Goal: Information Seeking & Learning: Learn about a topic

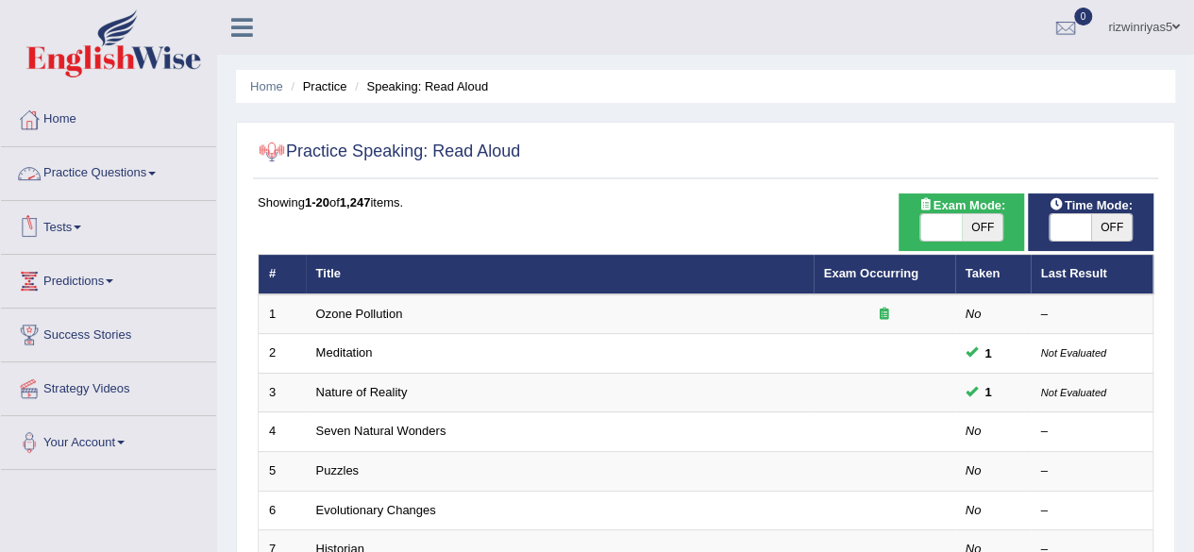
click at [81, 227] on span at bounding box center [78, 228] width 8 height 4
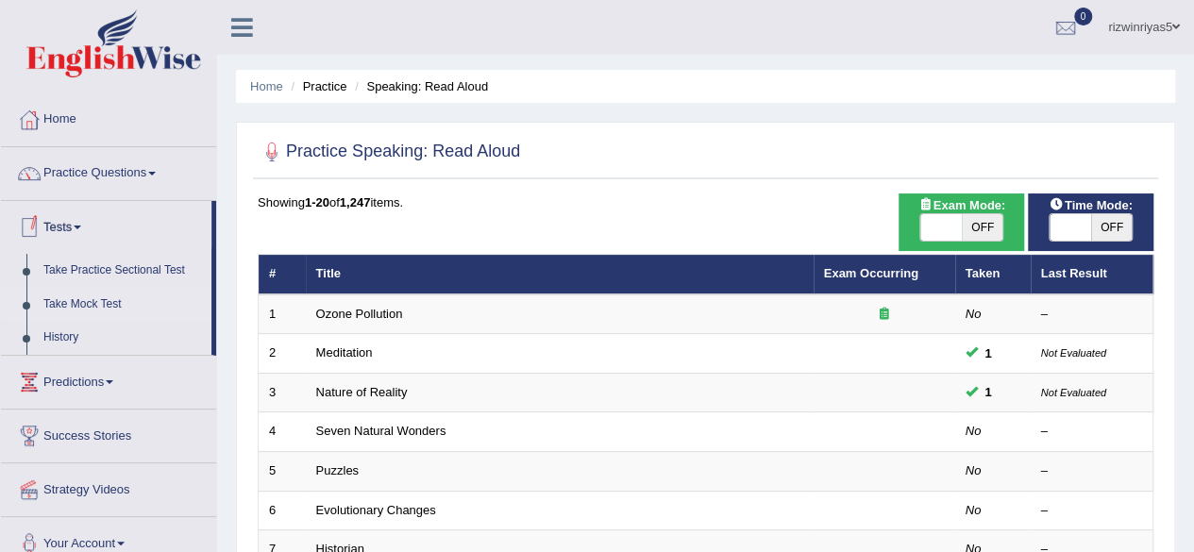
click at [89, 307] on link "Take Mock Test" at bounding box center [123, 305] width 176 height 34
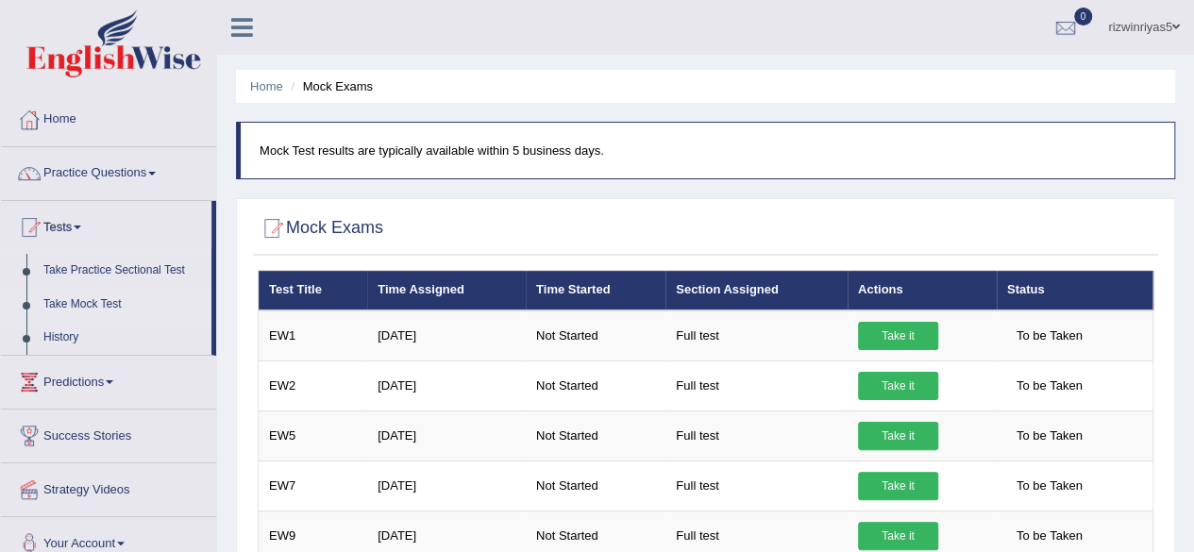
drag, startPoint x: 1130, startPoint y: 82, endPoint x: 1112, endPoint y: -73, distance: 155.8
click at [1112, 0] on html "Toggle navigation Home Practice Questions Speaking Practice Read Aloud Repeat S…" at bounding box center [597, 276] width 1194 height 552
click at [898, 78] on ul "Home Mock Exams" at bounding box center [705, 86] width 939 height 33
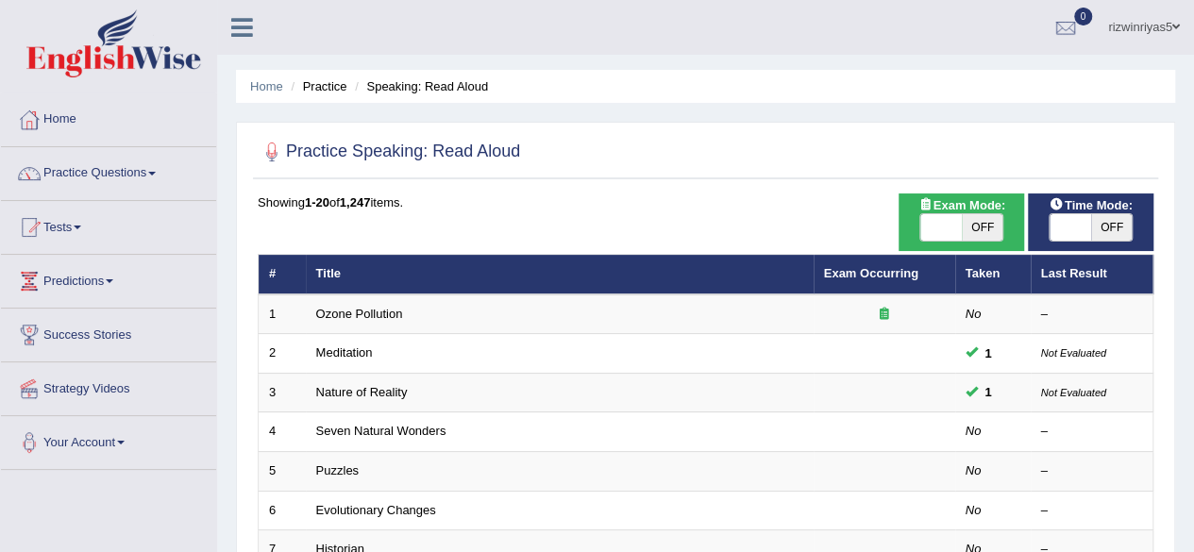
click at [974, 224] on span "OFF" at bounding box center [983, 227] width 42 height 26
checkbox input "true"
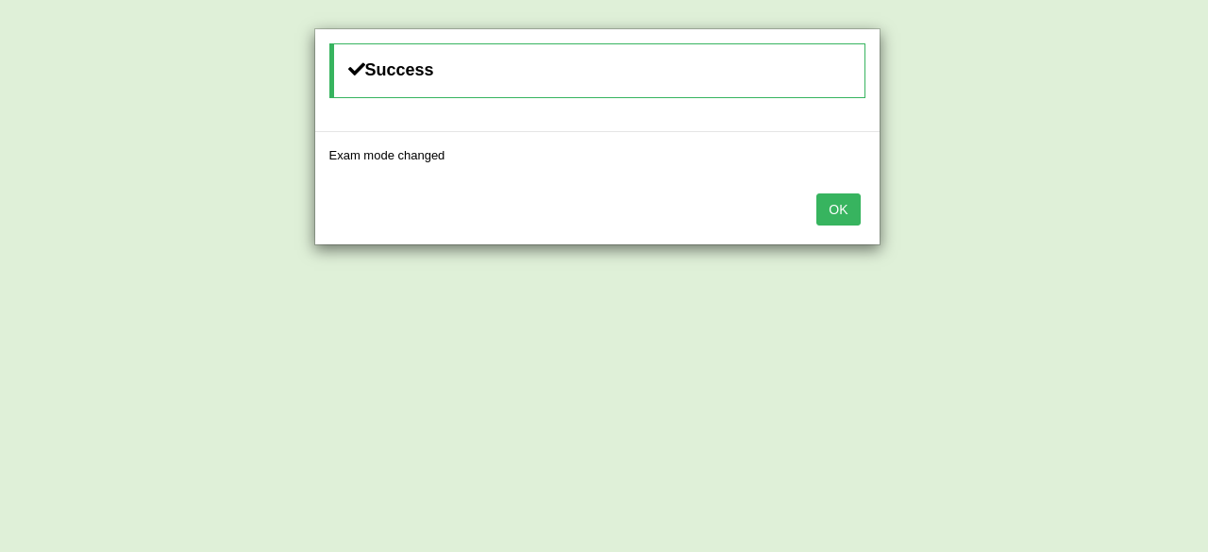
click at [1108, 227] on div "Success Exam mode changed OK" at bounding box center [604, 276] width 1208 height 552
click at [821, 216] on button "OK" at bounding box center [837, 209] width 43 height 32
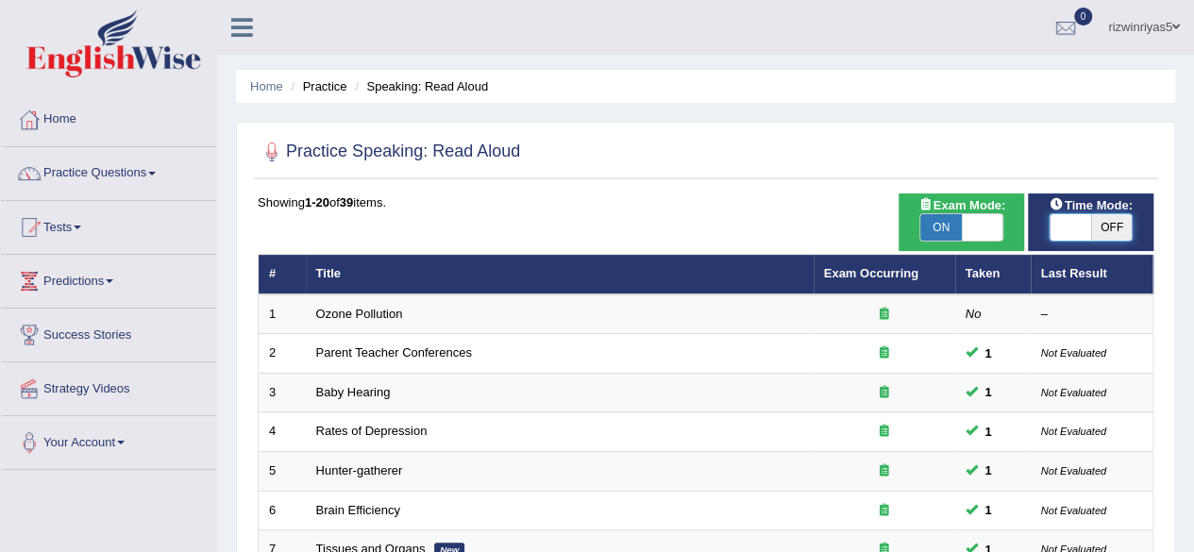
click at [1080, 223] on span at bounding box center [1070, 227] width 42 height 26
checkbox input "true"
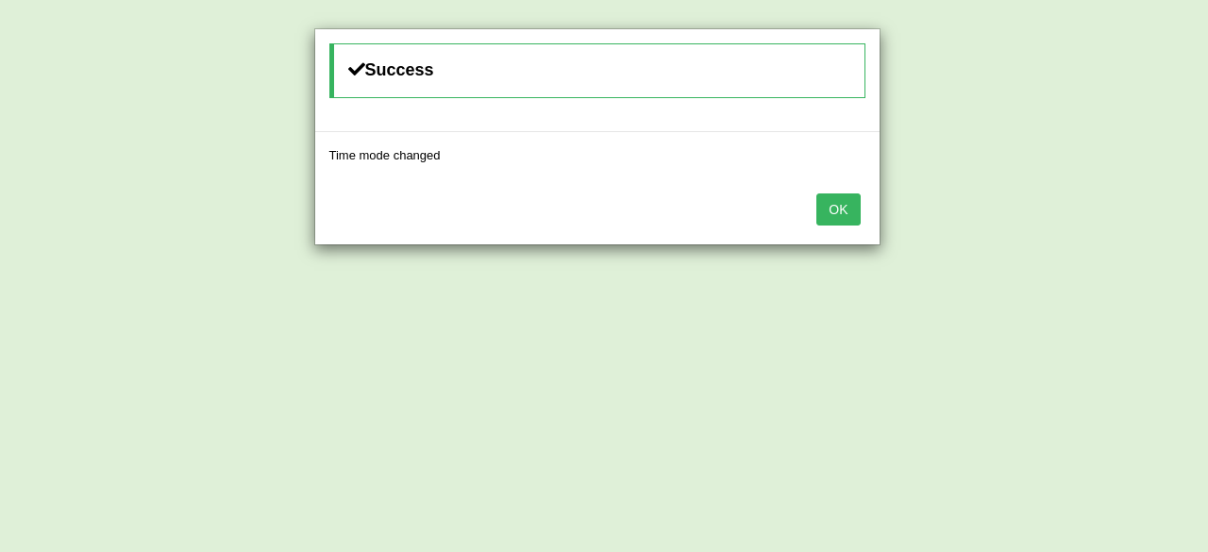
click at [847, 216] on button "OK" at bounding box center [837, 209] width 43 height 32
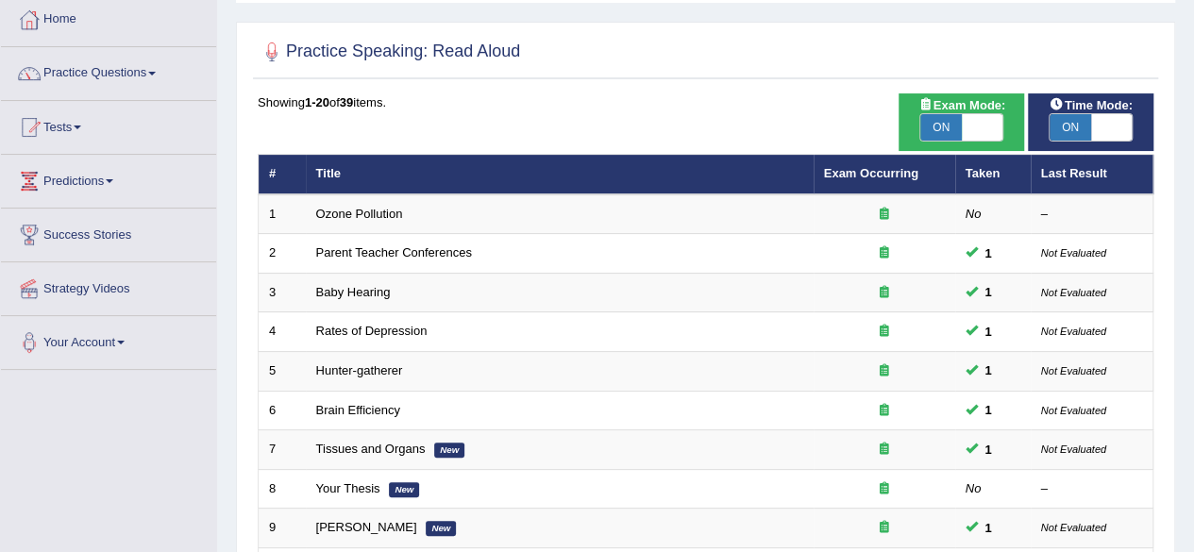
scroll to position [143, 0]
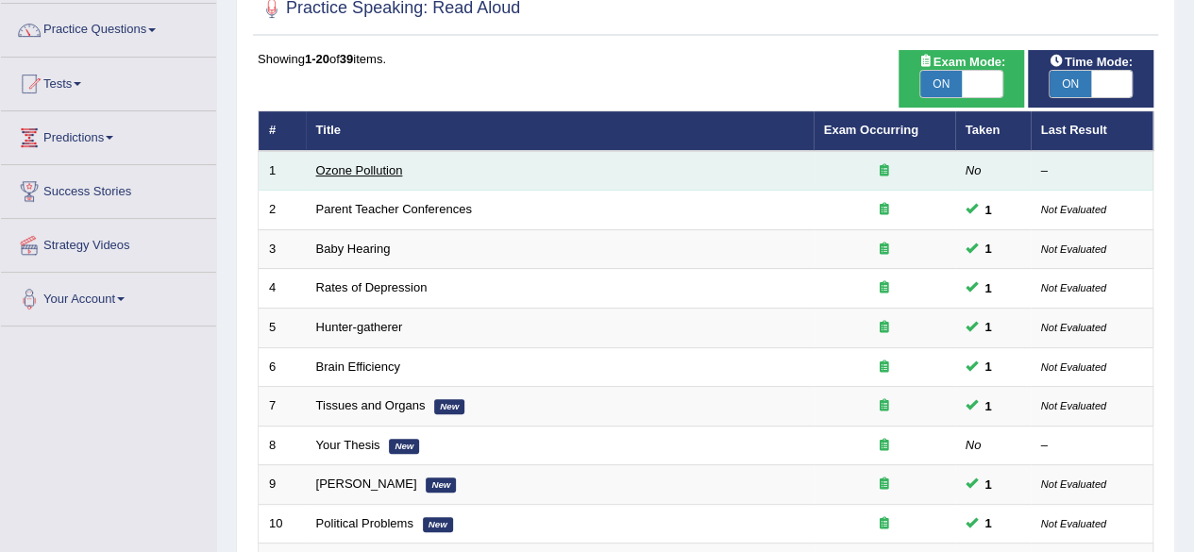
click at [351, 164] on link "Ozone Pollution" at bounding box center [359, 170] width 87 height 14
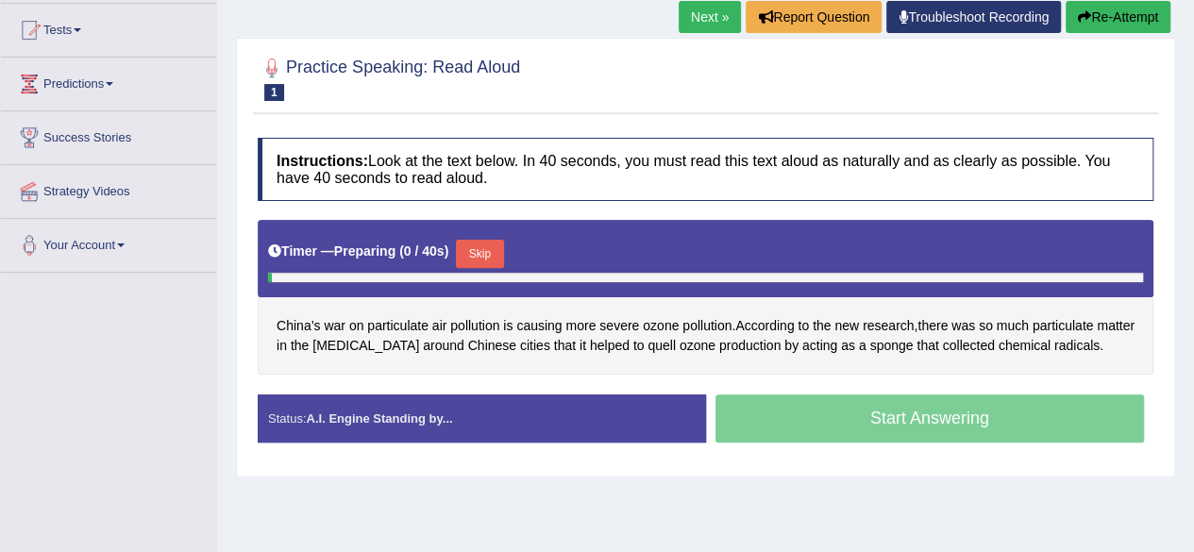
scroll to position [222, 0]
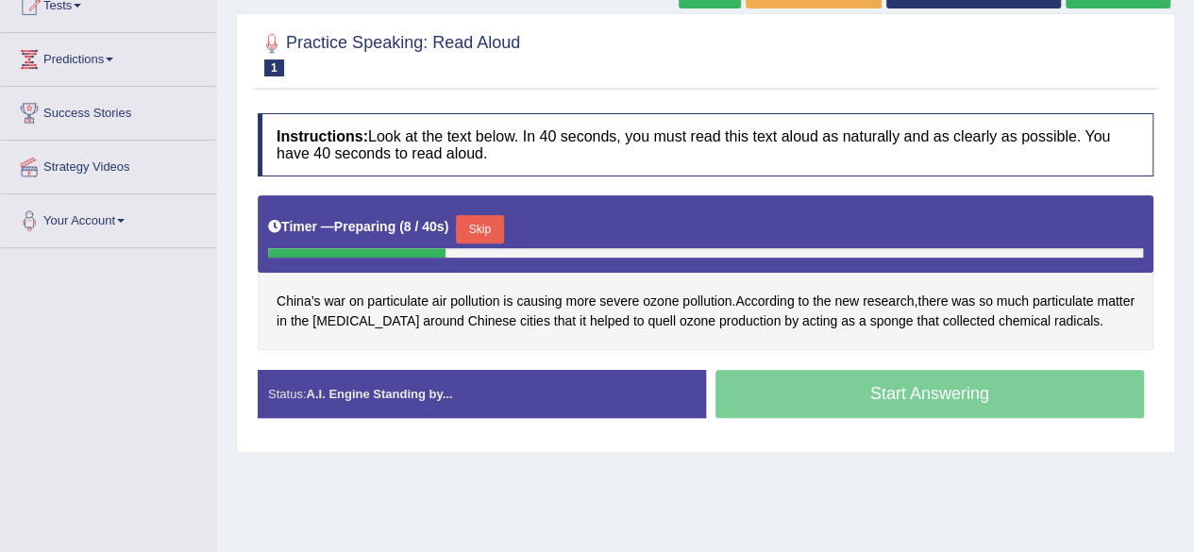
click at [494, 243] on button "Skip" at bounding box center [479, 229] width 47 height 28
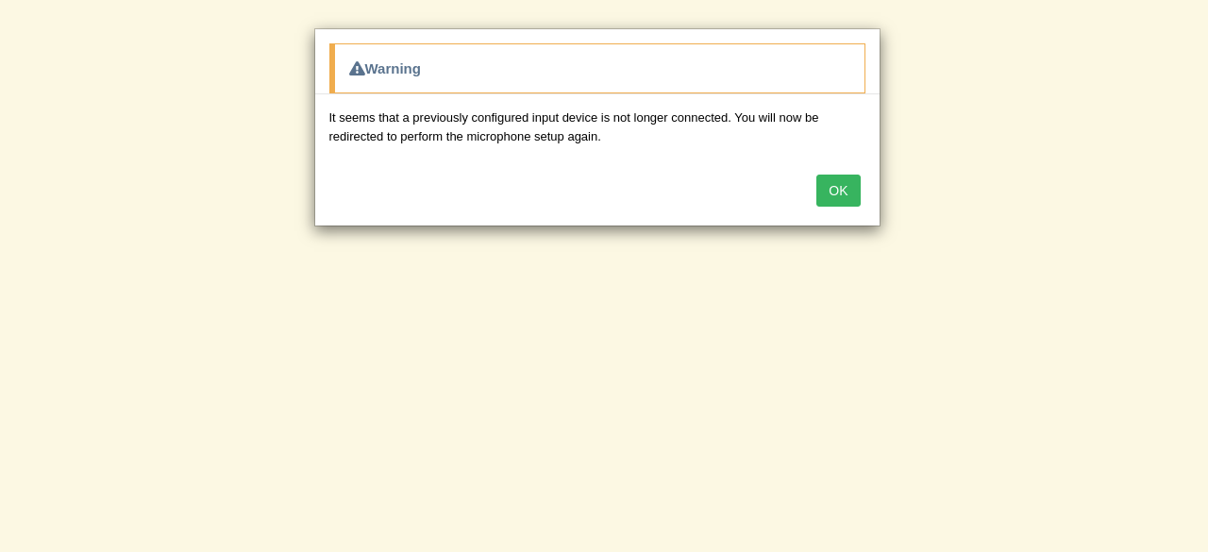
click at [845, 193] on button "OK" at bounding box center [837, 191] width 43 height 32
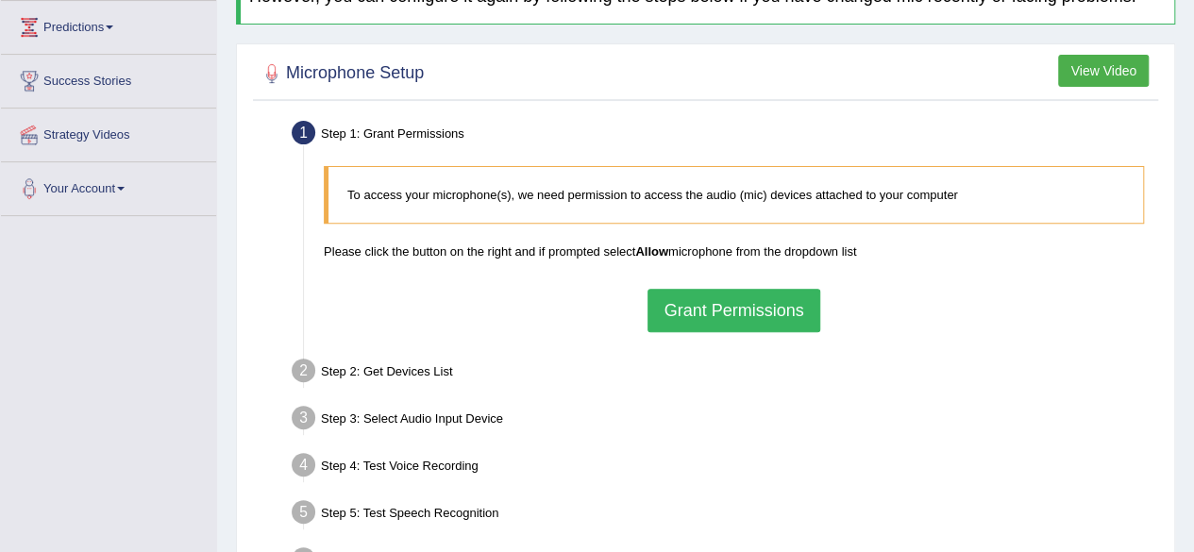
scroll to position [296, 0]
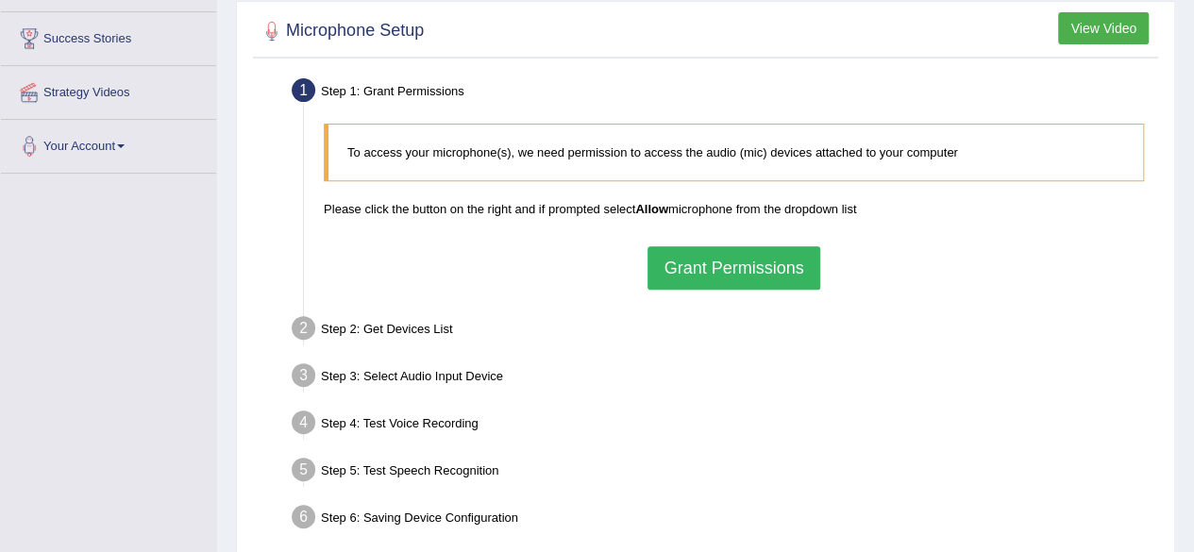
click at [764, 260] on button "Grant Permissions" at bounding box center [733, 267] width 172 height 43
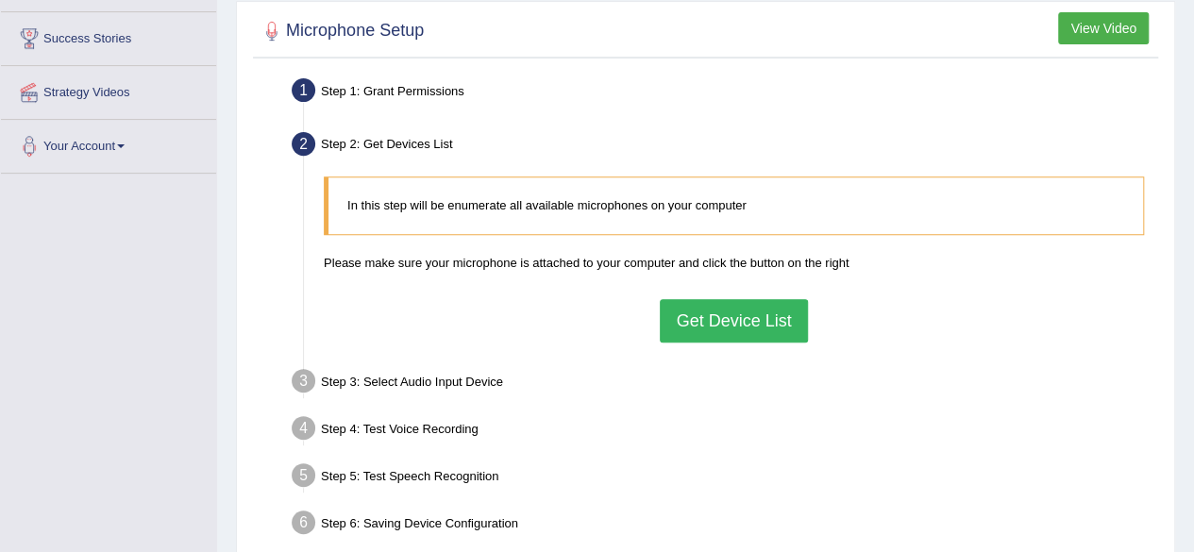
click at [730, 304] on button "Get Device List" at bounding box center [733, 320] width 147 height 43
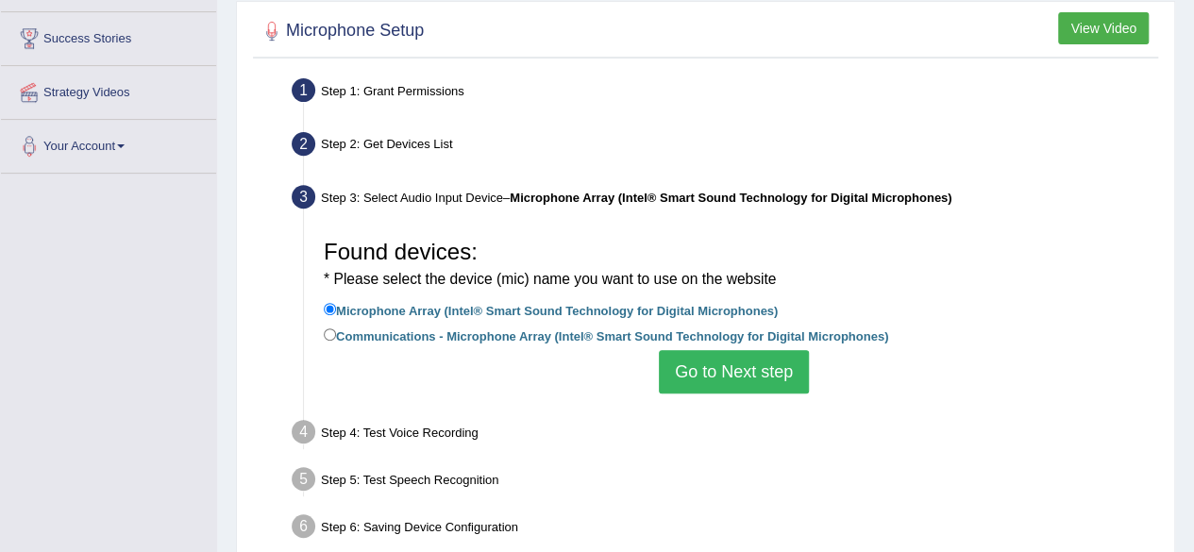
click at [736, 372] on button "Go to Next step" at bounding box center [734, 371] width 150 height 43
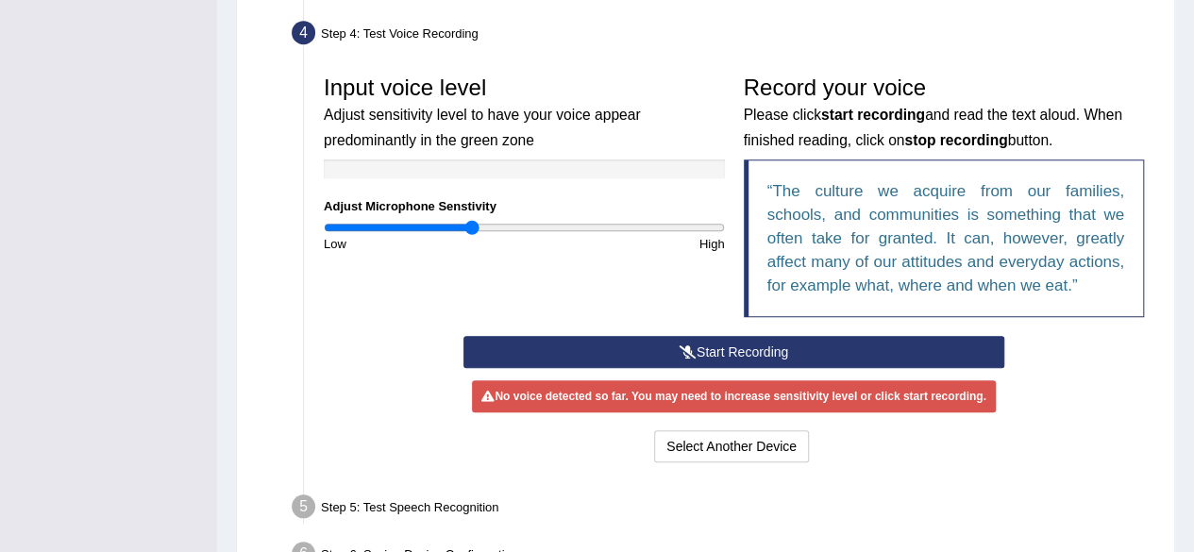
scroll to position [539, 0]
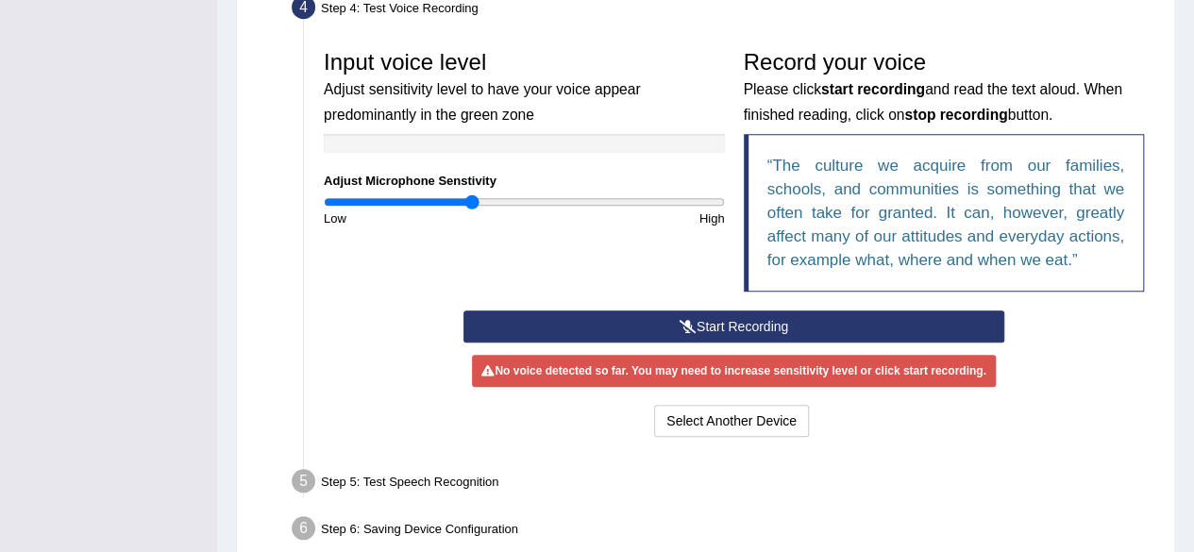
click at [795, 322] on button "Start Recording" at bounding box center [733, 326] width 541 height 32
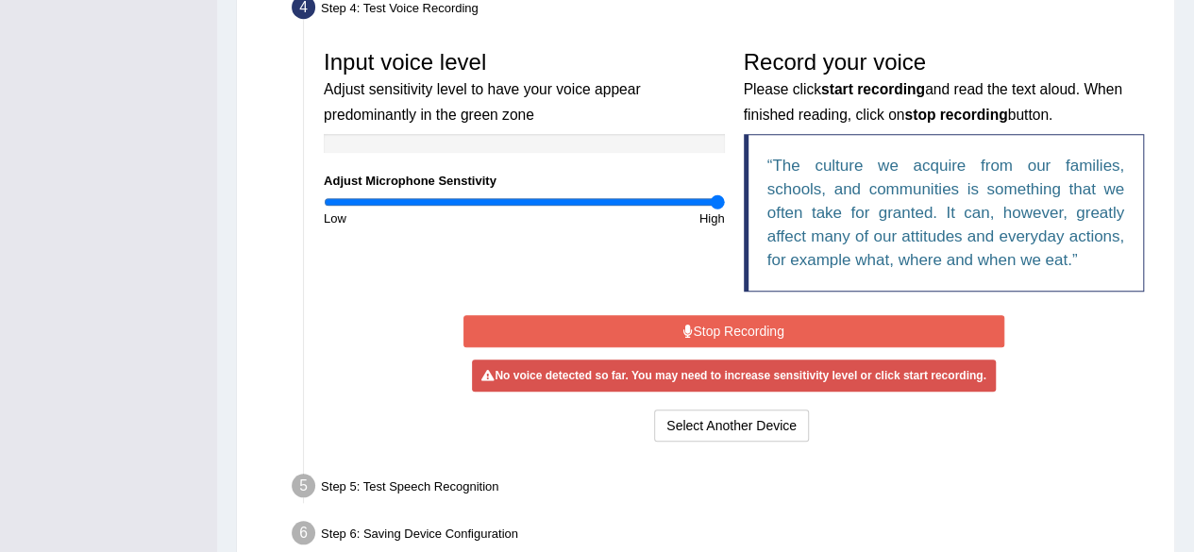
drag, startPoint x: 474, startPoint y: 197, endPoint x: 753, endPoint y: 224, distance: 280.6
click at [725, 209] on input "range" at bounding box center [524, 201] width 401 height 15
click at [753, 224] on blockquote "The culture we acquire from our families, schools, and communities is something…" at bounding box center [944, 213] width 401 height 158
click at [596, 251] on div "Input voice level Adjust sensitivity level to have your voice appear predominan…" at bounding box center [733, 176] width 839 height 270
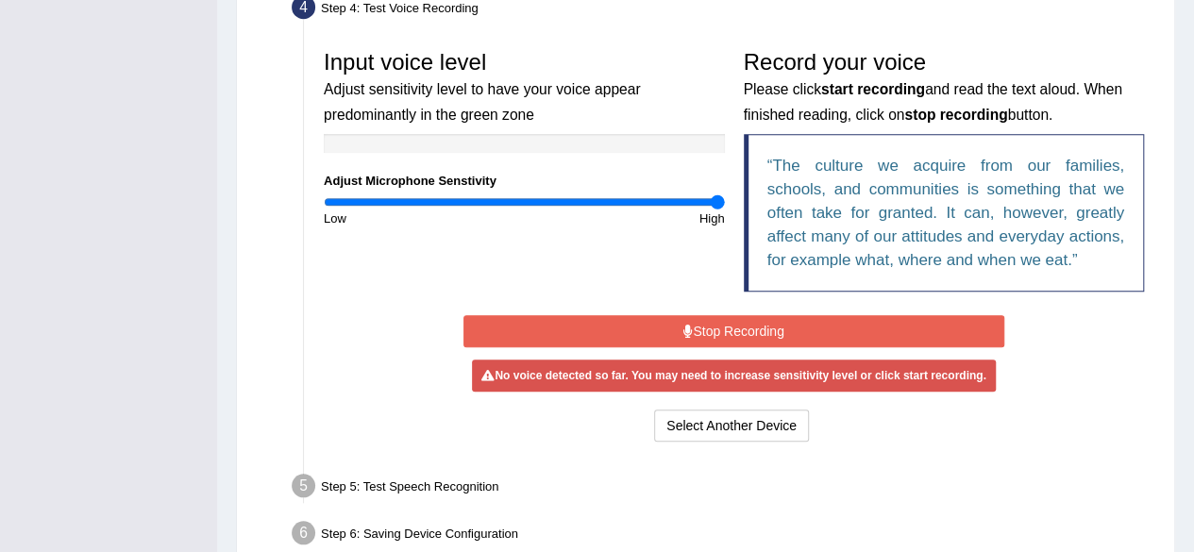
click at [702, 316] on button "Stop Recording" at bounding box center [733, 331] width 541 height 32
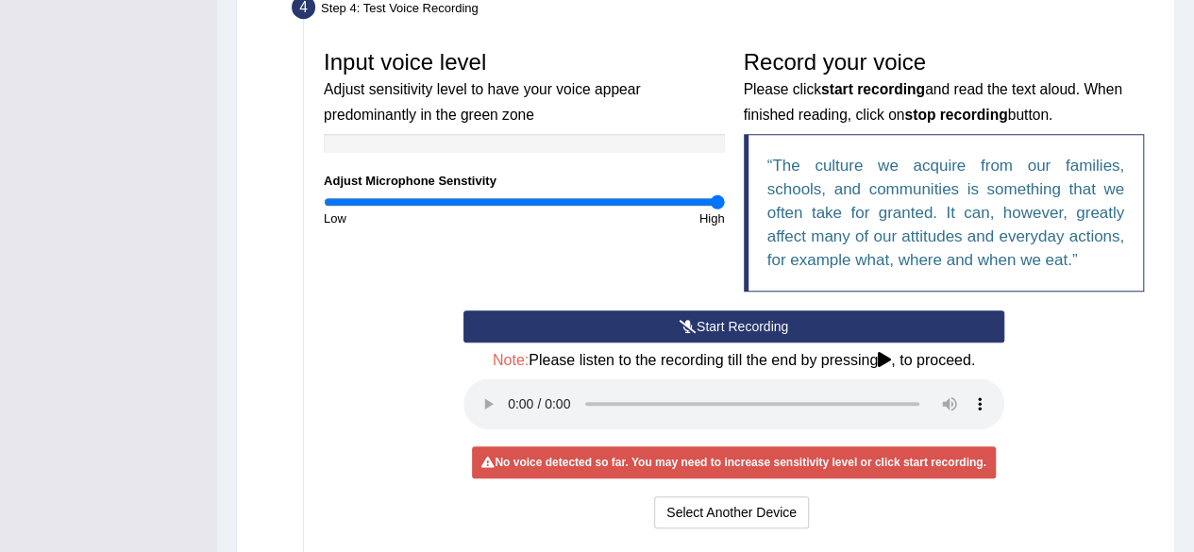
click at [702, 316] on button "Start Recording" at bounding box center [733, 326] width 541 height 32
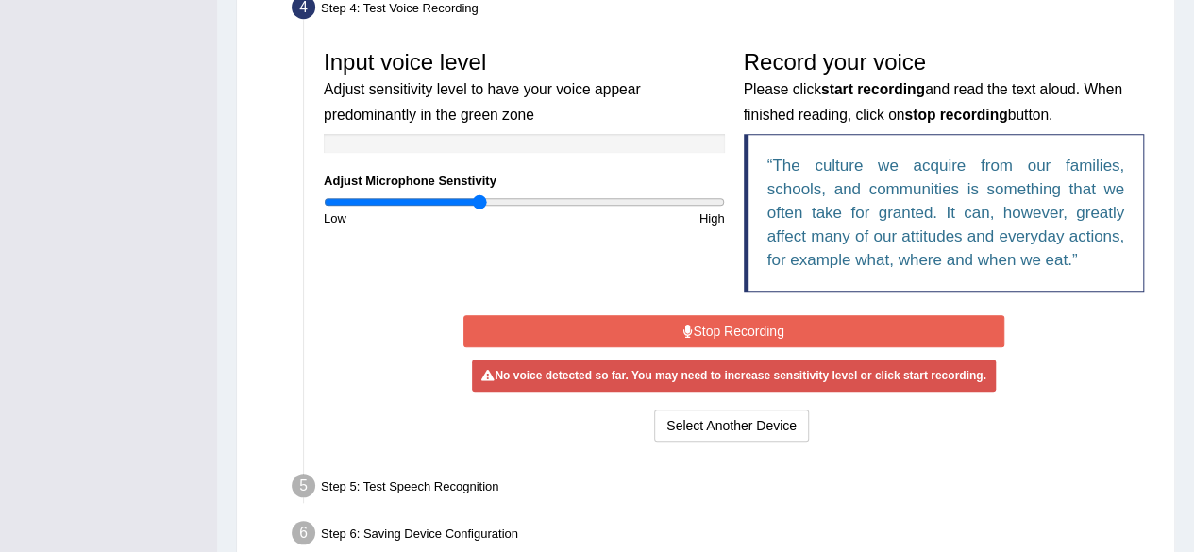
drag, startPoint x: 718, startPoint y: 200, endPoint x: 480, endPoint y: 218, distance: 238.5
type input "0.78"
click at [480, 209] on input "range" at bounding box center [524, 201] width 401 height 15
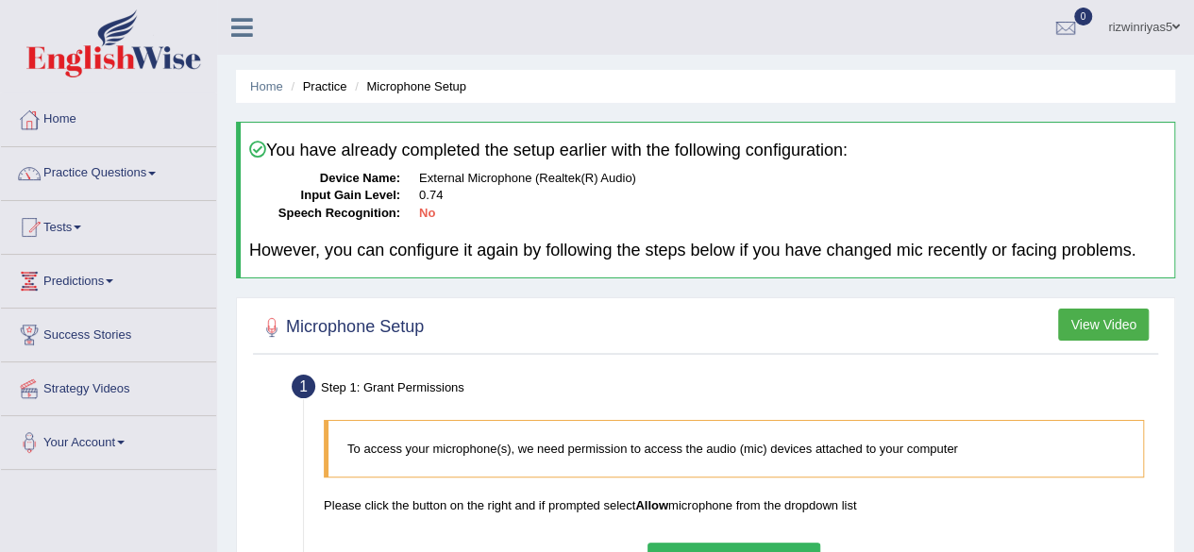
scroll to position [438, 0]
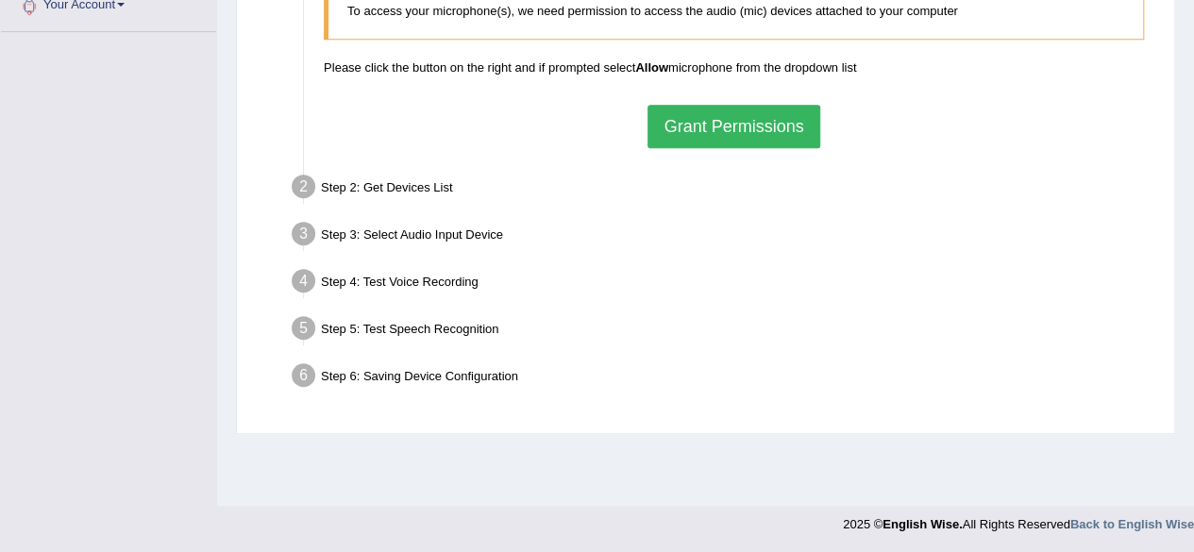
click at [749, 113] on button "Grant Permissions" at bounding box center [733, 126] width 172 height 43
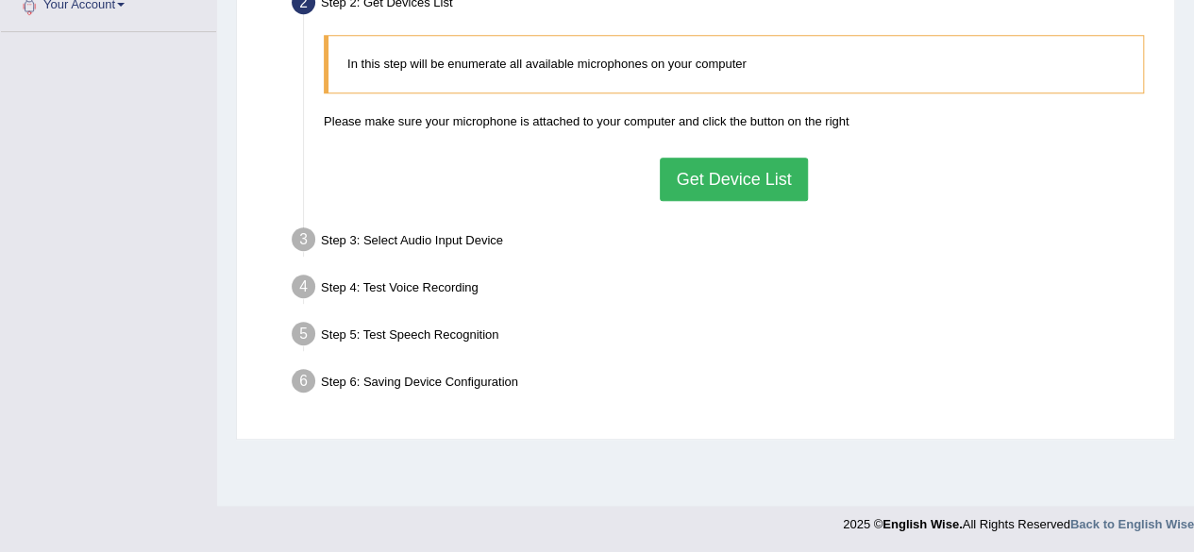
click at [720, 174] on button "Get Device List" at bounding box center [733, 179] width 147 height 43
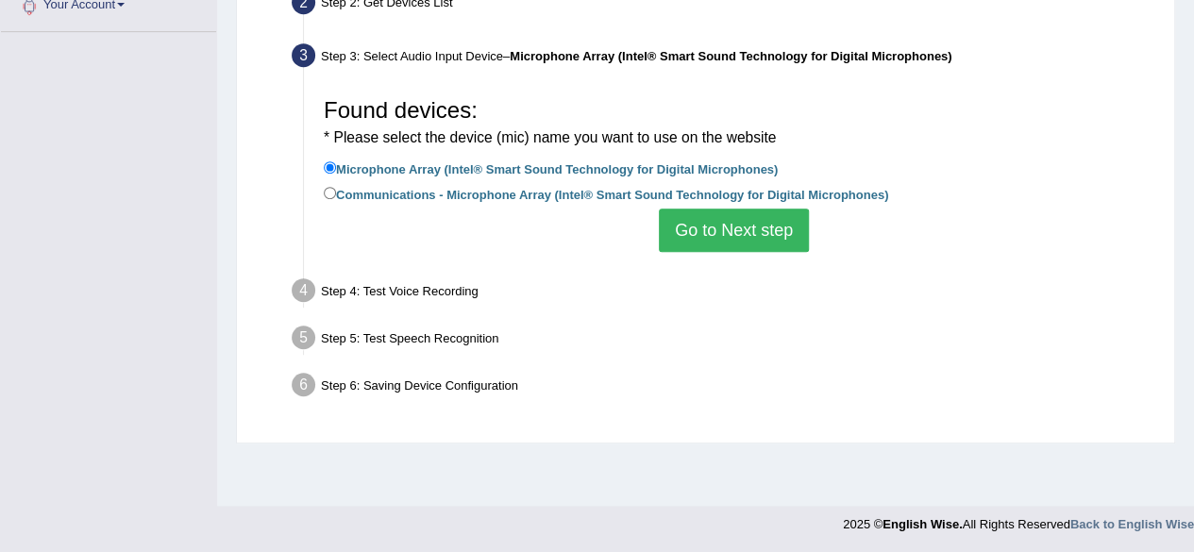
click at [540, 183] on label "Communications - Microphone Array (Intel® Smart Sound Technology for Digital Mi…" at bounding box center [606, 193] width 564 height 21
click at [336, 187] on input "Communications - Microphone Array (Intel® Smart Sound Technology for Digital Mi…" at bounding box center [330, 193] width 12 height 12
radio input "true"
click at [747, 229] on button "Go to Next step" at bounding box center [734, 230] width 150 height 43
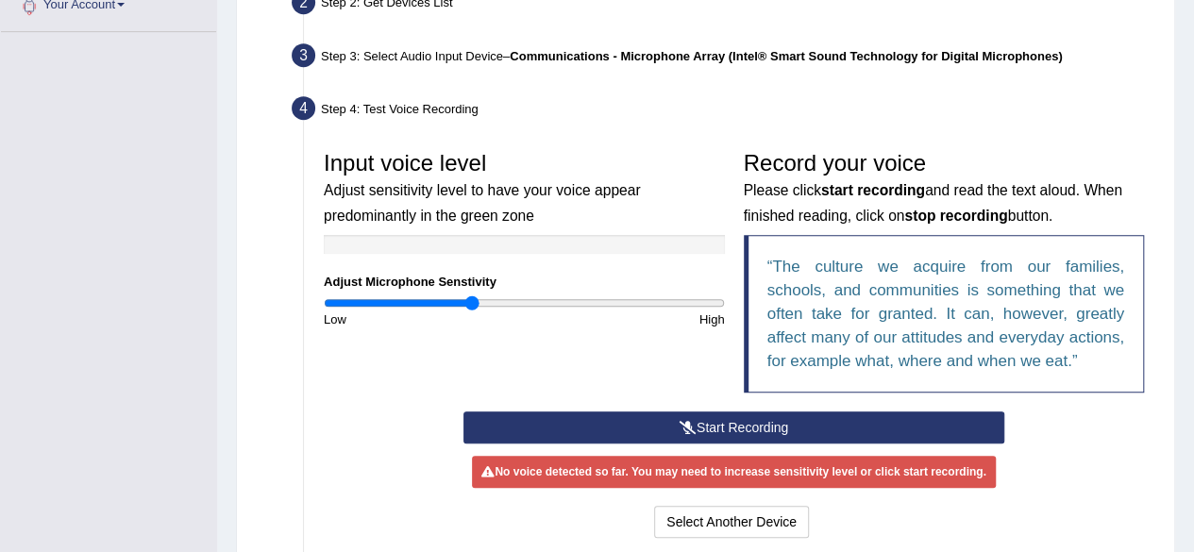
click at [721, 412] on button "Start Recording" at bounding box center [733, 427] width 541 height 32
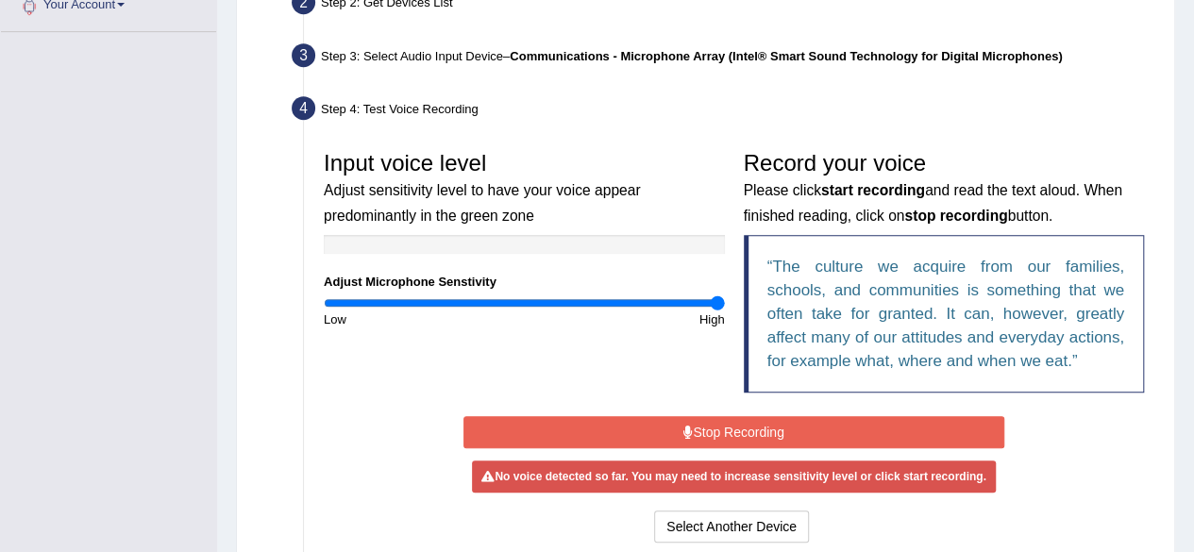
drag, startPoint x: 470, startPoint y: 297, endPoint x: 762, endPoint y: 286, distance: 291.8
type input "2"
click at [725, 295] on input "range" at bounding box center [524, 302] width 401 height 15
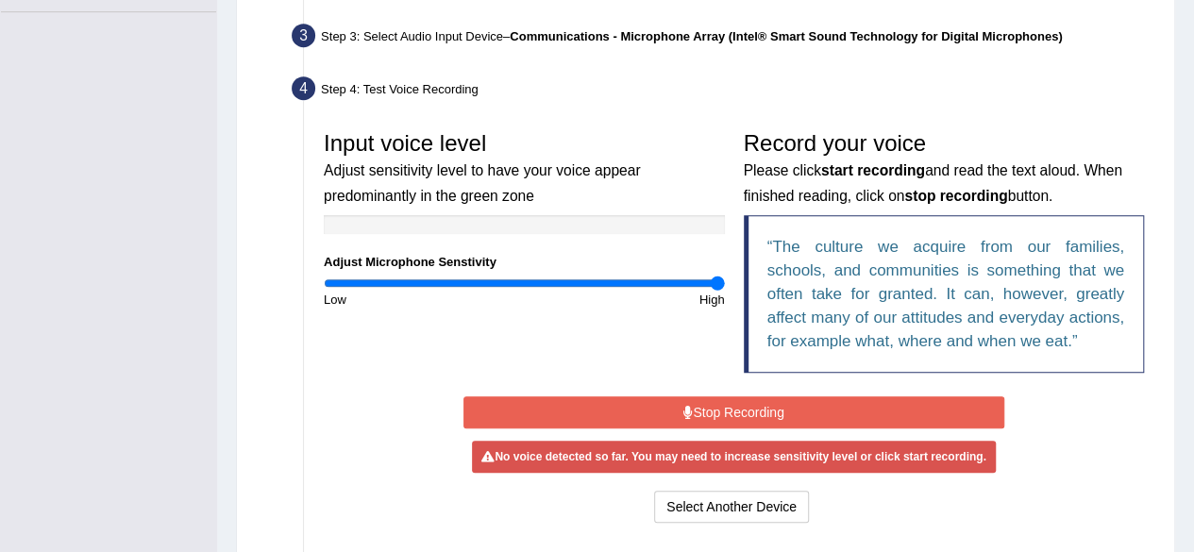
scroll to position [455, 0]
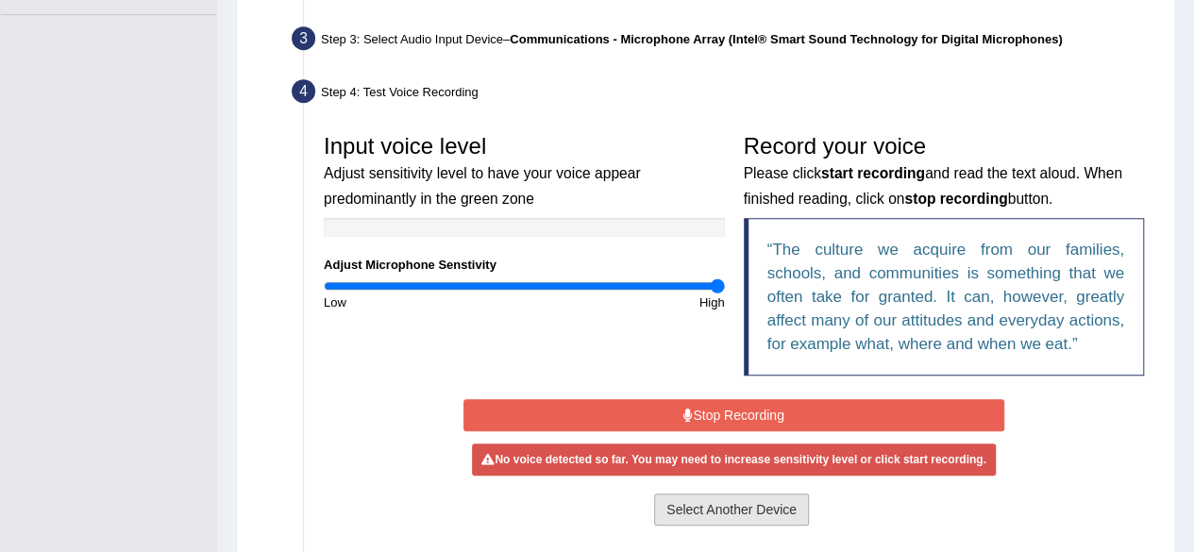
click at [772, 497] on button "Select Another Device" at bounding box center [731, 510] width 155 height 32
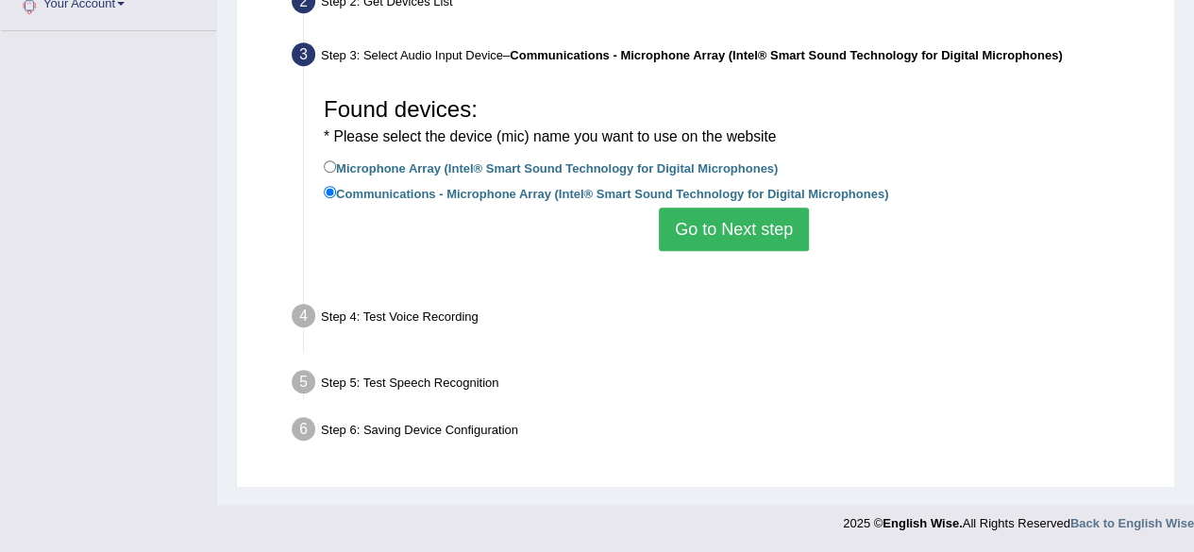
scroll to position [438, 0]
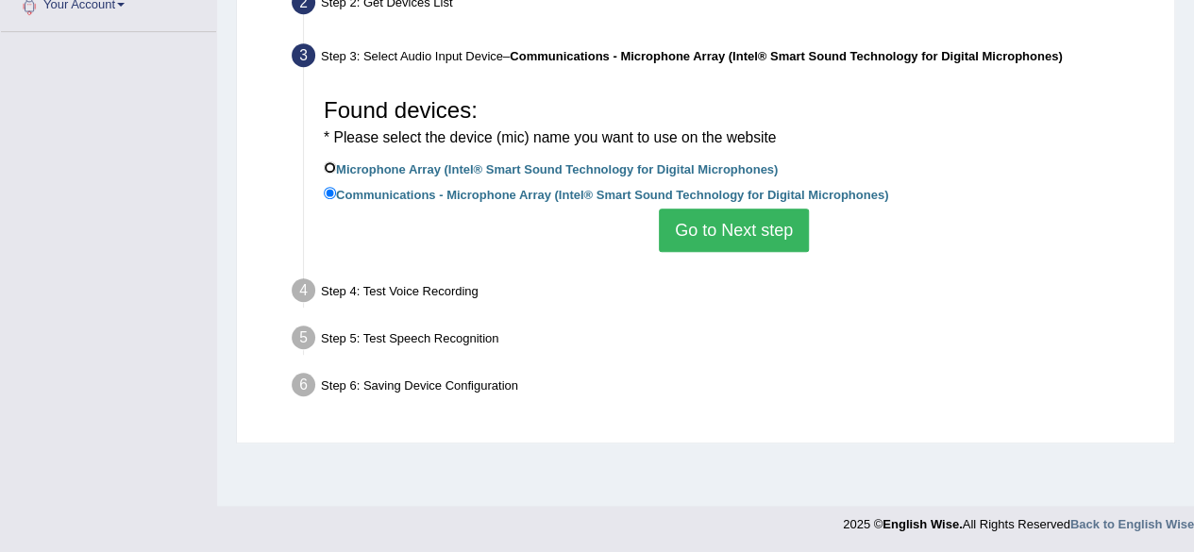
click at [328, 161] on input "Microphone Array (Intel® Smart Sound Technology for Digital Microphones)" at bounding box center [330, 167] width 12 height 12
radio input "true"
click at [739, 220] on button "Go to Next step" at bounding box center [734, 230] width 150 height 43
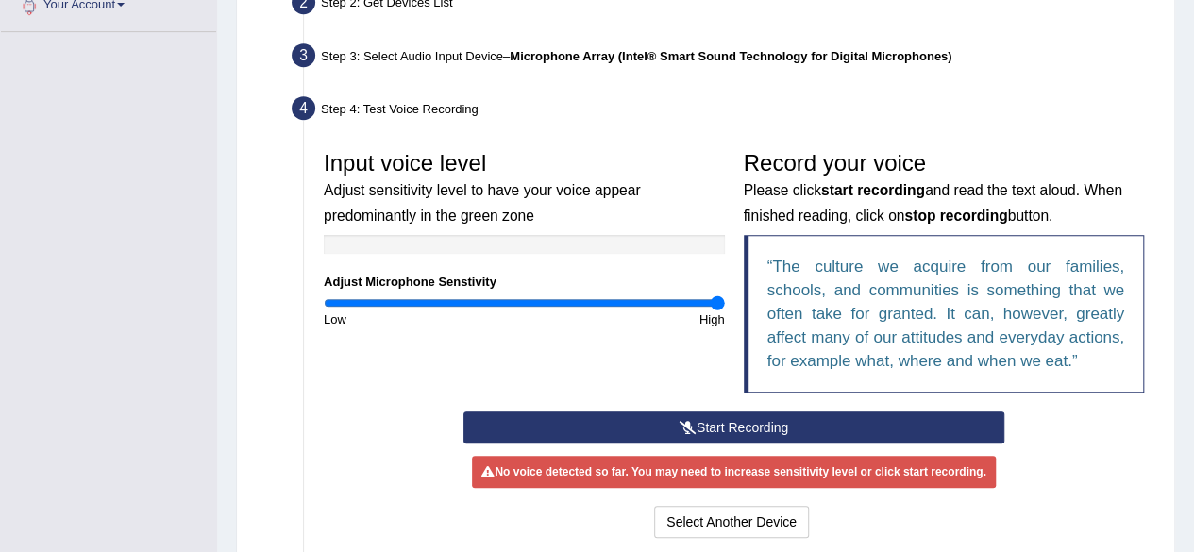
click at [713, 418] on button "Start Recording" at bounding box center [733, 427] width 541 height 32
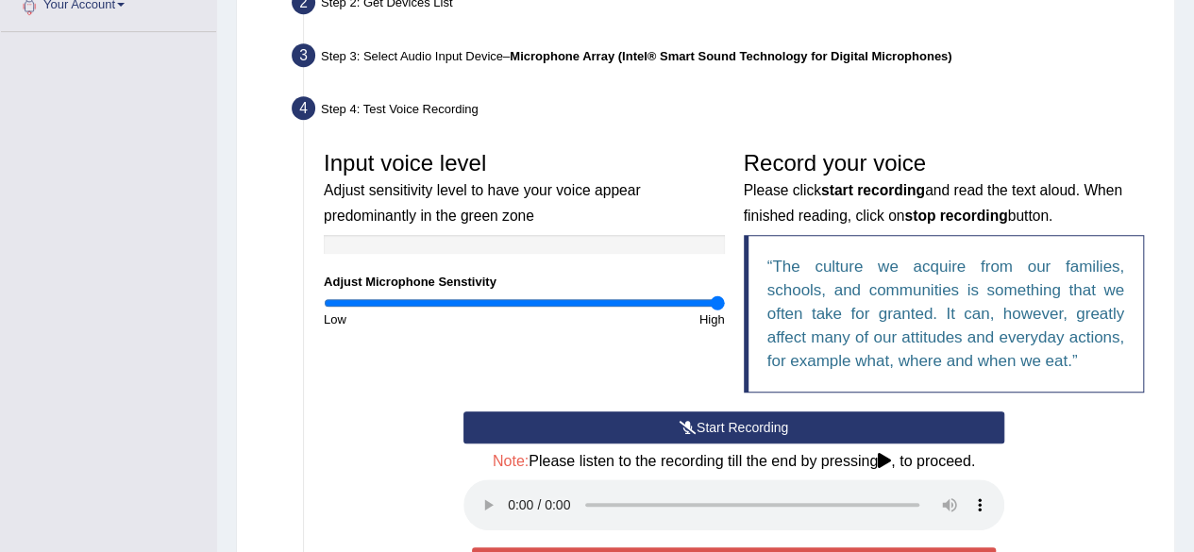
scroll to position [584, 0]
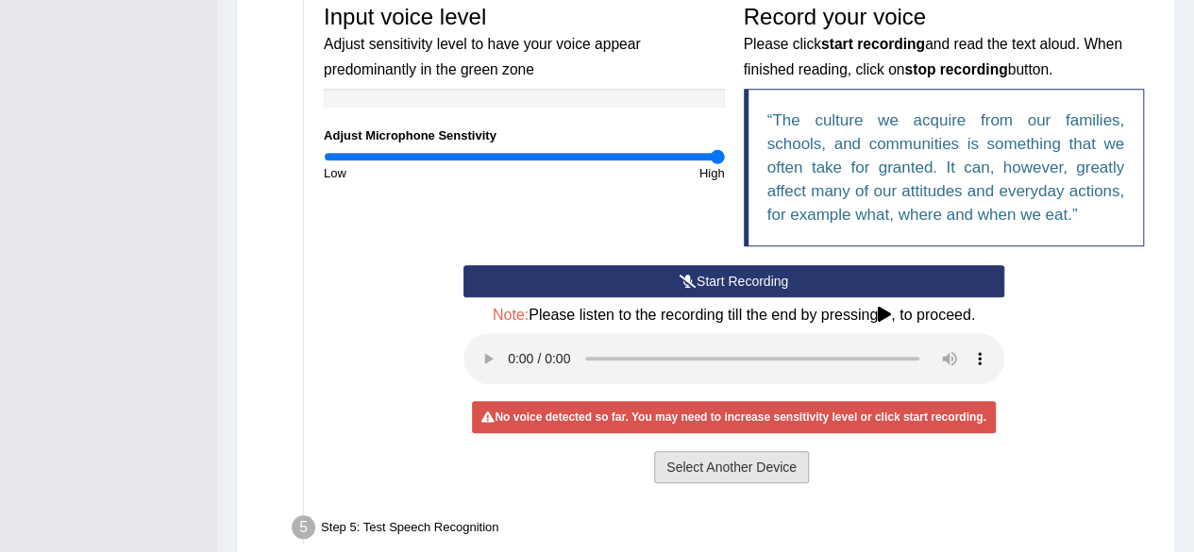
click at [696, 475] on button "Select Another Device" at bounding box center [731, 467] width 155 height 32
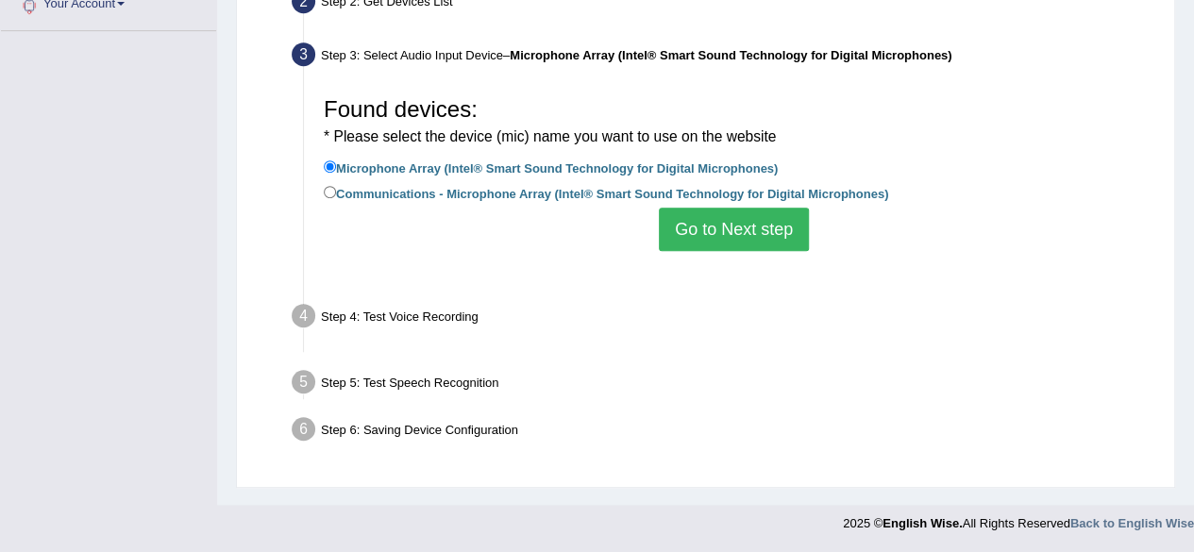
scroll to position [438, 0]
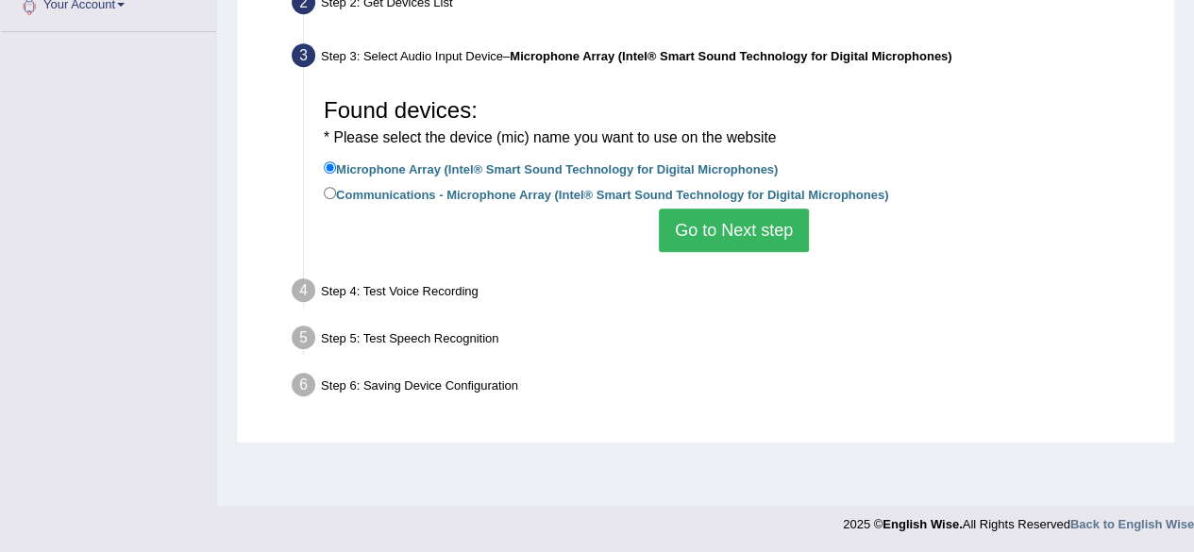
click at [778, 327] on div "Step 5: Test Speech Recognition" at bounding box center [724, 341] width 882 height 42
click at [334, 196] on input "Communications - Microphone Array (Intel® Smart Sound Technology for Digital Mi…" at bounding box center [330, 193] width 12 height 12
radio input "true"
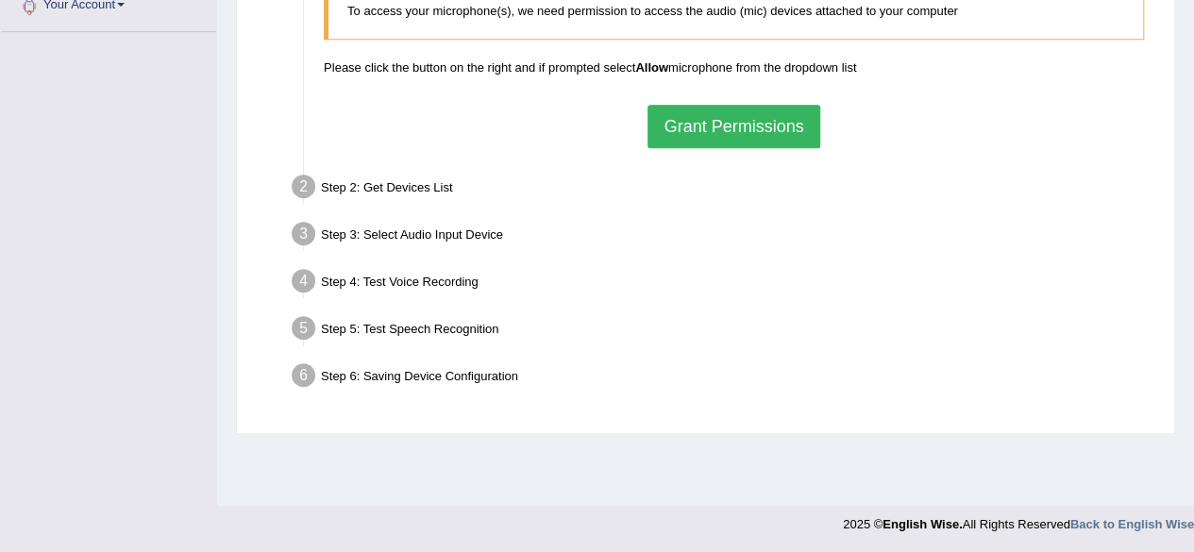
scroll to position [438, 0]
click at [732, 118] on button "Grant Permissions" at bounding box center [733, 126] width 172 height 43
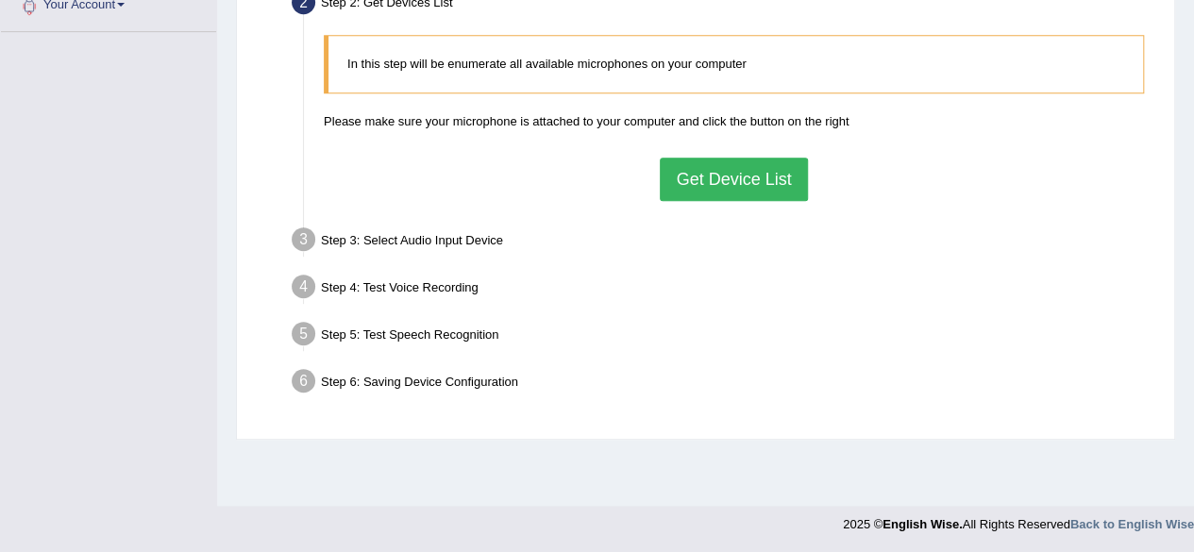
click at [729, 182] on button "Get Device List" at bounding box center [733, 179] width 147 height 43
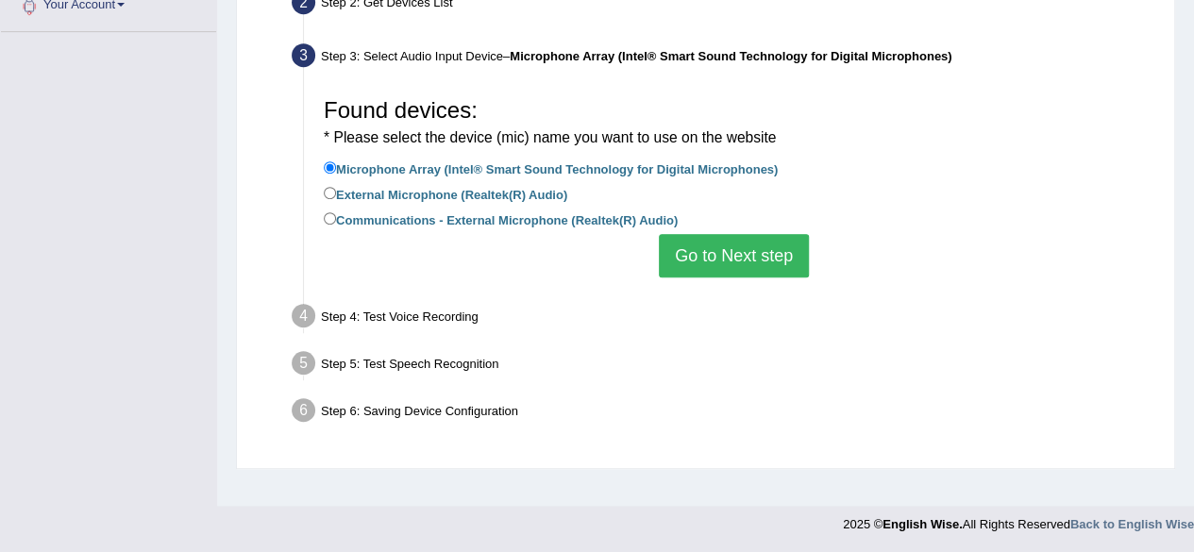
click at [383, 217] on label "Communications - External Microphone (Realtek(R) Audio)" at bounding box center [501, 219] width 354 height 21
click at [336, 217] on input "Communications - External Microphone (Realtek(R) Audio)" at bounding box center [330, 218] width 12 height 12
radio input "true"
click at [696, 248] on button "Go to Next step" at bounding box center [734, 255] width 150 height 43
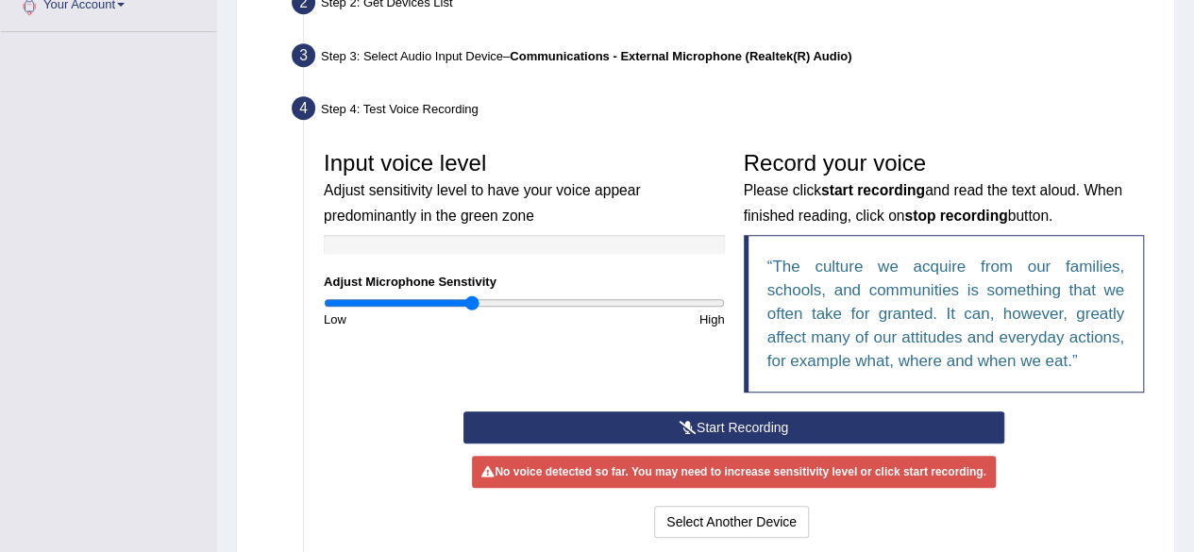
click at [695, 420] on button "Start Recording" at bounding box center [733, 427] width 541 height 32
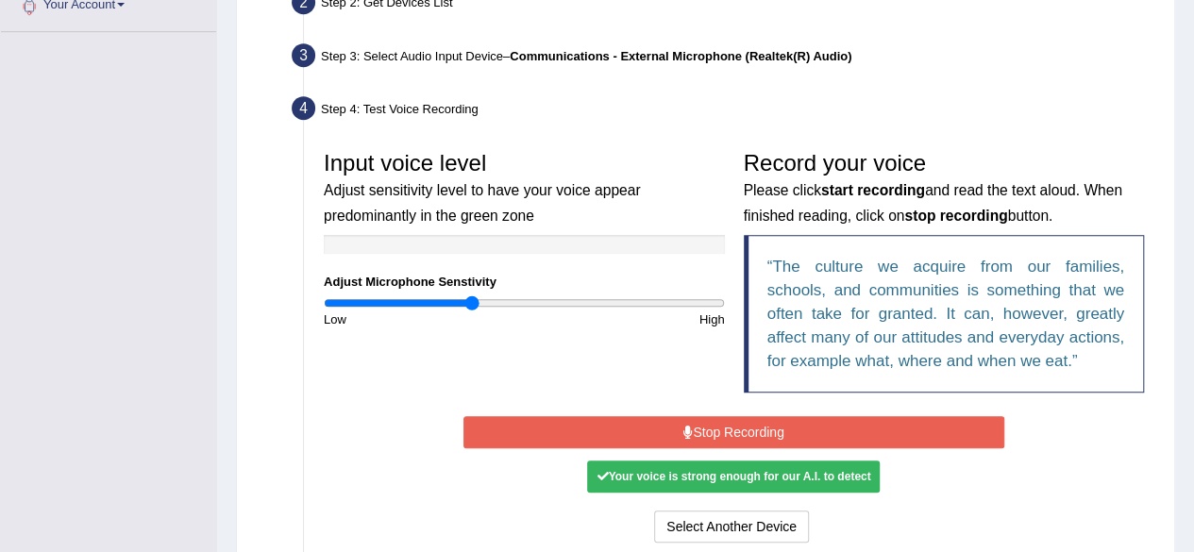
click at [695, 420] on button "Stop Recording" at bounding box center [733, 432] width 541 height 32
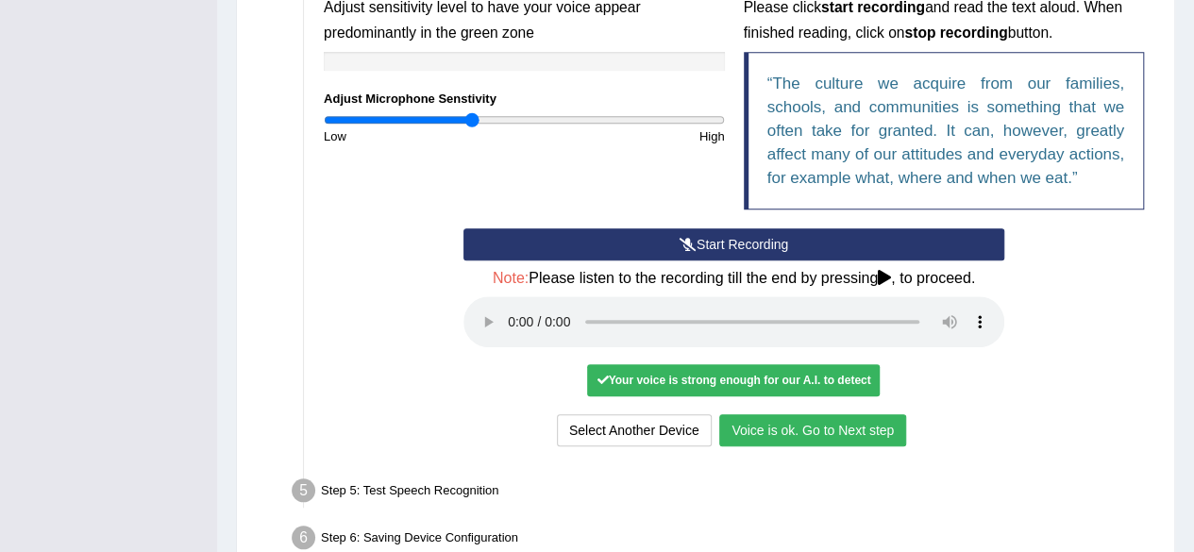
scroll to position [683, 0]
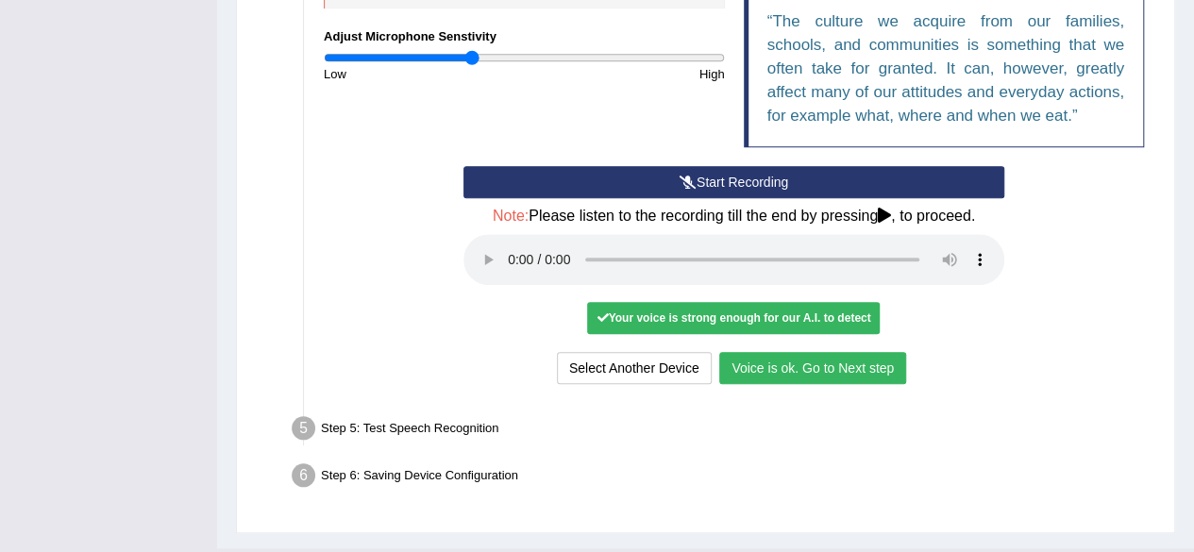
click at [726, 321] on div "Your voice is strong enough for our A.I. to detect" at bounding box center [733, 318] width 293 height 32
click at [816, 358] on button "Voice is ok. Go to Next step" at bounding box center [812, 368] width 187 height 32
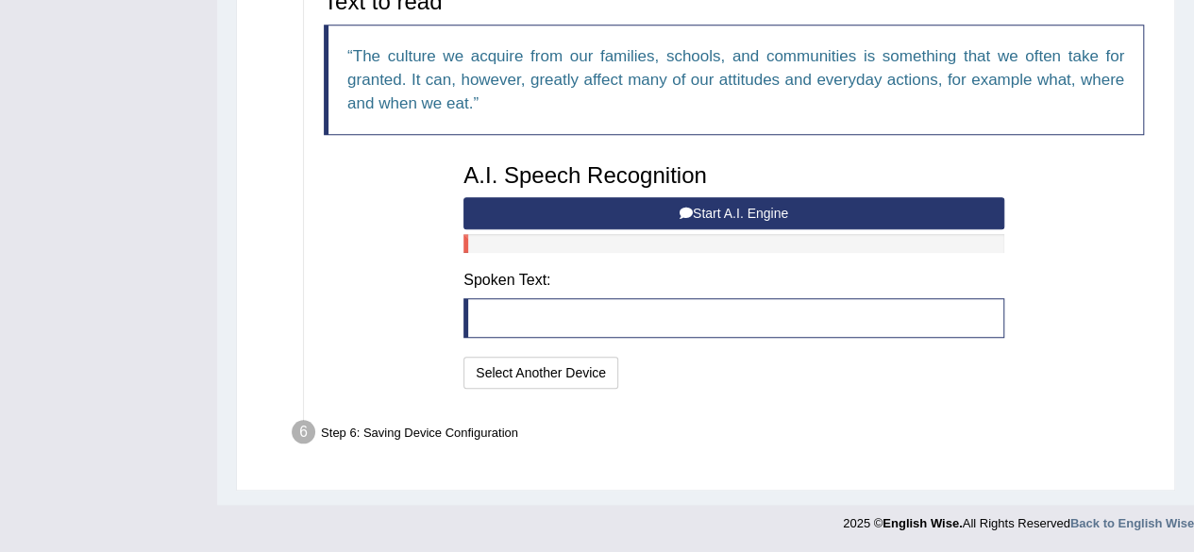
scroll to position [647, 0]
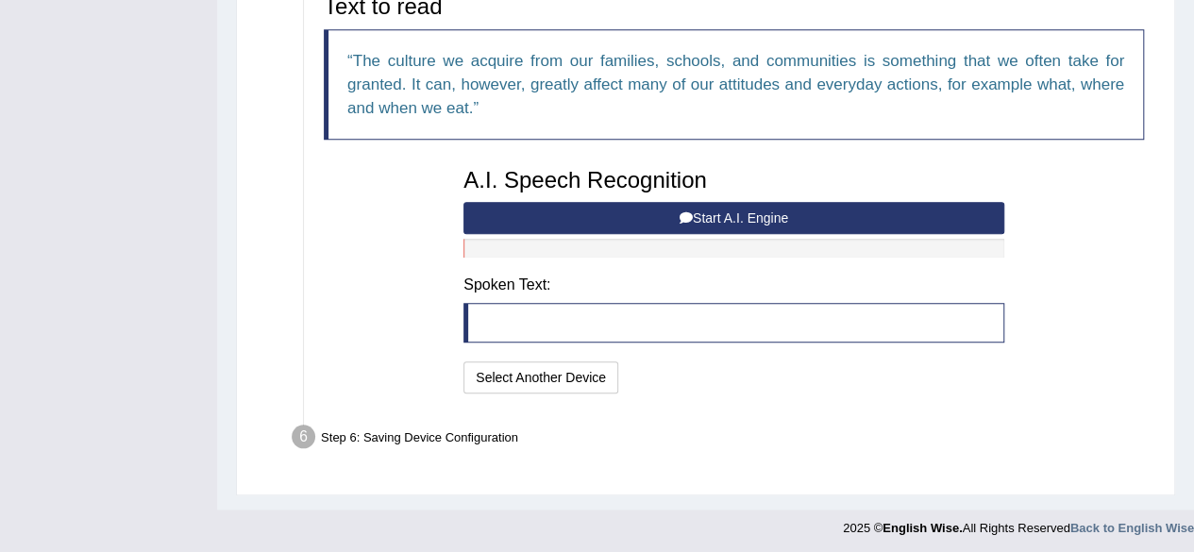
click at [753, 208] on button "Start A.I. Engine" at bounding box center [733, 218] width 541 height 32
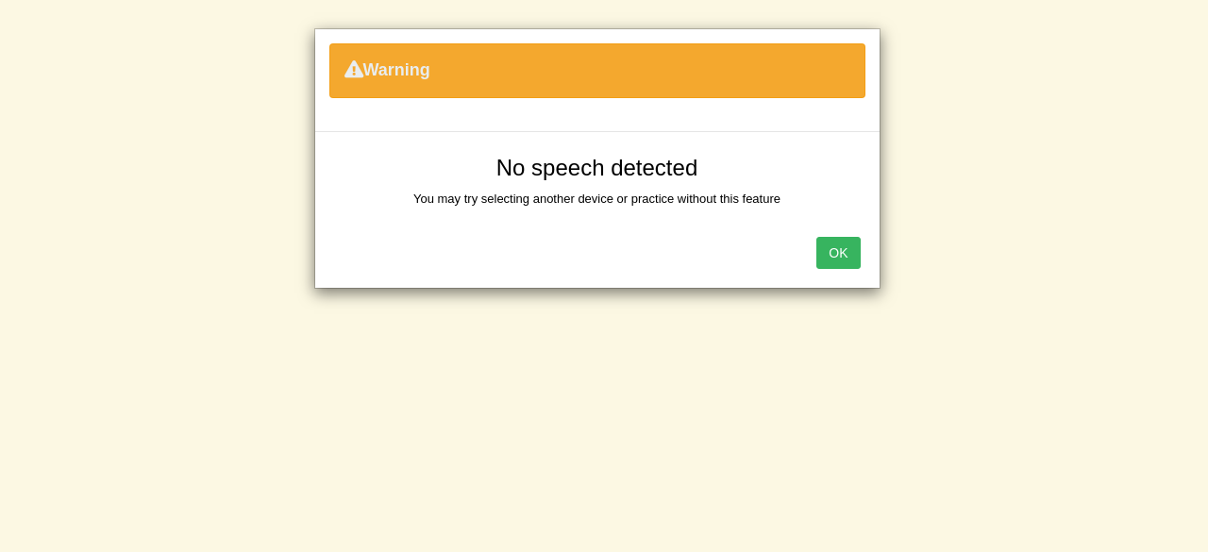
click at [852, 256] on button "OK" at bounding box center [837, 253] width 43 height 32
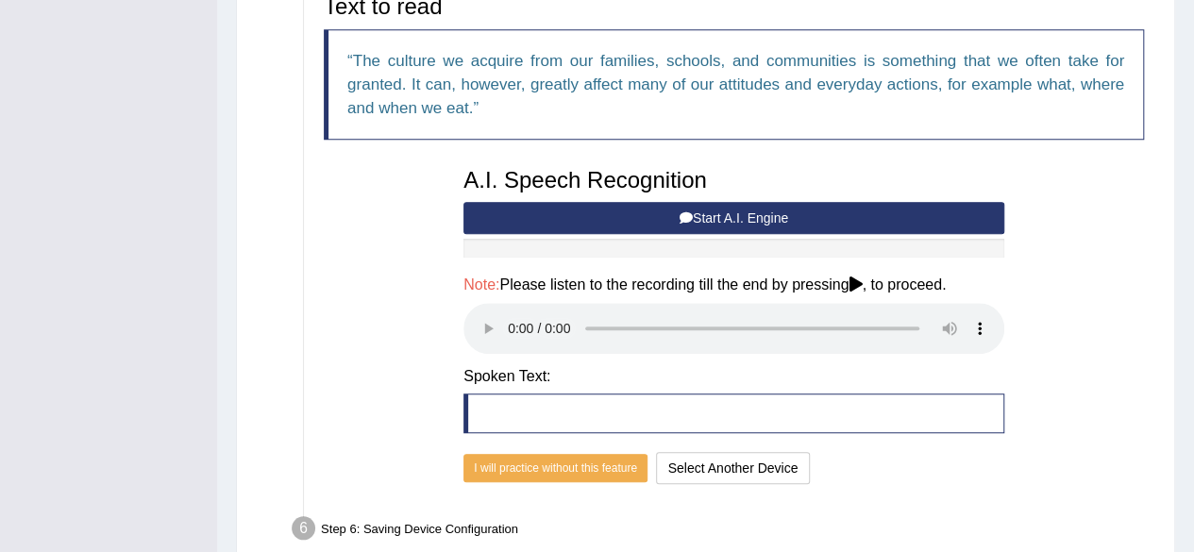
click at [701, 423] on blockquote at bounding box center [733, 413] width 541 height 40
click at [706, 222] on button "Start A.I. Engine" at bounding box center [733, 218] width 541 height 32
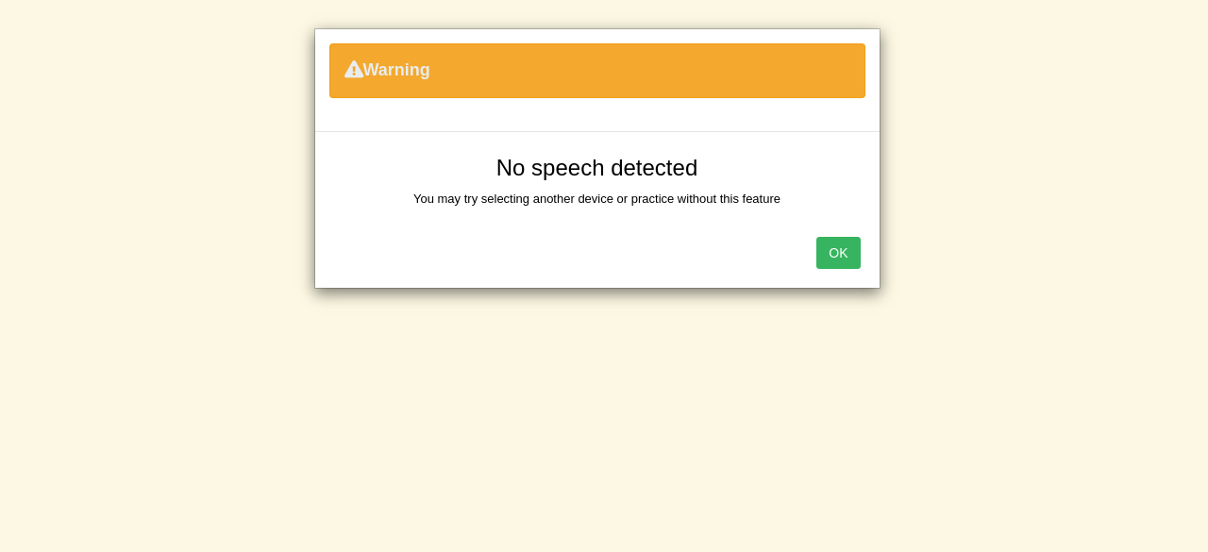
click at [829, 259] on button "OK" at bounding box center [837, 253] width 43 height 32
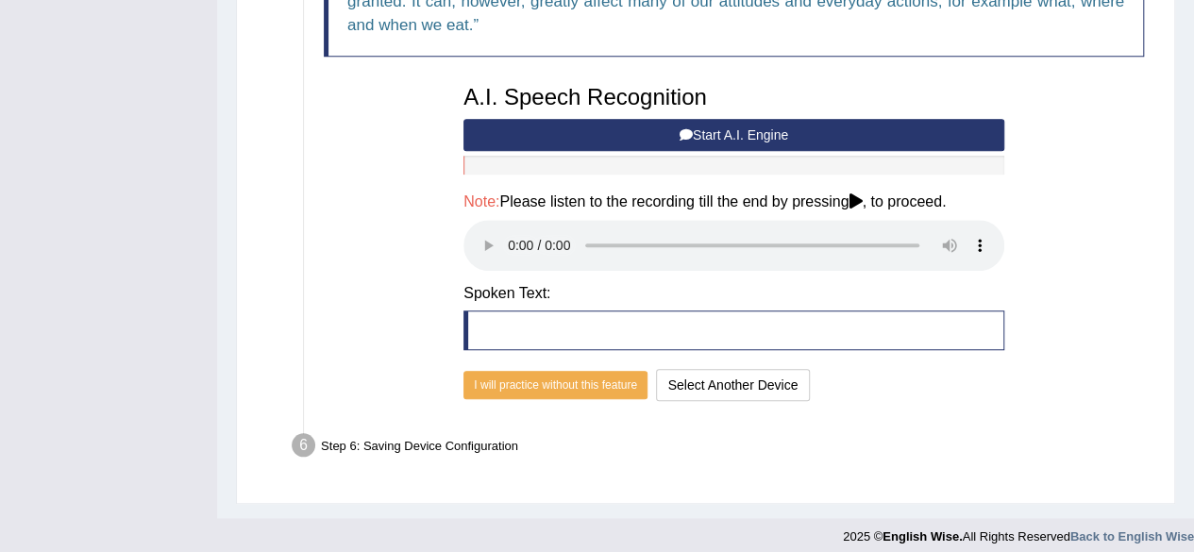
scroll to position [732, 0]
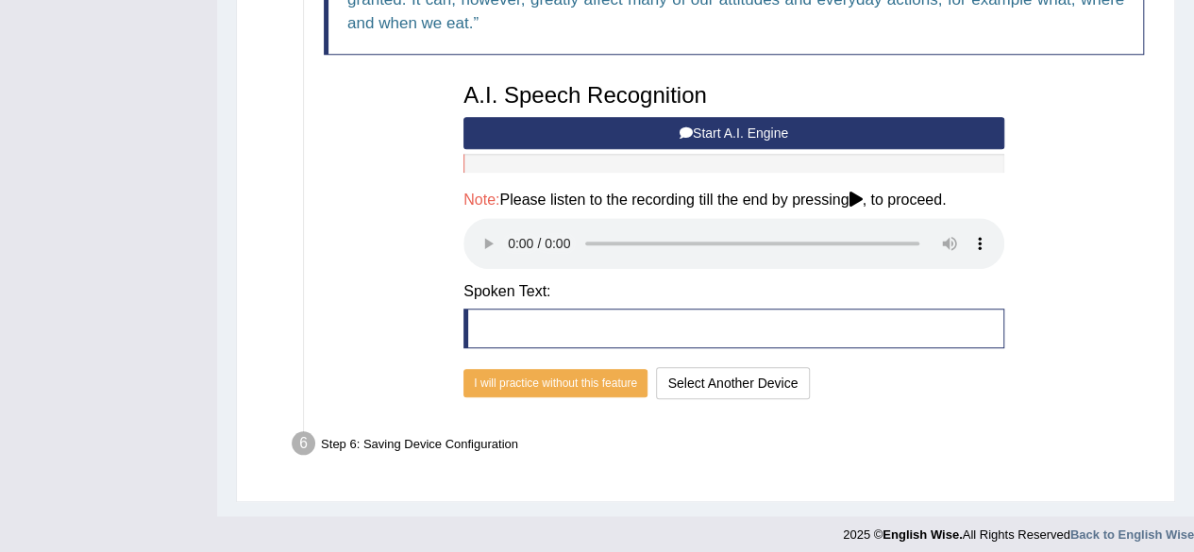
click at [883, 139] on button "Start A.I. Engine" at bounding box center [733, 133] width 541 height 32
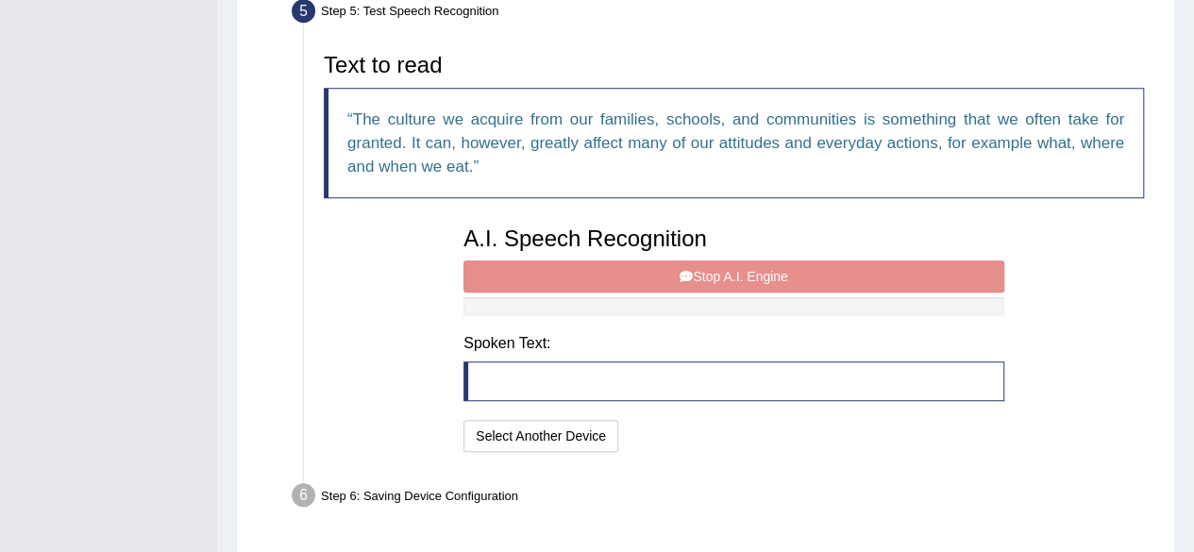
scroll to position [584, 0]
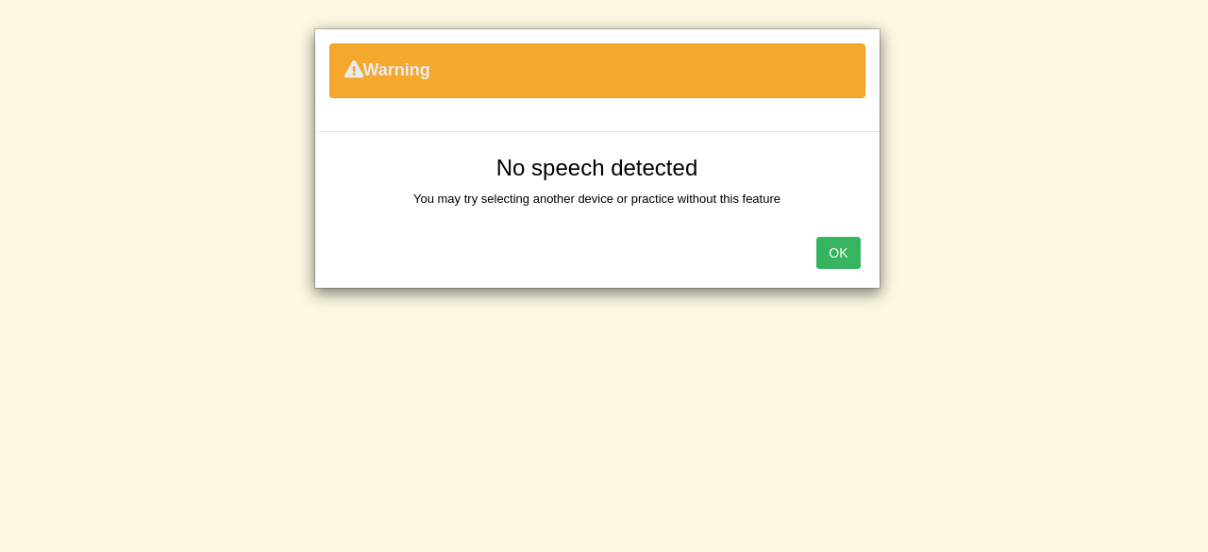
click at [844, 244] on button "OK" at bounding box center [837, 253] width 43 height 32
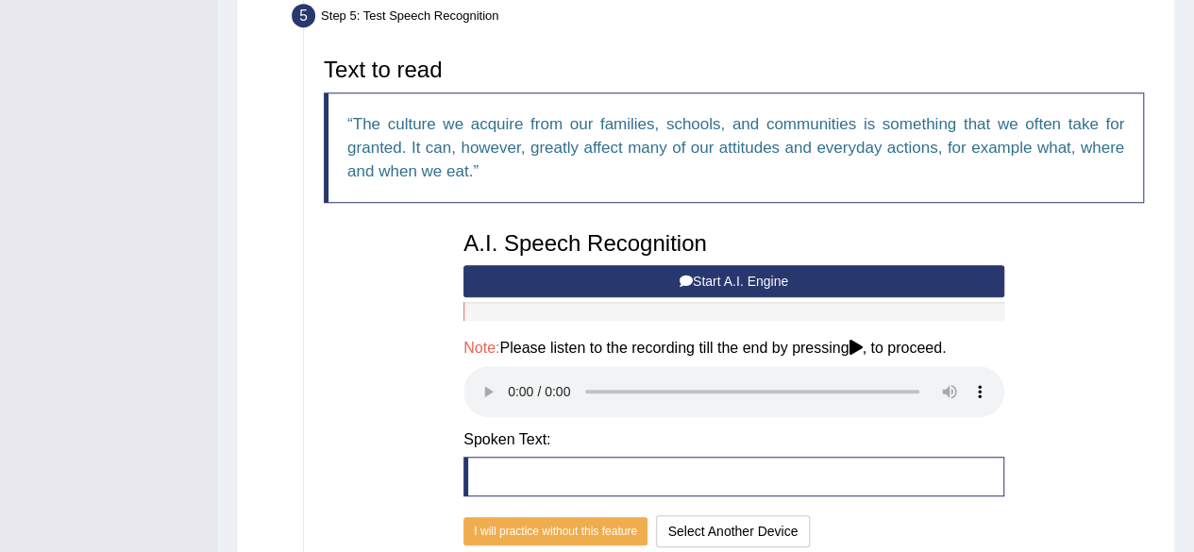
click at [602, 271] on button "Start A.I. Engine" at bounding box center [733, 281] width 541 height 32
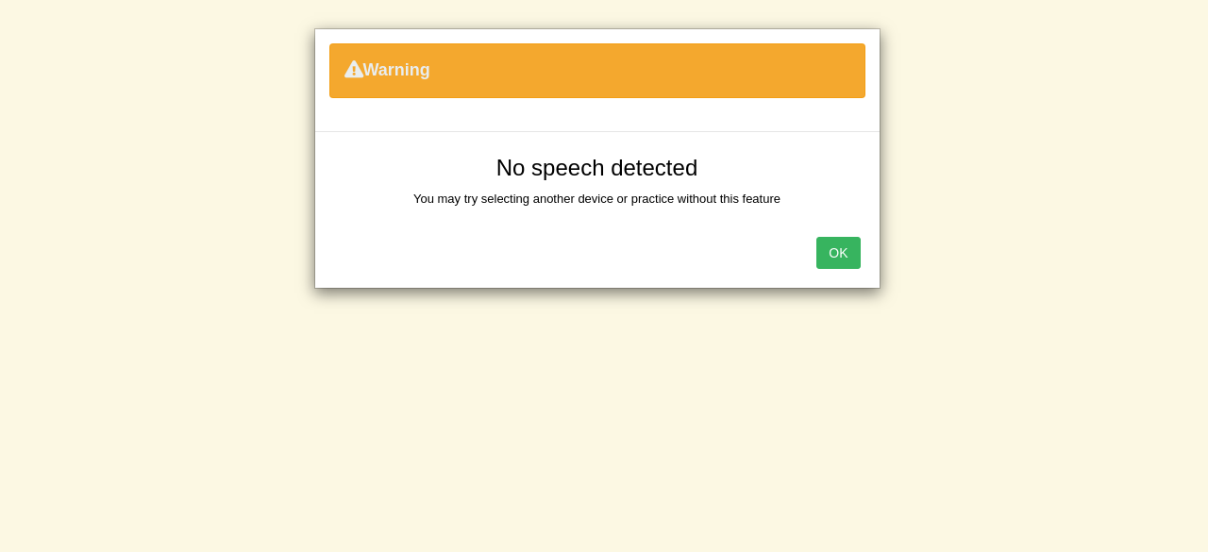
click at [836, 249] on button "OK" at bounding box center [837, 253] width 43 height 32
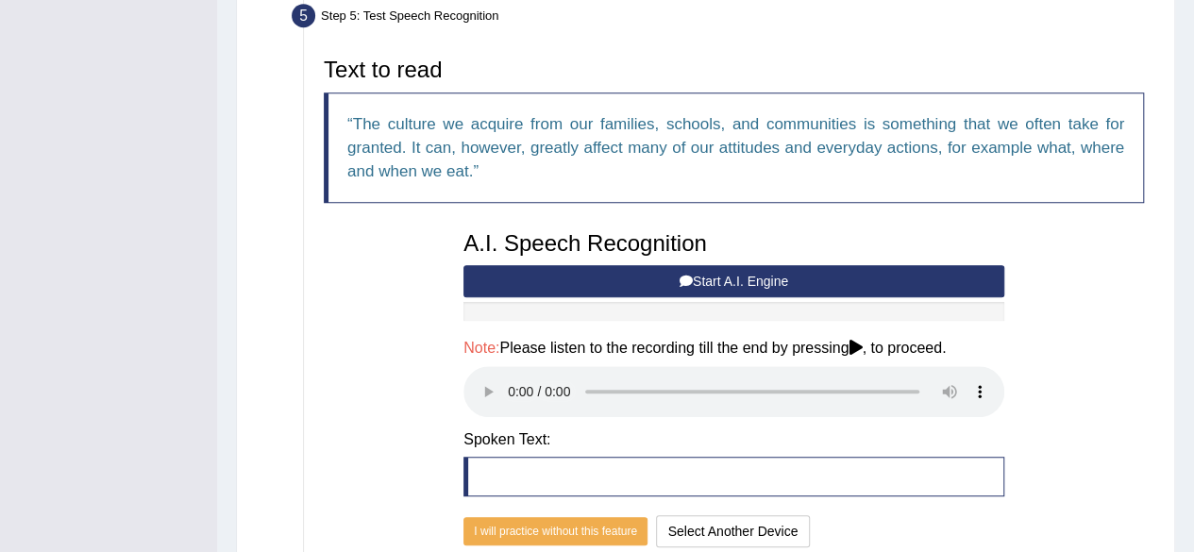
click at [593, 276] on button "Start A.I. Engine" at bounding box center [733, 281] width 541 height 32
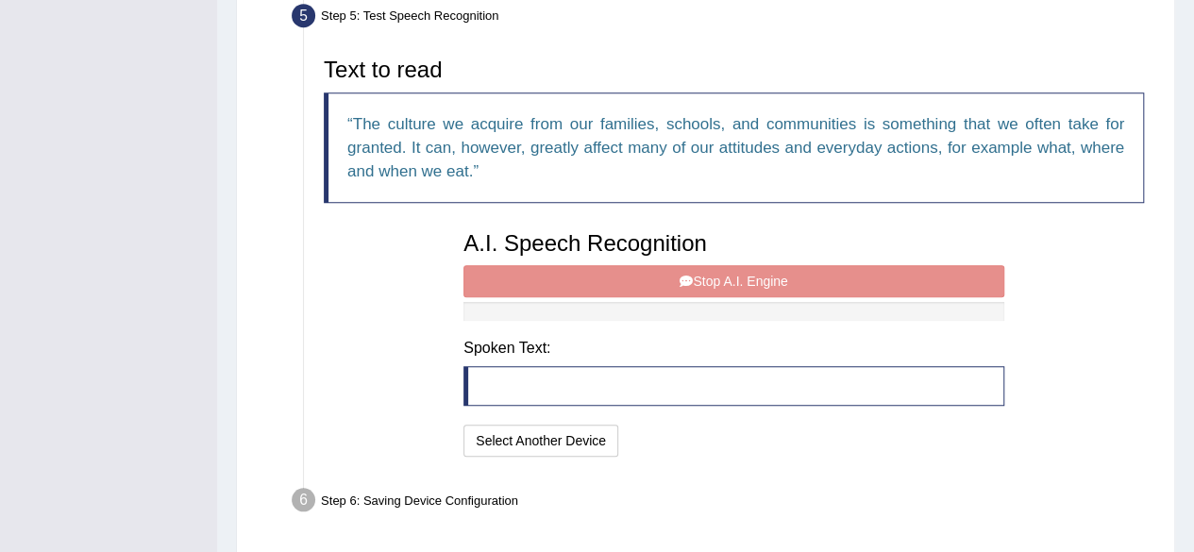
click at [593, 276] on div "A.I. Speech Recognition Start A.I. Engine Stop A.I. Engine Note: Please listen …" at bounding box center [734, 342] width 560 height 240
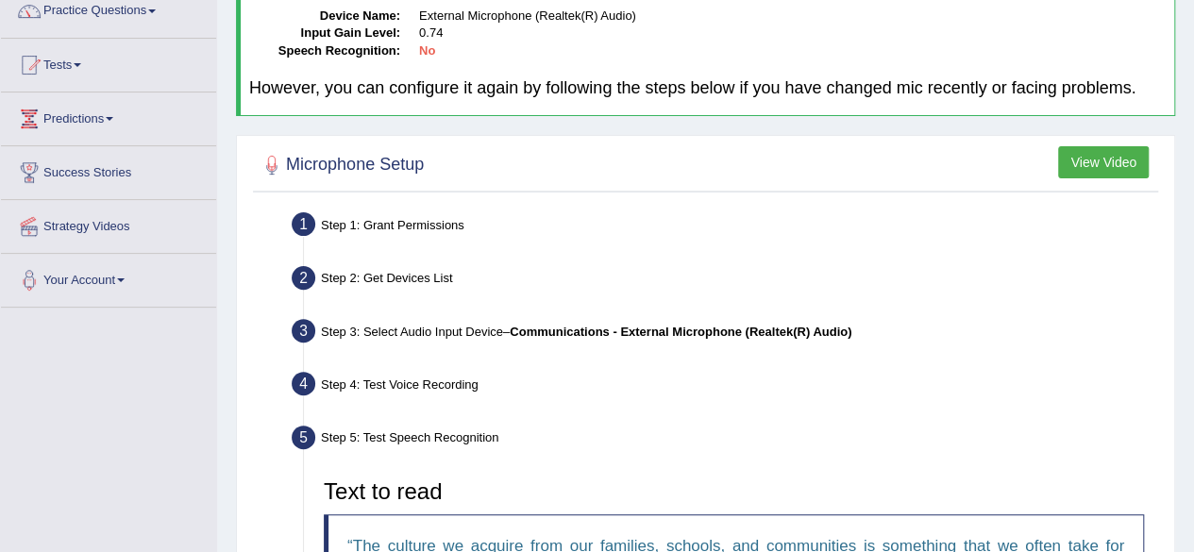
scroll to position [89, 0]
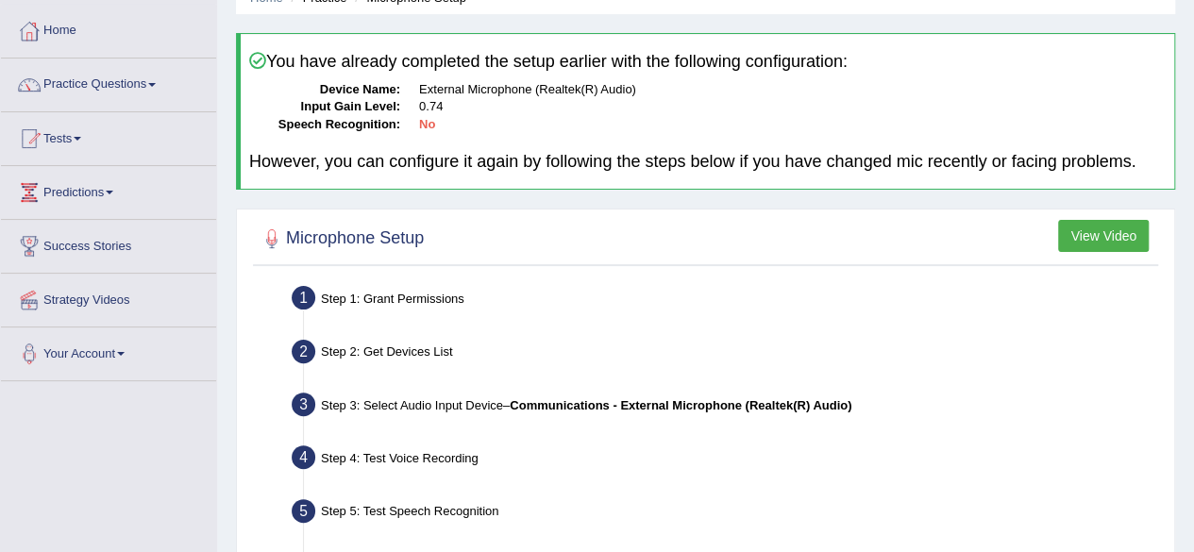
click at [1102, 244] on button "View Video" at bounding box center [1103, 236] width 91 height 32
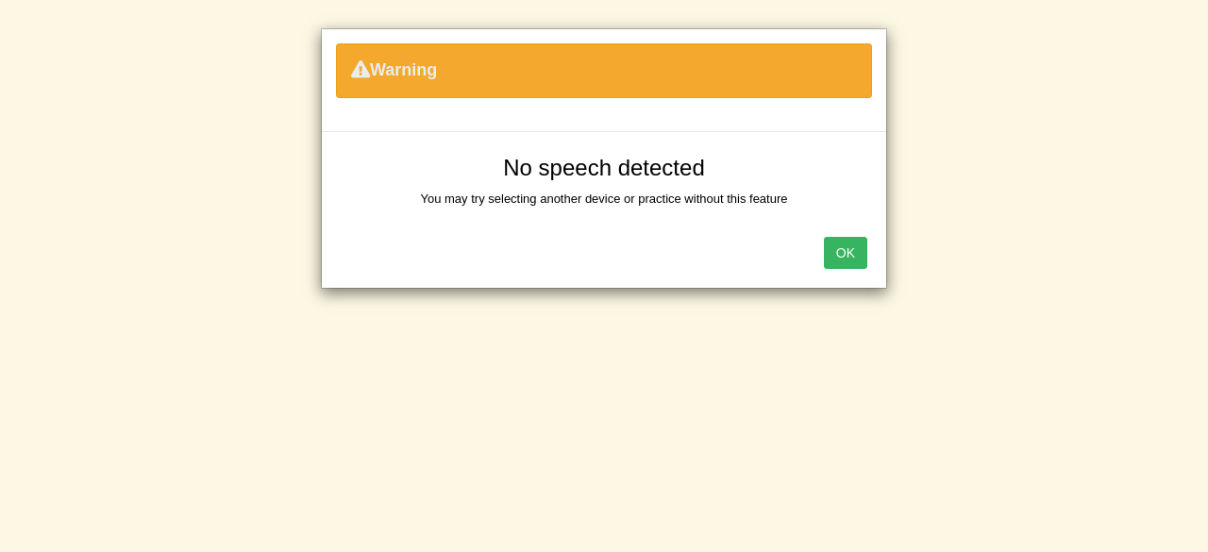
click at [844, 252] on button "OK" at bounding box center [845, 253] width 43 height 32
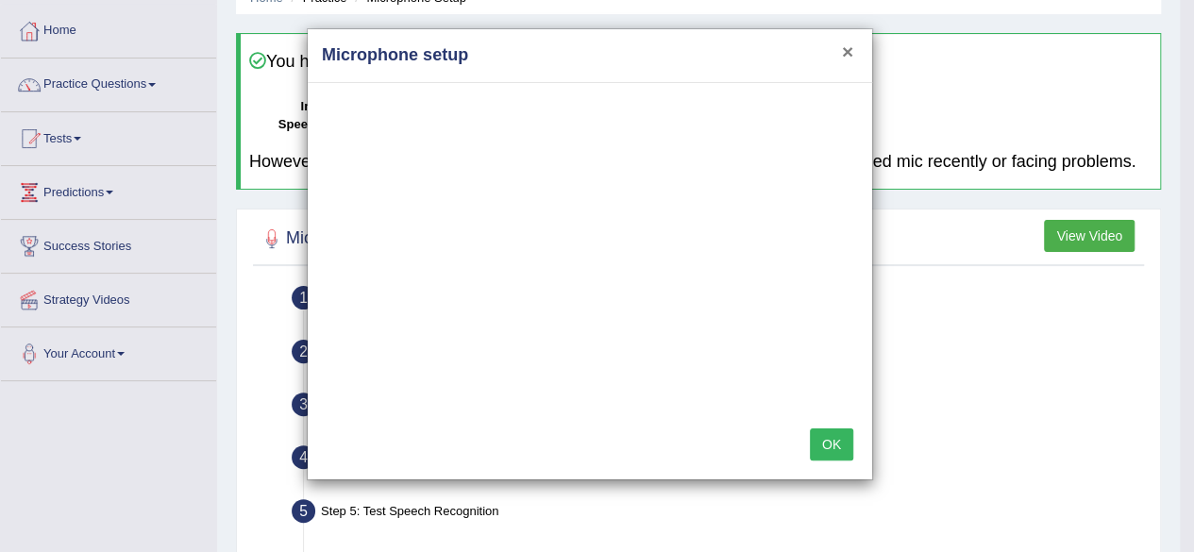
click at [844, 50] on button "×" at bounding box center [847, 52] width 11 height 20
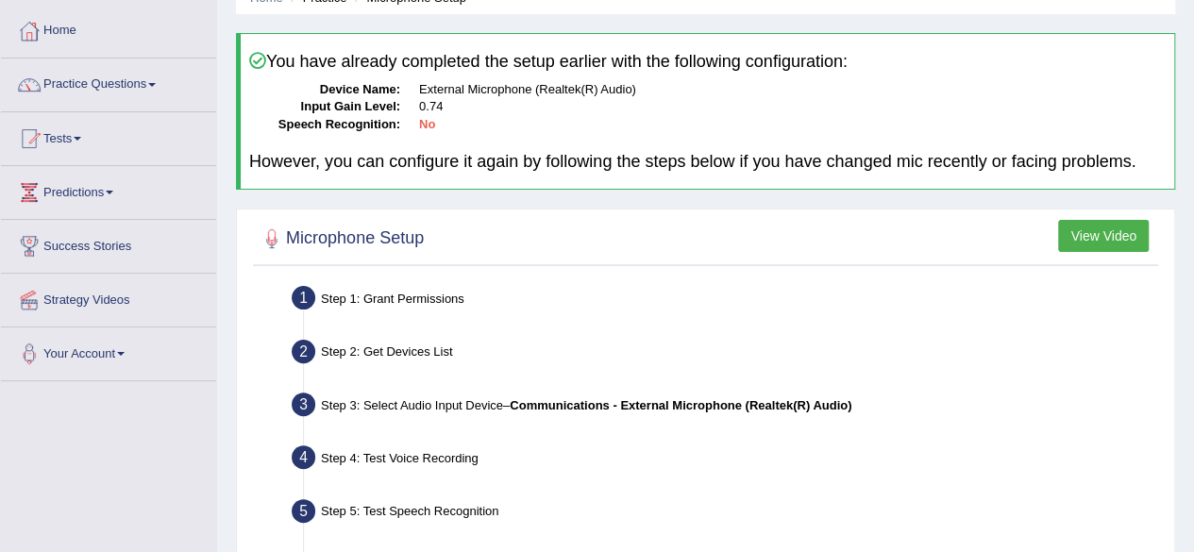
click at [362, 289] on div "Step 1: Grant Permissions" at bounding box center [724, 301] width 882 height 42
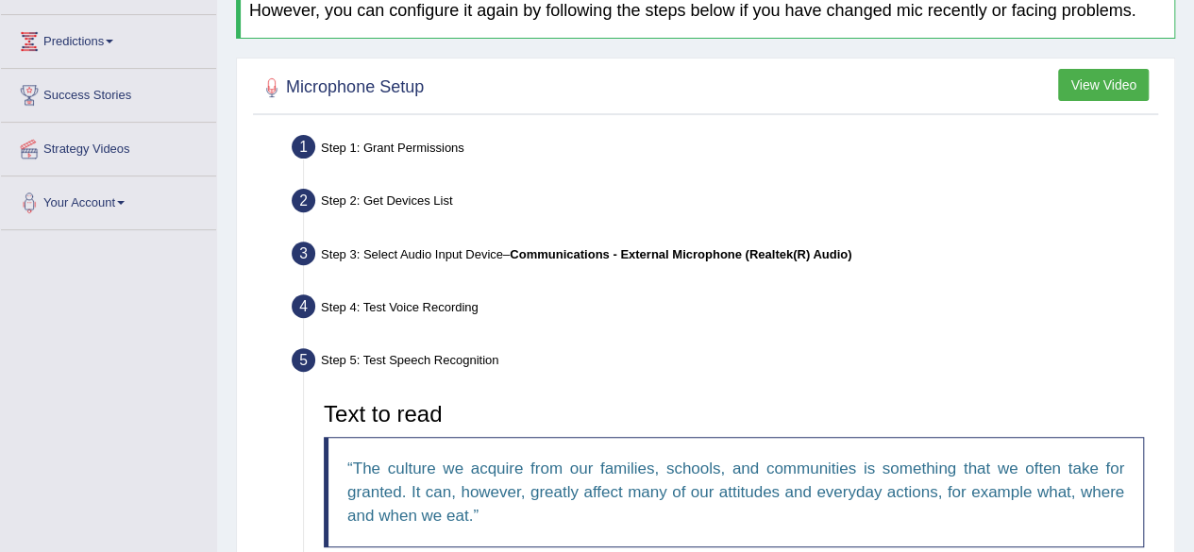
scroll to position [218, 0]
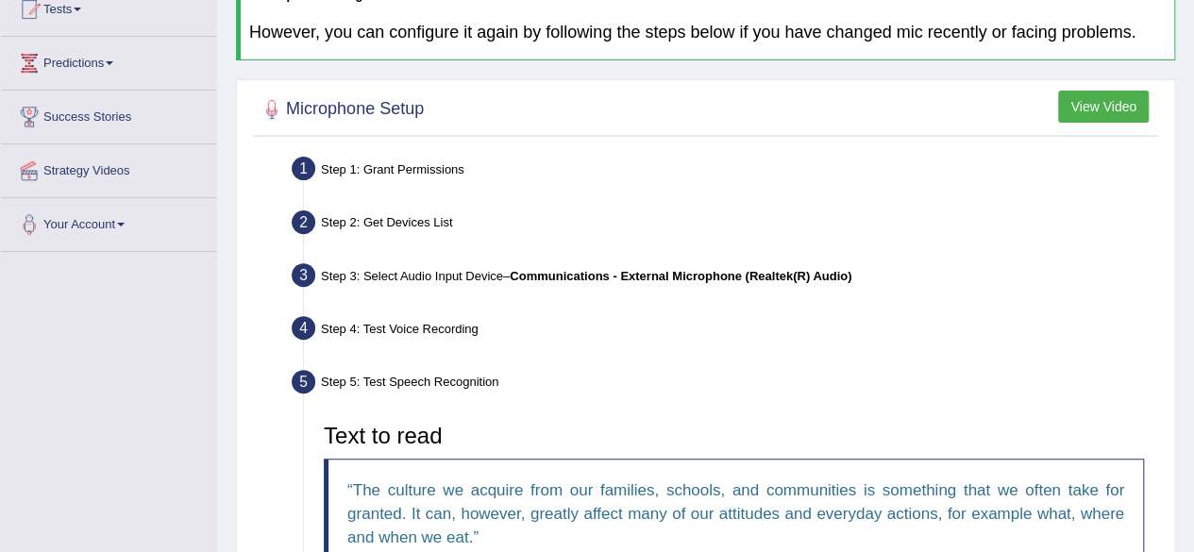
click at [297, 174] on li "Step 1: Grant Permissions To access your microphone(s), we need permission to a…" at bounding box center [724, 172] width 858 height 42
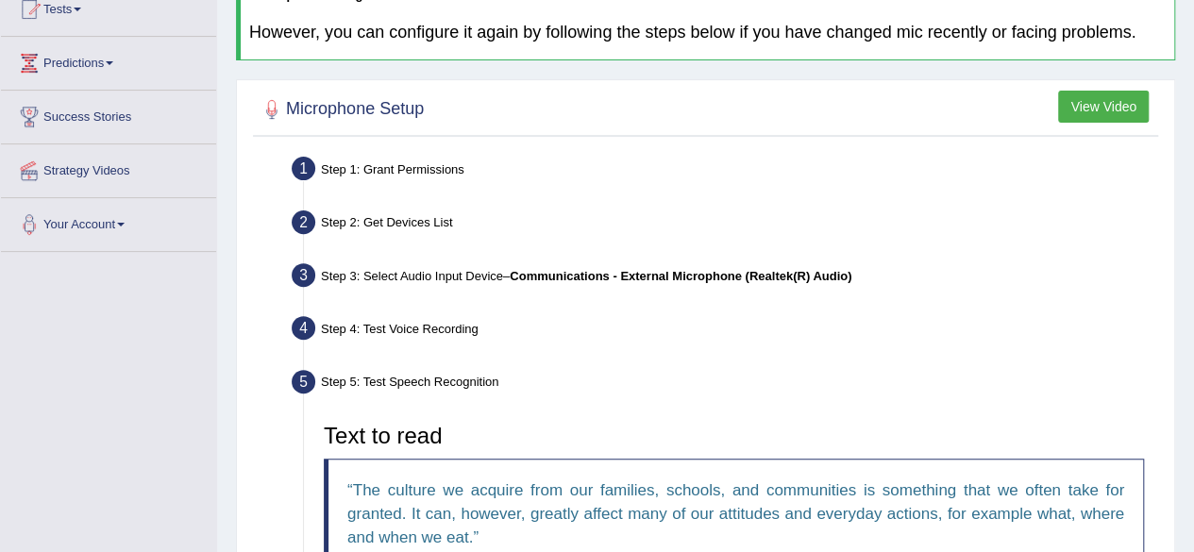
click at [297, 174] on li "Step 1: Grant Permissions To access your microphone(s), we need permission to a…" at bounding box center [724, 172] width 858 height 42
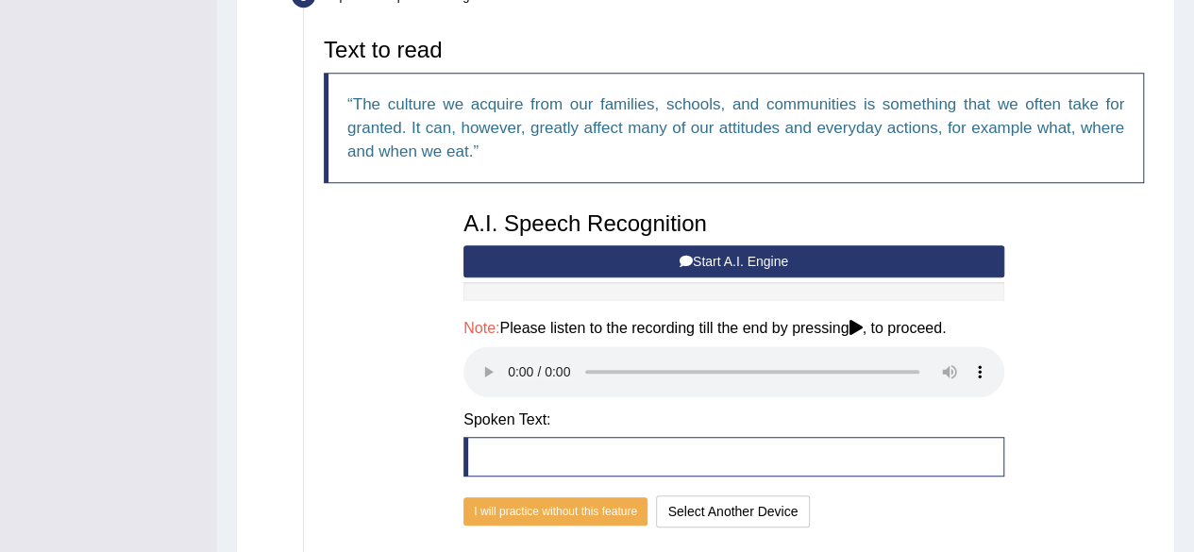
scroll to position [739, 0]
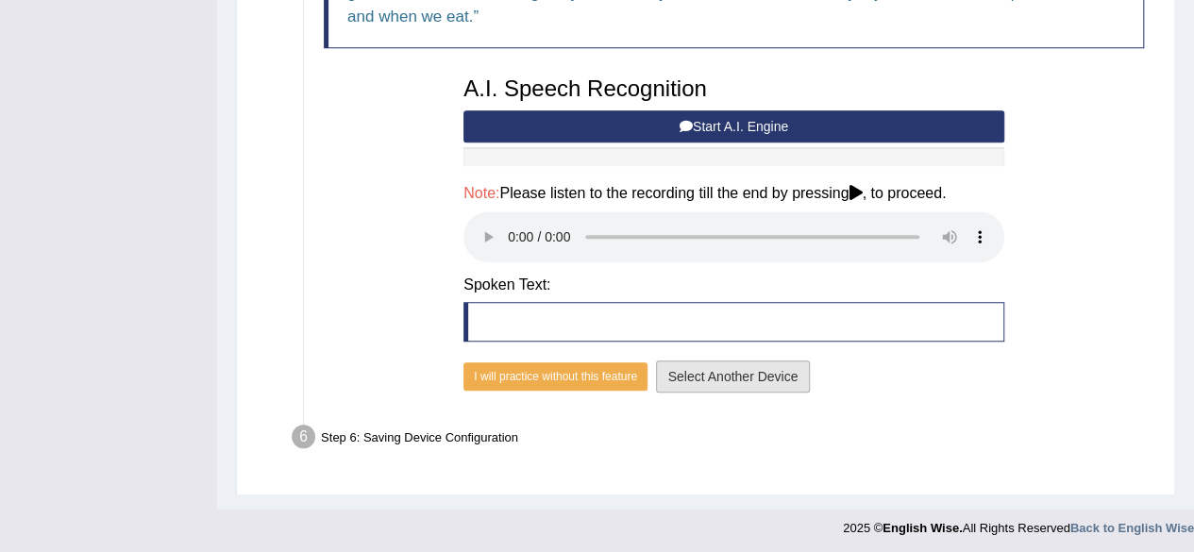
click at [734, 376] on button "Select Another Device" at bounding box center [733, 376] width 155 height 32
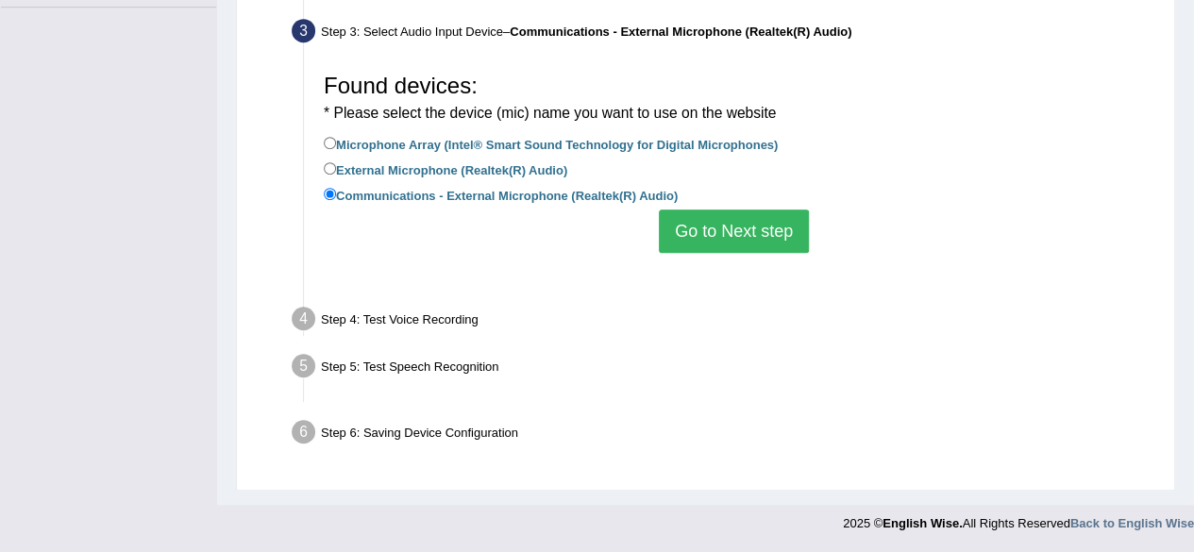
scroll to position [438, 0]
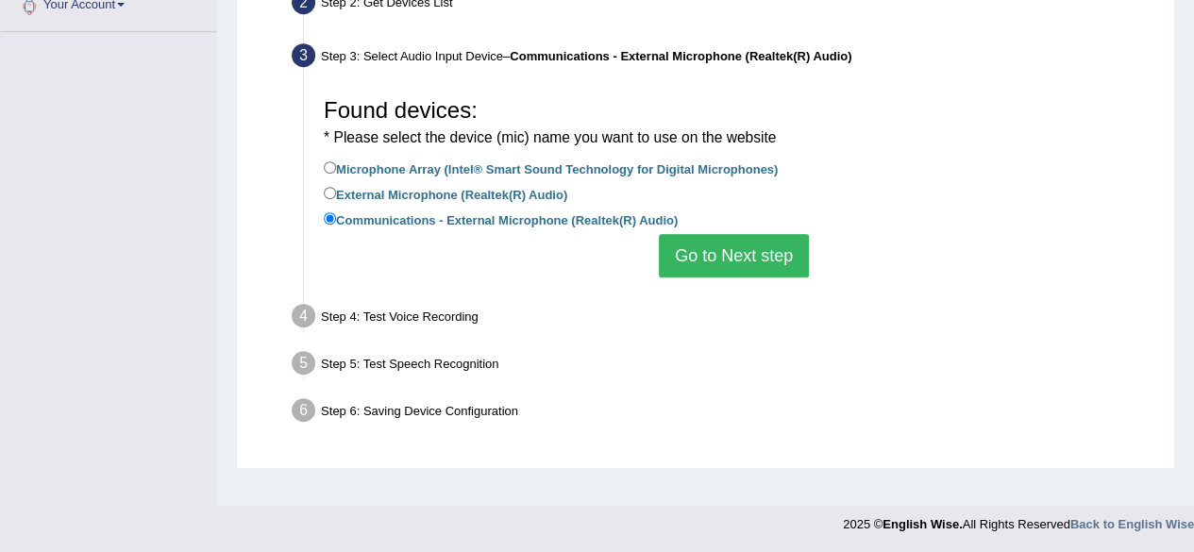
click at [358, 160] on label "Microphone Array (Intel® Smart Sound Technology for Digital Microphones)" at bounding box center [551, 168] width 454 height 21
click at [336, 161] on input "Microphone Array (Intel® Smart Sound Technology for Digital Microphones)" at bounding box center [330, 167] width 12 height 12
radio input "true"
click at [468, 188] on label "External Microphone (Realtek(R) Audio)" at bounding box center [445, 193] width 243 height 21
click at [336, 188] on input "External Microphone (Realtek(R) Audio)" at bounding box center [330, 193] width 12 height 12
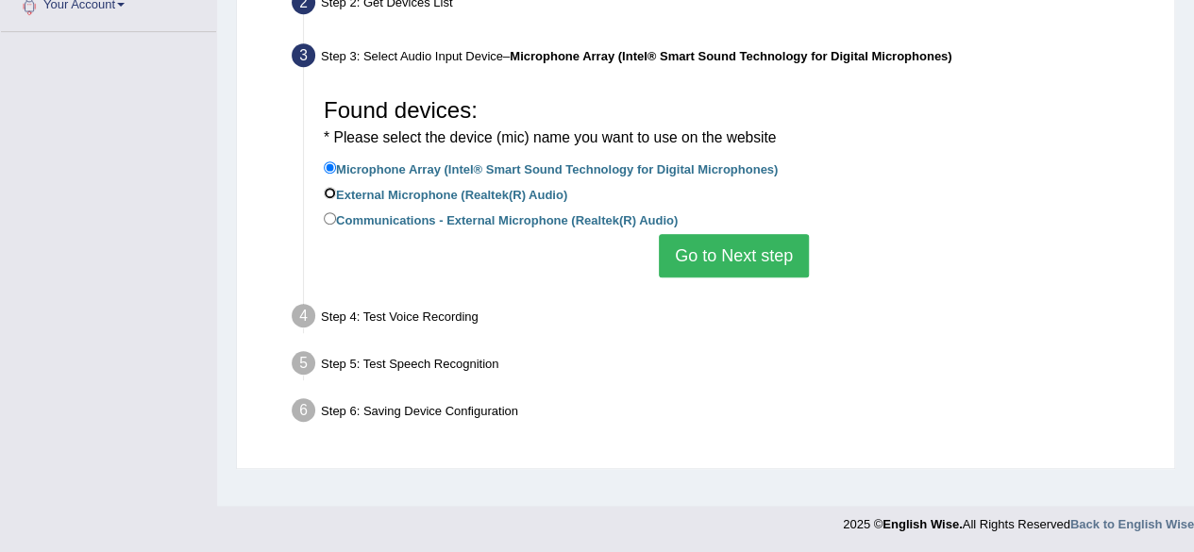
radio input "true"
click at [739, 254] on button "Go to Next step" at bounding box center [734, 255] width 150 height 43
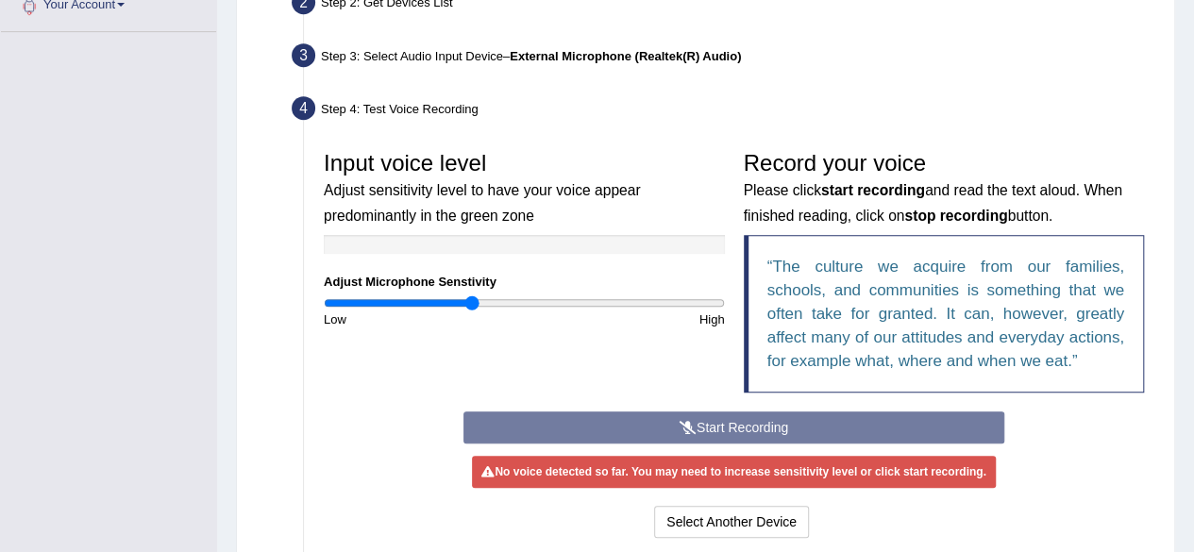
click at [736, 418] on div "Start Recording Stop Recording Note: Please listen to the recording till the en…" at bounding box center [734, 476] width 560 height 131
click at [732, 477] on div "No voice detected so far. You may need to increase sensitivity level or click s…" at bounding box center [733, 472] width 523 height 32
click at [749, 421] on div "Start Recording Stop Recording Note: Please listen to the recording till the en…" at bounding box center [734, 476] width 560 height 131
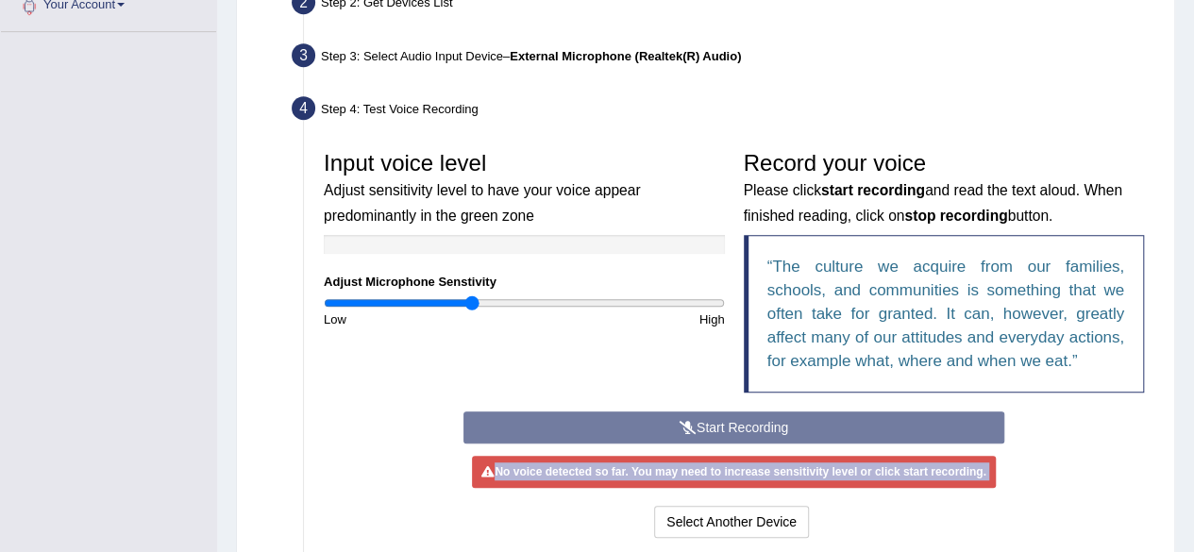
click at [749, 421] on div "Start Recording Stop Recording Note: Please listen to the recording till the en…" at bounding box center [734, 476] width 560 height 131
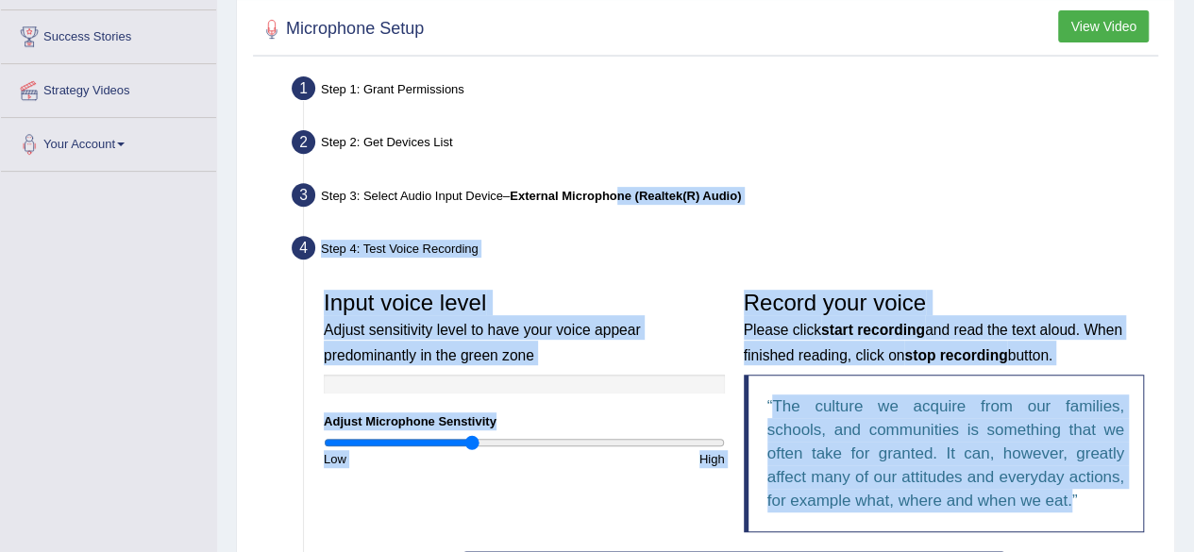
drag, startPoint x: 626, startPoint y: 190, endPoint x: 1207, endPoint y: 245, distance: 583.9
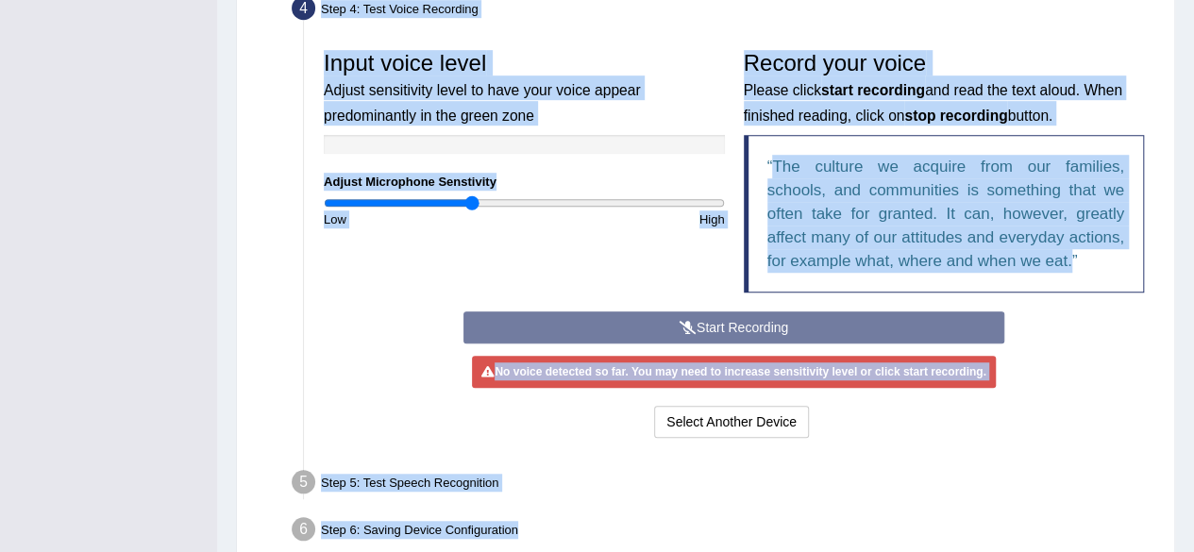
scroll to position [547, 0]
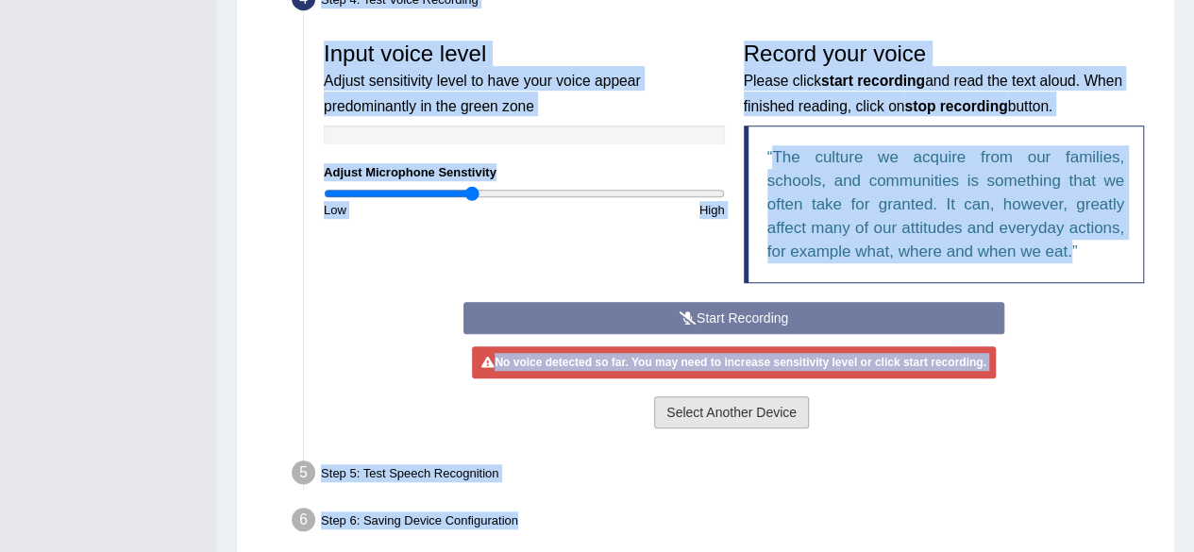
click at [740, 409] on button "Select Another Device" at bounding box center [731, 412] width 155 height 32
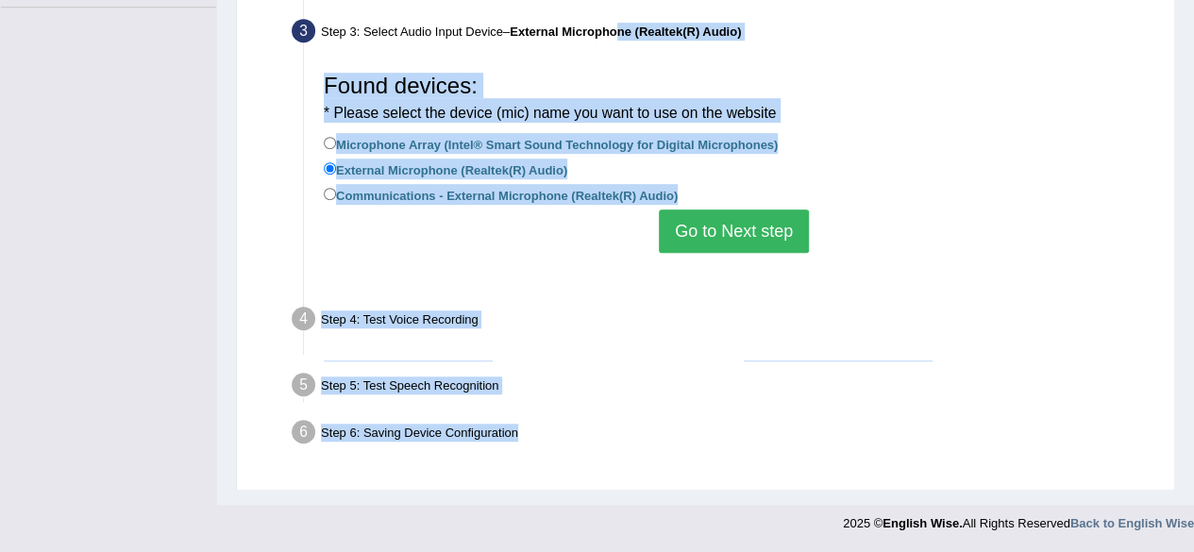
scroll to position [438, 0]
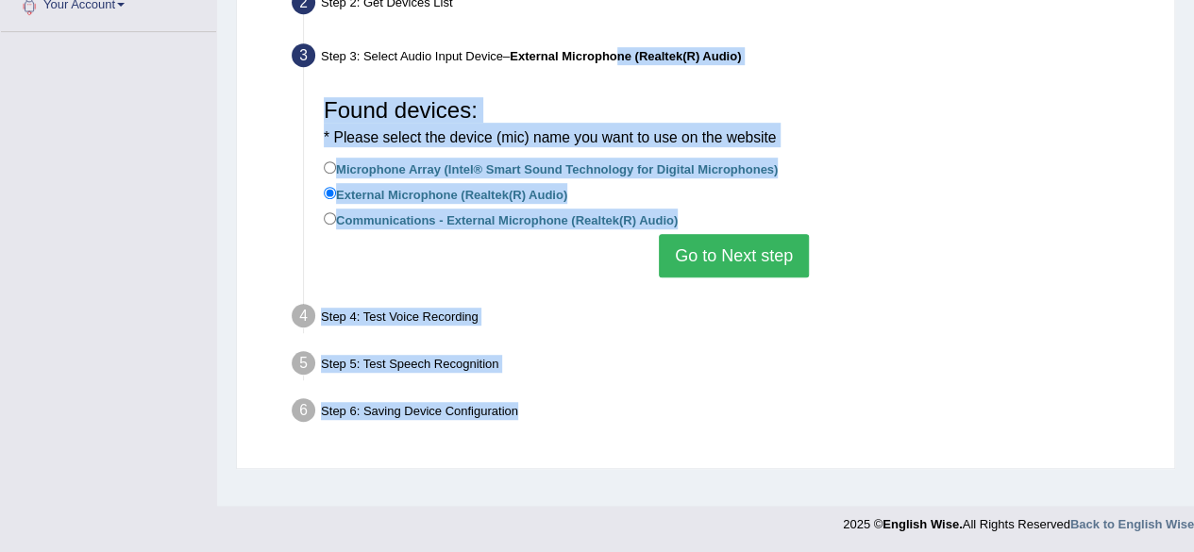
click at [745, 249] on button "Go to Next step" at bounding box center [734, 255] width 150 height 43
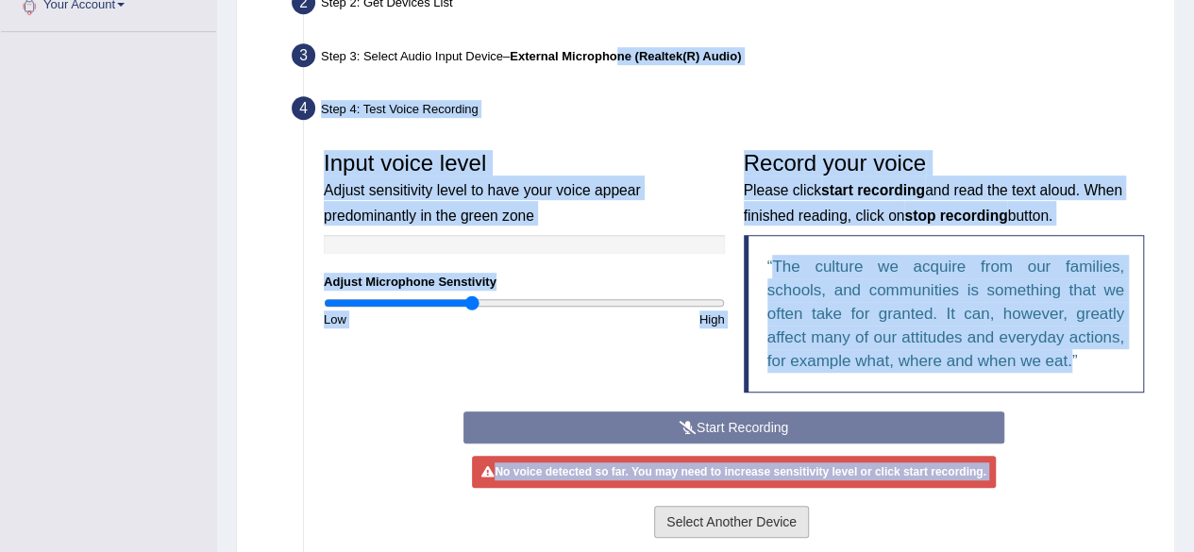
click at [761, 511] on button "Select Another Device" at bounding box center [731, 522] width 155 height 32
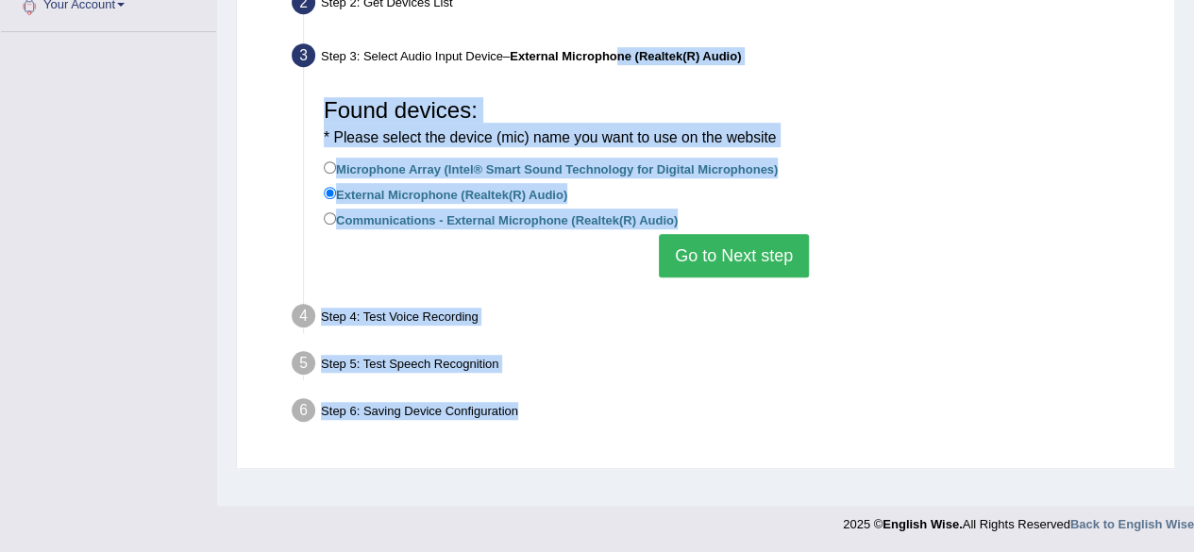
click at [326, 158] on label "Microphone Array (Intel® Smart Sound Technology for Digital Microphones)" at bounding box center [551, 168] width 454 height 21
click at [326, 161] on input "Microphone Array (Intel® Smart Sound Technology for Digital Microphones)" at bounding box center [330, 167] width 12 height 12
radio input "true"
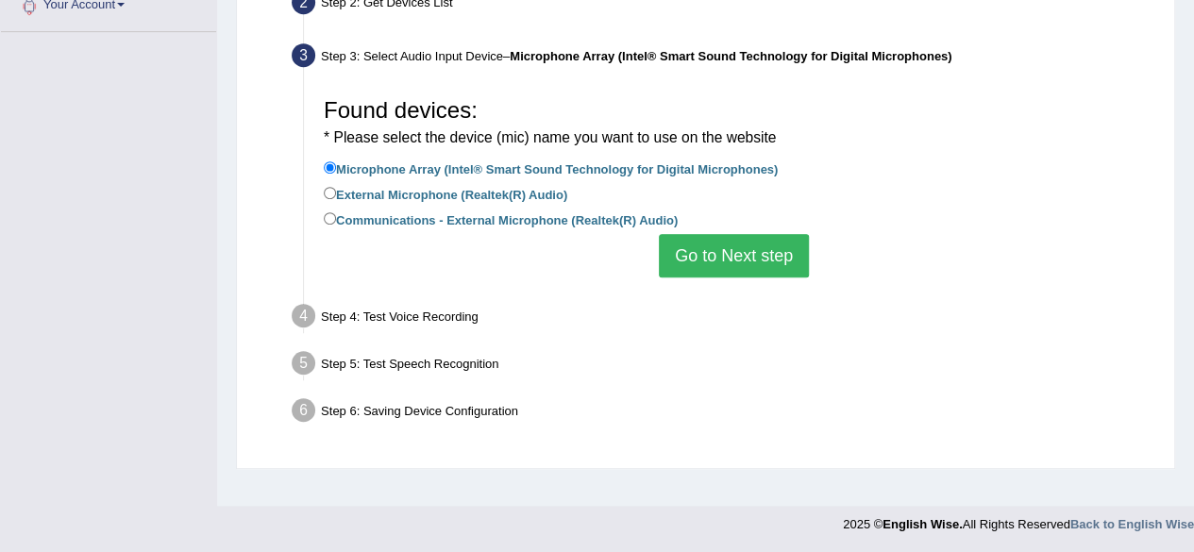
click at [734, 252] on button "Go to Next step" at bounding box center [734, 255] width 150 height 43
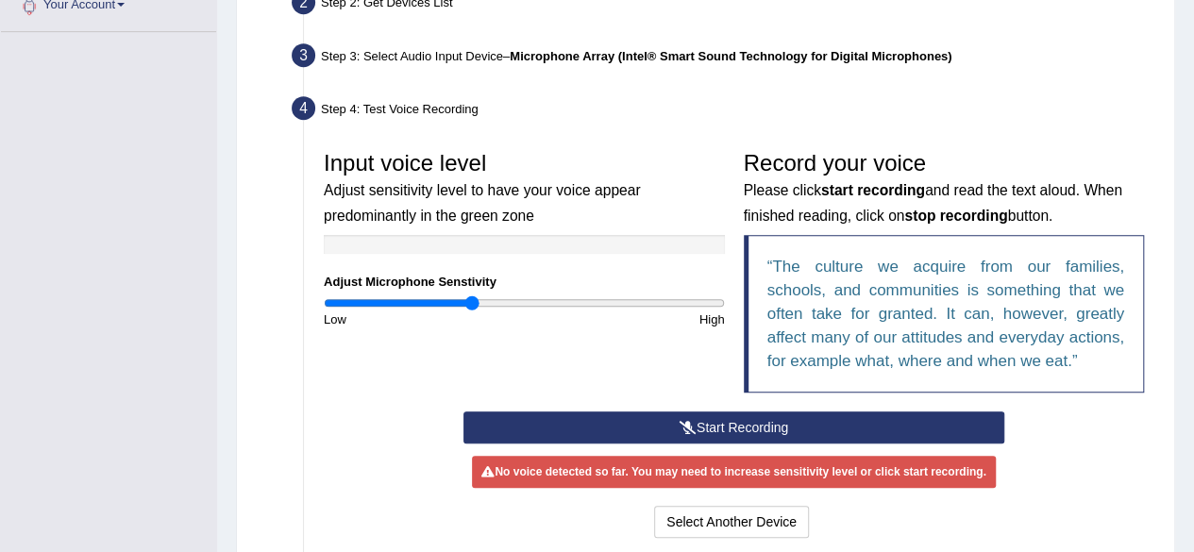
click at [632, 414] on button "Start Recording" at bounding box center [733, 427] width 541 height 32
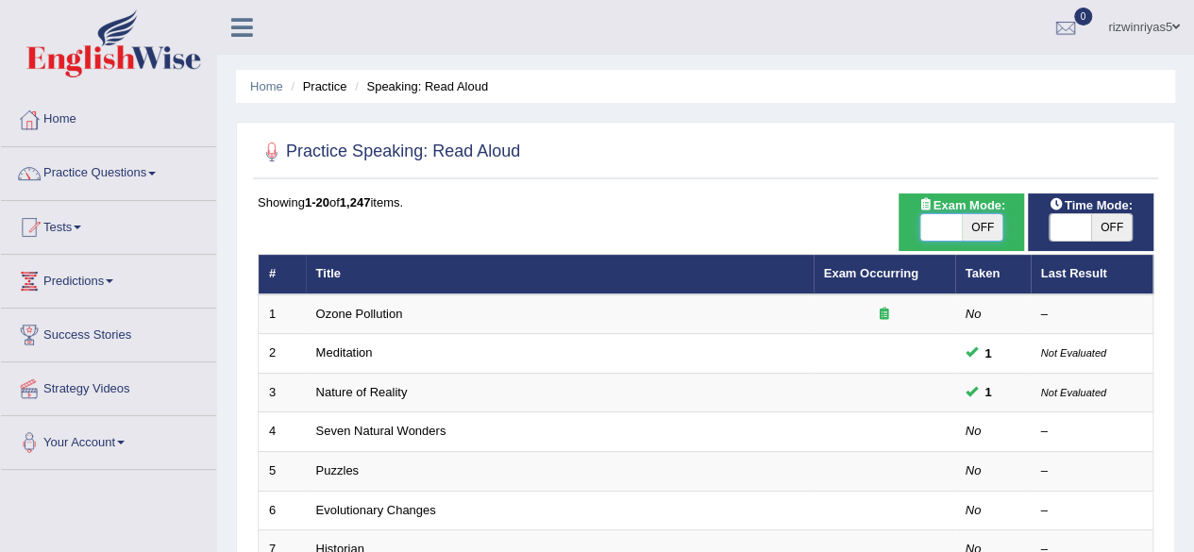
click at [946, 223] on span at bounding box center [941, 227] width 42 height 26
click at [987, 220] on span "OFF" at bounding box center [983, 227] width 42 height 26
checkbox input "true"
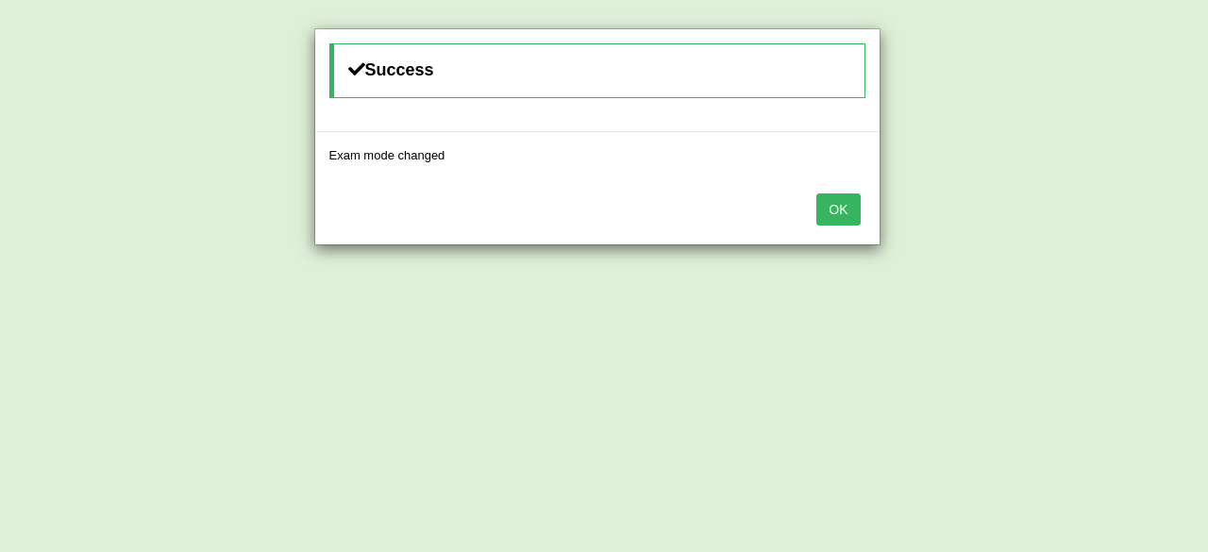
click at [858, 201] on button "OK" at bounding box center [837, 209] width 43 height 32
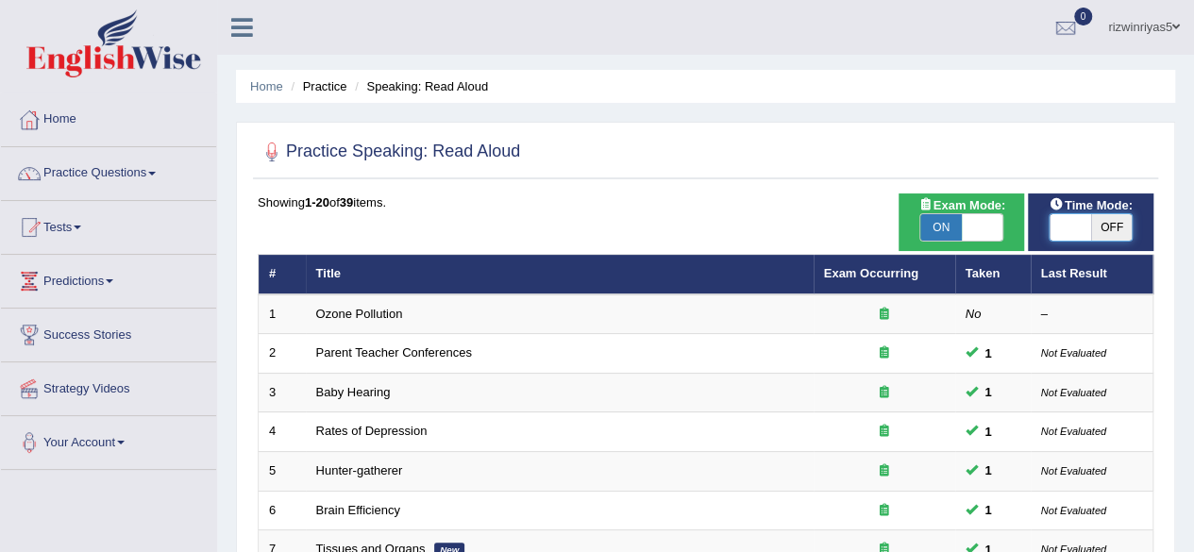
click at [1089, 232] on span at bounding box center [1070, 227] width 42 height 26
checkbox input "true"
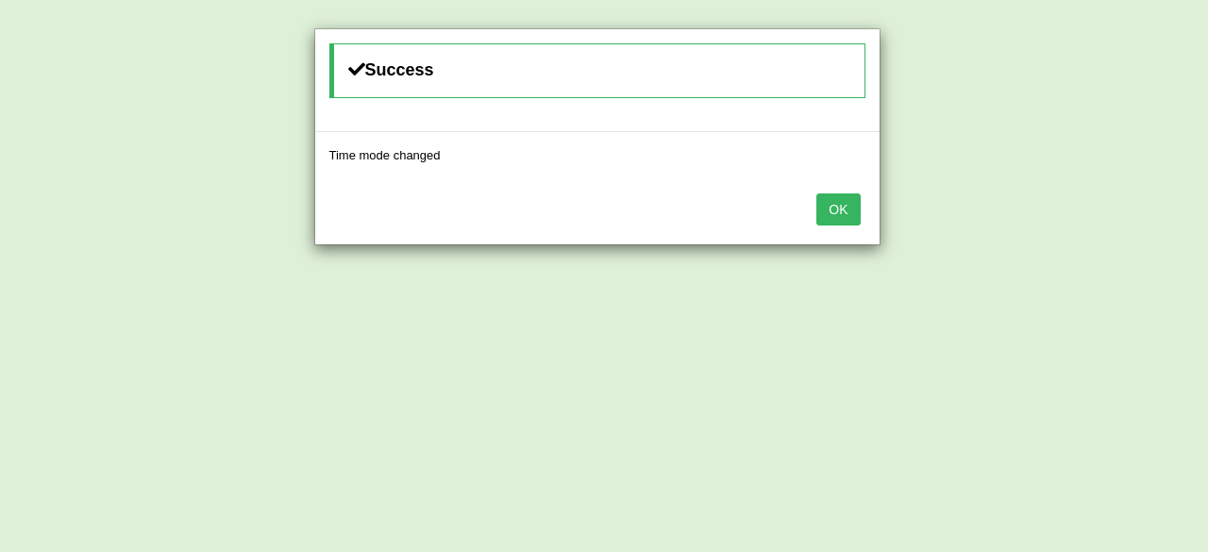
click at [836, 199] on button "OK" at bounding box center [837, 209] width 43 height 32
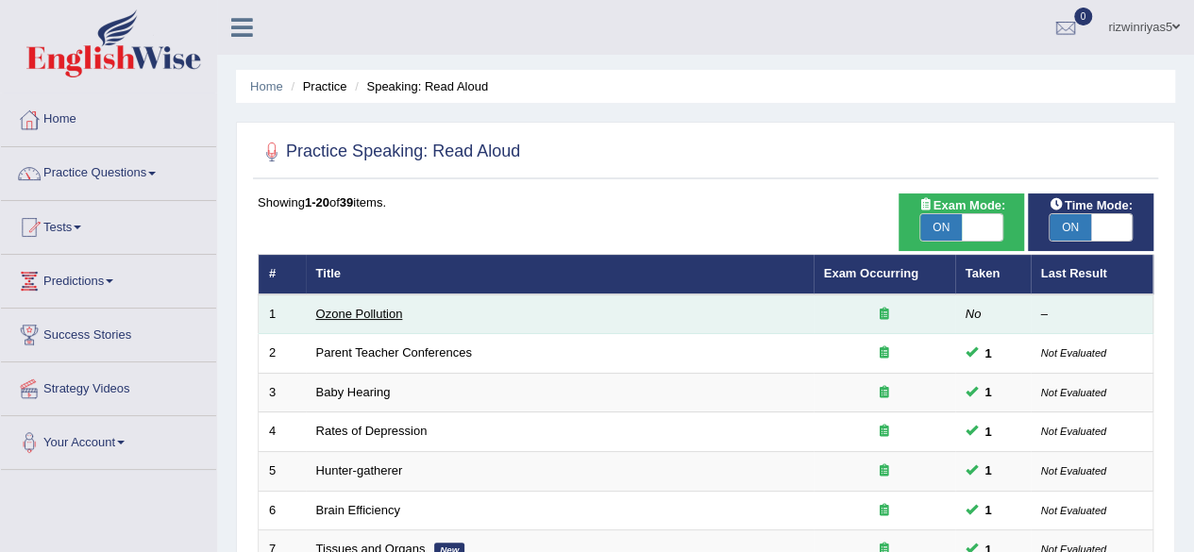
click at [348, 316] on link "Ozone Pollution" at bounding box center [359, 314] width 87 height 14
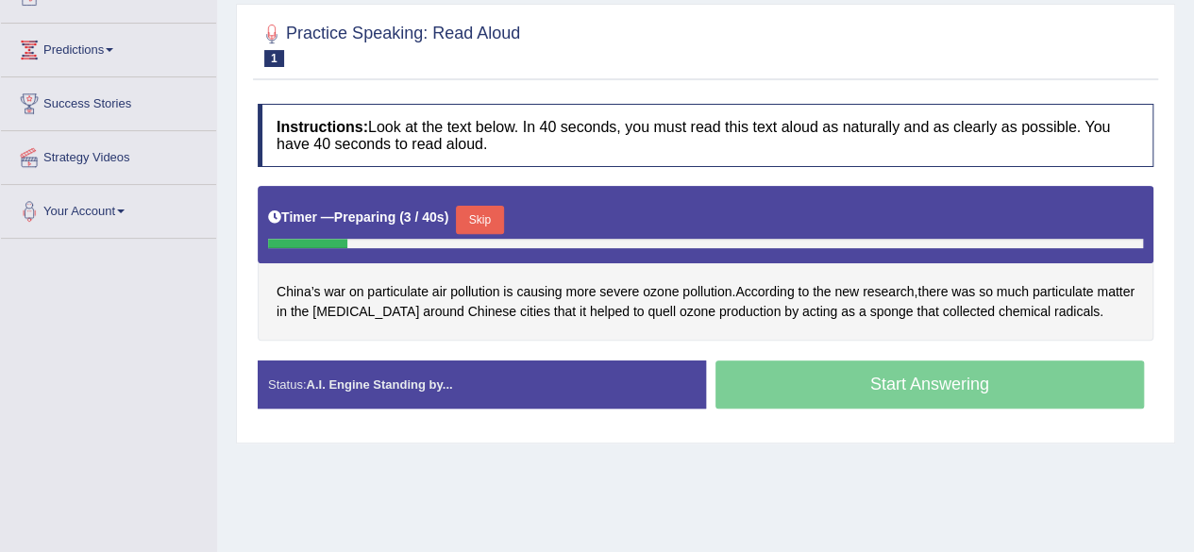
scroll to position [228, 0]
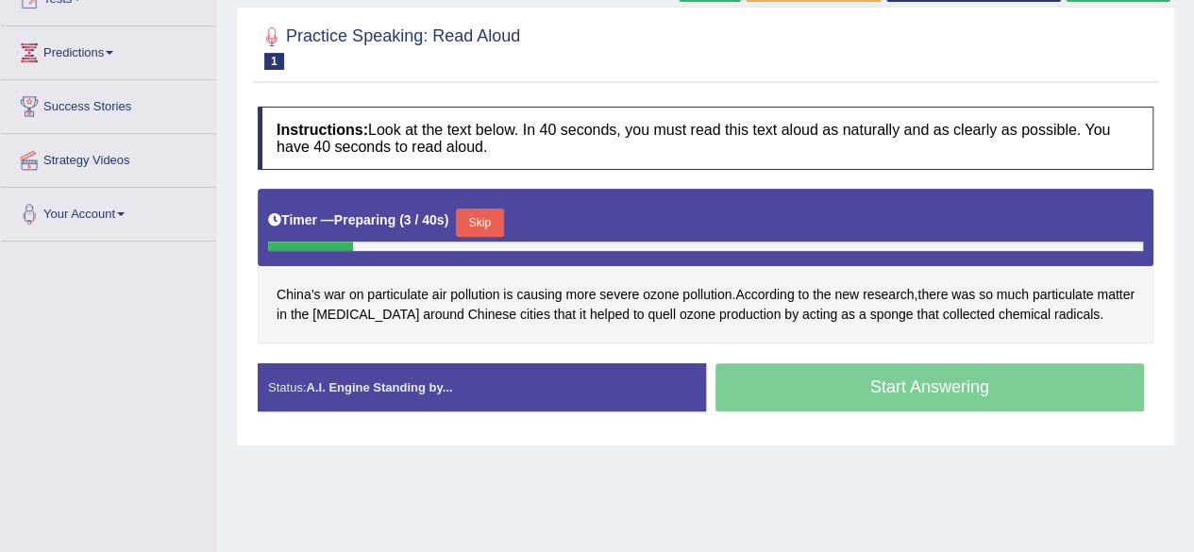
drag, startPoint x: 1207, startPoint y: 137, endPoint x: 1205, endPoint y: 258, distance: 120.8
click at [1193, 258] on html "Toggle navigation Home Practice Questions Speaking Practice Read Aloud Repeat S…" at bounding box center [597, 48] width 1194 height 552
click at [492, 235] on button "Skip" at bounding box center [479, 223] width 47 height 28
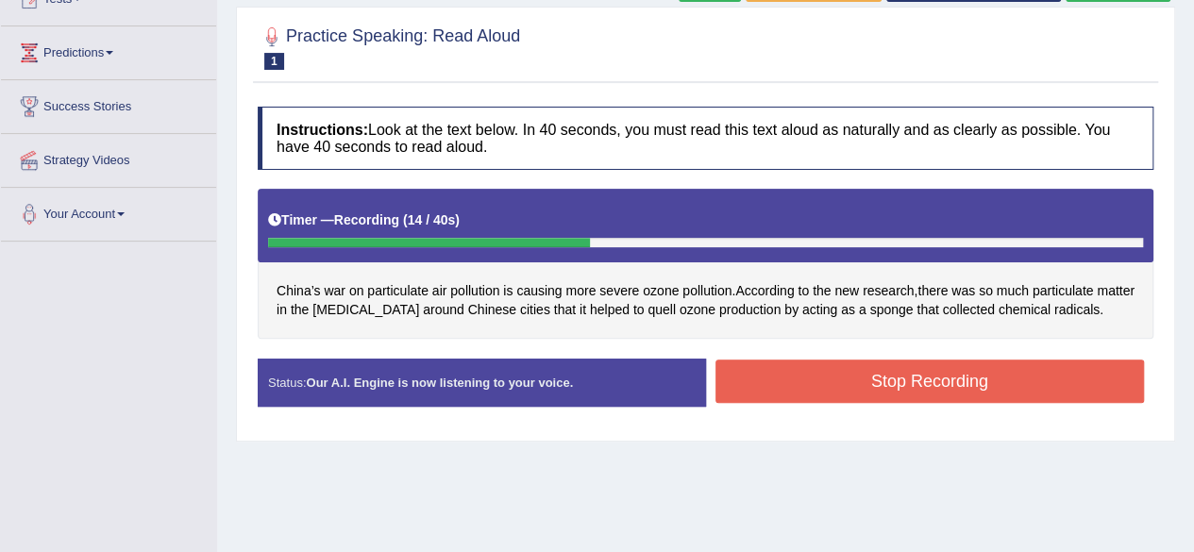
click at [863, 395] on button "Stop Recording" at bounding box center [929, 381] width 429 height 43
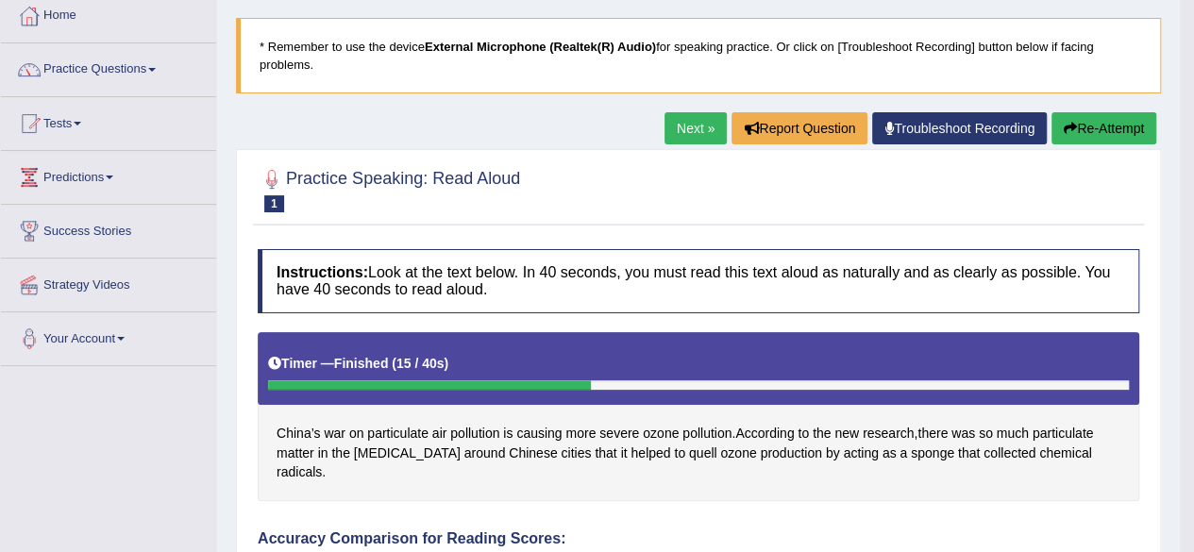
scroll to position [19, 0]
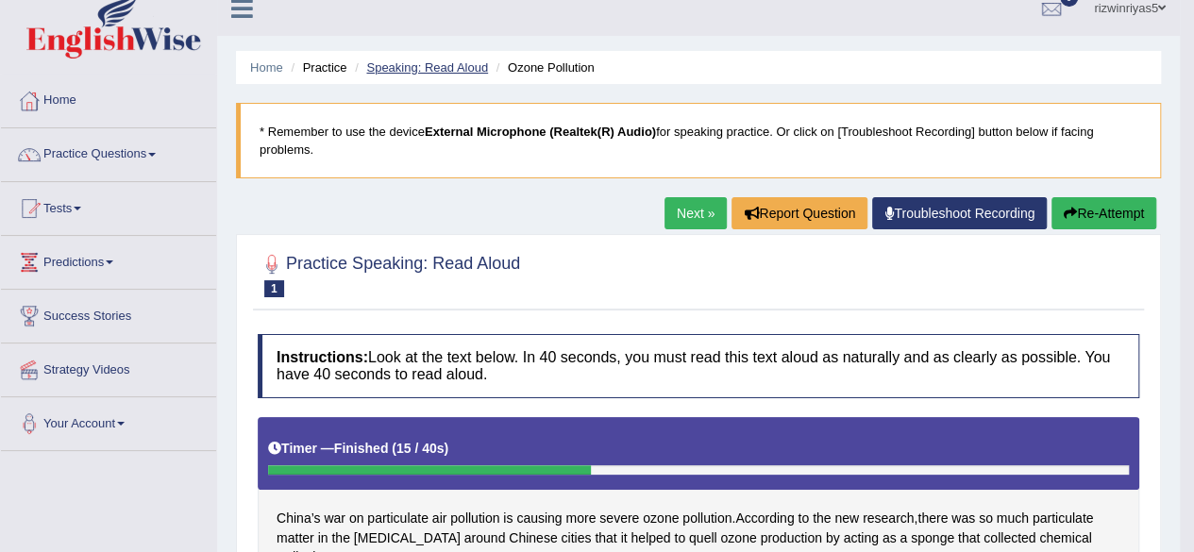
click at [458, 60] on link "Speaking: Read Aloud" at bounding box center [427, 67] width 122 height 14
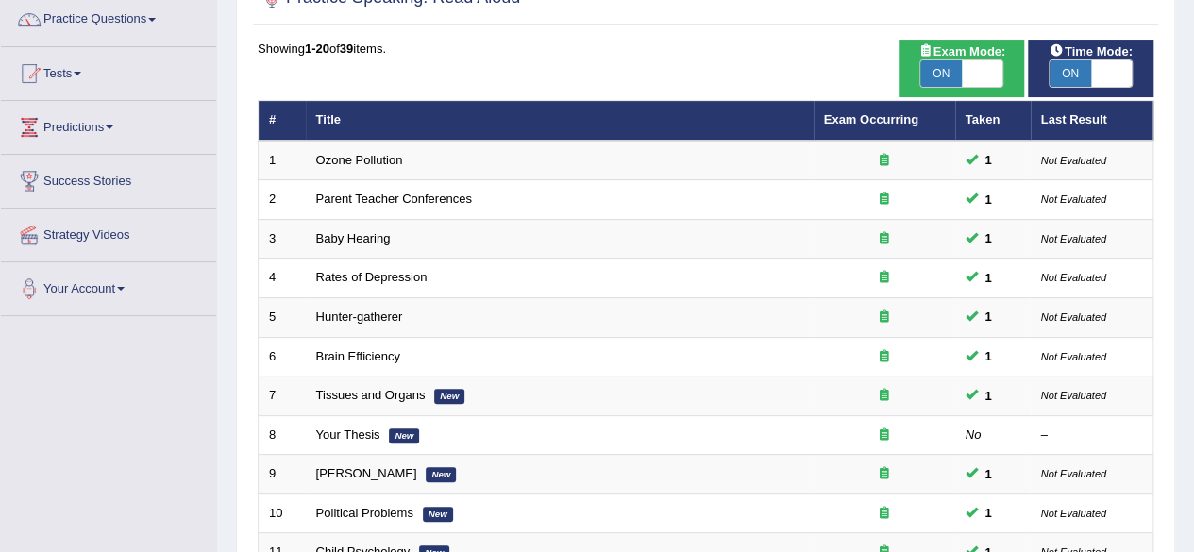
scroll to position [362, 0]
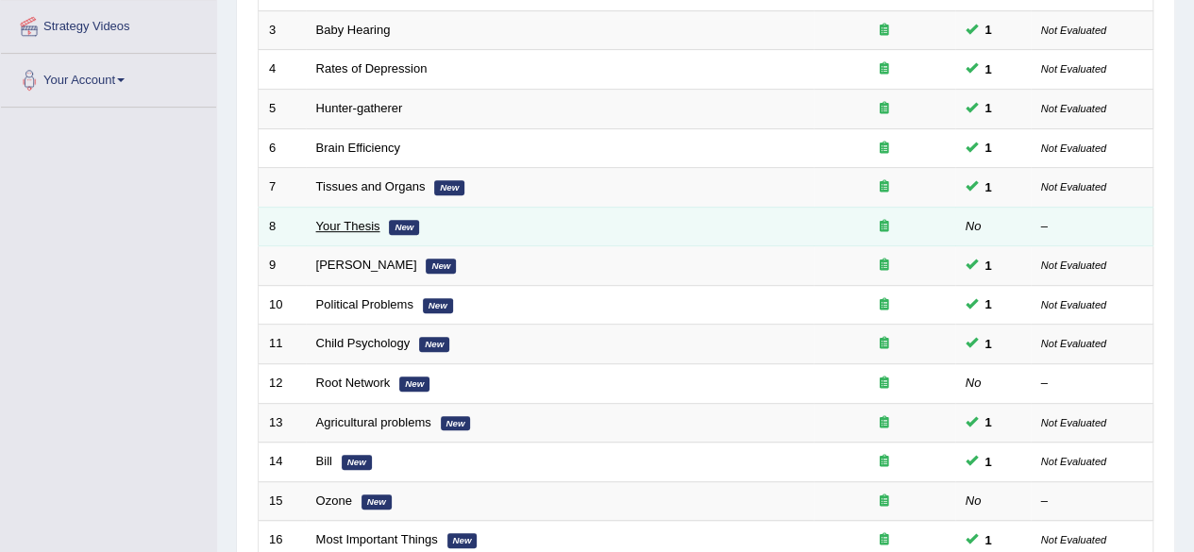
click at [359, 226] on link "Your Thesis" at bounding box center [348, 226] width 64 height 14
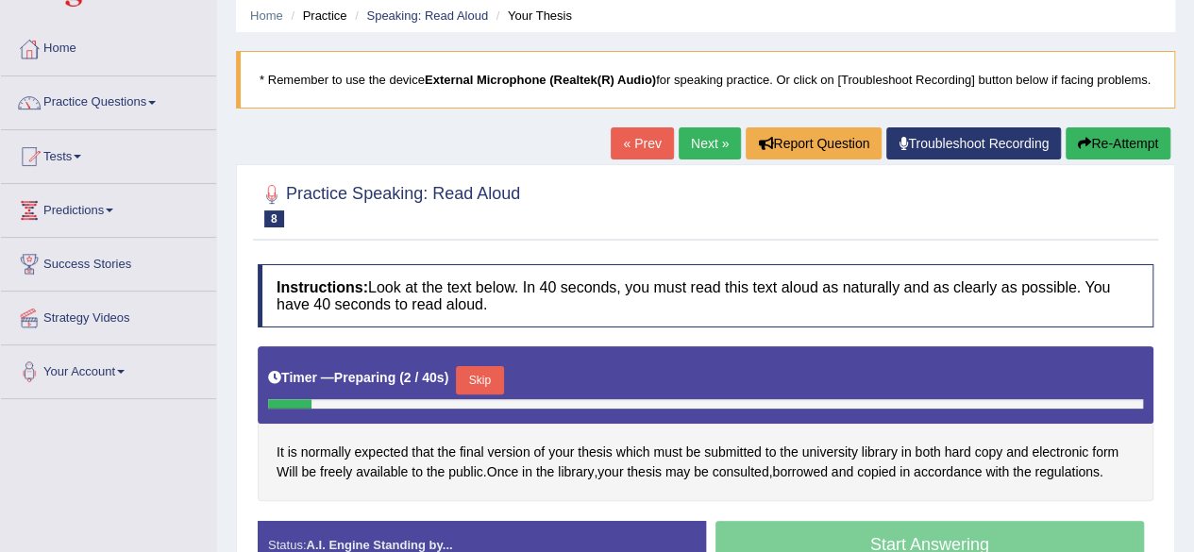
scroll to position [49, 0]
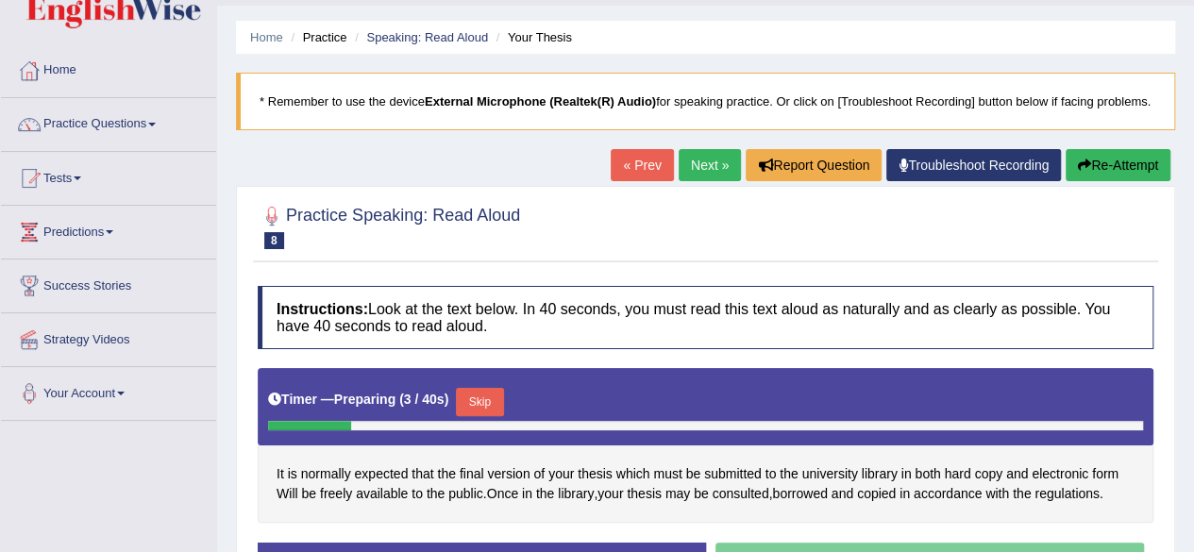
click at [985, 181] on link "Troubleshoot Recording" at bounding box center [973, 165] width 175 height 32
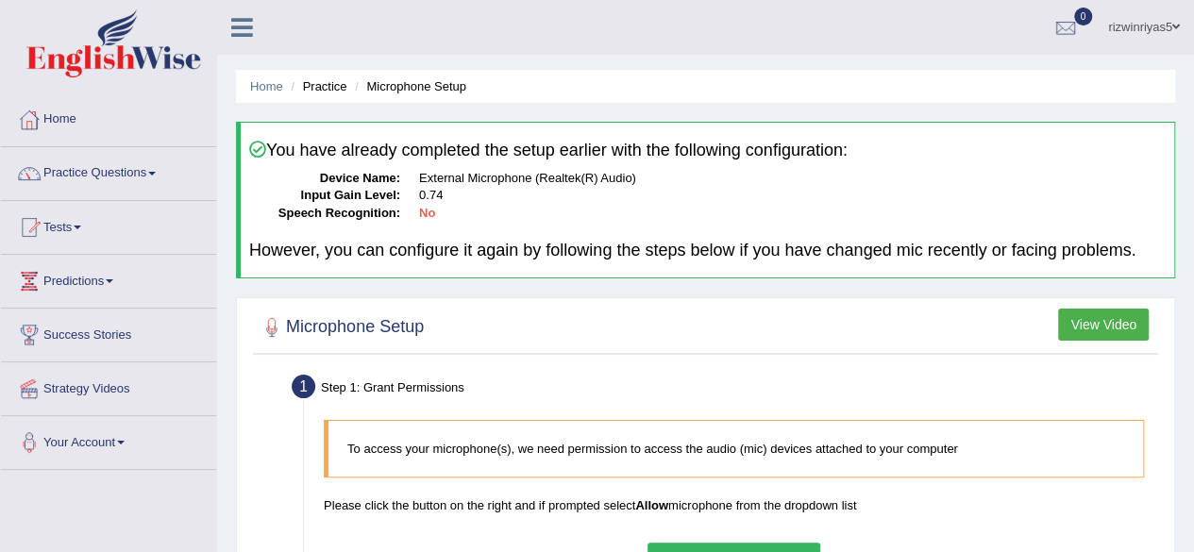
scroll to position [61, 0]
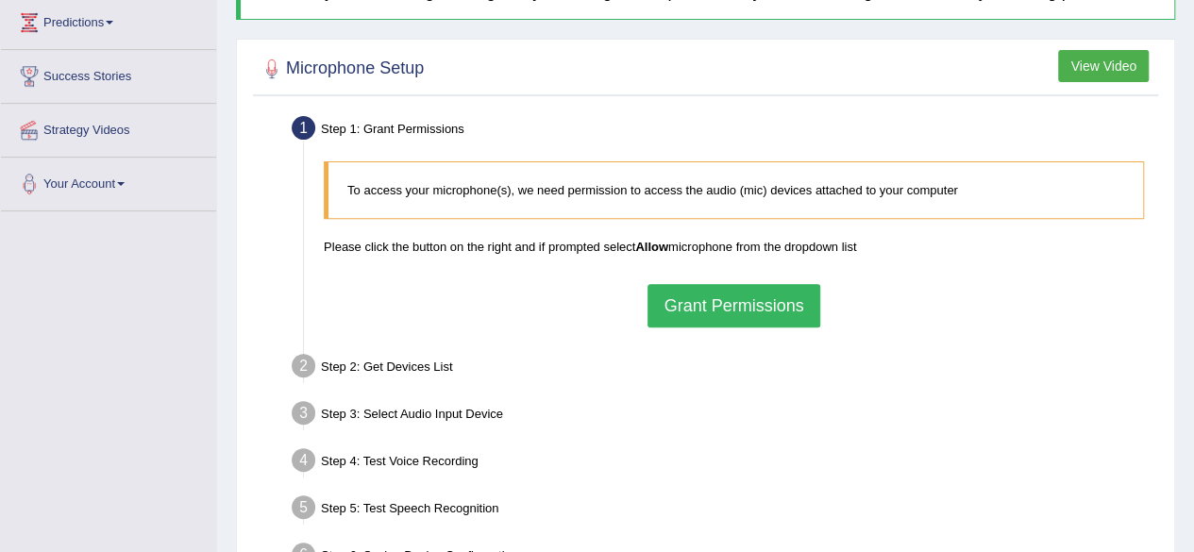
click at [1193, 285] on html "Toggle navigation Home Practice Questions Speaking Practice Read Aloud Repeat S…" at bounding box center [597, 17] width 1194 height 552
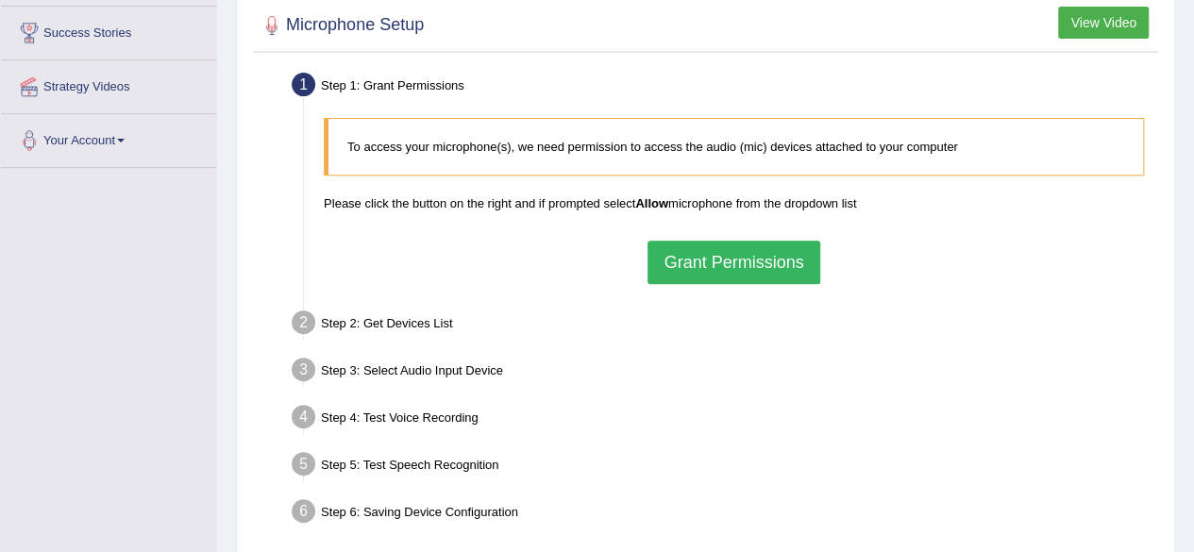
click at [783, 258] on button "Grant Permissions" at bounding box center [733, 262] width 172 height 43
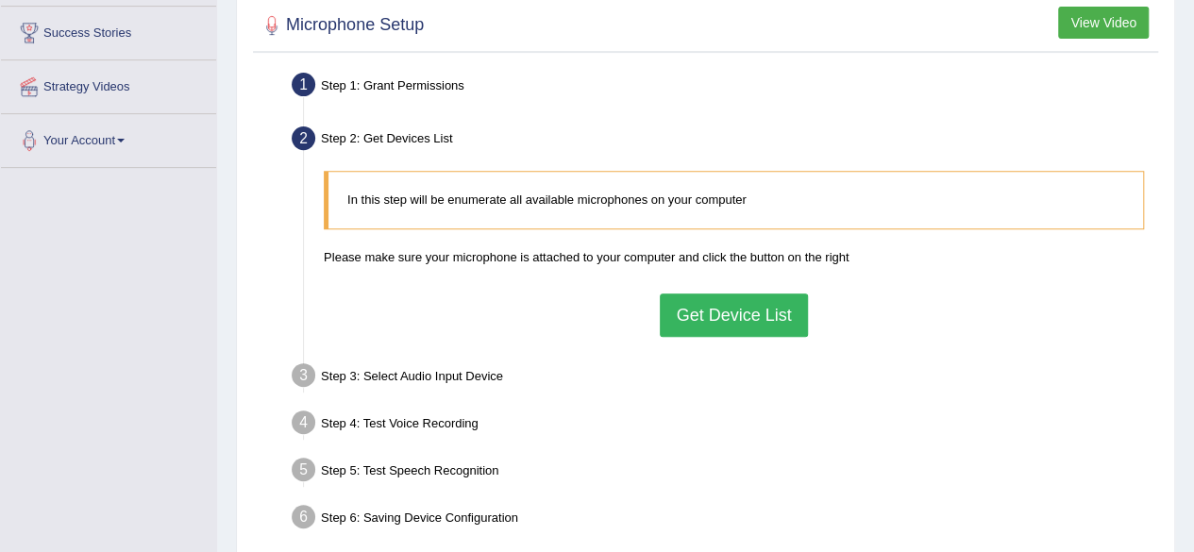
click at [729, 318] on button "Get Device List" at bounding box center [733, 314] width 147 height 43
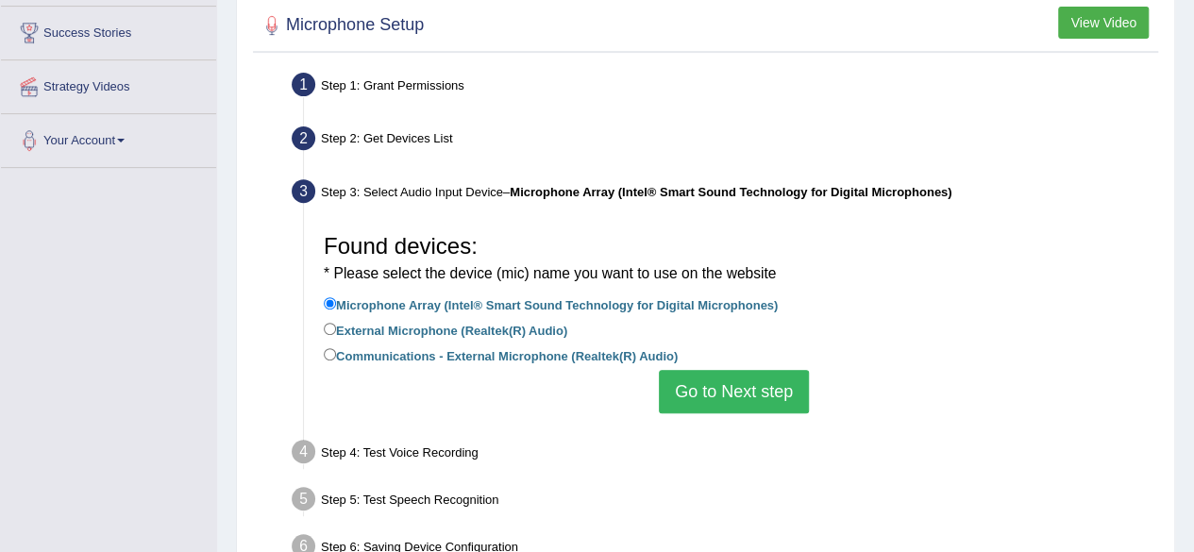
click at [442, 336] on label "External Microphone (Realtek(R) Audio)" at bounding box center [445, 329] width 243 height 21
click at [336, 335] on input "External Microphone (Realtek(R) Audio)" at bounding box center [330, 329] width 12 height 12
radio input "true"
click at [729, 390] on button "Go to Next step" at bounding box center [734, 391] width 150 height 43
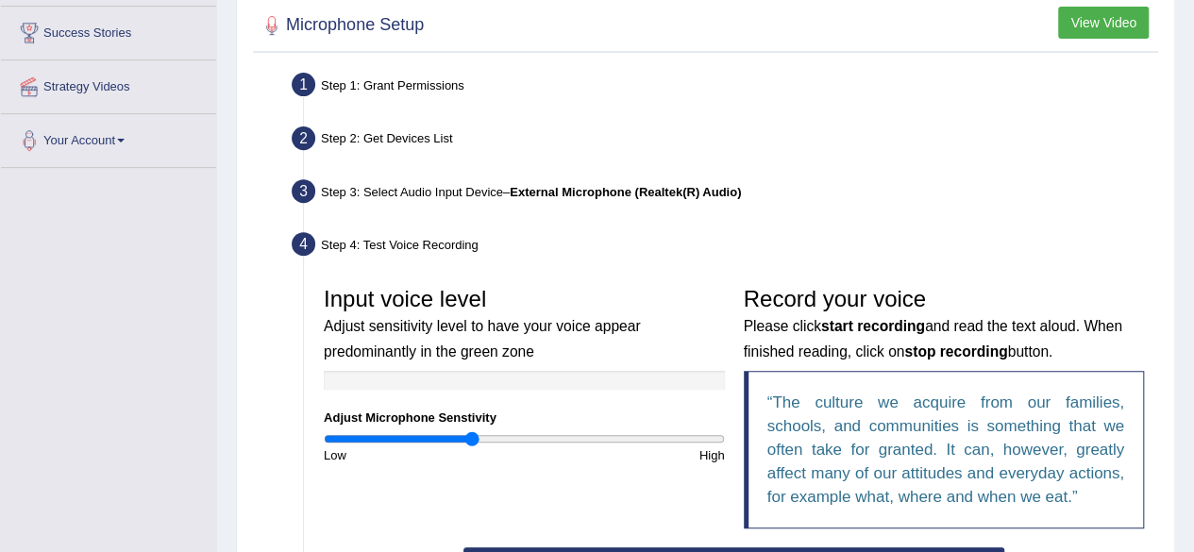
scroll to position [481, 0]
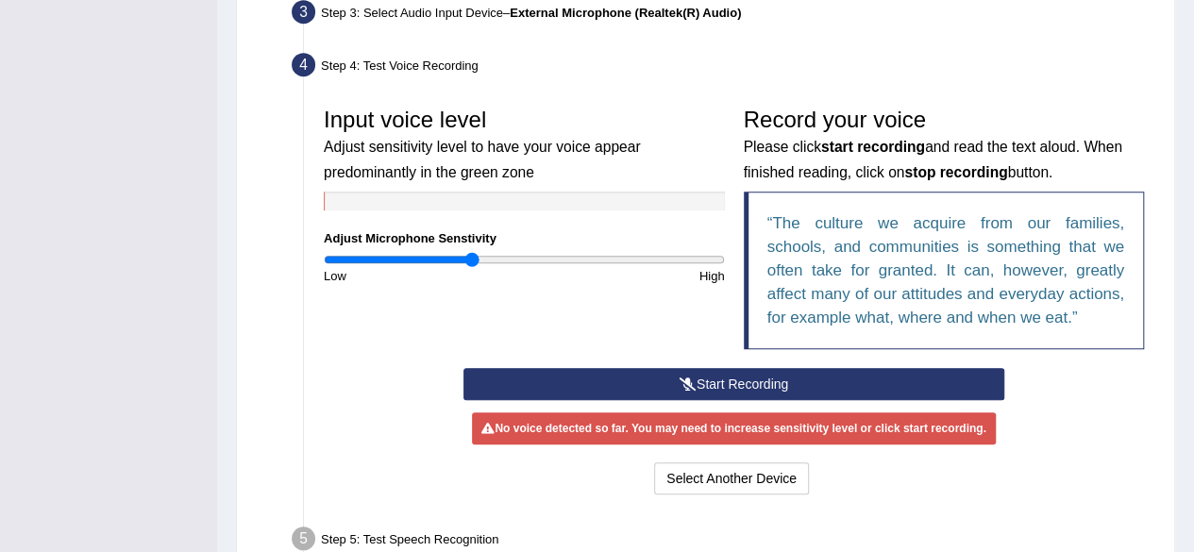
click at [778, 382] on button "Start Recording" at bounding box center [733, 384] width 541 height 32
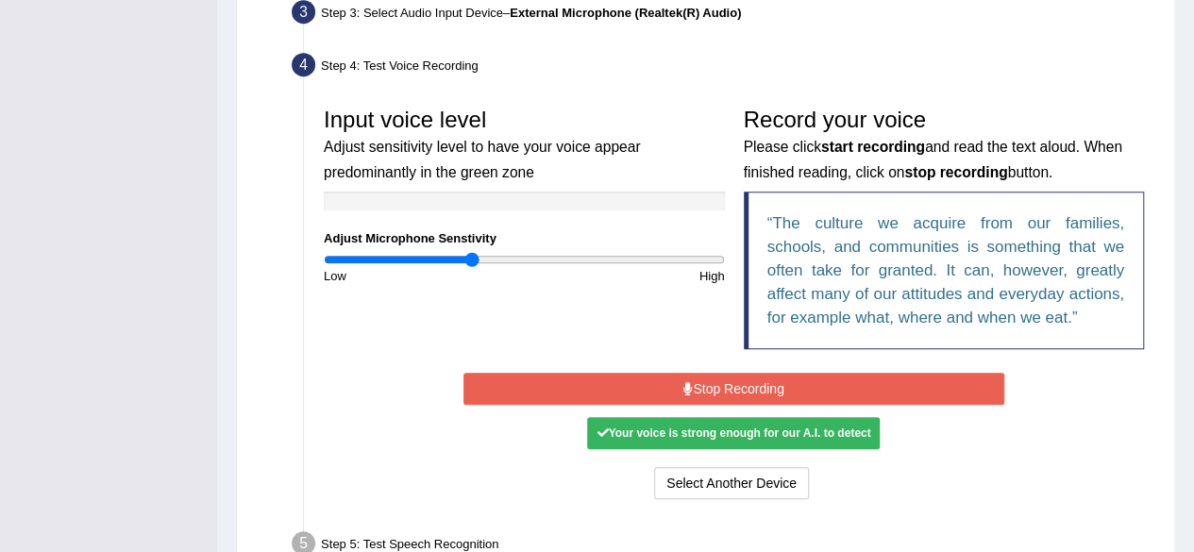
click at [778, 382] on button "Stop Recording" at bounding box center [733, 389] width 541 height 32
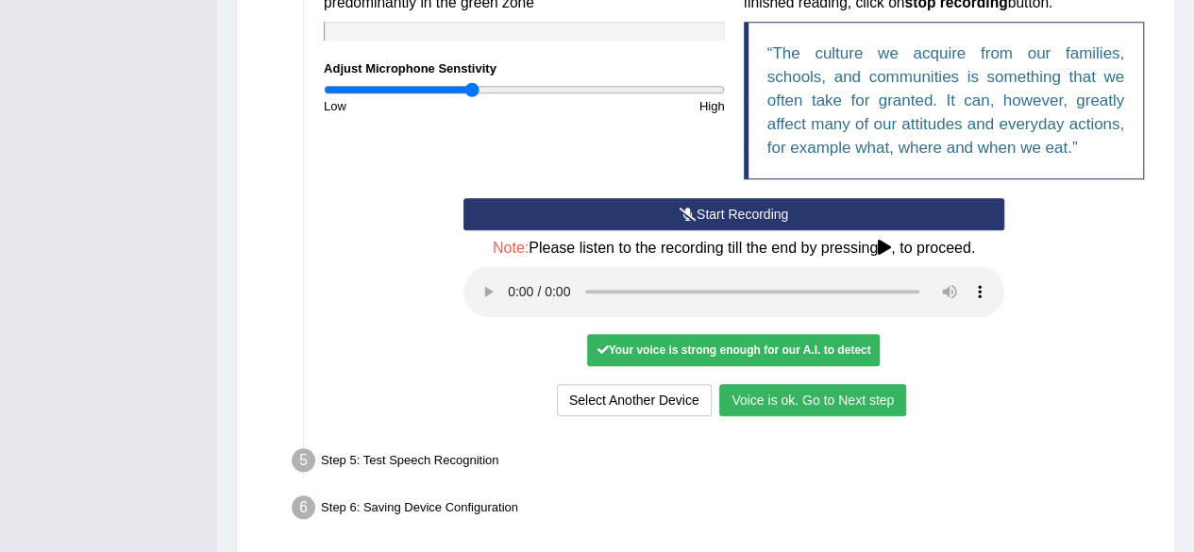
scroll to position [677, 0]
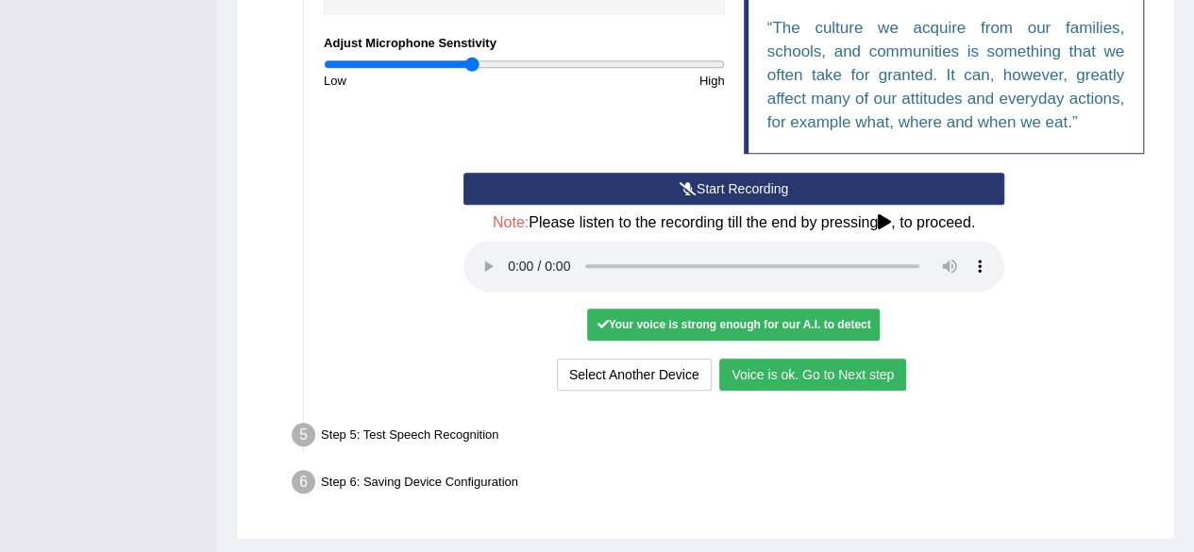
click at [865, 372] on button "Voice is ok. Go to Next step" at bounding box center [812, 375] width 187 height 32
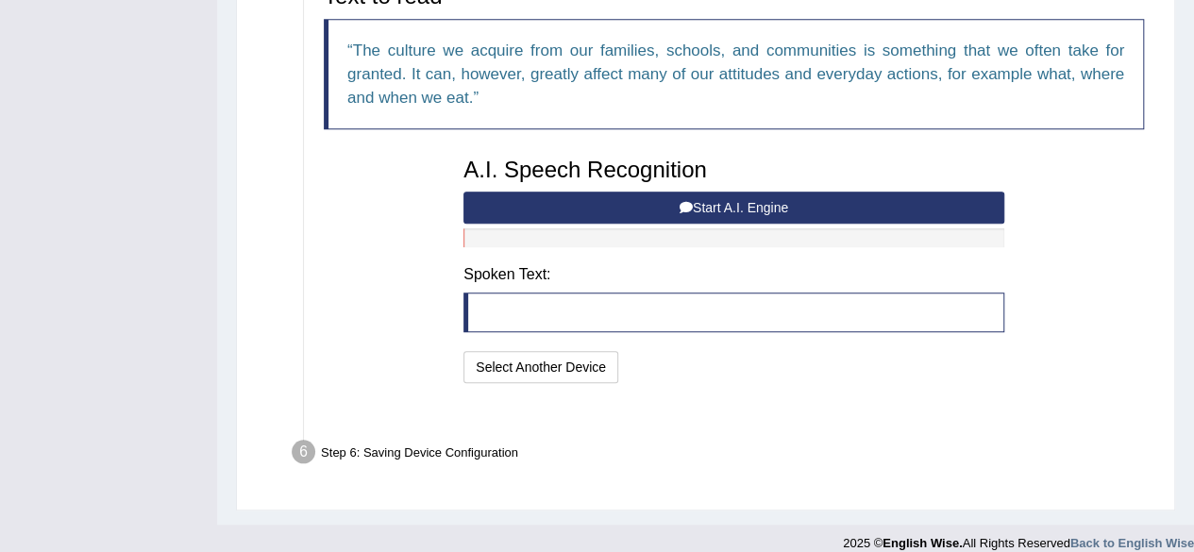
scroll to position [647, 0]
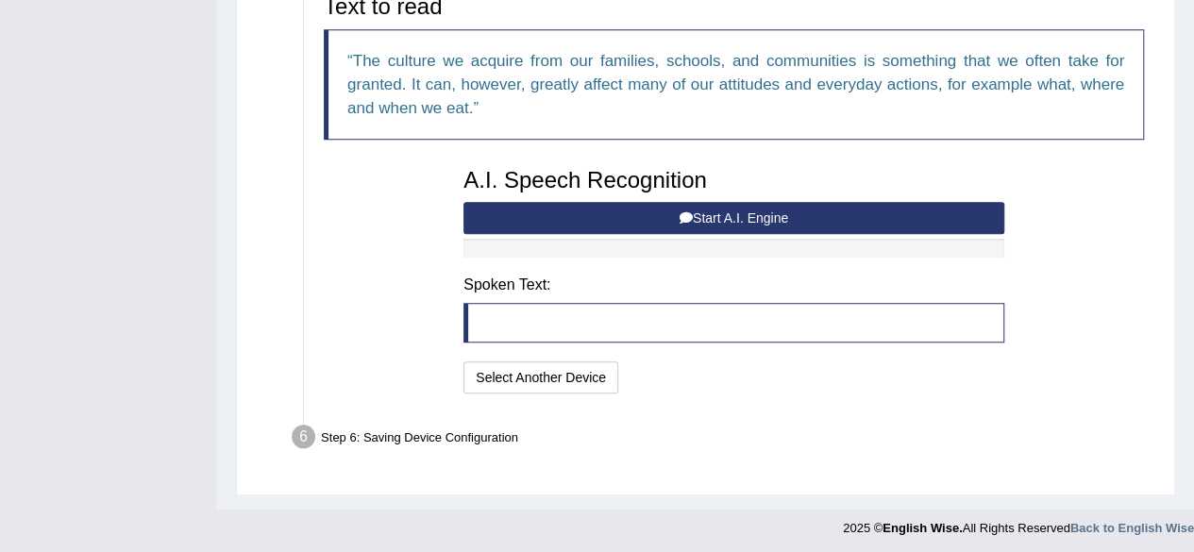
click at [879, 202] on button "Start A.I. Engine" at bounding box center [733, 218] width 541 height 32
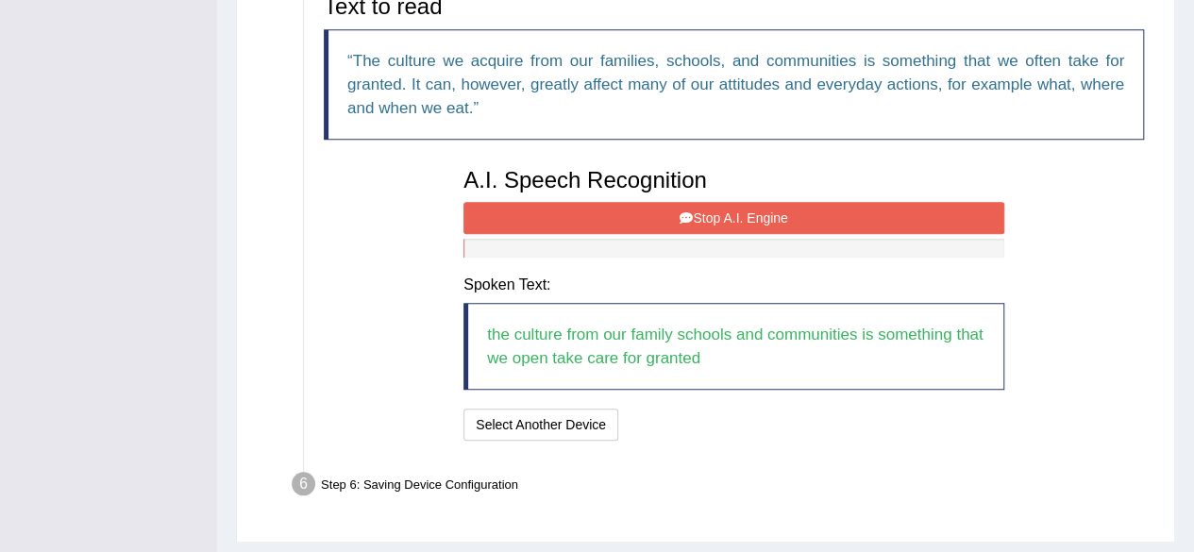
click at [879, 202] on button "Stop A.I. Engine" at bounding box center [733, 218] width 541 height 32
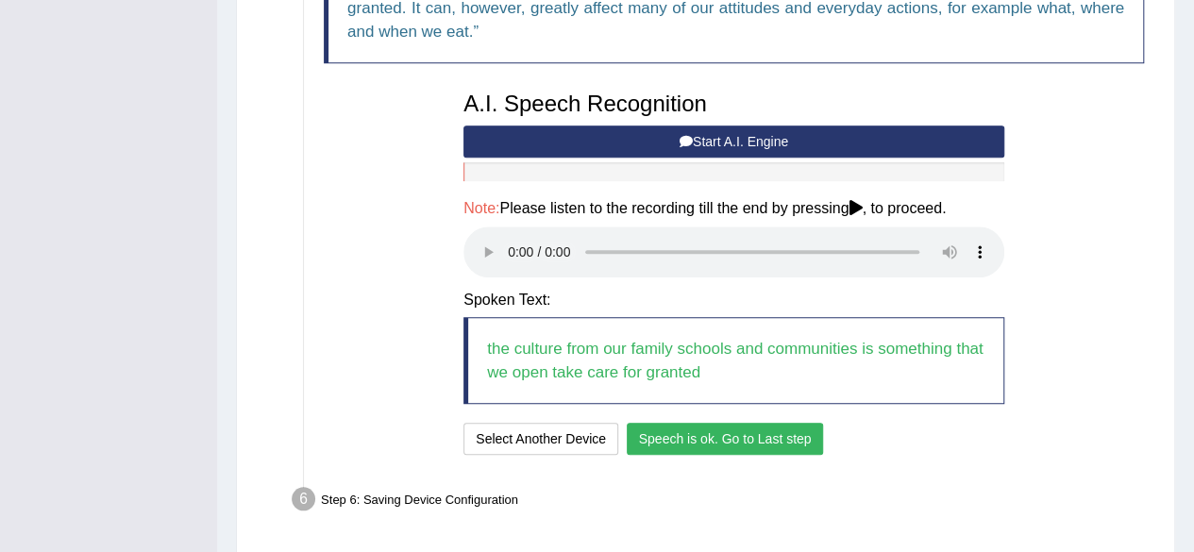
scroll to position [745, 0]
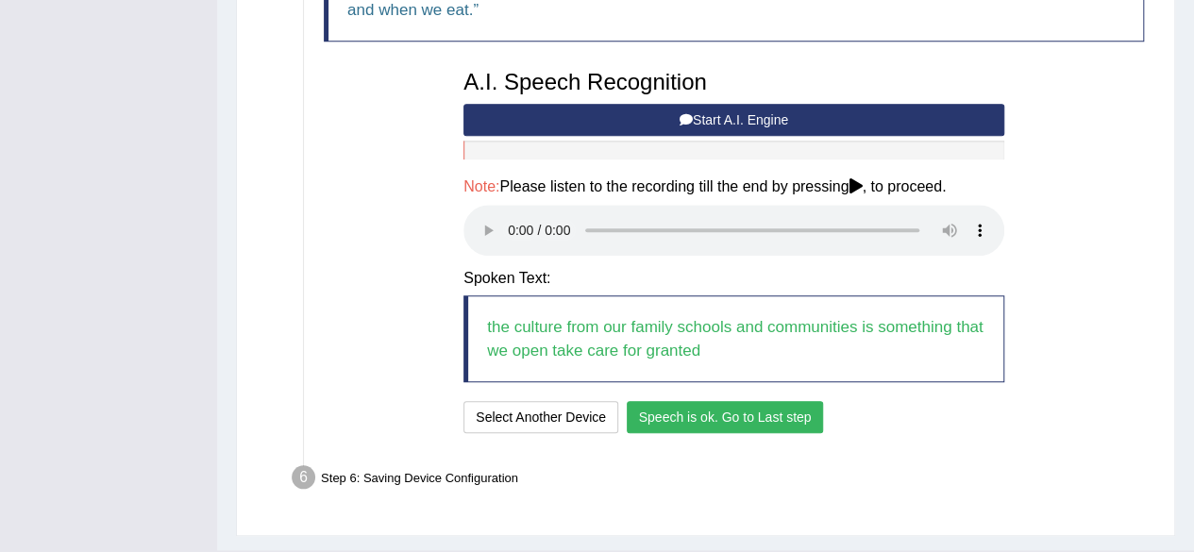
click at [715, 401] on button "Speech is ok. Go to Last step" at bounding box center [725, 417] width 197 height 32
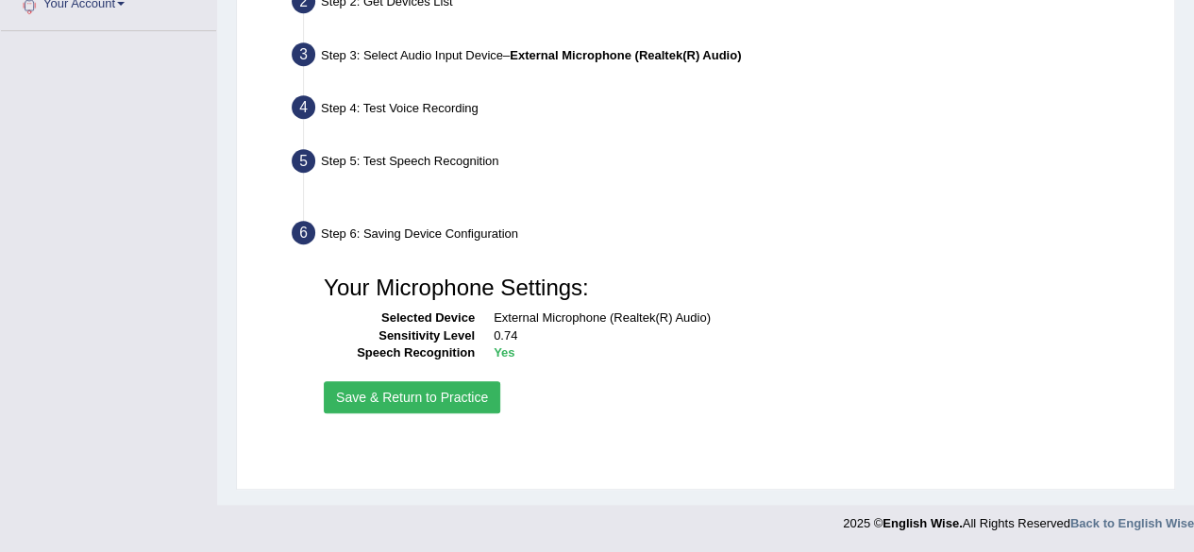
scroll to position [438, 0]
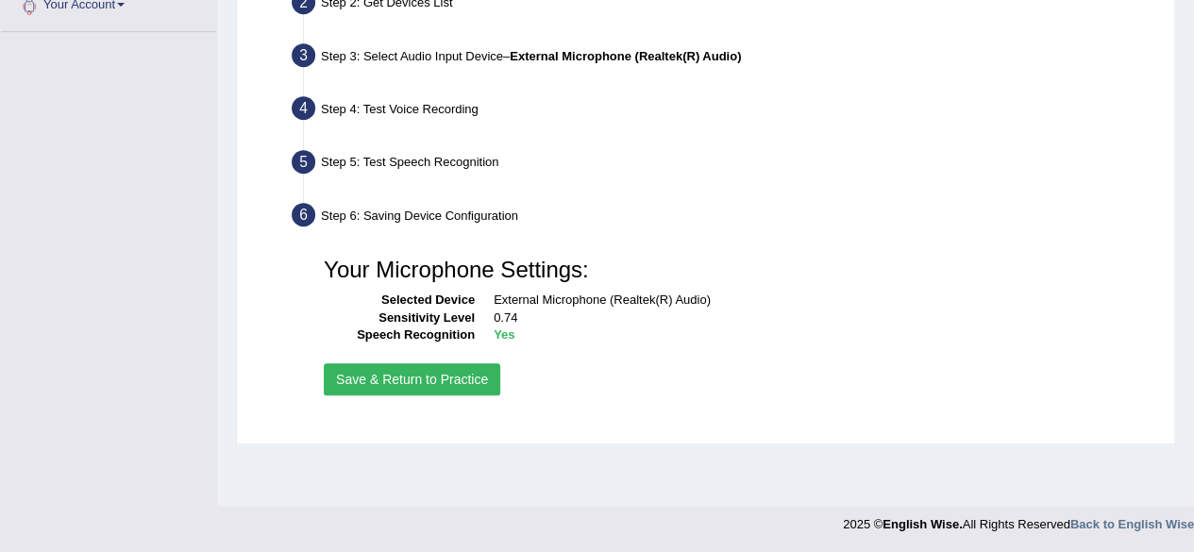
click at [430, 365] on button "Save & Return to Practice" at bounding box center [412, 379] width 176 height 32
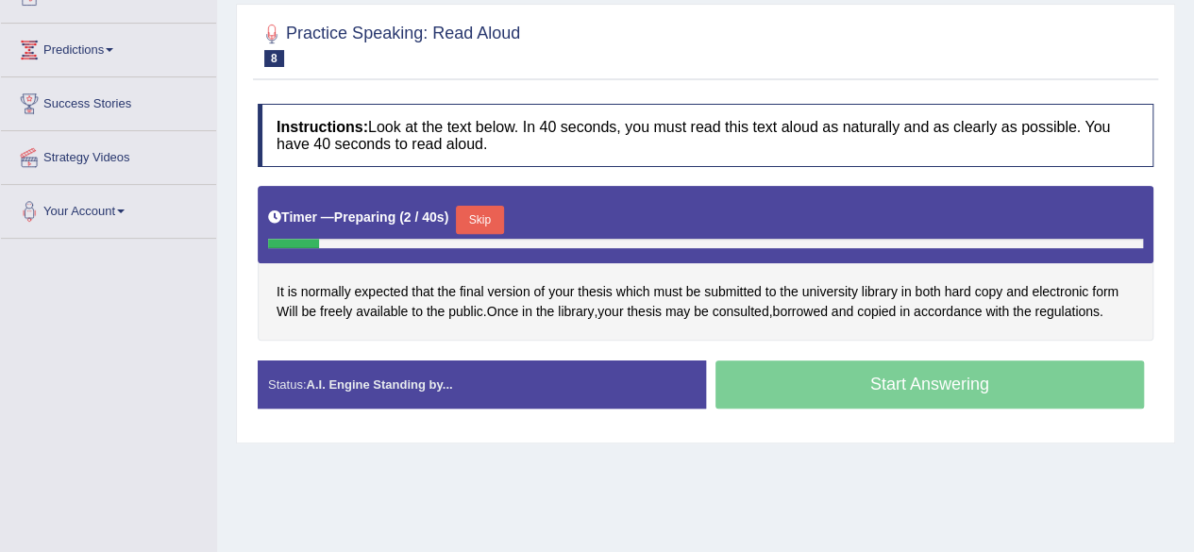
scroll to position [250, 0]
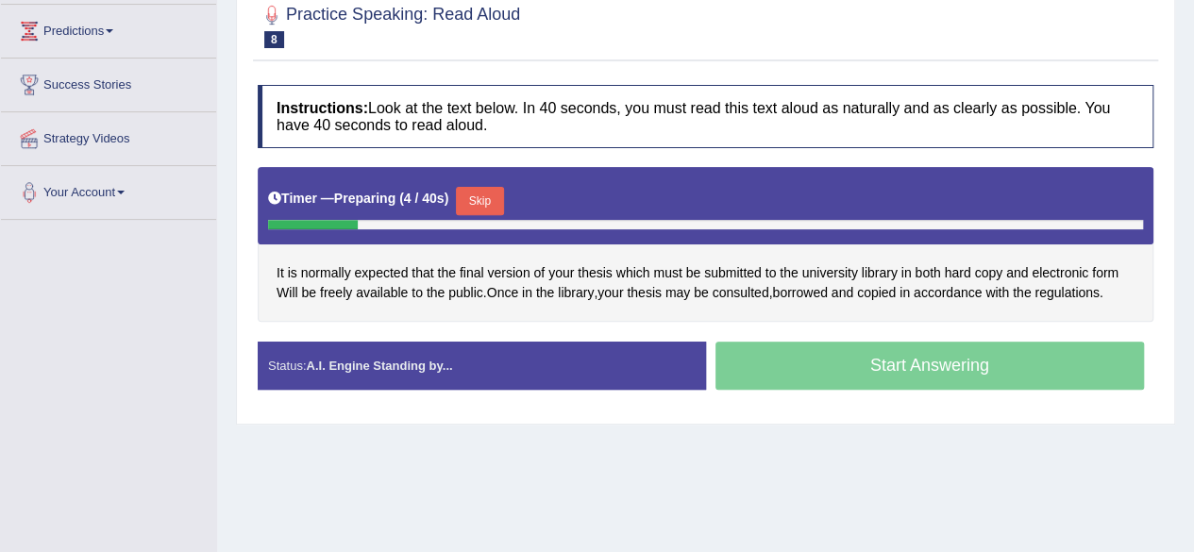
click at [515, 205] on div "Timer — Preparing ( 4 / 40s ) Skip" at bounding box center [705, 201] width 875 height 38
click at [503, 209] on button "Skip" at bounding box center [479, 201] width 47 height 28
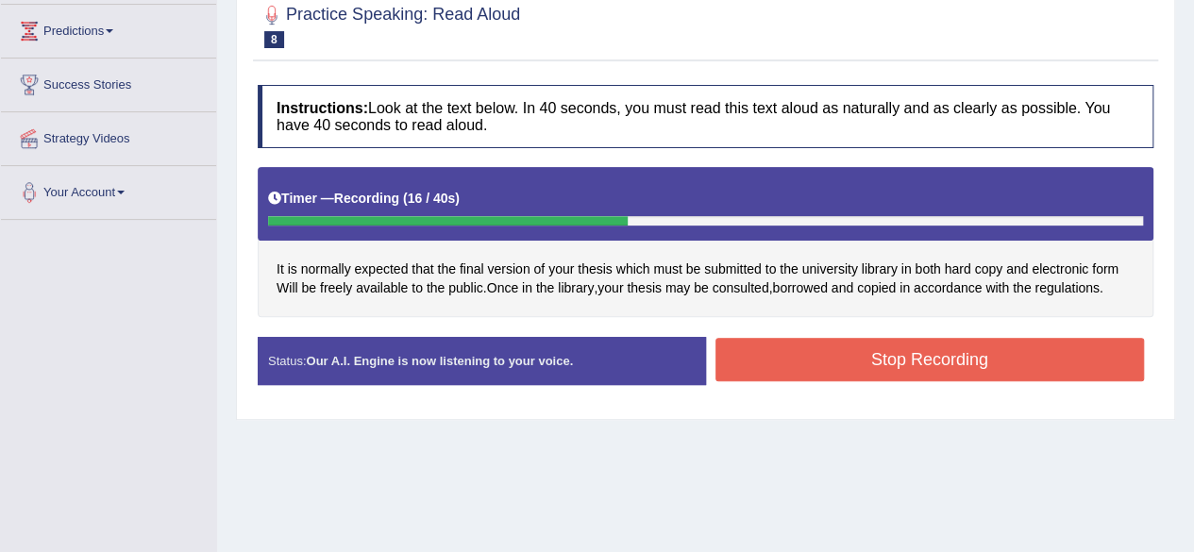
click at [829, 369] on button "Stop Recording" at bounding box center [929, 359] width 429 height 43
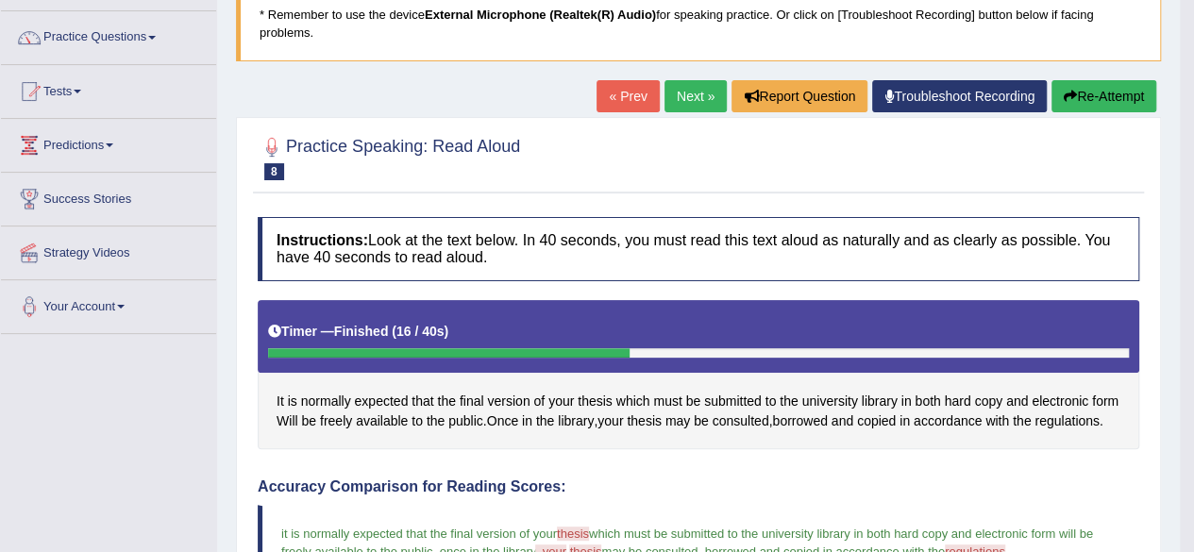
scroll to position [0, 0]
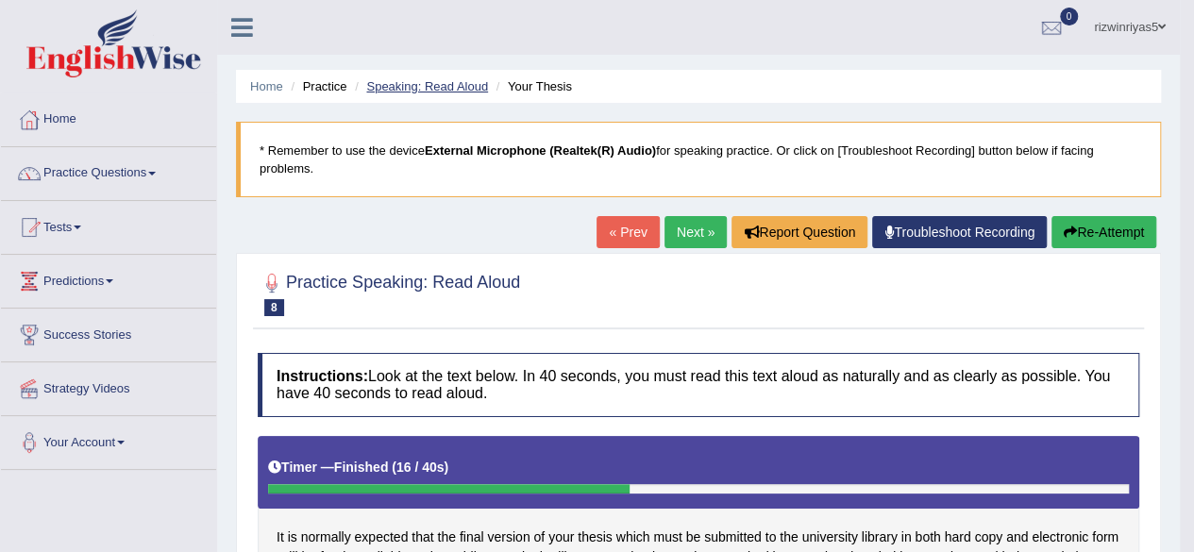
click at [459, 88] on link "Speaking: Read Aloud" at bounding box center [427, 86] width 122 height 14
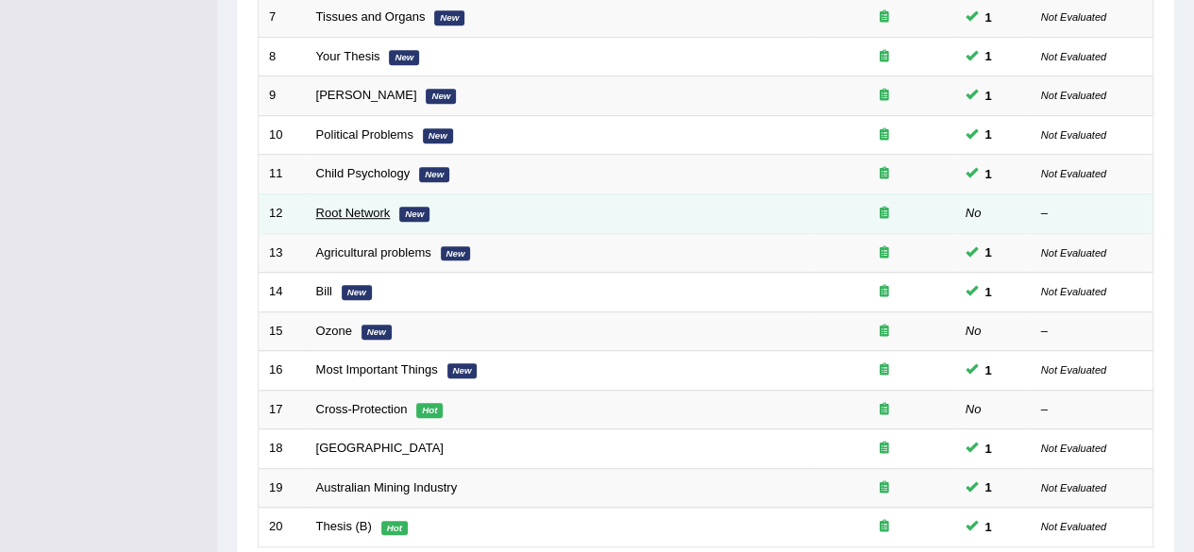
click at [360, 206] on link "Root Network" at bounding box center [353, 213] width 75 height 14
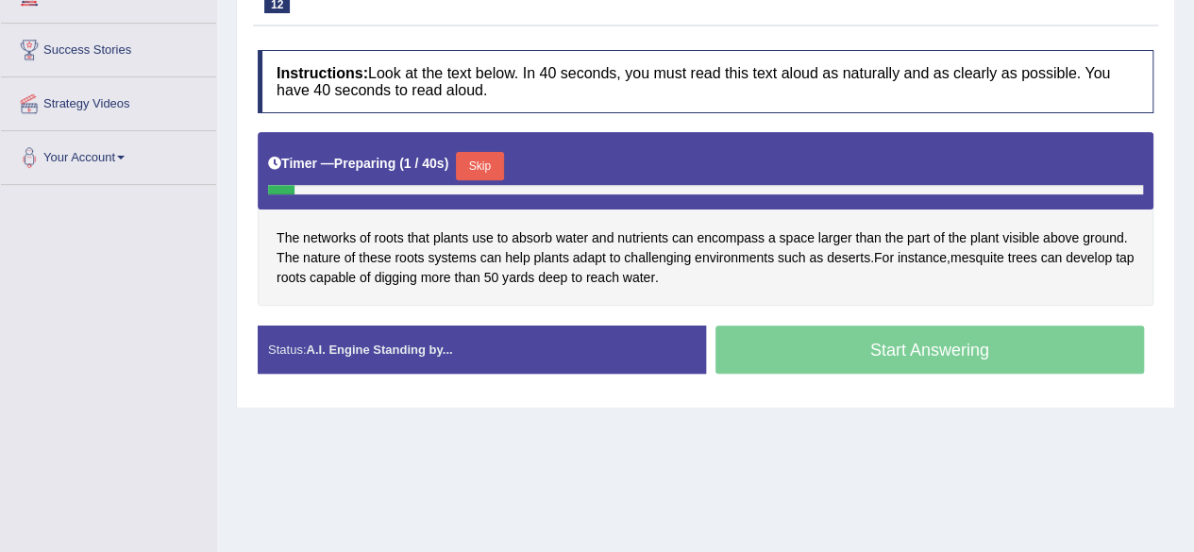
scroll to position [287, 0]
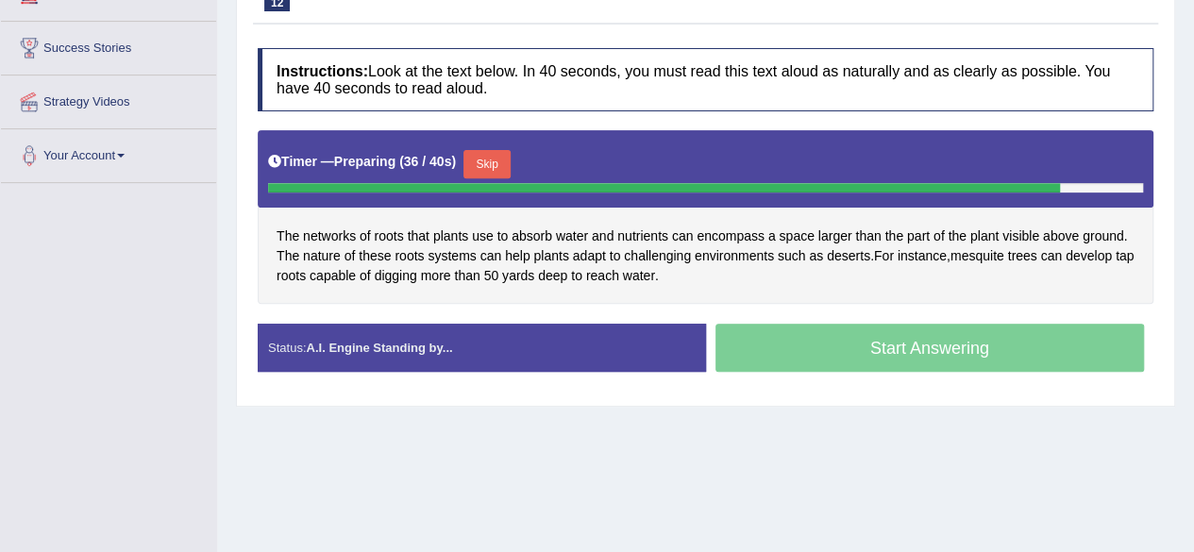
click at [477, 178] on button "Skip" at bounding box center [486, 164] width 47 height 28
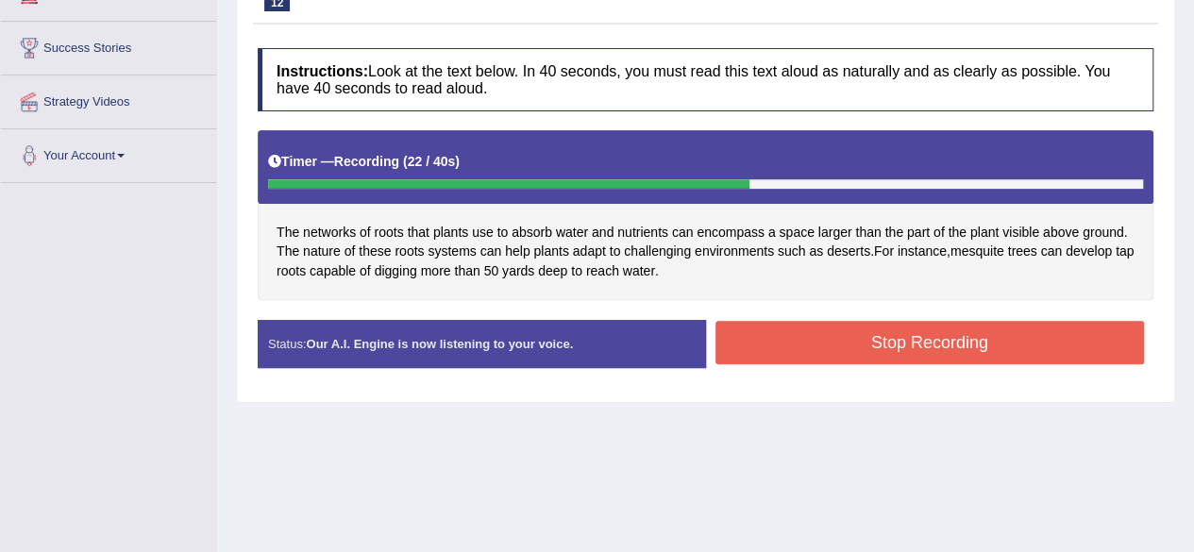
click at [915, 364] on button "Stop Recording" at bounding box center [929, 342] width 429 height 43
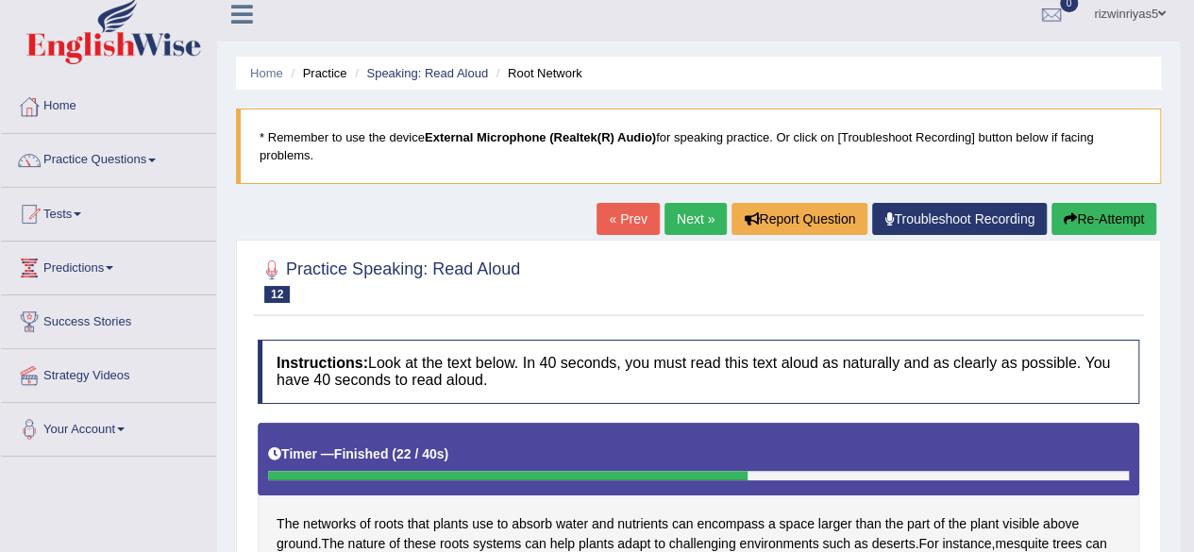
scroll to position [0, 0]
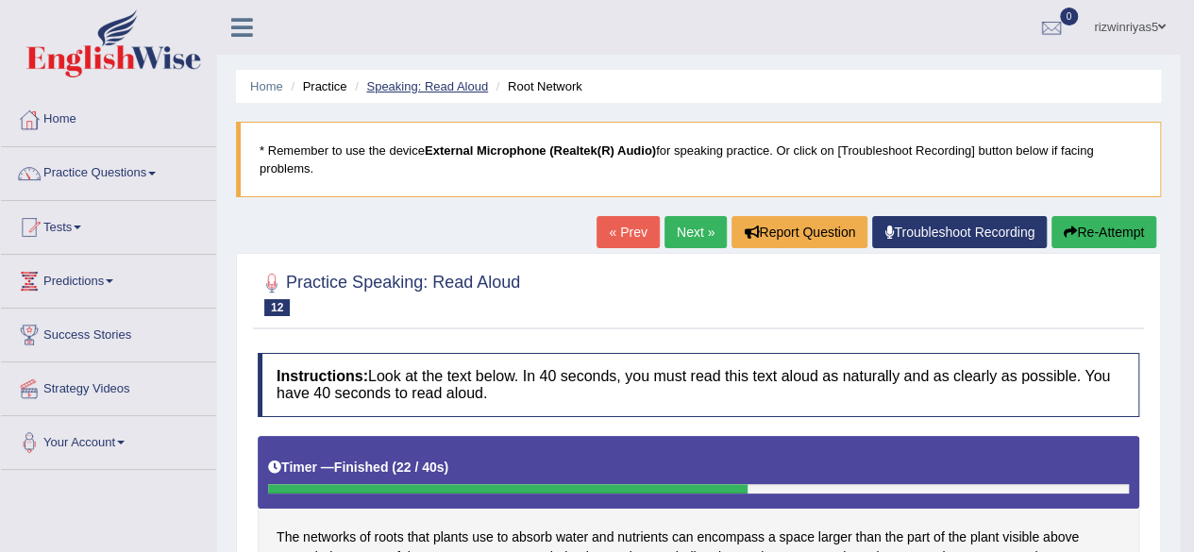
click at [468, 83] on link "Speaking: Read Aloud" at bounding box center [427, 86] width 122 height 14
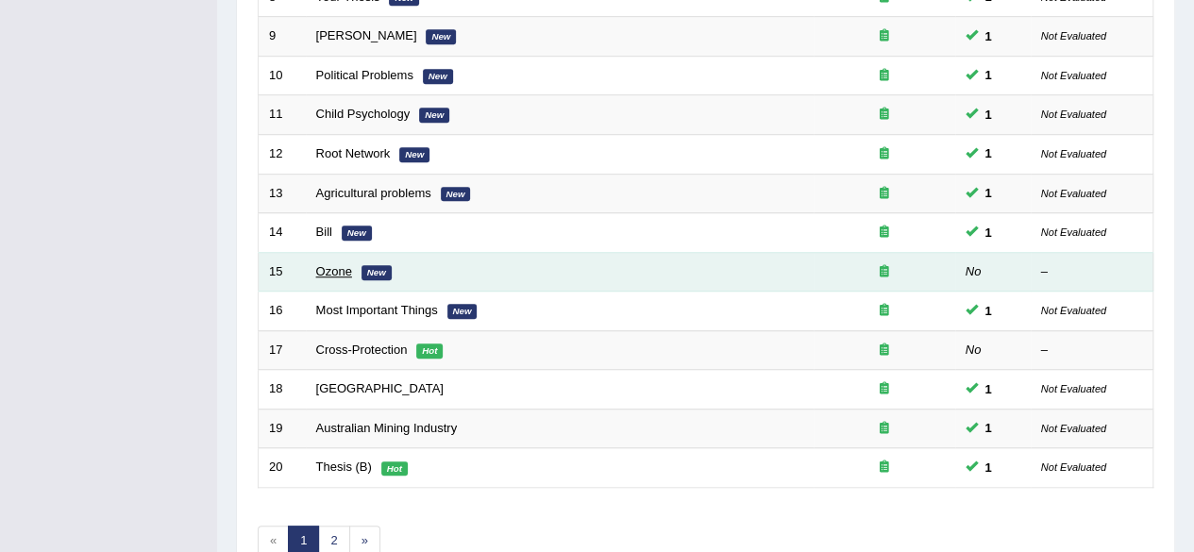
click at [340, 267] on link "Ozone" at bounding box center [334, 271] width 36 height 14
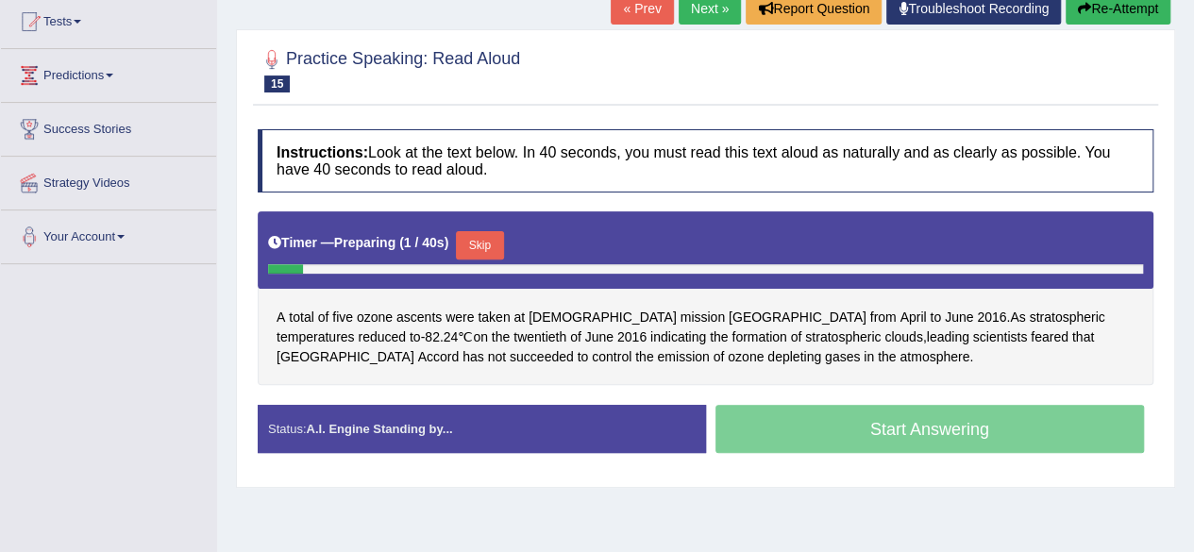
scroll to position [213, 0]
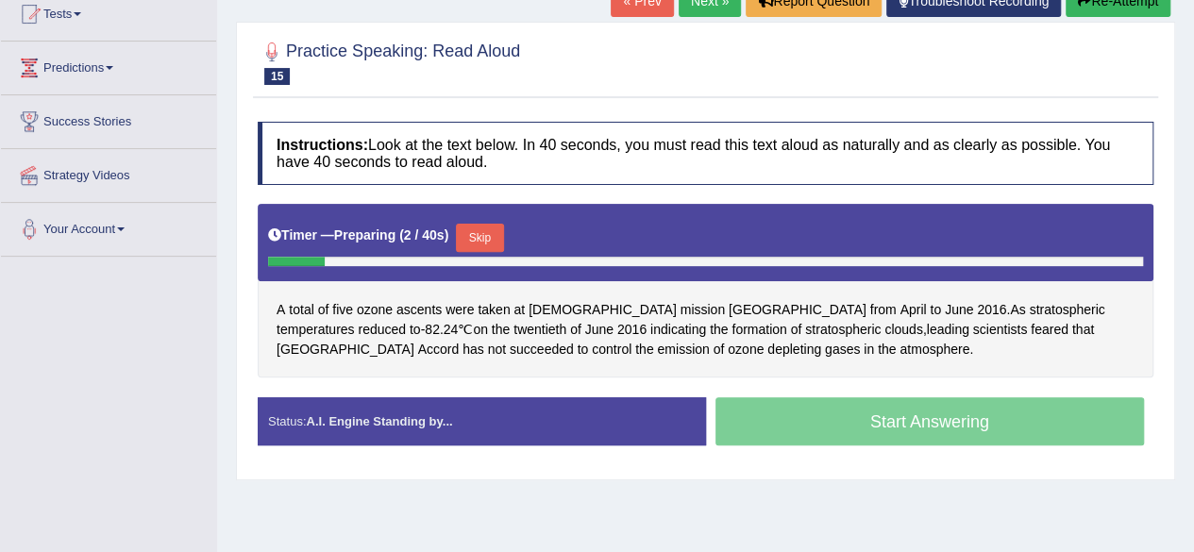
click at [478, 252] on button "Skip" at bounding box center [479, 238] width 47 height 28
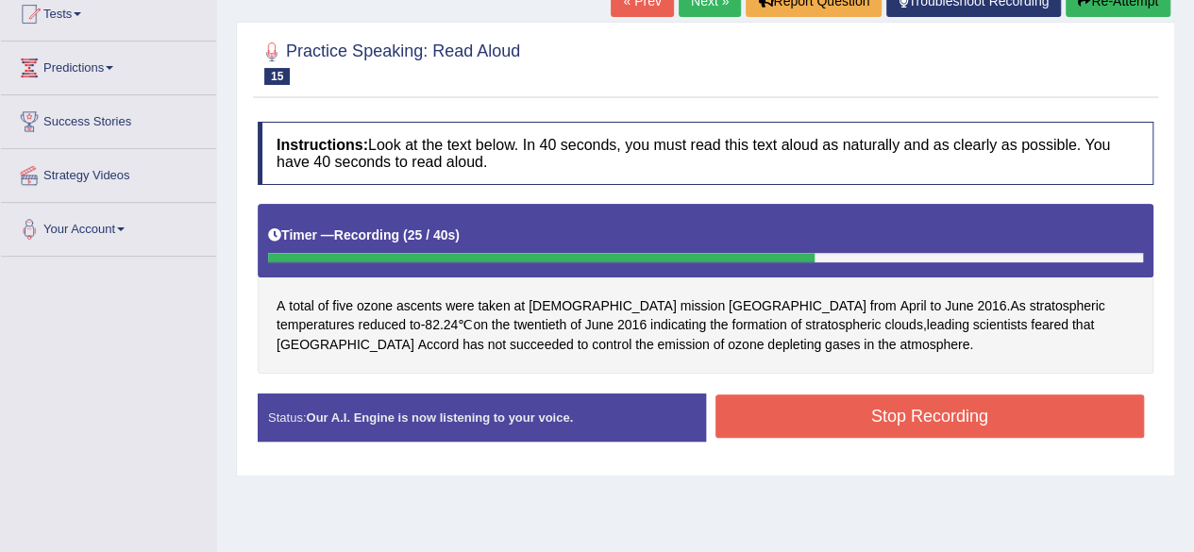
click at [888, 424] on button "Stop Recording" at bounding box center [929, 415] width 429 height 43
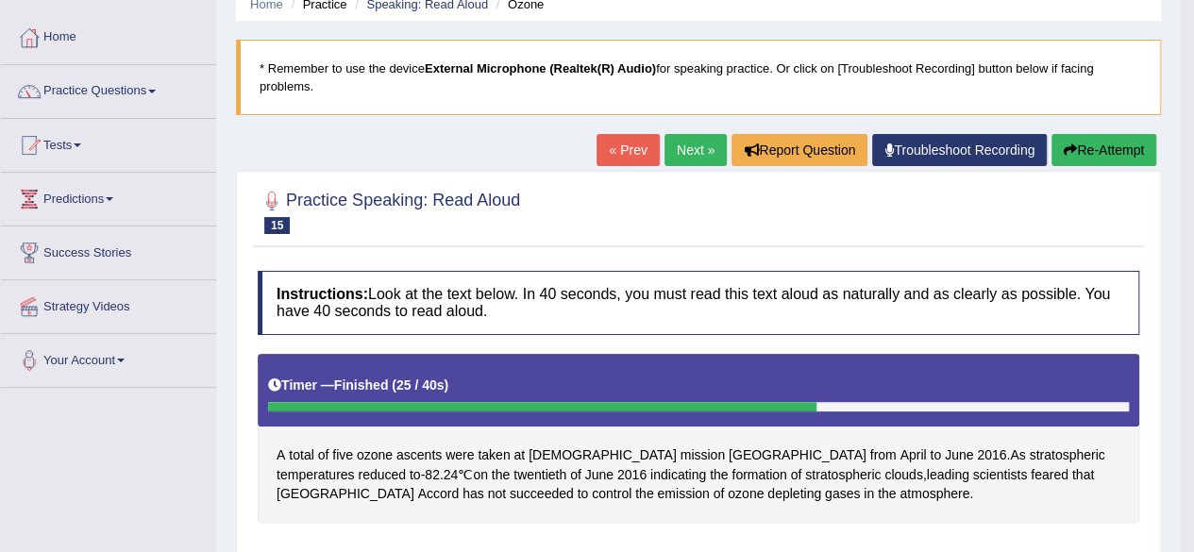
scroll to position [0, 0]
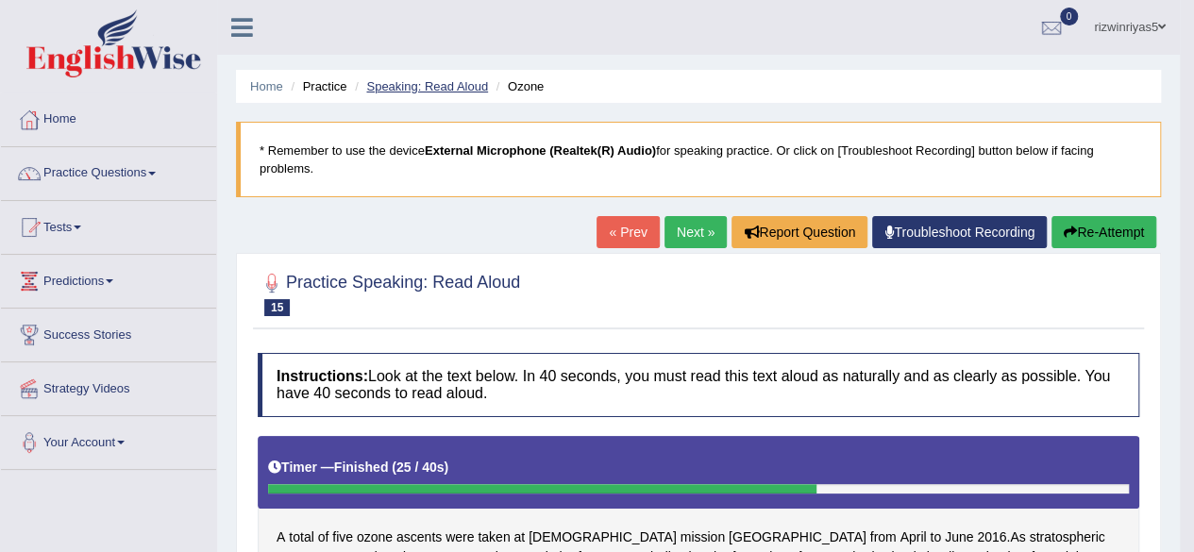
click at [472, 80] on link "Speaking: Read Aloud" at bounding box center [427, 86] width 122 height 14
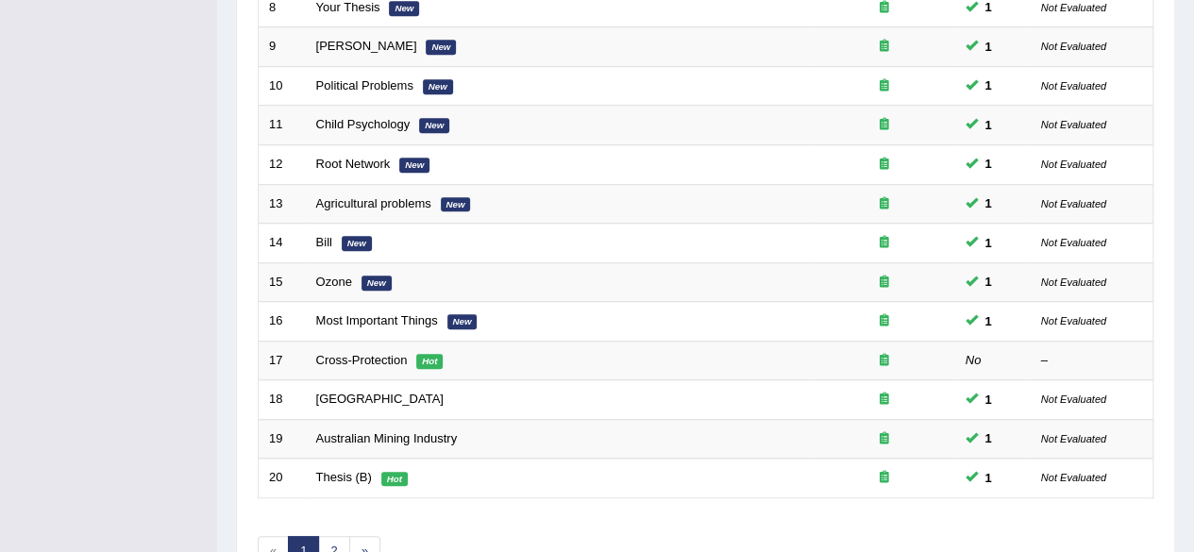
scroll to position [585, 0]
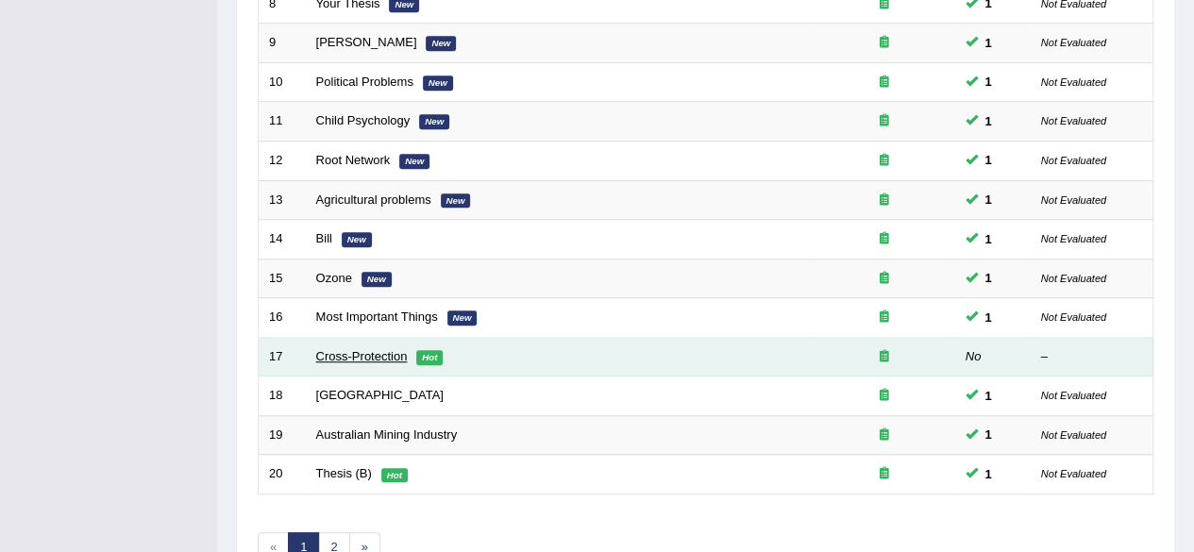
click at [387, 352] on link "Cross-Protection" at bounding box center [362, 356] width 92 height 14
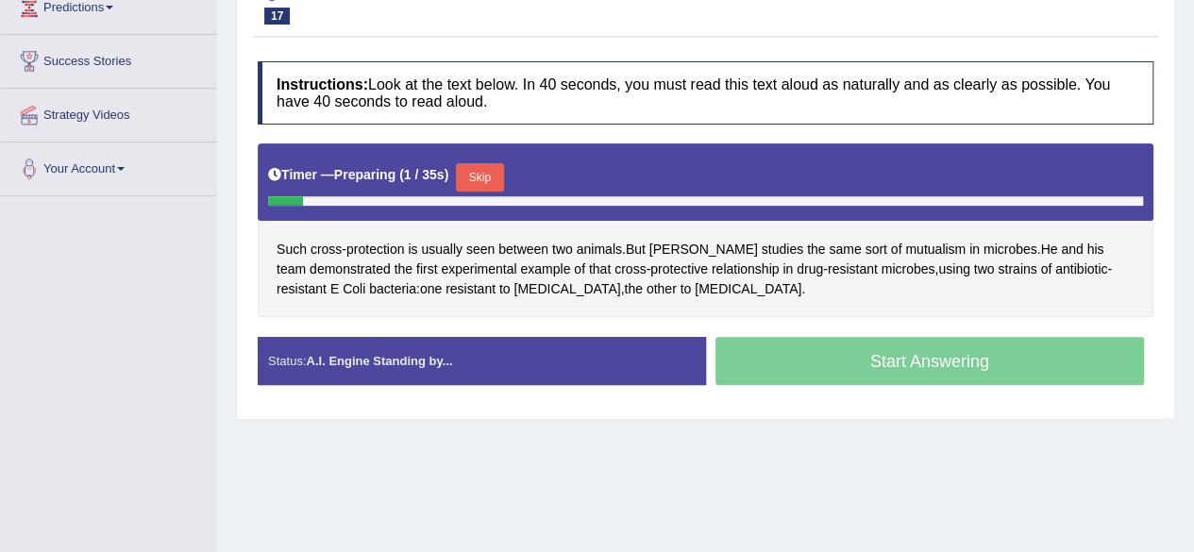
drag, startPoint x: 0, startPoint y: 0, endPoint x: 1207, endPoint y: 300, distance: 1243.6
click at [1193, 278] on html "Toggle navigation Home Practice Questions Speaking Practice Read Aloud Repeat S…" at bounding box center [597, 2] width 1194 height 552
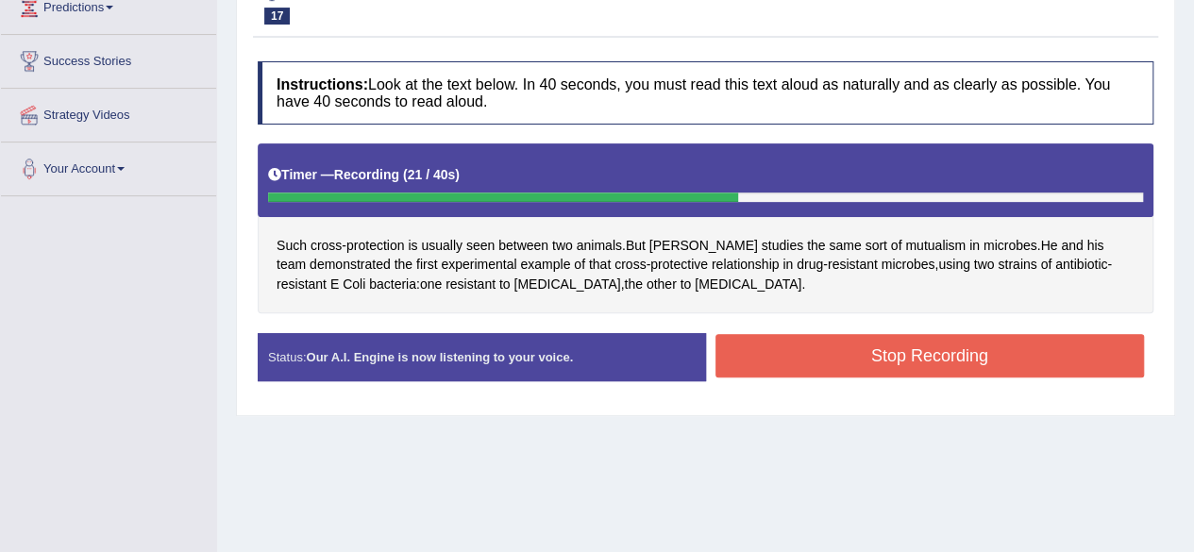
click at [921, 361] on button "Stop Recording" at bounding box center [929, 355] width 429 height 43
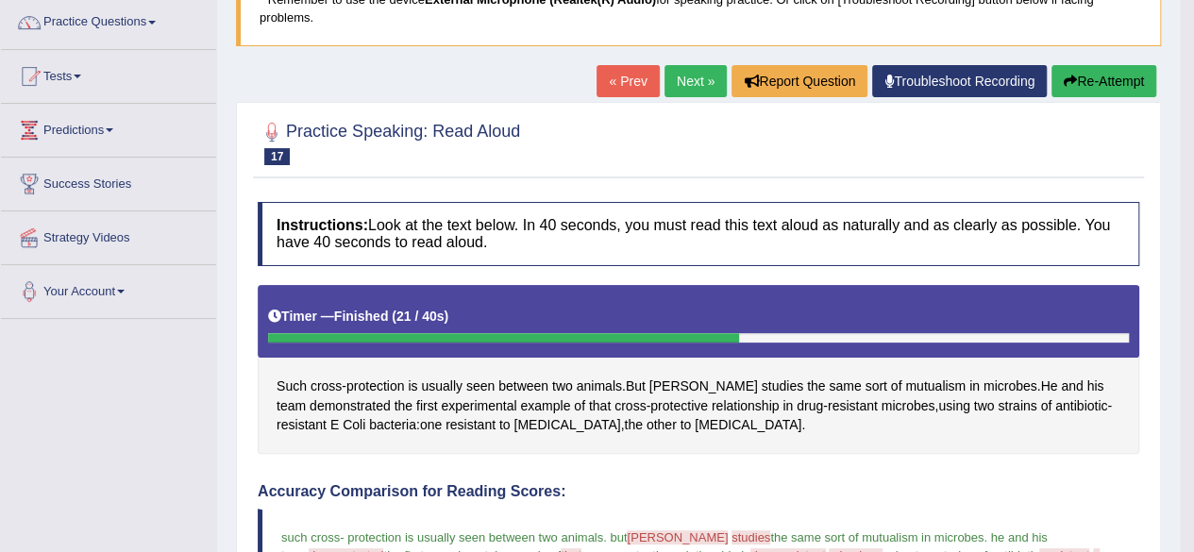
scroll to position [65, 0]
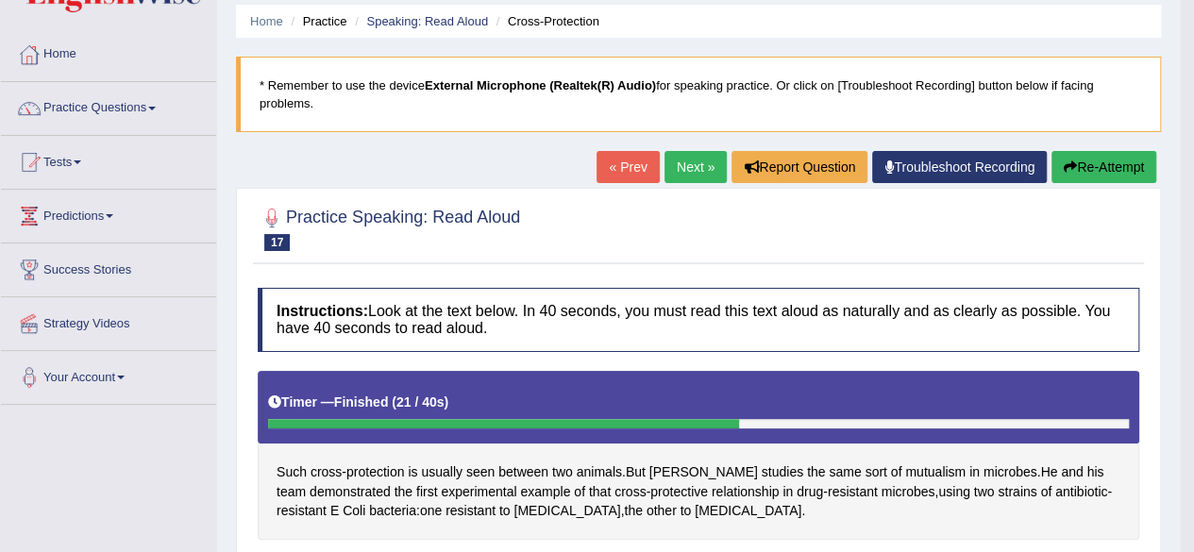
click at [695, 151] on link "Next »" at bounding box center [695, 167] width 62 height 32
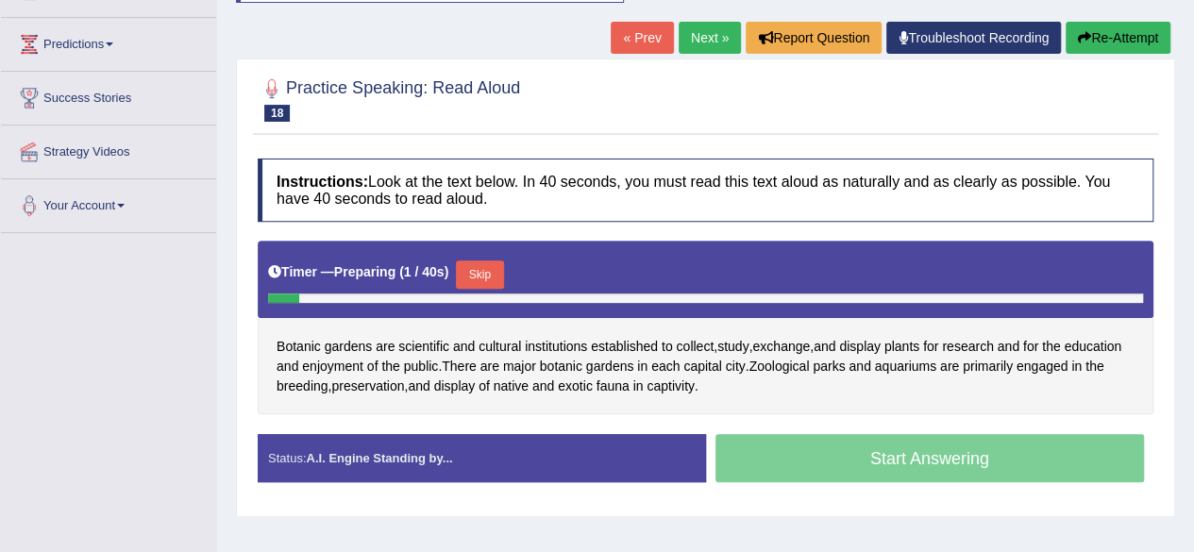
click at [1193, 263] on html "Toggle navigation Home Practice Questions Speaking Practice Read Aloud Repeat S…" at bounding box center [597, 39] width 1194 height 552
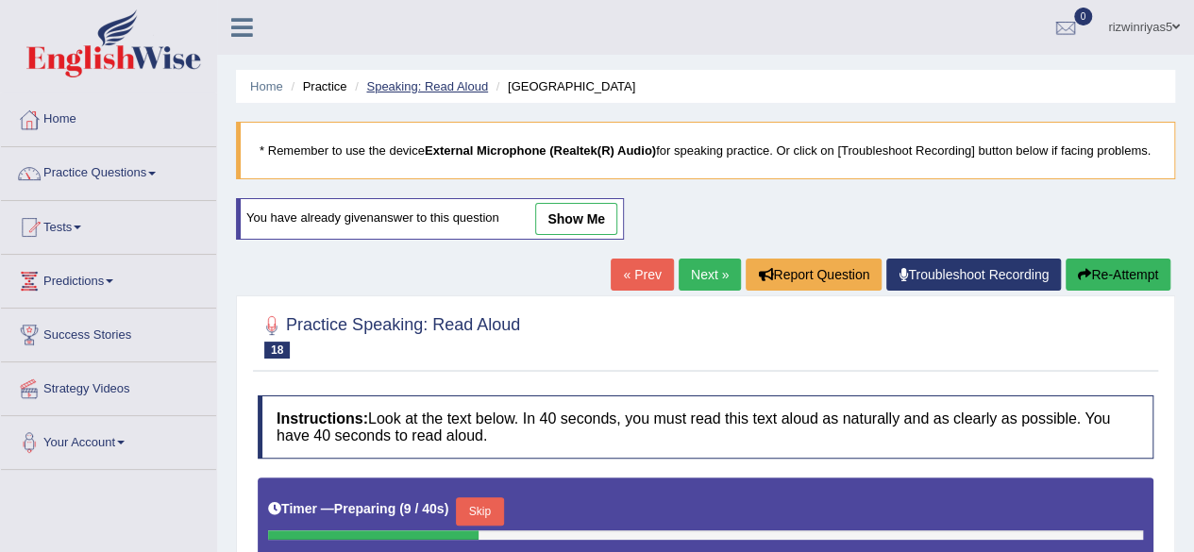
click at [461, 79] on link "Speaking: Read Aloud" at bounding box center [427, 86] width 122 height 14
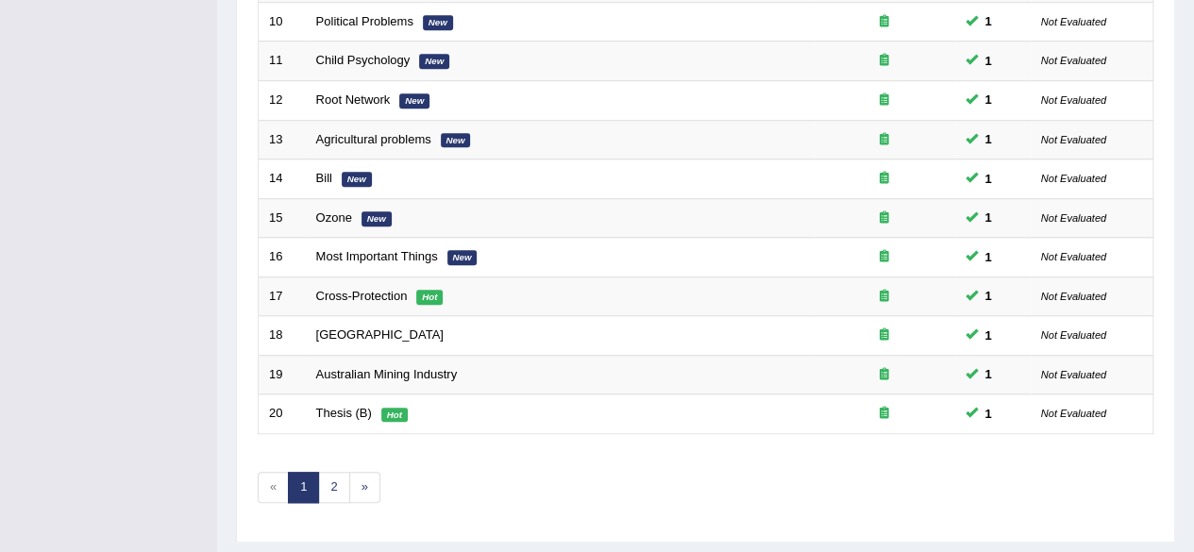
scroll to position [681, 0]
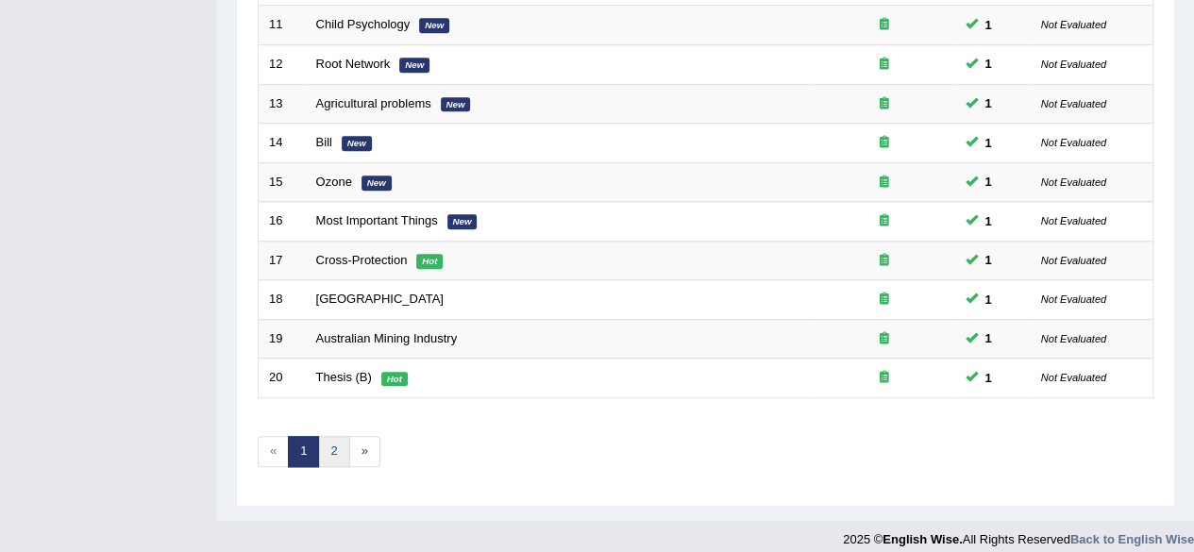
click at [326, 450] on link "2" at bounding box center [333, 451] width 31 height 31
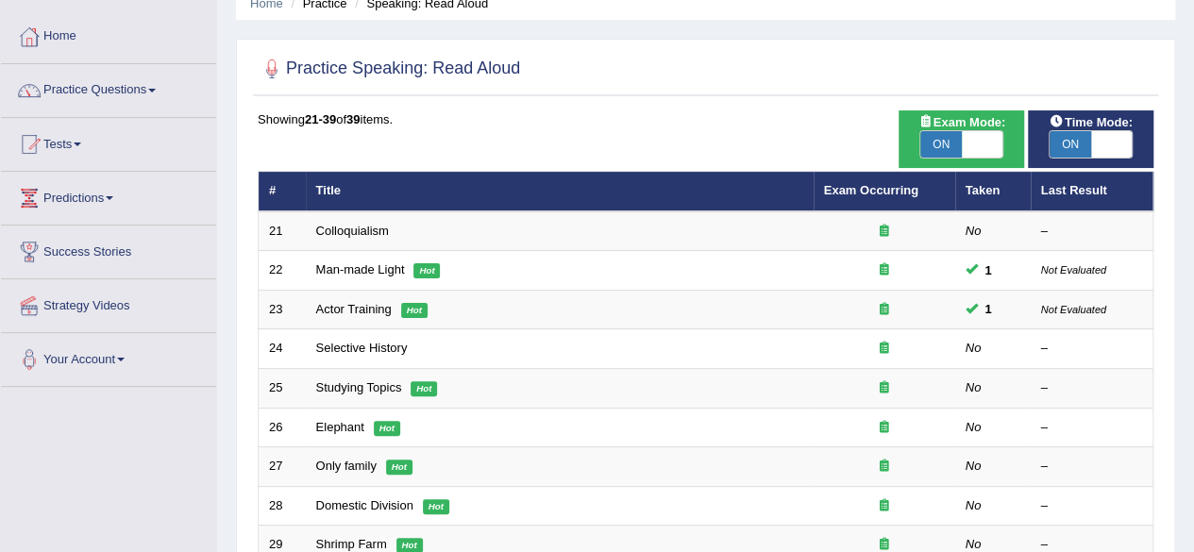
scroll to position [82, 0]
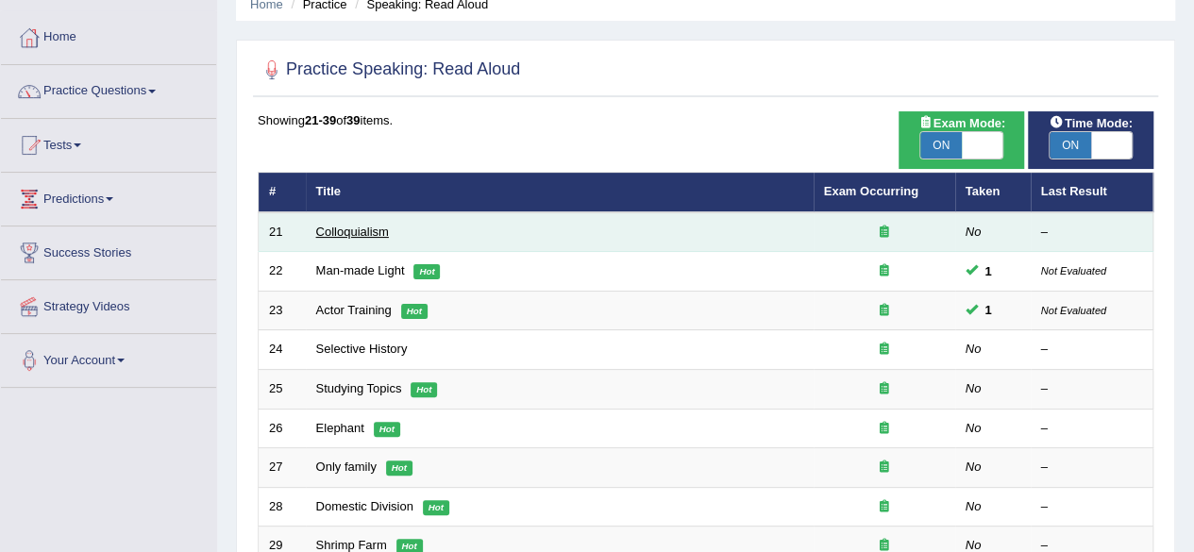
click at [358, 228] on link "Colloquialism" at bounding box center [352, 232] width 73 height 14
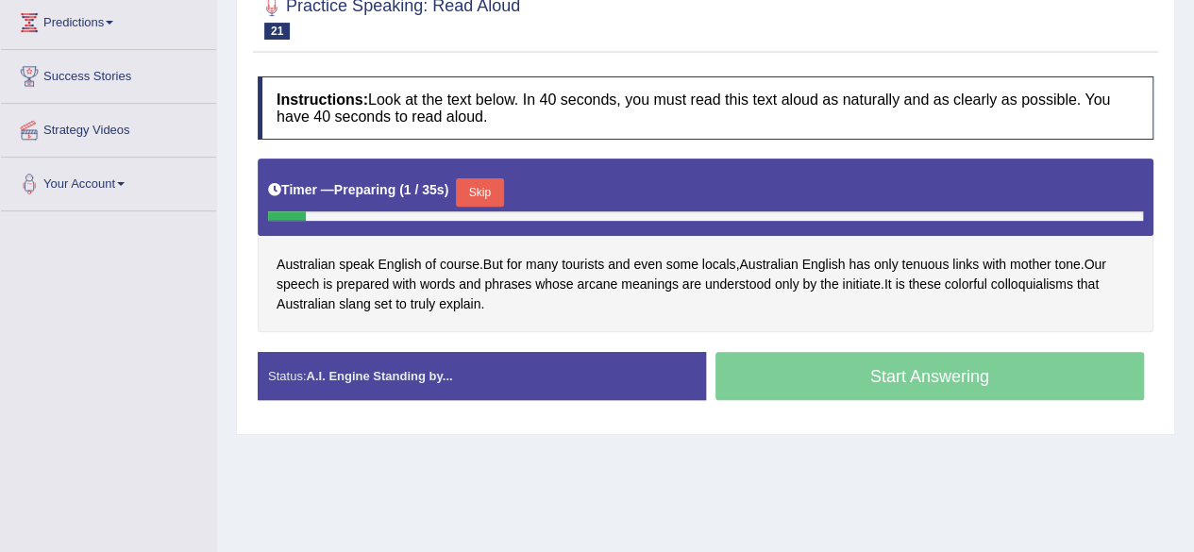
scroll to position [259, 0]
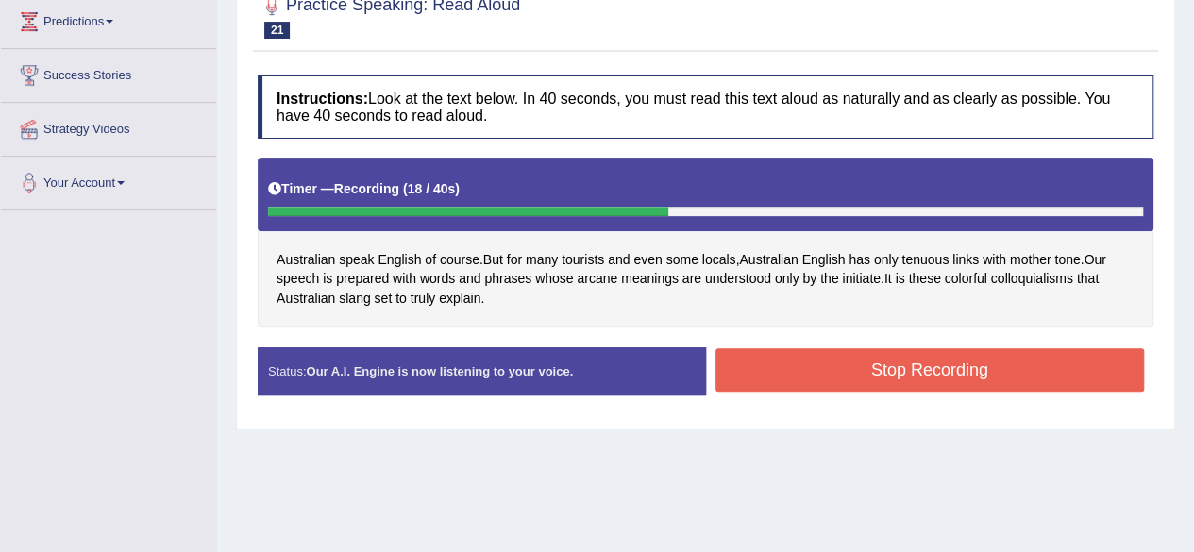
click at [1065, 381] on button "Stop Recording" at bounding box center [929, 369] width 429 height 43
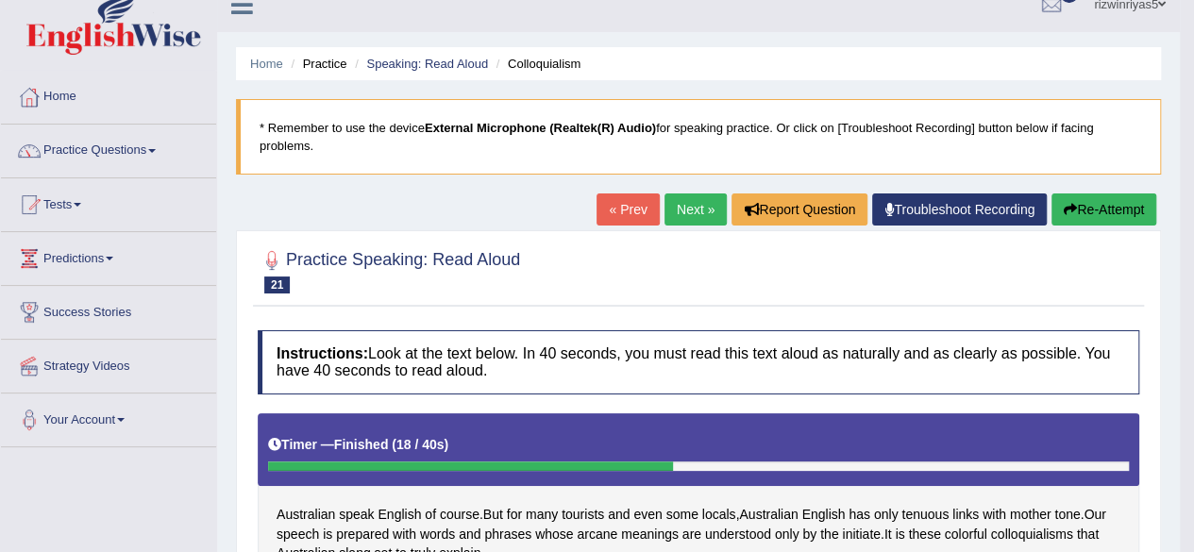
scroll to position [0, 0]
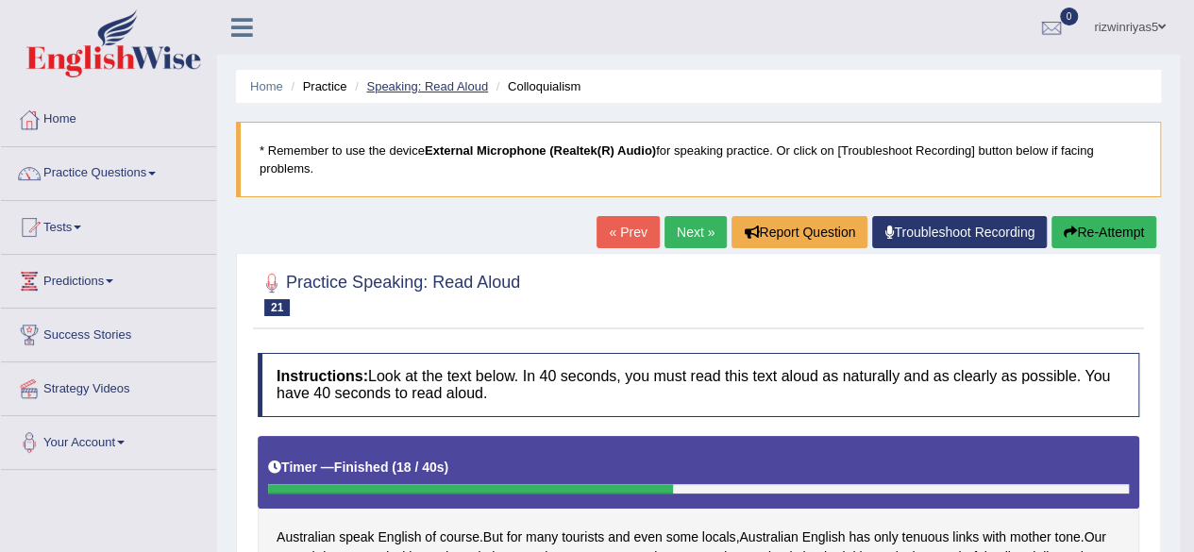
click at [417, 84] on link "Speaking: Read Aloud" at bounding box center [427, 86] width 122 height 14
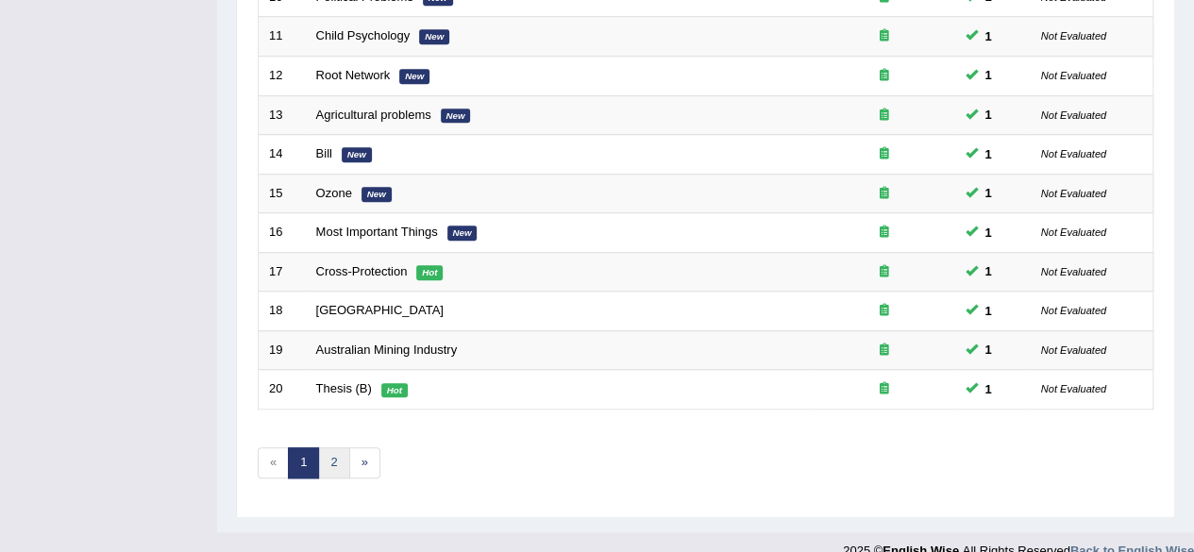
click at [328, 447] on link "2" at bounding box center [333, 462] width 31 height 31
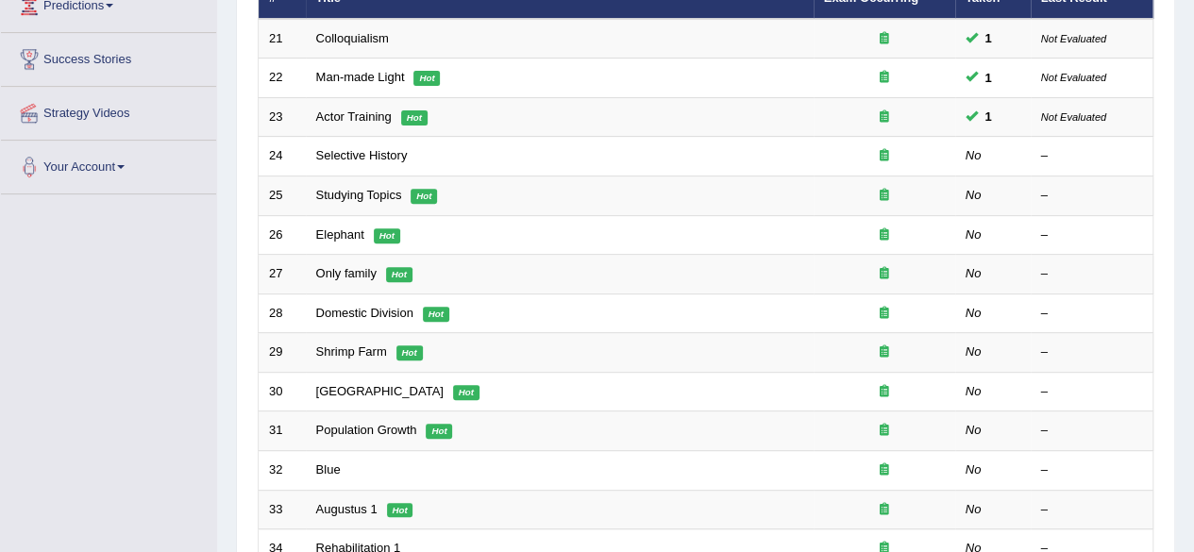
scroll to position [285, 0]
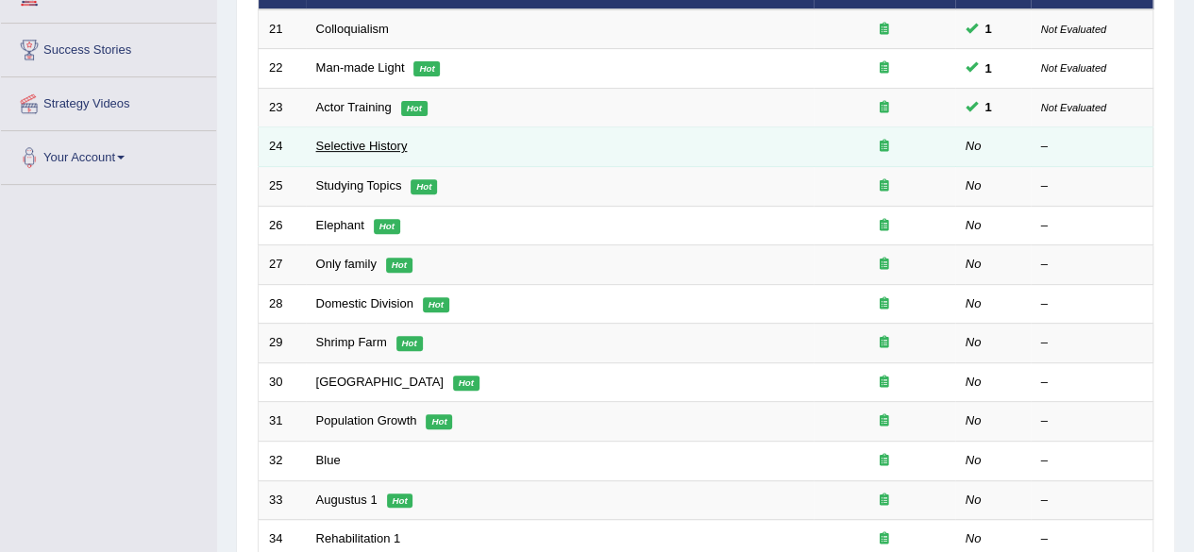
click at [389, 145] on link "Selective History" at bounding box center [362, 146] width 92 height 14
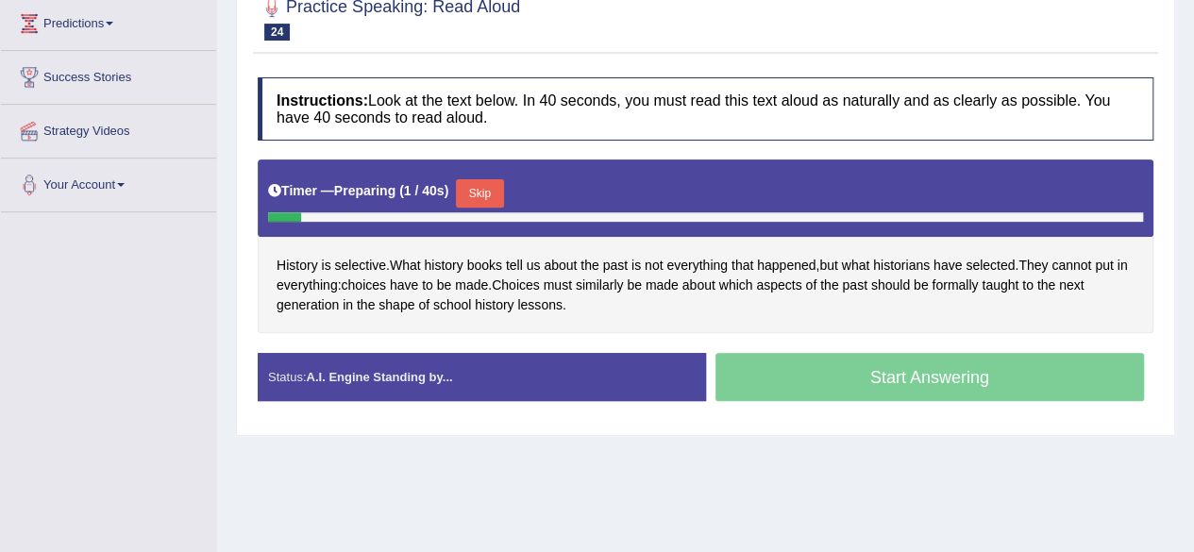
drag, startPoint x: 1207, startPoint y: 120, endPoint x: 1207, endPoint y: 258, distance: 137.8
click at [1193, 258] on html "Toggle navigation Home Practice Questions Speaking Practice Read Aloud Repeat S…" at bounding box center [597, 18] width 1194 height 552
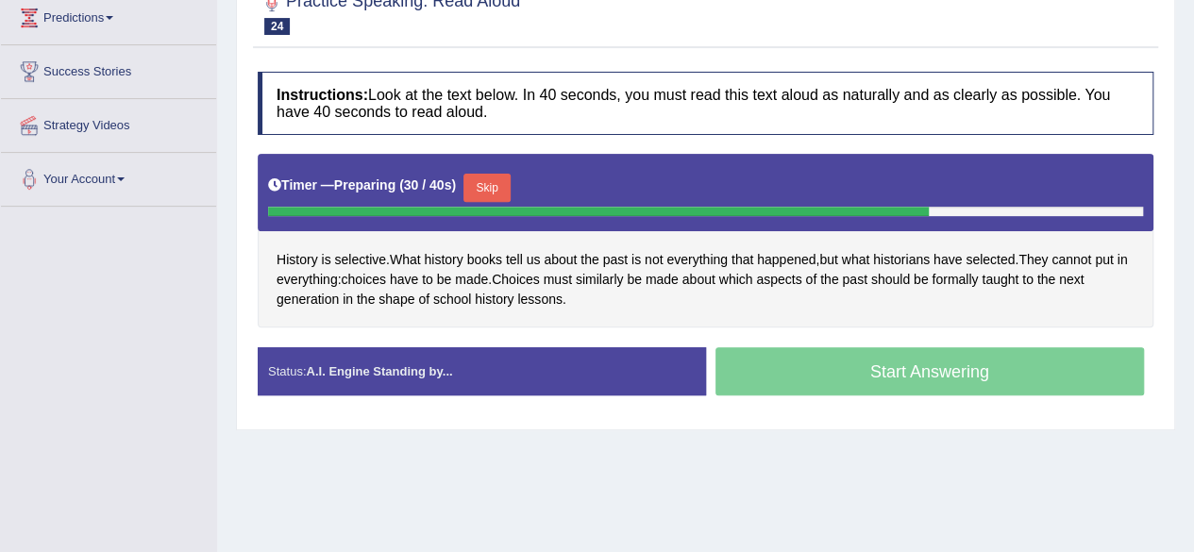
click at [496, 202] on button "Skip" at bounding box center [486, 188] width 47 height 28
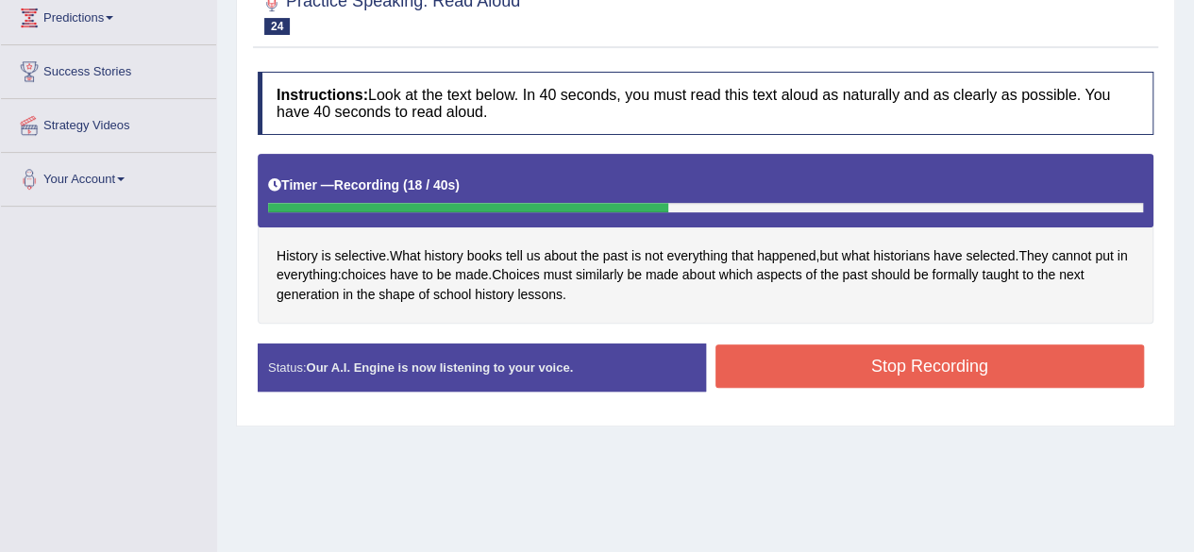
click at [1013, 380] on button "Stop Recording" at bounding box center [929, 365] width 429 height 43
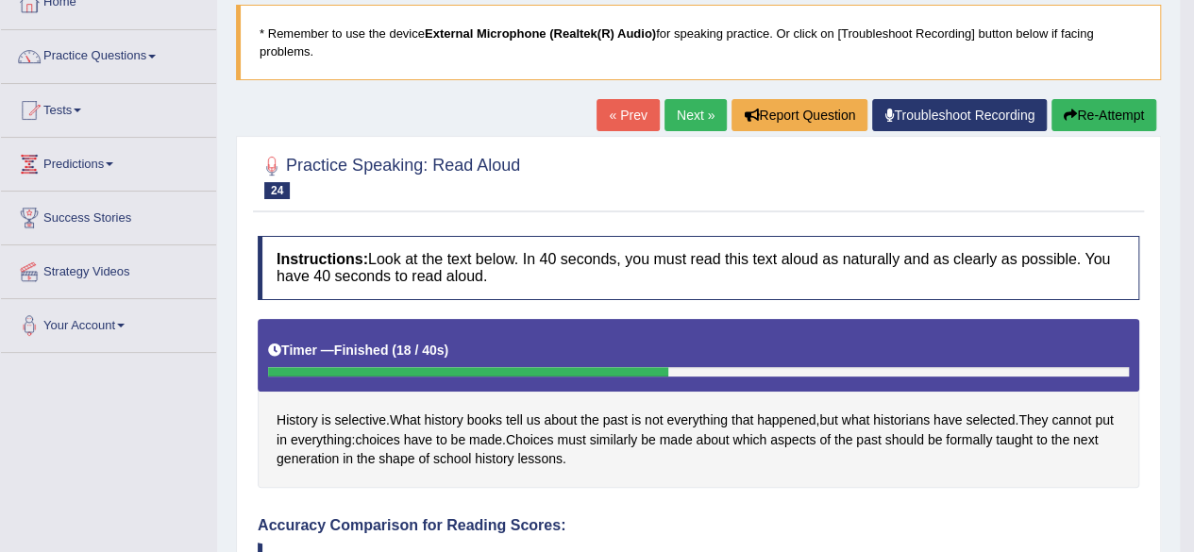
scroll to position [0, 0]
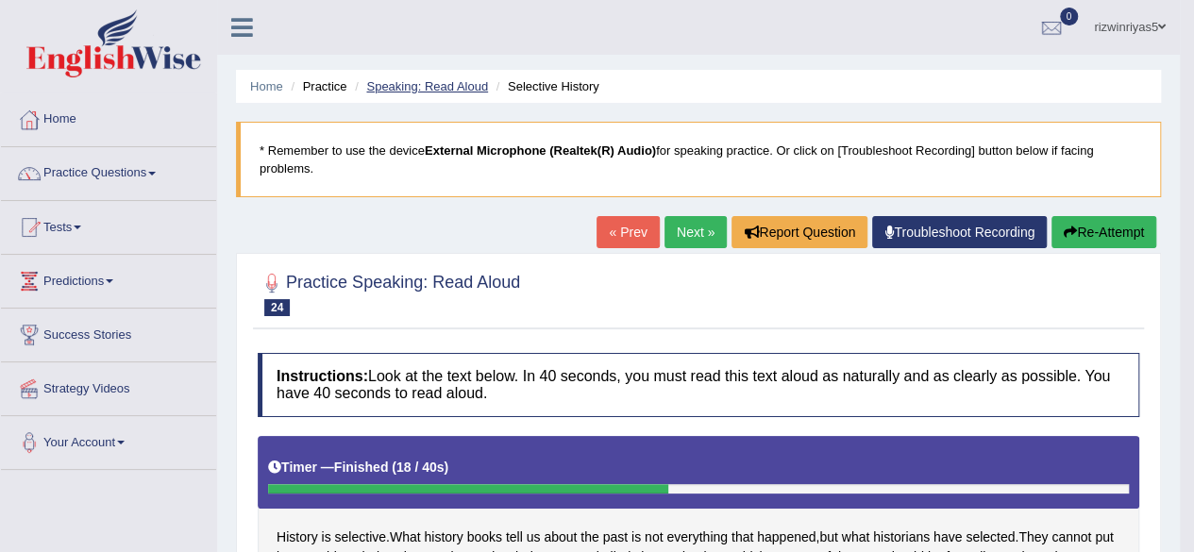
click at [466, 80] on link "Speaking: Read Aloud" at bounding box center [427, 86] width 122 height 14
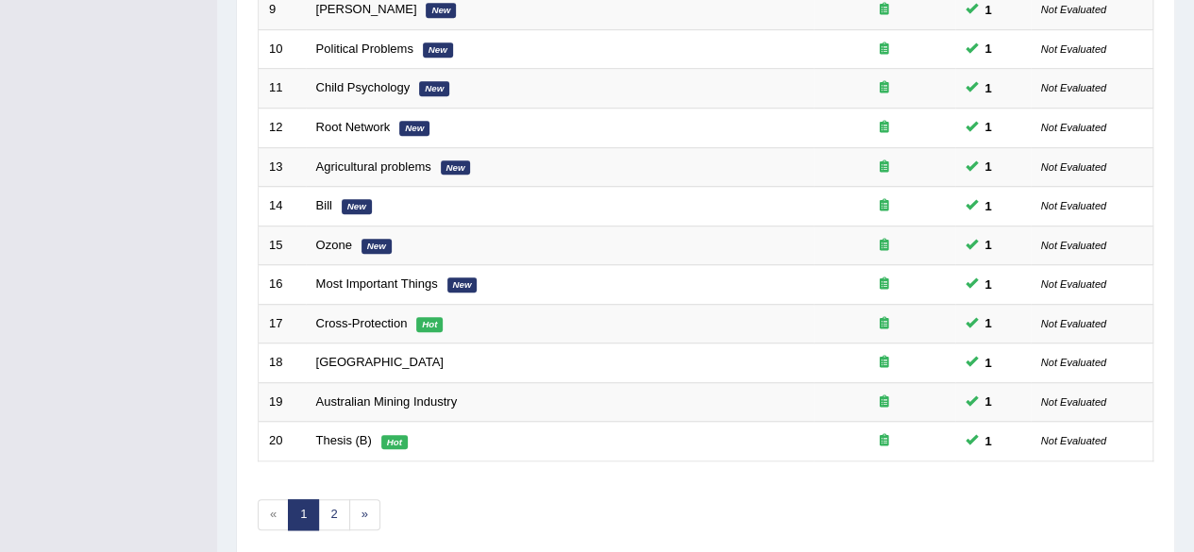
scroll to position [636, 0]
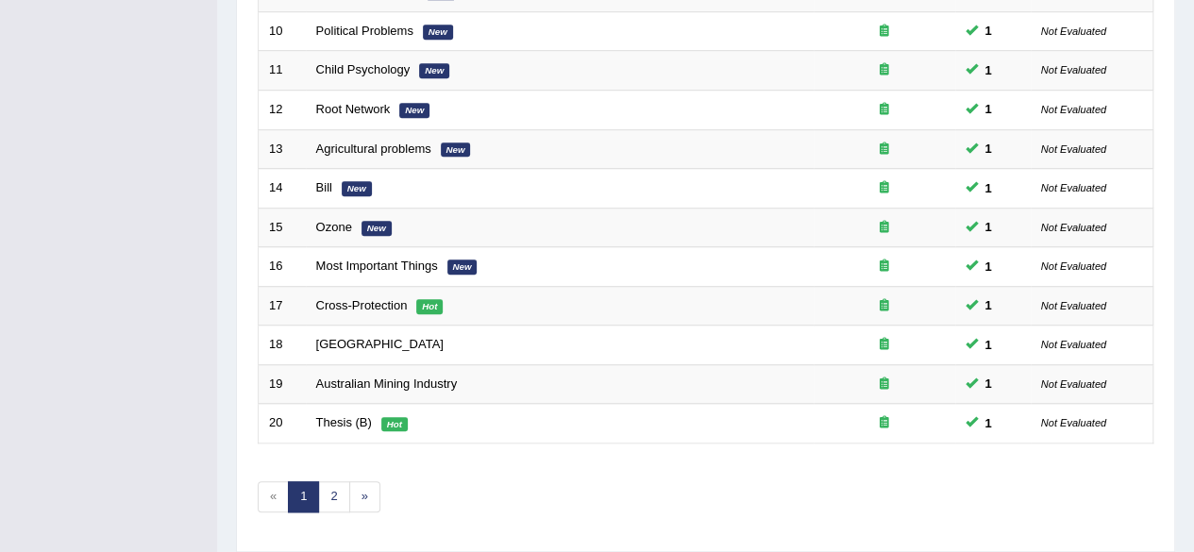
click at [336, 501] on link "2" at bounding box center [333, 496] width 31 height 31
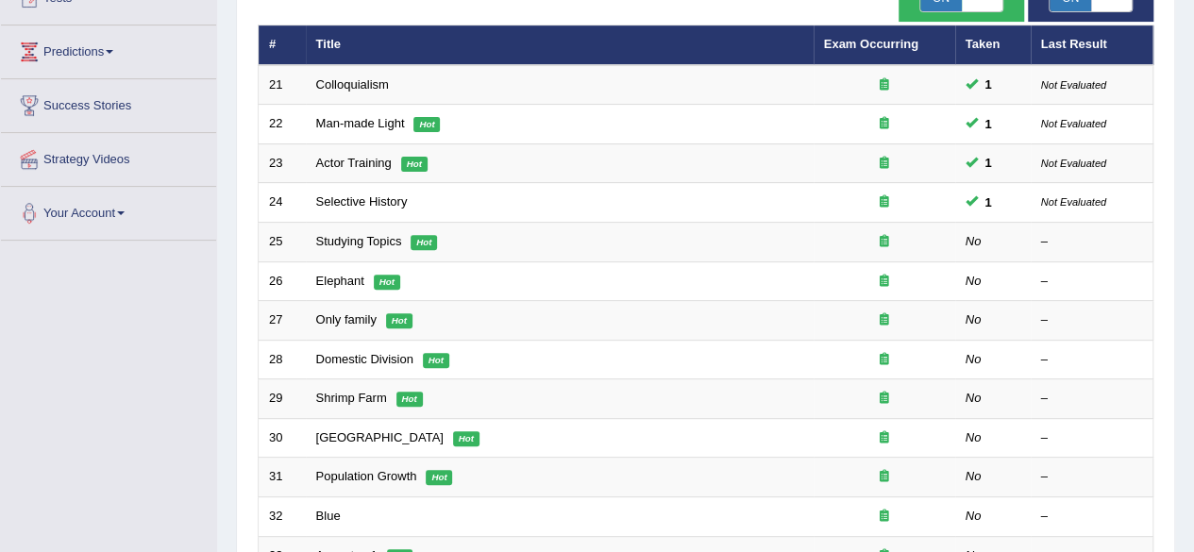
click at [1193, 323] on html "Toggle navigation Home Practice Questions Speaking Practice Read Aloud Repeat S…" at bounding box center [597, 47] width 1194 height 552
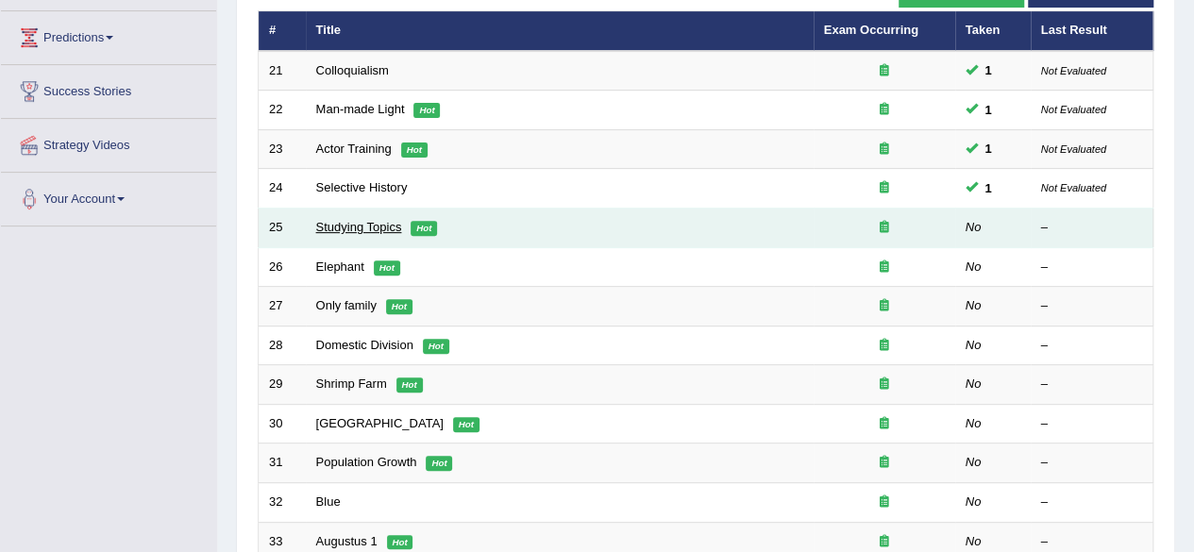
click at [389, 227] on link "Studying Topics" at bounding box center [359, 227] width 86 height 14
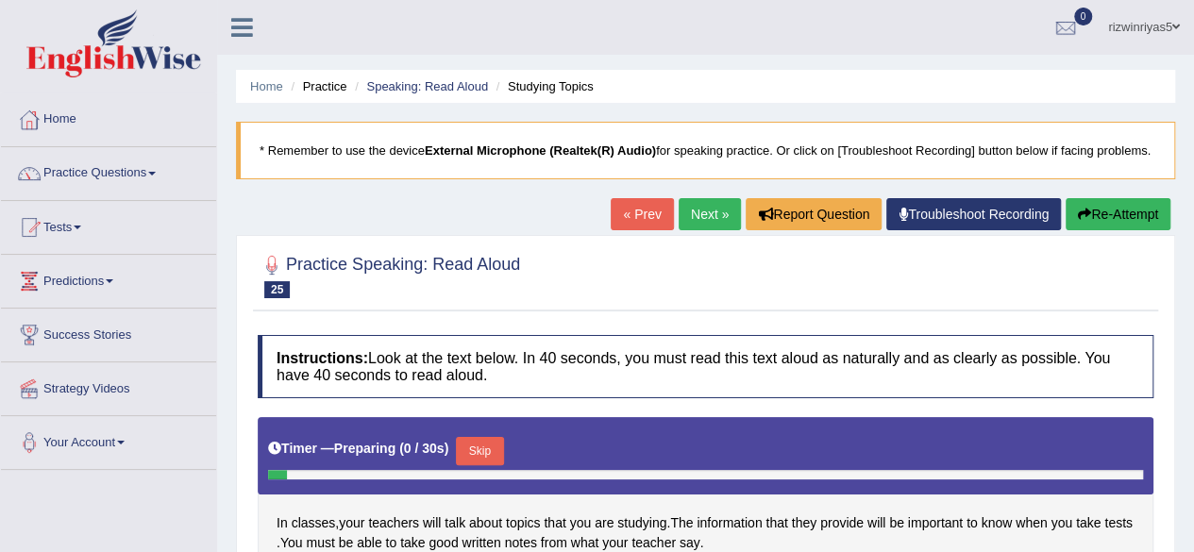
scroll to position [155, 0]
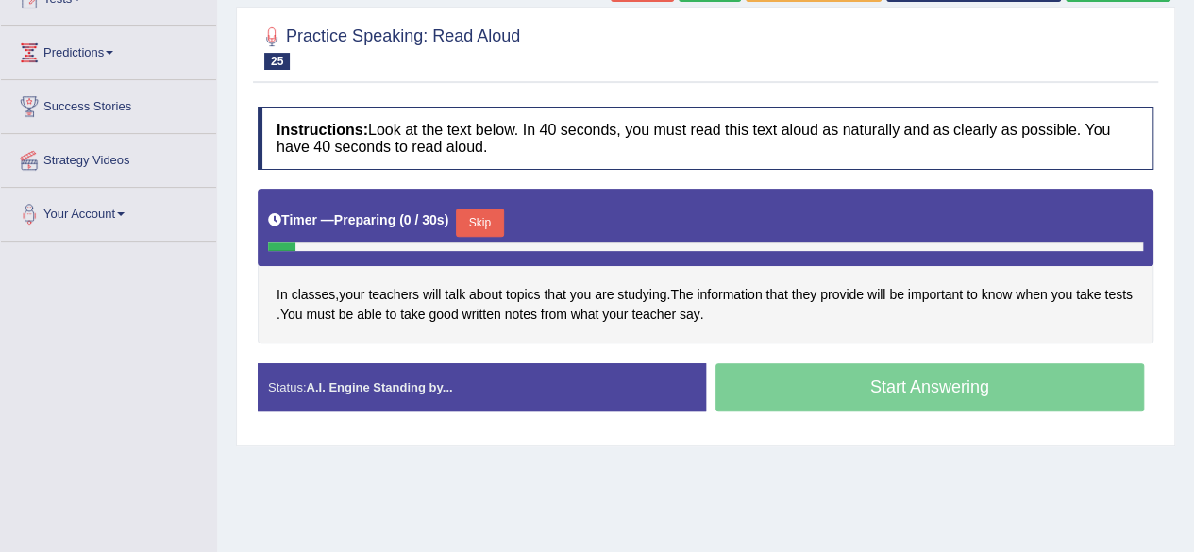
click at [1193, 293] on html "Toggle navigation Home Practice Questions Speaking Practice Read Aloud Repeat S…" at bounding box center [597, 48] width 1194 height 552
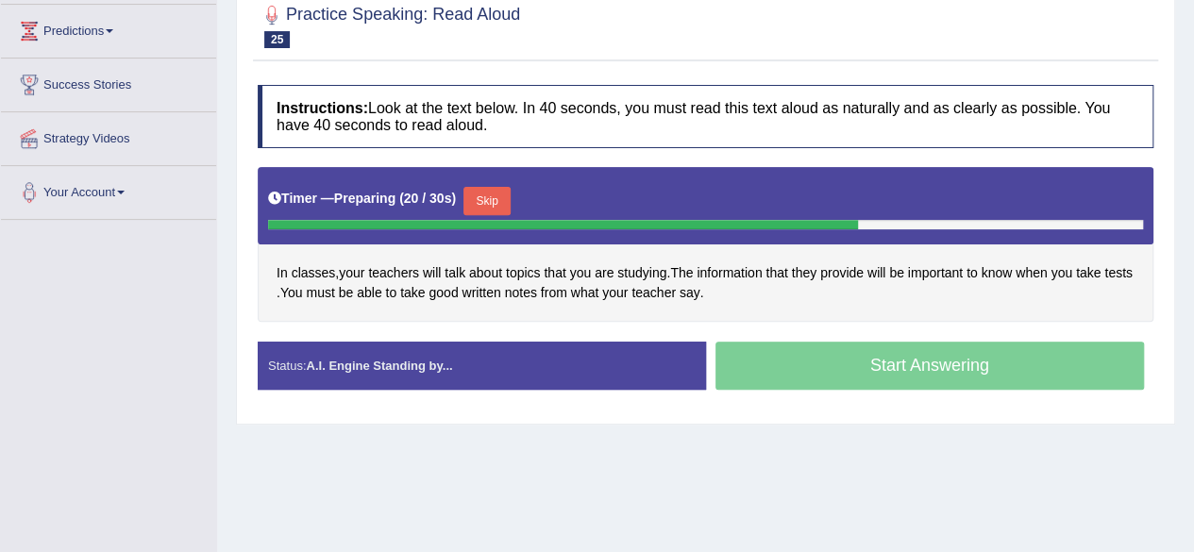
click at [472, 215] on button "Skip" at bounding box center [486, 201] width 47 height 28
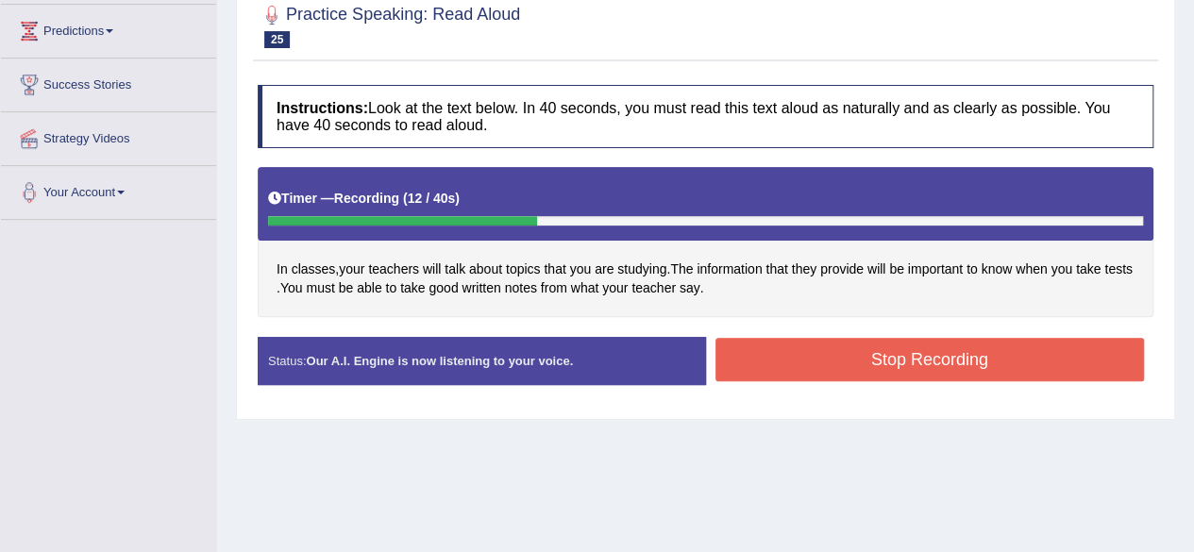
click at [838, 373] on button "Stop Recording" at bounding box center [929, 359] width 429 height 43
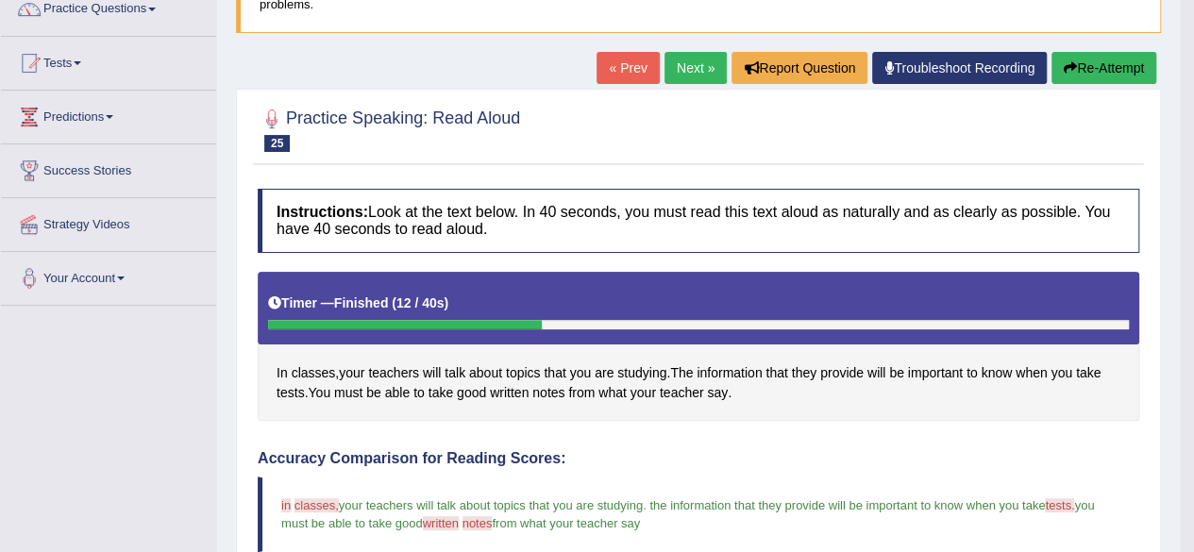
scroll to position [0, 0]
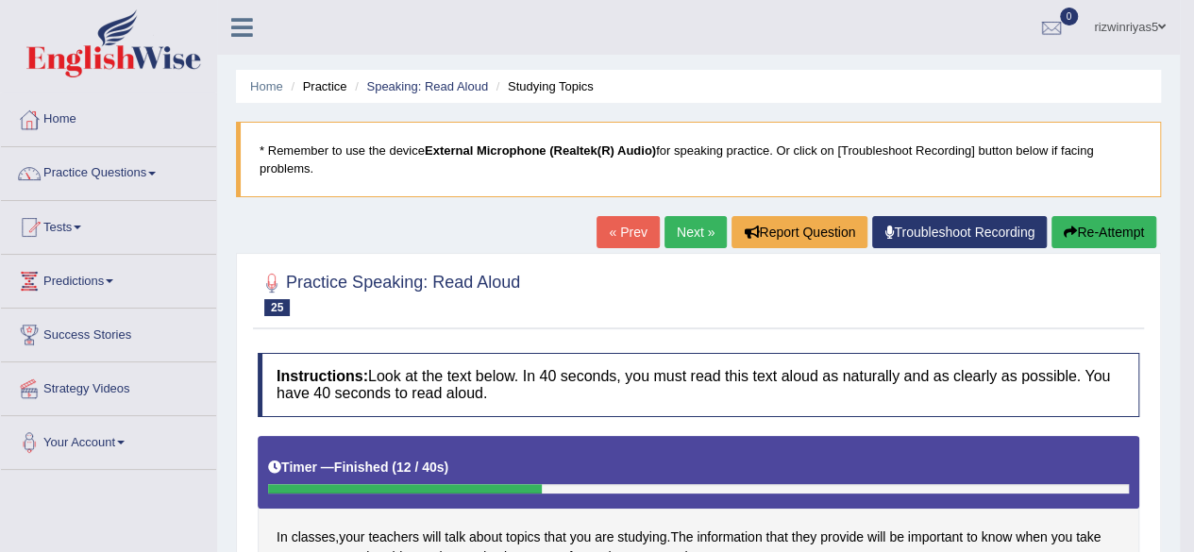
click at [451, 77] on li "Speaking: Read Aloud" at bounding box center [419, 86] width 138 height 18
click at [451, 81] on link "Speaking: Read Aloud" at bounding box center [427, 86] width 122 height 14
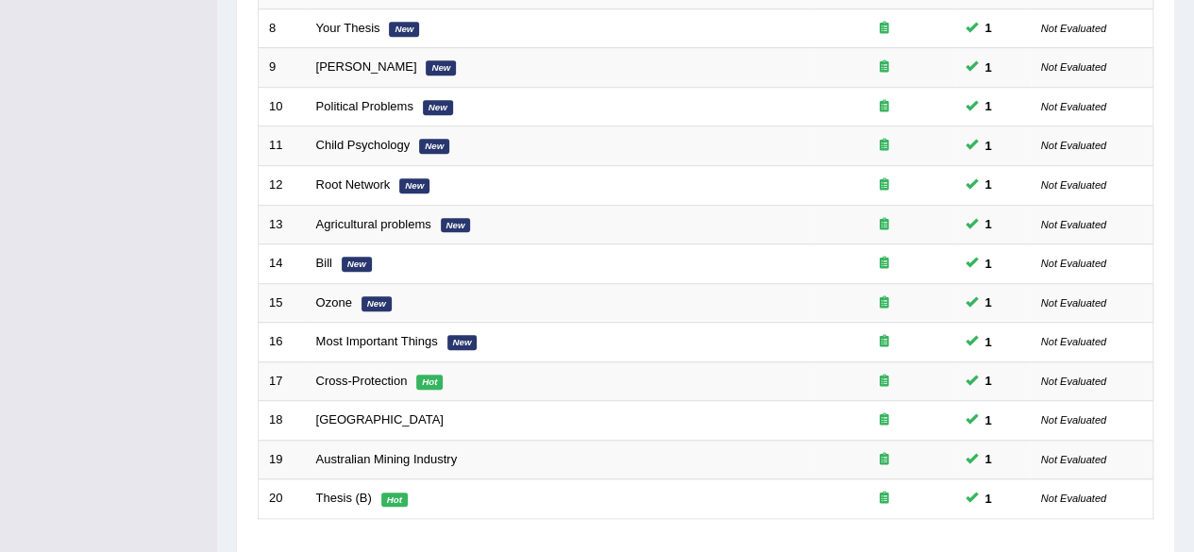
scroll to position [688, 0]
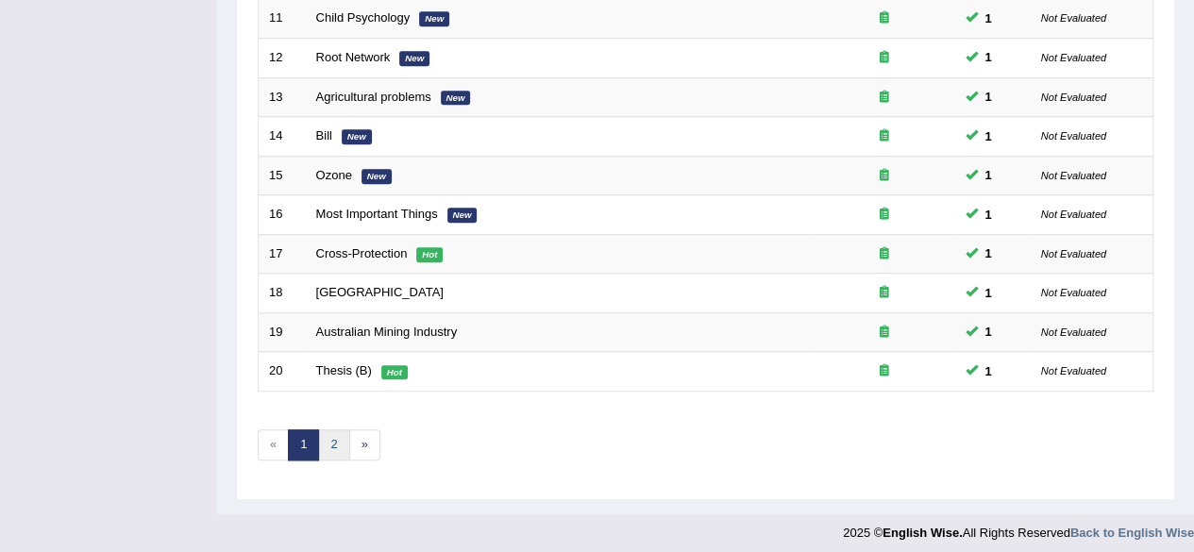
click at [333, 438] on link "2" at bounding box center [333, 444] width 31 height 31
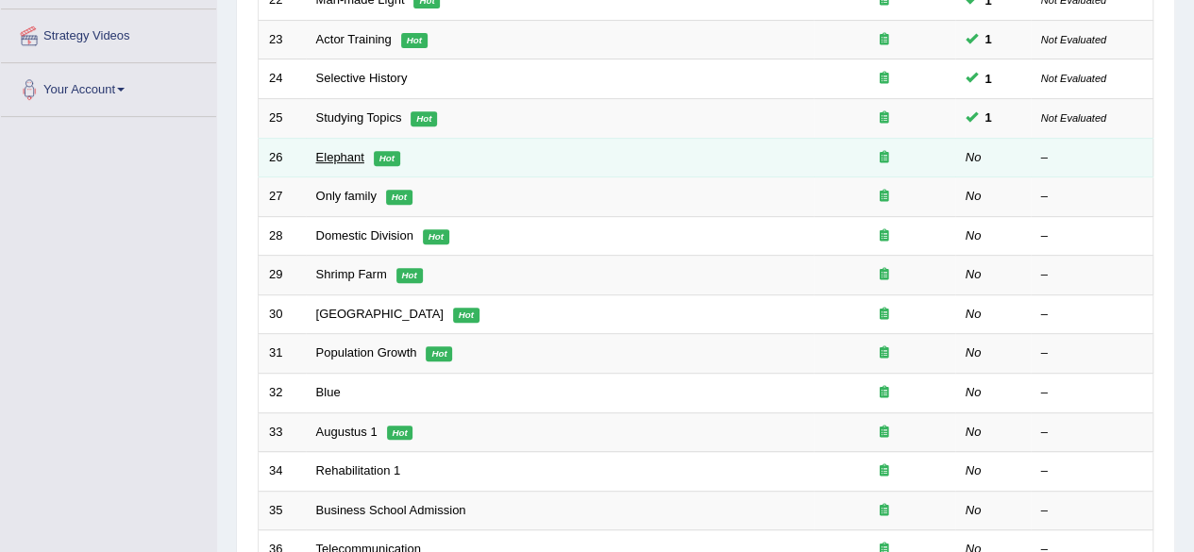
click at [343, 153] on link "Elephant" at bounding box center [340, 157] width 48 height 14
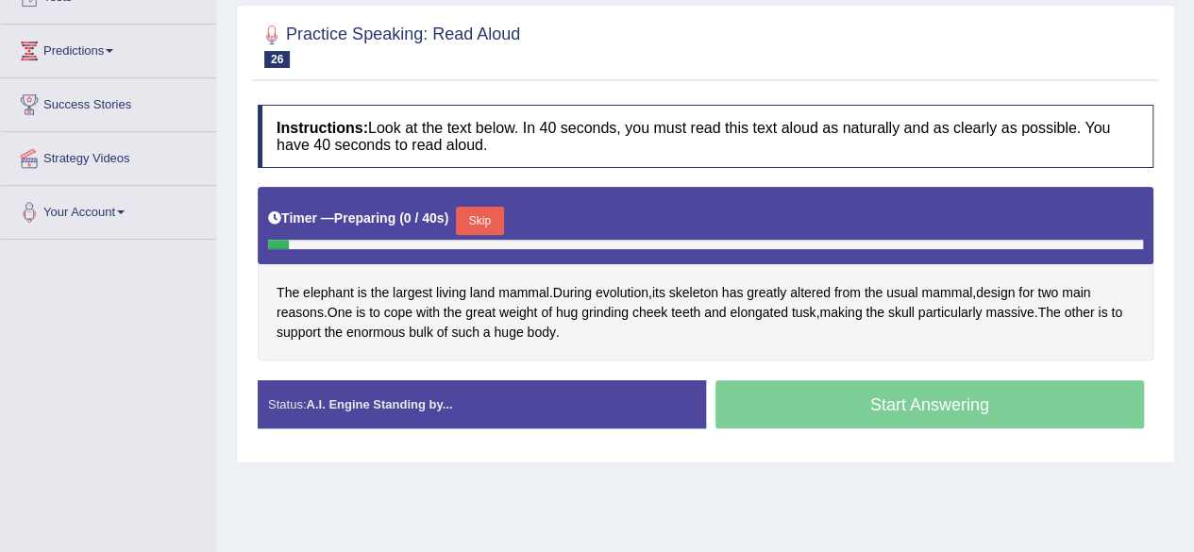
scroll to position [263, 0]
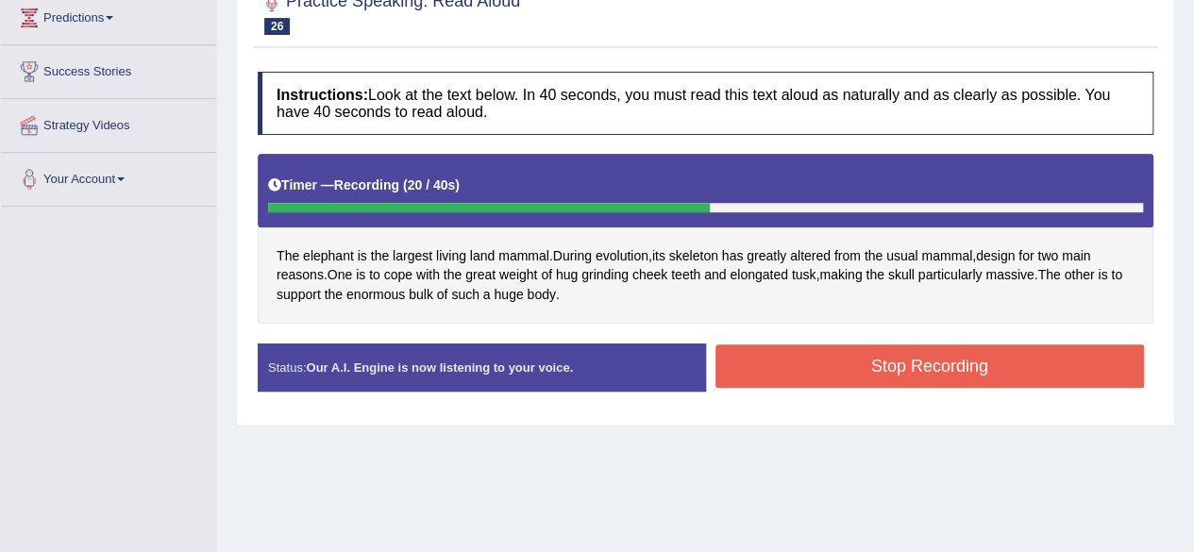
click at [840, 377] on button "Stop Recording" at bounding box center [929, 365] width 429 height 43
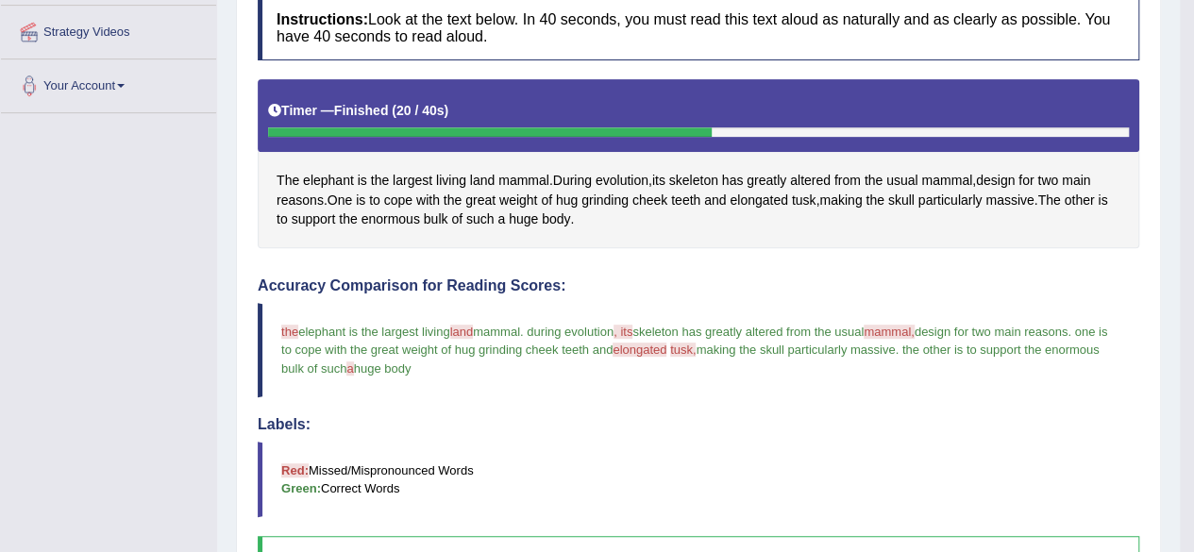
scroll to position [0, 0]
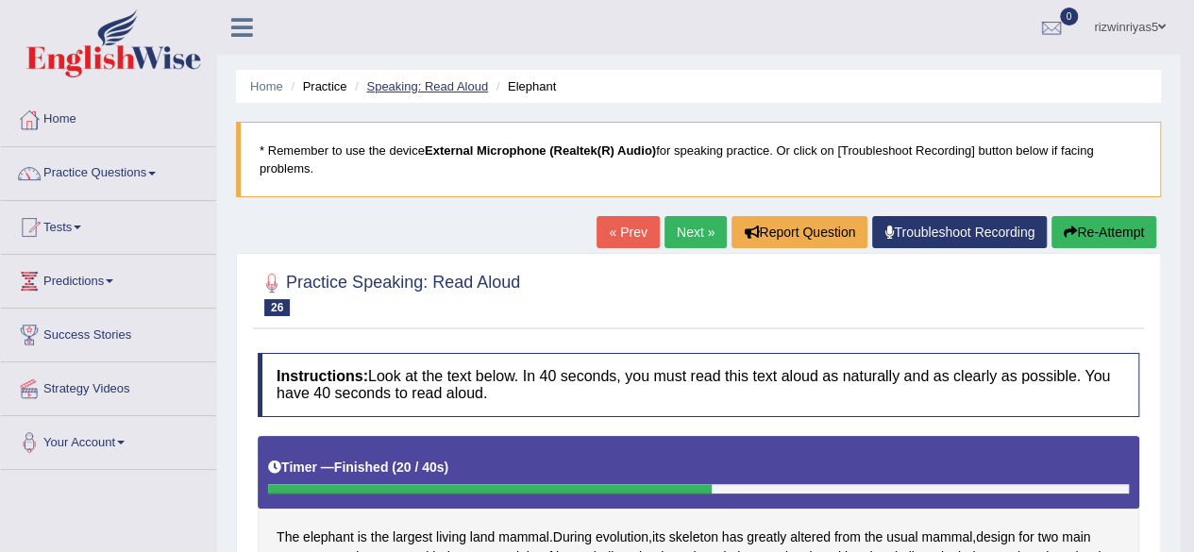
click at [460, 92] on link "Speaking: Read Aloud" at bounding box center [427, 86] width 122 height 14
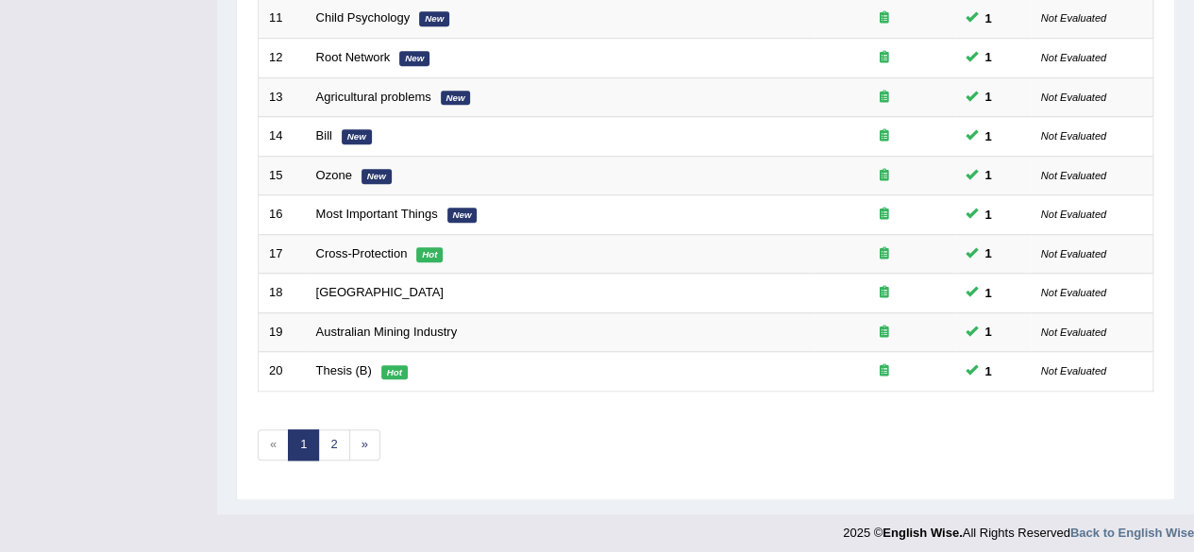
click at [340, 435] on link "2" at bounding box center [333, 444] width 31 height 31
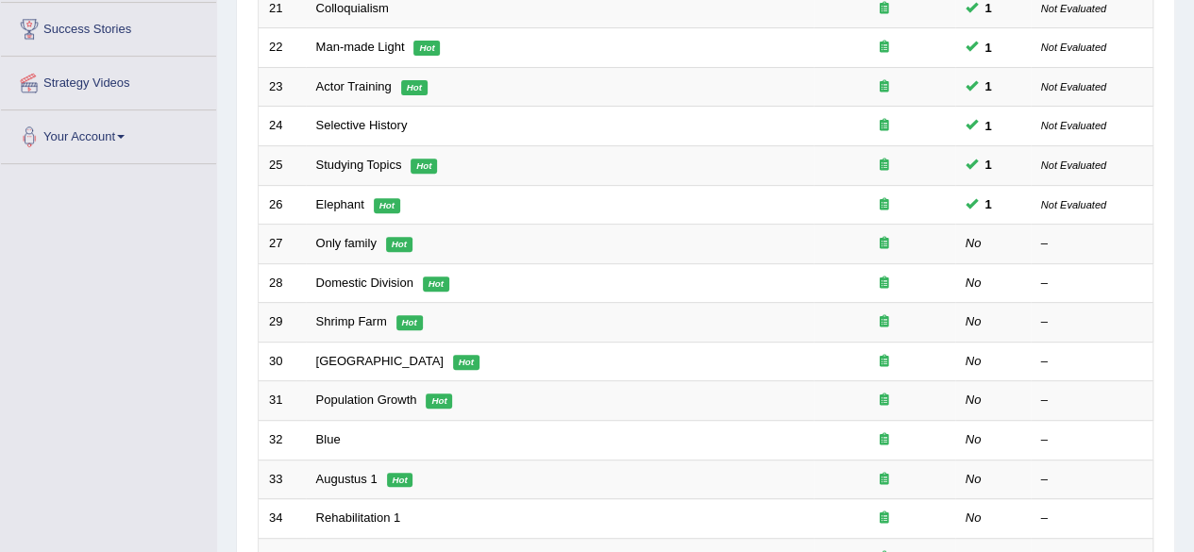
scroll to position [425, 0]
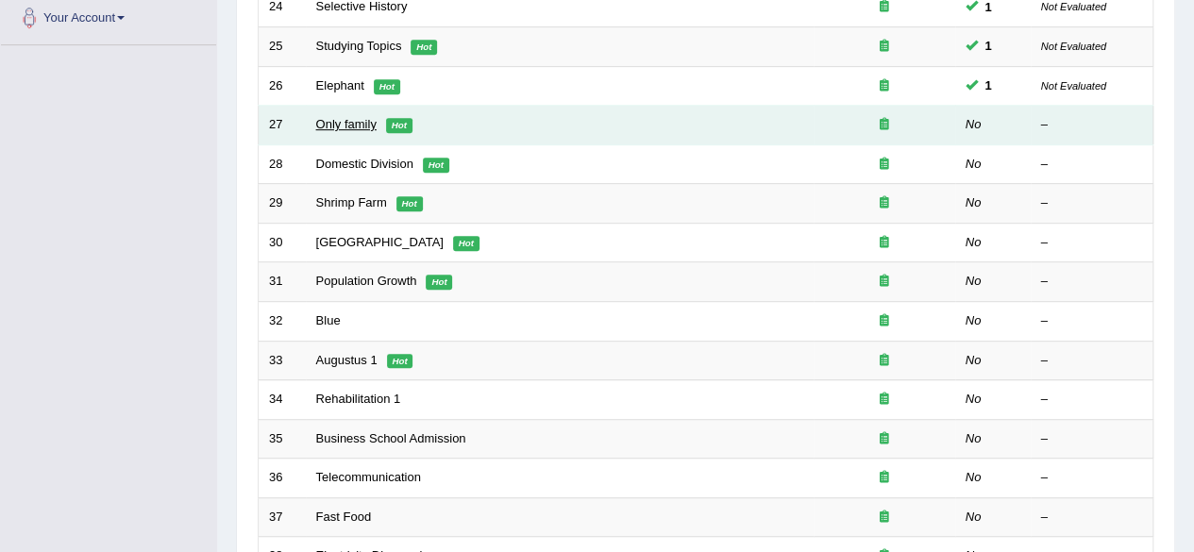
click at [355, 120] on link "Only family" at bounding box center [346, 124] width 60 height 14
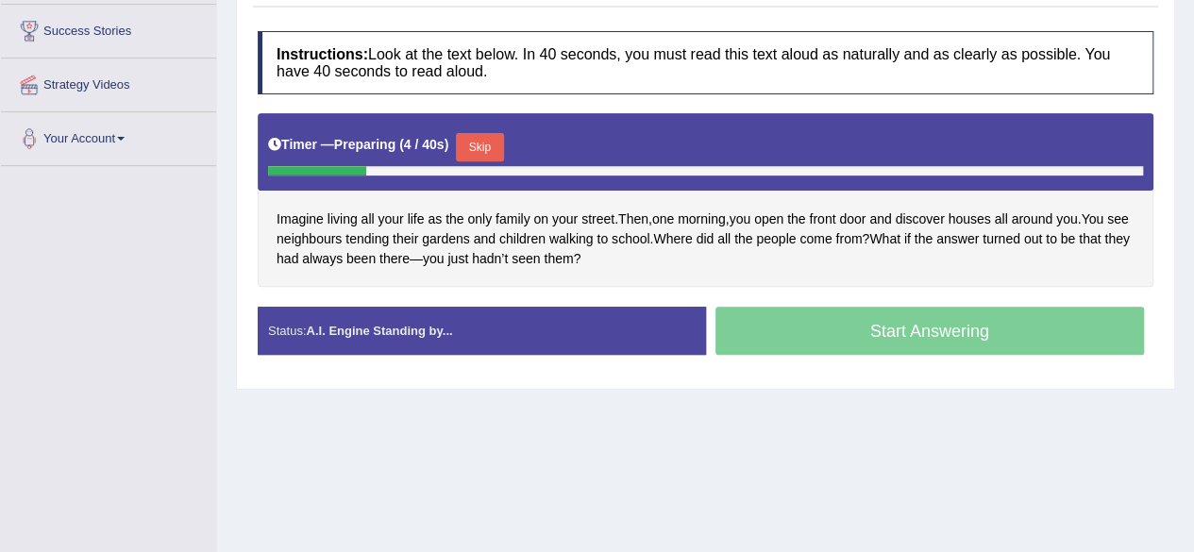
scroll to position [306, 0]
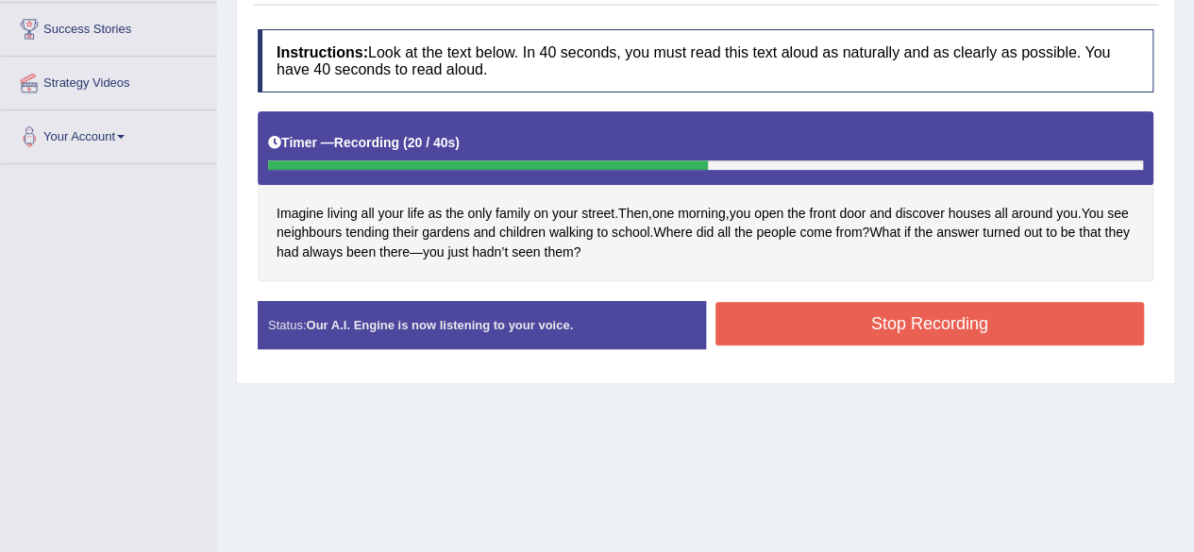
click at [1008, 345] on button "Stop Recording" at bounding box center [929, 323] width 429 height 43
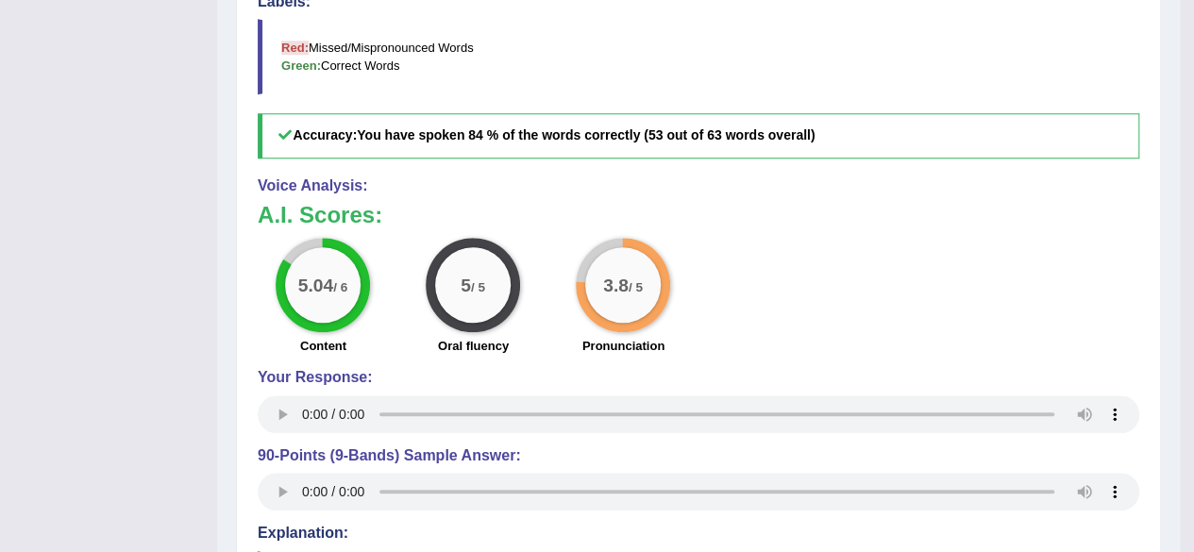
scroll to position [0, 0]
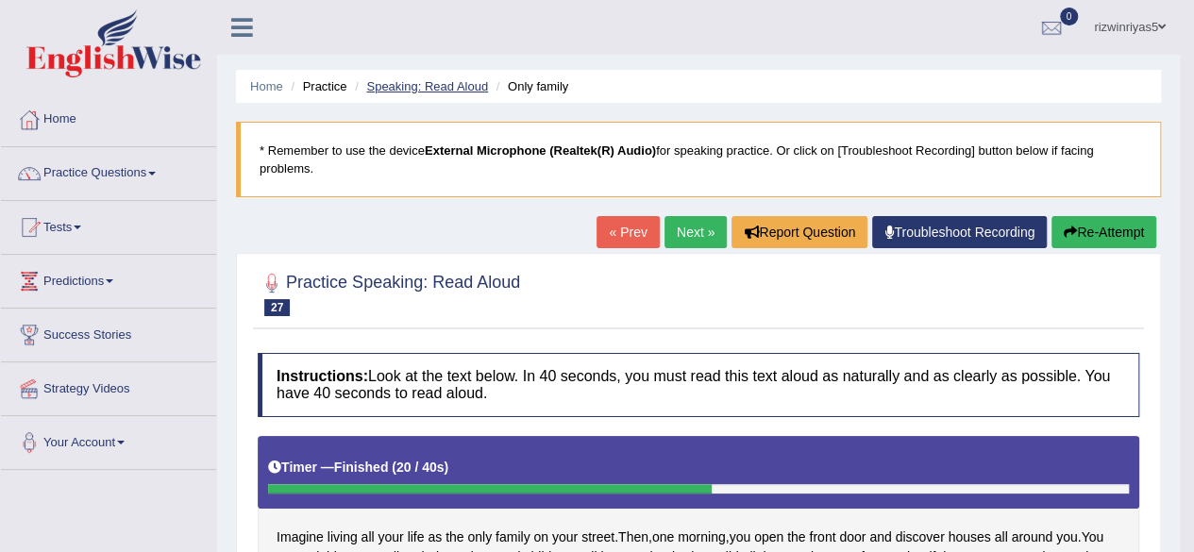
click at [481, 82] on link "Speaking: Read Aloud" at bounding box center [427, 86] width 122 height 14
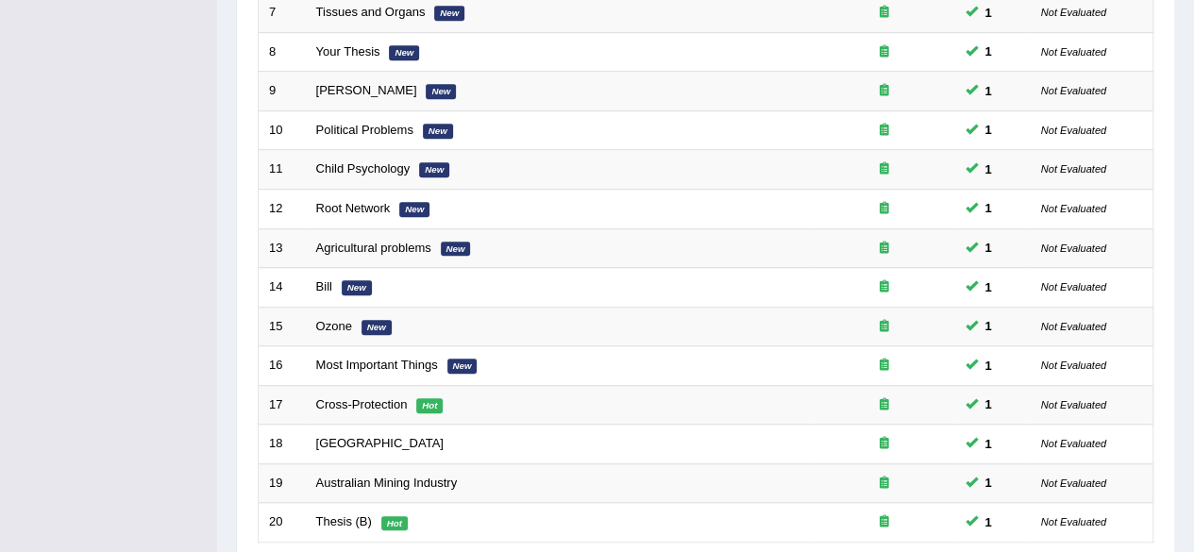
scroll to position [688, 0]
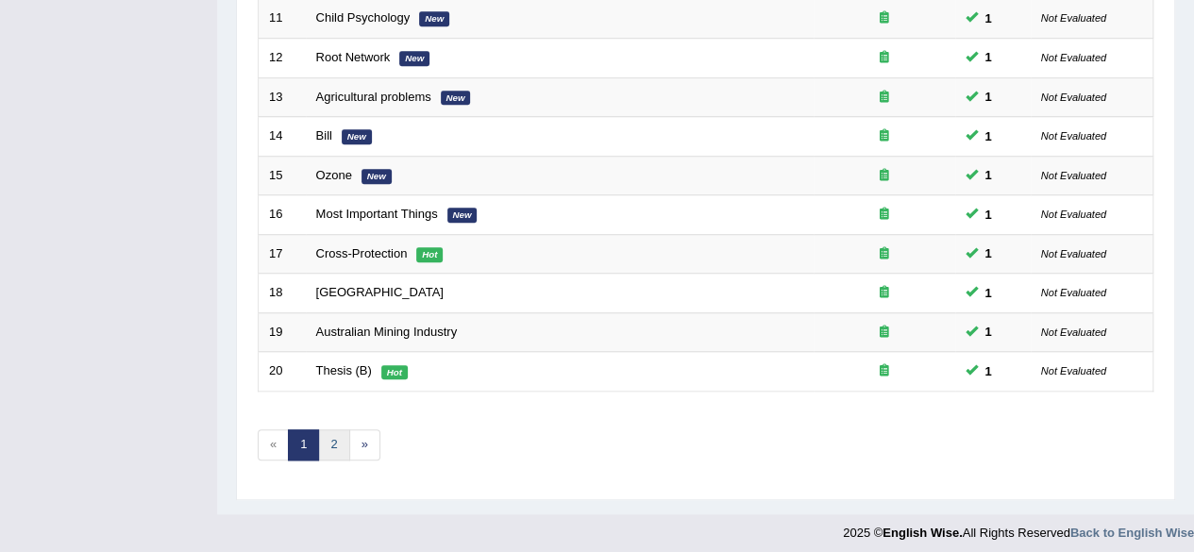
click at [336, 431] on link "2" at bounding box center [333, 444] width 31 height 31
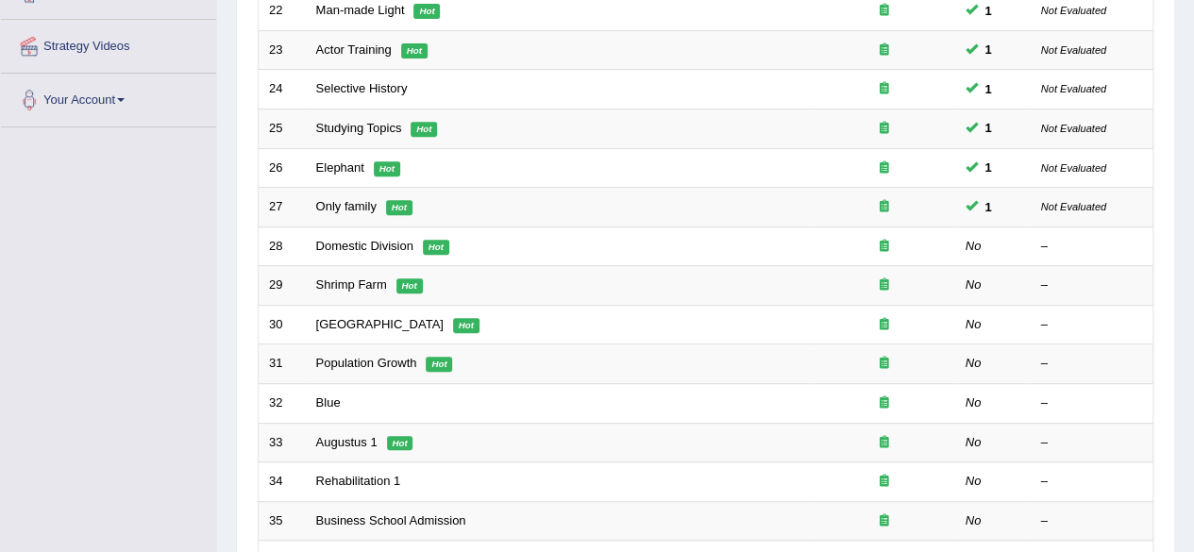
scroll to position [351, 0]
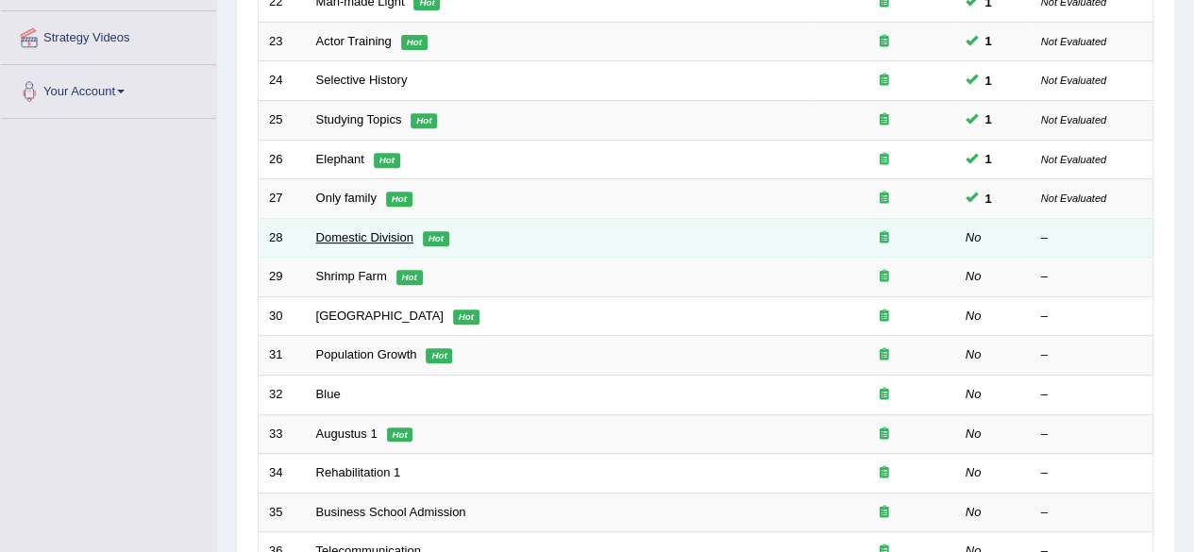
click at [343, 230] on link "Domestic Division" at bounding box center [364, 237] width 97 height 14
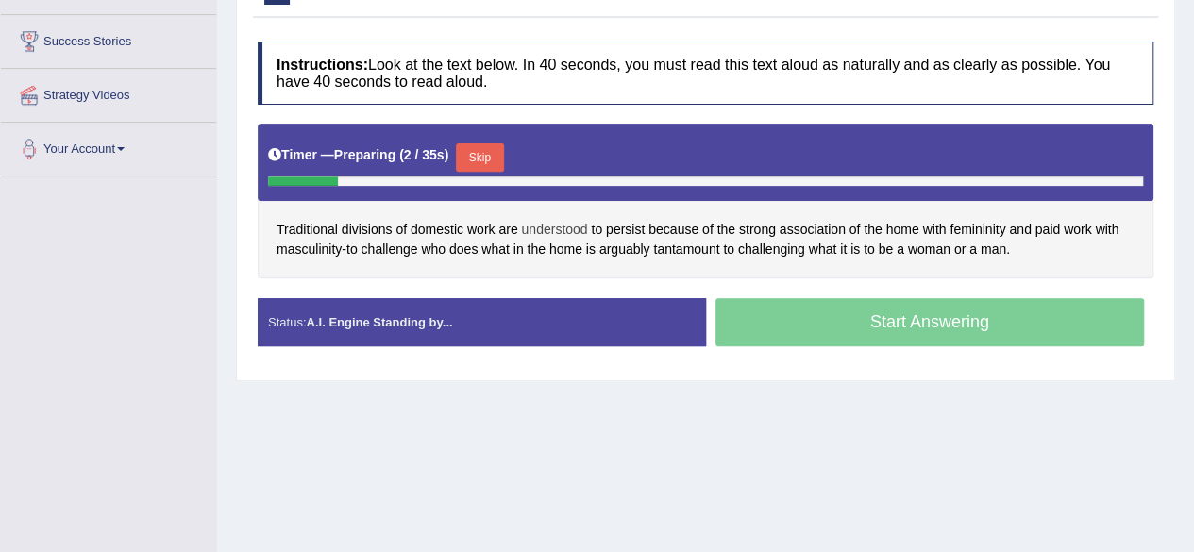
drag, startPoint x: 0, startPoint y: 0, endPoint x: 580, endPoint y: 246, distance: 630.4
click at [580, 240] on span "understood" at bounding box center [554, 230] width 66 height 20
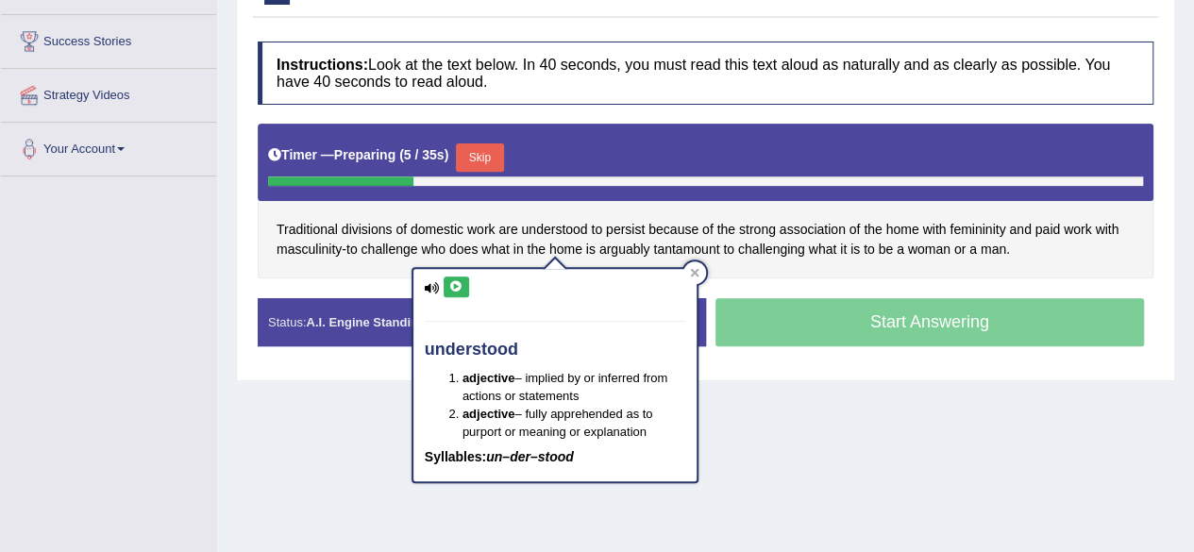
click at [450, 282] on icon at bounding box center [456, 286] width 14 height 11
click at [459, 286] on icon at bounding box center [456, 286] width 14 height 11
click at [695, 270] on icon at bounding box center [694, 272] width 9 height 9
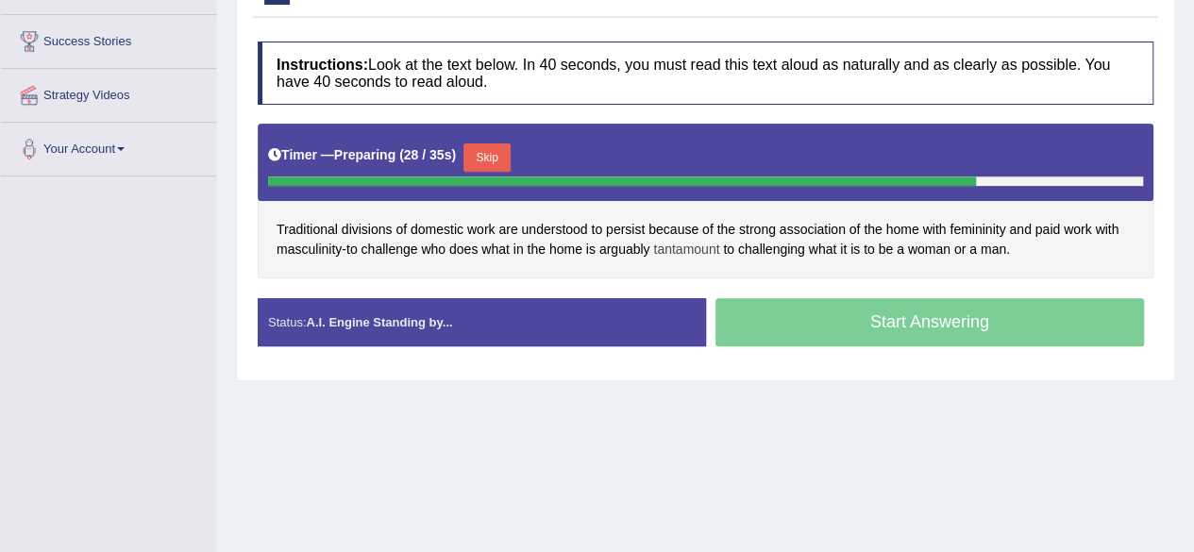
click at [695, 259] on span "tantamount" at bounding box center [686, 250] width 66 height 20
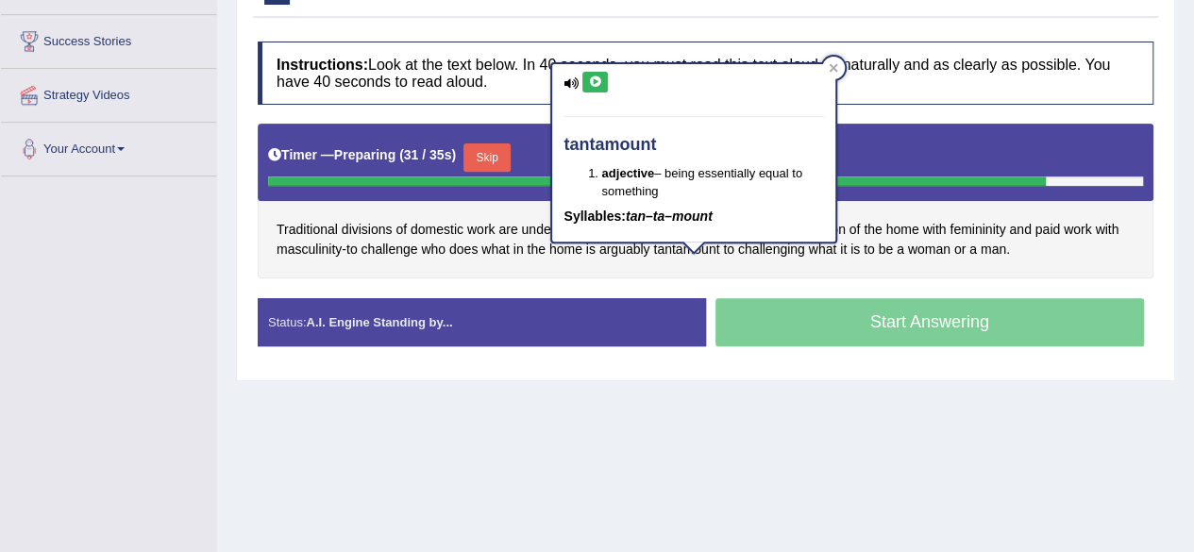
click at [601, 88] on button at bounding box center [594, 82] width 25 height 21
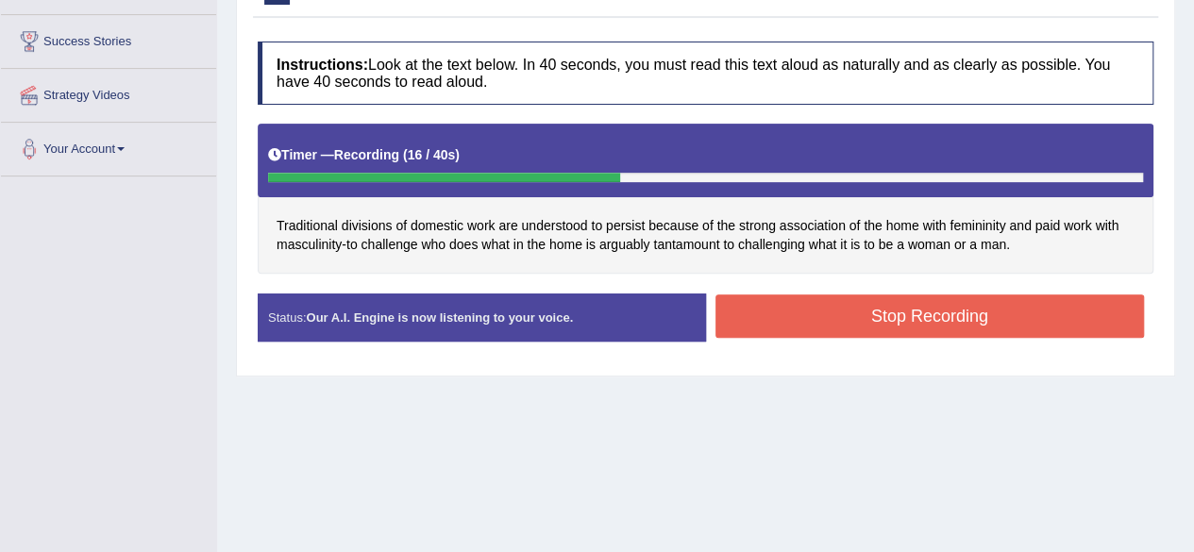
click at [896, 323] on button "Stop Recording" at bounding box center [929, 315] width 429 height 43
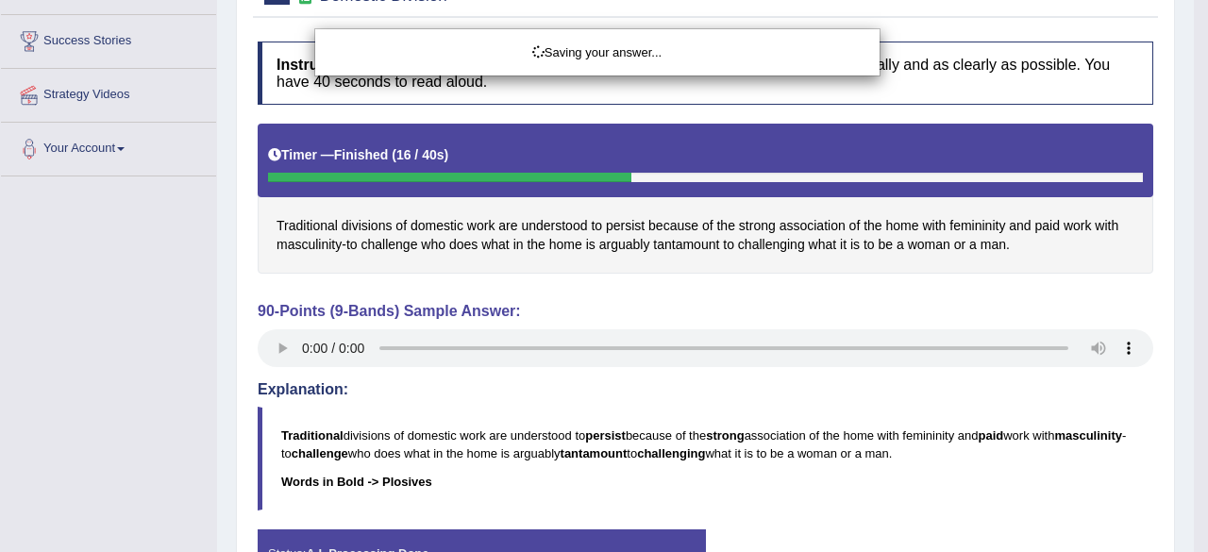
click at [1193, 247] on div "Saving your answer..." at bounding box center [604, 276] width 1208 height 552
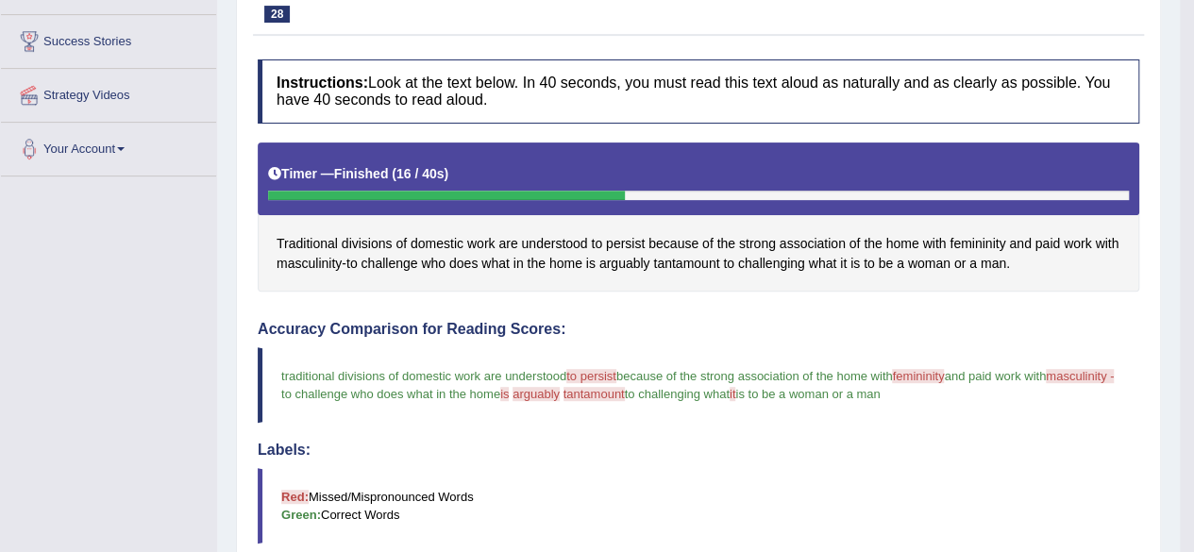
drag, startPoint x: 1207, startPoint y: 197, endPoint x: 1207, endPoint y: 262, distance: 65.1
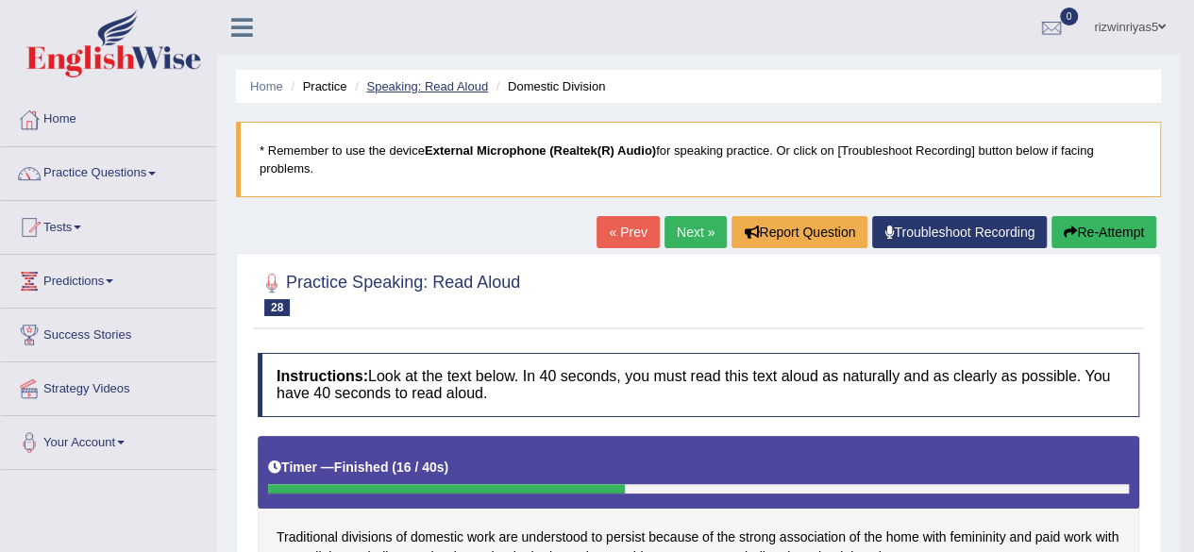
click at [456, 84] on link "Speaking: Read Aloud" at bounding box center [427, 86] width 122 height 14
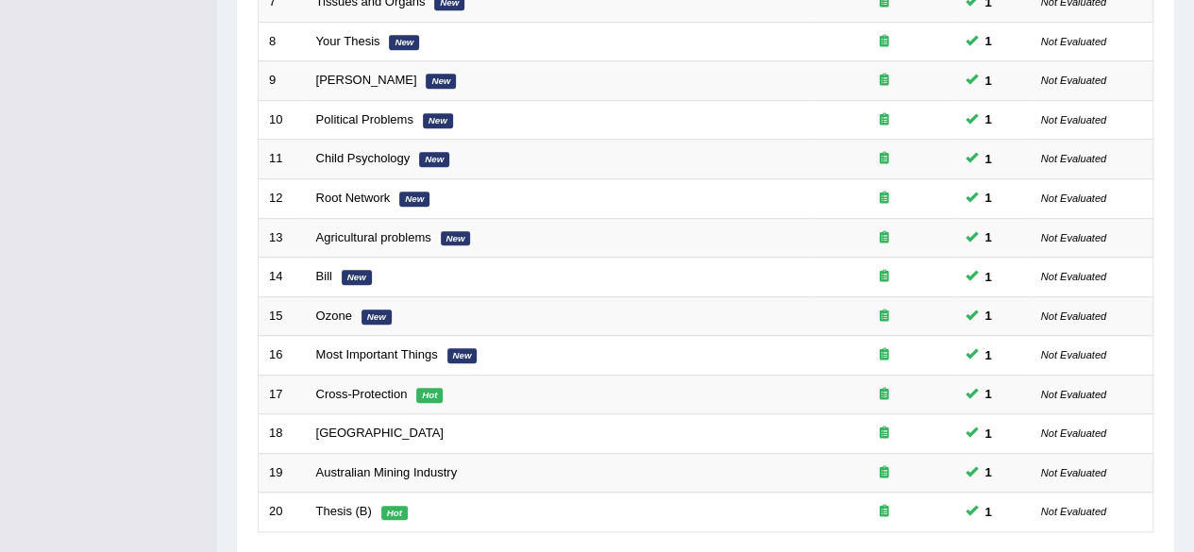
scroll to position [688, 0]
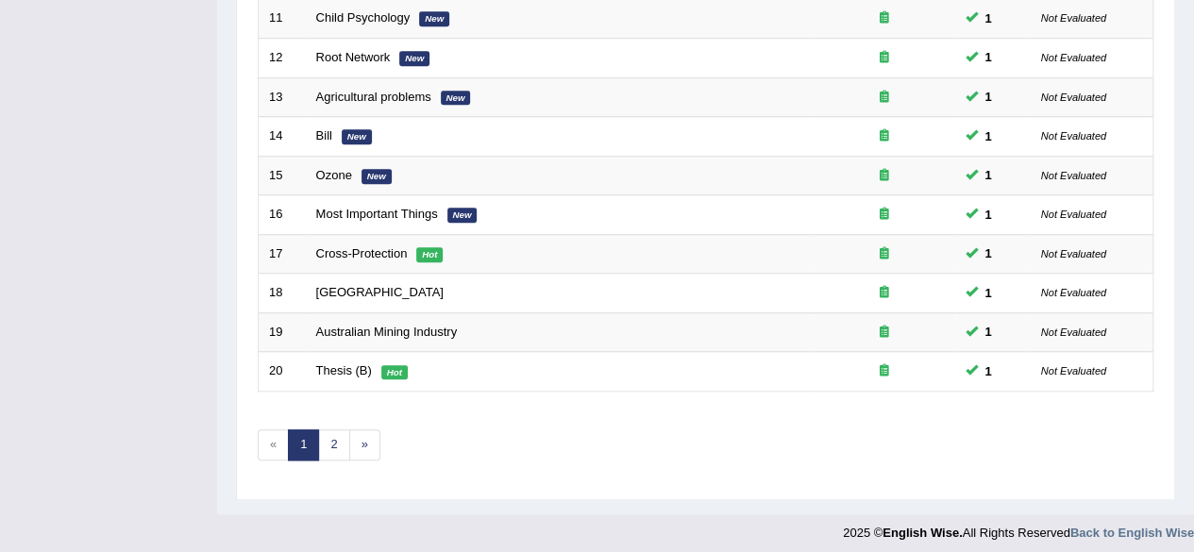
click at [333, 447] on link "2" at bounding box center [333, 444] width 31 height 31
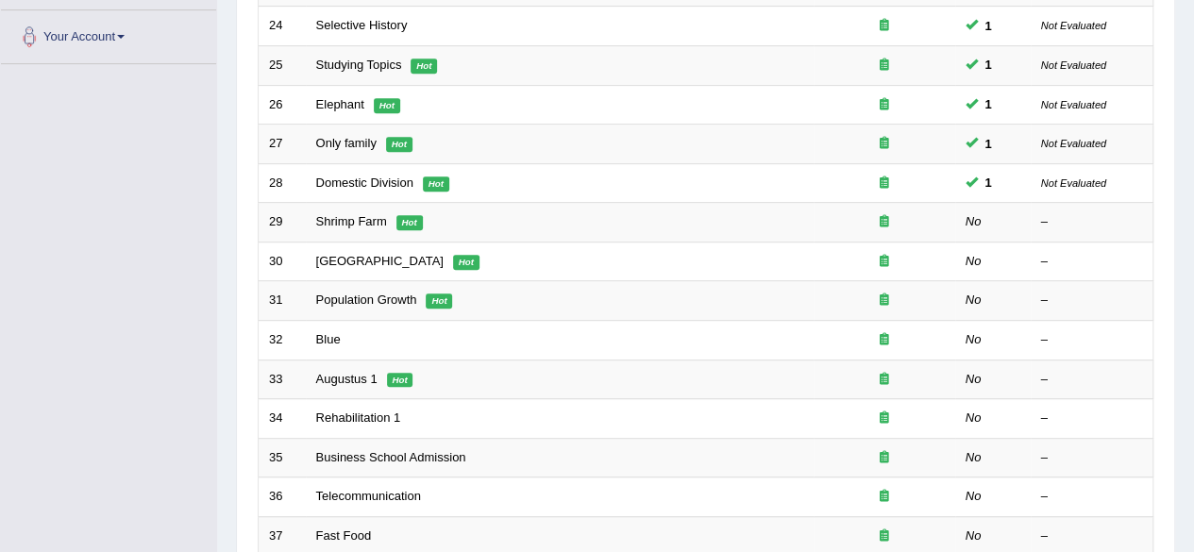
scroll to position [408, 0]
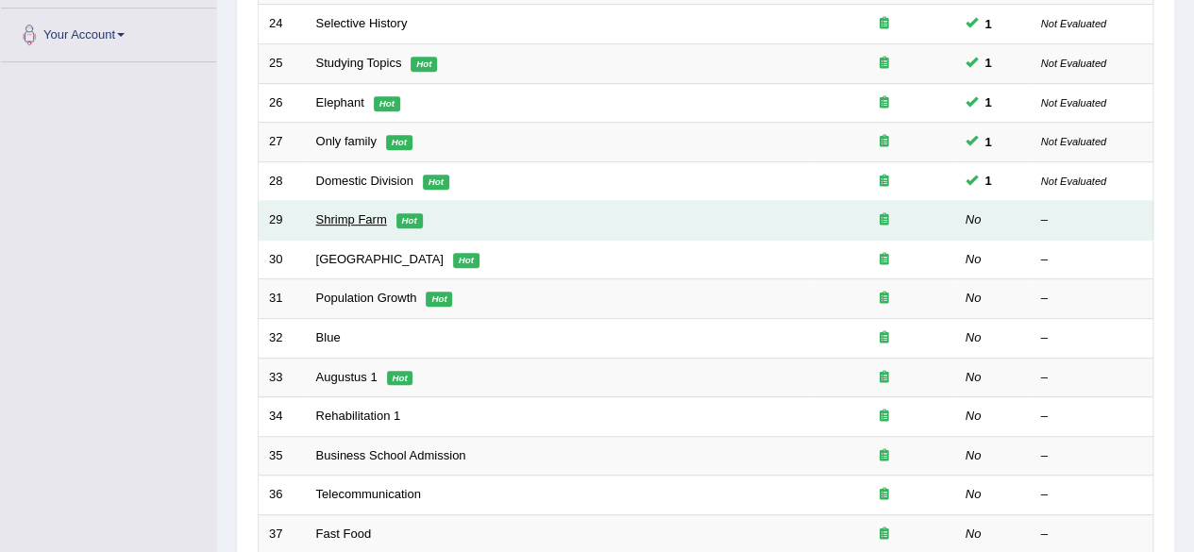
click at [355, 216] on link "Shrimp Farm" at bounding box center [351, 219] width 71 height 14
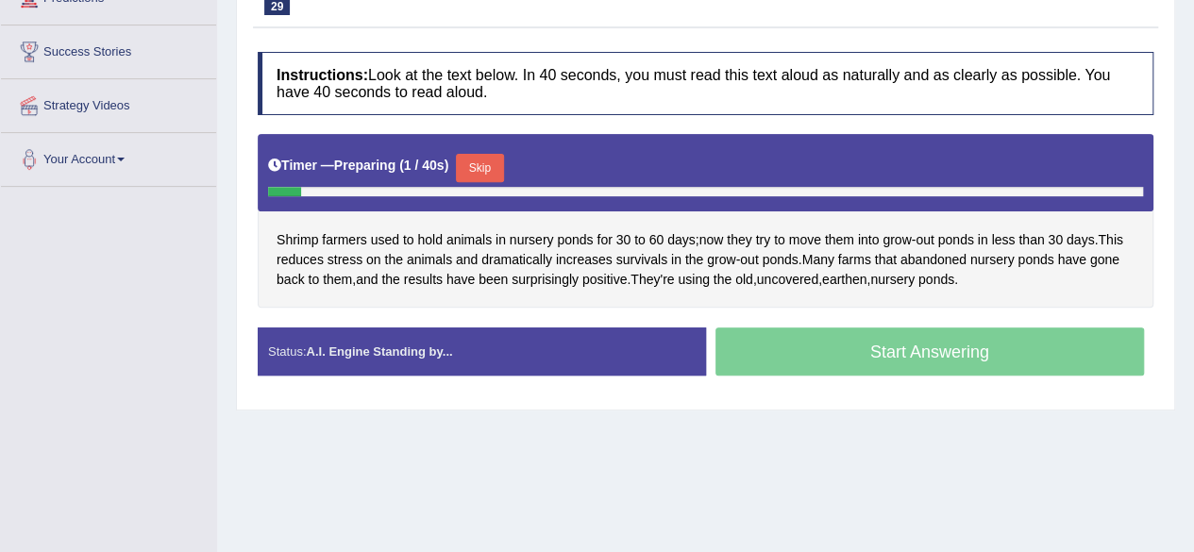
scroll to position [287, 0]
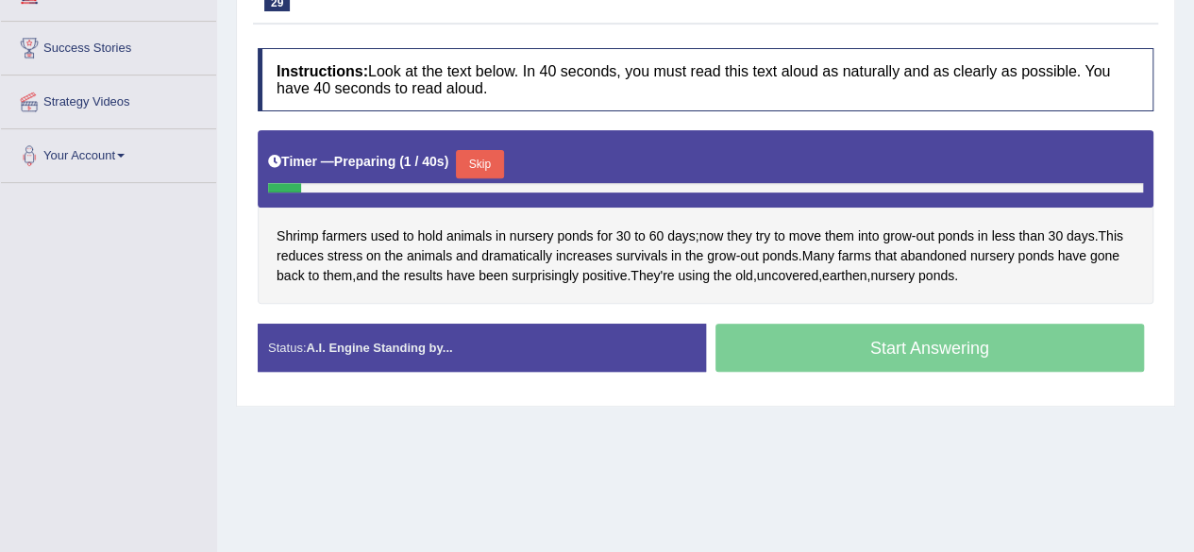
drag, startPoint x: 1207, startPoint y: 176, endPoint x: 1207, endPoint y: 327, distance: 151.0
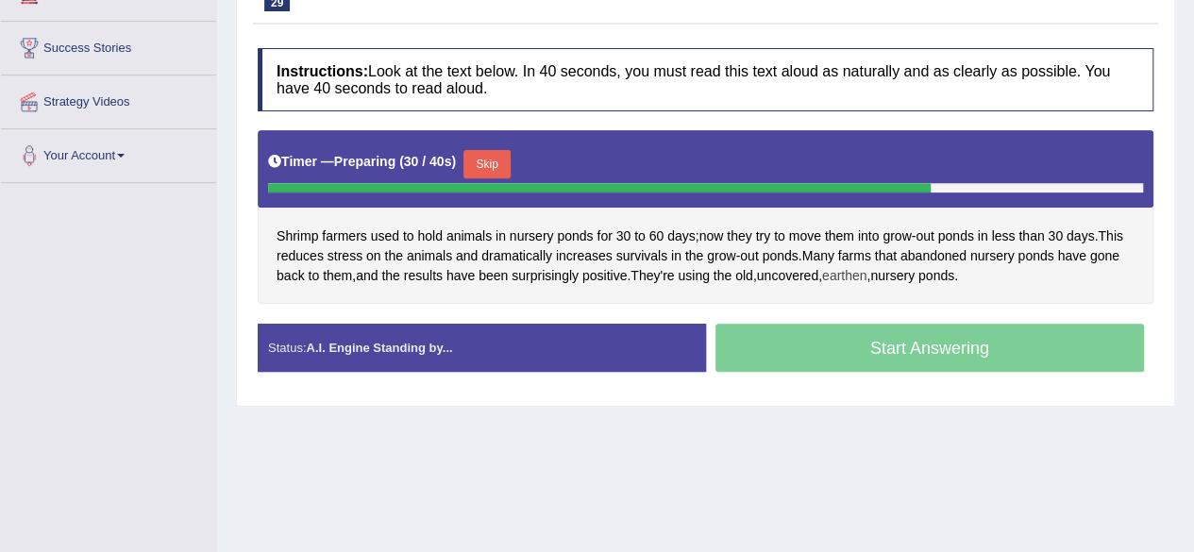
click at [866, 286] on span "earthen" at bounding box center [844, 276] width 44 height 20
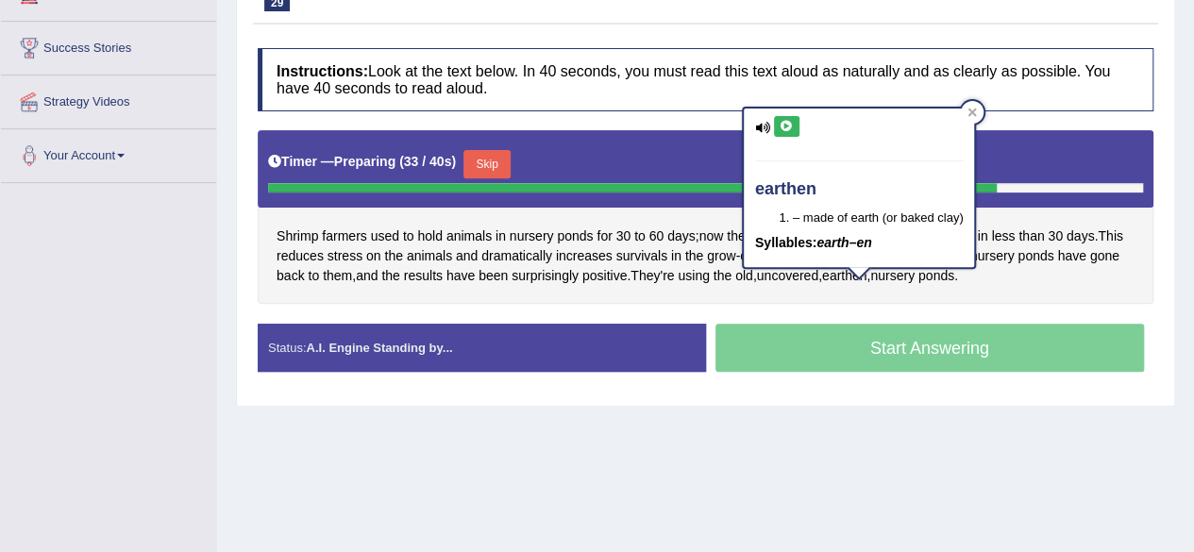
click at [779, 126] on icon at bounding box center [786, 126] width 14 height 11
click at [785, 125] on icon at bounding box center [786, 126] width 14 height 11
click at [972, 109] on icon at bounding box center [971, 112] width 9 height 9
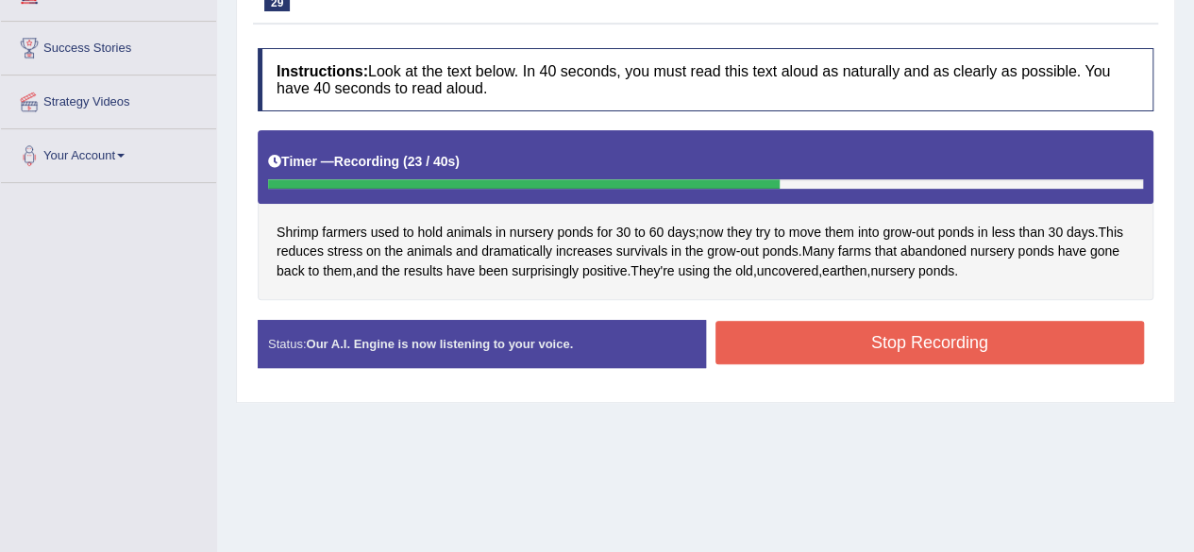
click at [938, 355] on button "Stop Recording" at bounding box center [929, 342] width 429 height 43
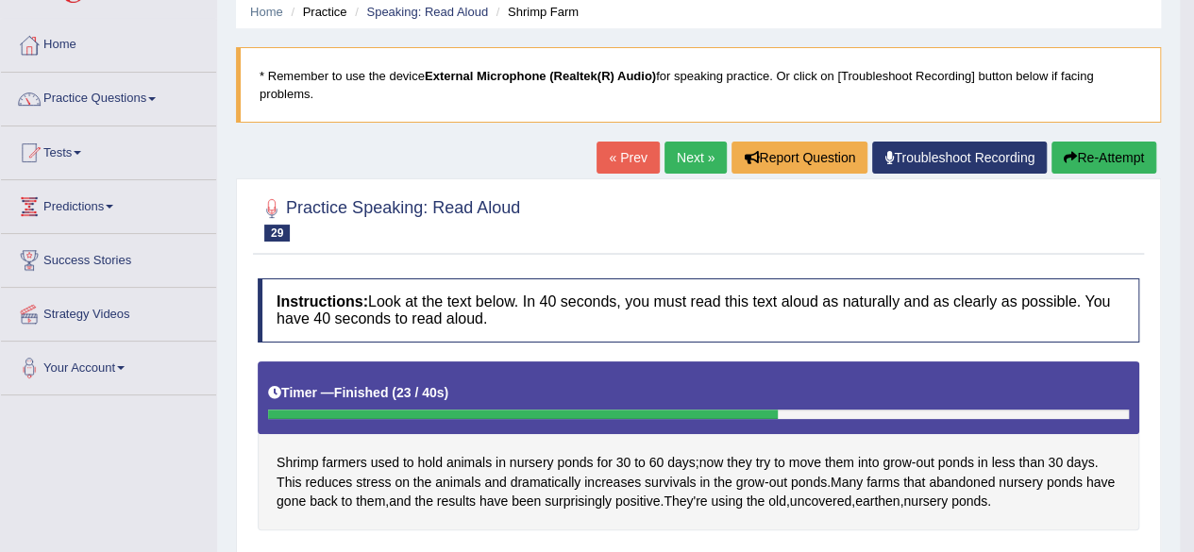
scroll to position [0, 0]
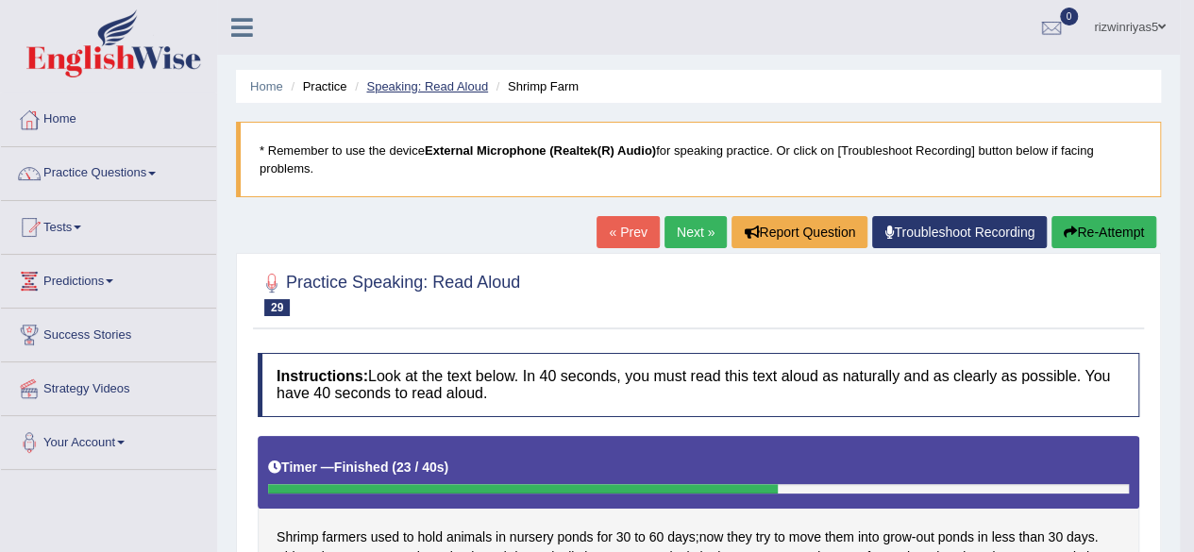
click at [483, 86] on link "Speaking: Read Aloud" at bounding box center [427, 86] width 122 height 14
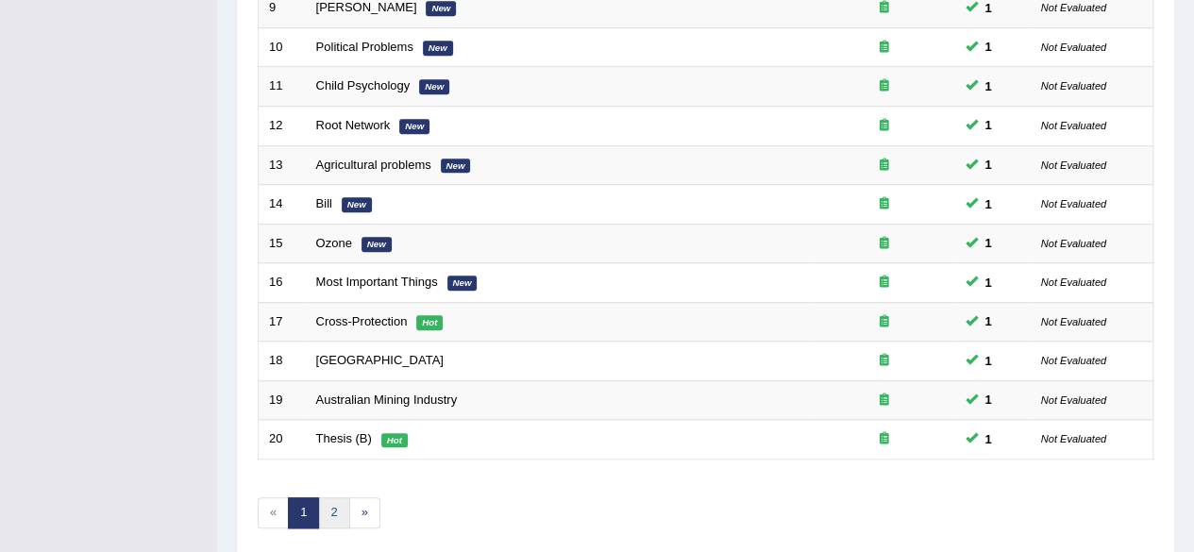
click at [338, 497] on link "2" at bounding box center [333, 512] width 31 height 31
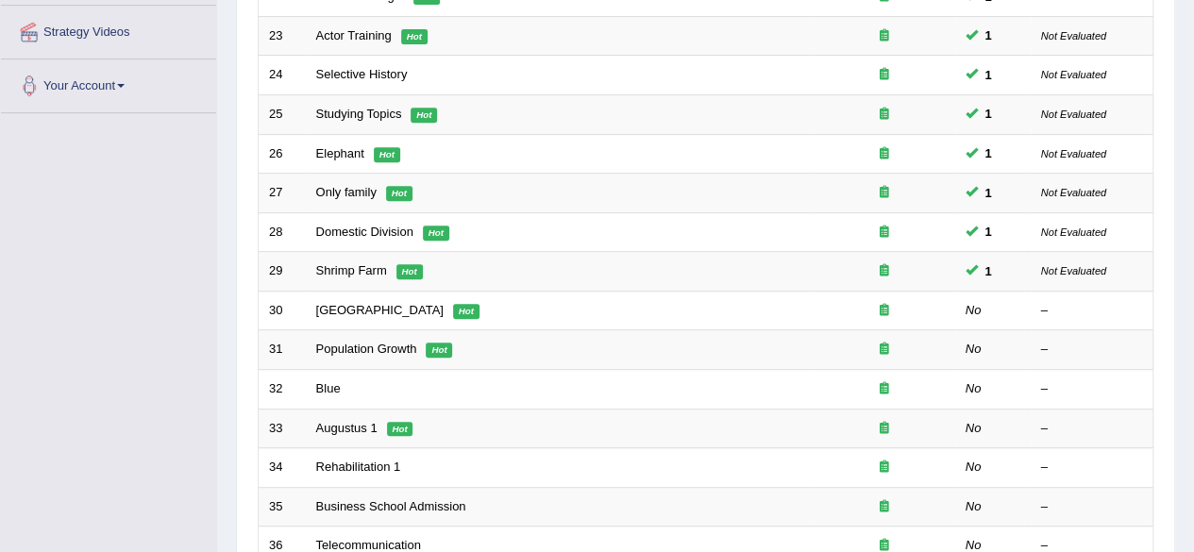
scroll to position [370, 0]
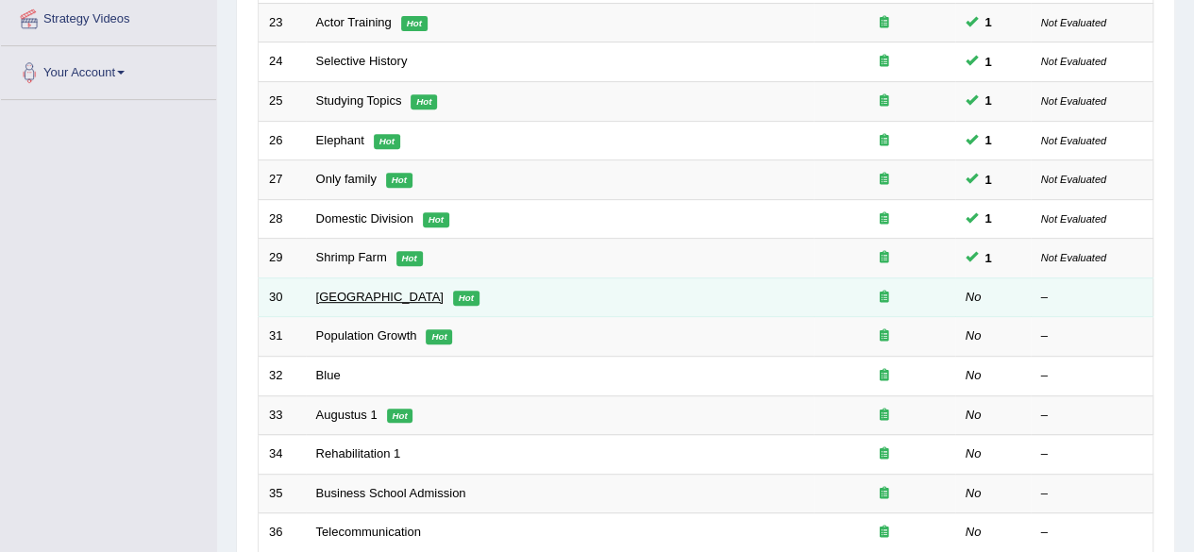
click at [349, 290] on link "Russia" at bounding box center [379, 297] width 127 height 14
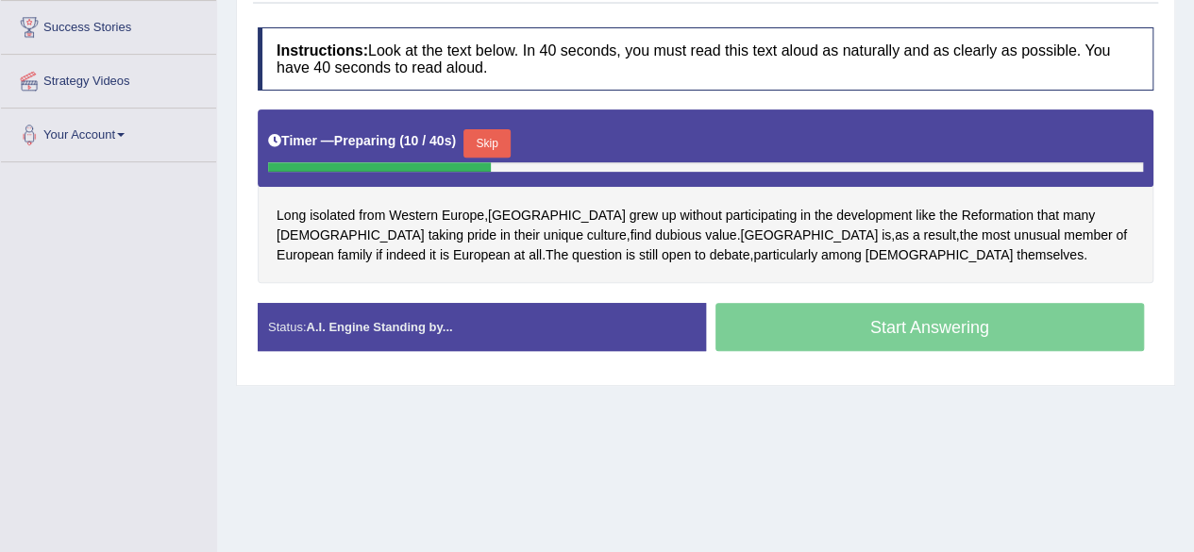
scroll to position [310, 0]
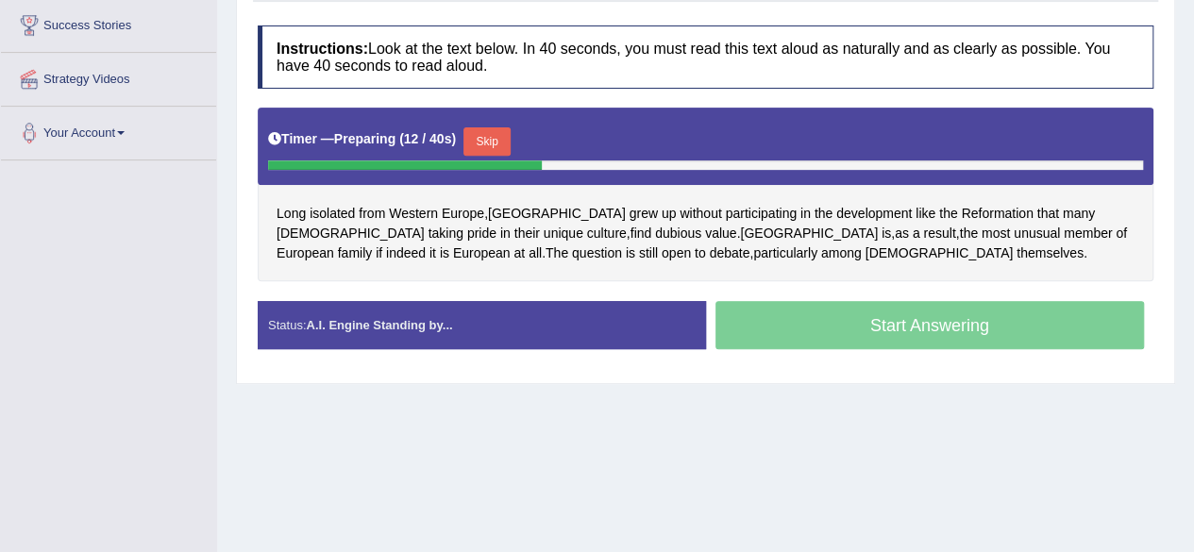
click at [494, 156] on button "Skip" at bounding box center [486, 141] width 47 height 28
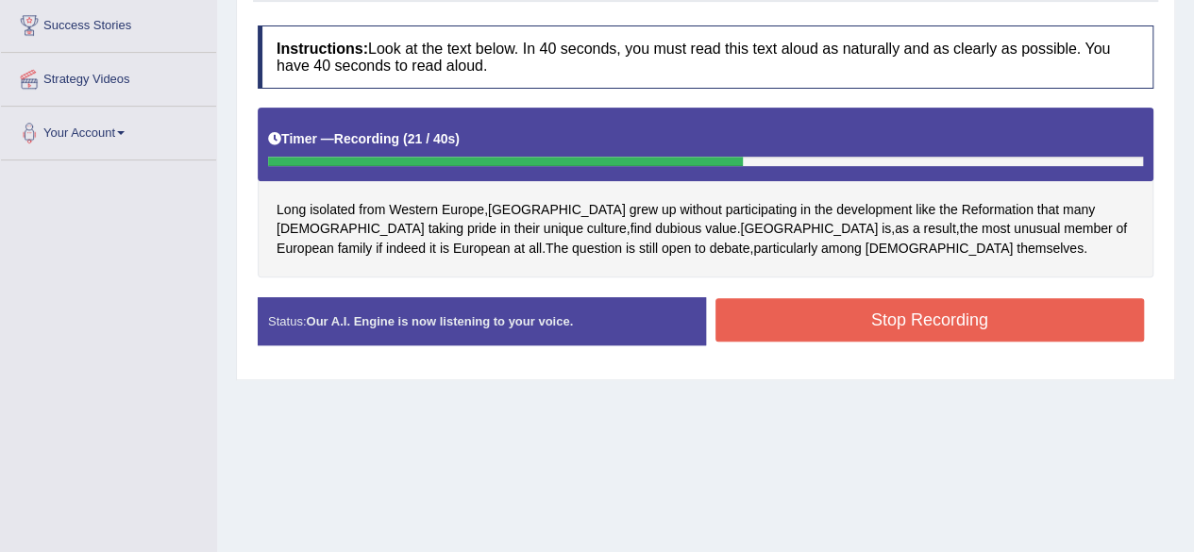
click at [836, 327] on button "Stop Recording" at bounding box center [929, 319] width 429 height 43
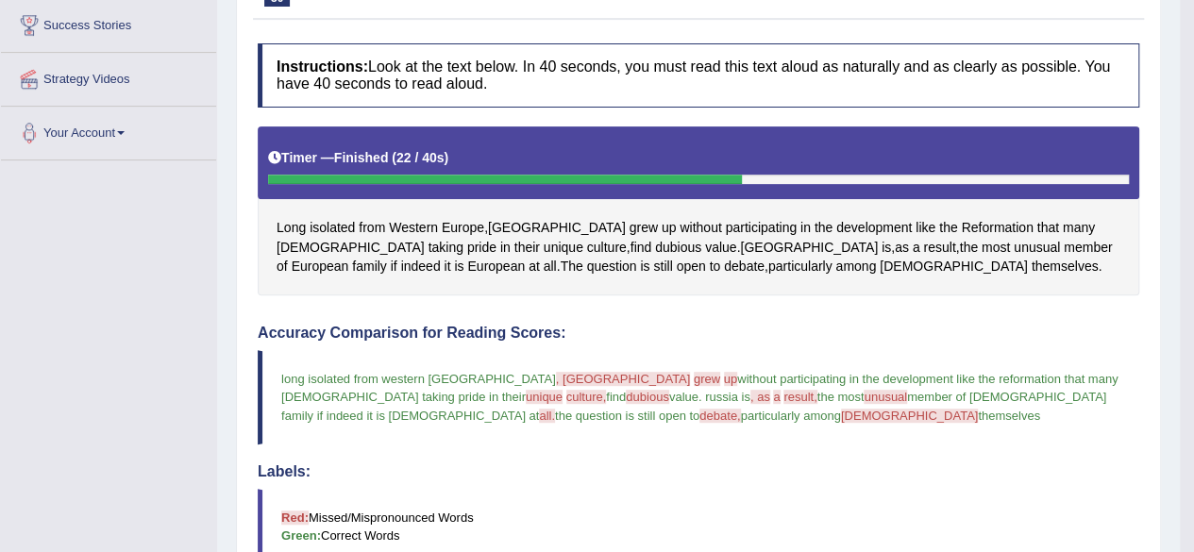
drag, startPoint x: 1207, startPoint y: 243, endPoint x: 756, endPoint y: 394, distance: 476.0
click at [756, 394] on span "member of european family if indeed it is european at" at bounding box center [695, 406] width 829 height 32
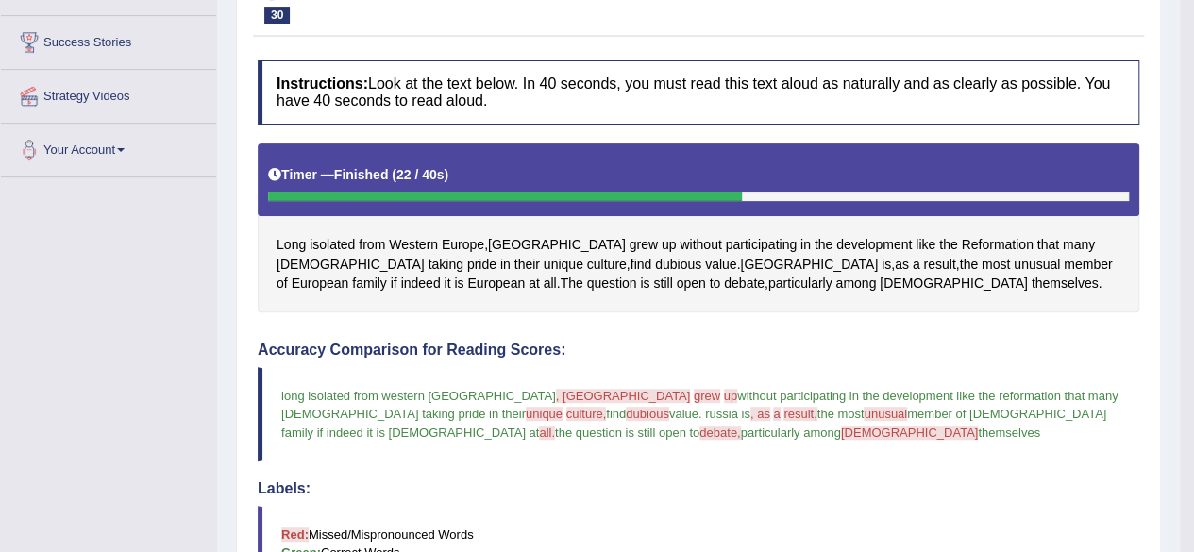
scroll to position [259, 0]
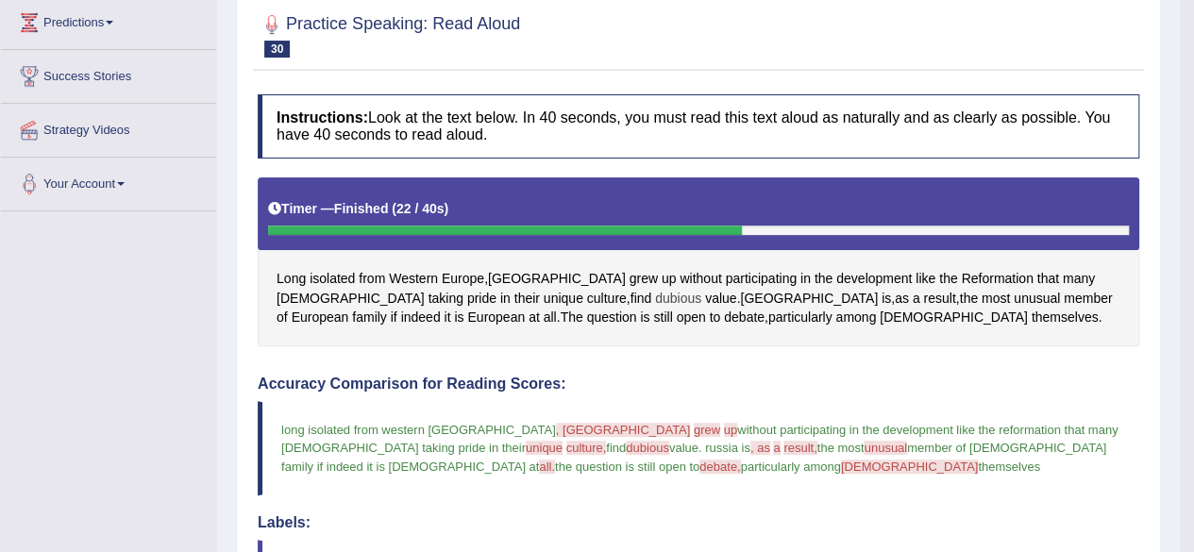
click at [655, 297] on span "dubious" at bounding box center [678, 299] width 46 height 20
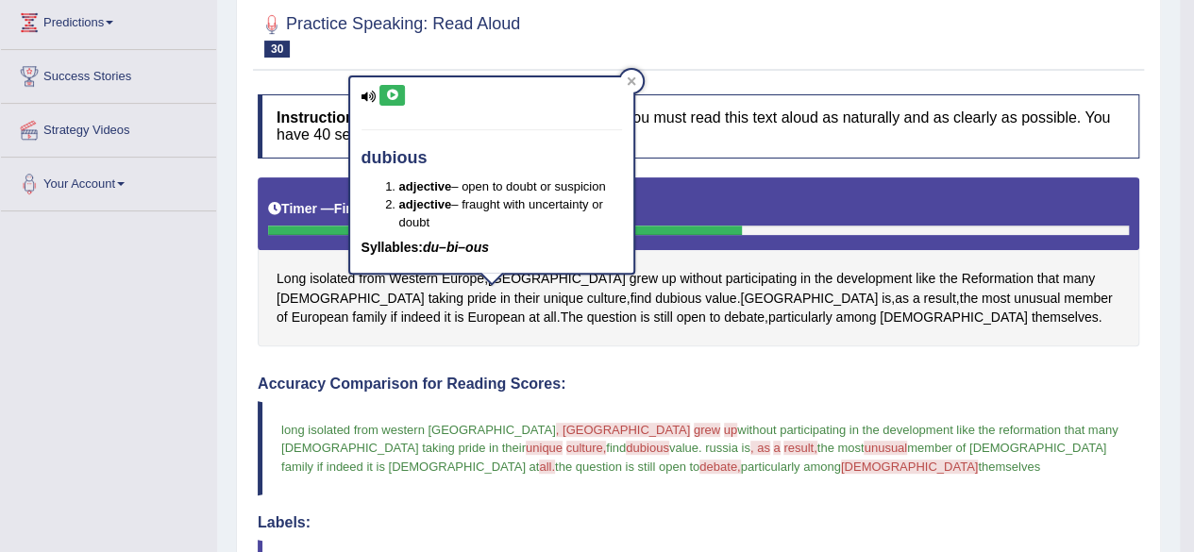
click at [396, 96] on icon at bounding box center [392, 95] width 14 height 11
click at [635, 88] on div at bounding box center [631, 81] width 23 height 23
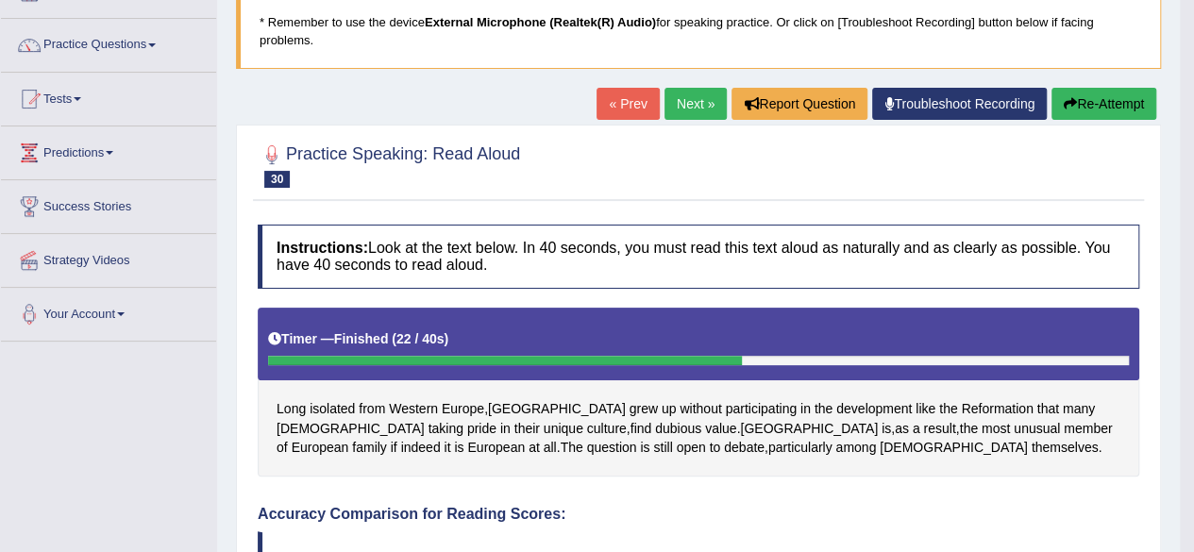
scroll to position [0, 0]
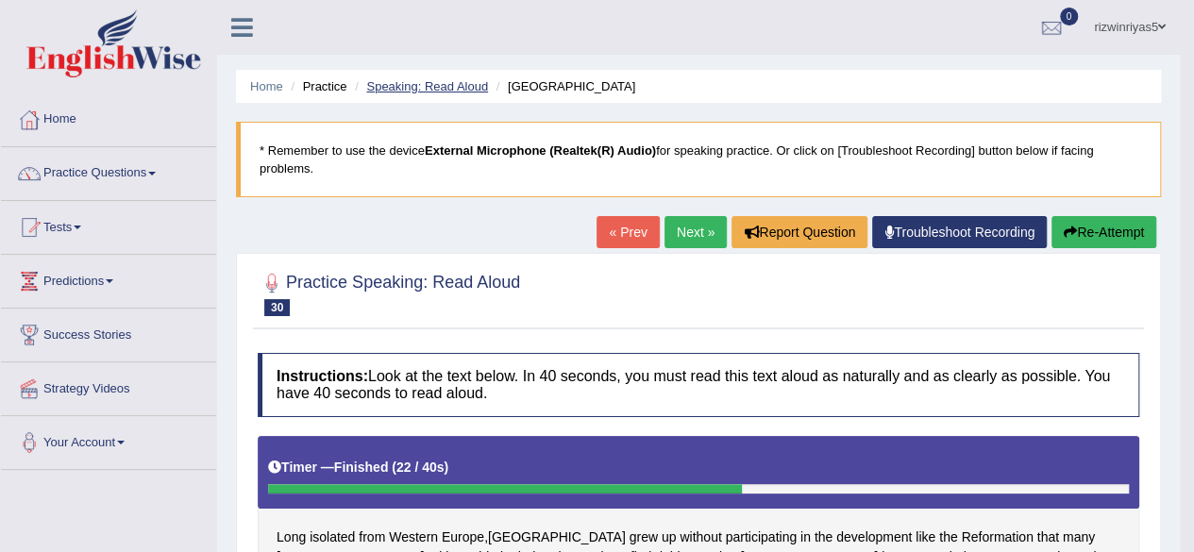
click at [460, 82] on link "Speaking: Read Aloud" at bounding box center [427, 86] width 122 height 14
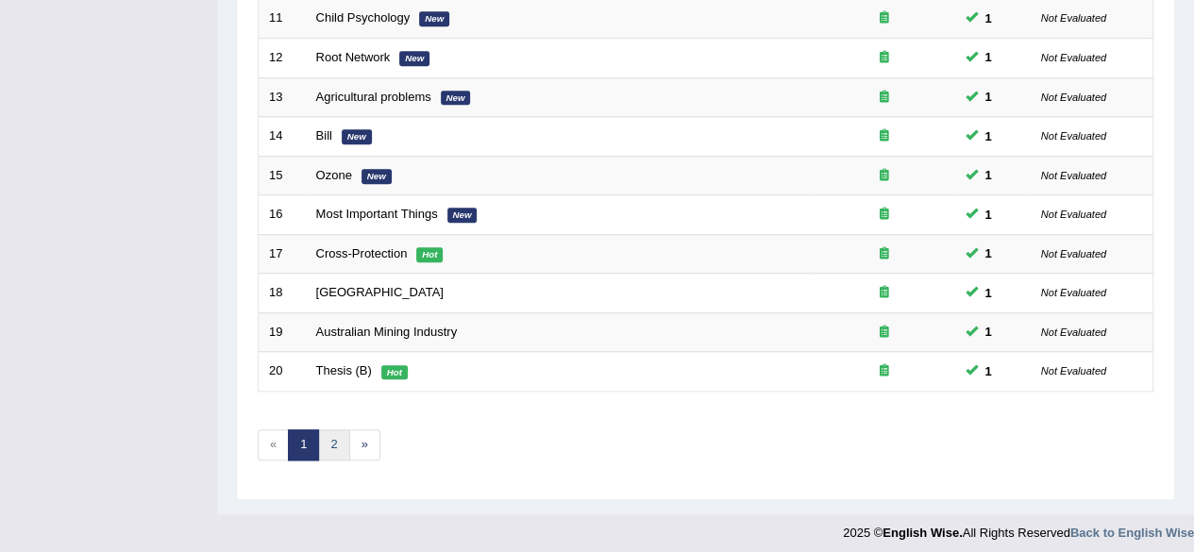
click at [325, 439] on link "2" at bounding box center [333, 444] width 31 height 31
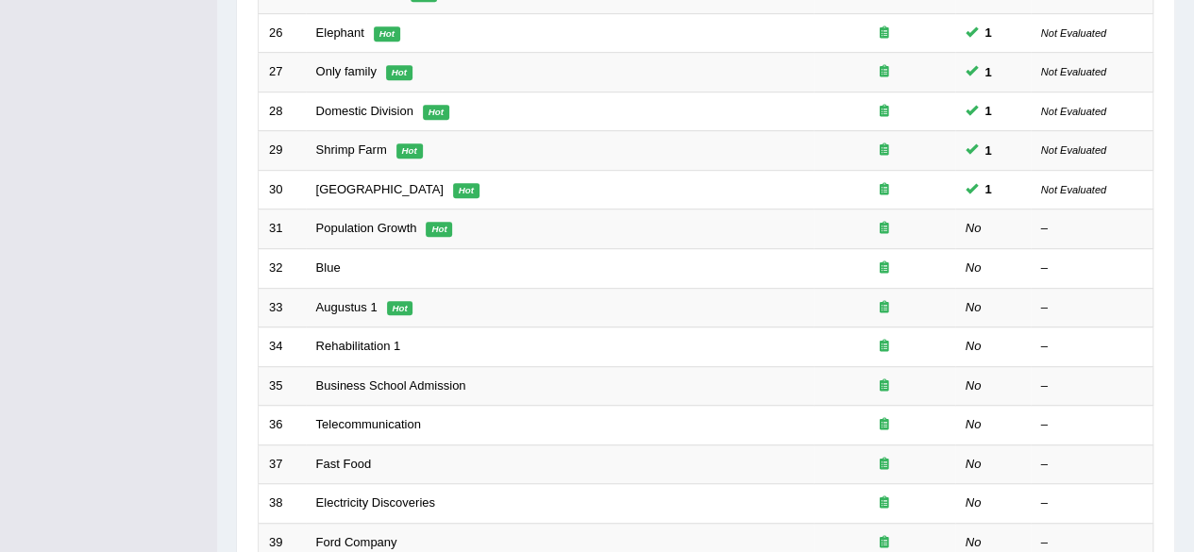
scroll to position [496, 0]
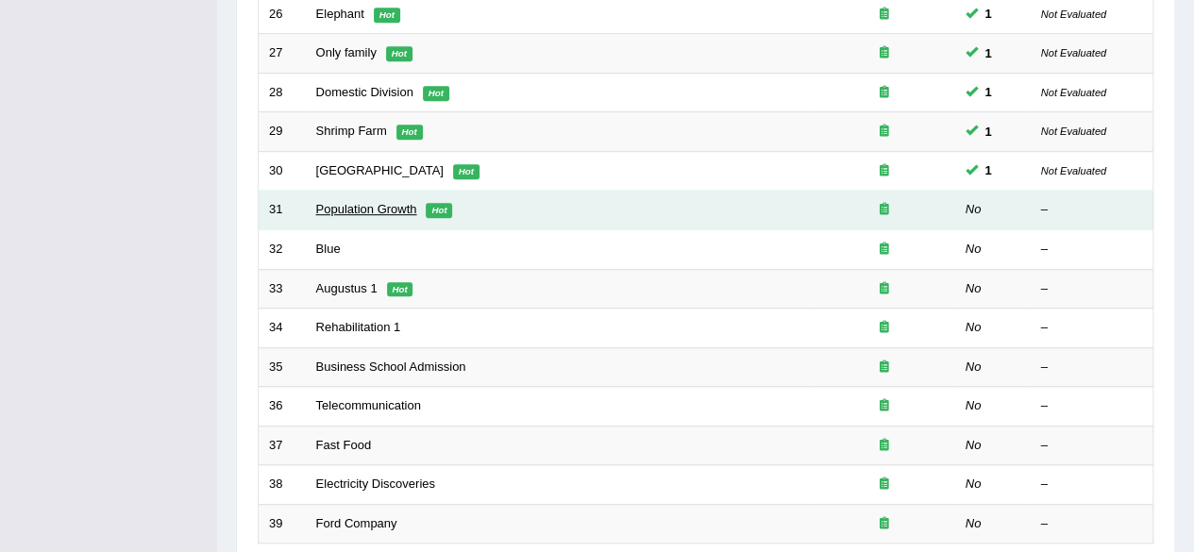
click at [374, 205] on link "Population Growth" at bounding box center [366, 209] width 101 height 14
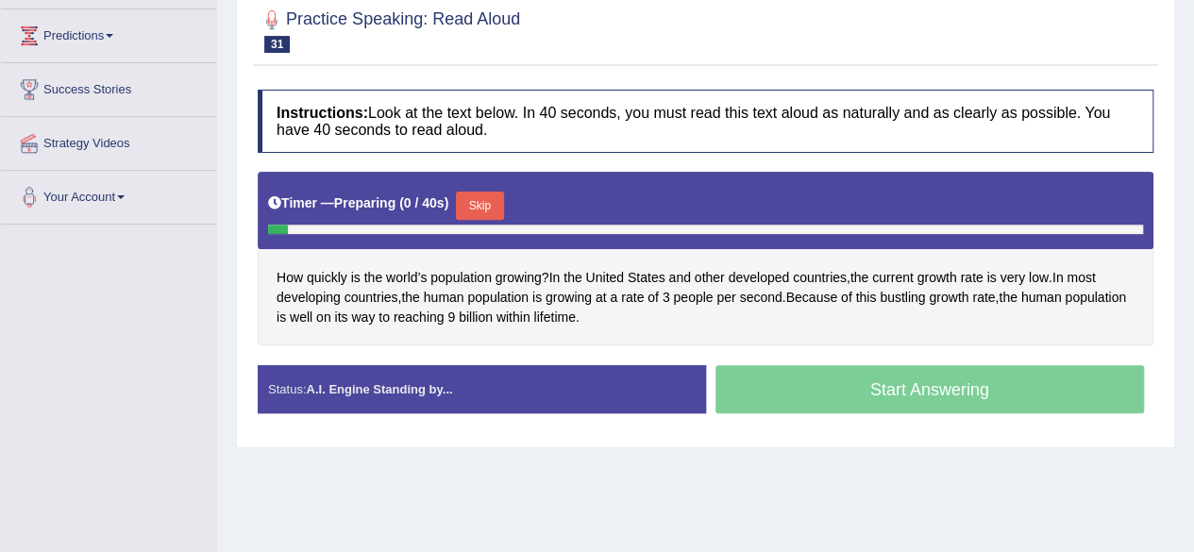
scroll to position [250, 0]
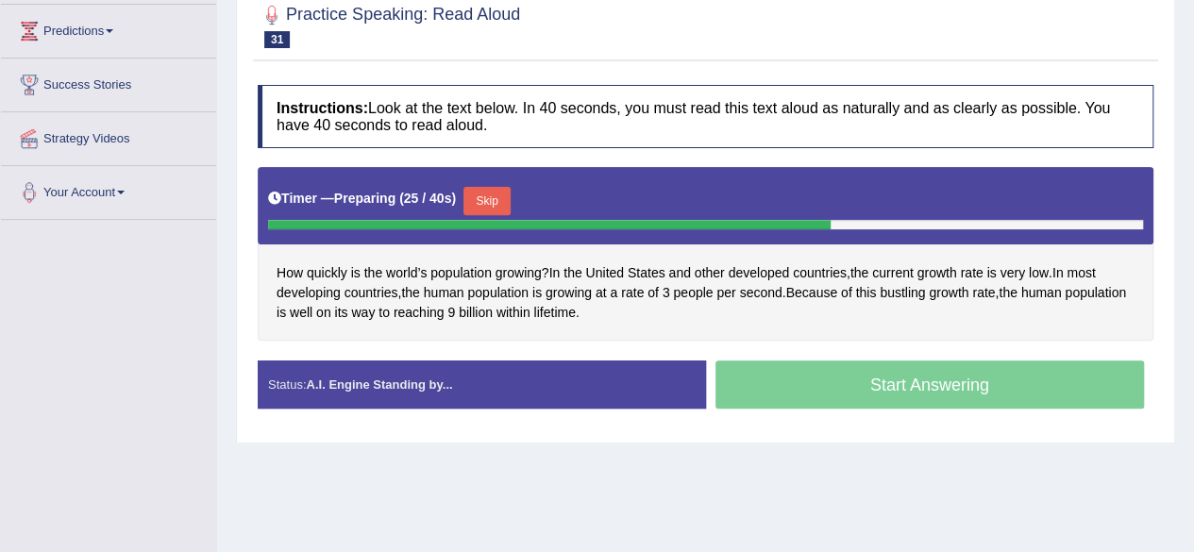
click at [500, 215] on button "Skip" at bounding box center [486, 201] width 47 height 28
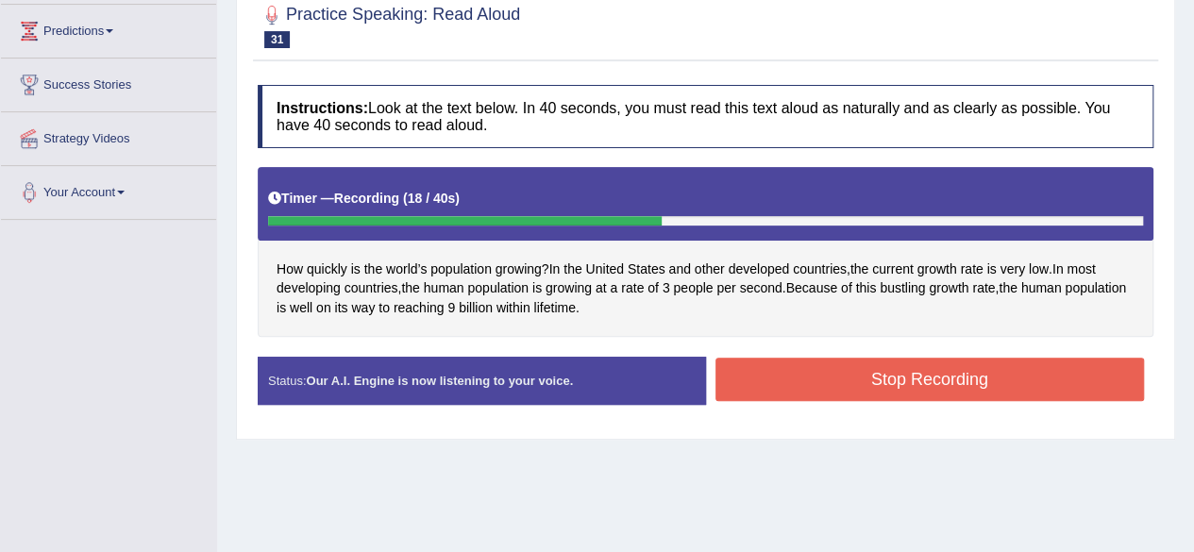
click at [825, 383] on button "Stop Recording" at bounding box center [929, 379] width 429 height 43
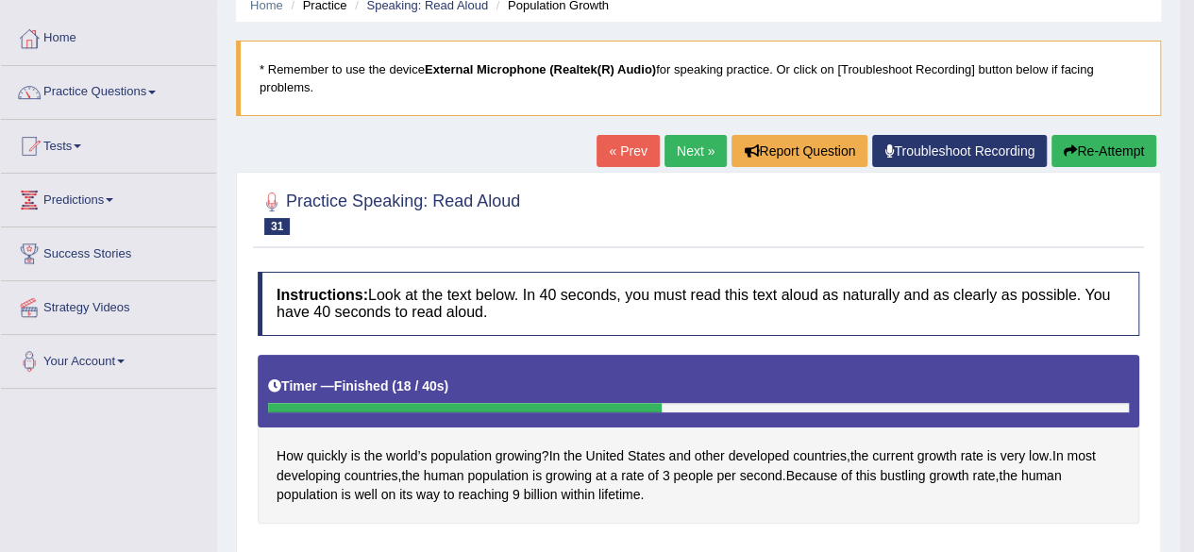
scroll to position [0, 0]
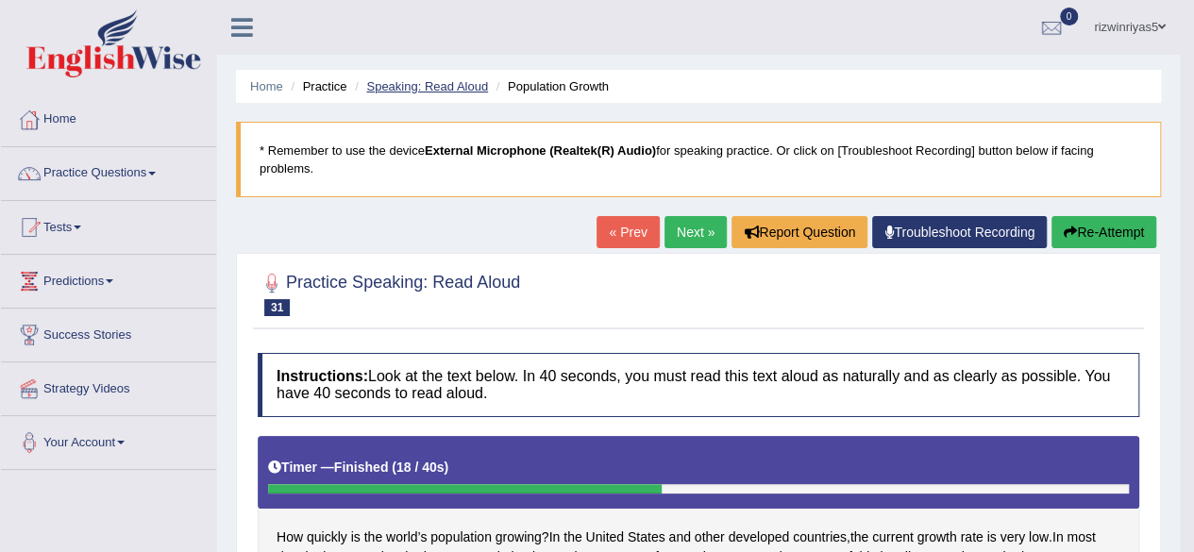
click at [429, 79] on link "Speaking: Read Aloud" at bounding box center [427, 86] width 122 height 14
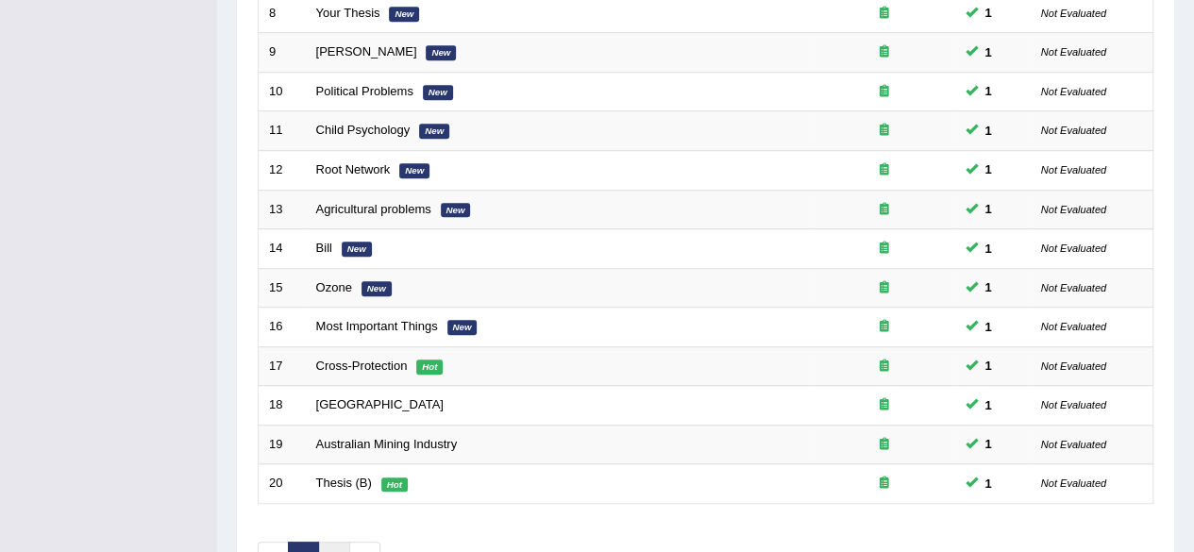
click at [326, 542] on link "2" at bounding box center [333, 557] width 31 height 31
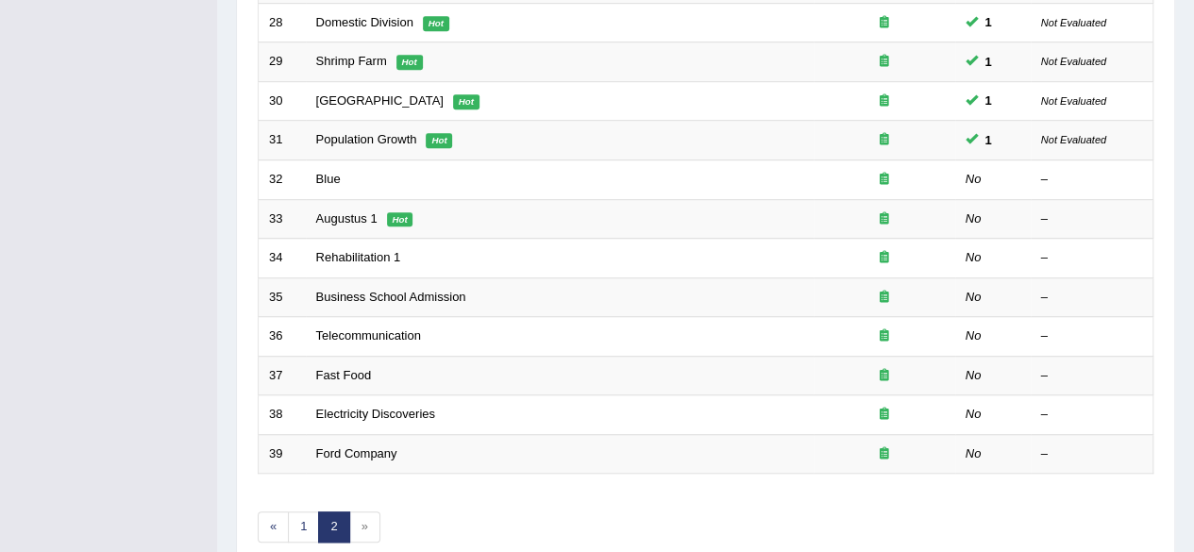
scroll to position [570, 0]
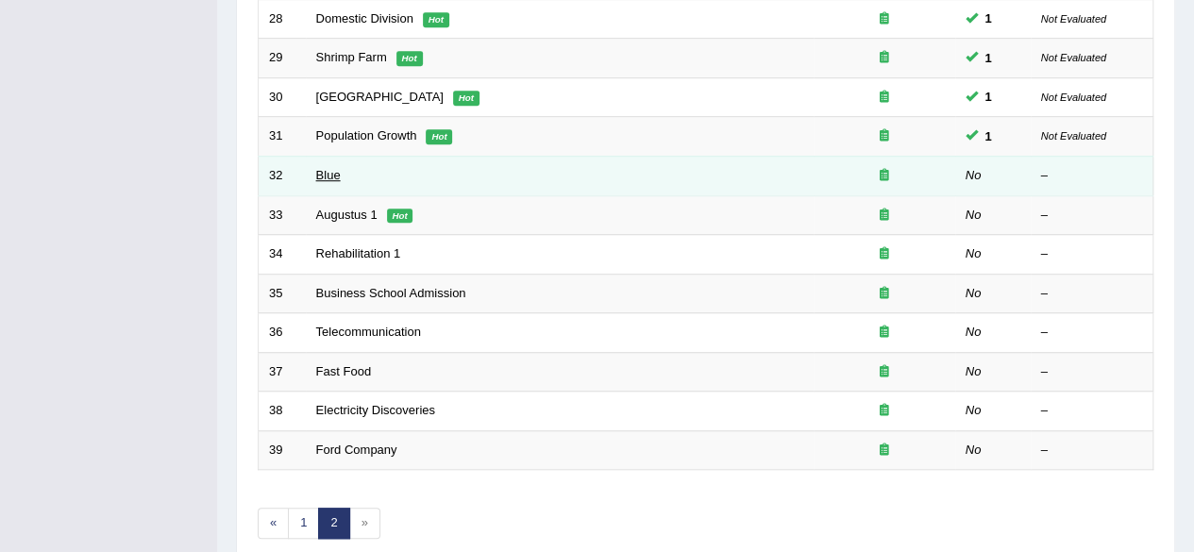
click at [334, 168] on link "Blue" at bounding box center [328, 175] width 25 height 14
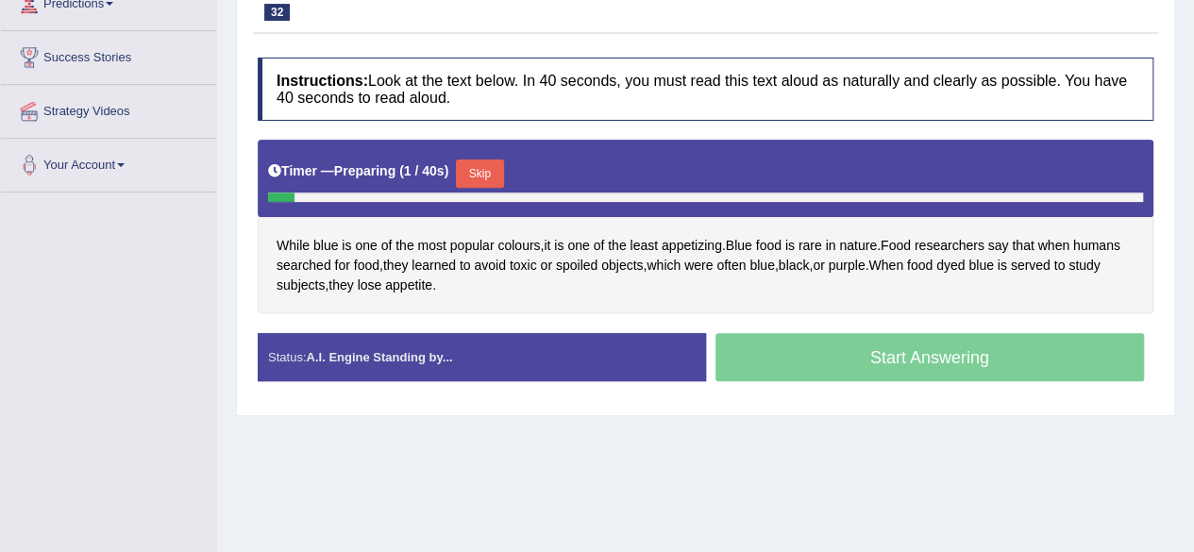
drag, startPoint x: 1207, startPoint y: 114, endPoint x: 1207, endPoint y: 268, distance: 153.8
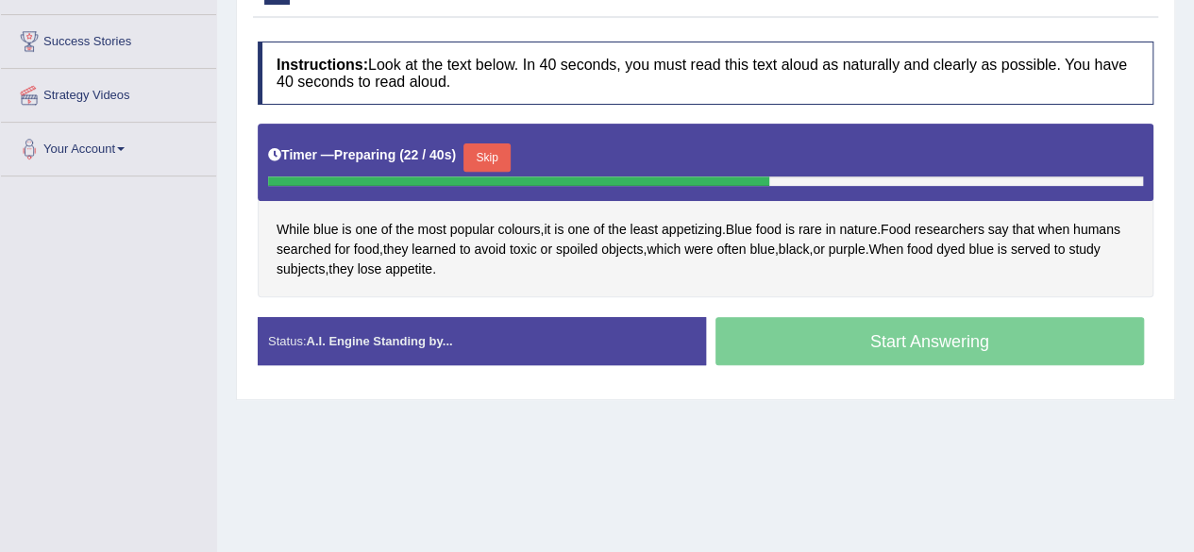
click at [490, 163] on button "Skip" at bounding box center [486, 157] width 47 height 28
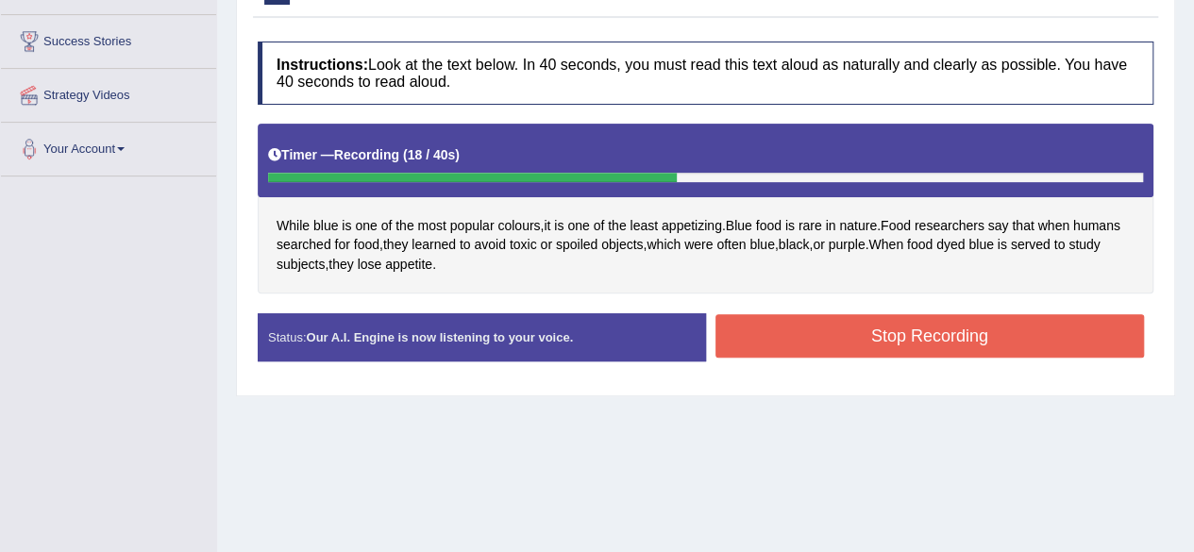
click at [906, 358] on button "Stop Recording" at bounding box center [929, 335] width 429 height 43
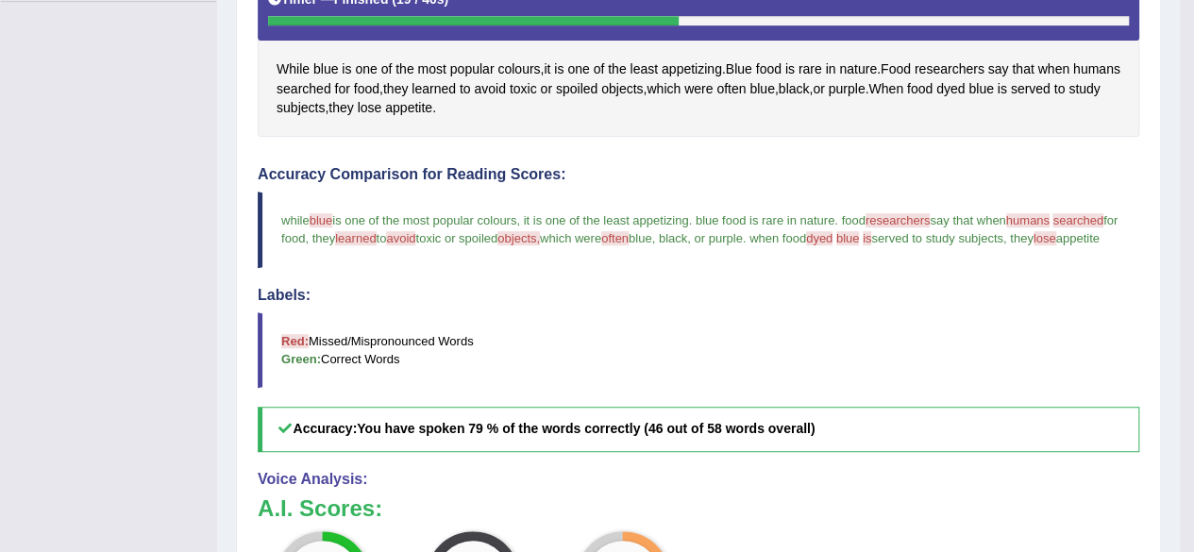
scroll to position [0, 0]
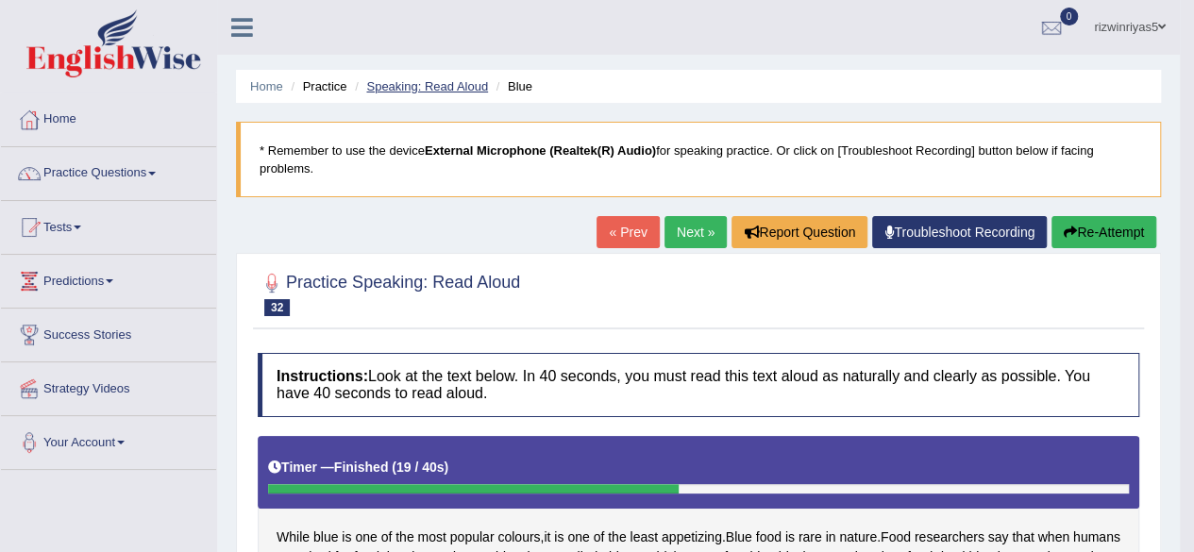
click at [434, 80] on link "Speaking: Read Aloud" at bounding box center [427, 86] width 122 height 14
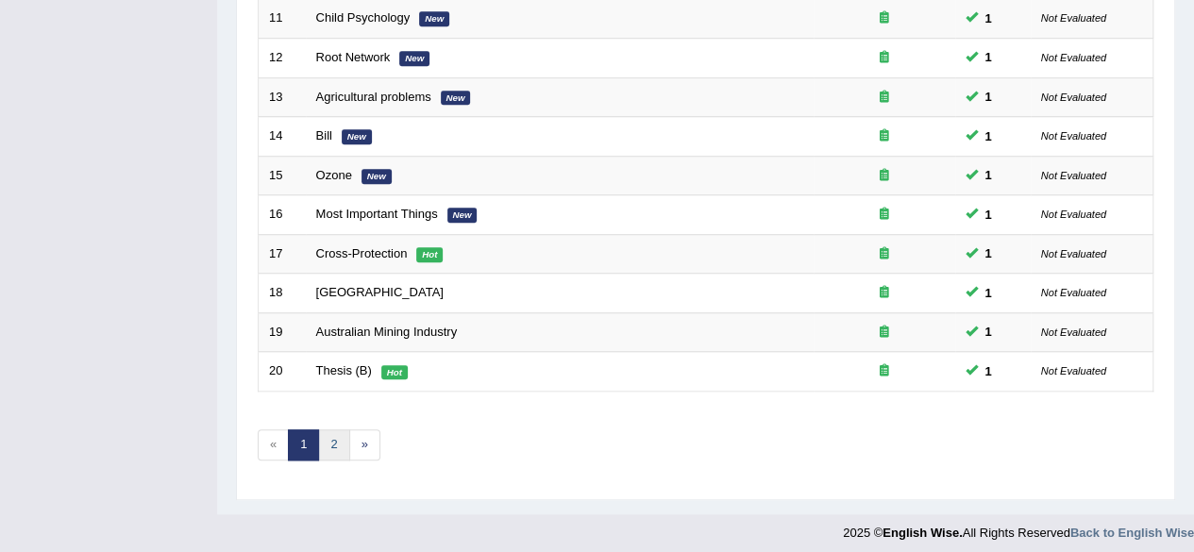
click at [333, 439] on link "2" at bounding box center [333, 444] width 31 height 31
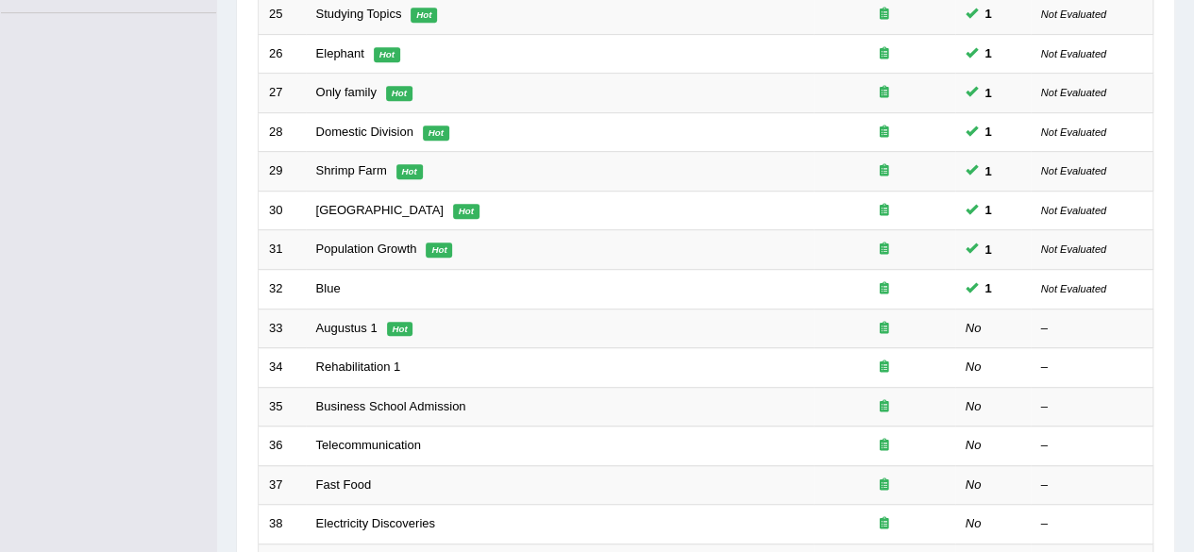
scroll to position [530, 0]
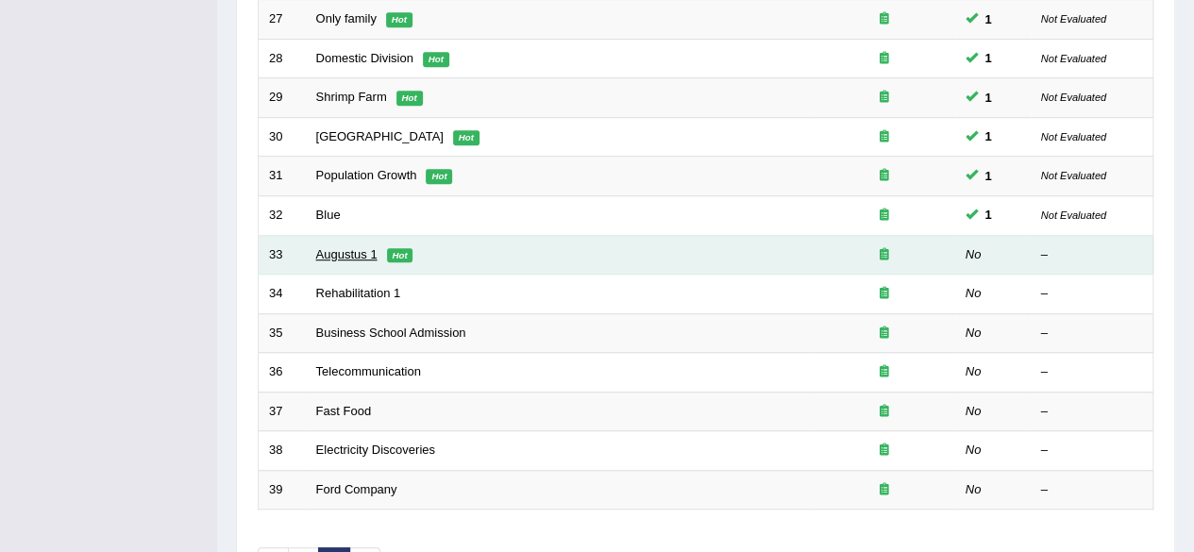
click at [355, 249] on link "Augustus 1" at bounding box center [346, 254] width 61 height 14
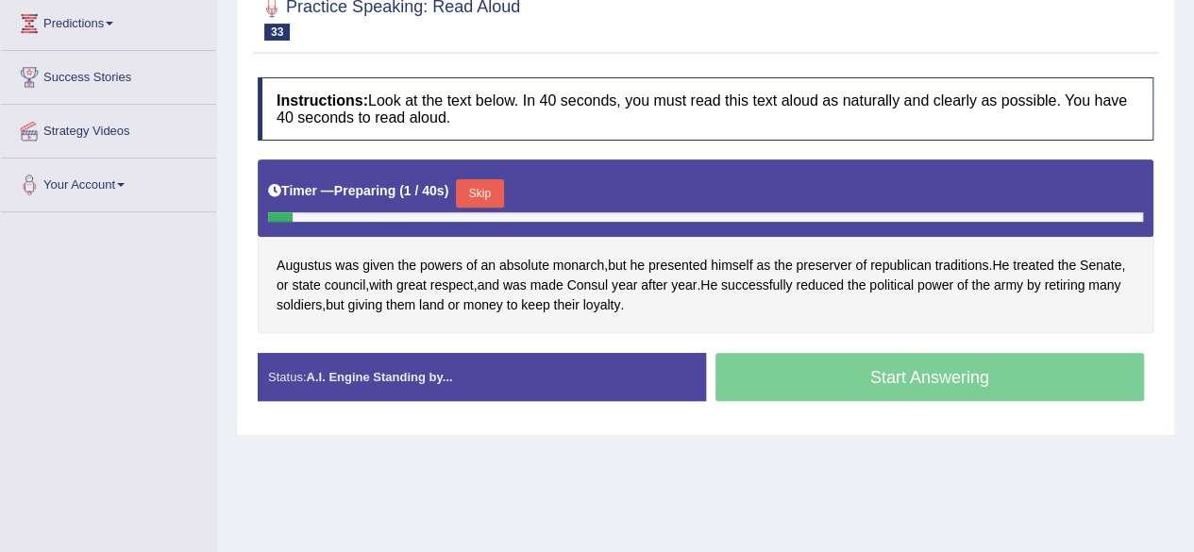
drag, startPoint x: 1207, startPoint y: 82, endPoint x: 1207, endPoint y: 219, distance: 136.8
click at [1193, 219] on html "Toggle navigation Home Practice Questions Speaking Practice Read Aloud Repeat S…" at bounding box center [597, 18] width 1194 height 552
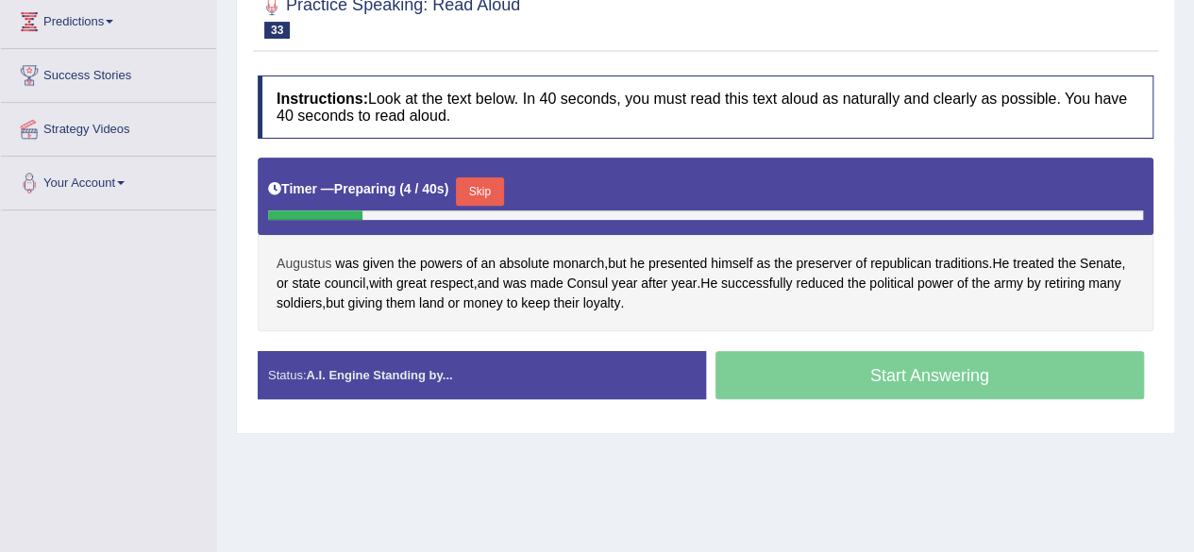
click at [310, 274] on span "Augustus" at bounding box center [303, 264] width 55 height 20
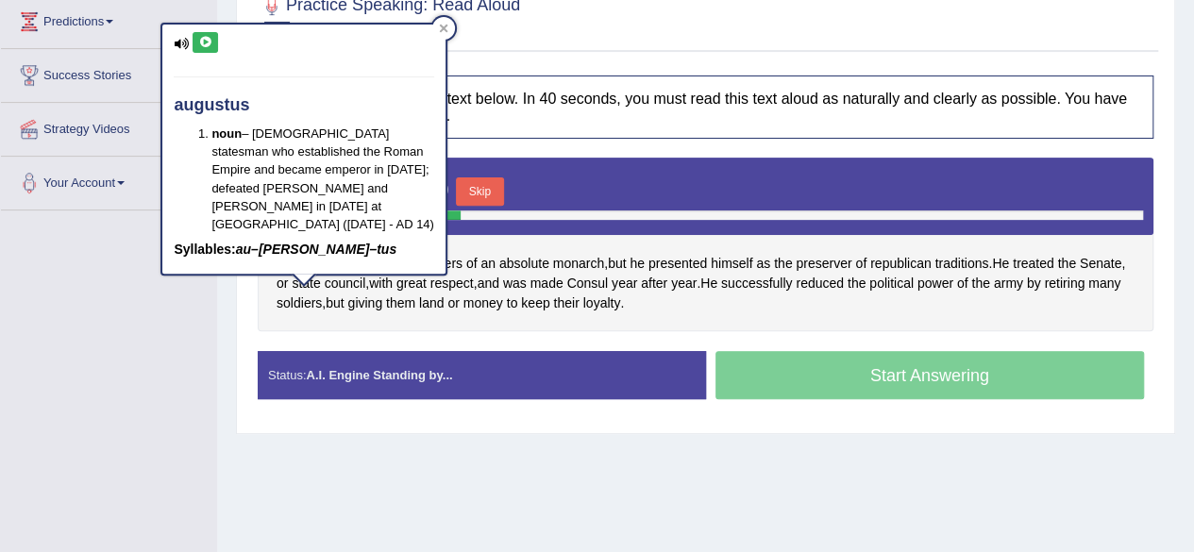
click at [204, 41] on icon at bounding box center [205, 42] width 14 height 11
click at [444, 22] on div at bounding box center [443, 28] width 23 height 23
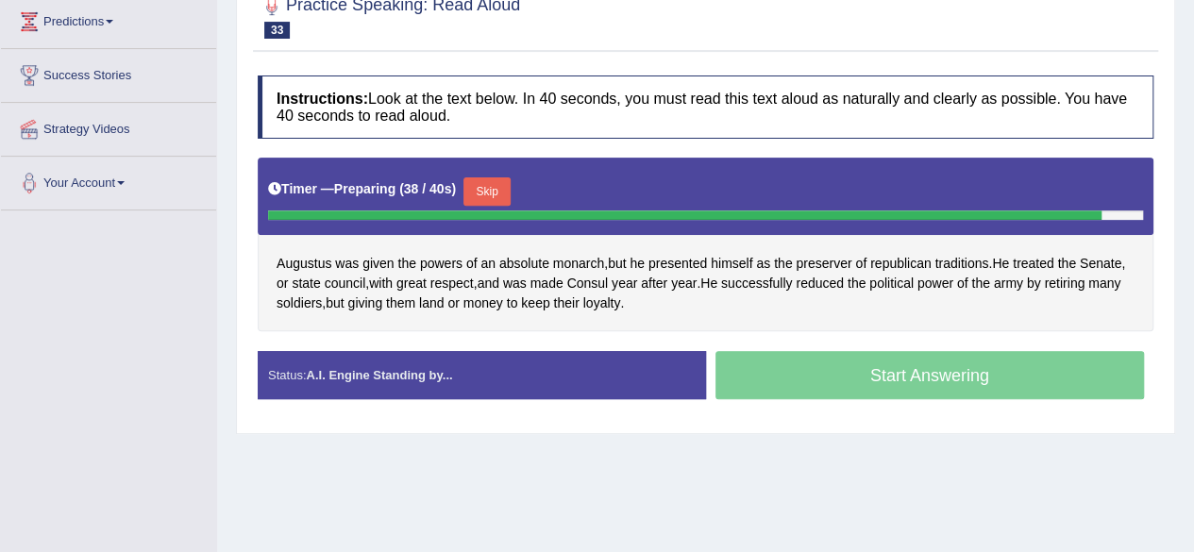
click at [494, 203] on button "Skip" at bounding box center [486, 191] width 47 height 28
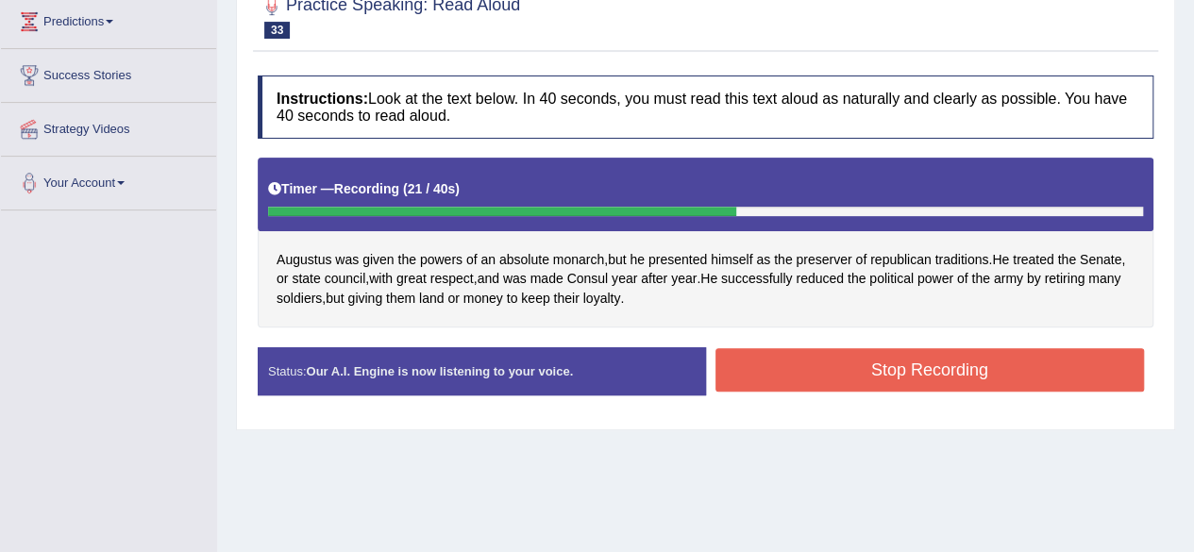
click at [824, 386] on button "Stop Recording" at bounding box center [929, 369] width 429 height 43
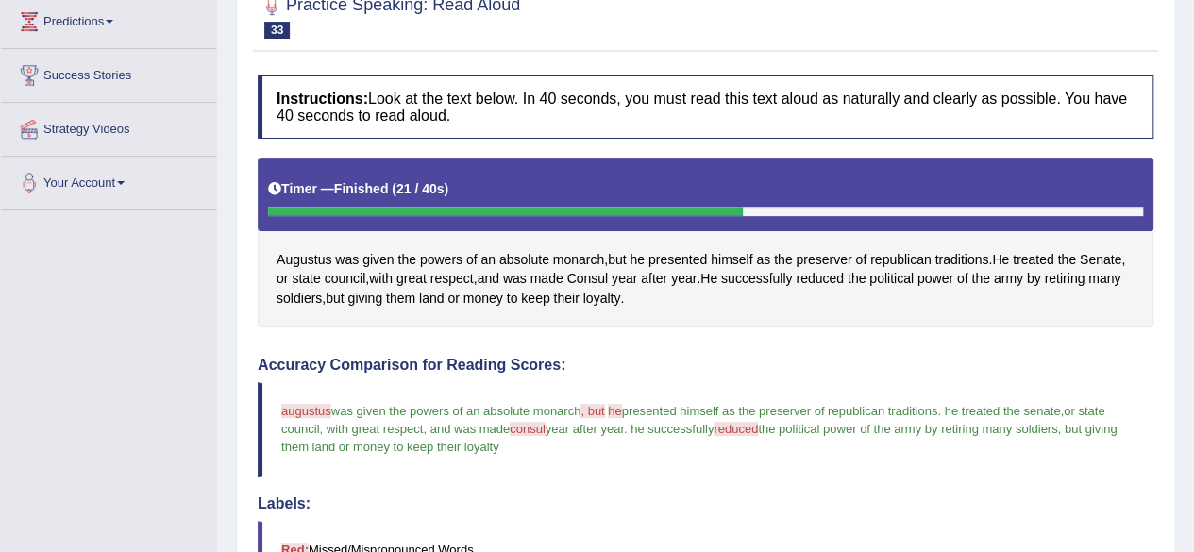
drag, startPoint x: 1207, startPoint y: 273, endPoint x: 1207, endPoint y: 352, distance: 79.3
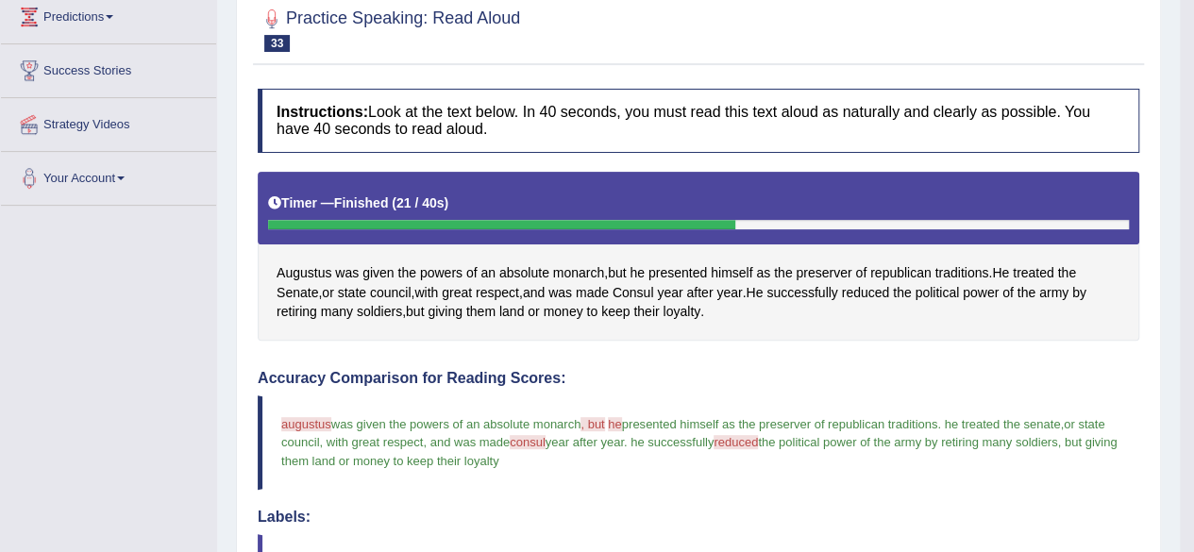
scroll to position [0, 0]
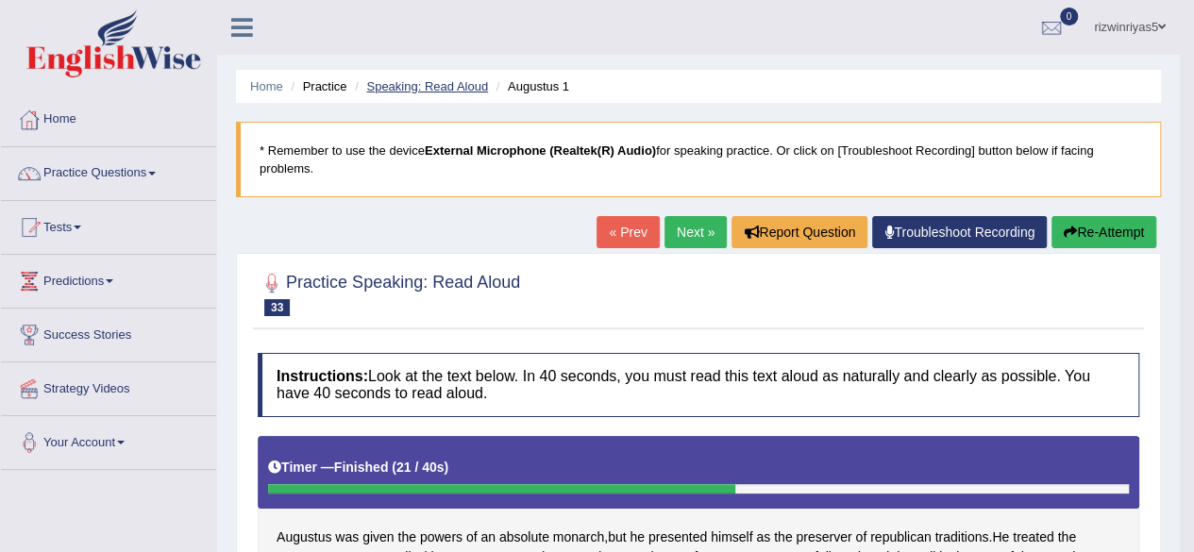
click at [466, 81] on link "Speaking: Read Aloud" at bounding box center [427, 86] width 122 height 14
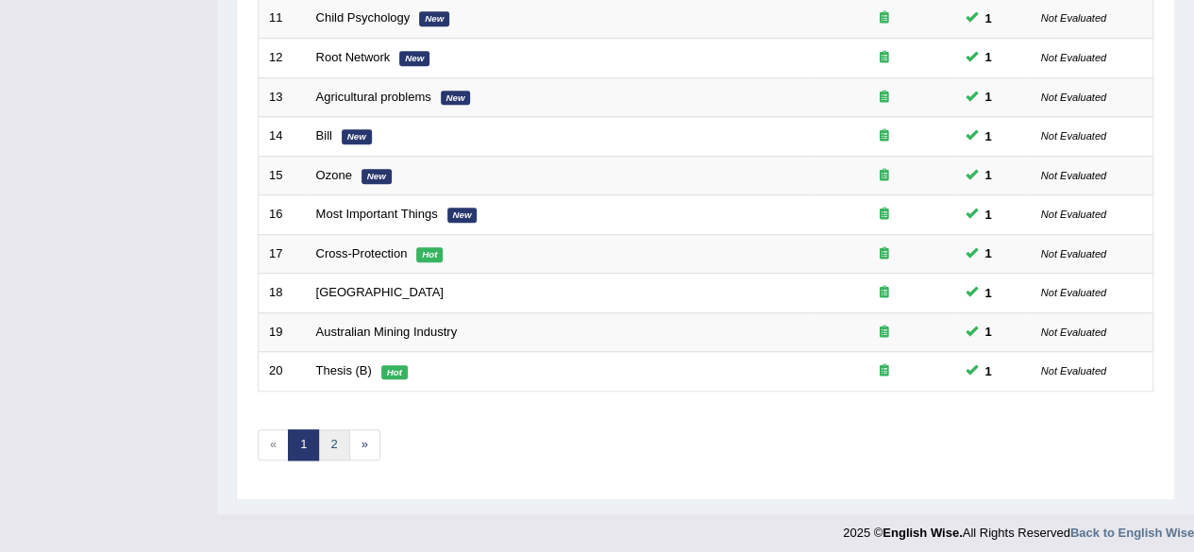
click at [323, 436] on link "2" at bounding box center [333, 444] width 31 height 31
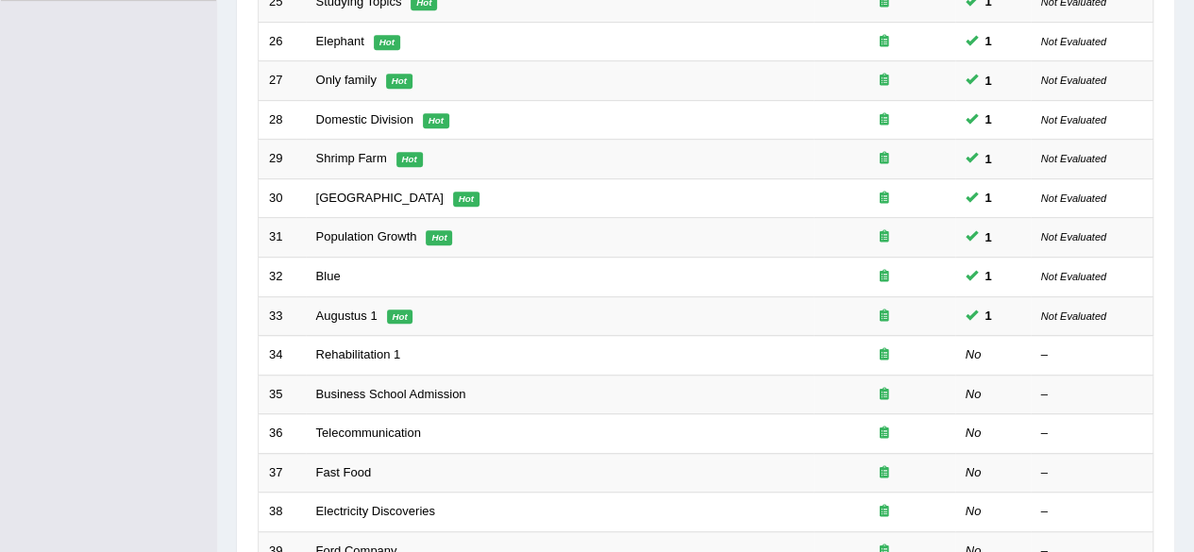
scroll to position [555, 0]
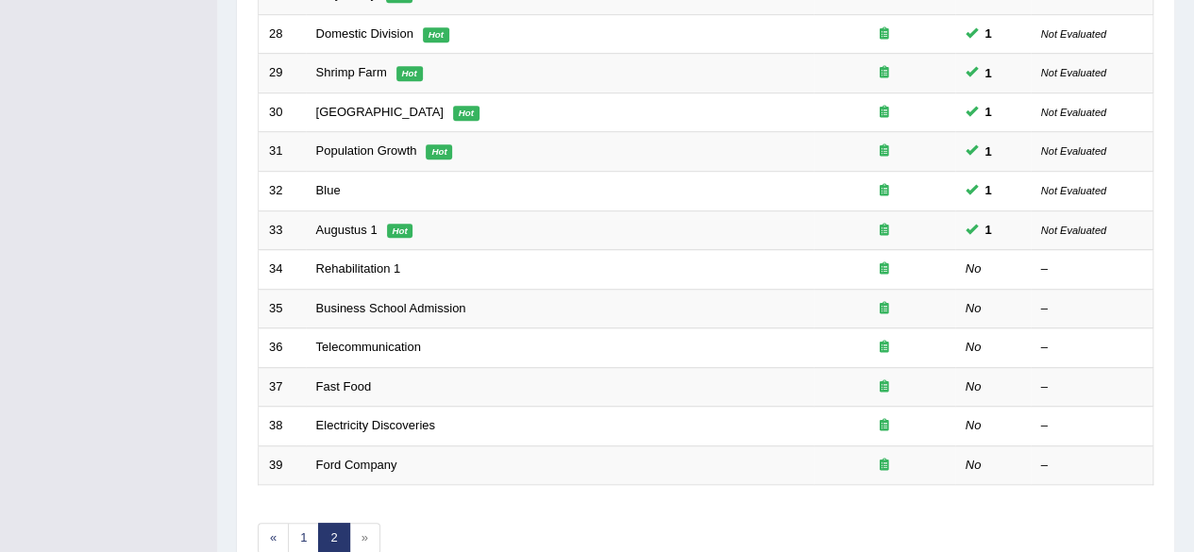
drag, startPoint x: 0, startPoint y: 0, endPoint x: 1207, endPoint y: 406, distance: 1273.3
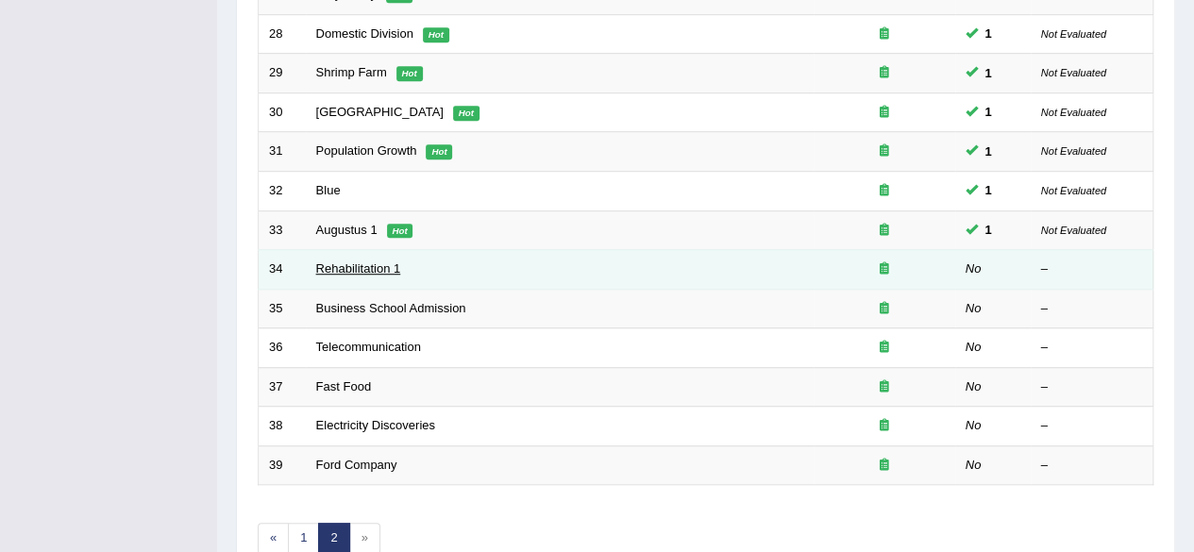
click at [361, 261] on link "Rehabilitation 1" at bounding box center [358, 268] width 85 height 14
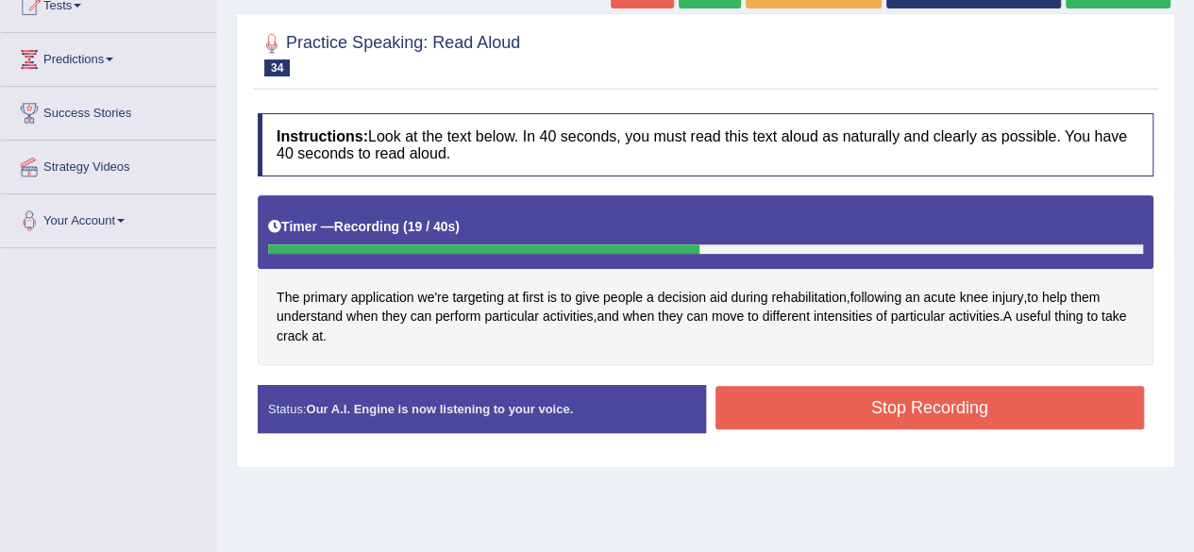
click at [900, 429] on button "Stop Recording" at bounding box center [929, 407] width 429 height 43
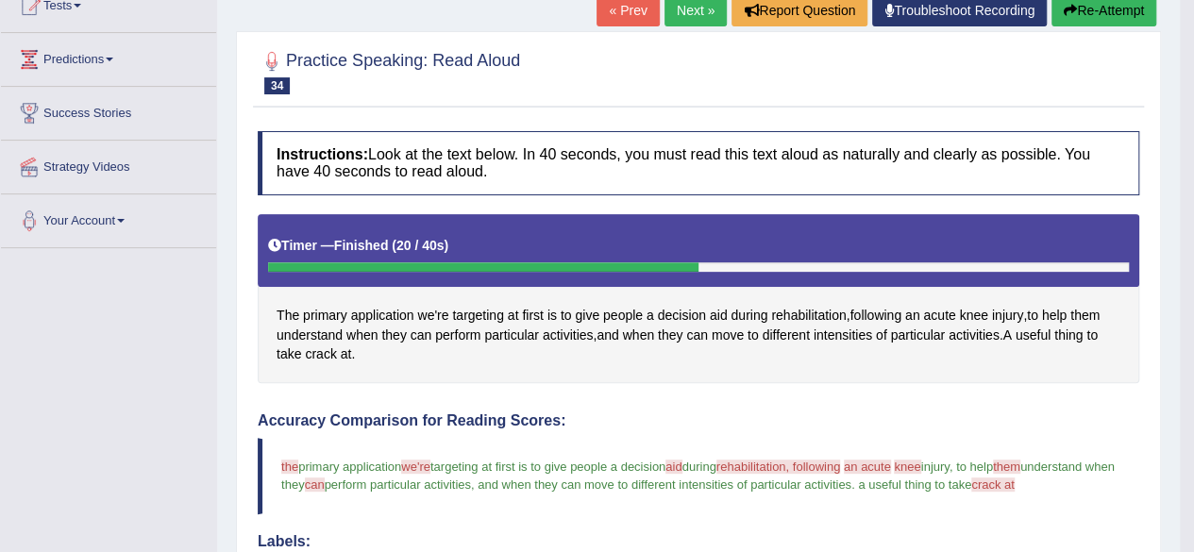
drag, startPoint x: 1207, startPoint y: 282, endPoint x: 1207, endPoint y: 333, distance: 51.0
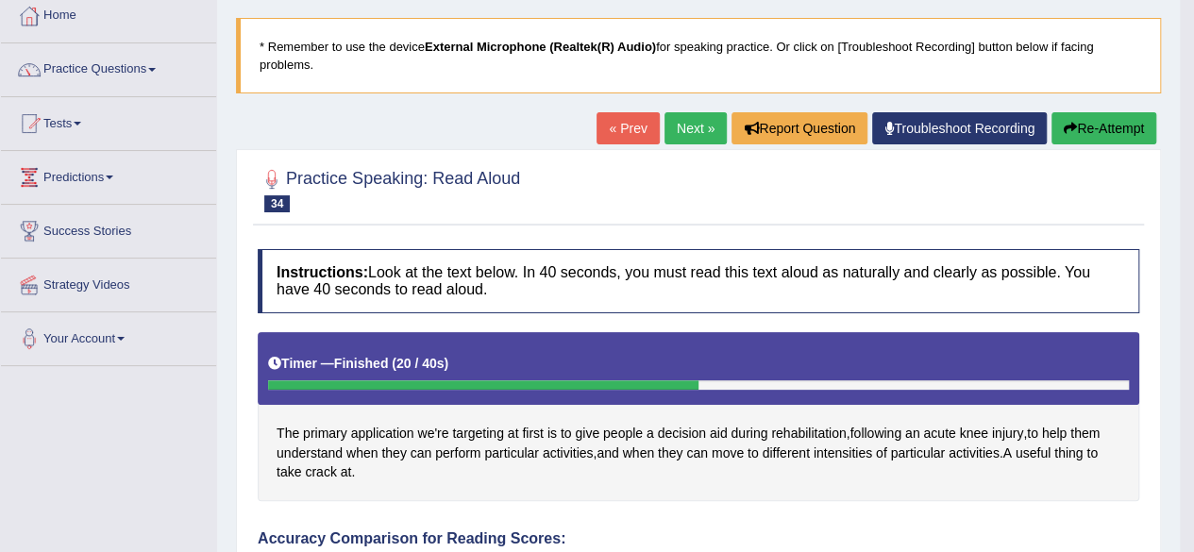
scroll to position [0, 0]
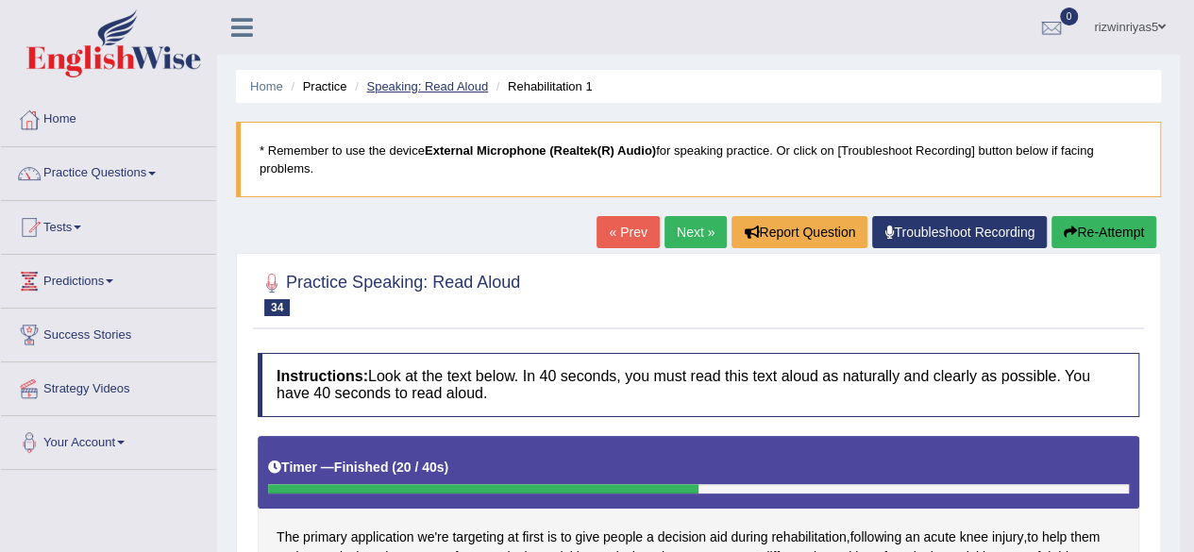
click at [439, 83] on link "Speaking: Read Aloud" at bounding box center [427, 86] width 122 height 14
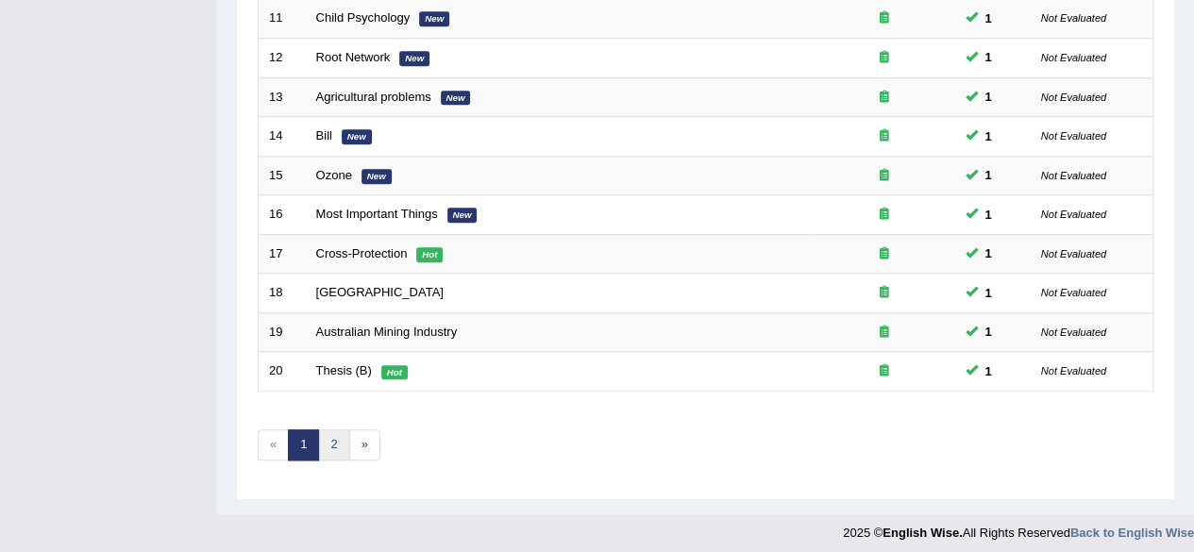
click at [334, 434] on link "2" at bounding box center [333, 444] width 31 height 31
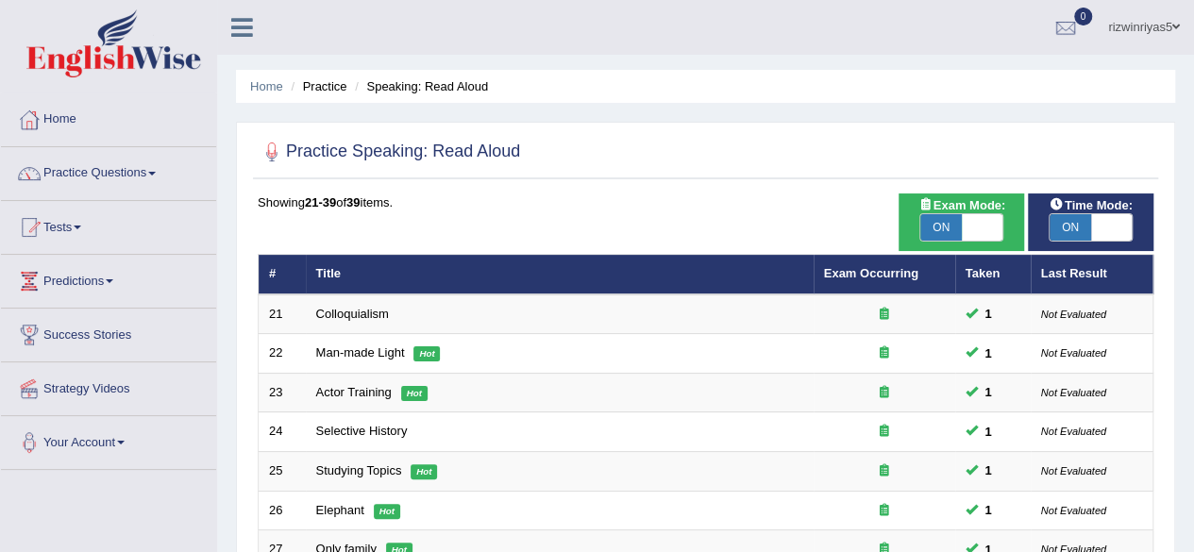
scroll to position [483, 0]
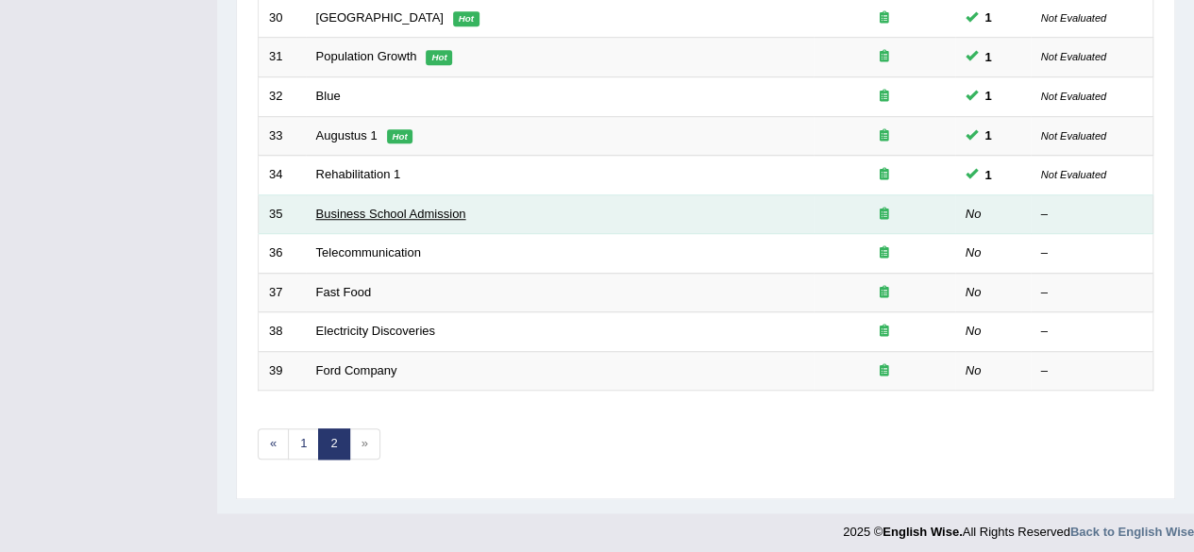
click at [428, 209] on link "Business School Admission" at bounding box center [391, 214] width 150 height 14
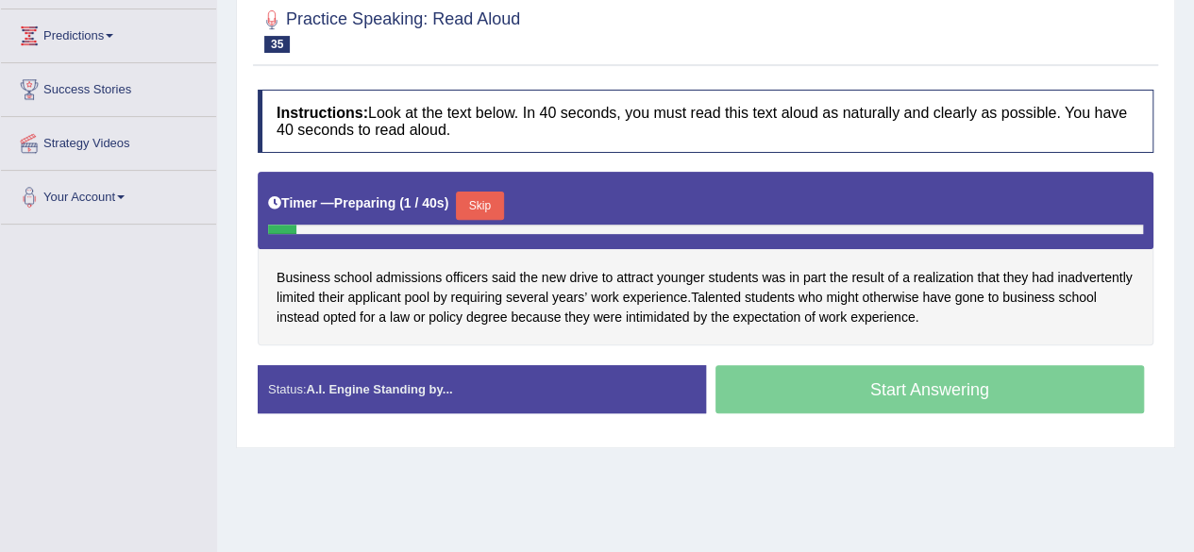
scroll to position [270, 0]
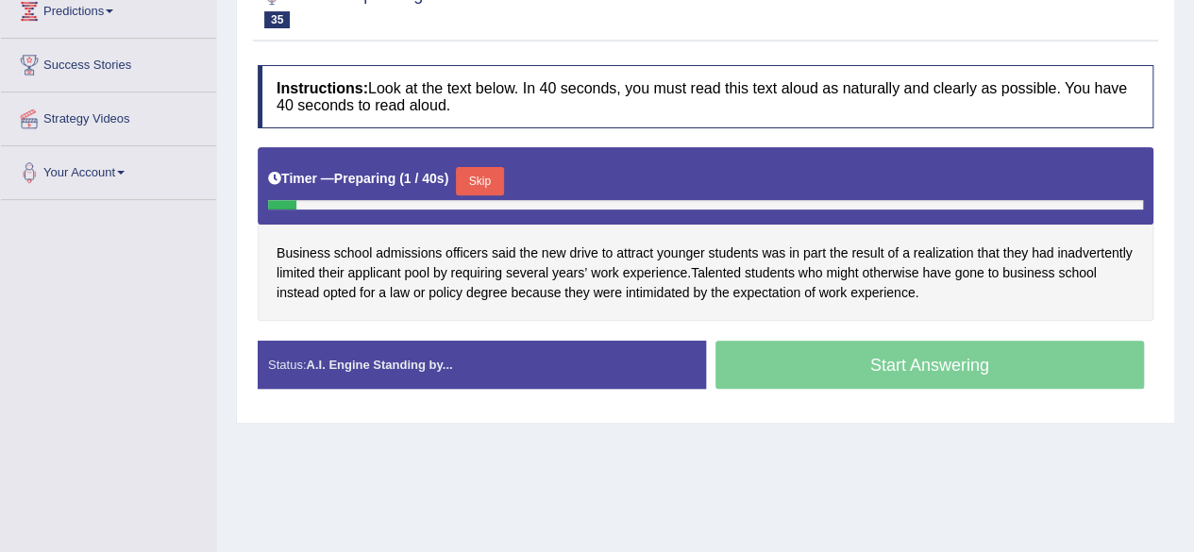
click at [1194, 282] on html "Toggle navigation Home Practice Questions Speaking Practice Read Aloud Repeat S…" at bounding box center [597, 6] width 1194 height 552
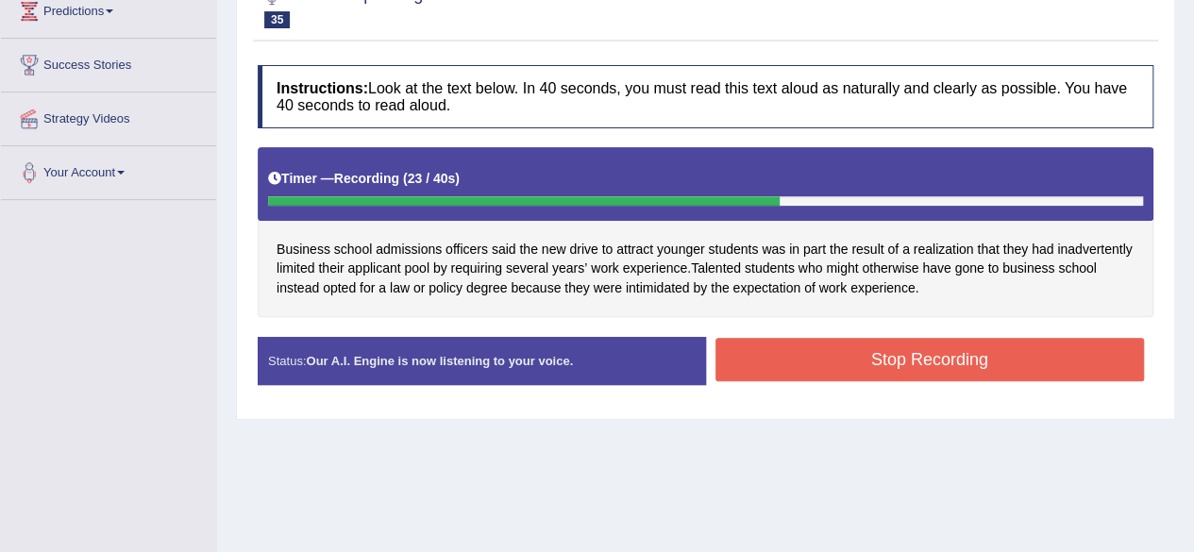
click at [882, 372] on button "Stop Recording" at bounding box center [929, 359] width 429 height 43
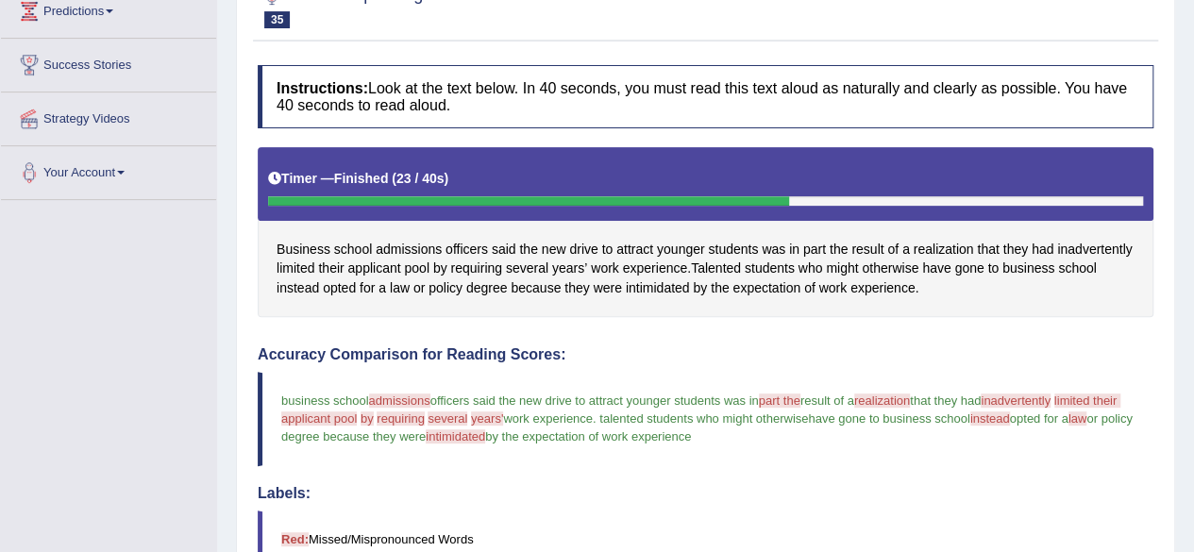
drag, startPoint x: 1207, startPoint y: 158, endPoint x: 1207, endPoint y: 284, distance: 126.4
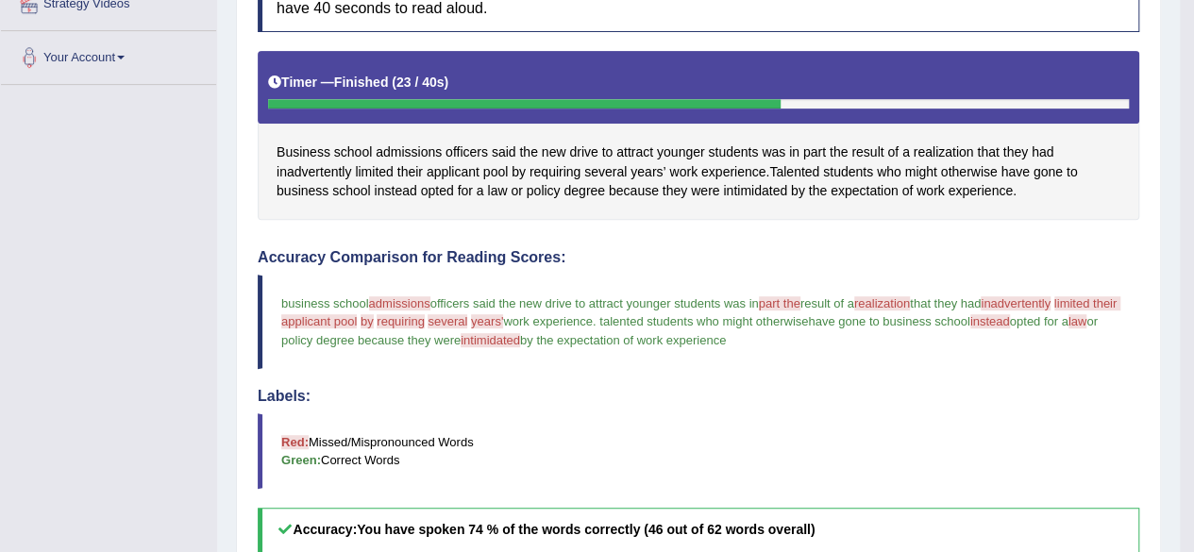
scroll to position [0, 0]
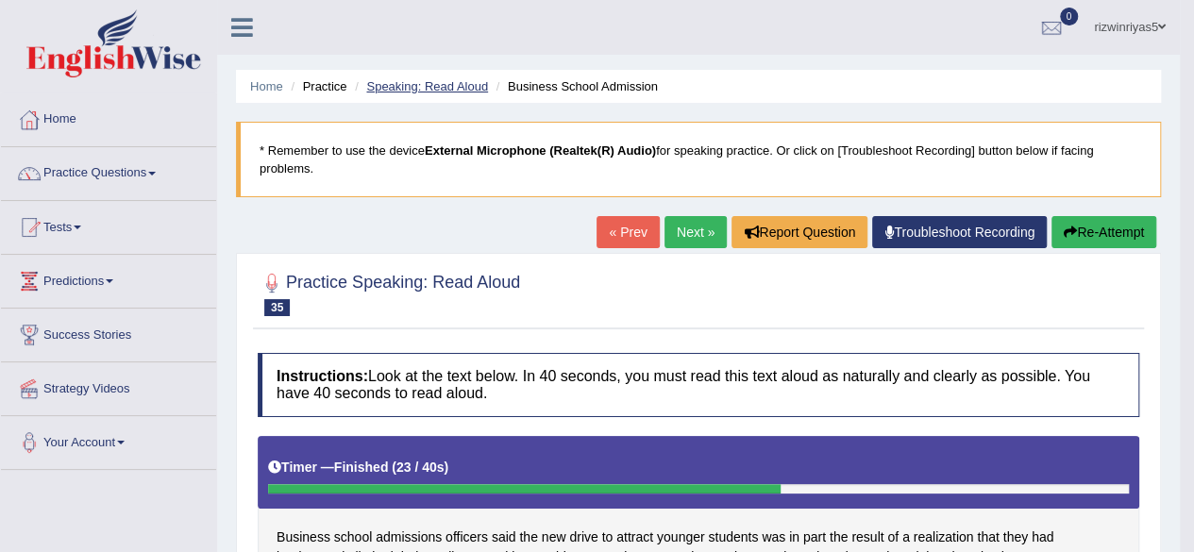
click at [449, 80] on link "Speaking: Read Aloud" at bounding box center [427, 86] width 122 height 14
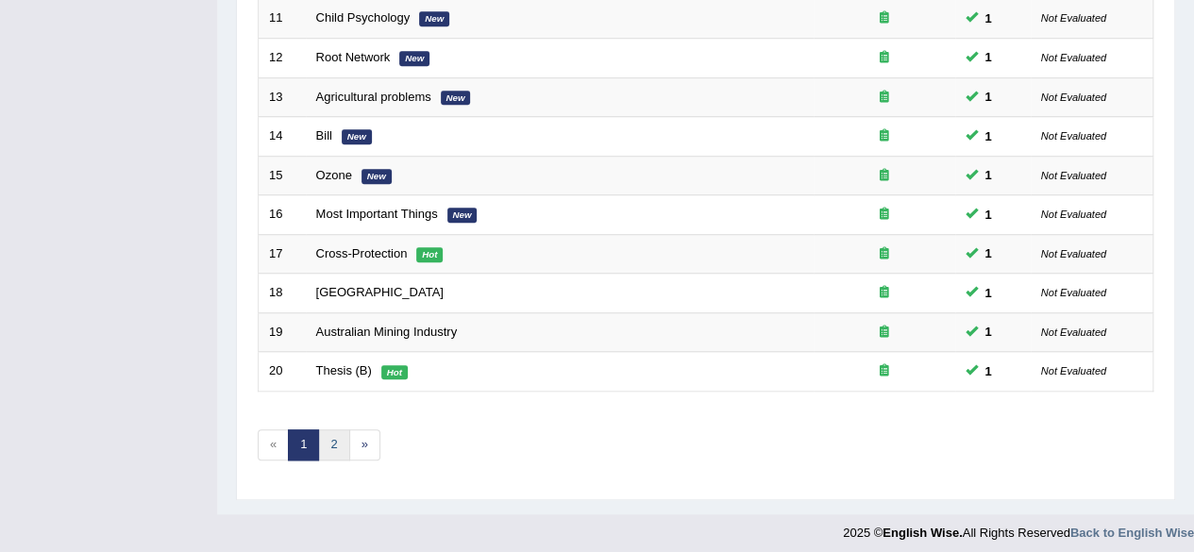
click at [331, 431] on link "2" at bounding box center [333, 444] width 31 height 31
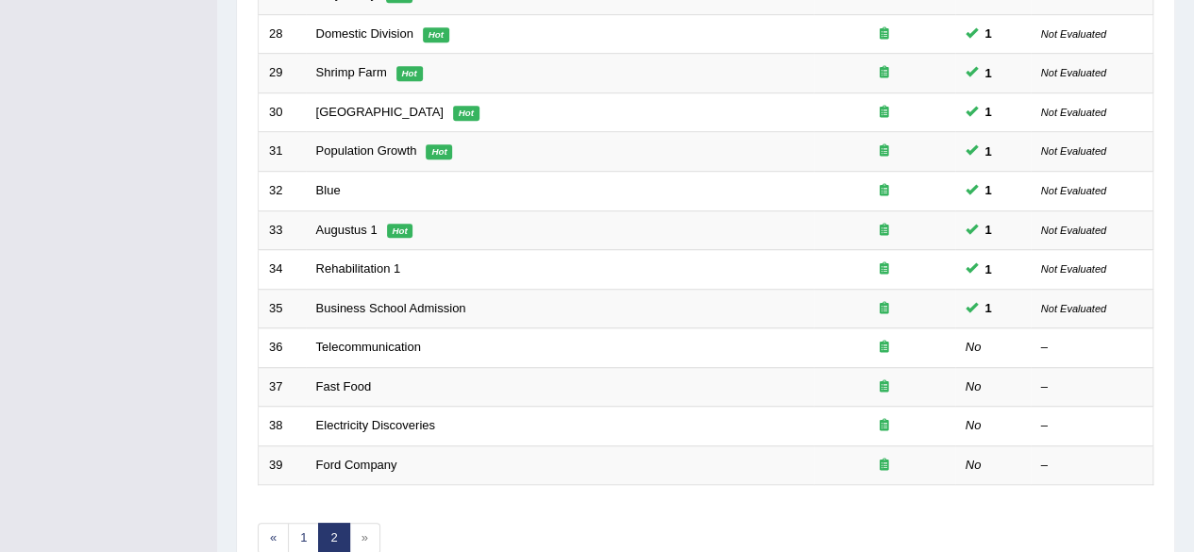
scroll to position [557, 0]
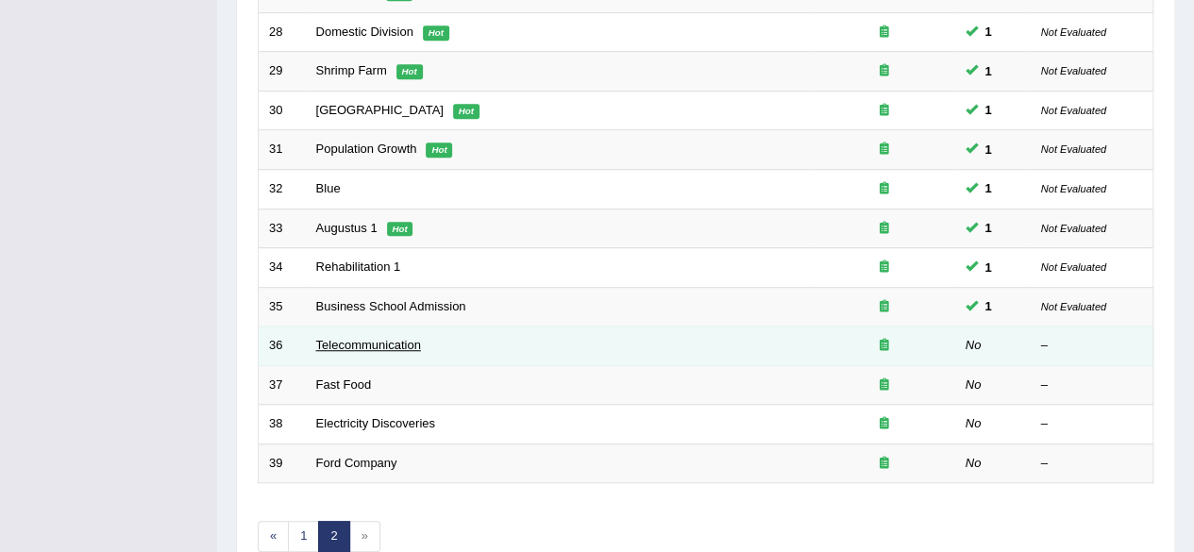
click at [396, 343] on link "Telecommunication" at bounding box center [368, 345] width 105 height 14
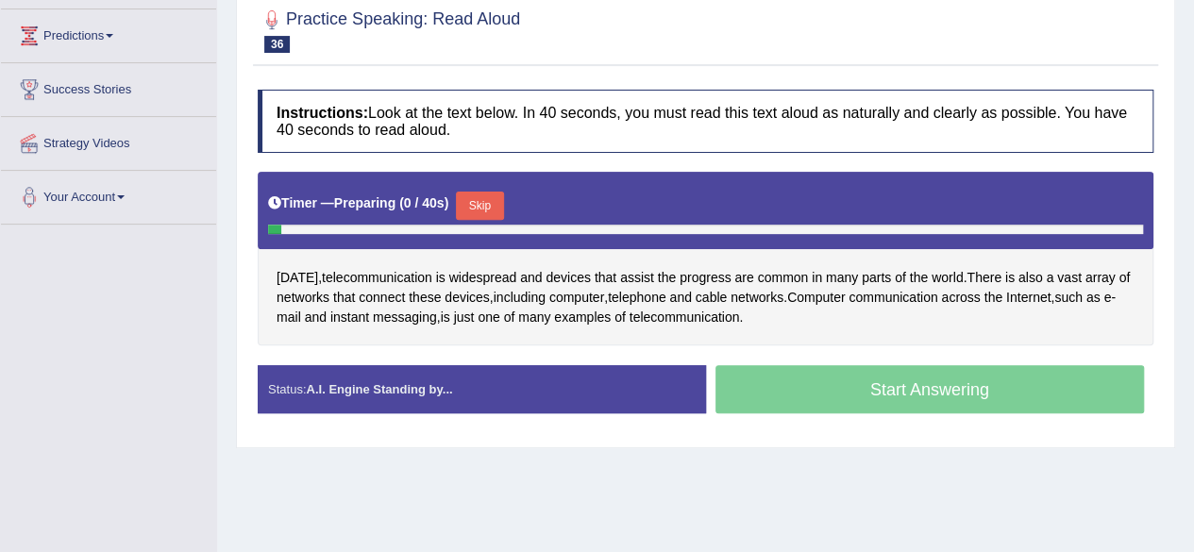
scroll to position [249, 0]
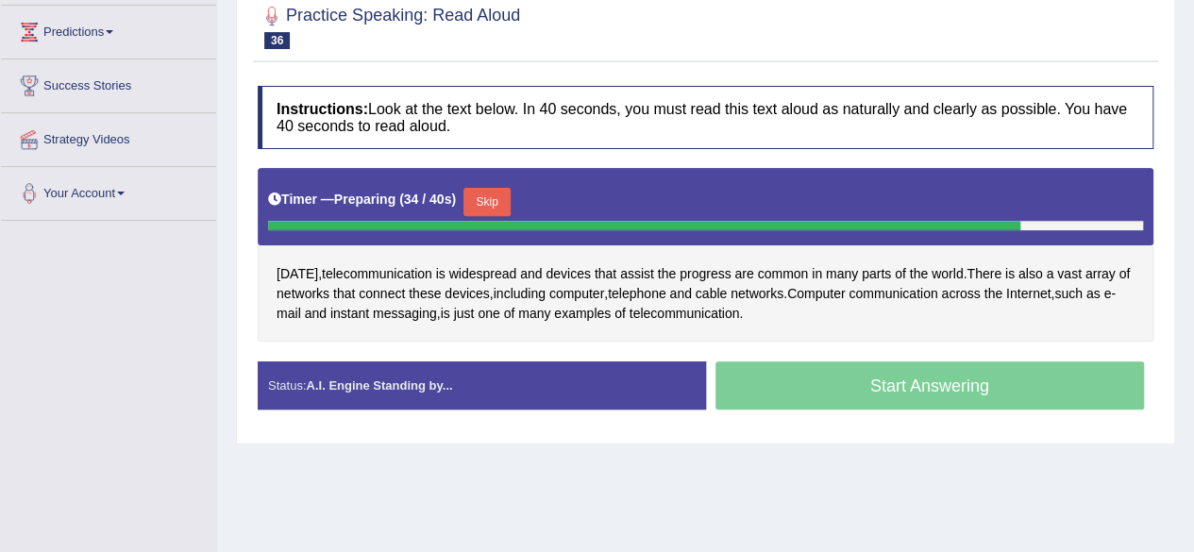
click at [494, 216] on button "Skip" at bounding box center [486, 202] width 47 height 28
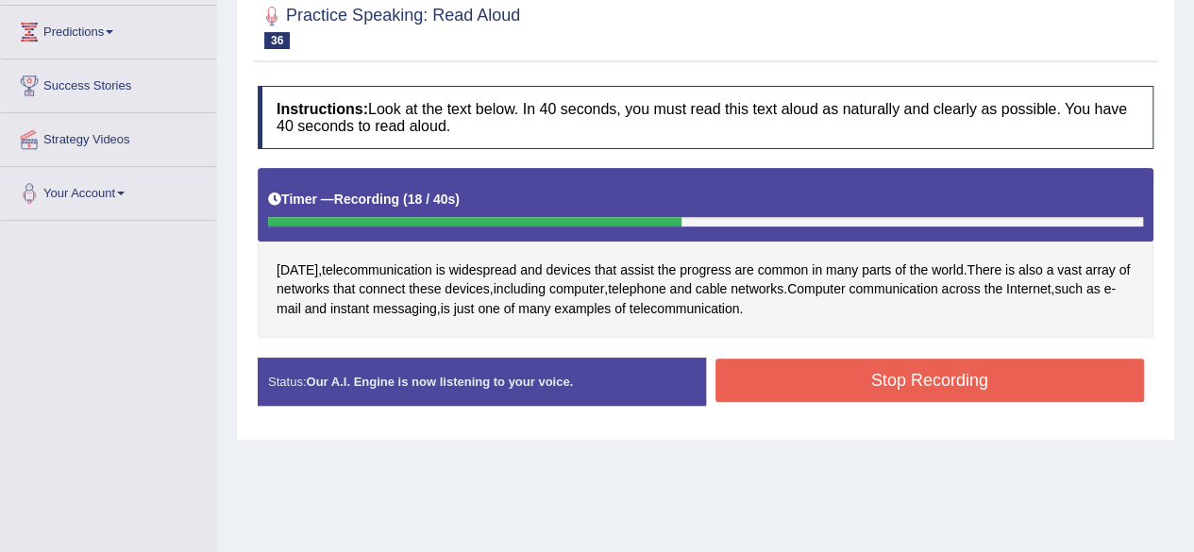
click at [942, 401] on button "Stop Recording" at bounding box center [929, 380] width 429 height 43
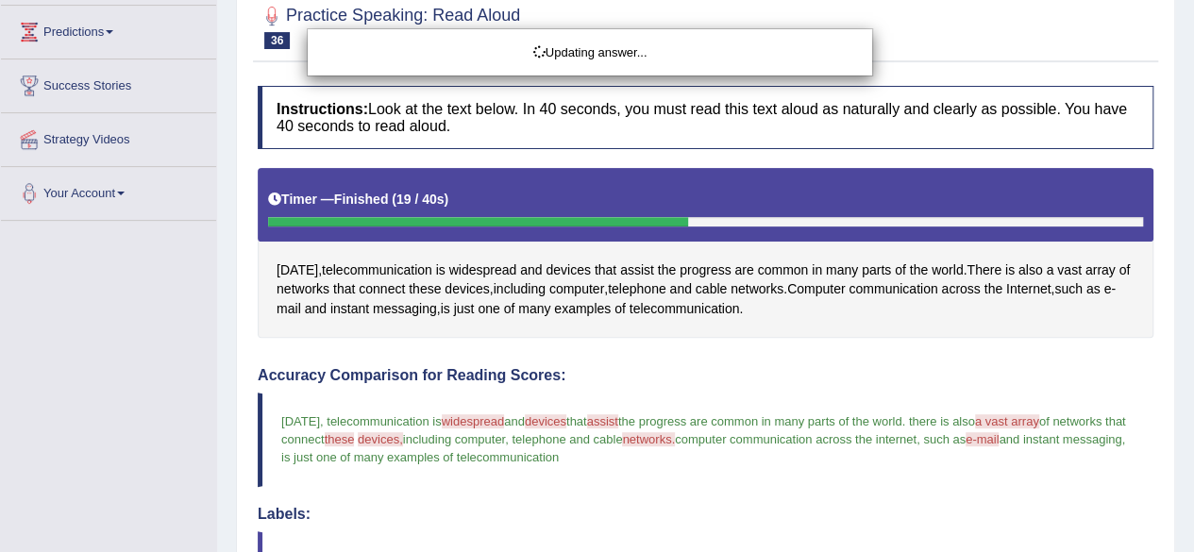
drag, startPoint x: 1207, startPoint y: 210, endPoint x: 1207, endPoint y: 377, distance: 166.1
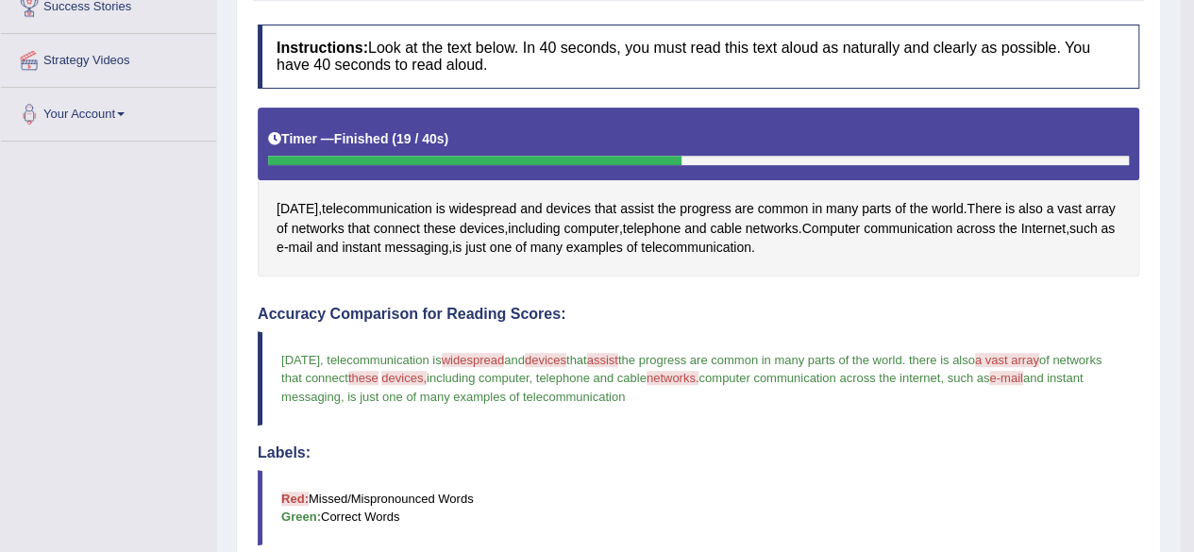
scroll to position [0, 0]
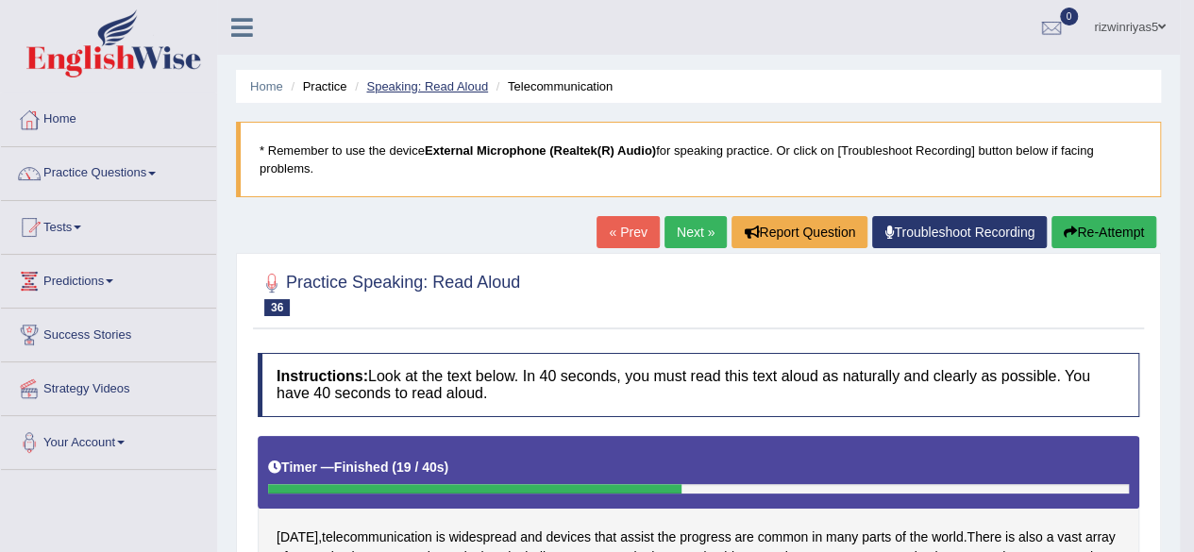
click at [462, 86] on link "Speaking: Read Aloud" at bounding box center [427, 86] width 122 height 14
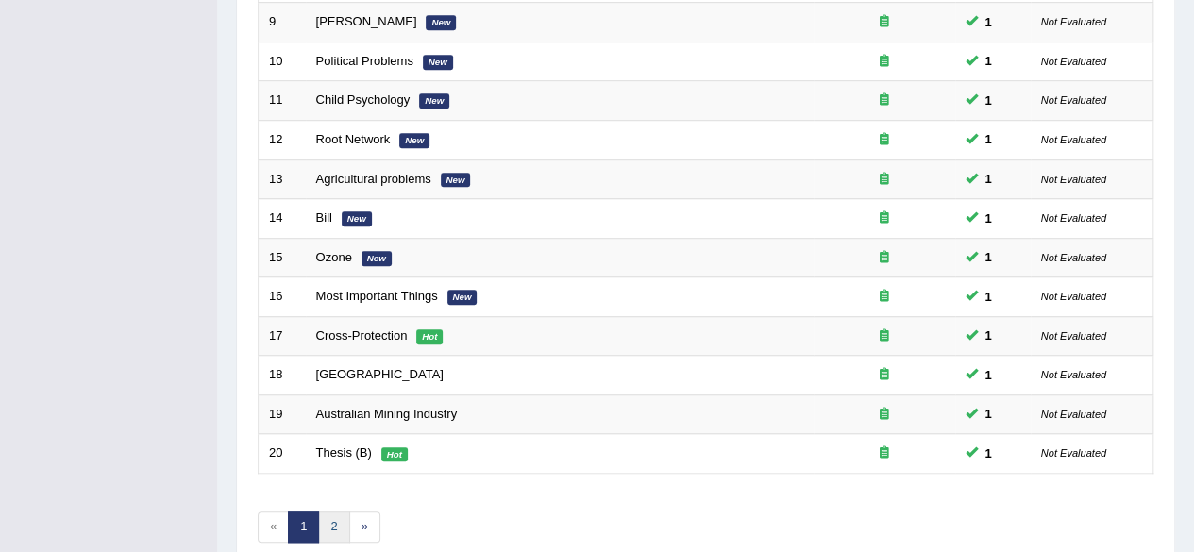
click at [338, 516] on link "2" at bounding box center [333, 526] width 31 height 31
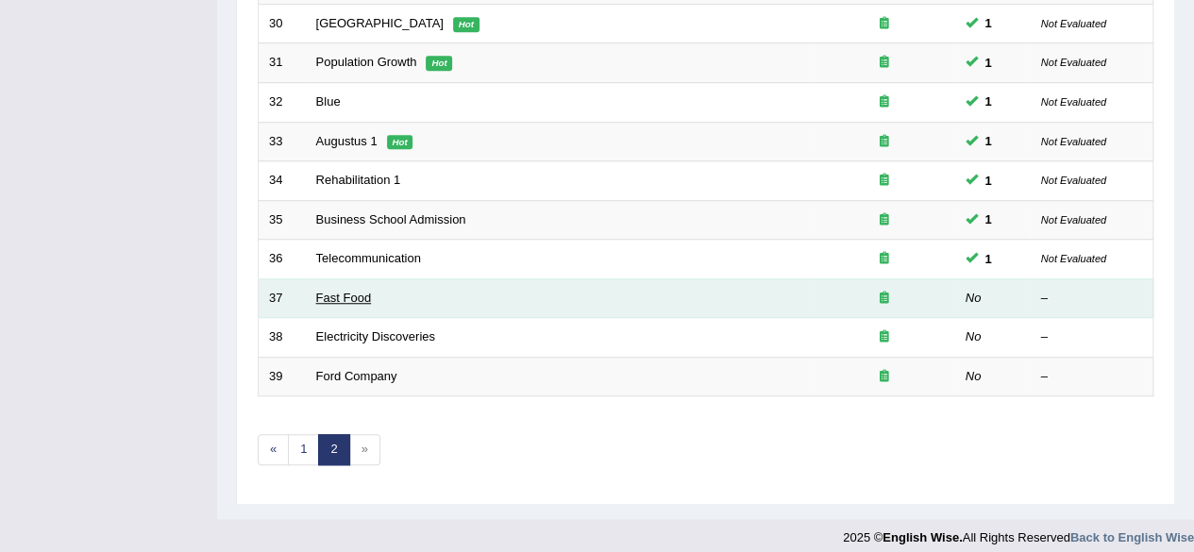
click at [364, 291] on link "Fast Food" at bounding box center [344, 298] width 56 height 14
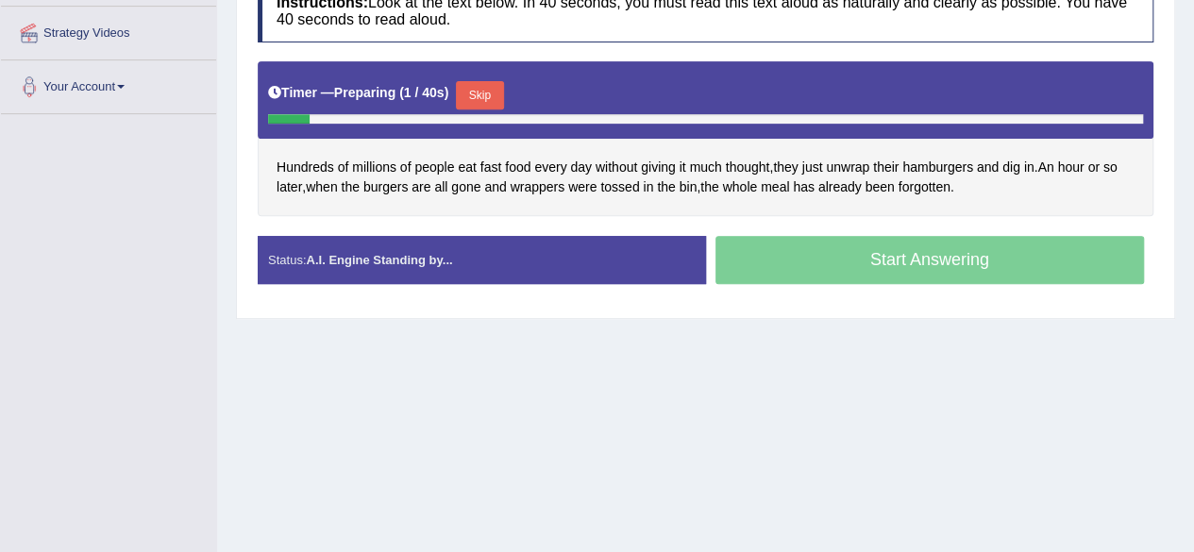
drag, startPoint x: 1207, startPoint y: 101, endPoint x: 1207, endPoint y: 246, distance: 145.3
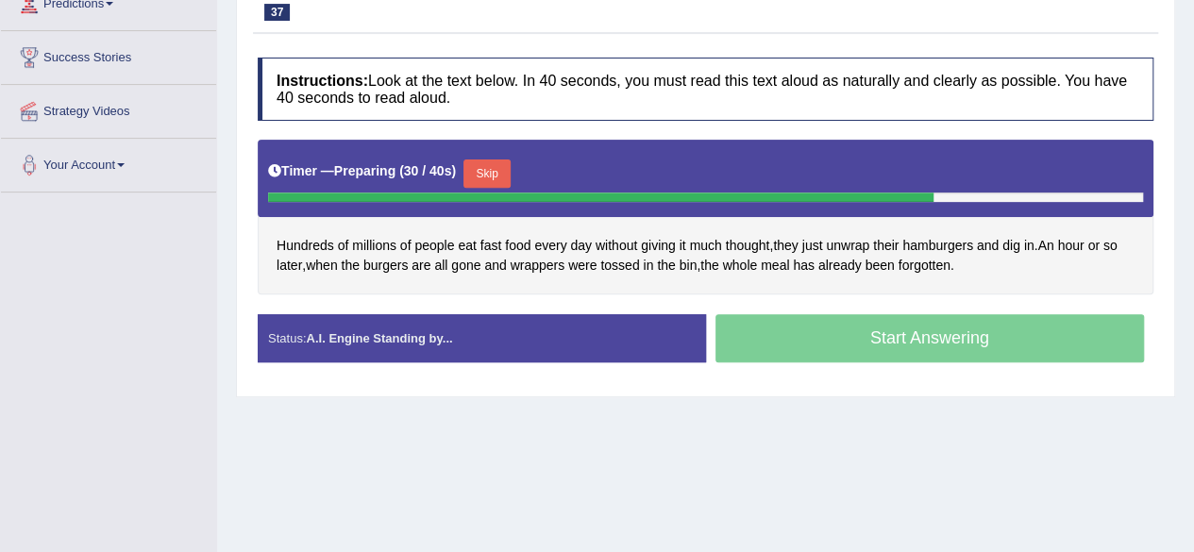
click at [502, 188] on button "Skip" at bounding box center [486, 173] width 47 height 28
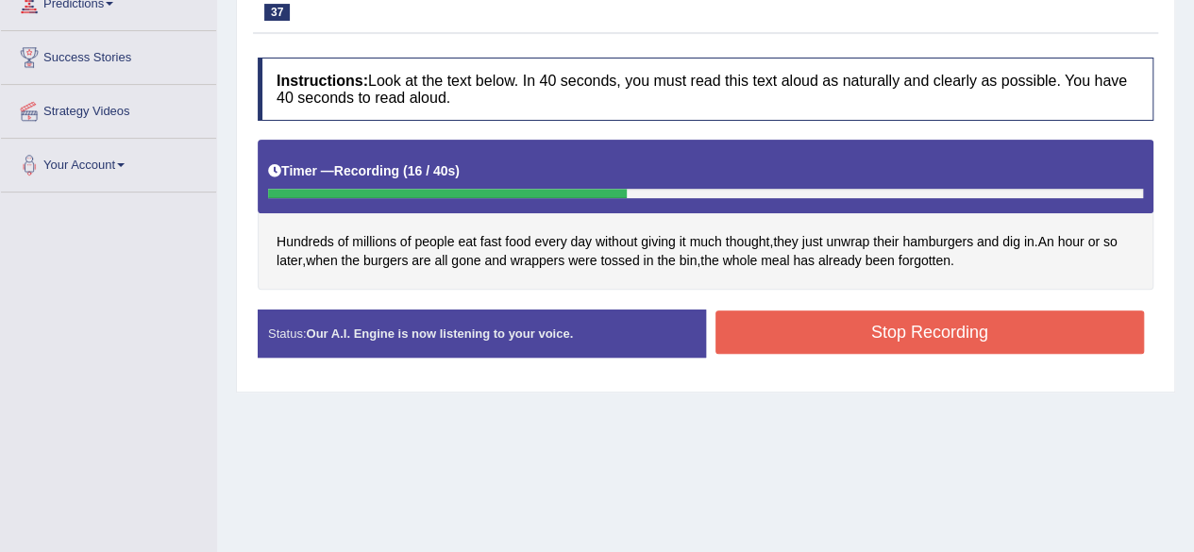
click at [942, 343] on button "Stop Recording" at bounding box center [929, 331] width 429 height 43
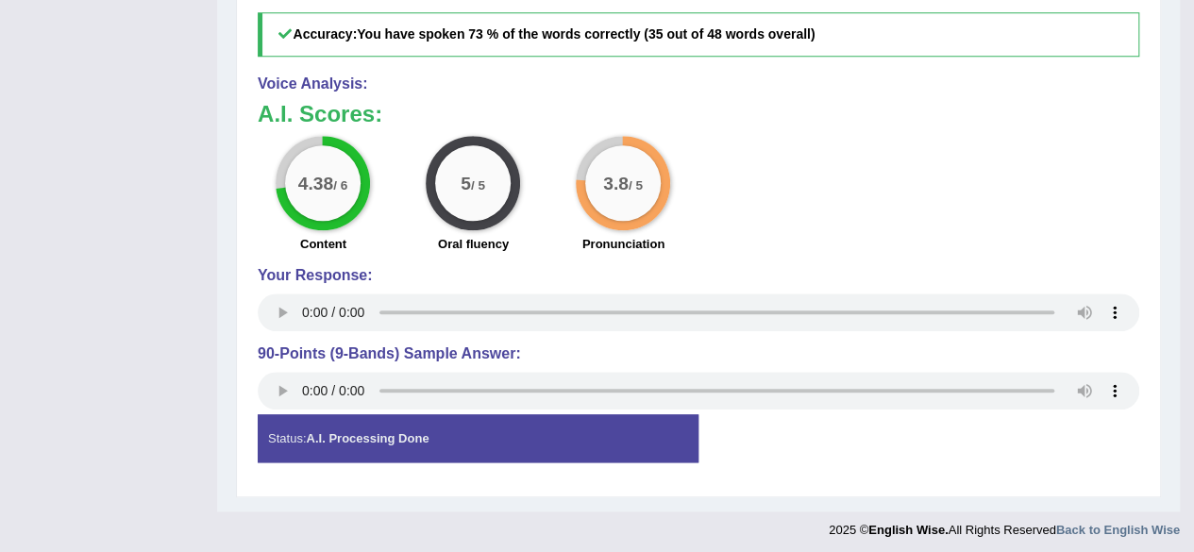
scroll to position [0, 0]
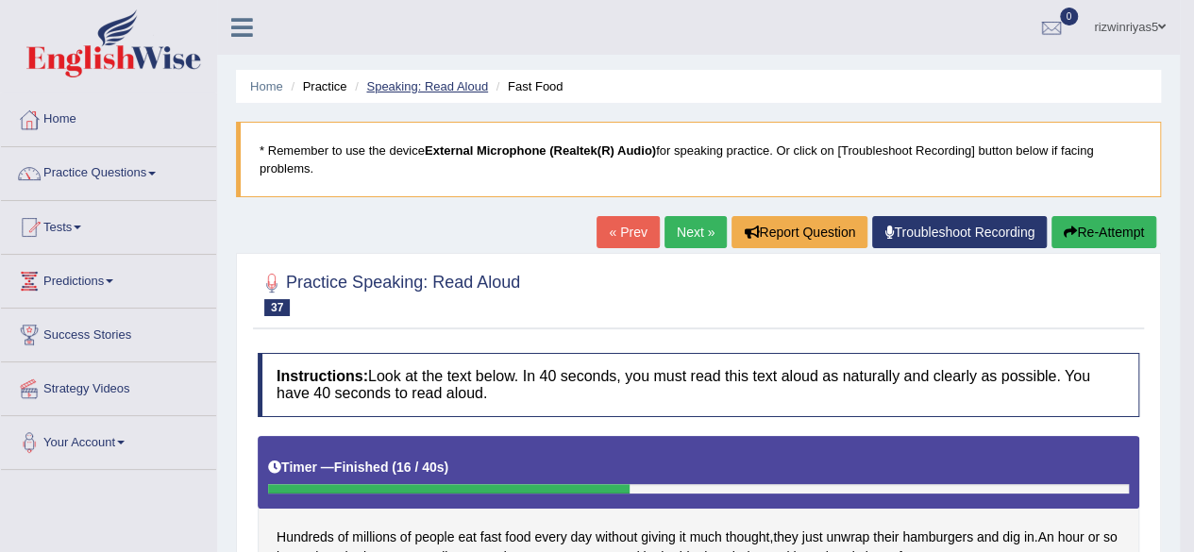
click at [458, 79] on link "Speaking: Read Aloud" at bounding box center [427, 86] width 122 height 14
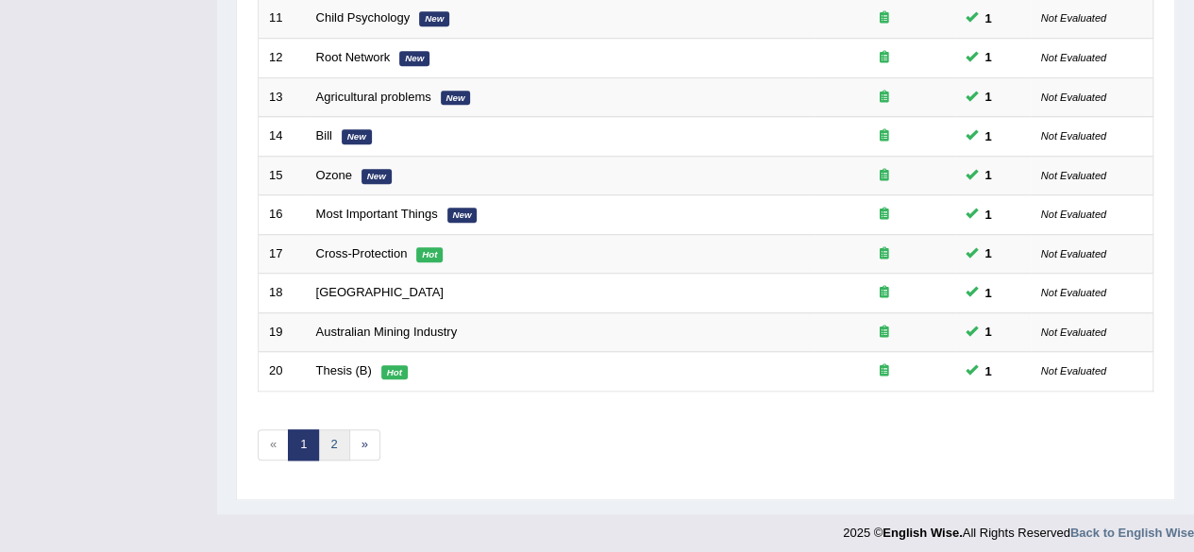
click at [326, 436] on link "2" at bounding box center [333, 444] width 31 height 31
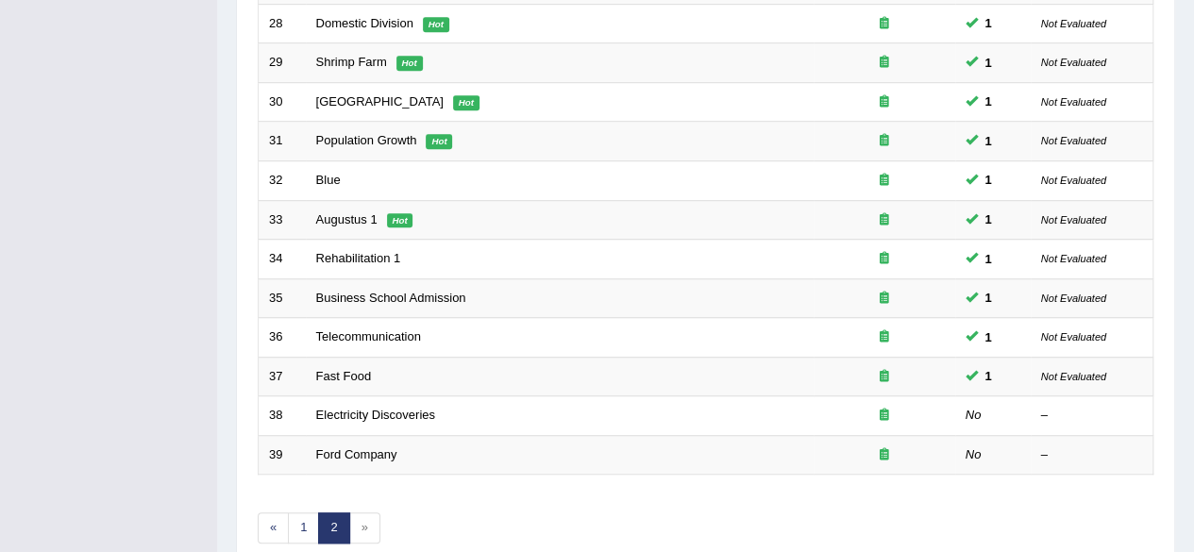
scroll to position [649, 0]
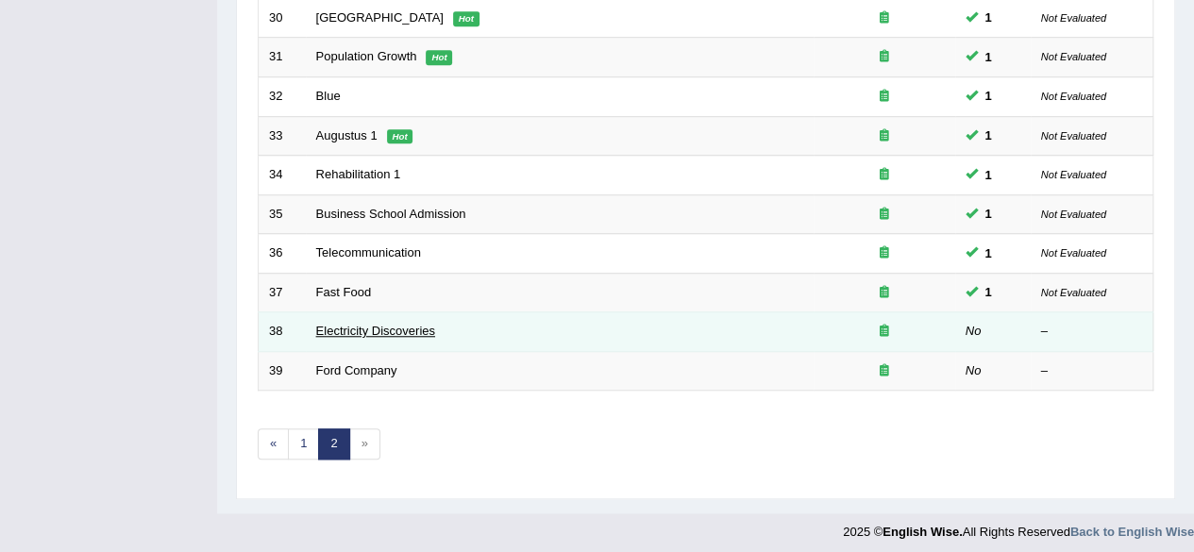
click at [396, 325] on link "Electricity Discoveries" at bounding box center [375, 331] width 119 height 14
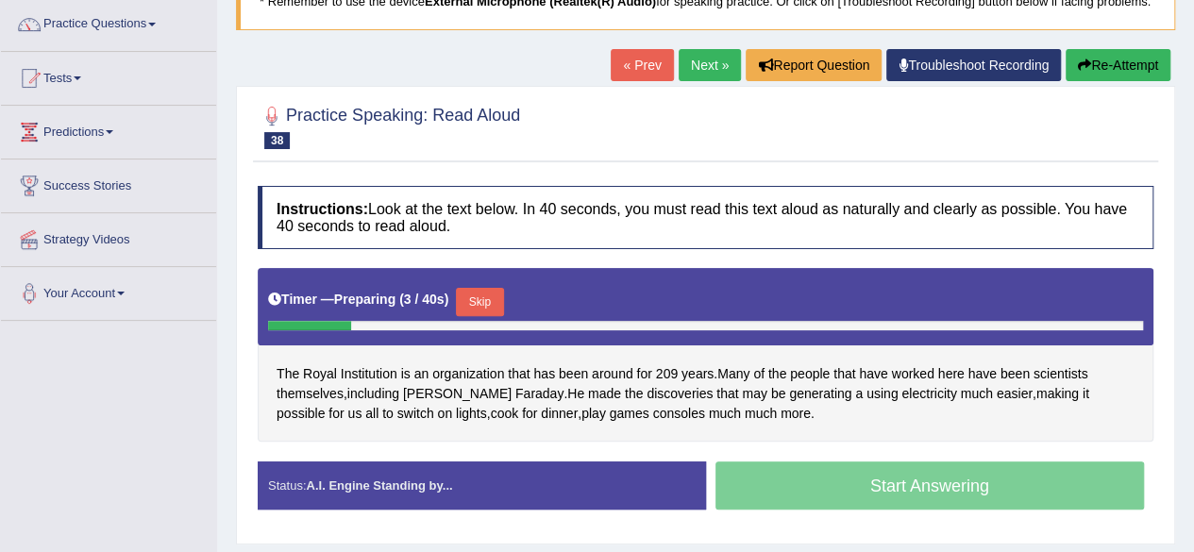
scroll to position [152, 0]
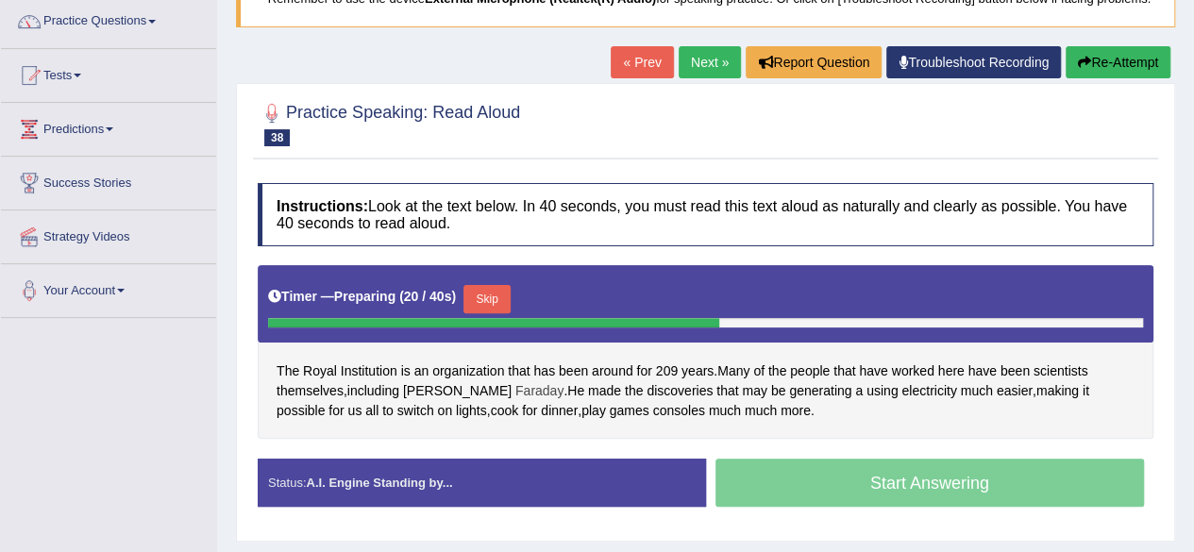
click at [515, 401] on span "Faraday" at bounding box center [539, 391] width 48 height 20
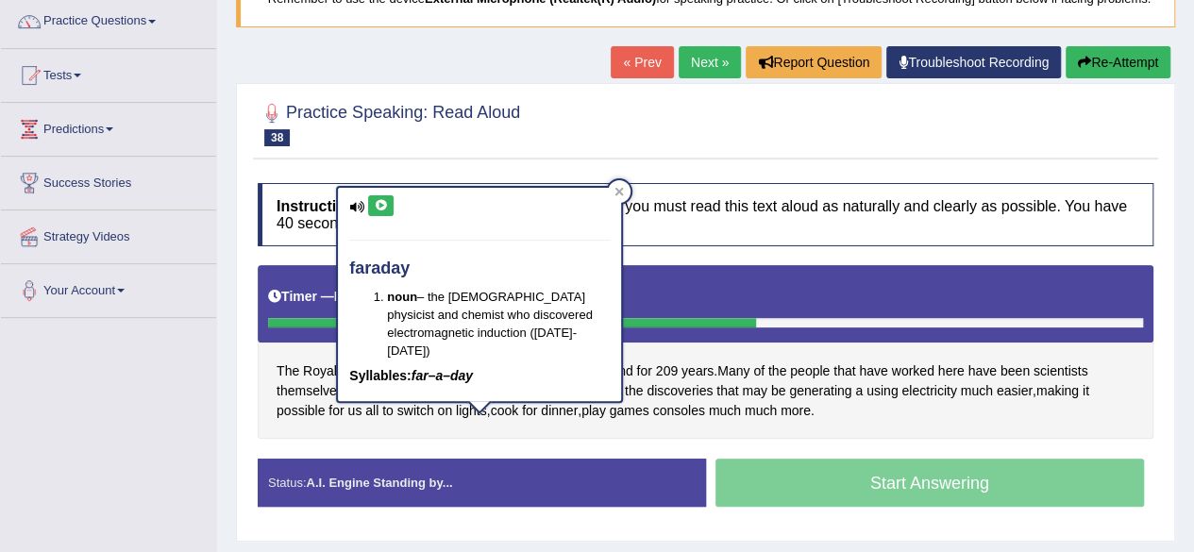
click at [442, 401] on span "[PERSON_NAME]" at bounding box center [457, 391] width 109 height 20
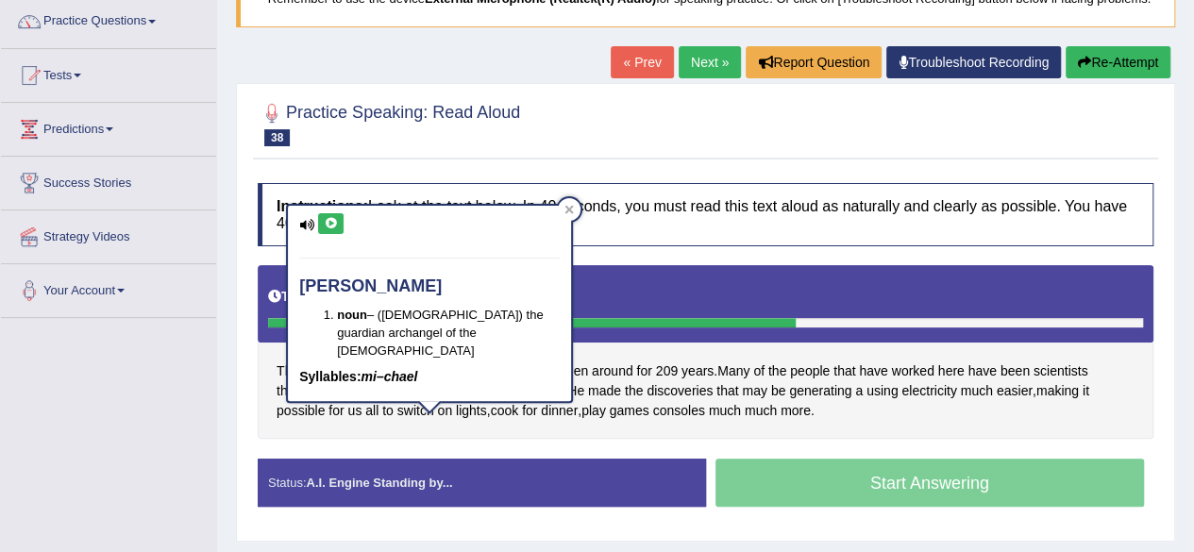
click at [319, 207] on div "[PERSON_NAME] – ([DEMOGRAPHIC_DATA]) the guardian archangel of the [DEMOGRAPHIC…" at bounding box center [429, 303] width 283 height 195
click at [326, 224] on icon at bounding box center [331, 223] width 14 height 11
click at [575, 206] on div at bounding box center [569, 209] width 23 height 23
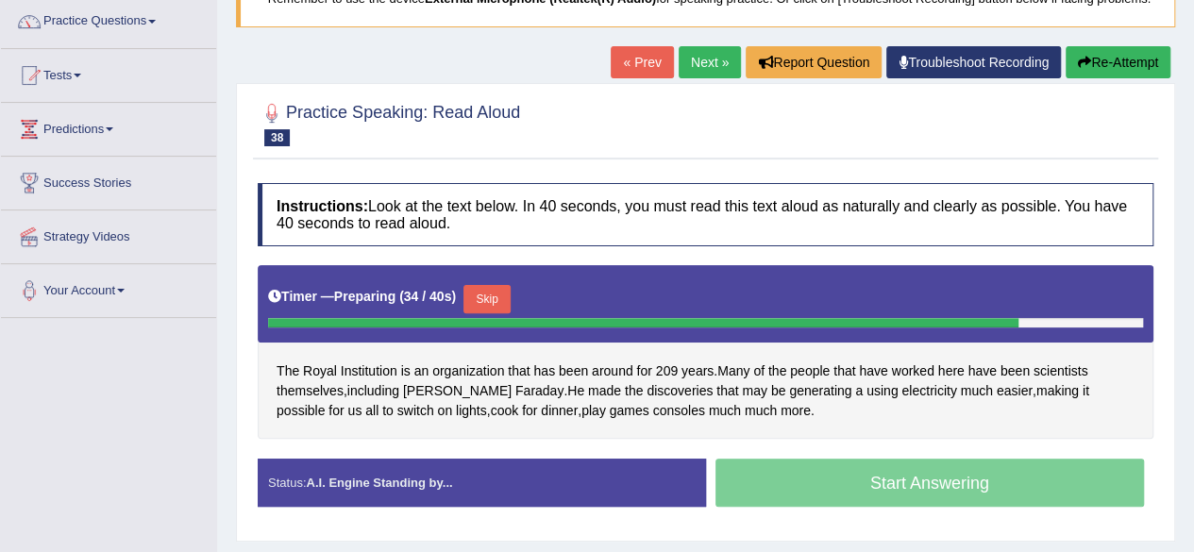
click at [508, 313] on button "Skip" at bounding box center [486, 299] width 47 height 28
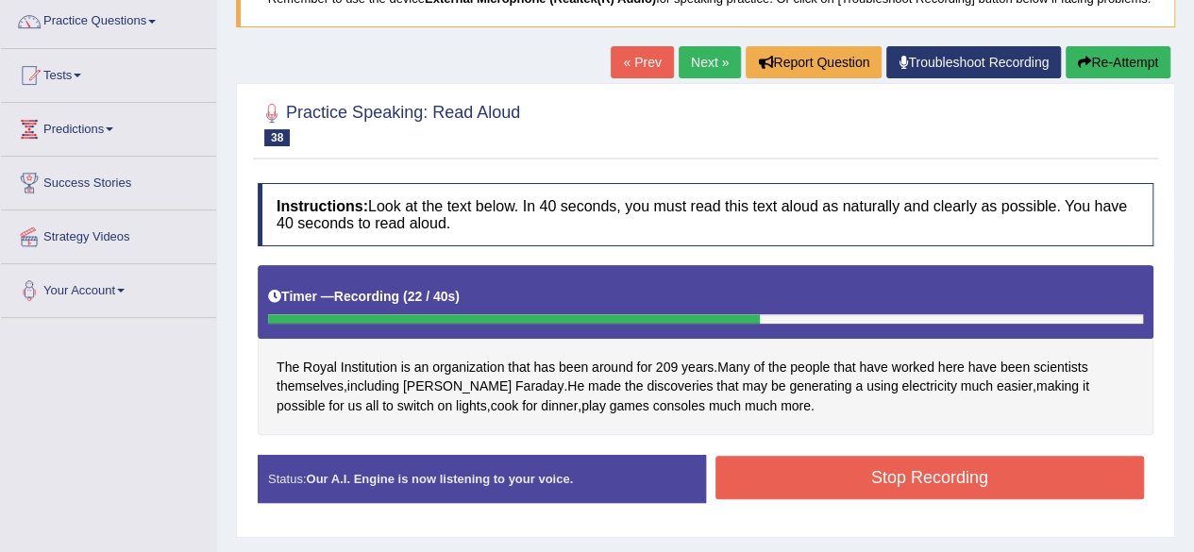
click at [839, 488] on button "Stop Recording" at bounding box center [929, 477] width 429 height 43
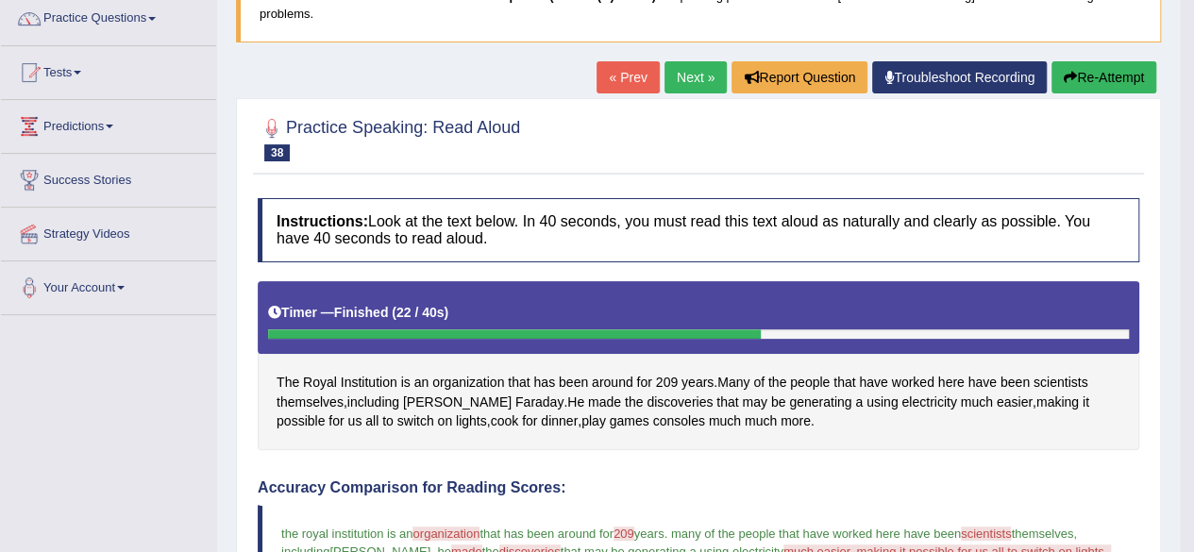
scroll to position [0, 0]
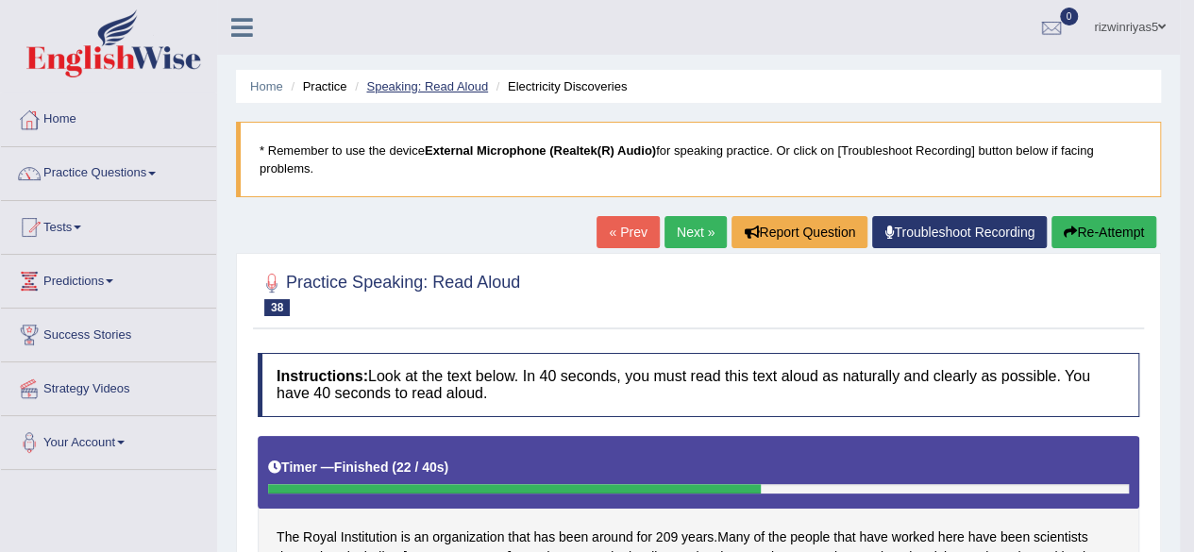
click at [463, 92] on link "Speaking: Read Aloud" at bounding box center [427, 86] width 122 height 14
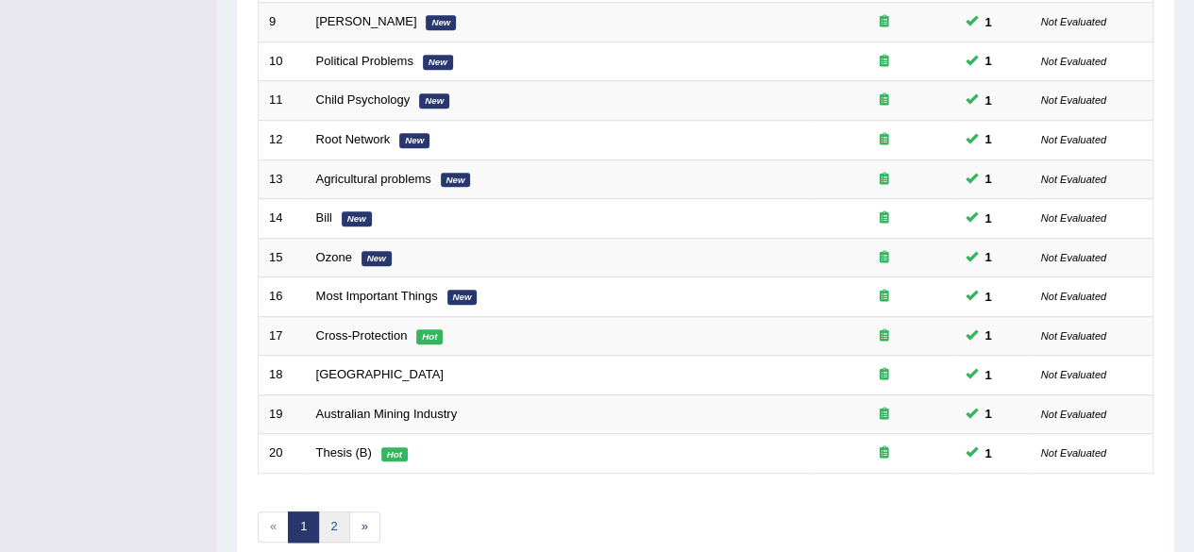
click at [335, 528] on link "2" at bounding box center [333, 526] width 31 height 31
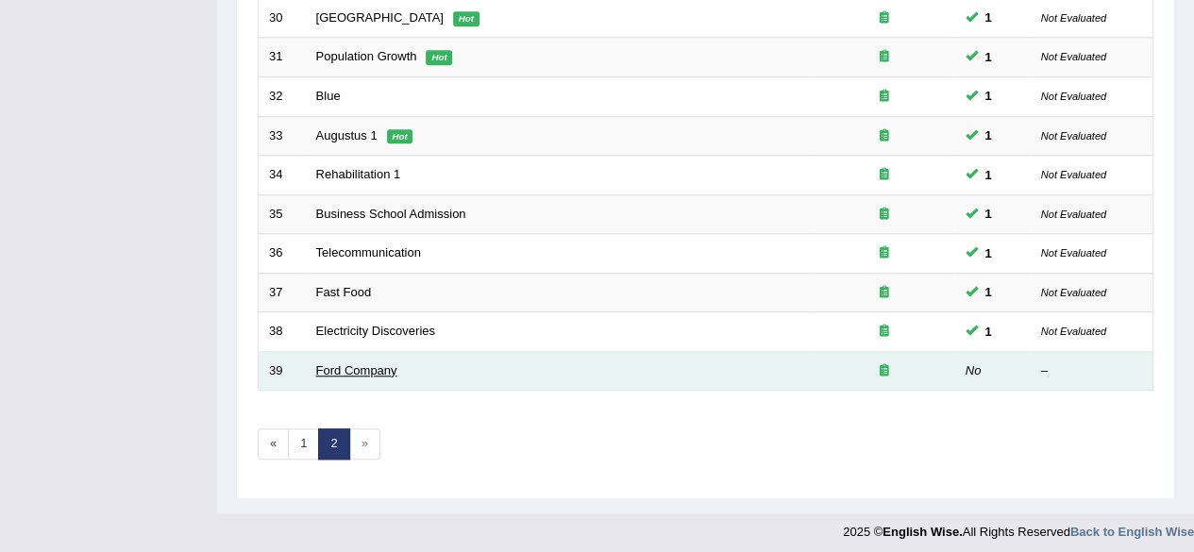
click at [387, 367] on link "Ford Company" at bounding box center [356, 370] width 81 height 14
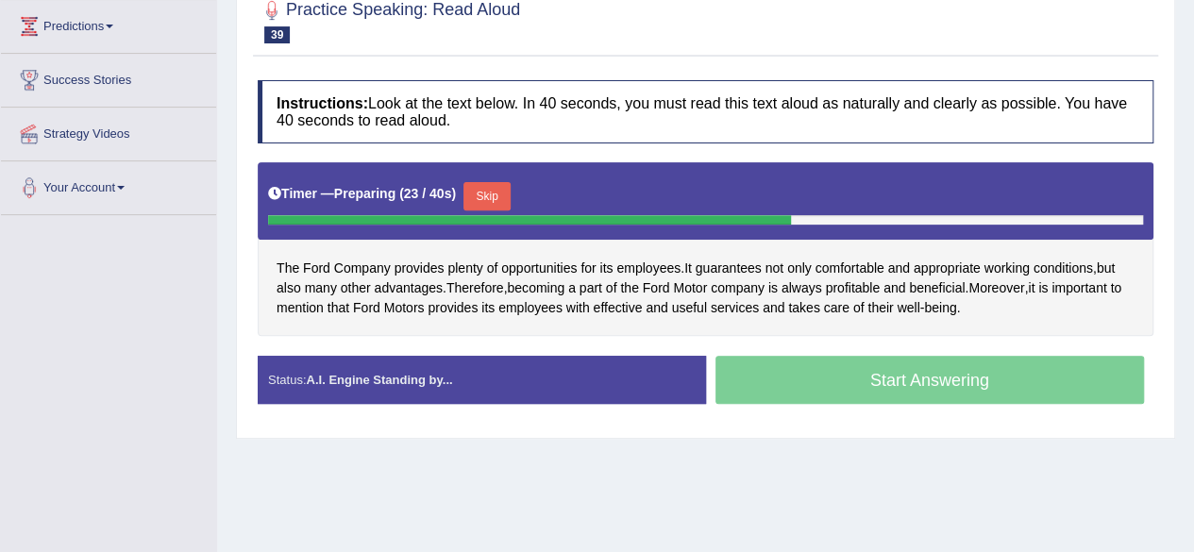
click at [510, 210] on button "Skip" at bounding box center [486, 196] width 47 height 28
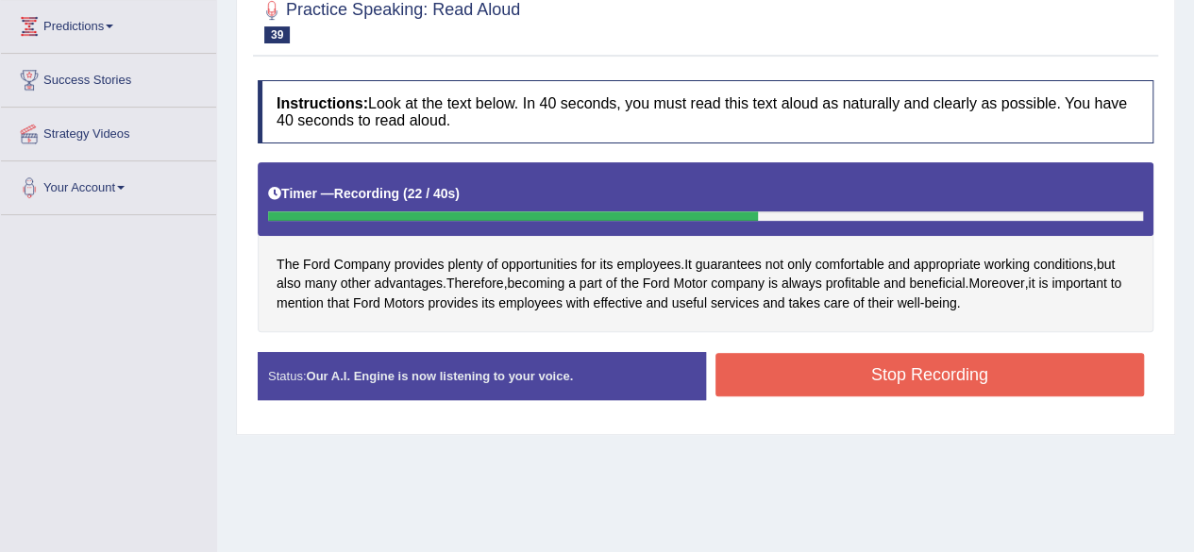
click at [885, 396] on button "Stop Recording" at bounding box center [929, 374] width 429 height 43
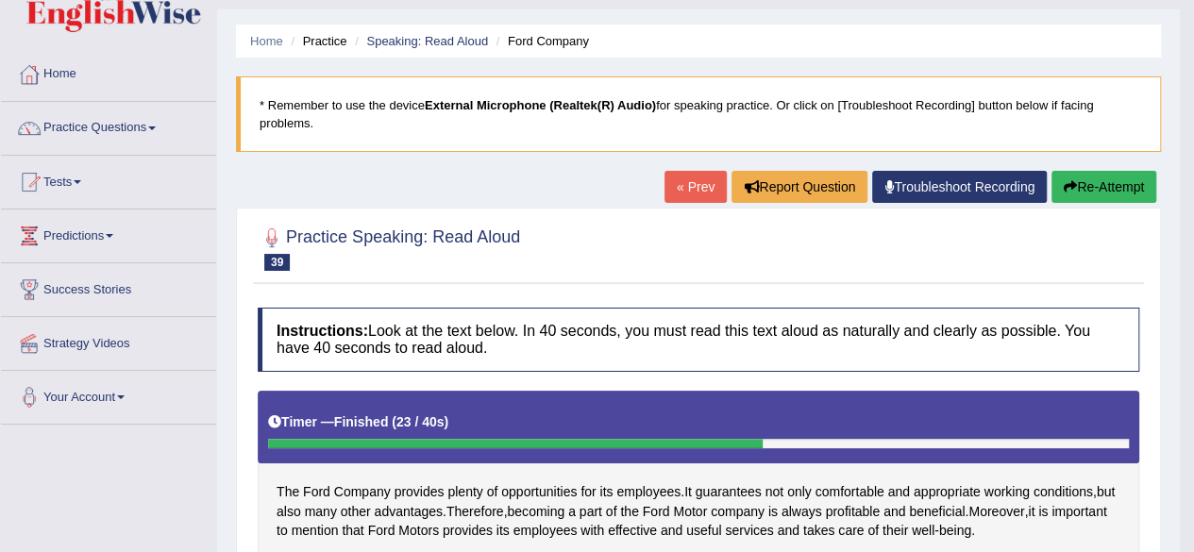
scroll to position [17, 0]
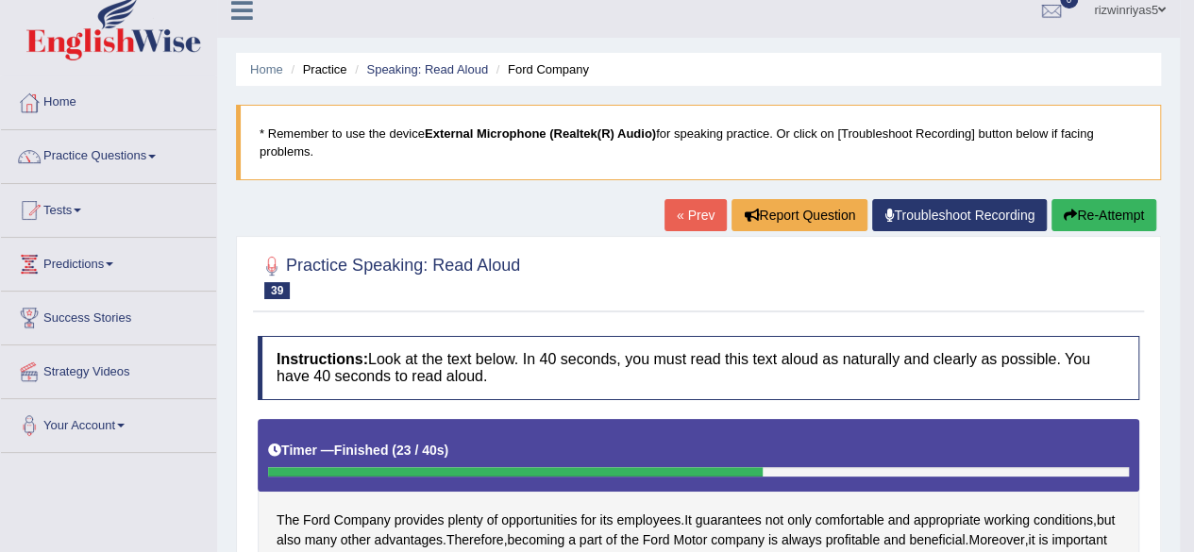
click at [334, 72] on li "Practice" at bounding box center [316, 69] width 60 height 18
click at [130, 146] on link "Practice Questions" at bounding box center [108, 153] width 215 height 47
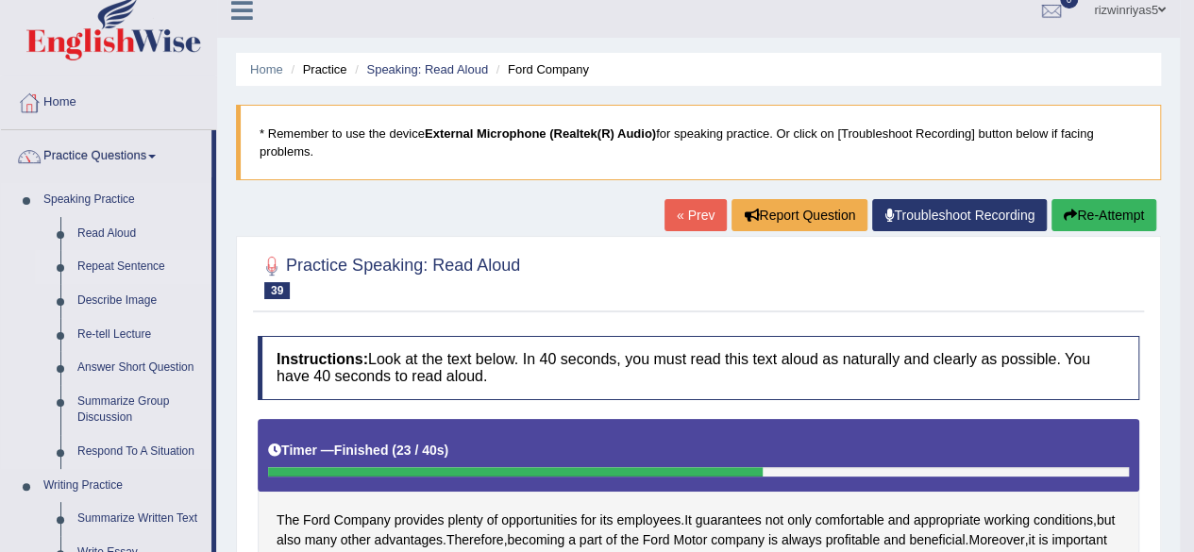
click at [129, 264] on link "Repeat Sentence" at bounding box center [140, 267] width 142 height 34
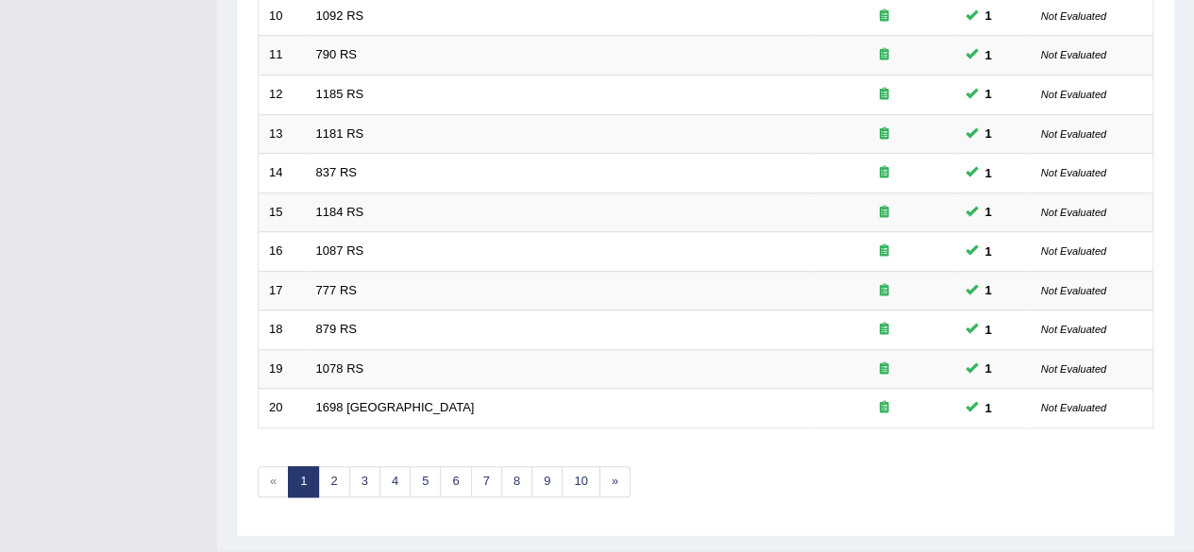
scroll to position [679, 0]
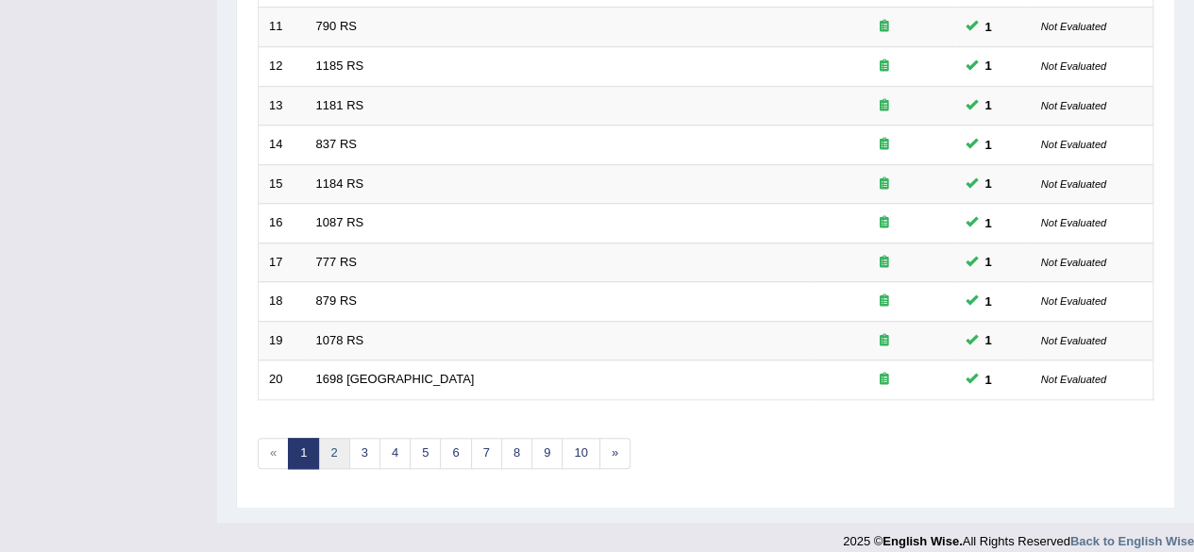
click at [334, 445] on link "2" at bounding box center [333, 453] width 31 height 31
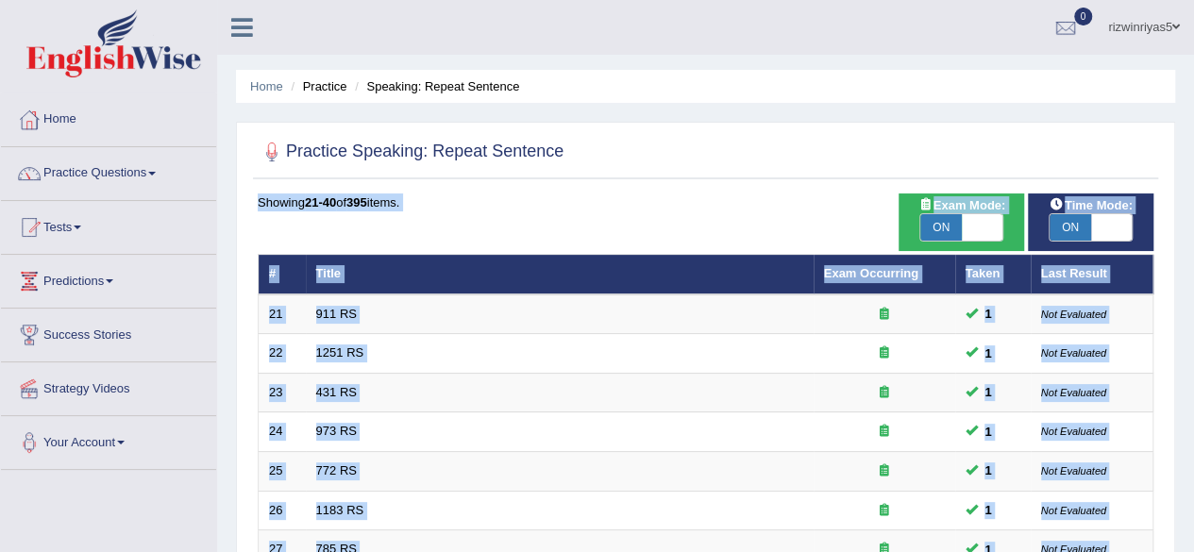
drag, startPoint x: 0, startPoint y: 0, endPoint x: 1207, endPoint y: 120, distance: 1212.8
click at [1193, 120] on html "Toggle navigation Home Practice Questions Speaking Practice Read Aloud Repeat S…" at bounding box center [597, 276] width 1194 height 552
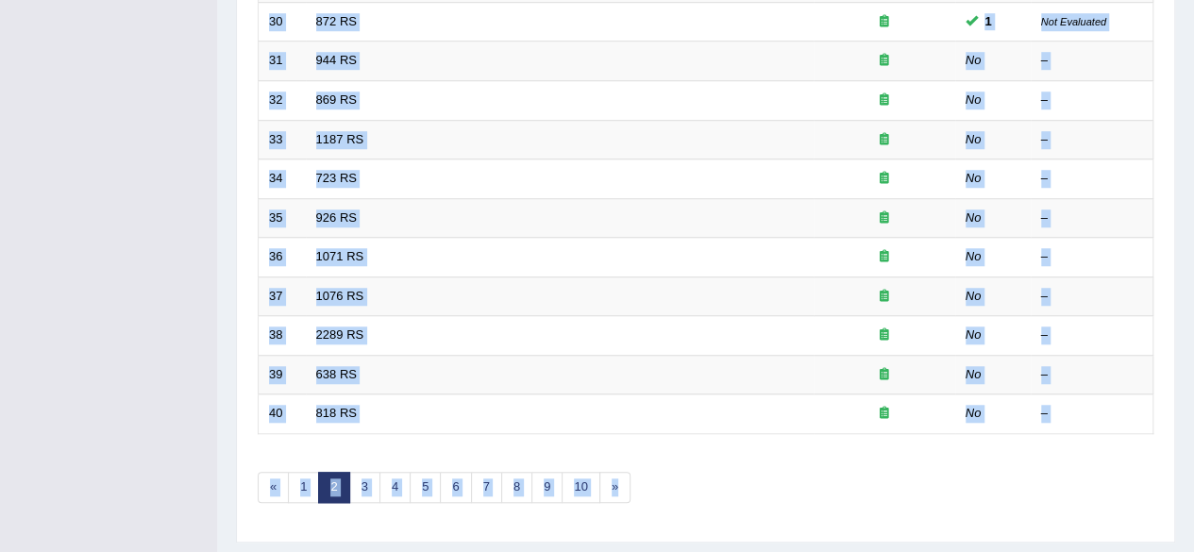
scroll to position [162, 0]
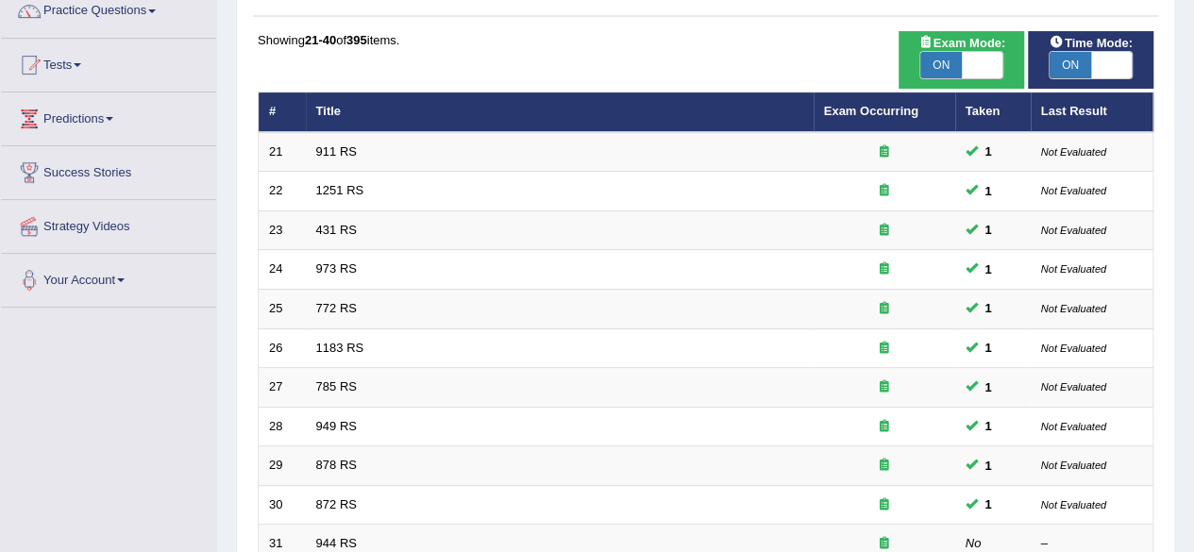
click at [1185, 251] on div "Home Practice Speaking: Repeat Sentence Practice Speaking: Repeat Sentence Time…" at bounding box center [705, 439] width 977 height 1202
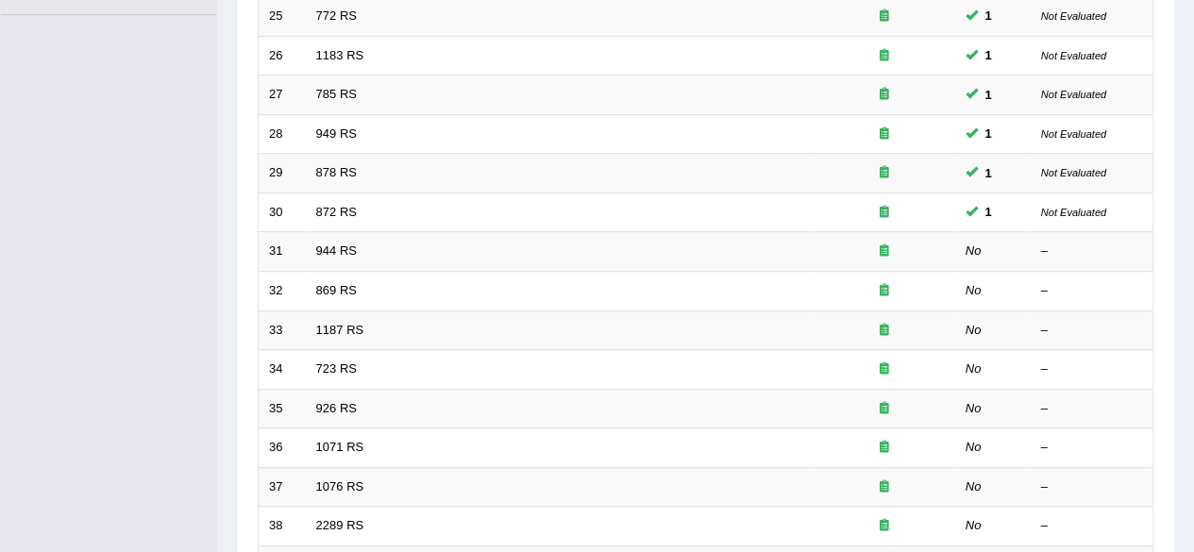
scroll to position [459, 0]
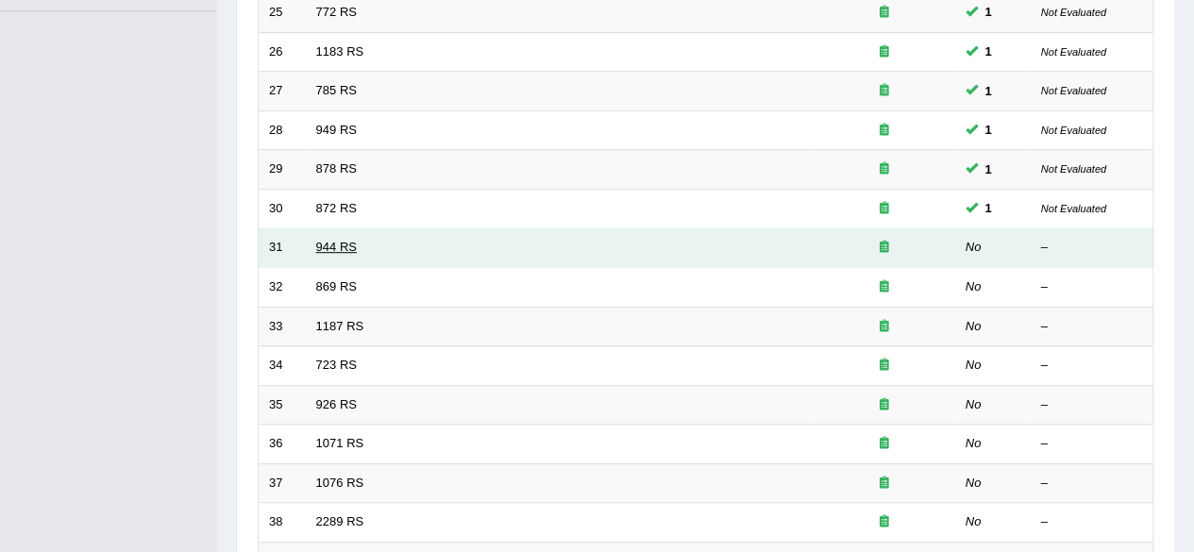
click at [325, 243] on link "944 RS" at bounding box center [336, 247] width 41 height 14
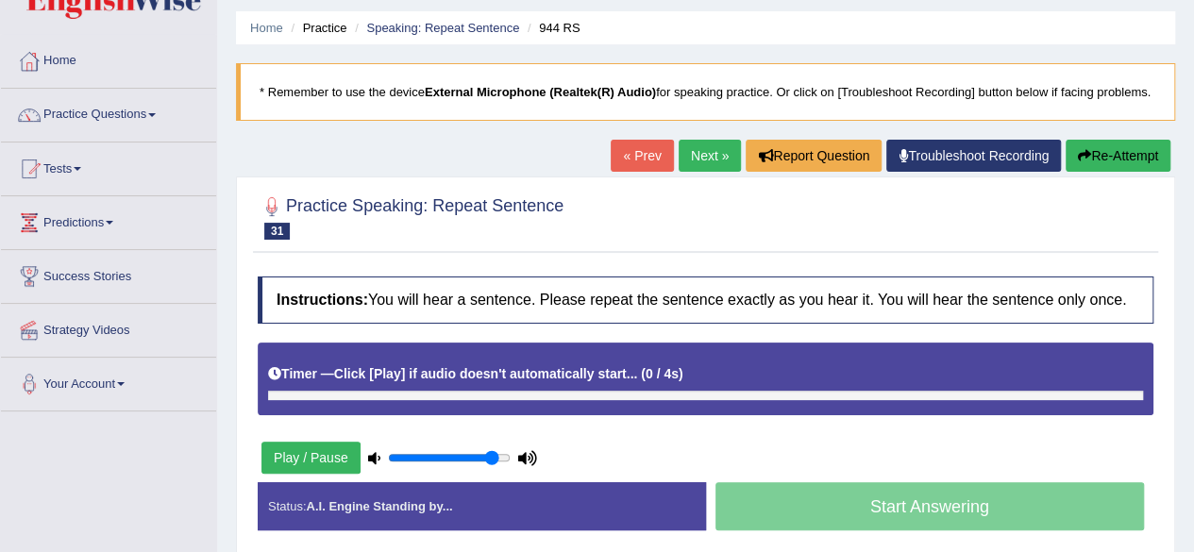
scroll to position [96, 0]
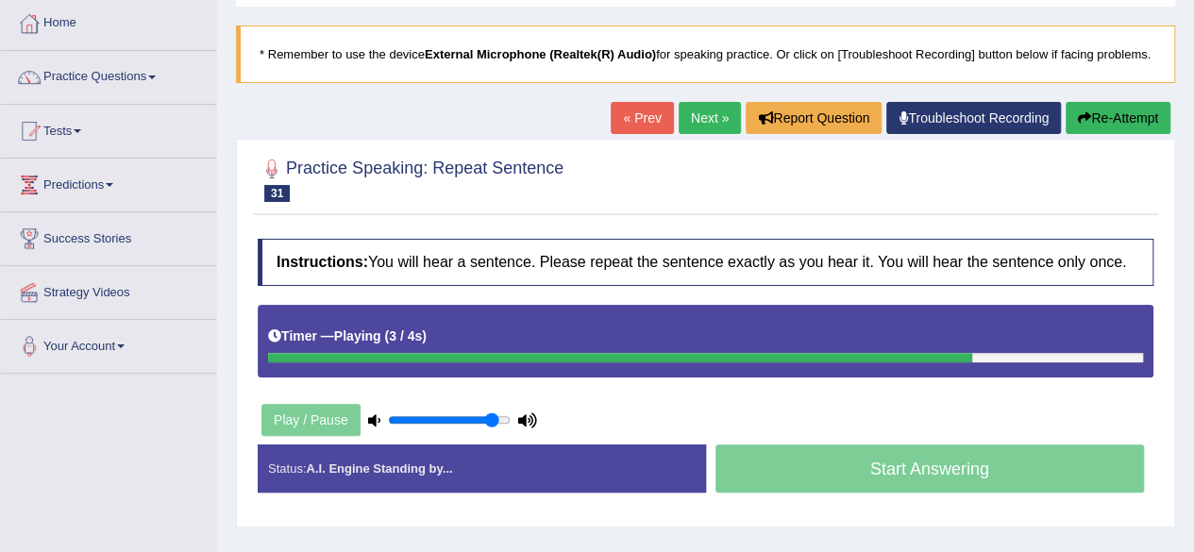
click at [1130, 134] on button "Re-Attempt" at bounding box center [1117, 118] width 105 height 32
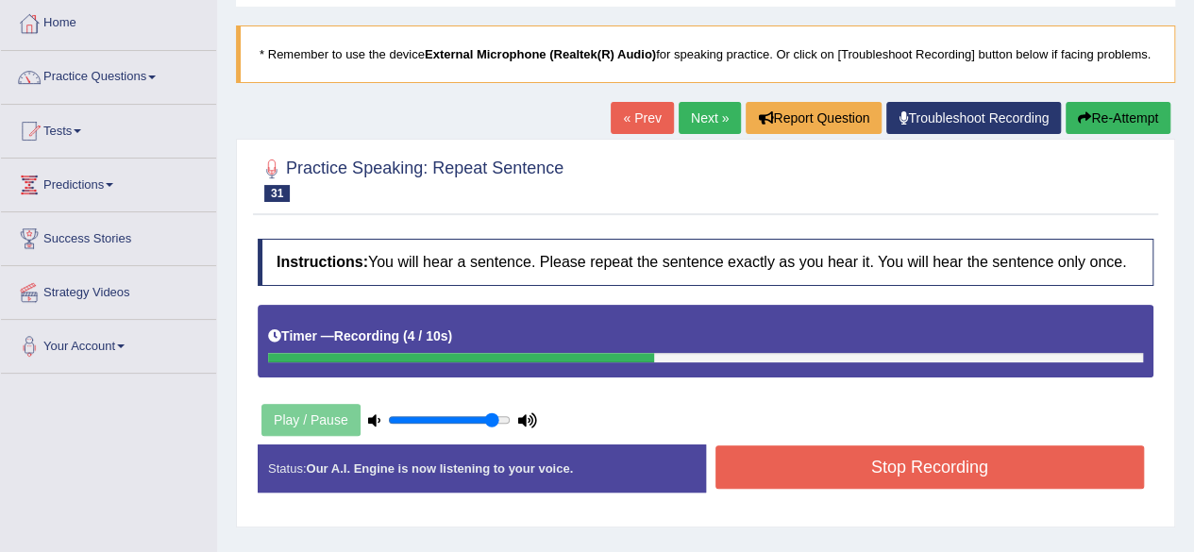
click at [974, 489] on button "Stop Recording" at bounding box center [929, 466] width 429 height 43
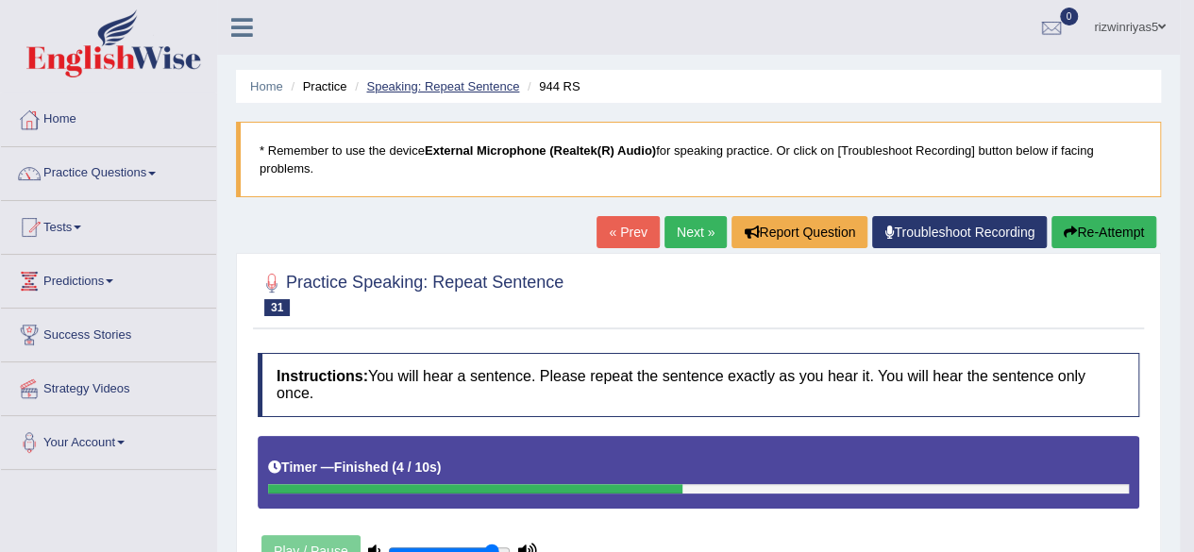
click at [500, 88] on link "Speaking: Repeat Sentence" at bounding box center [442, 86] width 153 height 14
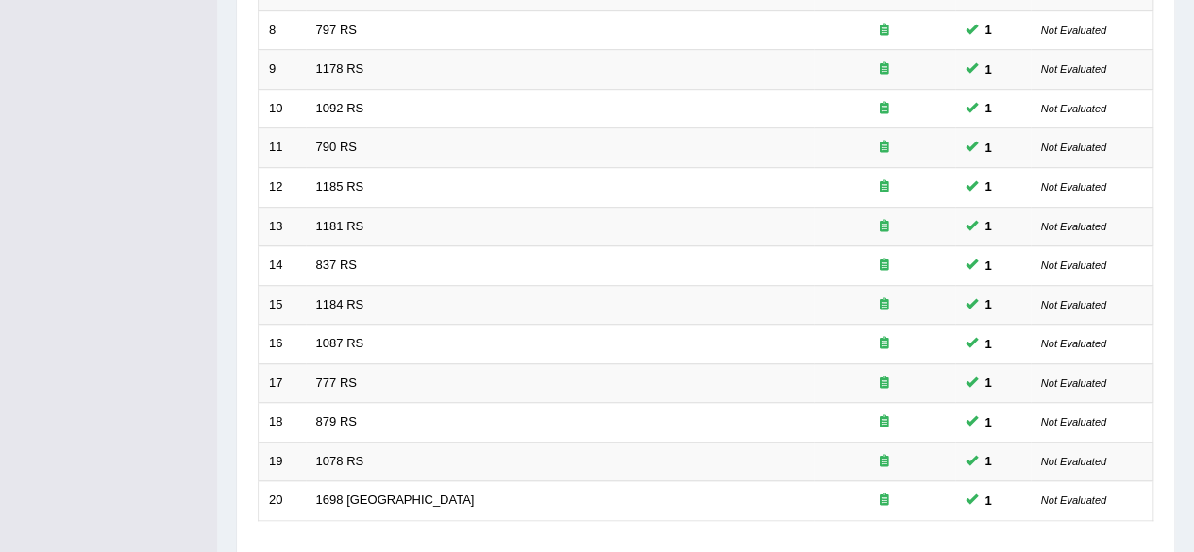
scroll to position [688, 0]
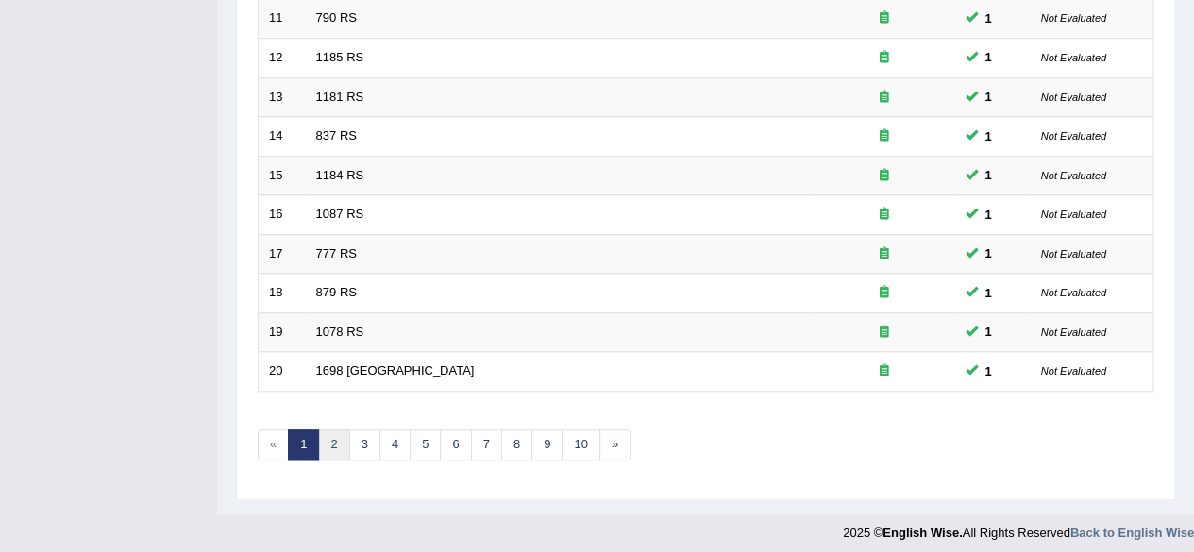
click at [341, 439] on link "2" at bounding box center [333, 444] width 31 height 31
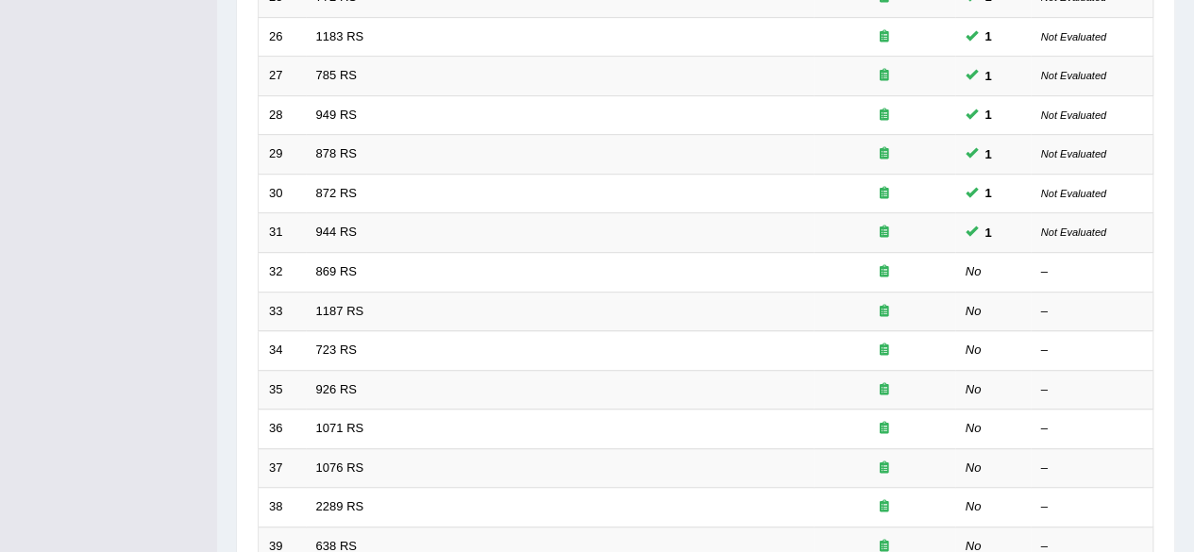
scroll to position [562, 0]
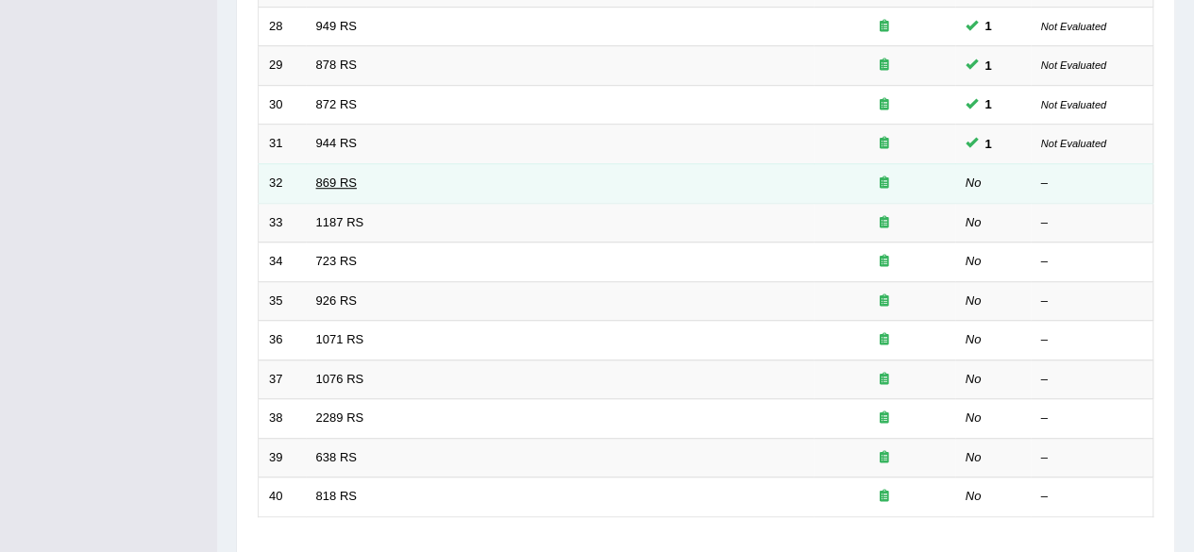
click at [348, 176] on link "869 RS" at bounding box center [336, 183] width 41 height 14
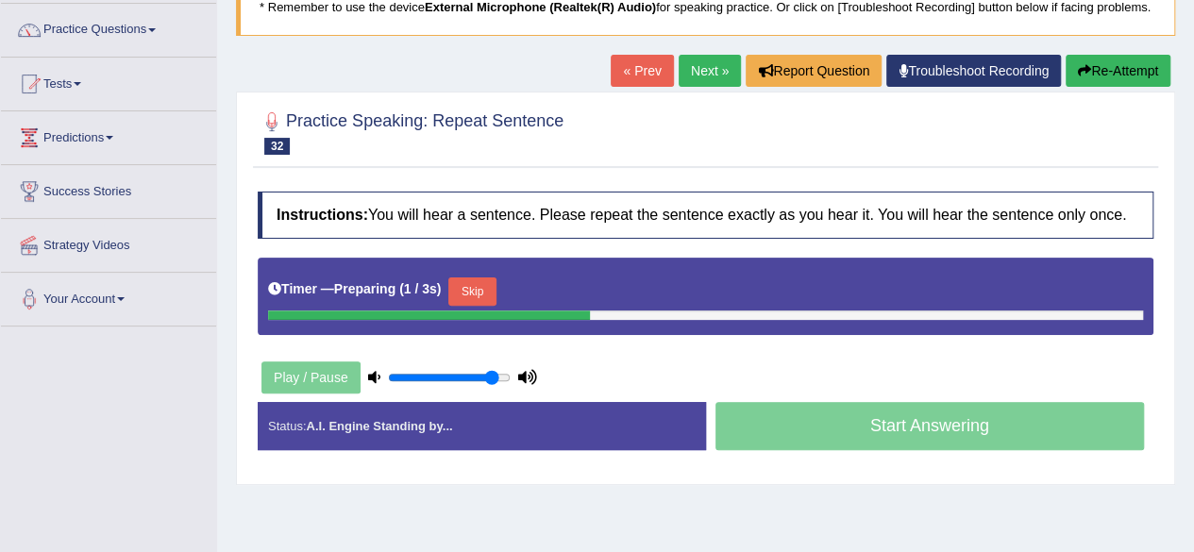
scroll to position [219, 0]
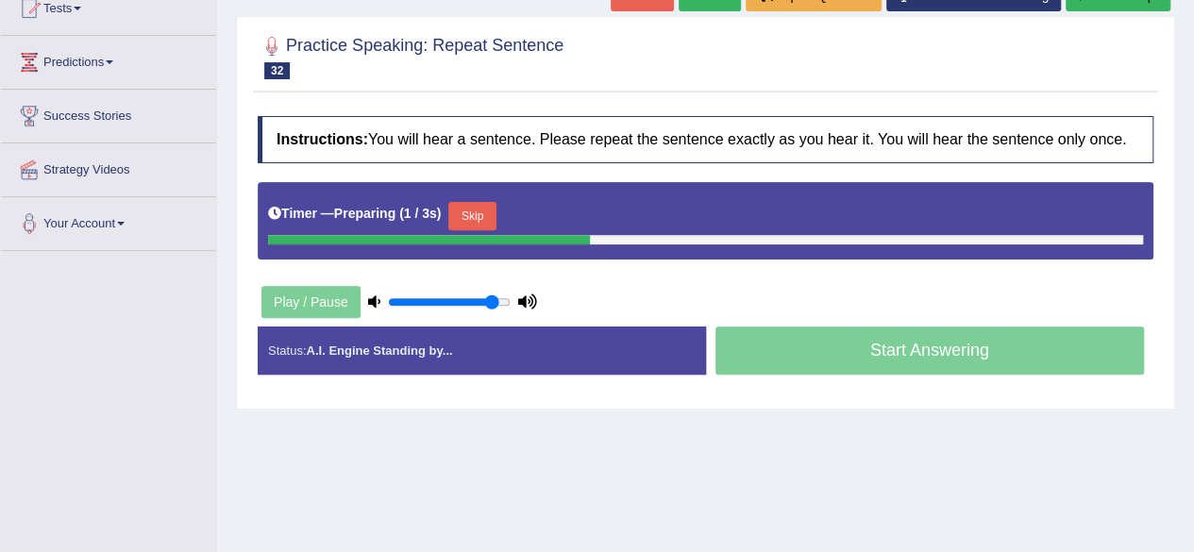
drag, startPoint x: 1207, startPoint y: 86, endPoint x: 1207, endPoint y: 201, distance: 115.1
click at [1193, 201] on html "Toggle navigation Home Practice Questions Speaking Practice Read Aloud Repeat S…" at bounding box center [597, 57] width 1194 height 552
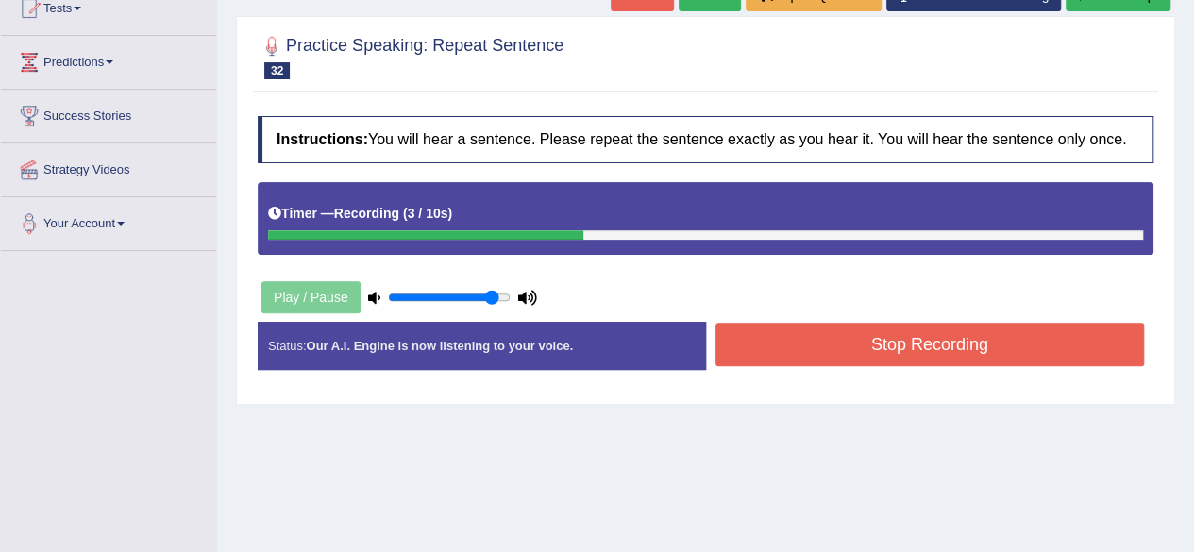
click at [980, 349] on button "Stop Recording" at bounding box center [929, 344] width 429 height 43
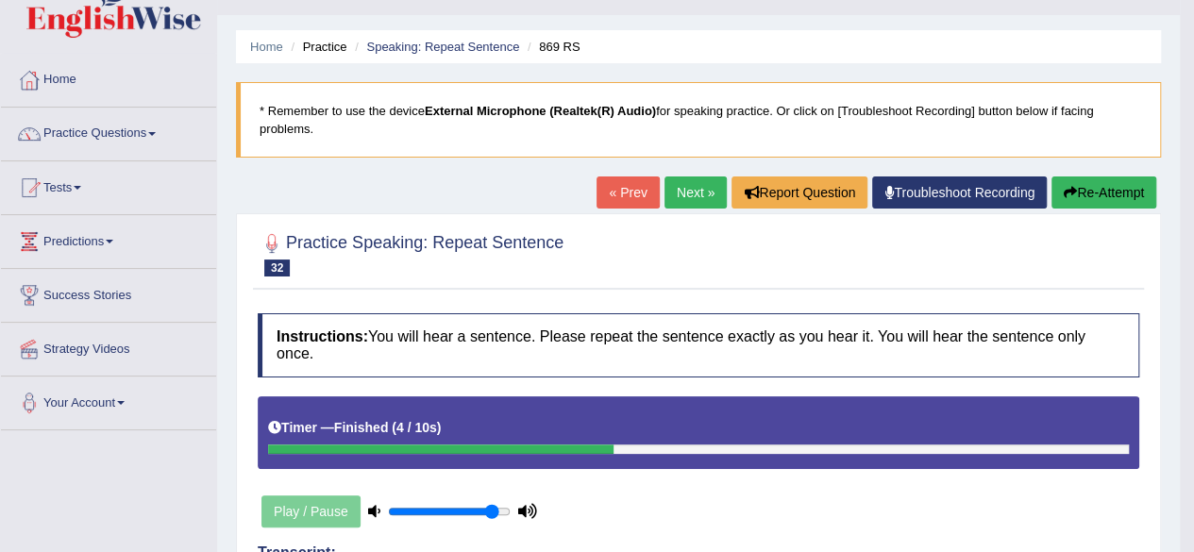
scroll to position [0, 0]
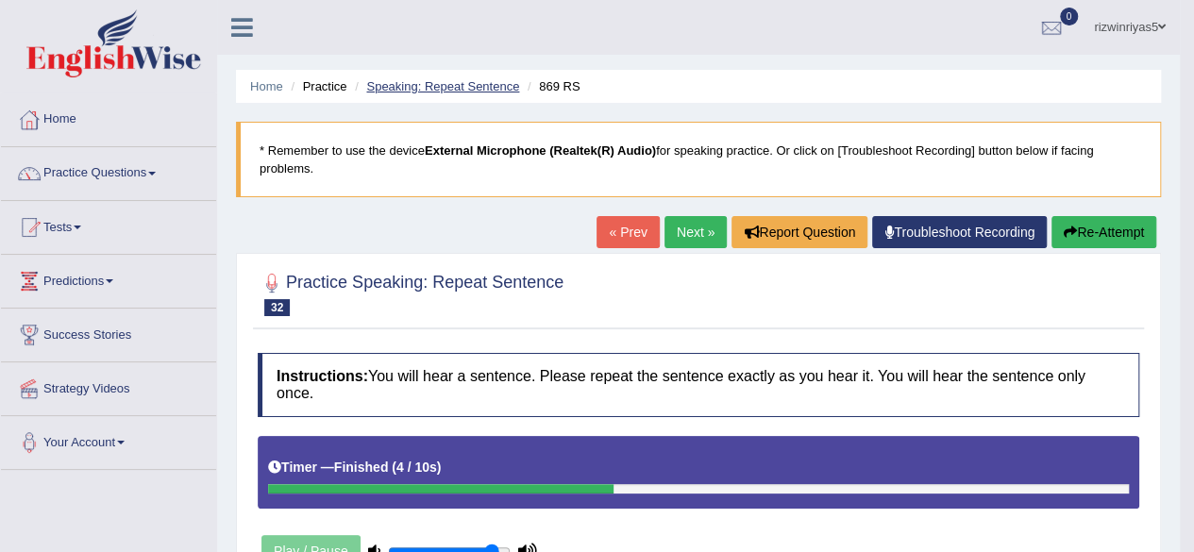
click at [471, 79] on link "Speaking: Repeat Sentence" at bounding box center [442, 86] width 153 height 14
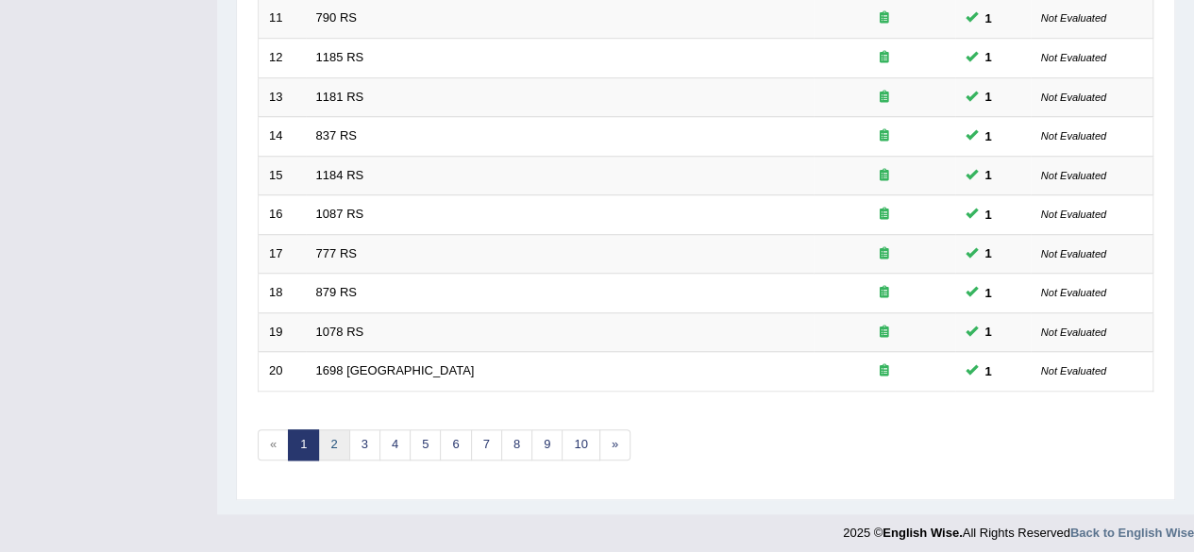
click at [332, 437] on link "2" at bounding box center [333, 444] width 31 height 31
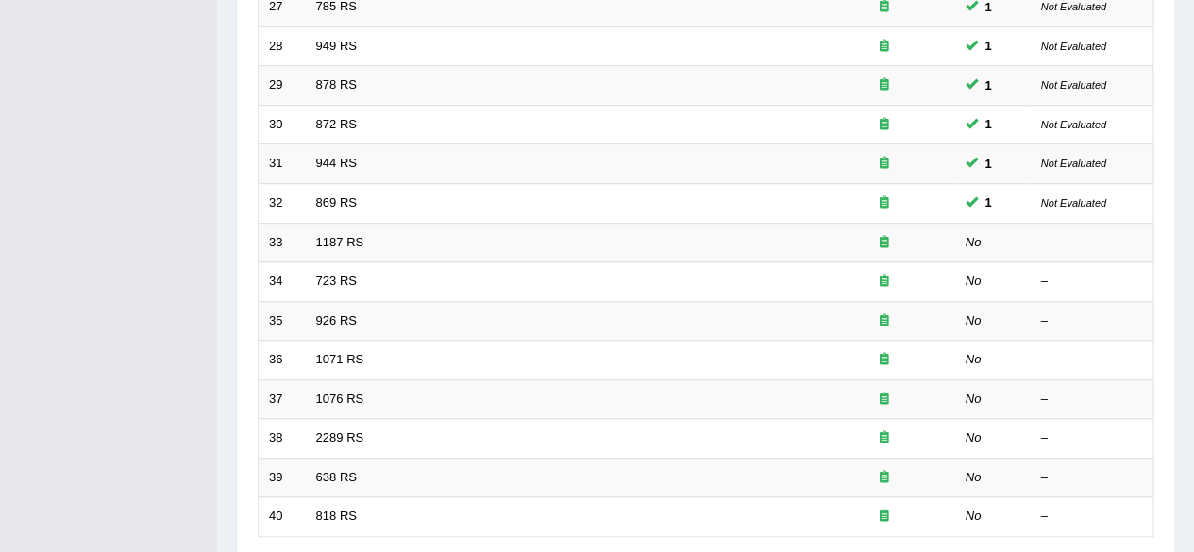
scroll to position [558, 0]
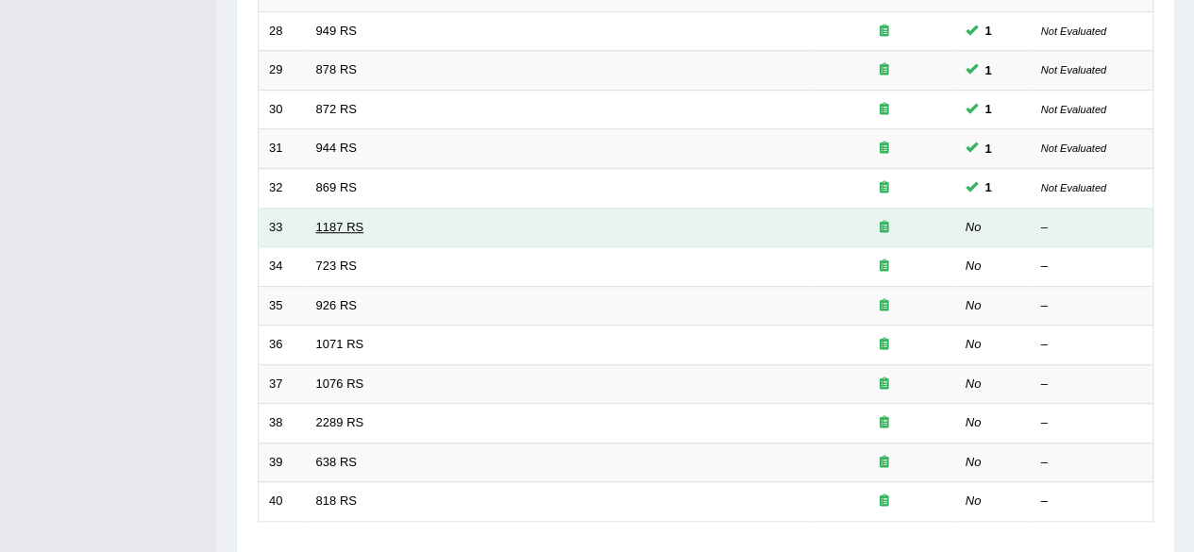
click at [338, 223] on link "1187 RS" at bounding box center [340, 227] width 48 height 14
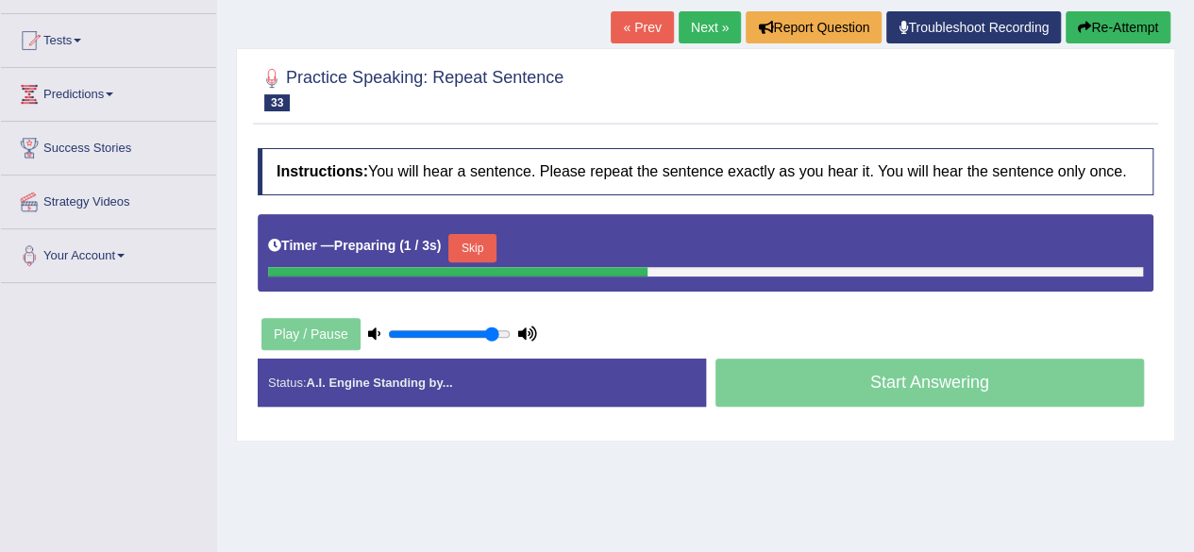
drag, startPoint x: 1207, startPoint y: 164, endPoint x: 1207, endPoint y: 263, distance: 99.1
click at [1194, 263] on html "Toggle navigation Home Practice Questions Speaking Practice Read Aloud Repeat S…" at bounding box center [597, 89] width 1194 height 552
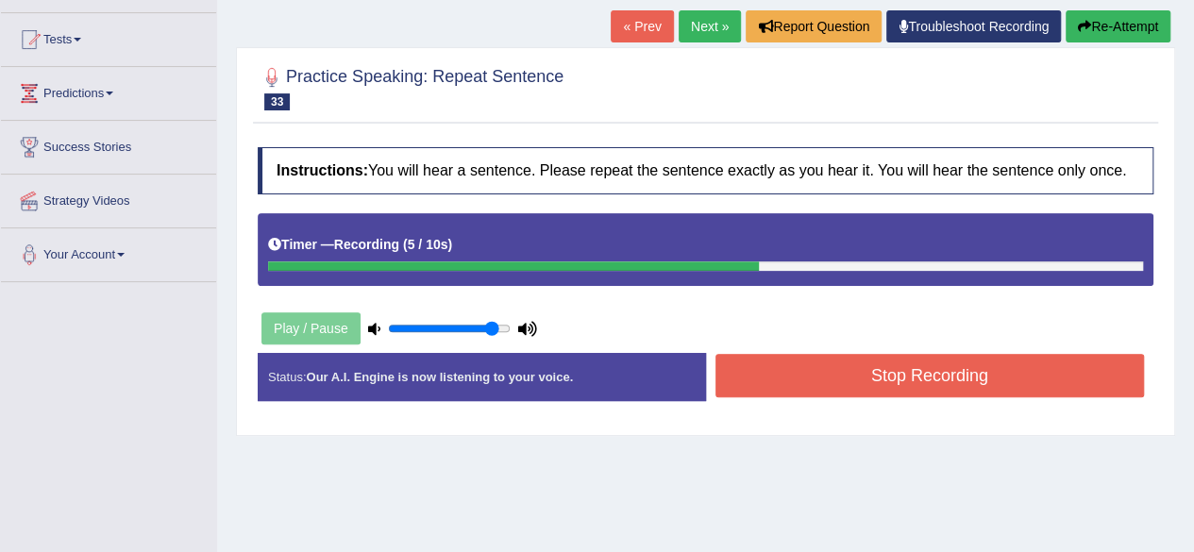
click at [949, 385] on button "Stop Recording" at bounding box center [929, 375] width 429 height 43
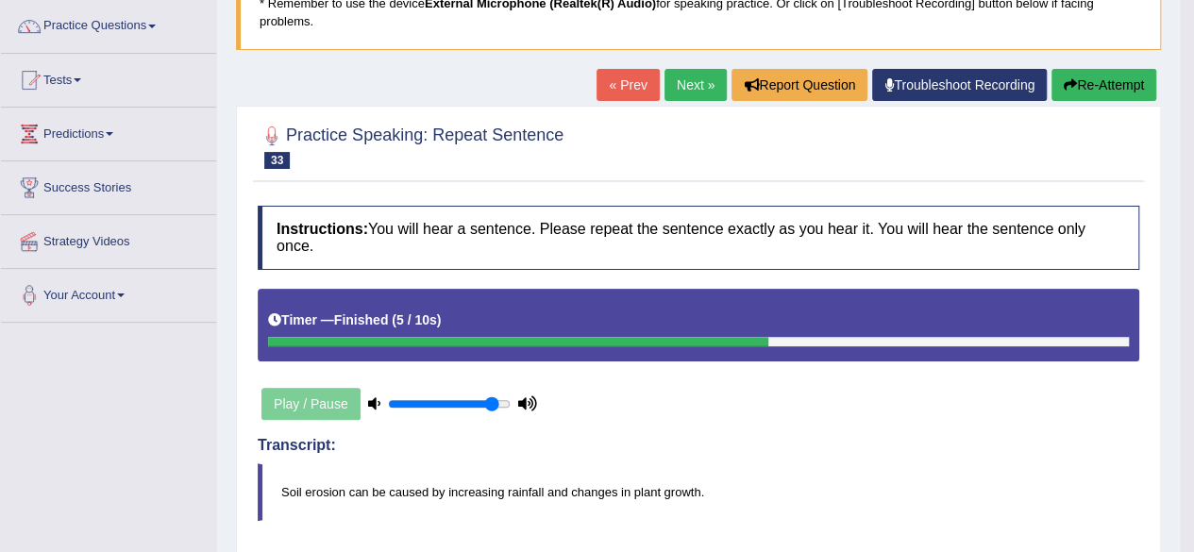
scroll to position [0, 0]
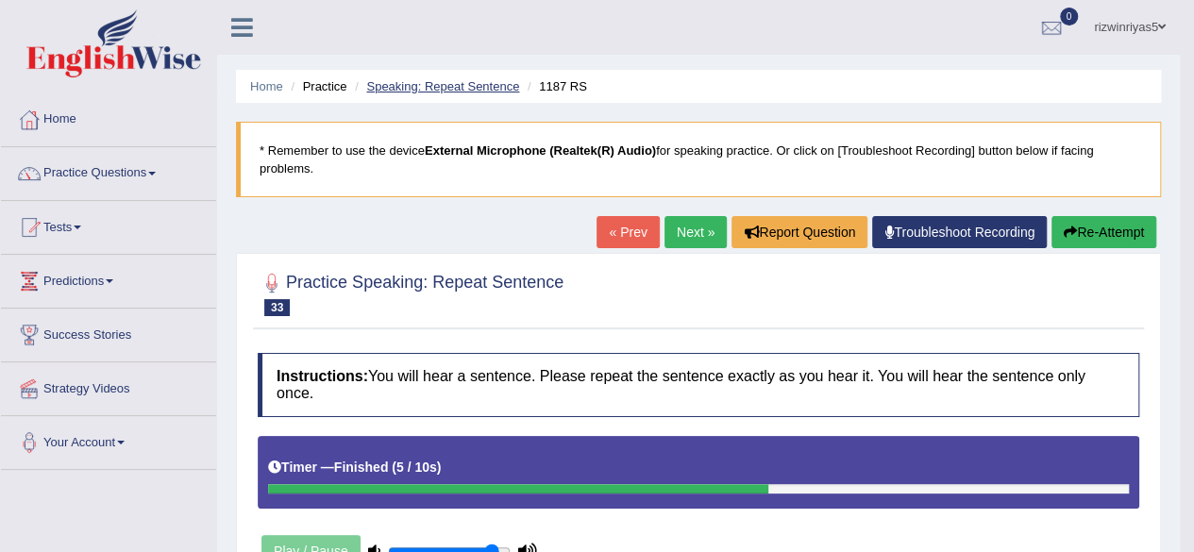
click at [506, 86] on link "Speaking: Repeat Sentence" at bounding box center [442, 86] width 153 height 14
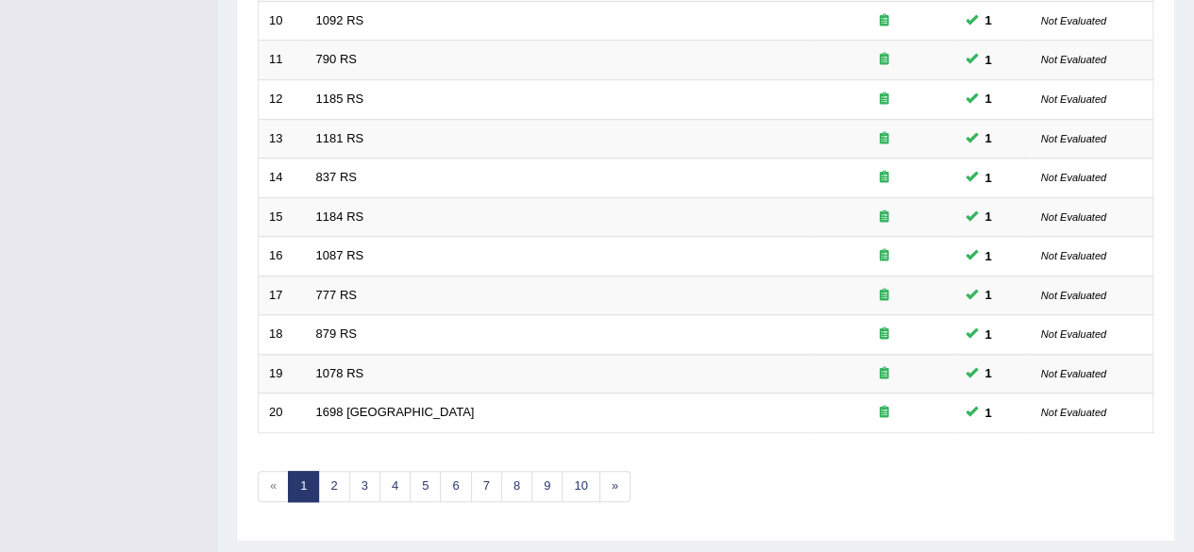
scroll to position [688, 0]
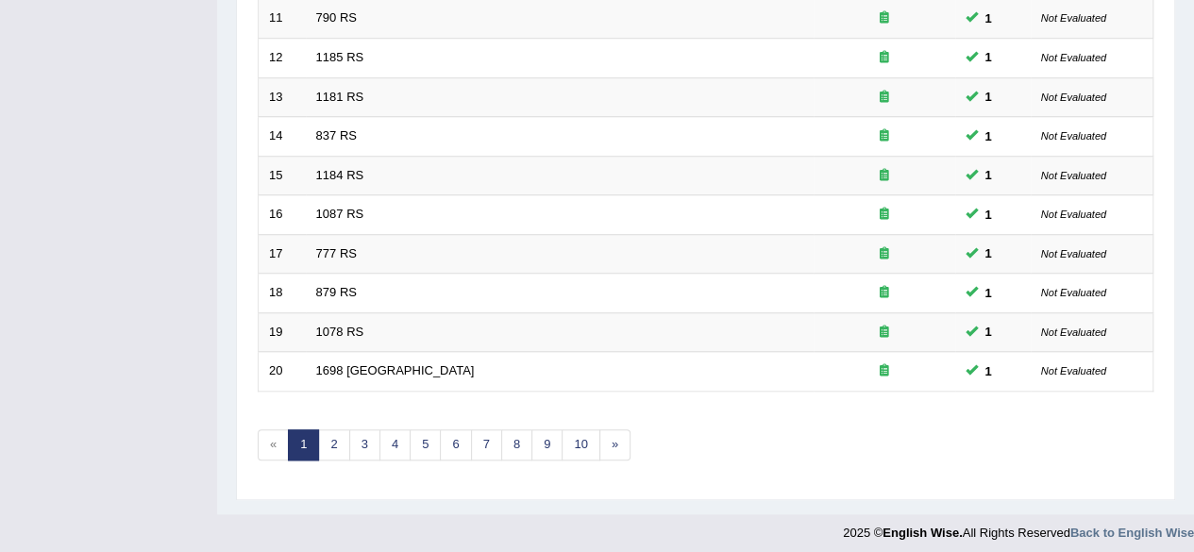
click at [341, 434] on link "2" at bounding box center [333, 444] width 31 height 31
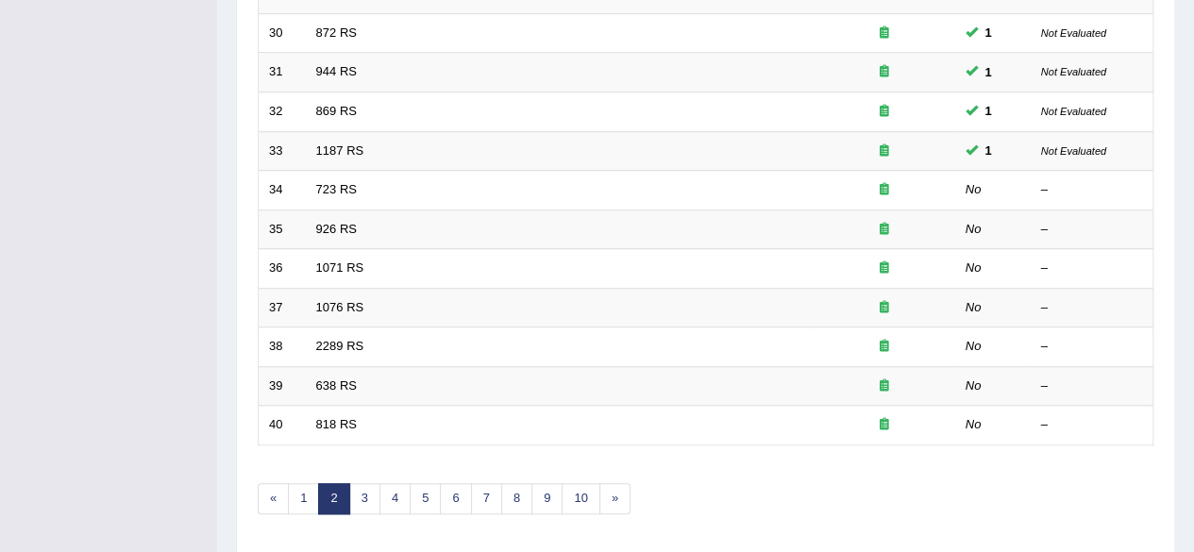
scroll to position [638, 0]
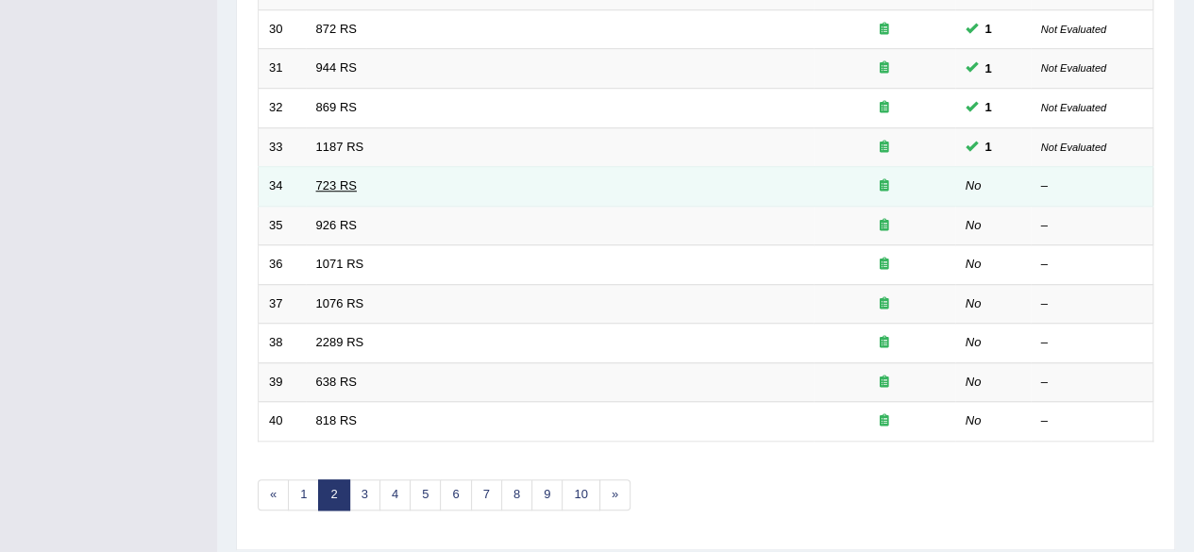
click at [345, 181] on link "723 RS" at bounding box center [336, 185] width 41 height 14
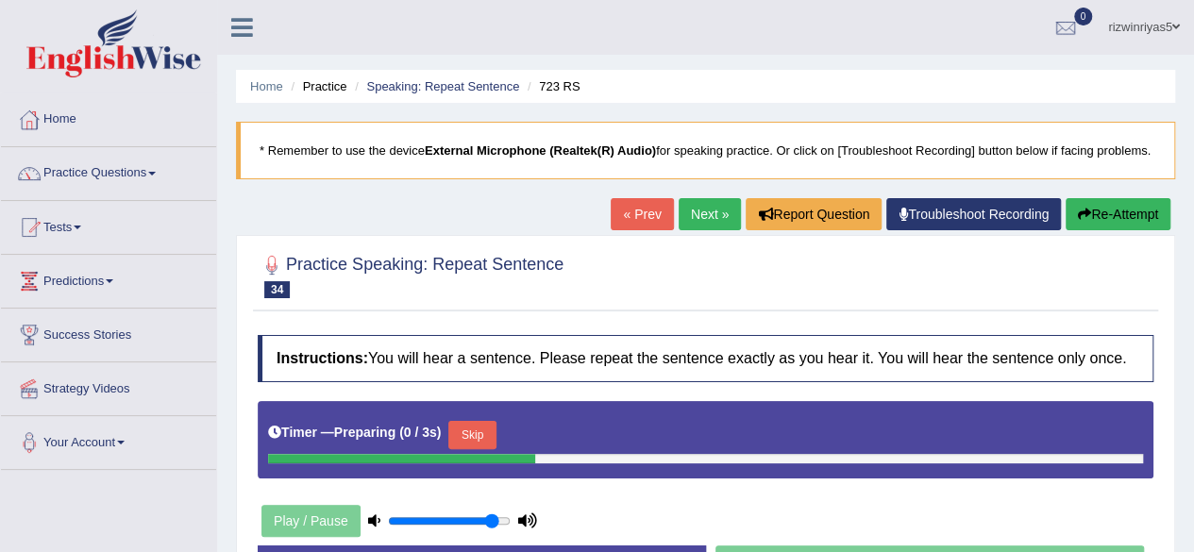
scroll to position [83, 0]
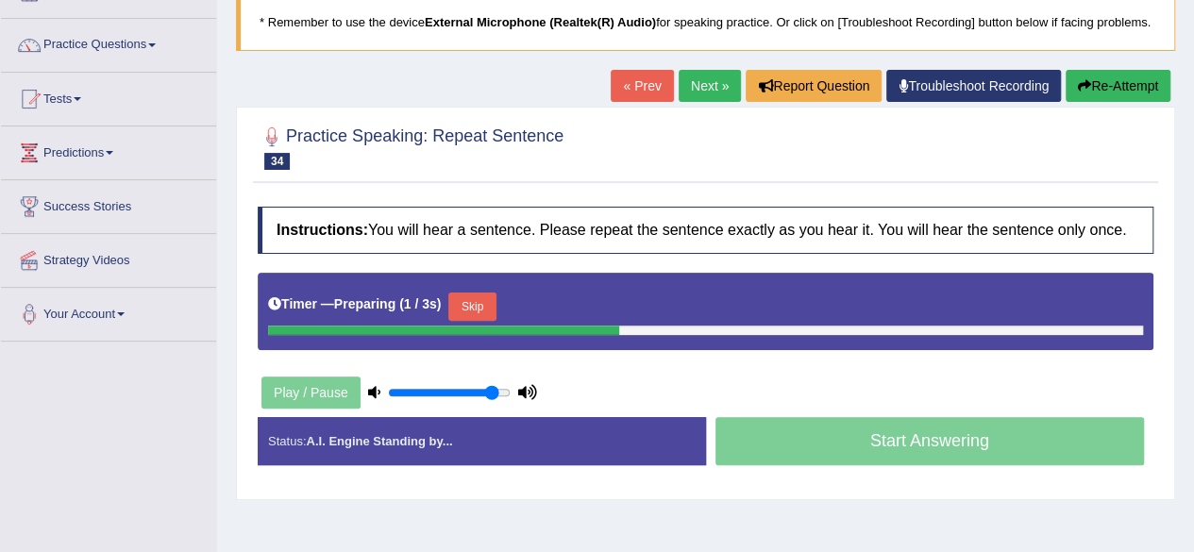
click at [1193, 183] on html "Toggle navigation Home Practice Questions Speaking Practice Read Aloud Repeat S…" at bounding box center [597, 148] width 1194 height 552
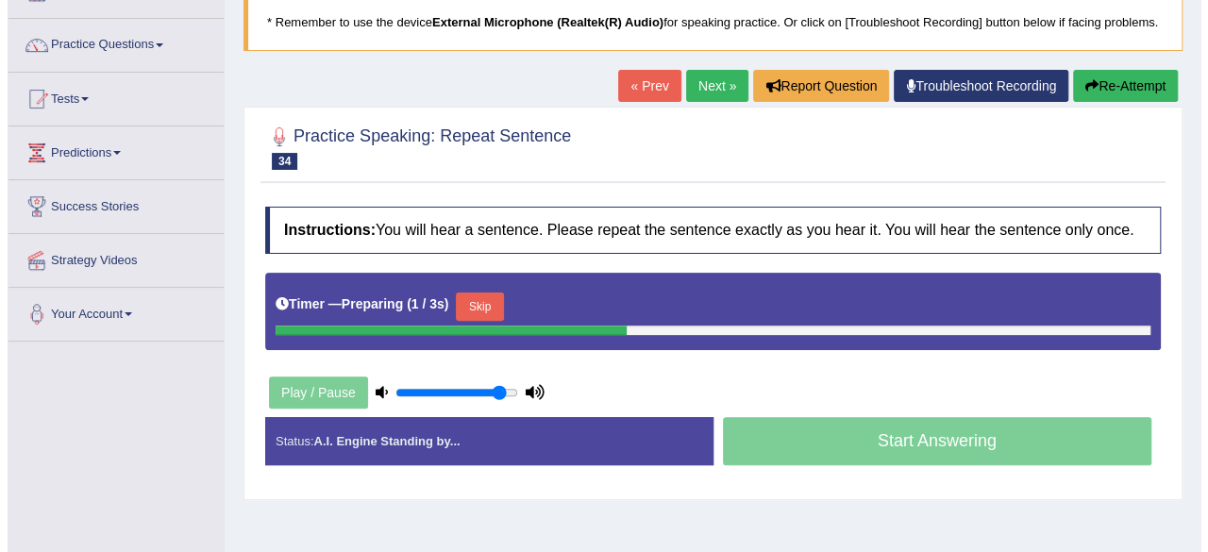
scroll to position [134, 0]
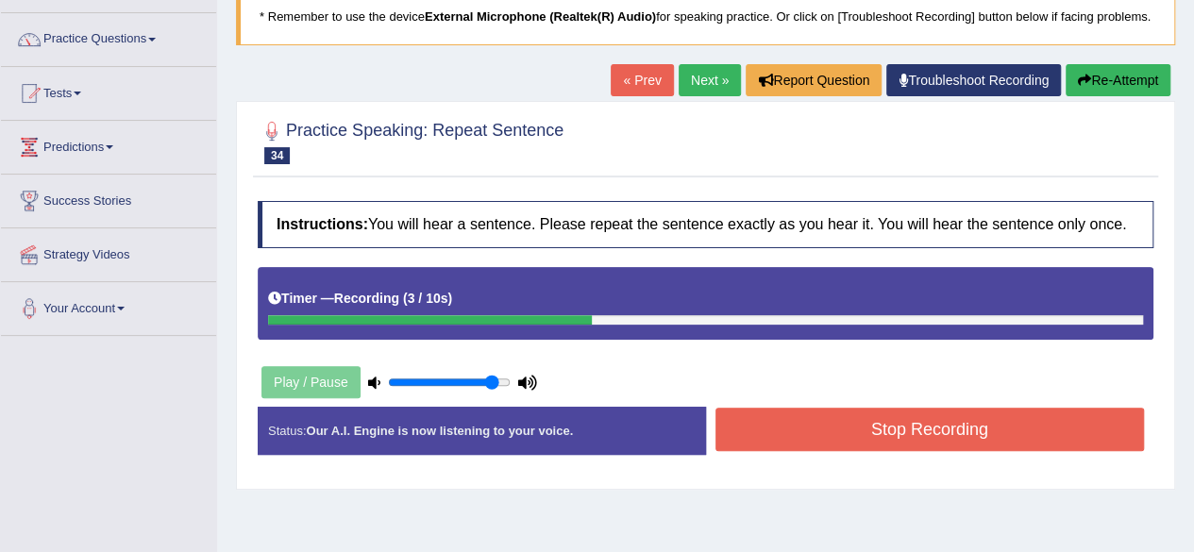
click at [985, 432] on button "Stop Recording" at bounding box center [929, 429] width 429 height 43
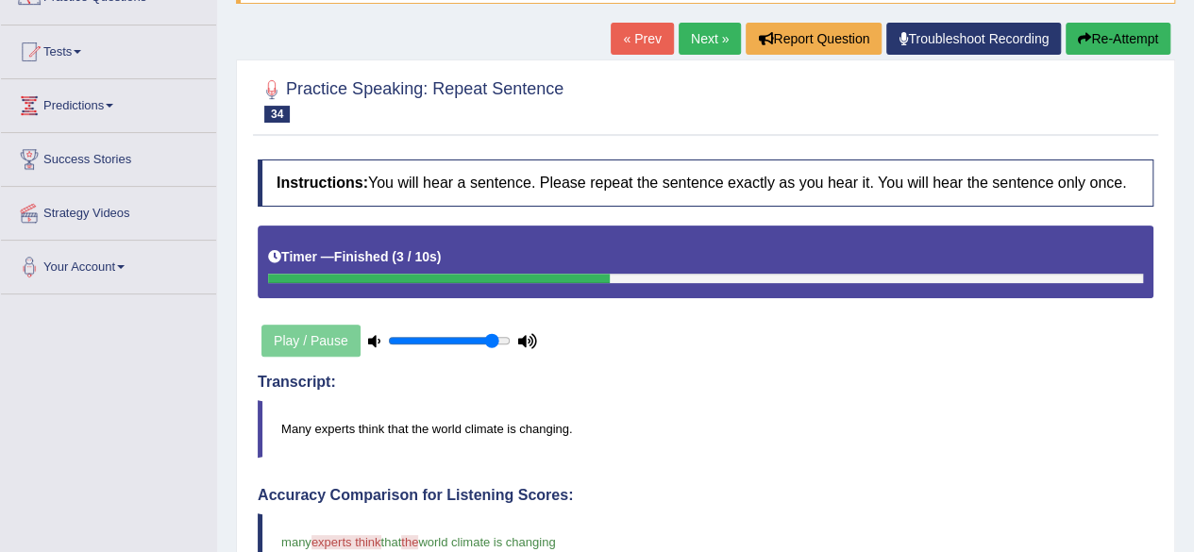
drag, startPoint x: 1204, startPoint y: 192, endPoint x: 1207, endPoint y: 288, distance: 96.3
click at [1193, 288] on html "Toggle navigation Home Practice Questions Speaking Practice Read Aloud Repeat S…" at bounding box center [597, 100] width 1194 height 552
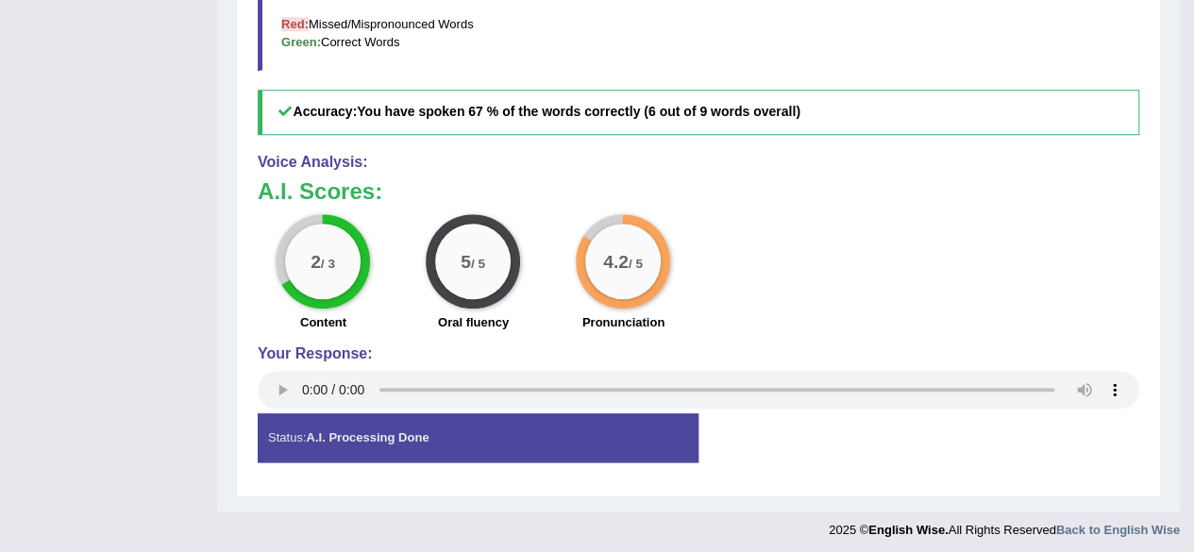
scroll to position [0, 0]
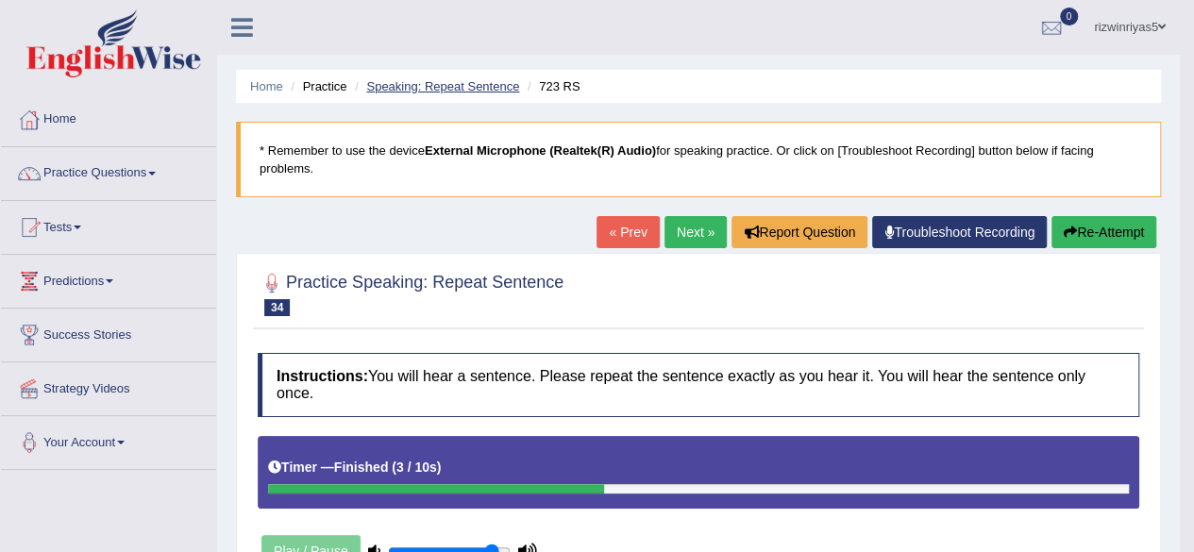
click at [514, 81] on link "Speaking: Repeat Sentence" at bounding box center [442, 86] width 153 height 14
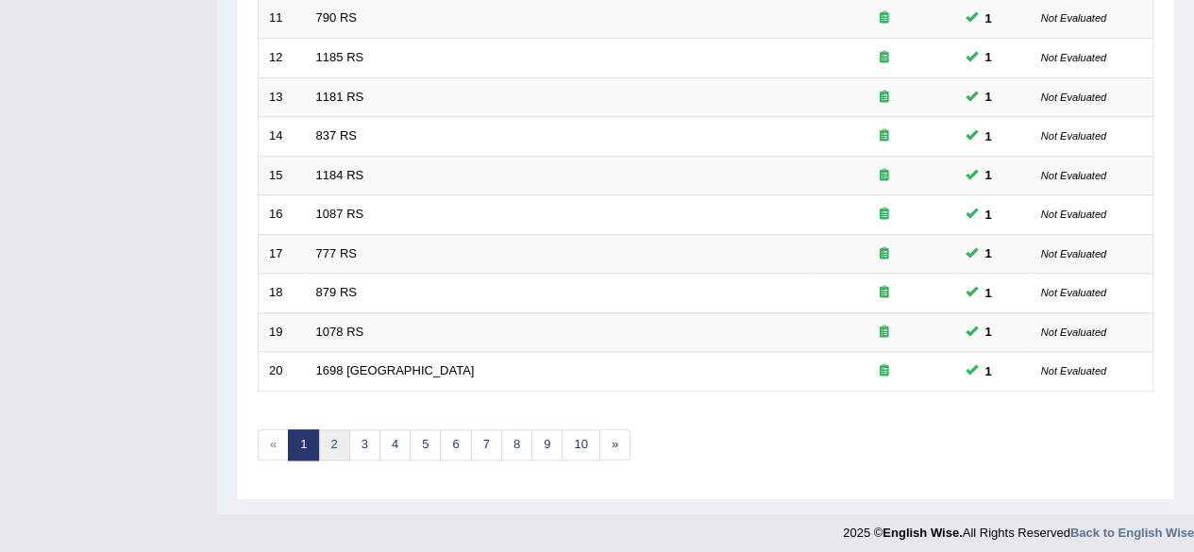
click at [330, 434] on link "2" at bounding box center [333, 444] width 31 height 31
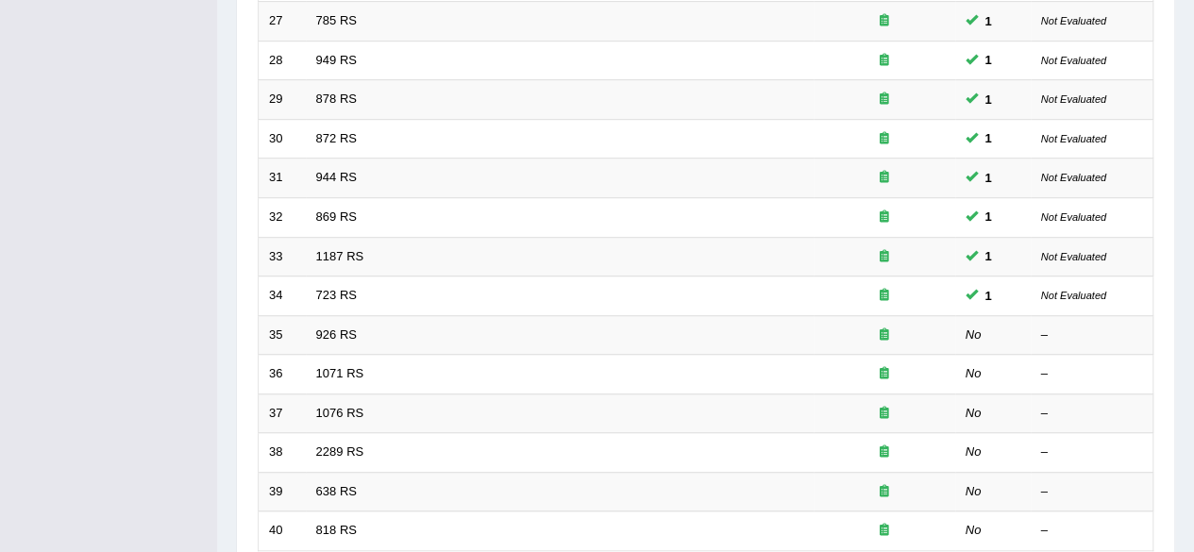
scroll to position [596, 0]
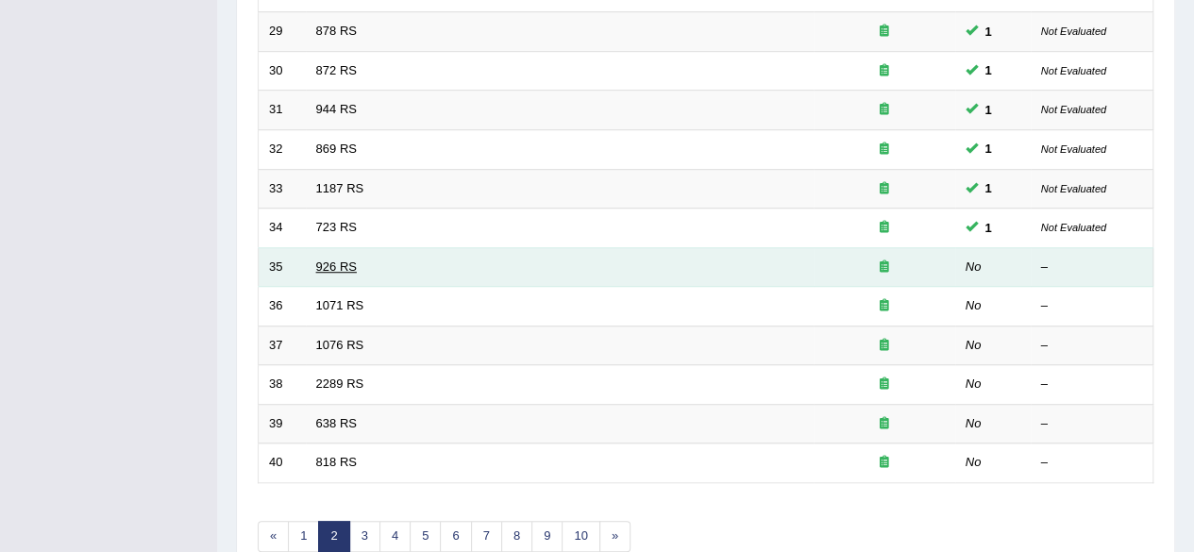
click at [328, 259] on link "926 RS" at bounding box center [336, 266] width 41 height 14
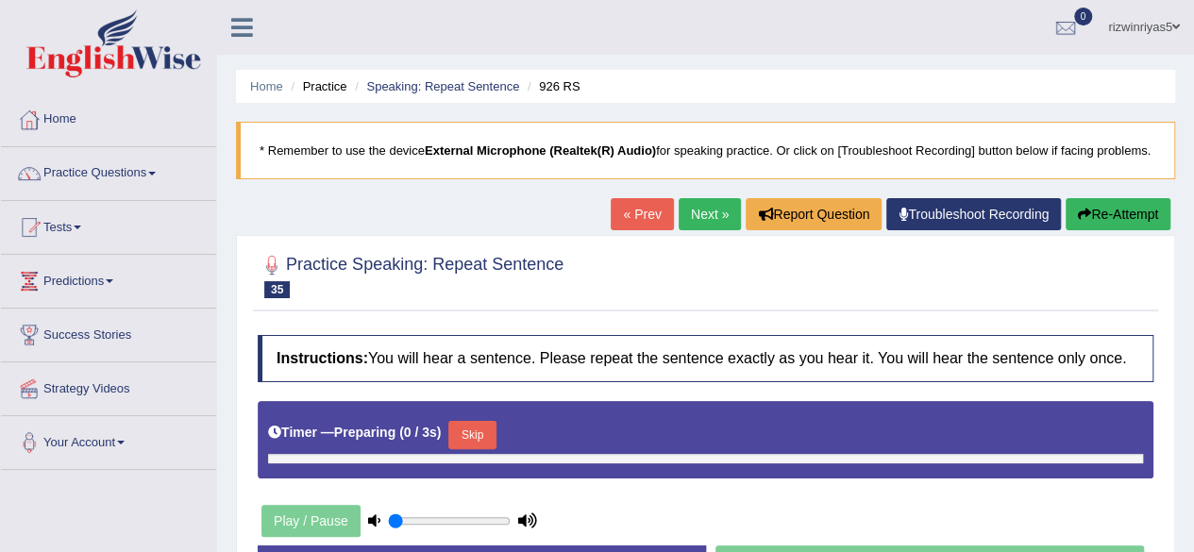
type input "0.9"
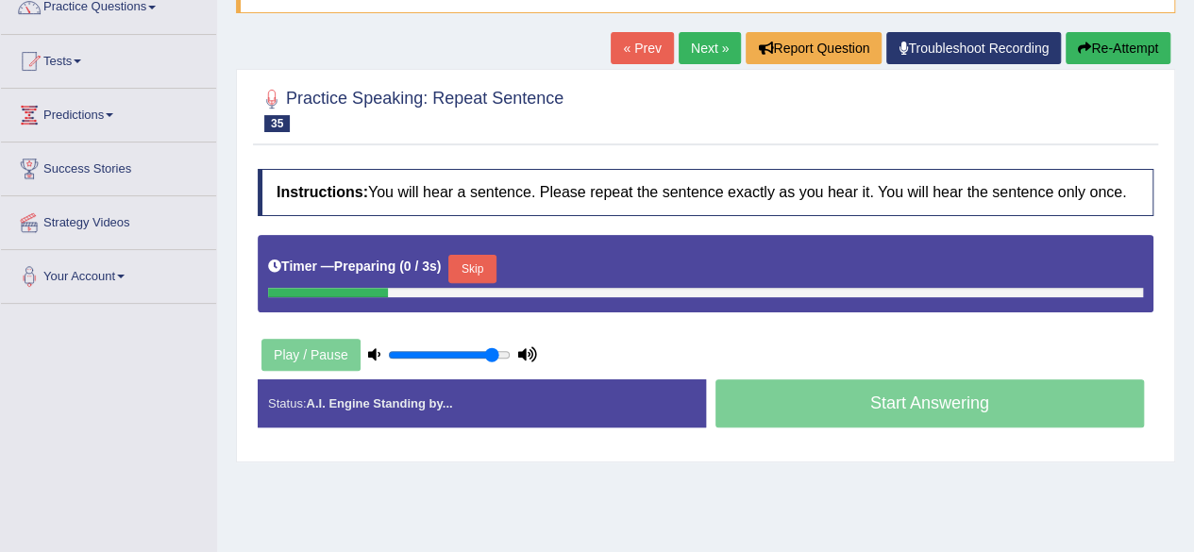
scroll to position [178, 0]
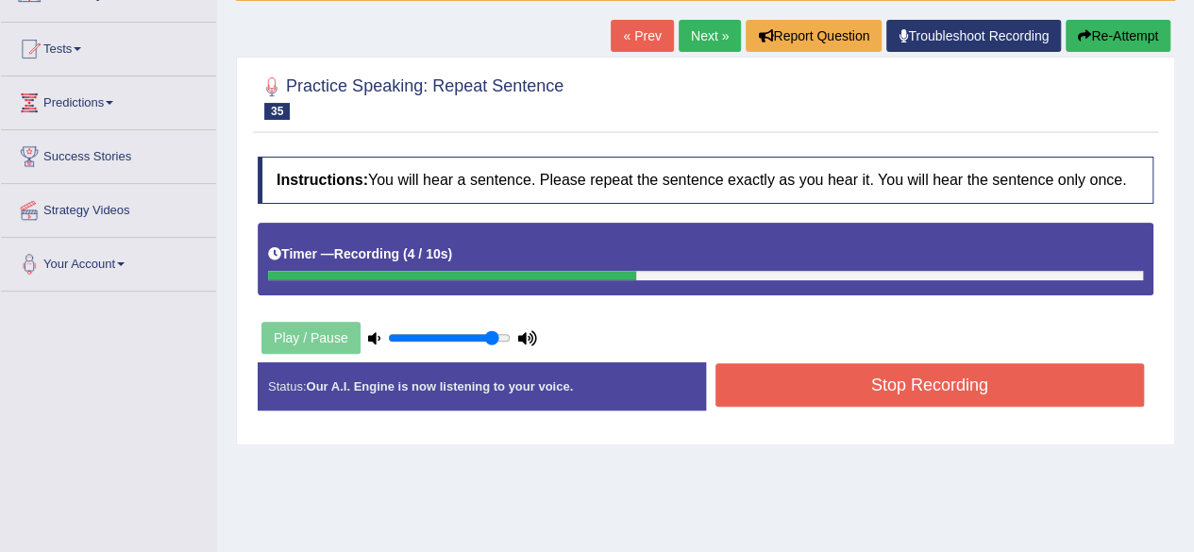
click at [924, 407] on button "Stop Recording" at bounding box center [929, 384] width 429 height 43
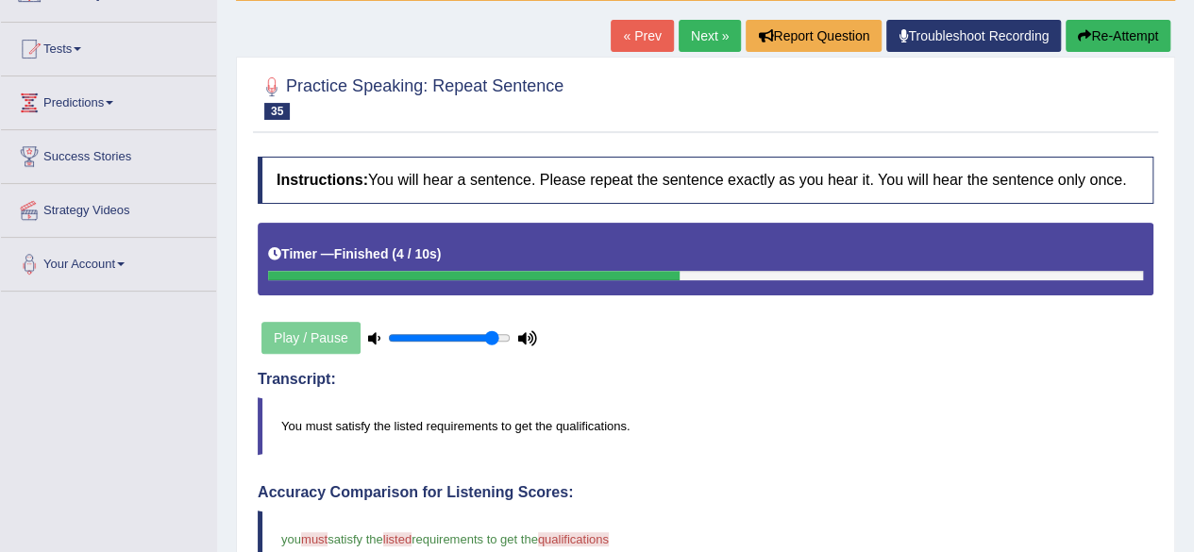
drag, startPoint x: 1207, startPoint y: 214, endPoint x: 1207, endPoint y: 280, distance: 66.1
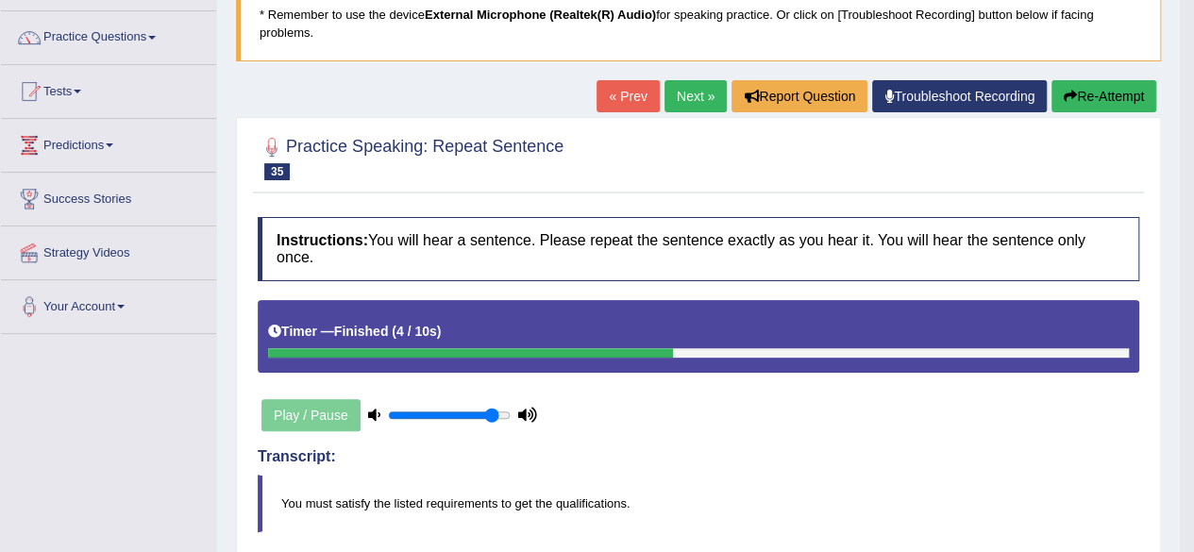
scroll to position [8, 0]
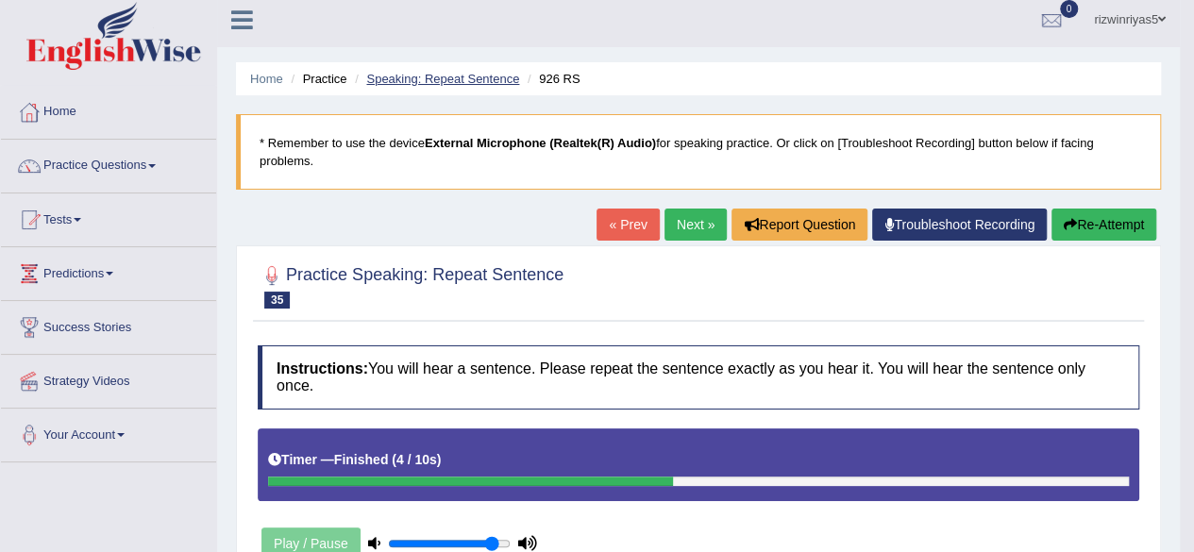
click at [472, 78] on link "Speaking: Repeat Sentence" at bounding box center [442, 79] width 153 height 14
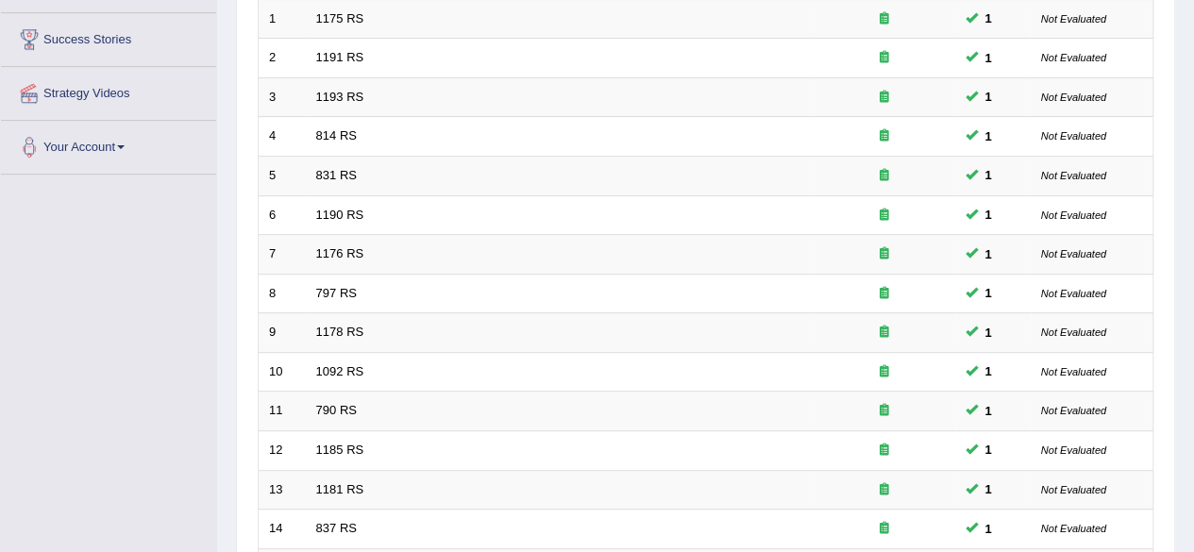
scroll to position [528, 0]
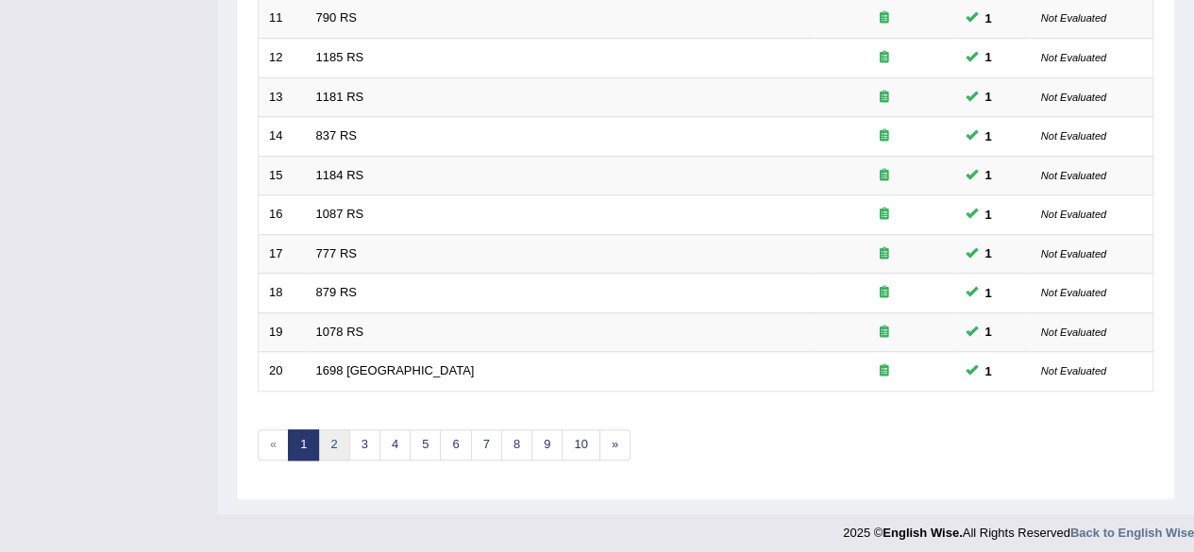
click at [326, 429] on link "2" at bounding box center [333, 444] width 31 height 31
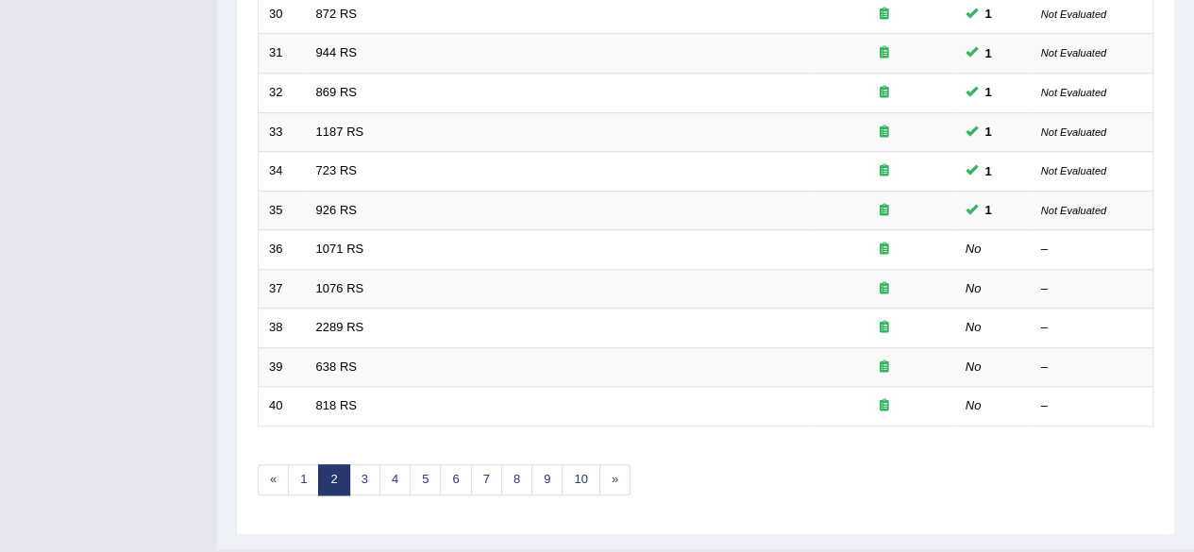
scroll to position [688, 0]
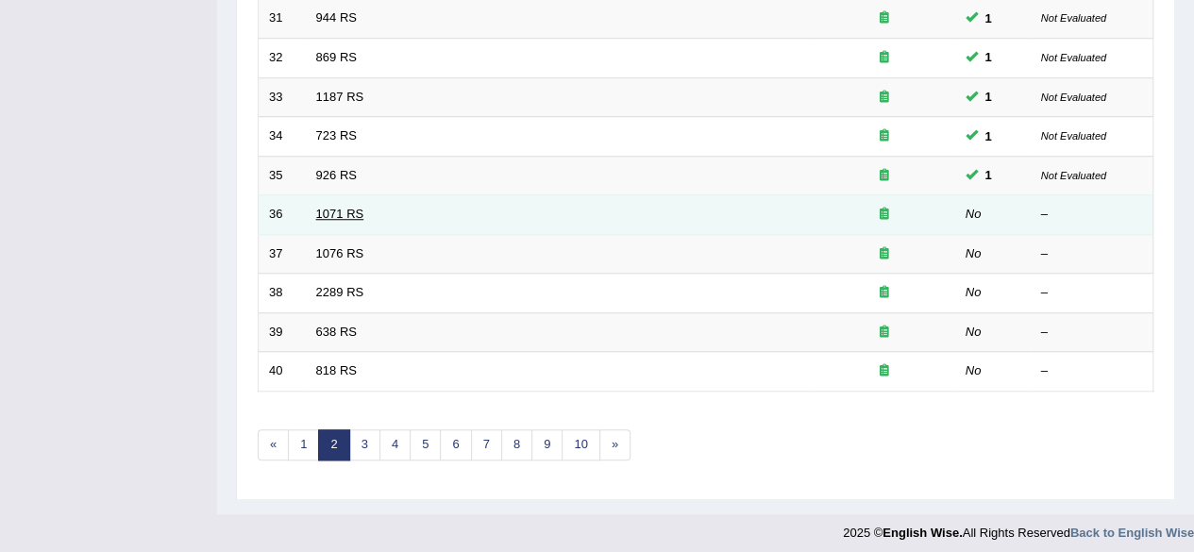
click at [342, 207] on link "1071 RS" at bounding box center [340, 214] width 48 height 14
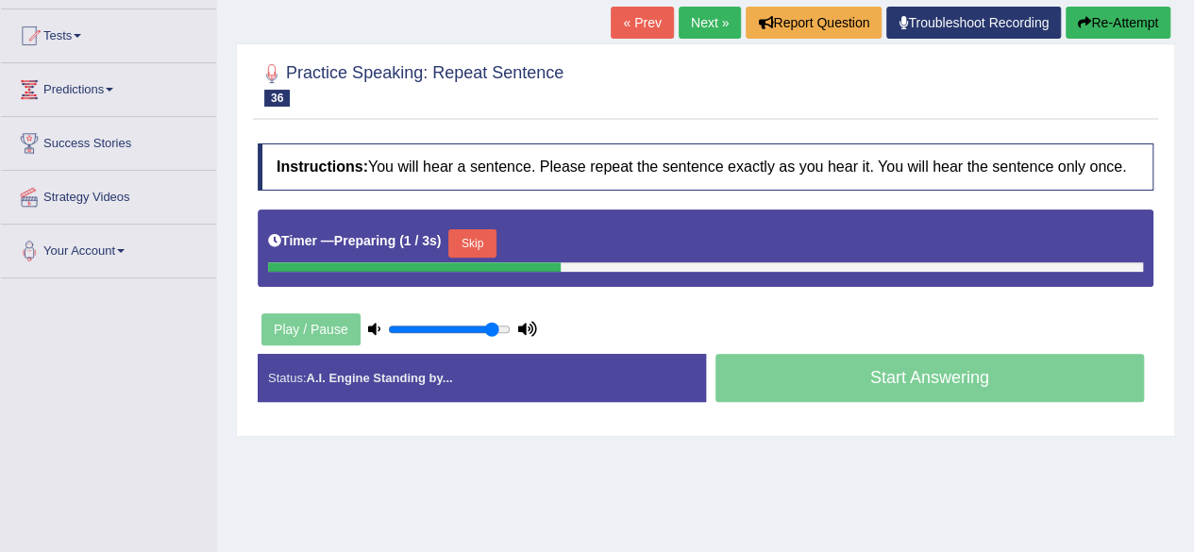
drag, startPoint x: 0, startPoint y: 0, endPoint x: 1207, endPoint y: 303, distance: 1244.3
click at [1193, 303] on html "Toggle navigation Home Practice Questions Speaking Practice Read Aloud Repeat S…" at bounding box center [597, 84] width 1194 height 552
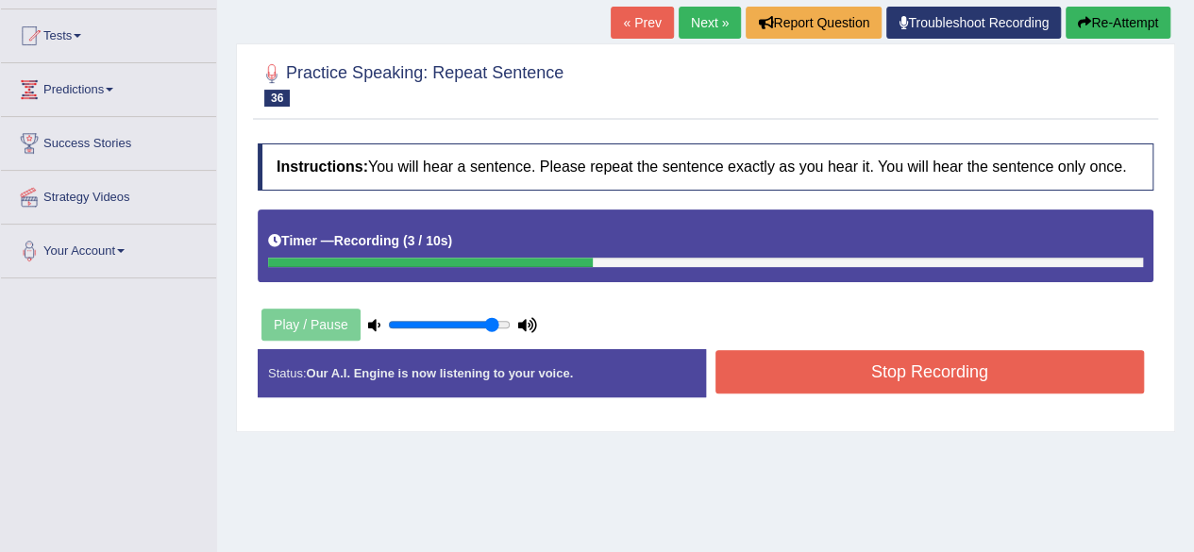
click at [990, 373] on button "Stop Recording" at bounding box center [929, 371] width 429 height 43
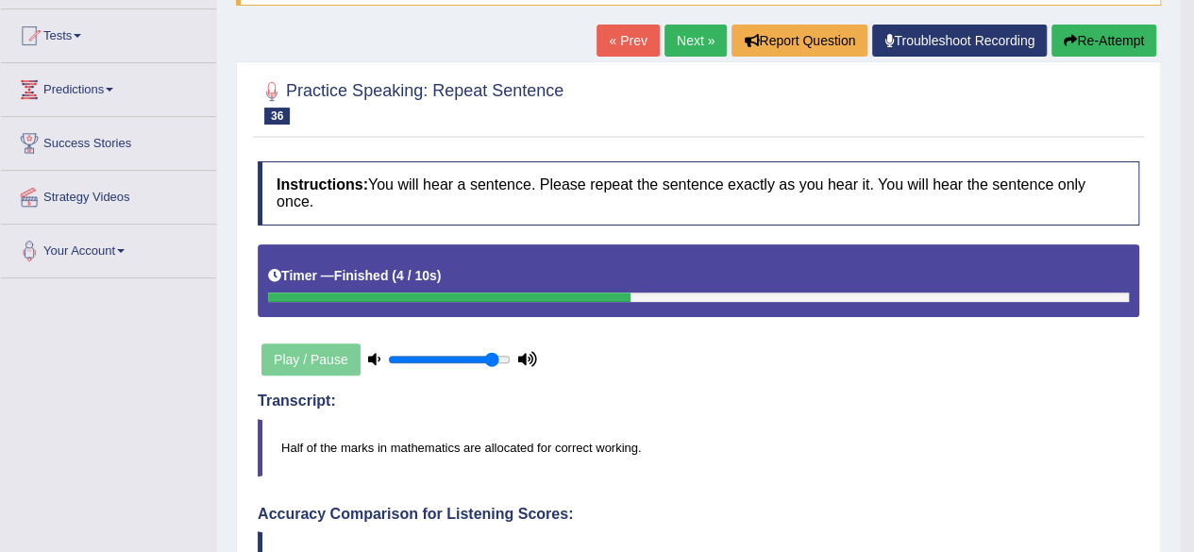
drag, startPoint x: 1207, startPoint y: 152, endPoint x: 1207, endPoint y: 224, distance: 71.7
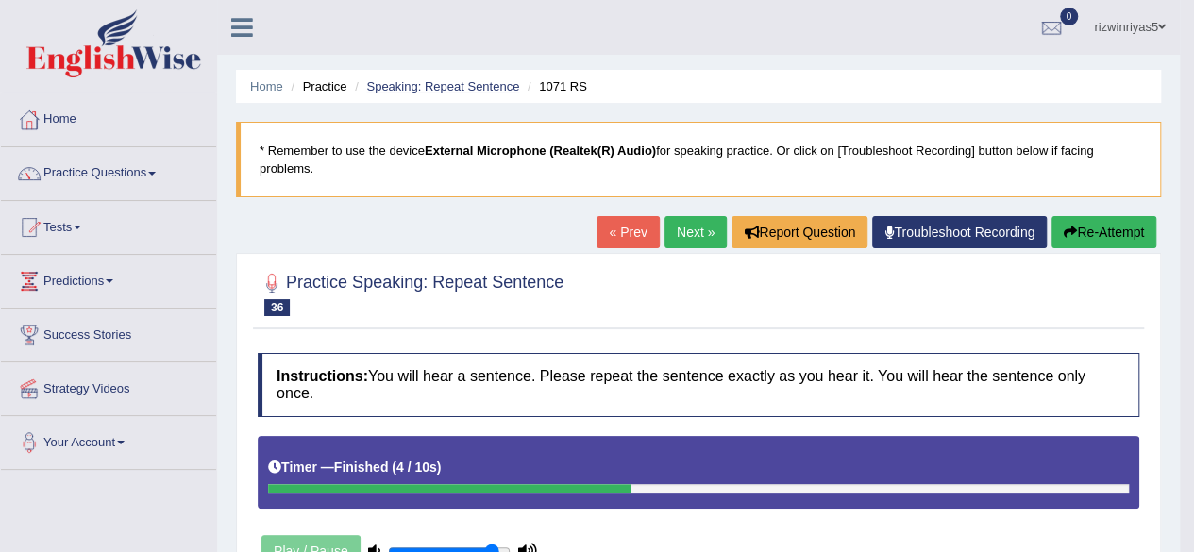
click at [483, 84] on link "Speaking: Repeat Sentence" at bounding box center [442, 86] width 153 height 14
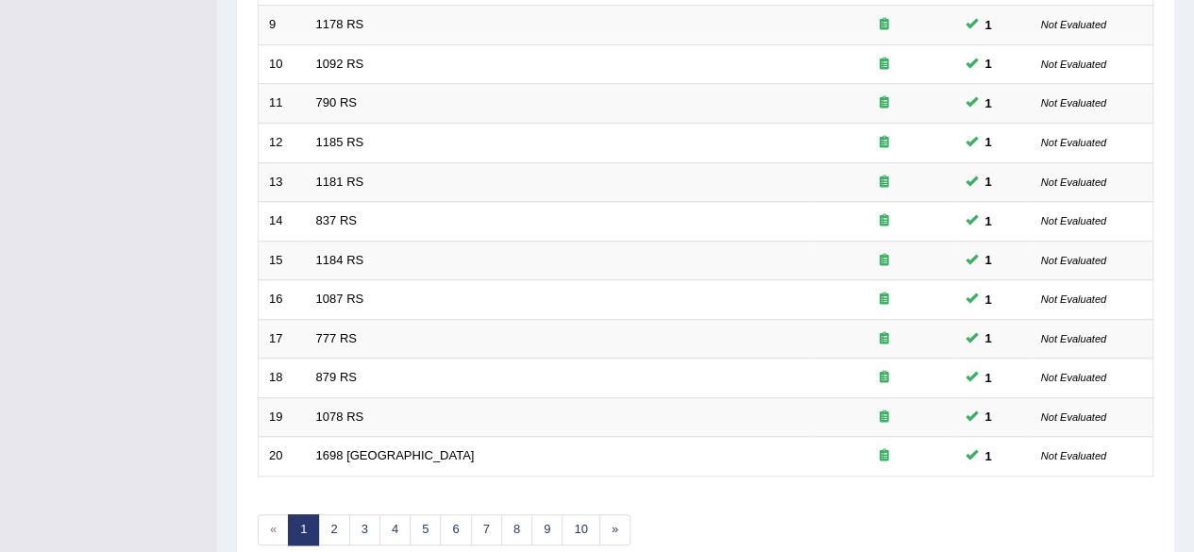
scroll to position [688, 0]
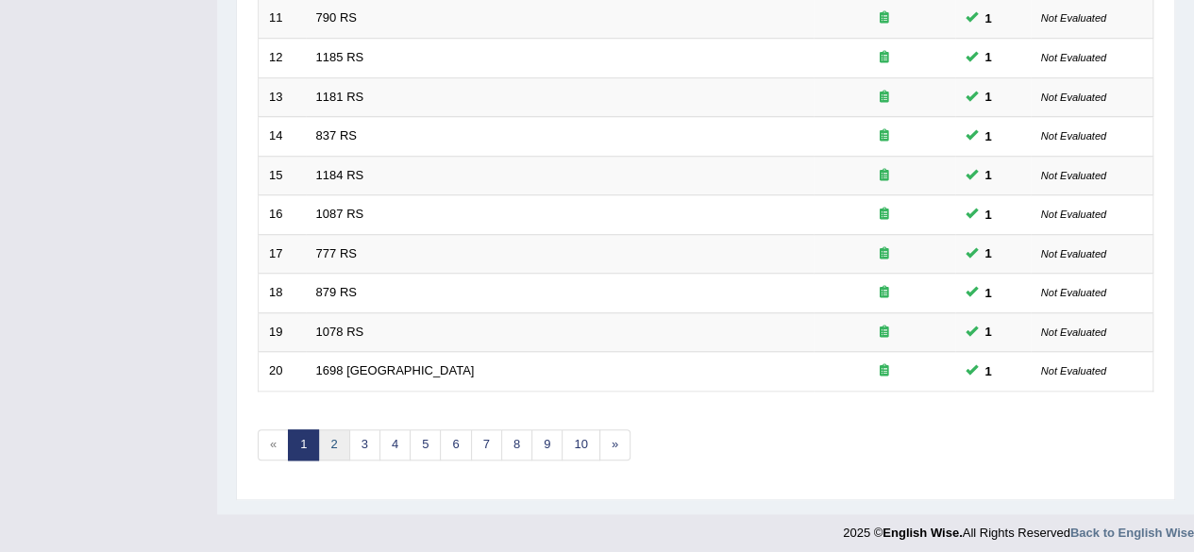
click at [342, 438] on link "2" at bounding box center [333, 444] width 31 height 31
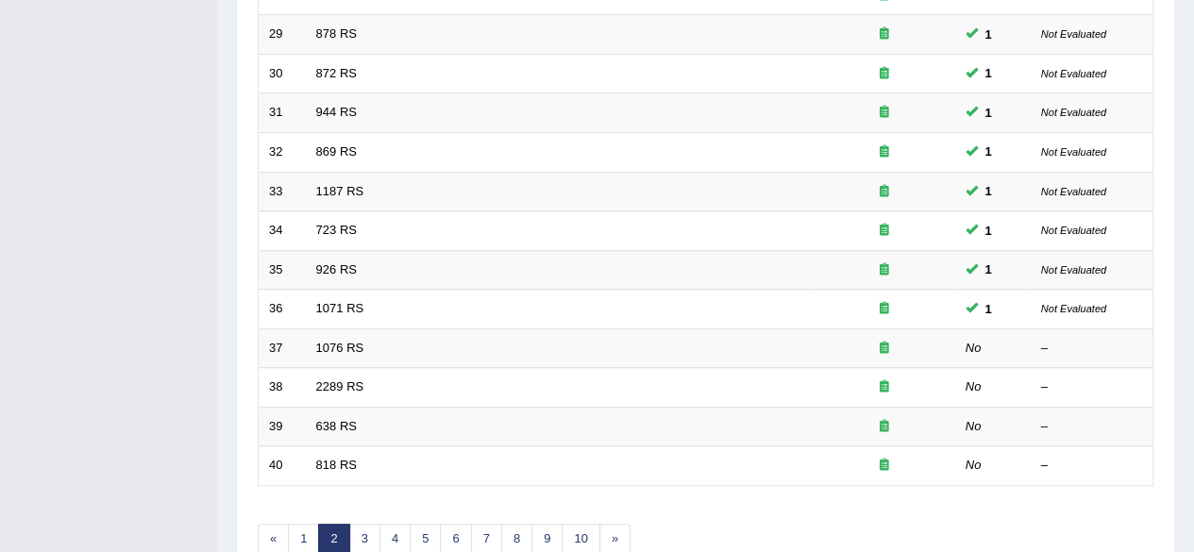
scroll to position [604, 0]
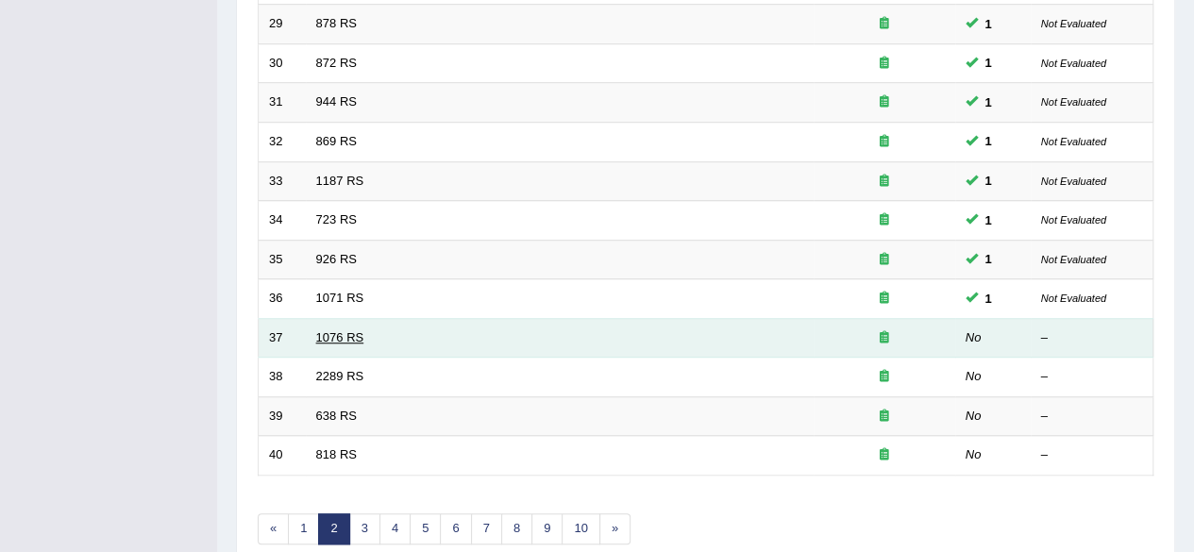
click at [342, 333] on link "1076 RS" at bounding box center [340, 337] width 48 height 14
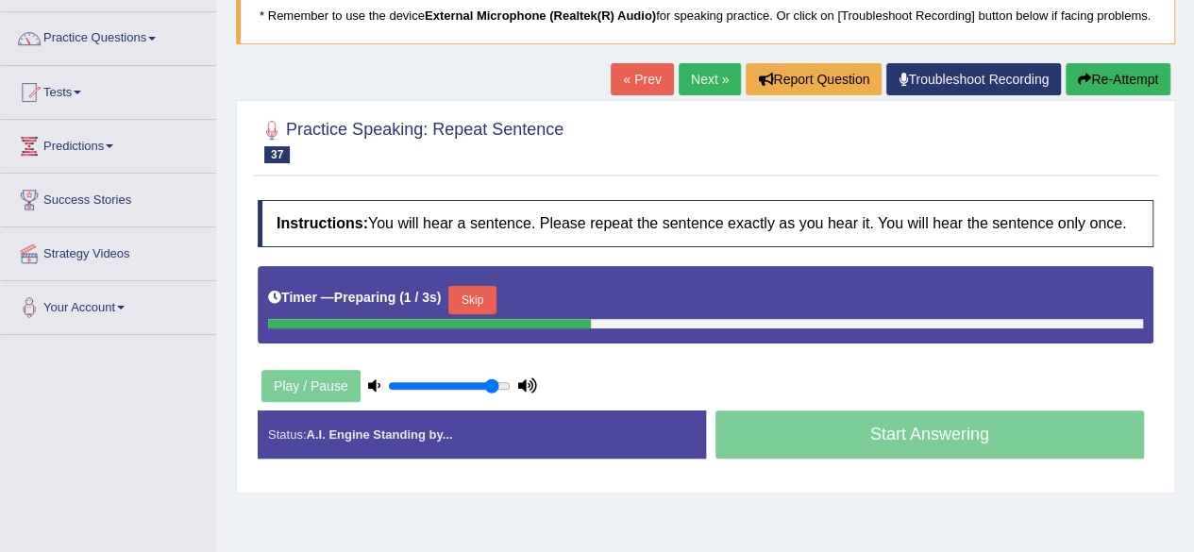
scroll to position [174, 0]
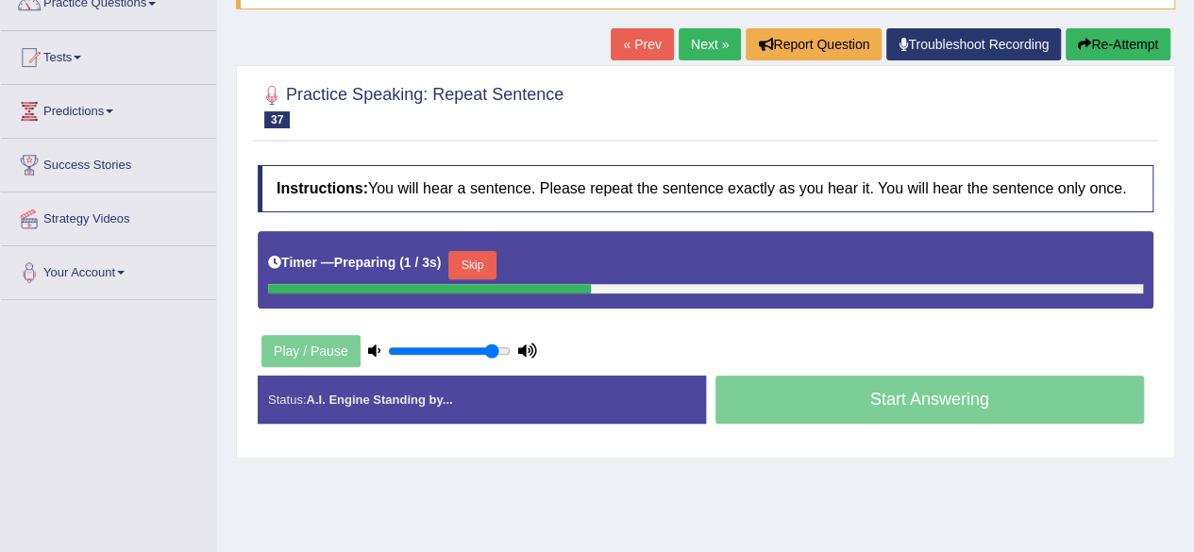
drag, startPoint x: 1207, startPoint y: 203, endPoint x: 1207, endPoint y: 294, distance: 91.5
click at [1194, 294] on html "Toggle navigation Home Practice Questions Speaking Practice Read Aloud Repeat S…" at bounding box center [597, 106] width 1194 height 552
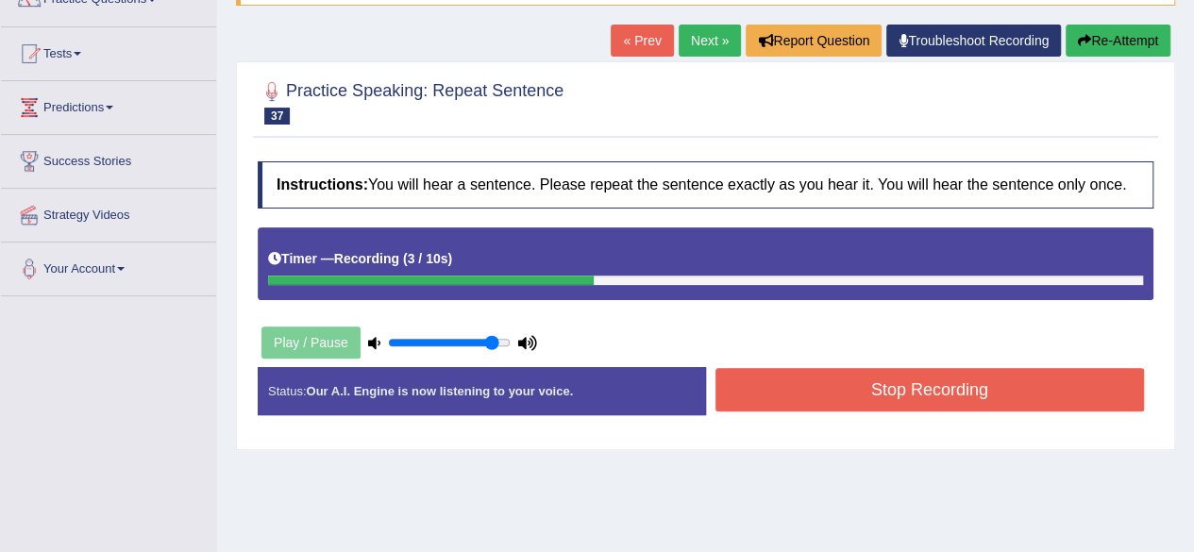
click at [883, 411] on button "Stop Recording" at bounding box center [929, 389] width 429 height 43
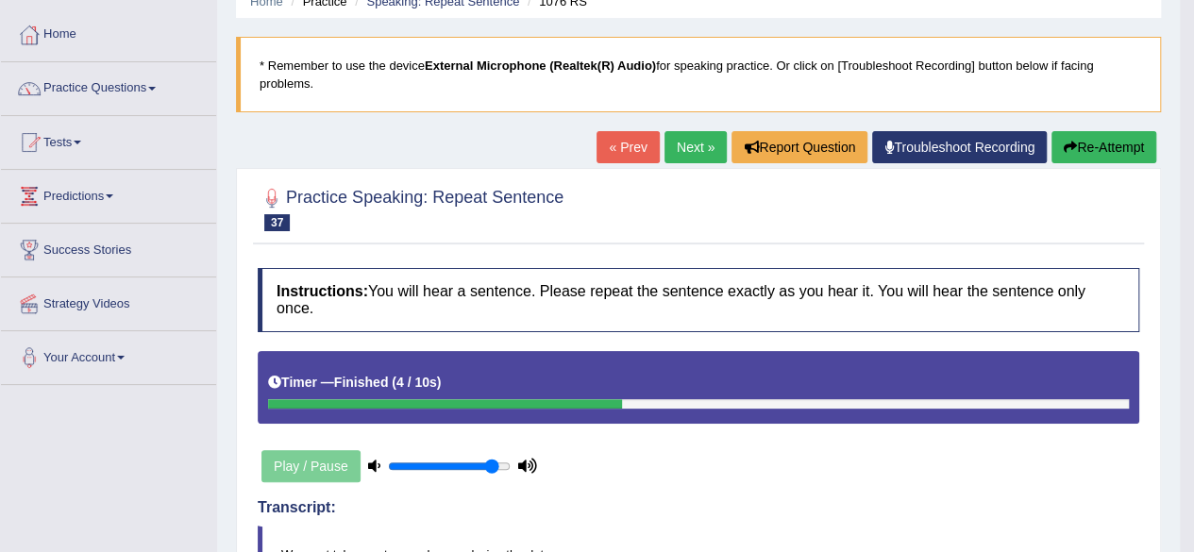
scroll to position [0, 0]
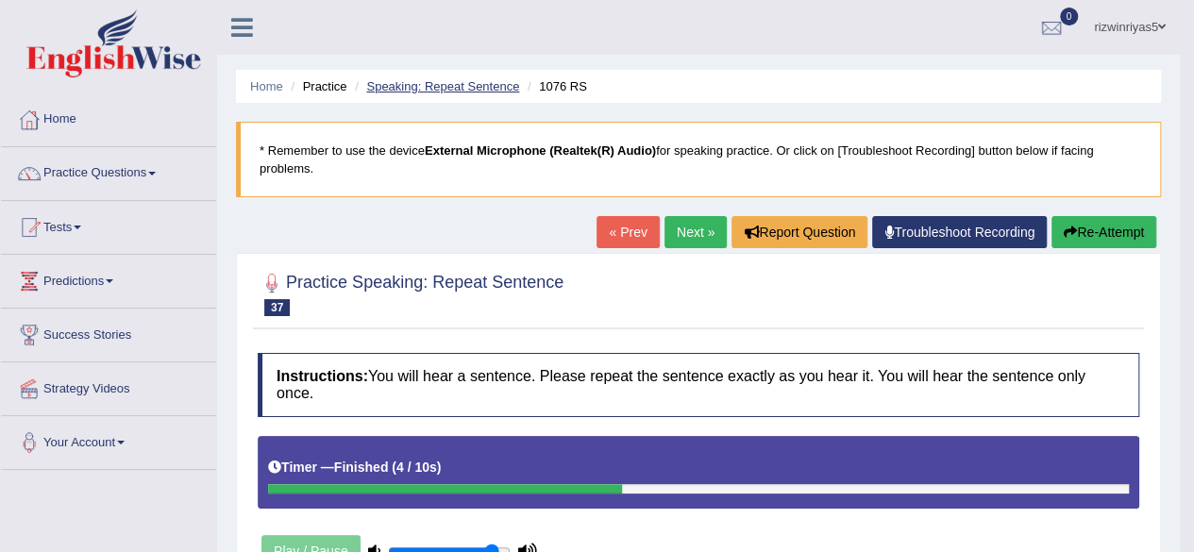
click at [470, 92] on link "Speaking: Repeat Sentence" at bounding box center [442, 86] width 153 height 14
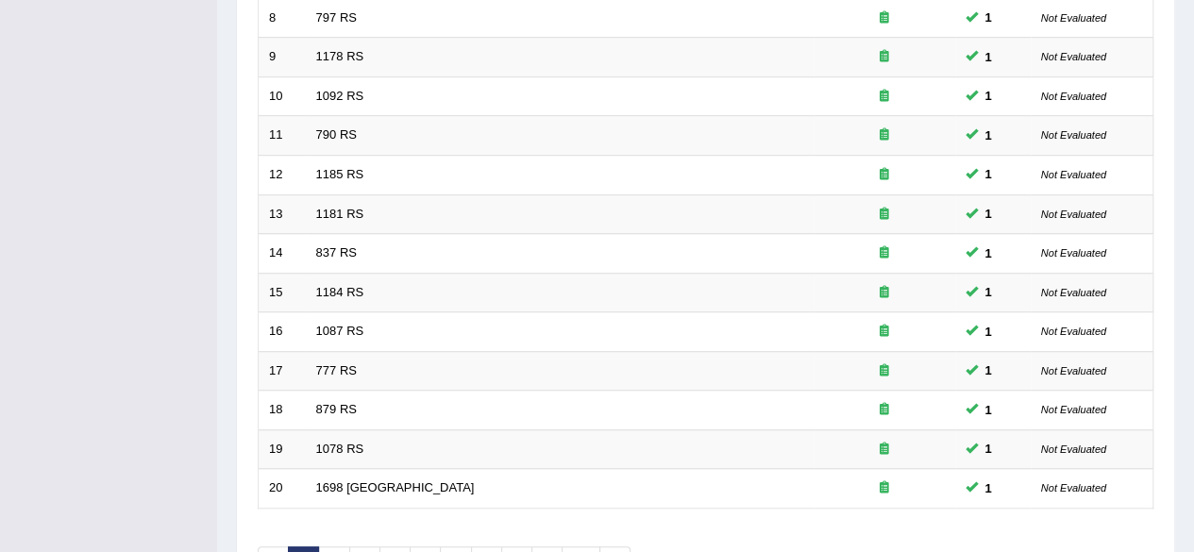
scroll to position [688, 0]
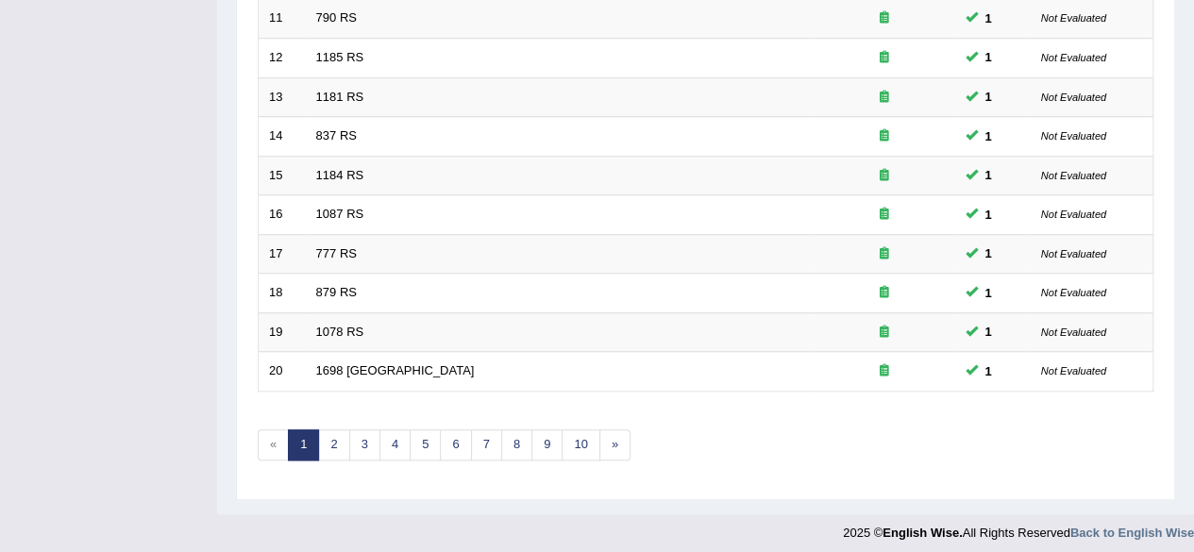
click at [338, 437] on link "2" at bounding box center [333, 444] width 31 height 31
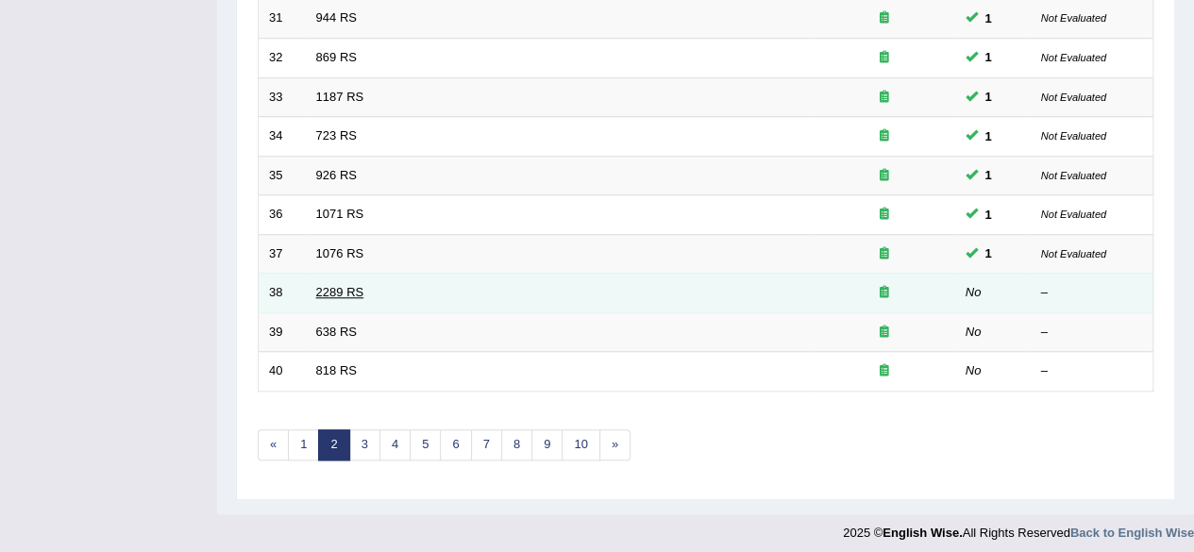
click at [343, 289] on link "2289 RS" at bounding box center [340, 292] width 48 height 14
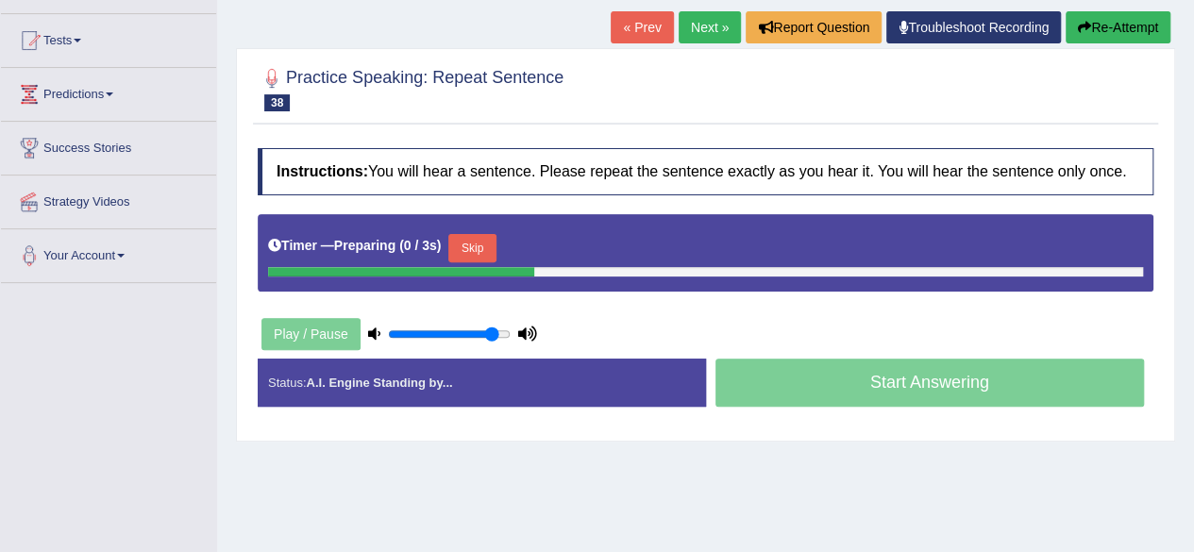
drag, startPoint x: 1207, startPoint y: 131, endPoint x: 1207, endPoint y: 237, distance: 105.7
click at [1194, 237] on html "Toggle navigation Home Practice Questions Speaking Practice Read Aloud Repeat S…" at bounding box center [597, 89] width 1194 height 552
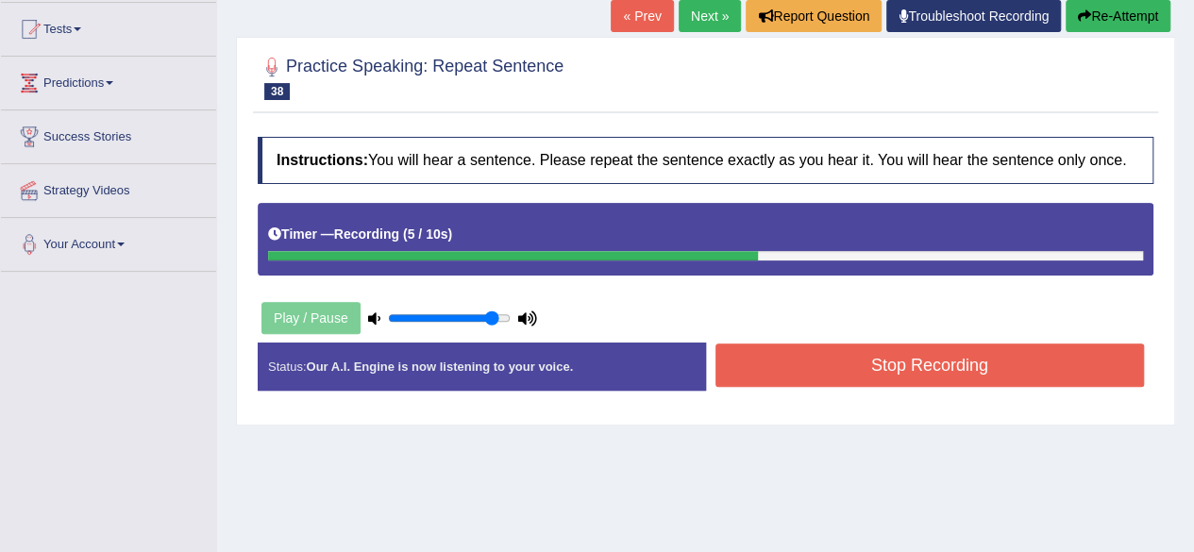
click at [1010, 384] on button "Stop Recording" at bounding box center [929, 364] width 429 height 43
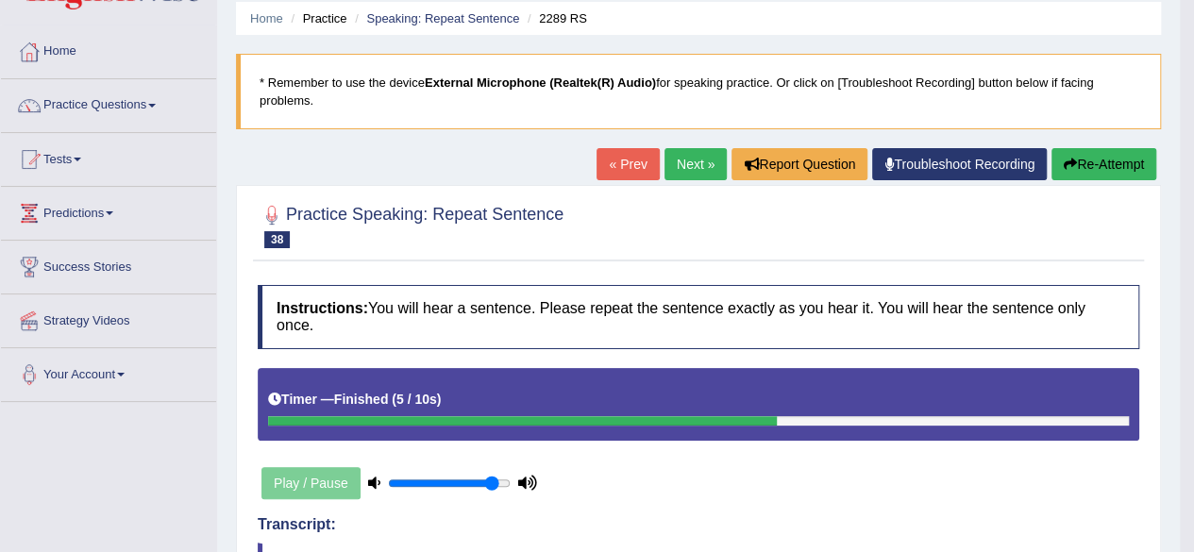
scroll to position [34, 0]
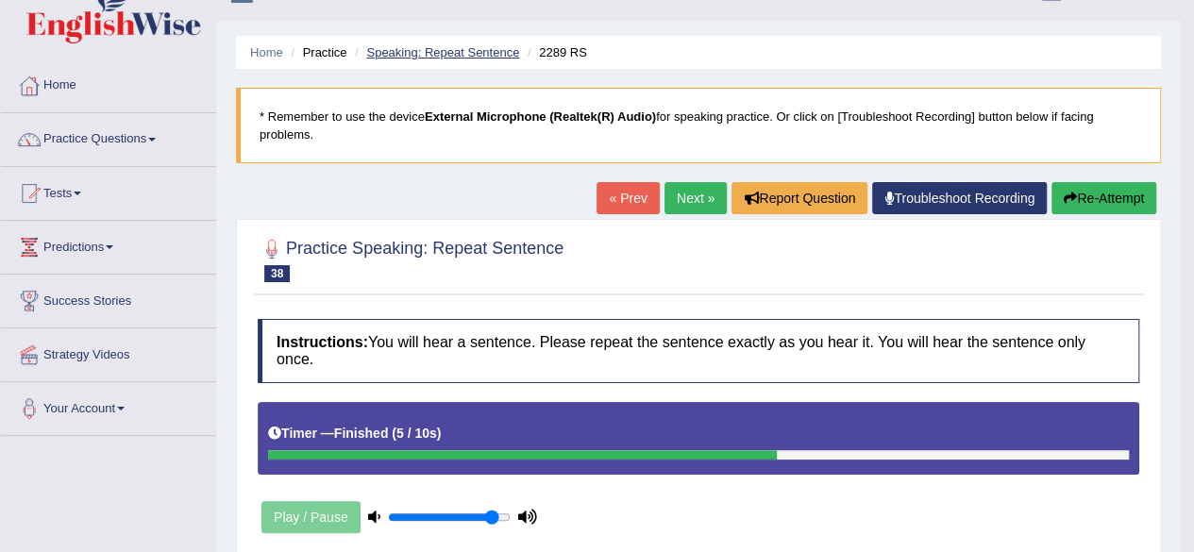
click at [504, 54] on link "Speaking: Repeat Sentence" at bounding box center [442, 52] width 153 height 14
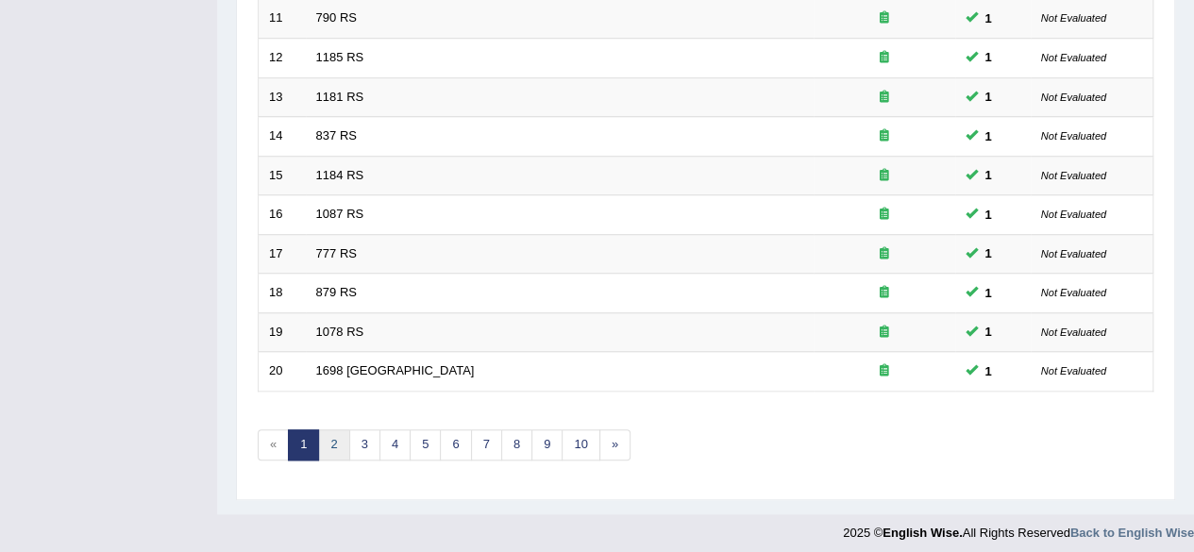
click at [328, 431] on link "2" at bounding box center [333, 444] width 31 height 31
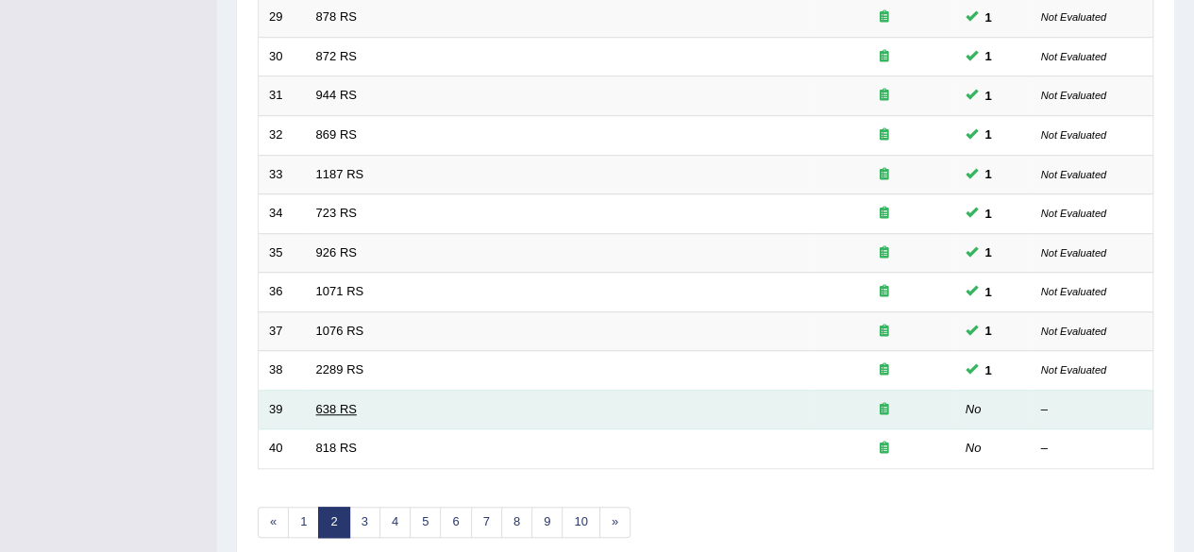
click at [347, 405] on link "638 RS" at bounding box center [336, 409] width 41 height 14
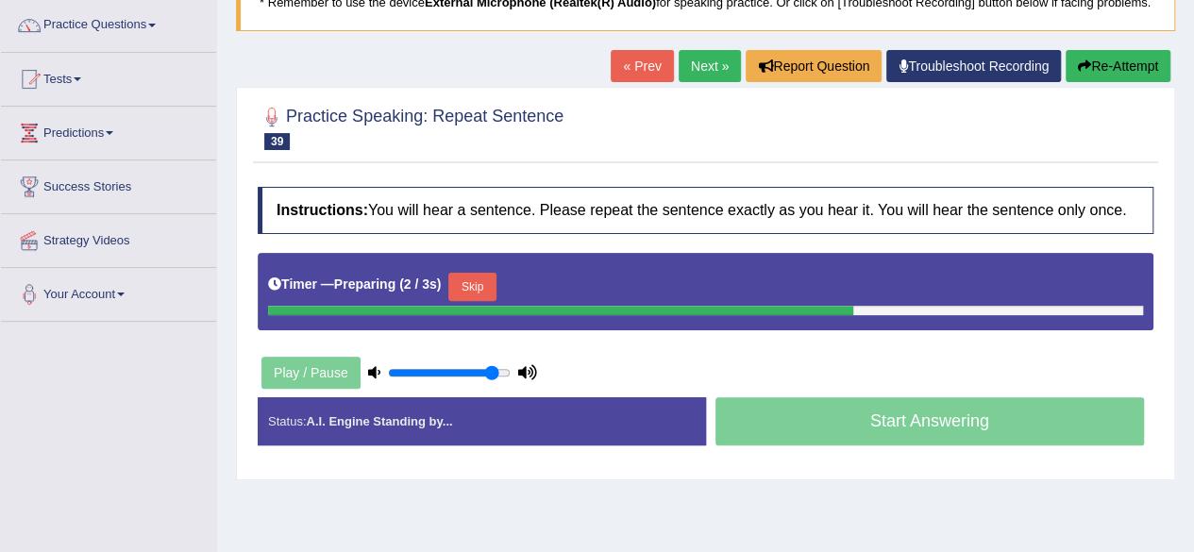
scroll to position [183, 0]
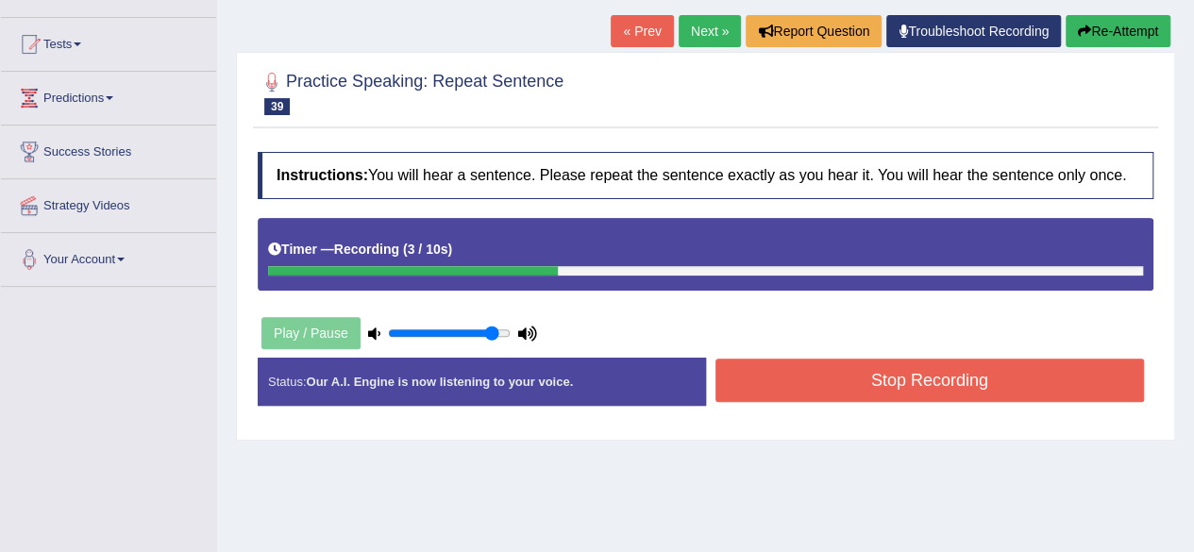
click at [998, 402] on button "Stop Recording" at bounding box center [929, 380] width 429 height 43
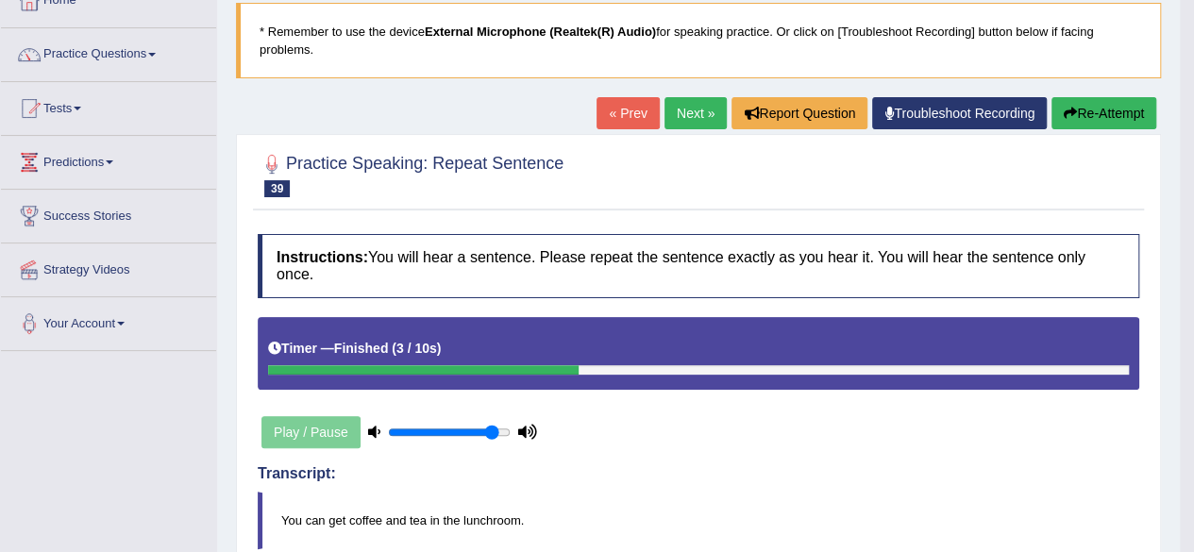
scroll to position [0, 0]
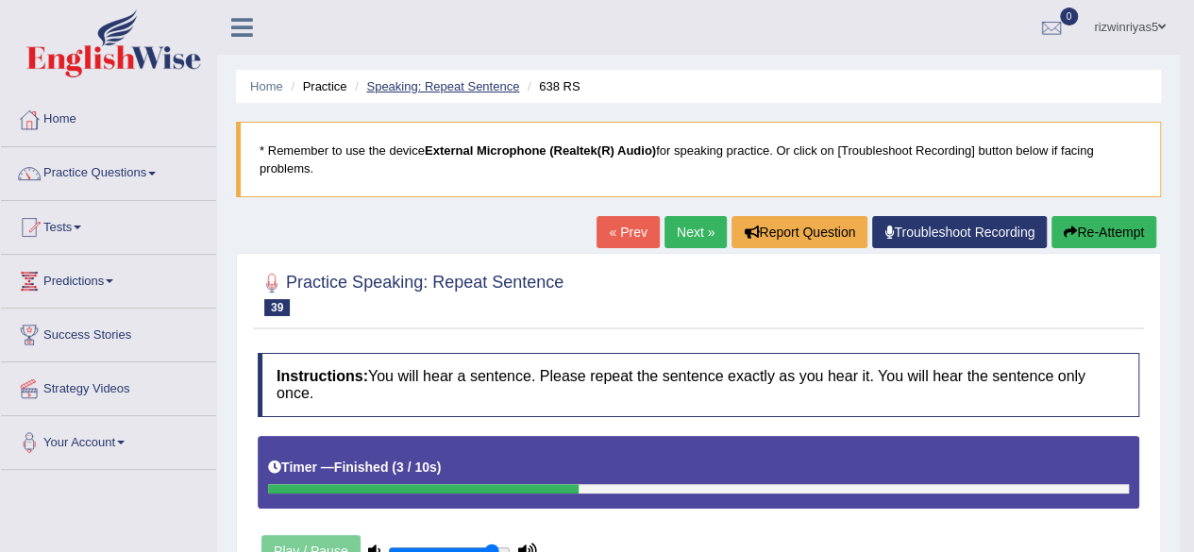
click at [480, 86] on link "Speaking: Repeat Sentence" at bounding box center [442, 86] width 153 height 14
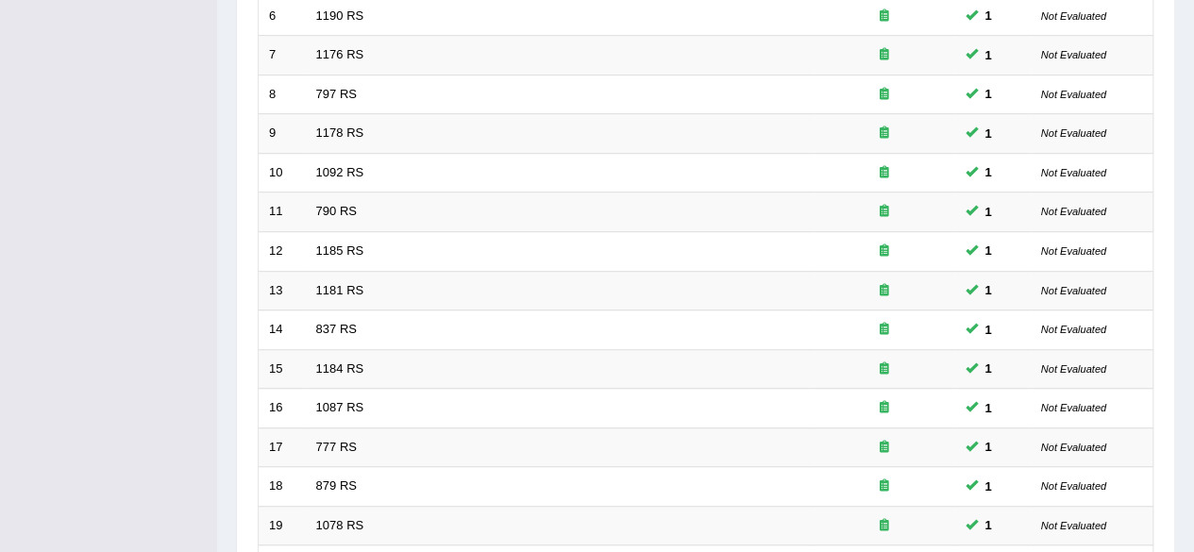
scroll to position [688, 0]
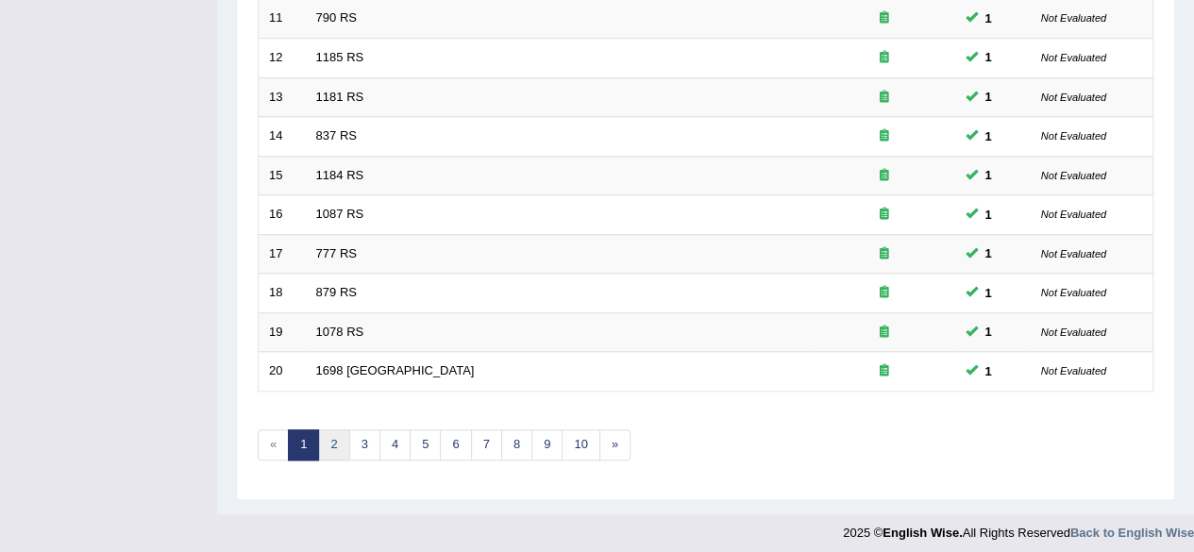
click at [343, 429] on link "2" at bounding box center [333, 444] width 31 height 31
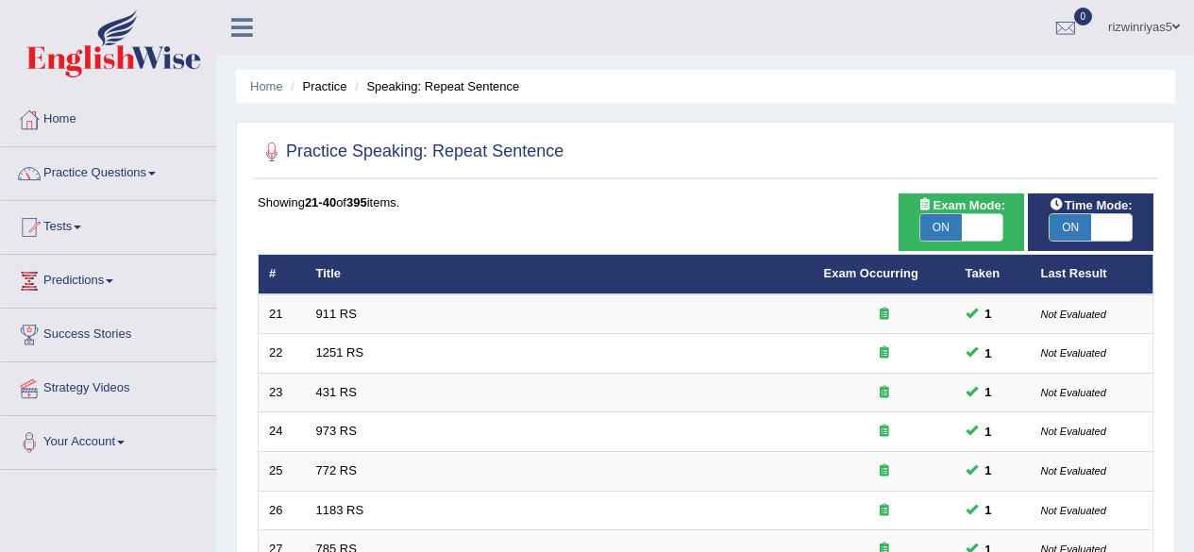
scroll to position [688, 0]
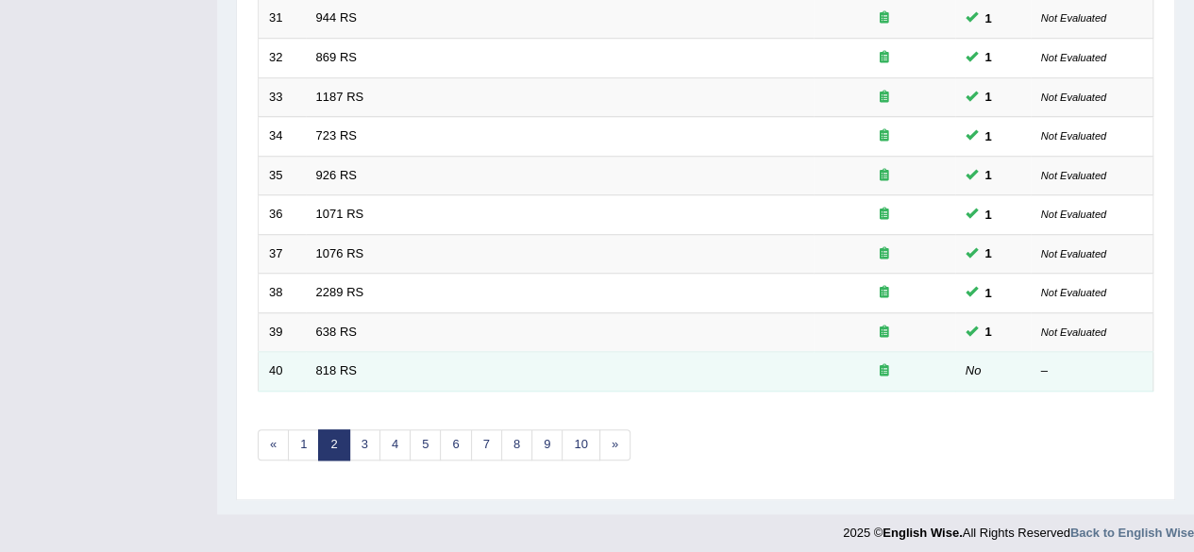
click at [348, 371] on td "818 RS" at bounding box center [560, 372] width 508 height 40
click at [343, 363] on link "818 RS" at bounding box center [336, 370] width 41 height 14
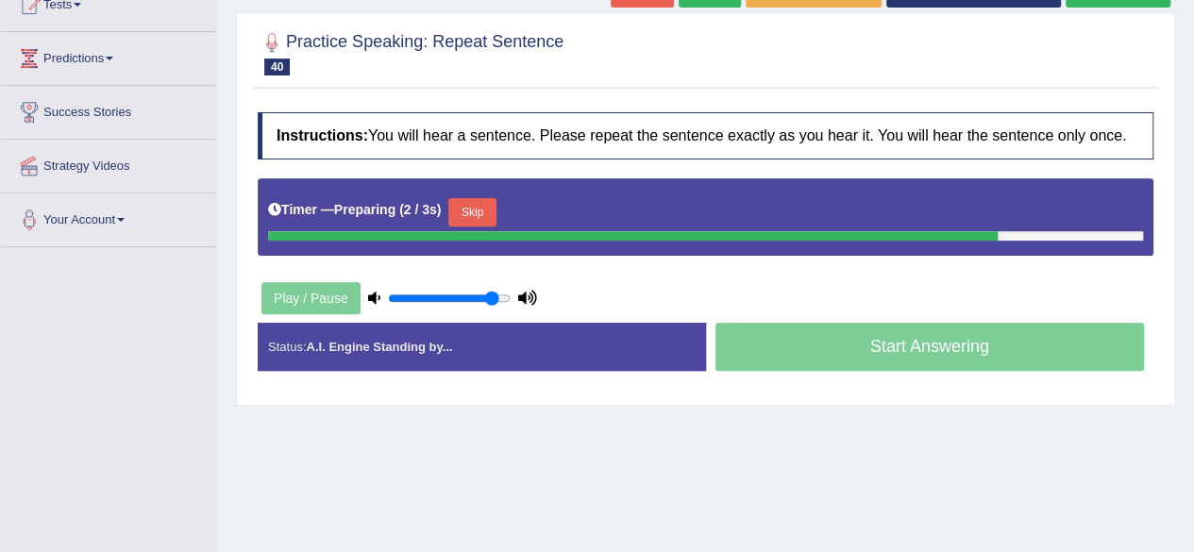
scroll to position [219, 0]
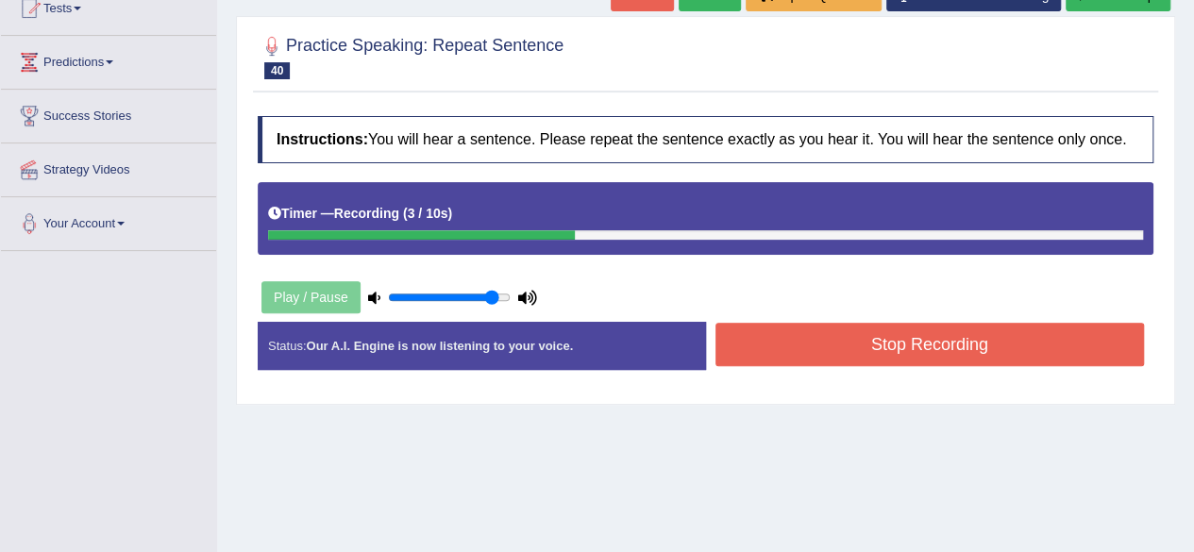
click at [972, 365] on button "Stop Recording" at bounding box center [929, 344] width 429 height 43
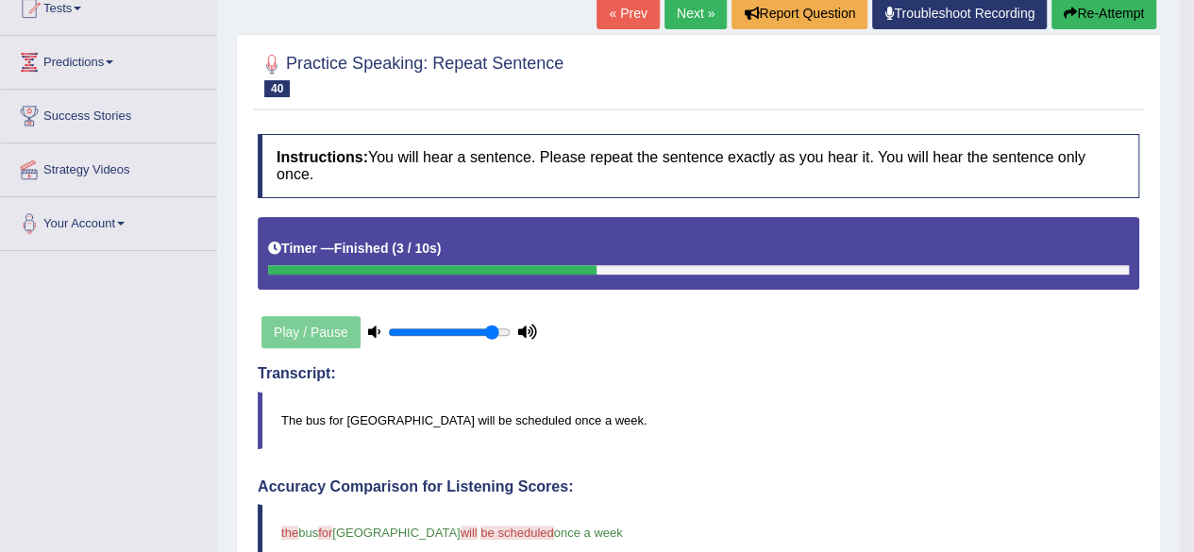
drag, startPoint x: 1207, startPoint y: 290, endPoint x: 1207, endPoint y: 431, distance: 141.5
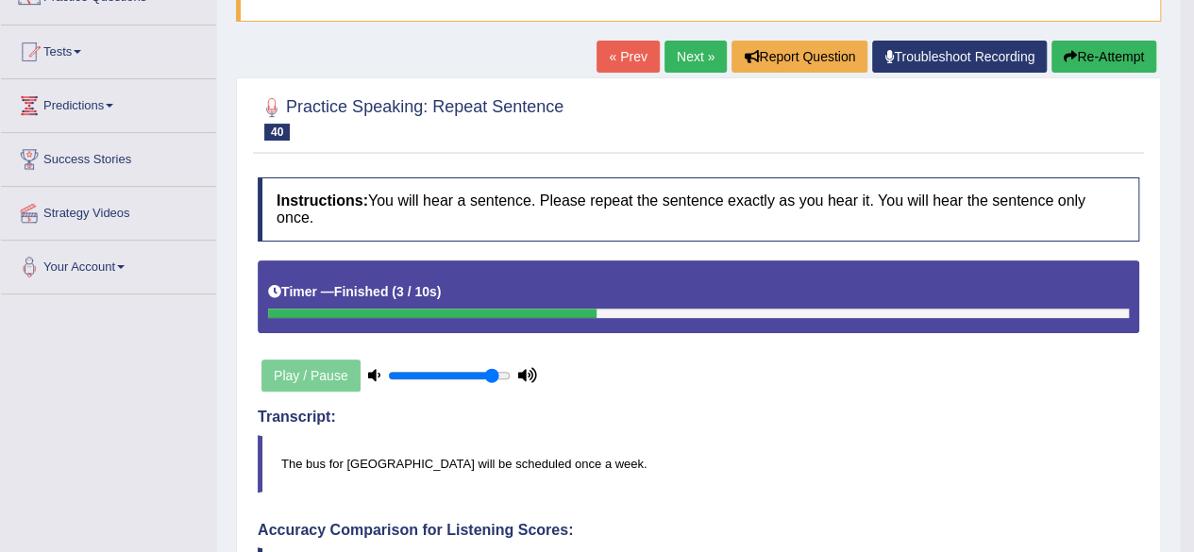
scroll to position [0, 0]
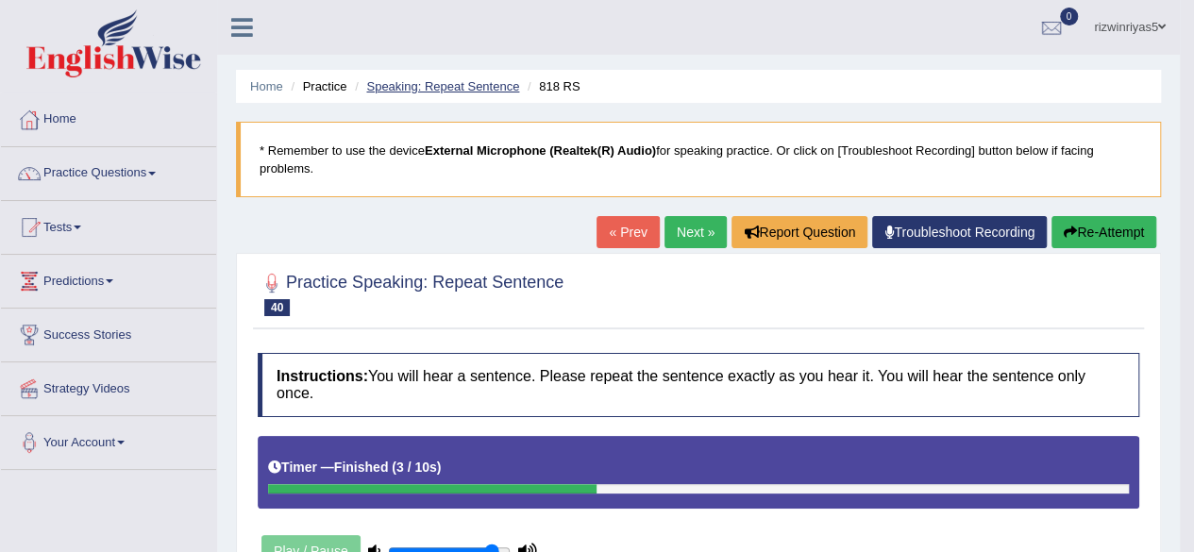
click at [480, 89] on link "Speaking: Repeat Sentence" at bounding box center [442, 86] width 153 height 14
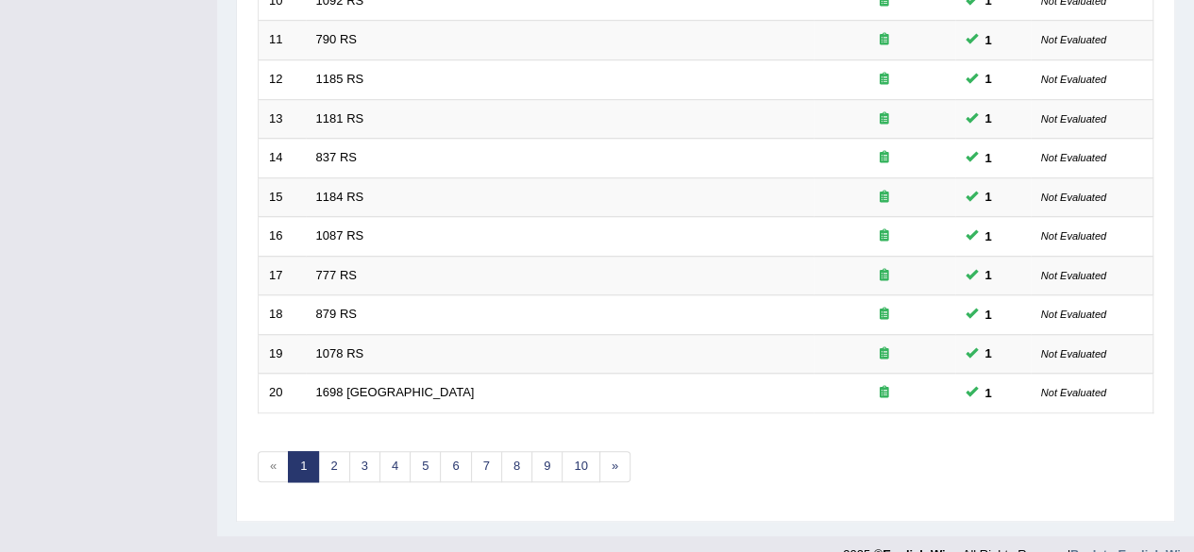
scroll to position [688, 0]
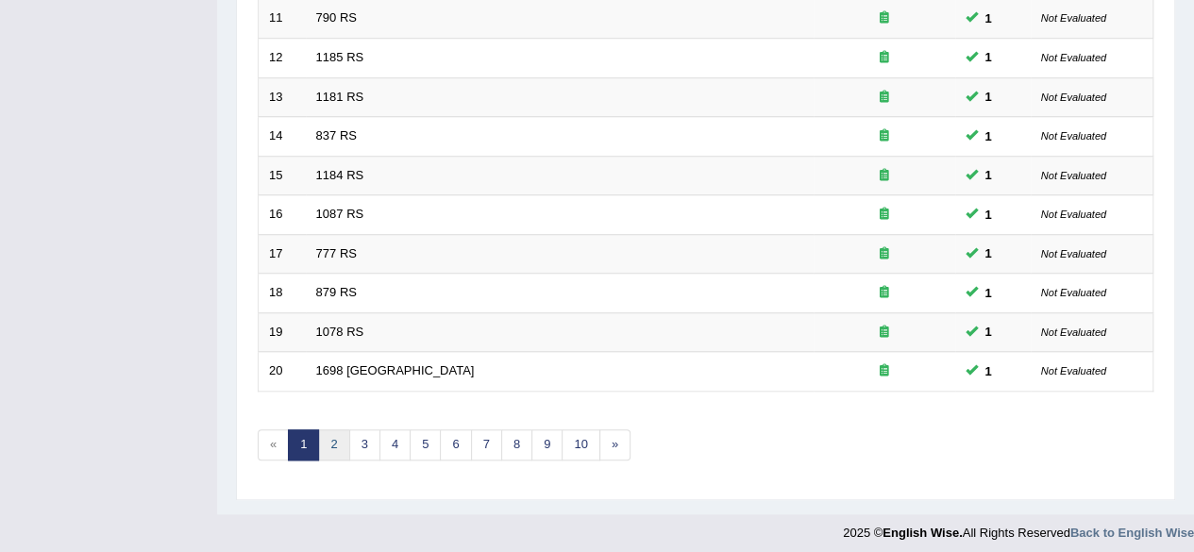
click at [340, 447] on link "2" at bounding box center [333, 444] width 31 height 31
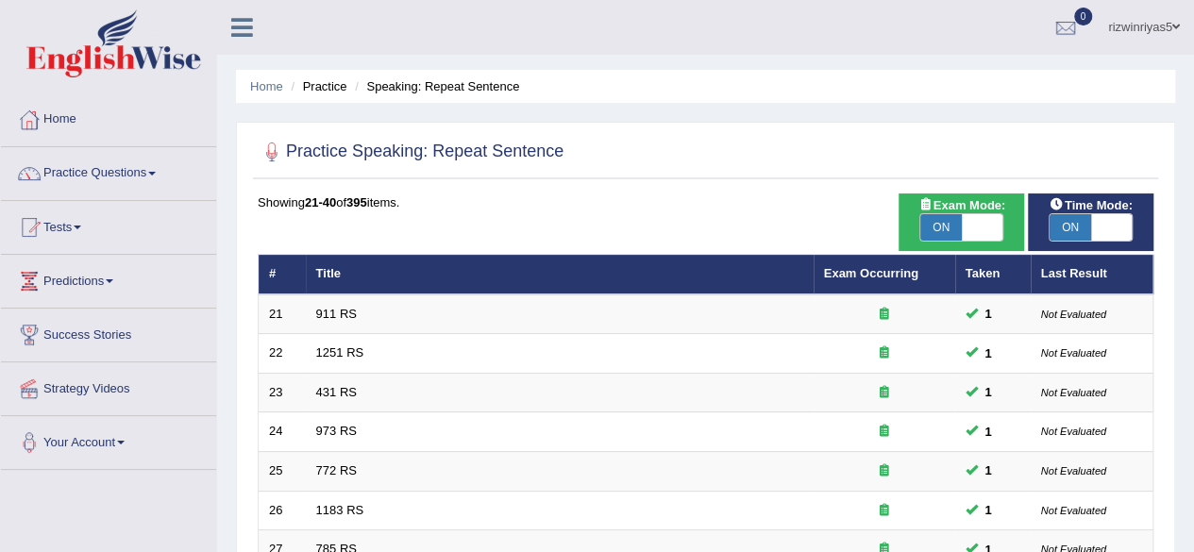
click at [1193, 109] on html "Toggle navigation Home Practice Questions Speaking Practice Read Aloud Repeat S…" at bounding box center [597, 276] width 1194 height 552
click at [87, 179] on link "Practice Questions" at bounding box center [108, 170] width 215 height 47
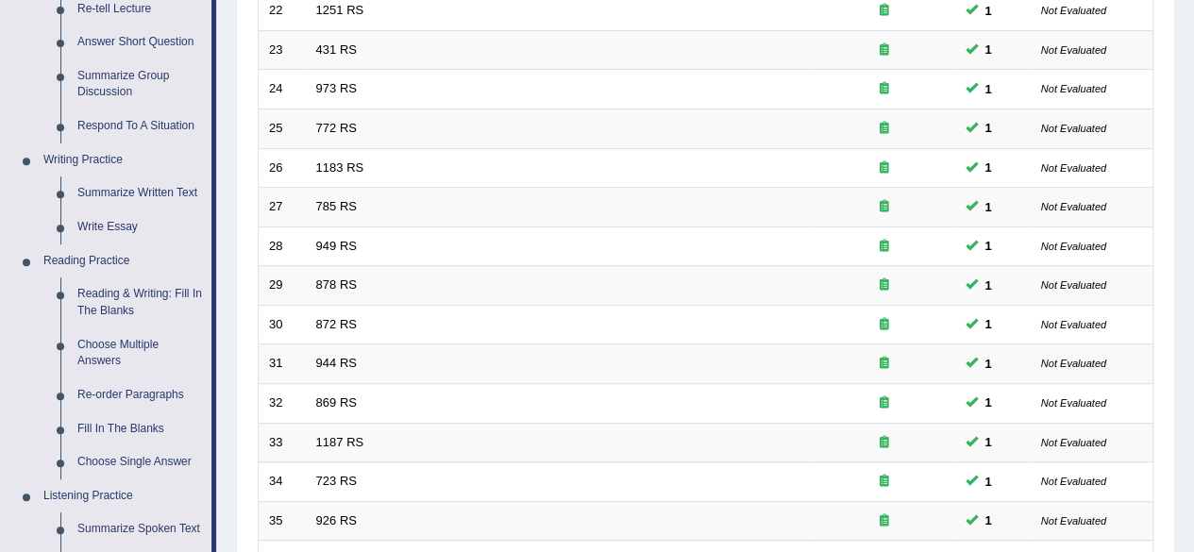
scroll to position [344, 0]
click at [149, 45] on link "Answer Short Question" at bounding box center [140, 41] width 142 height 34
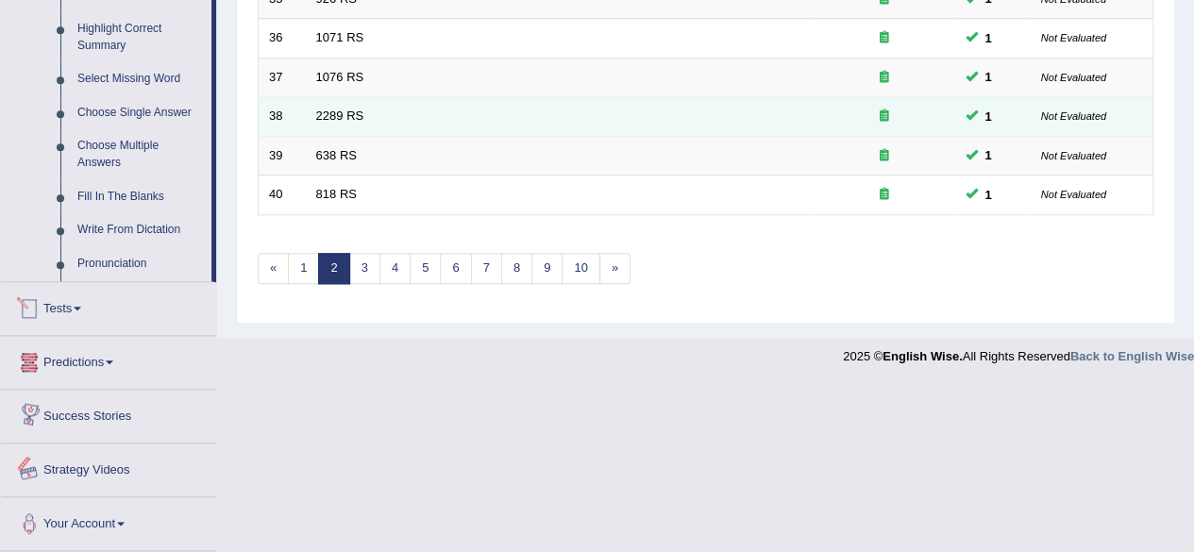
scroll to position [828, 0]
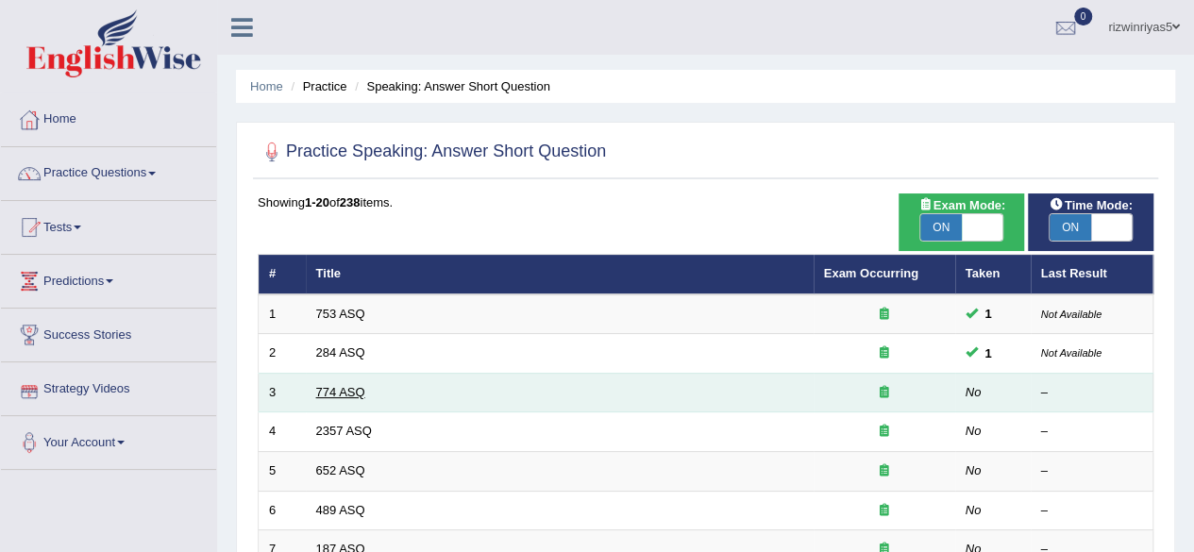
click at [348, 390] on link "774 ASQ" at bounding box center [340, 392] width 49 height 14
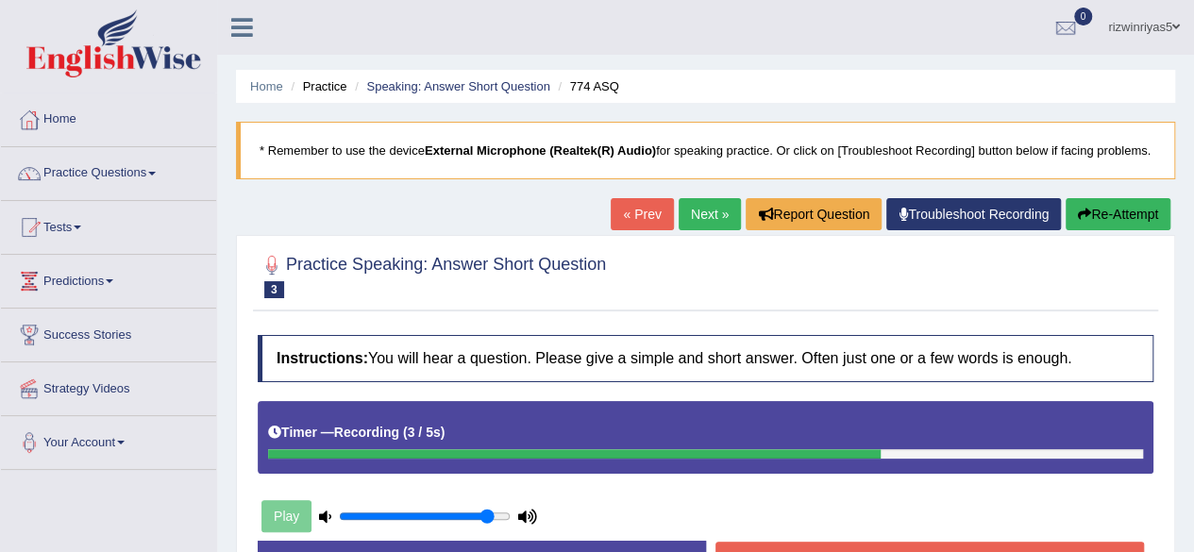
scroll to position [213, 0]
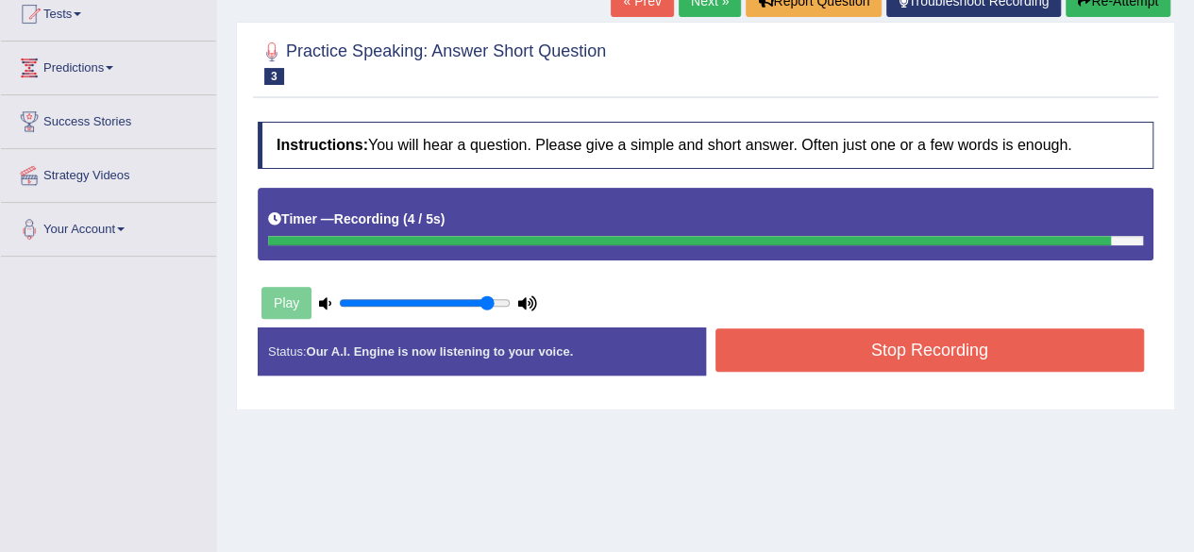
click at [949, 372] on button "Stop Recording" at bounding box center [929, 349] width 429 height 43
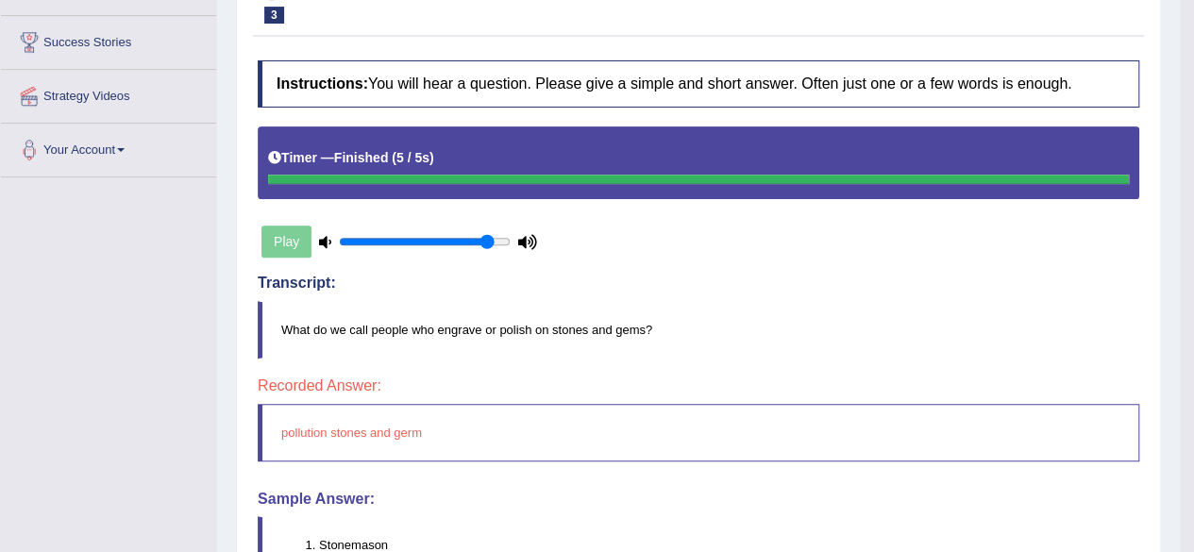
scroll to position [0, 0]
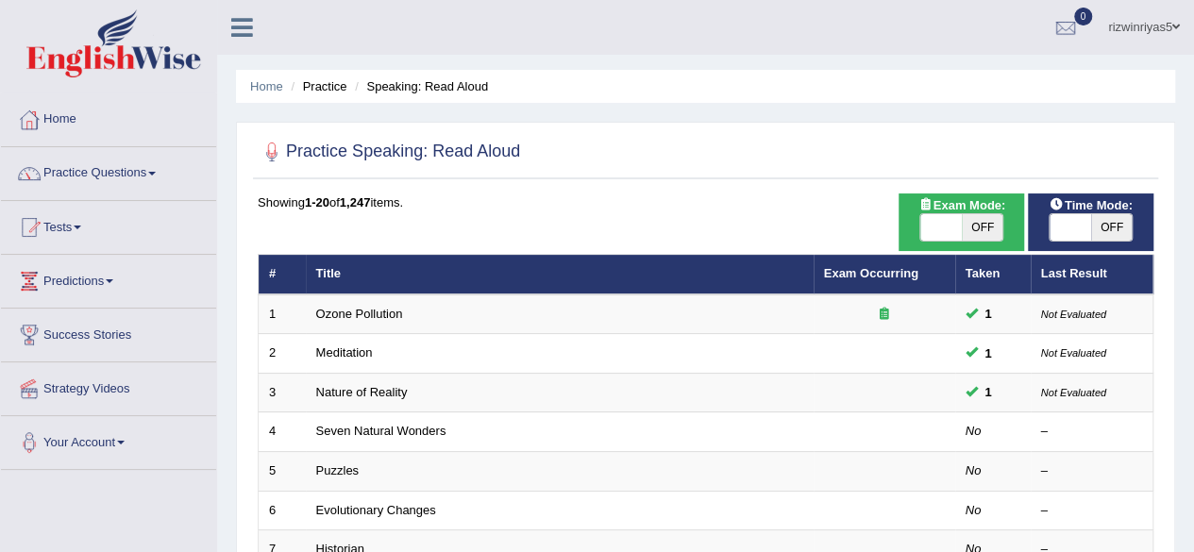
click at [971, 226] on span "OFF" at bounding box center [983, 227] width 42 height 26
checkbox input "true"
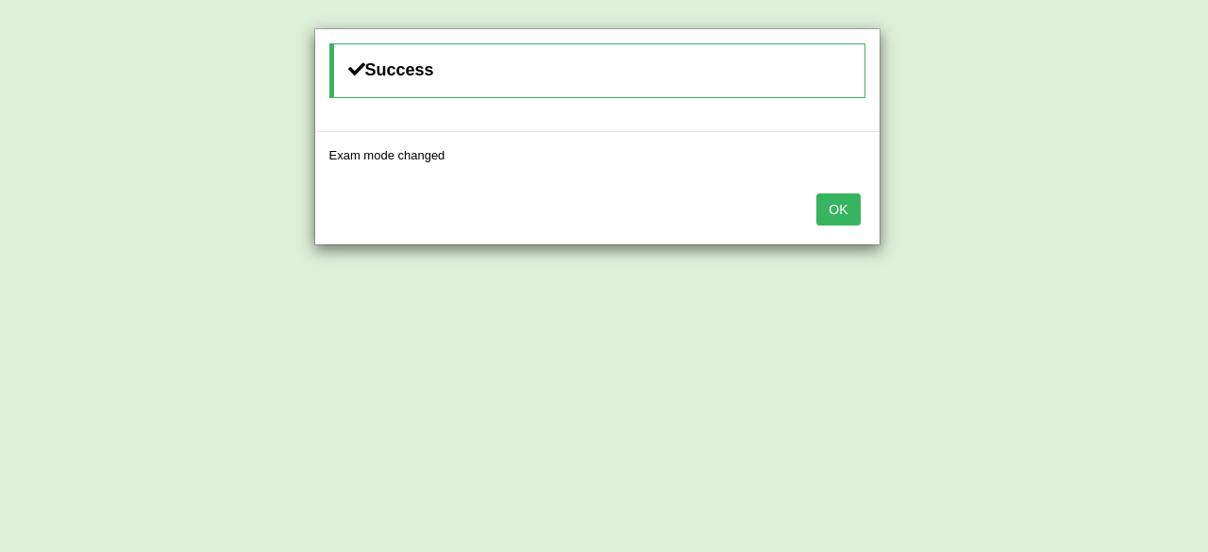
click at [852, 214] on button "OK" at bounding box center [837, 209] width 43 height 32
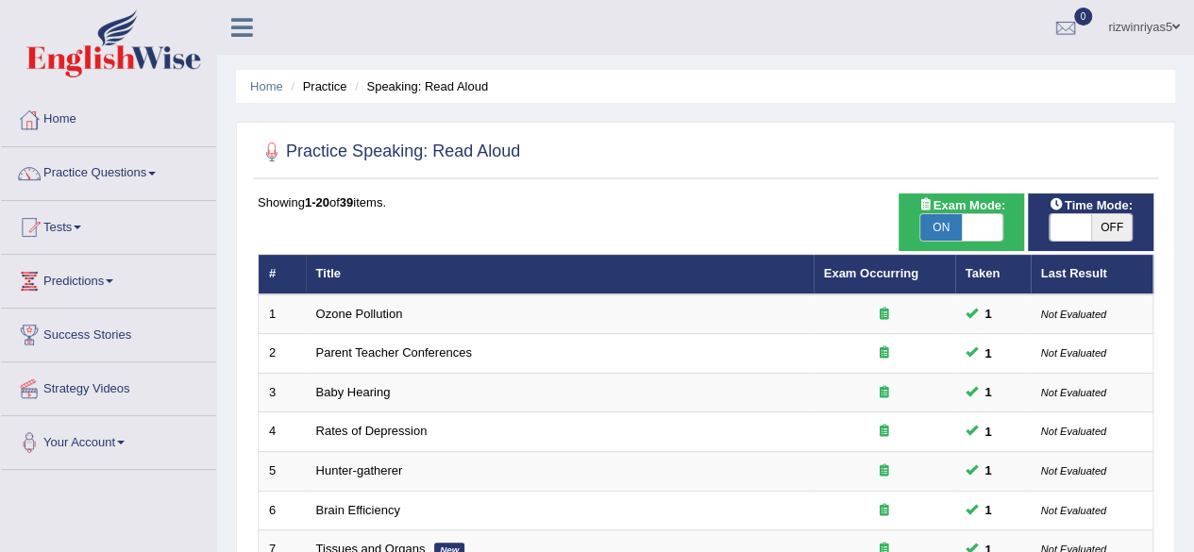
click at [1096, 222] on span "OFF" at bounding box center [1112, 227] width 42 height 26
checkbox input "true"
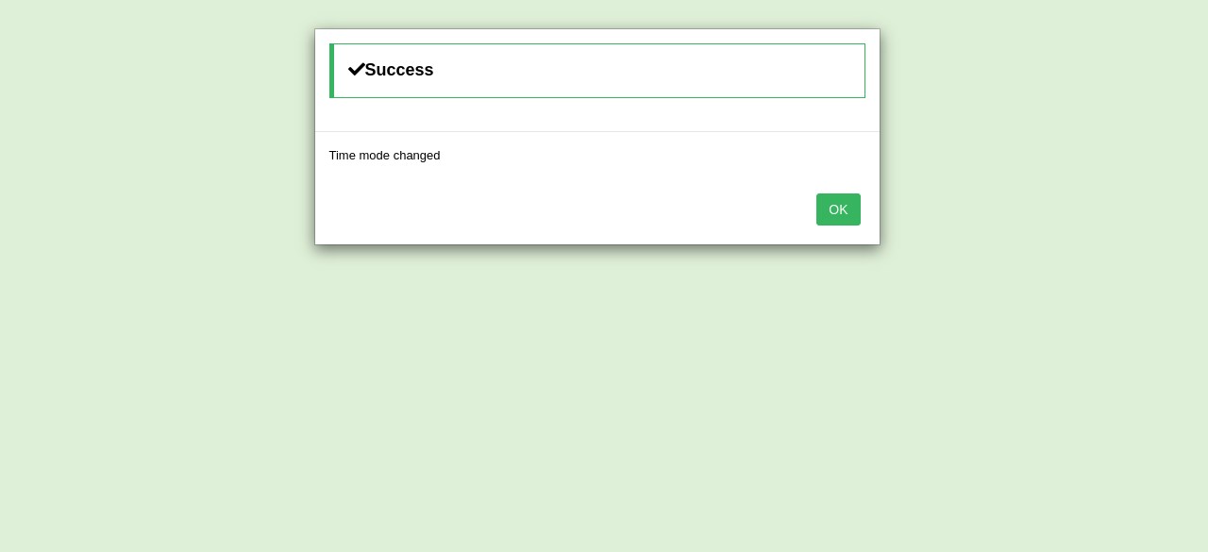
click at [853, 216] on button "OK" at bounding box center [837, 209] width 43 height 32
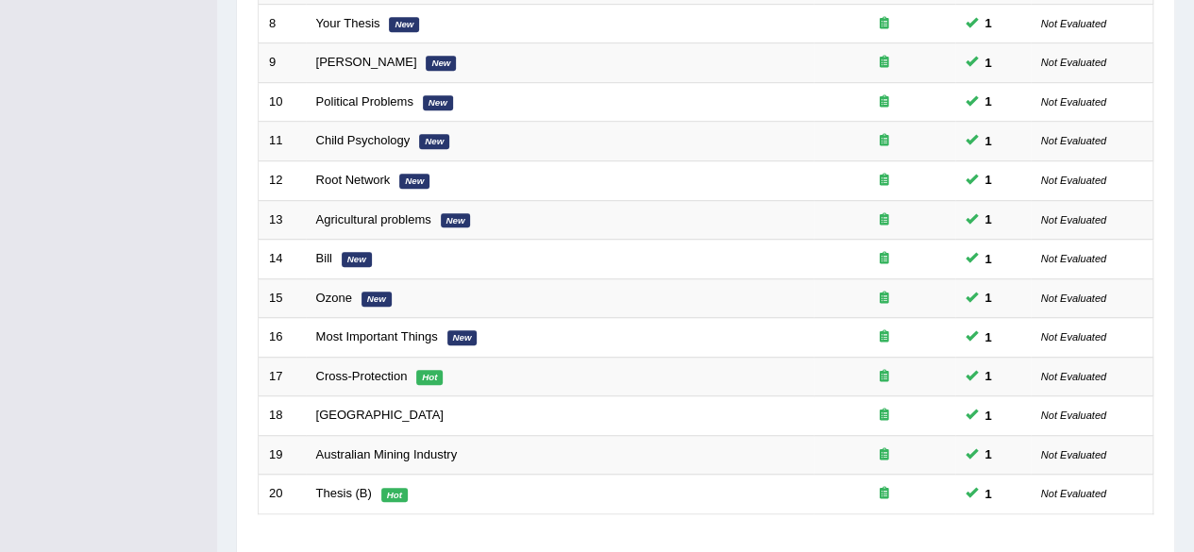
scroll to position [688, 0]
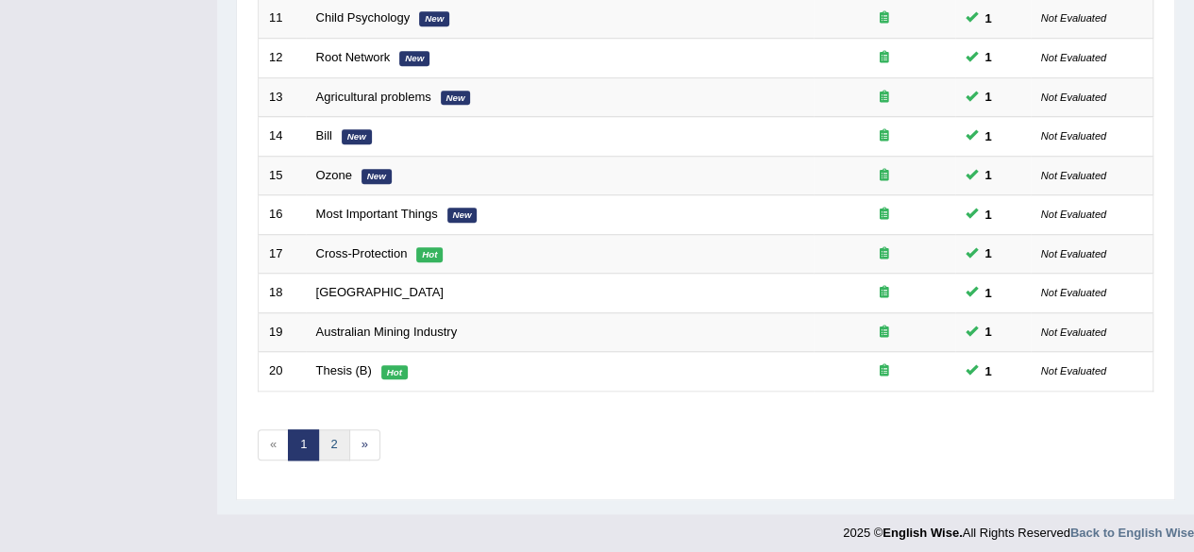
click at [331, 439] on link "2" at bounding box center [333, 444] width 31 height 31
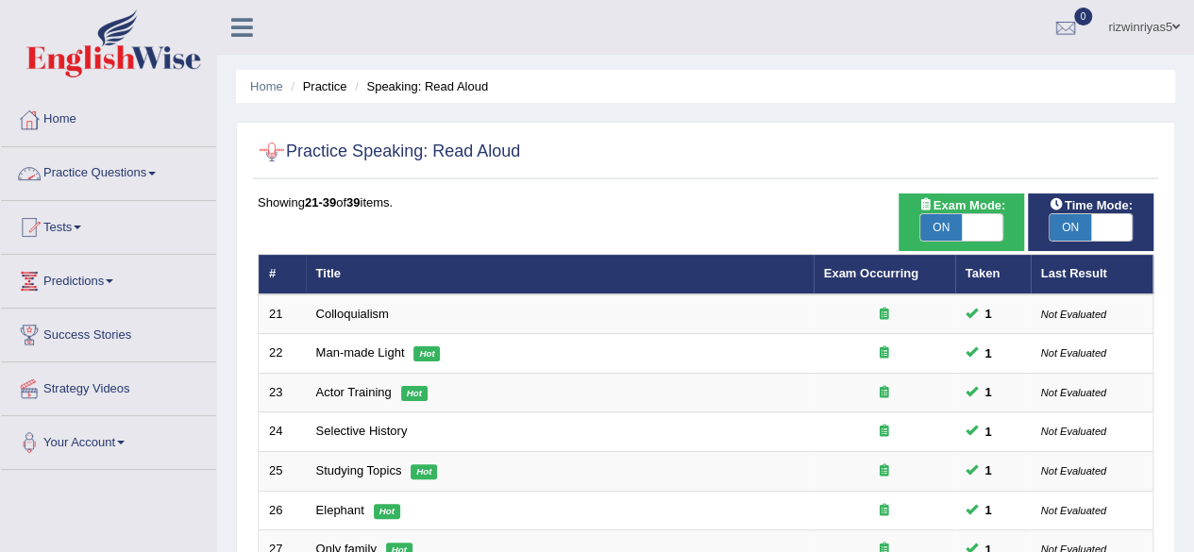
click at [162, 165] on link "Practice Questions" at bounding box center [108, 170] width 215 height 47
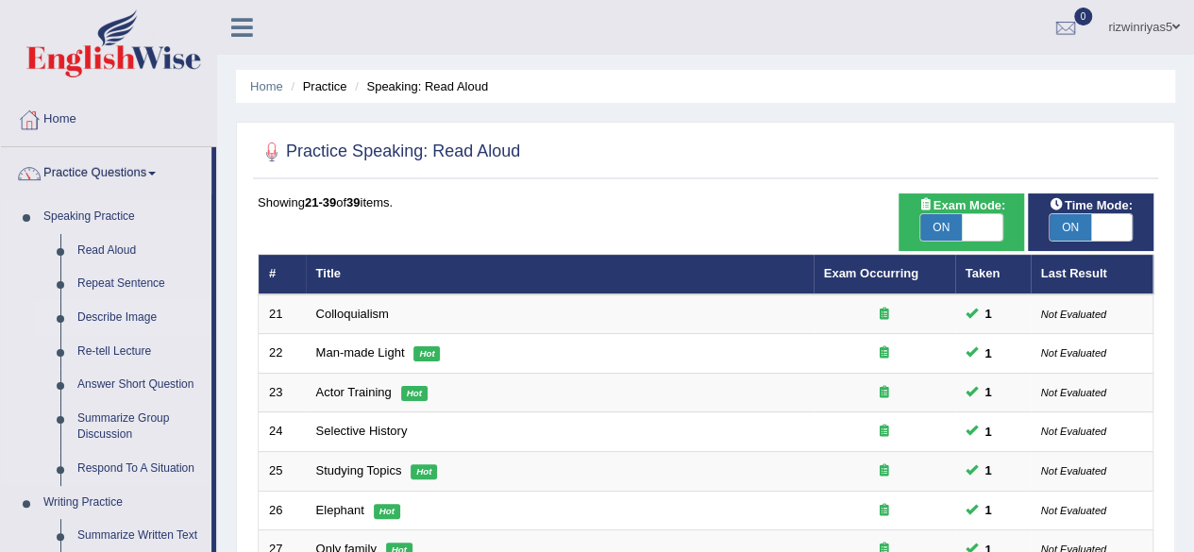
click at [117, 318] on link "Describe Image" at bounding box center [140, 318] width 142 height 34
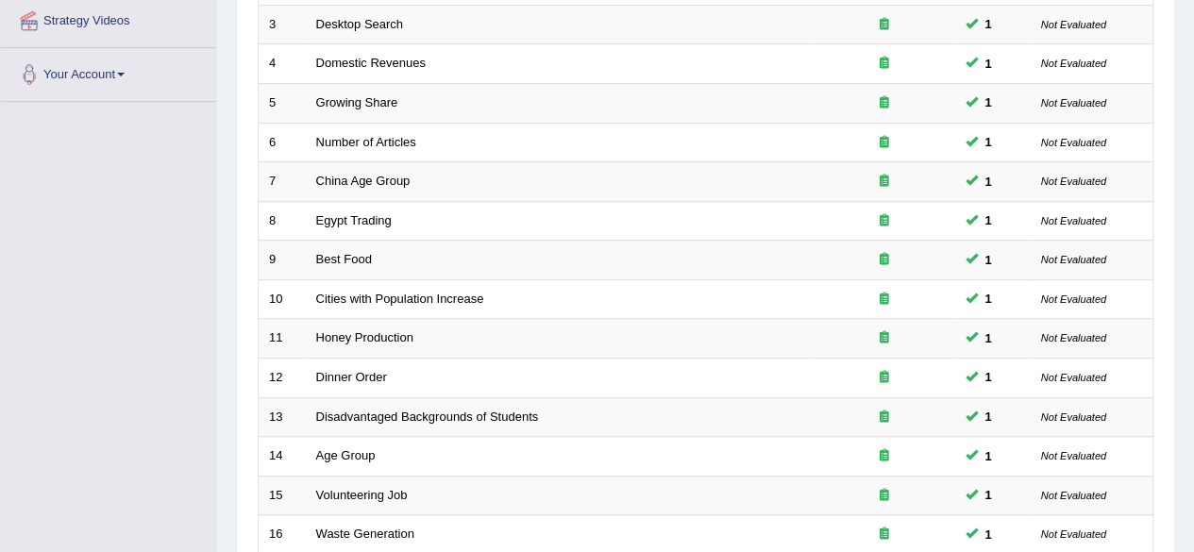
scroll to position [688, 0]
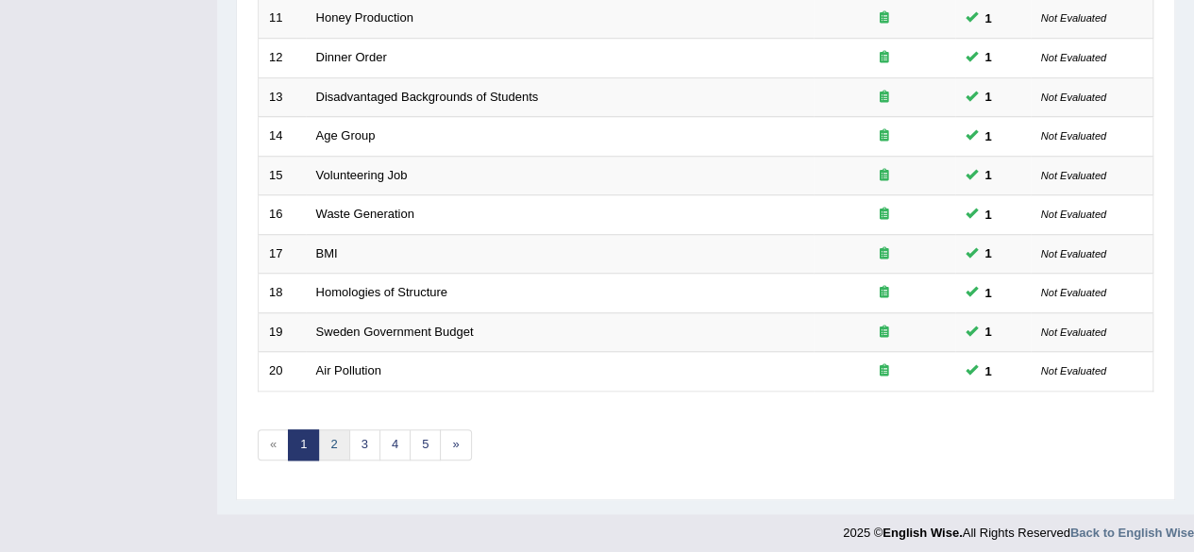
click at [338, 436] on link "2" at bounding box center [333, 444] width 31 height 31
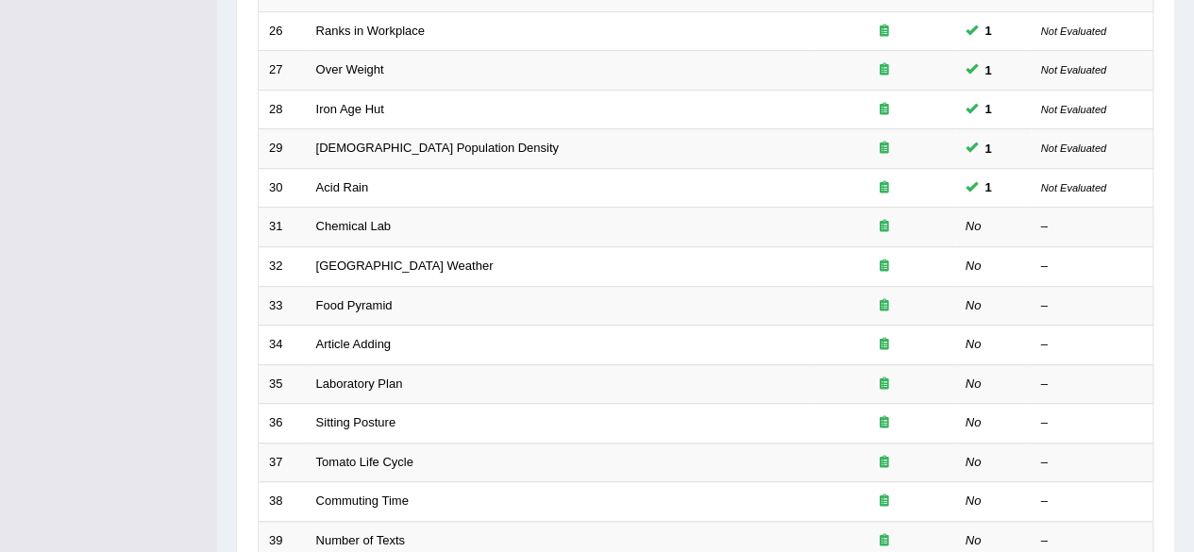
scroll to position [470, 0]
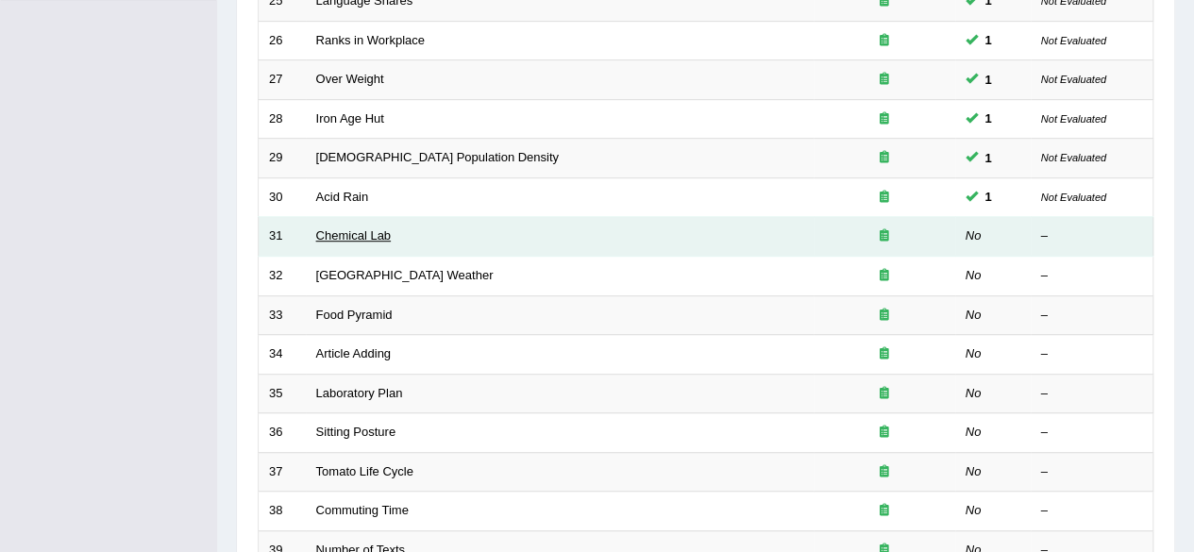
click at [348, 237] on link "Chemical Lab" at bounding box center [353, 235] width 75 height 14
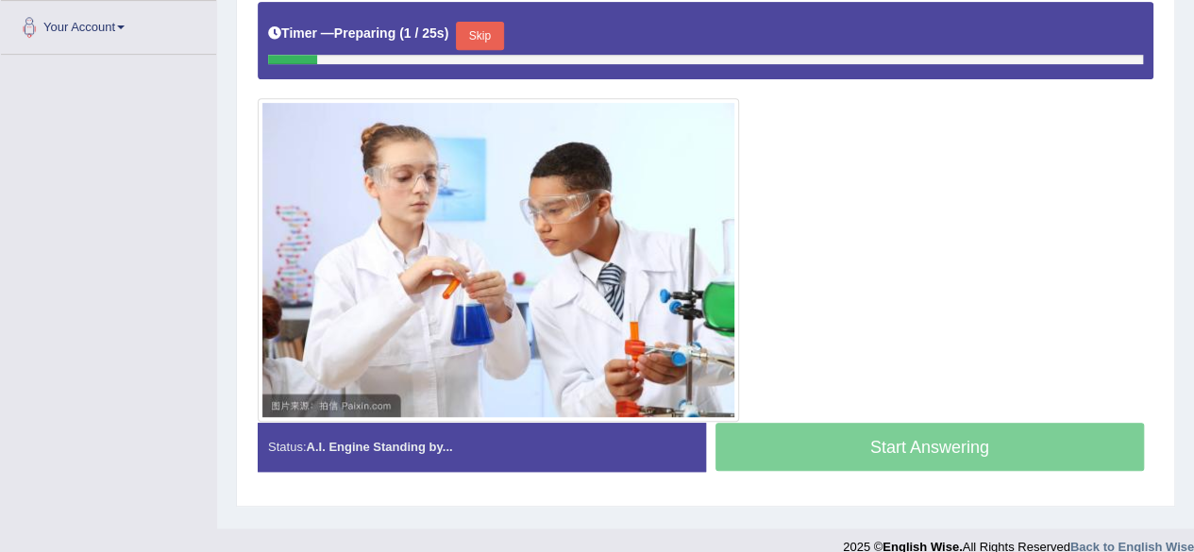
drag, startPoint x: 1207, startPoint y: 158, endPoint x: 1207, endPoint y: 375, distance: 217.0
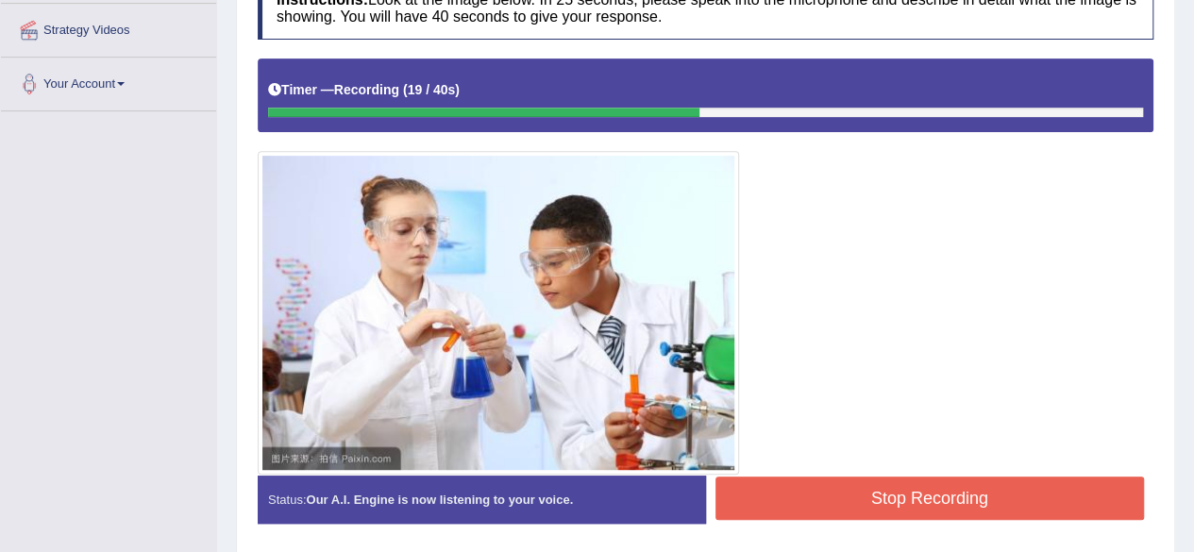
scroll to position [419, 0]
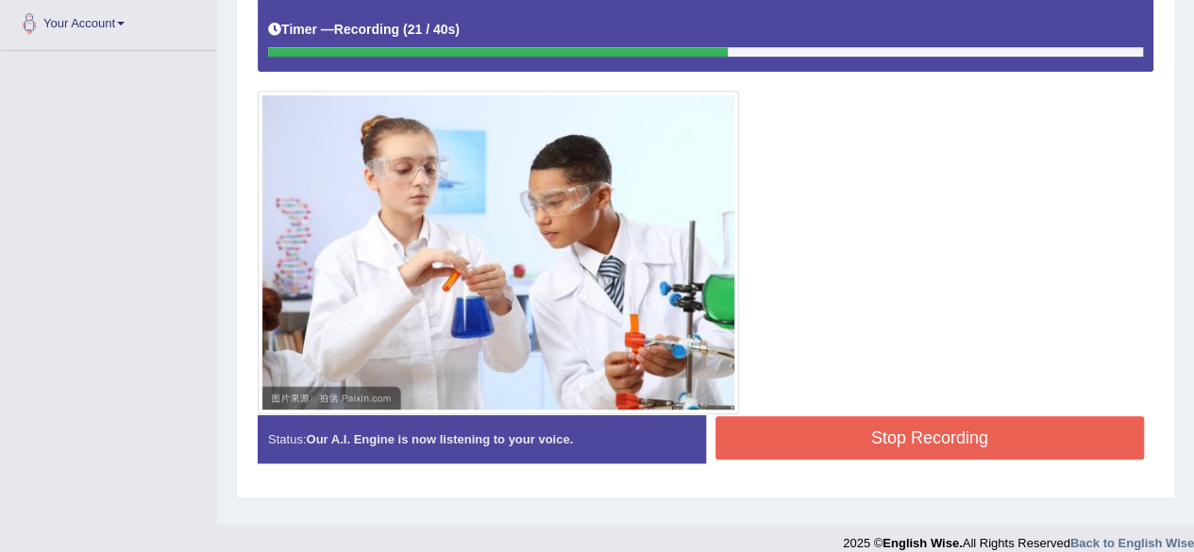
click at [1010, 431] on button "Stop Recording" at bounding box center [929, 437] width 429 height 43
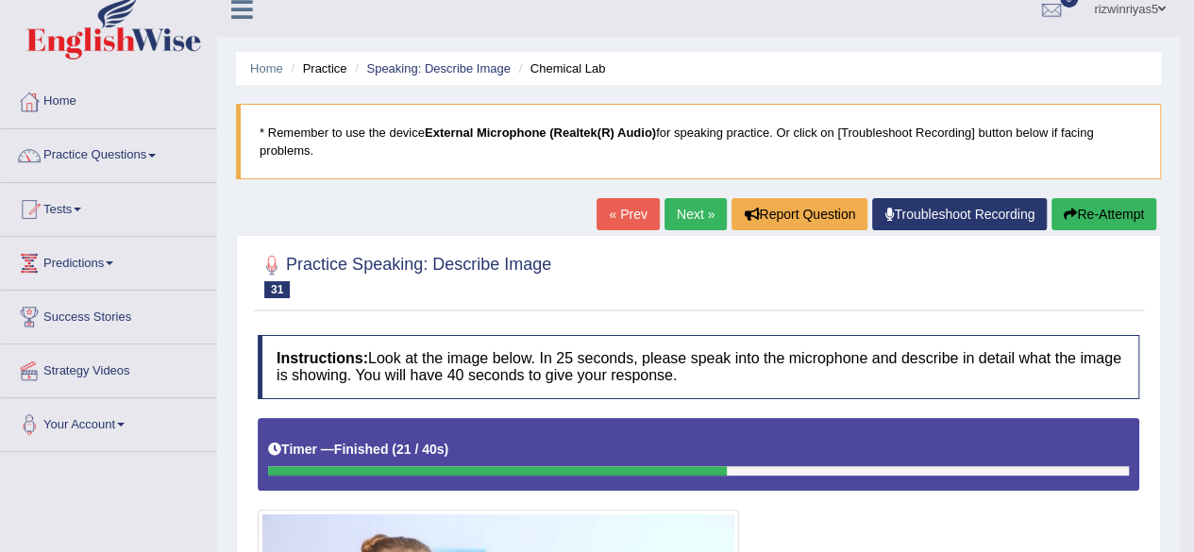
scroll to position [0, 0]
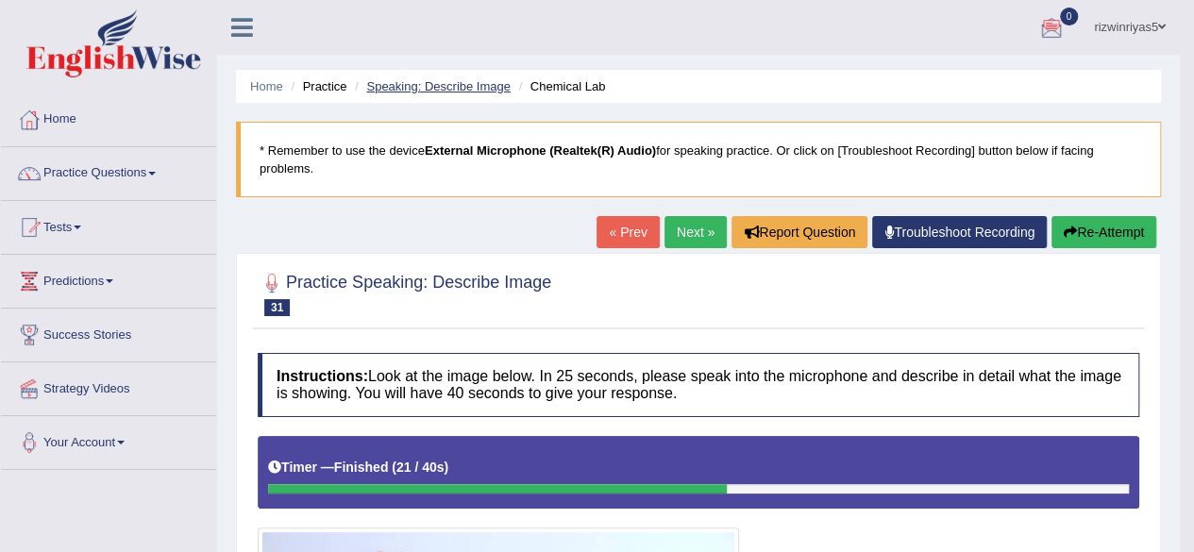
click at [495, 82] on link "Speaking: Describe Image" at bounding box center [437, 86] width 143 height 14
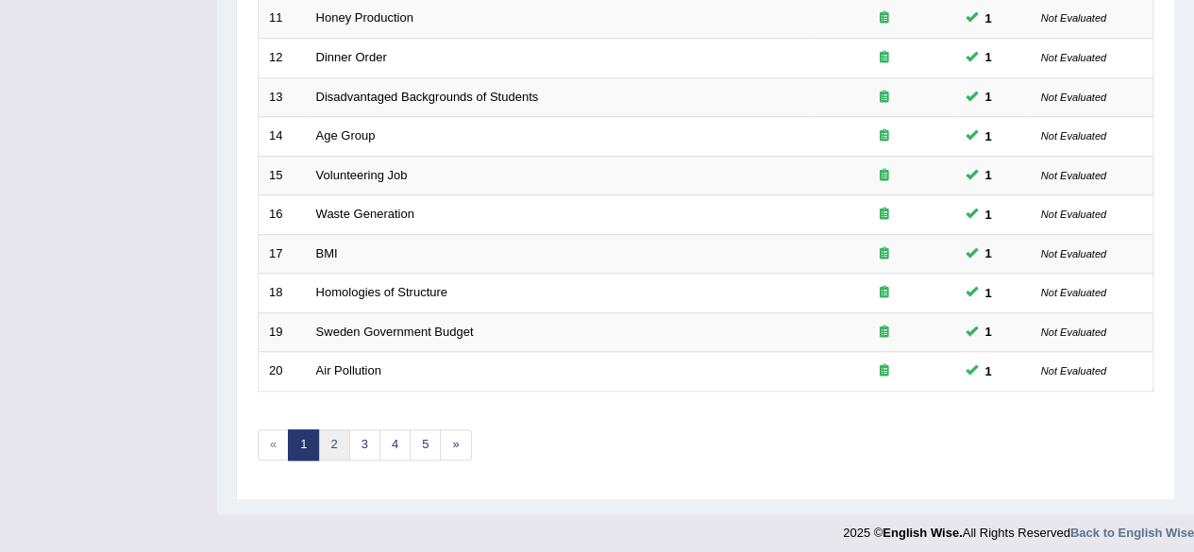
click at [343, 429] on link "2" at bounding box center [333, 444] width 31 height 31
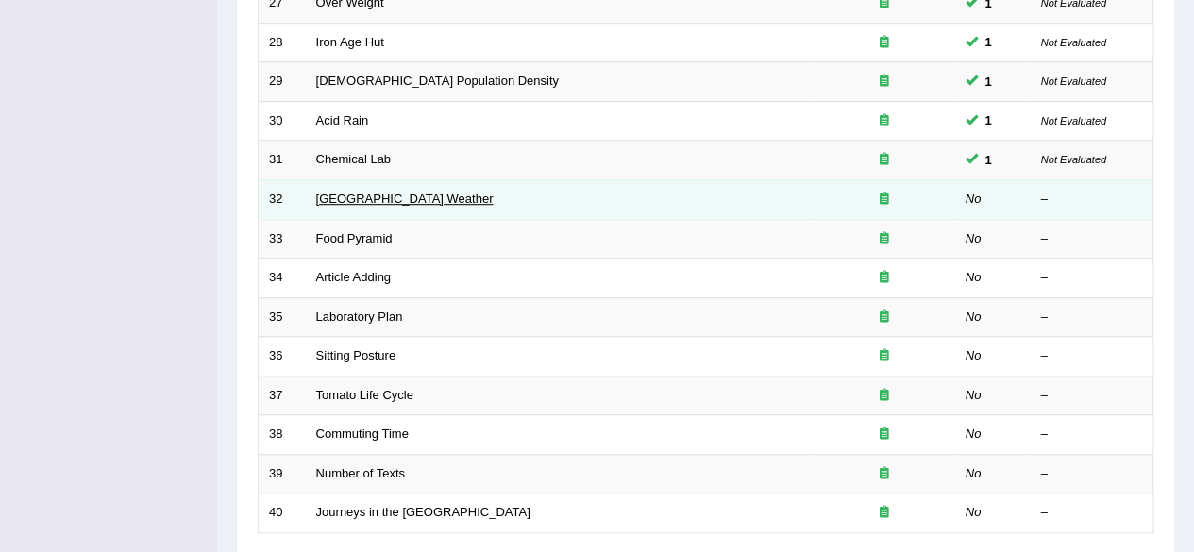
click at [385, 195] on link "Beijing Weather" at bounding box center [404, 199] width 177 height 14
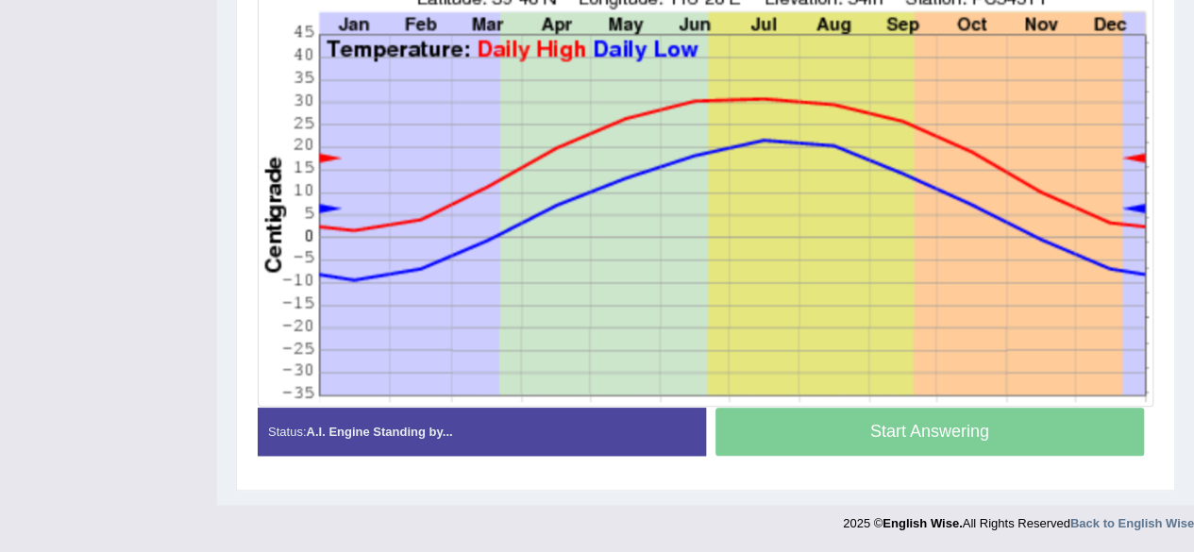
drag, startPoint x: 0, startPoint y: 0, endPoint x: 1207, endPoint y: 466, distance: 1293.8
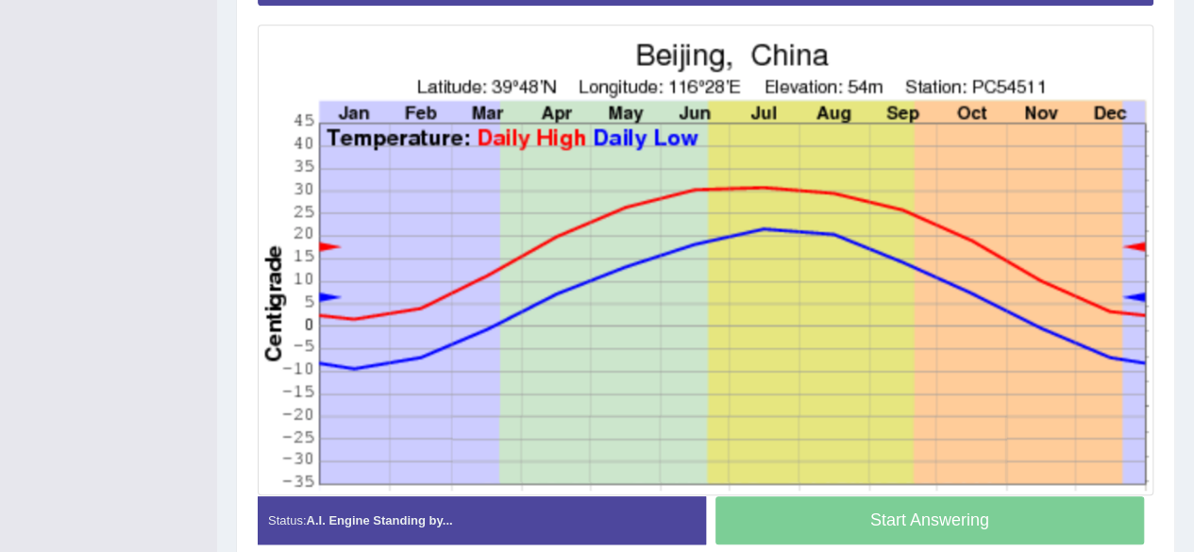
scroll to position [485, 0]
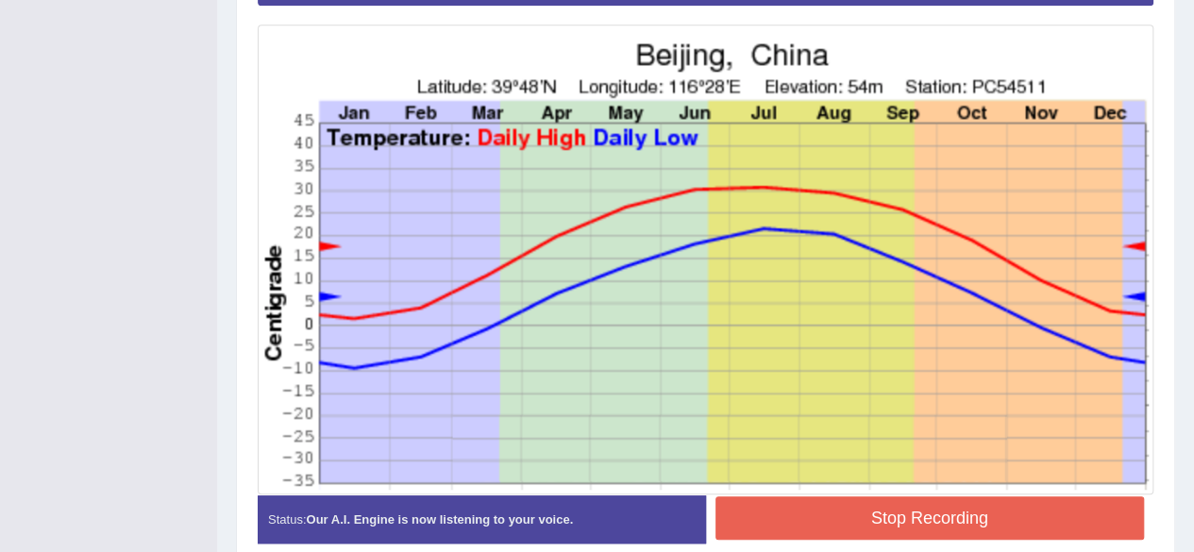
drag, startPoint x: 1191, startPoint y: 416, endPoint x: 1207, endPoint y: 473, distance: 58.8
click at [1043, 540] on button "Stop Recording" at bounding box center [929, 517] width 429 height 43
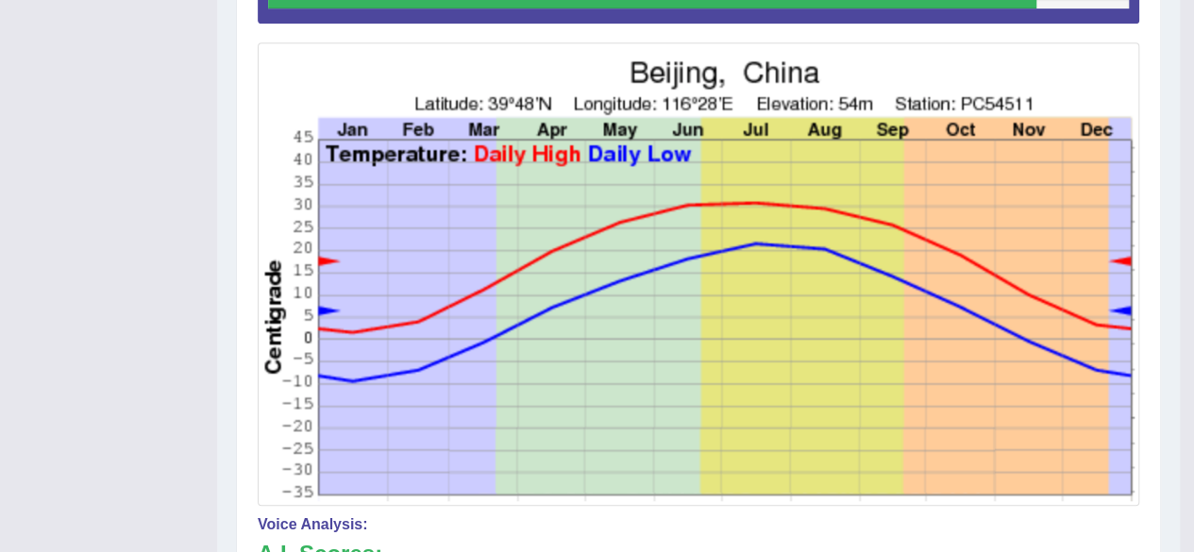
drag, startPoint x: 1207, startPoint y: 276, endPoint x: 1207, endPoint y: 335, distance: 59.4
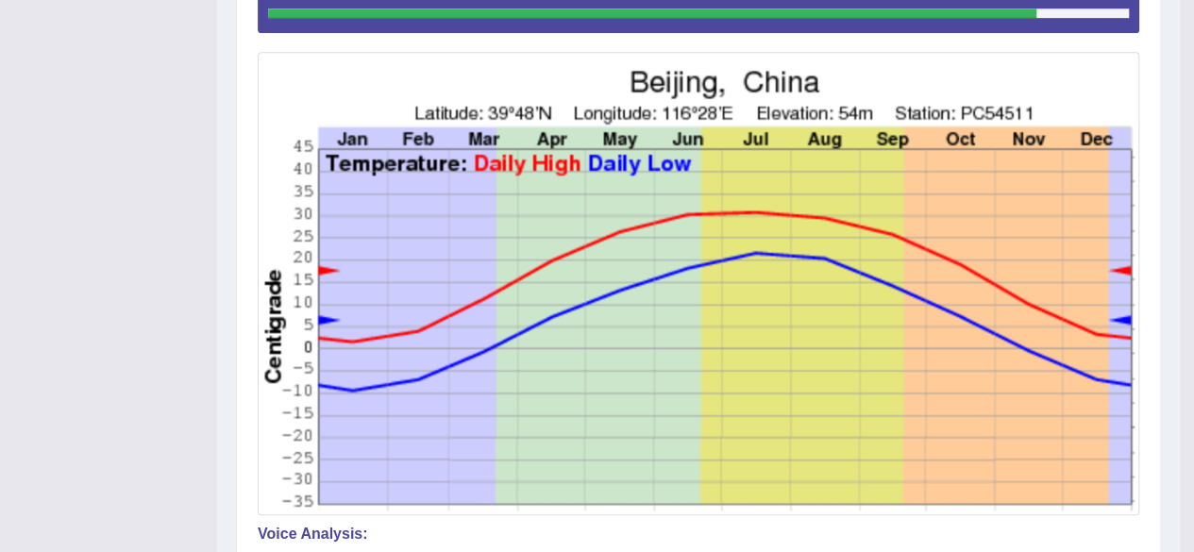
scroll to position [0, 0]
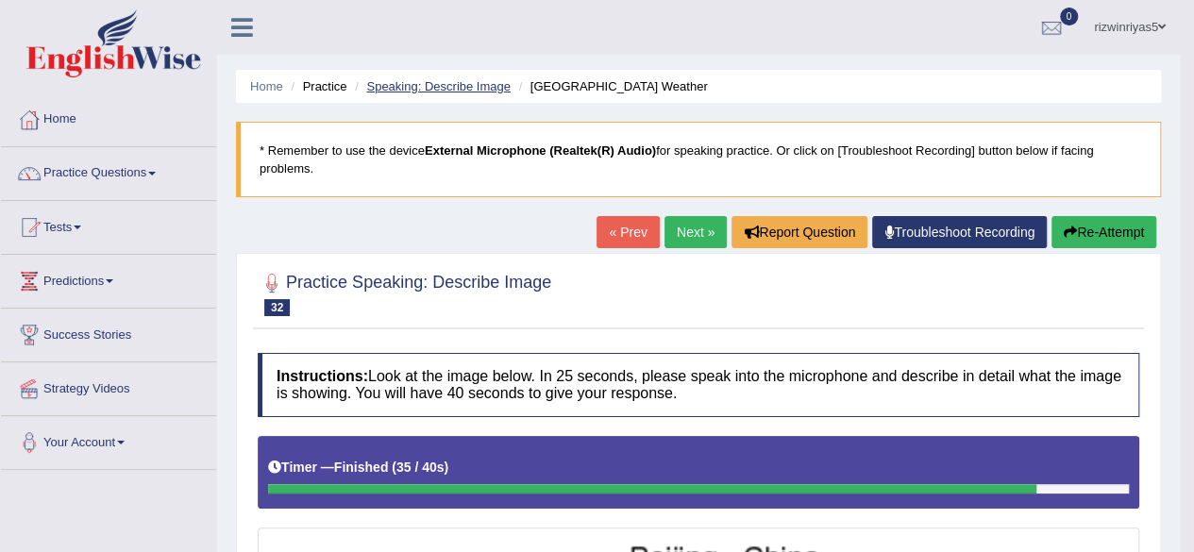
click at [494, 86] on link "Speaking: Describe Image" at bounding box center [437, 86] width 143 height 14
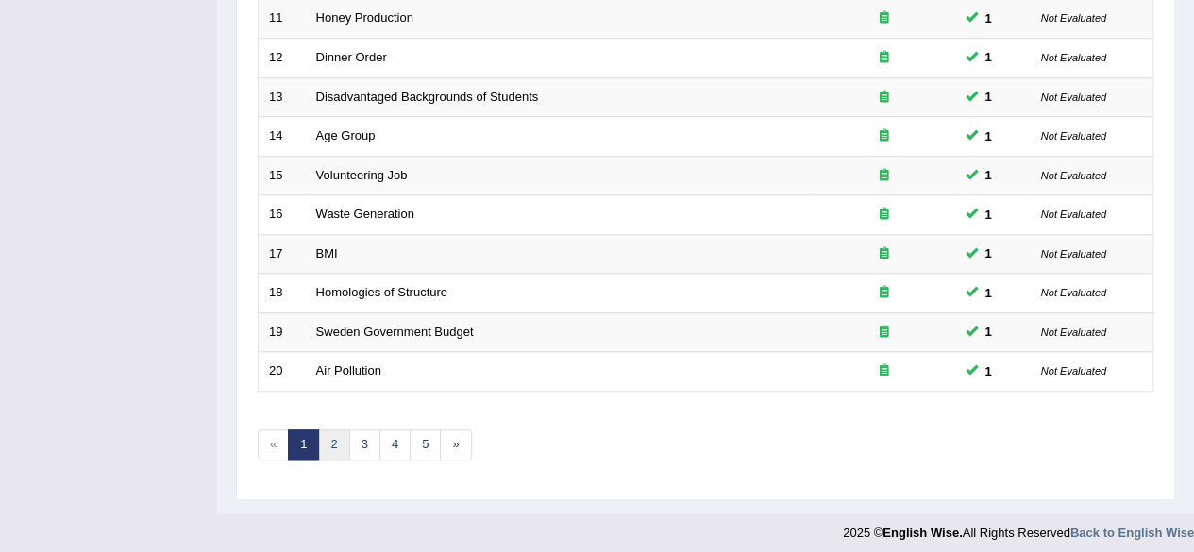
click at [337, 429] on link "2" at bounding box center [333, 444] width 31 height 31
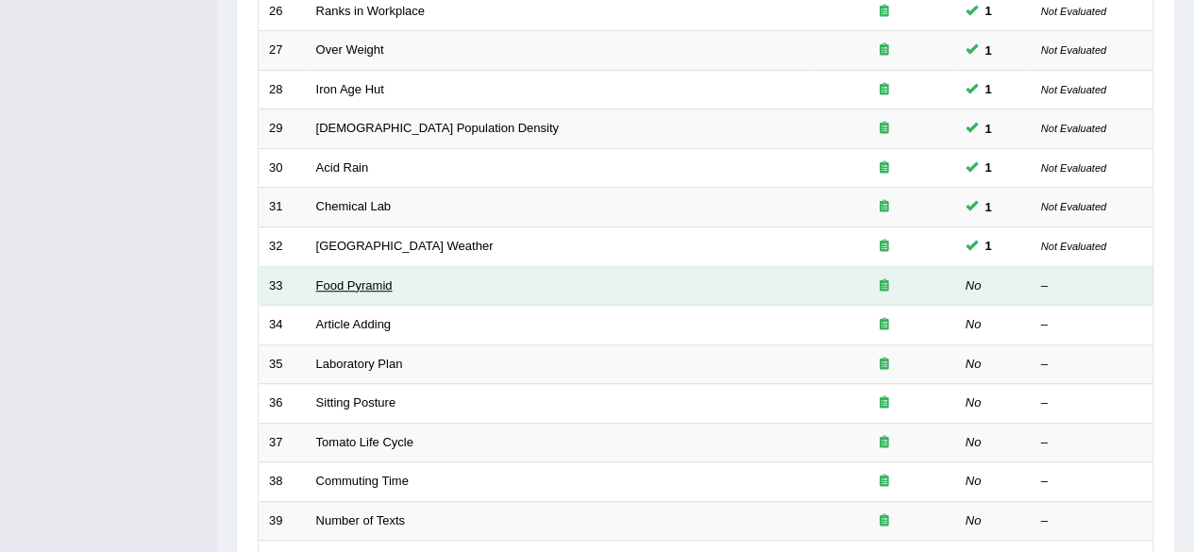
click at [345, 281] on link "Food Pyramid" at bounding box center [354, 285] width 76 height 14
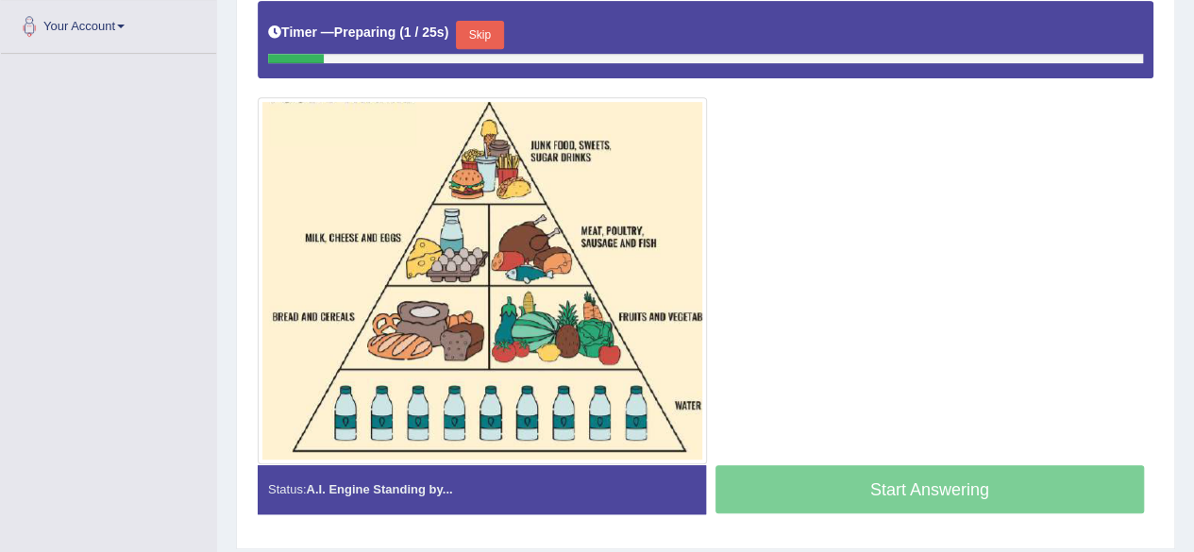
scroll to position [417, 0]
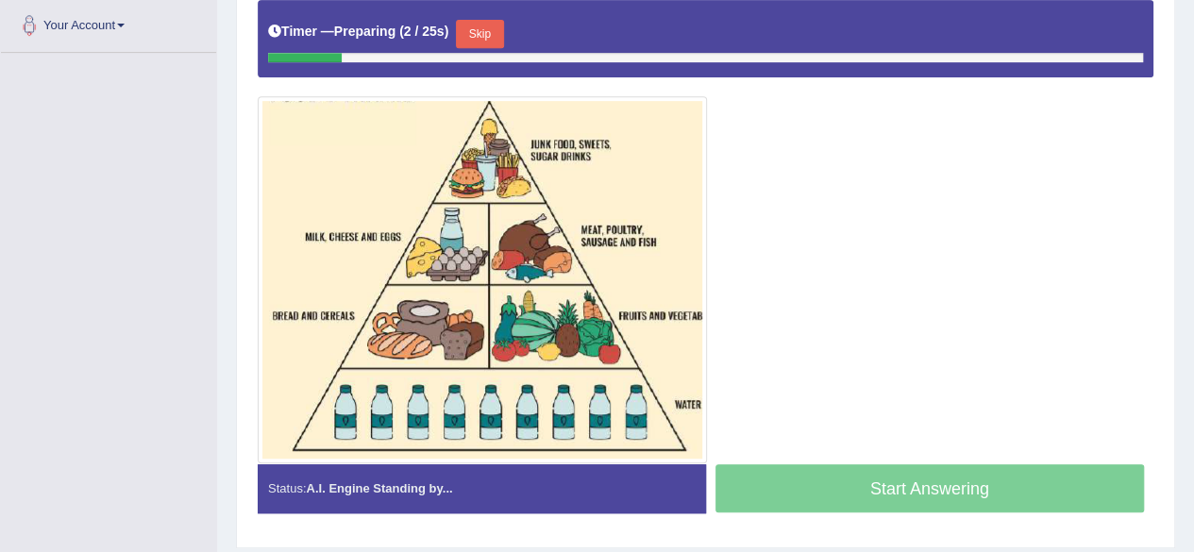
drag, startPoint x: 1207, startPoint y: 96, endPoint x: 1207, endPoint y: 305, distance: 208.5
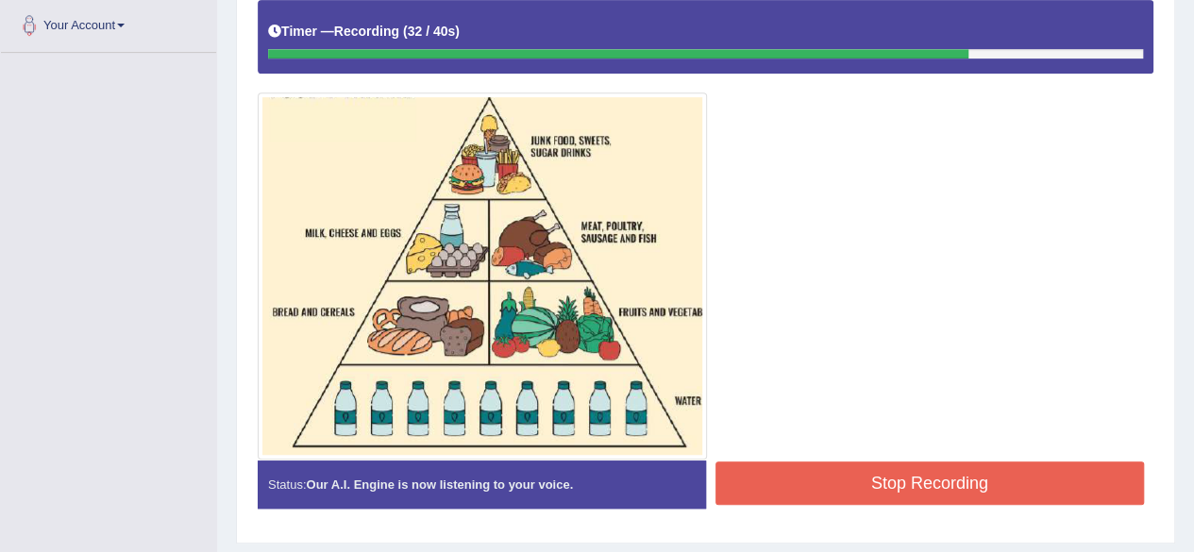
click at [955, 490] on button "Stop Recording" at bounding box center [929, 482] width 429 height 43
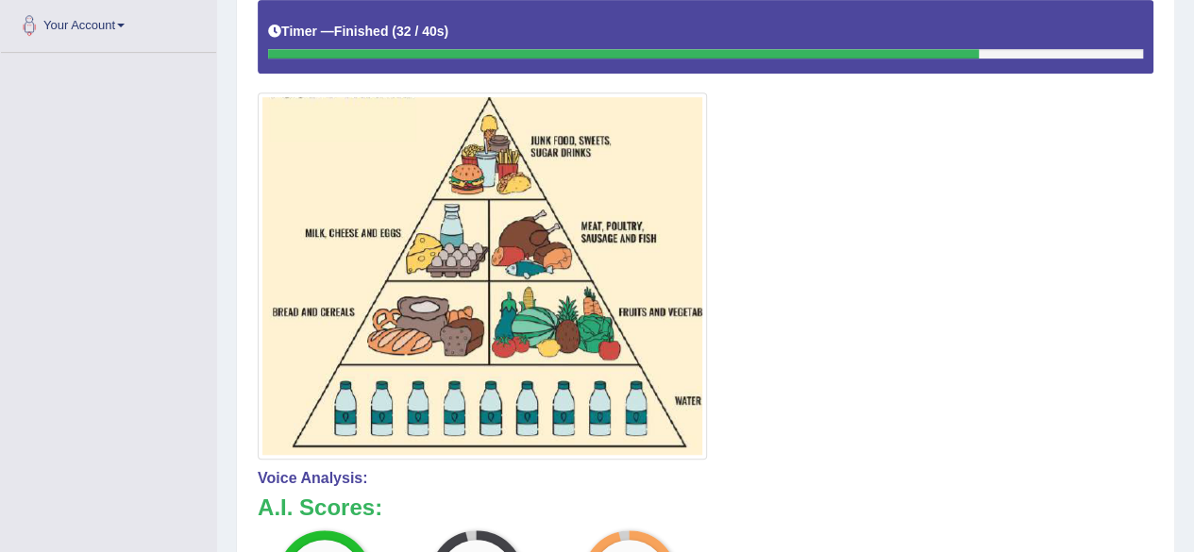
drag, startPoint x: 1207, startPoint y: 301, endPoint x: 1207, endPoint y: 395, distance: 94.4
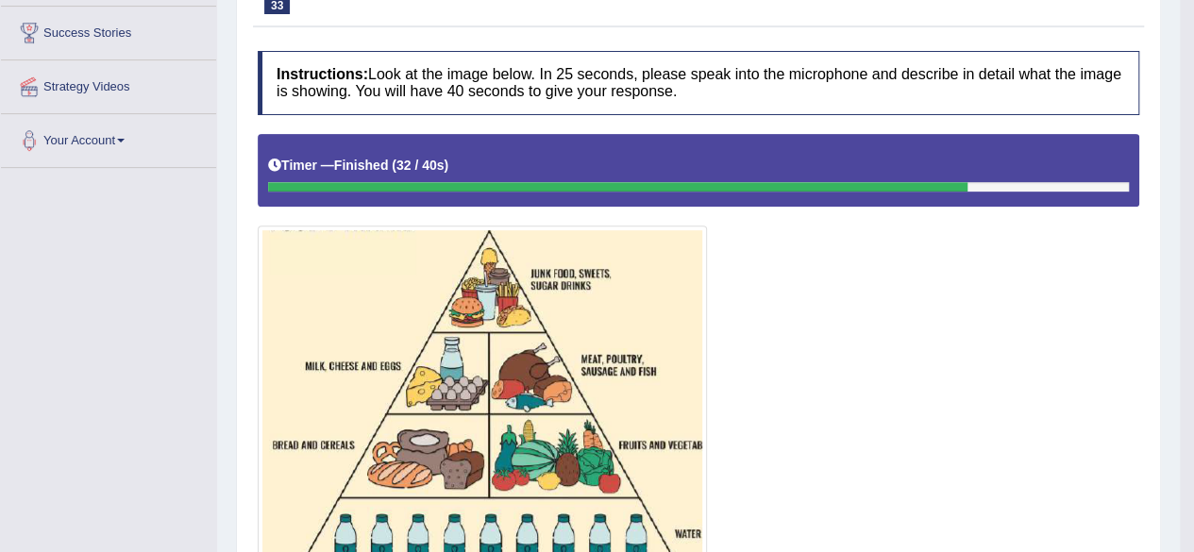
scroll to position [0, 0]
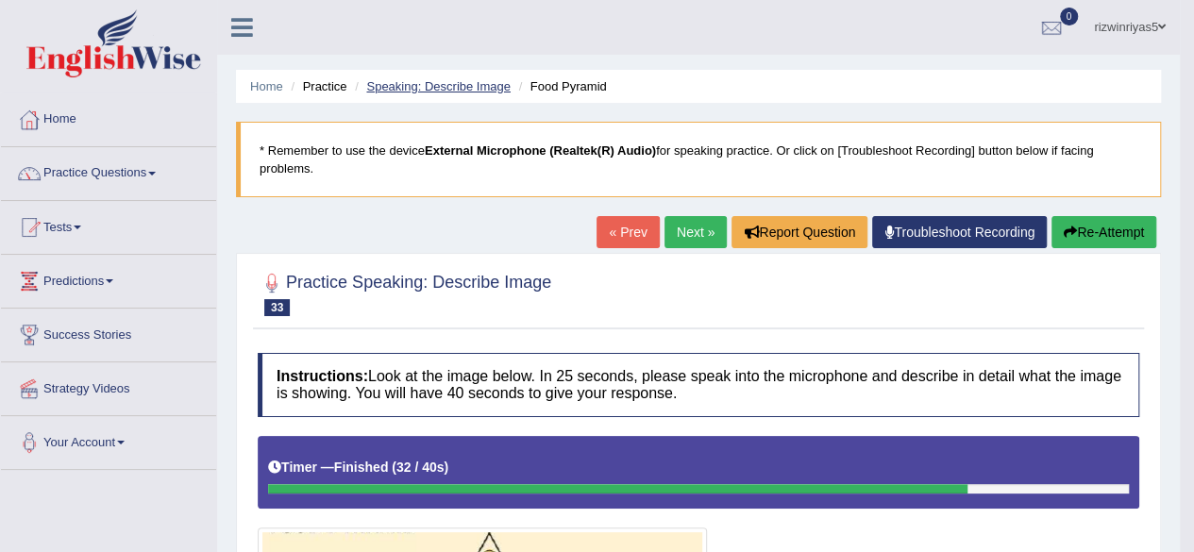
click at [470, 82] on link "Speaking: Describe Image" at bounding box center [437, 86] width 143 height 14
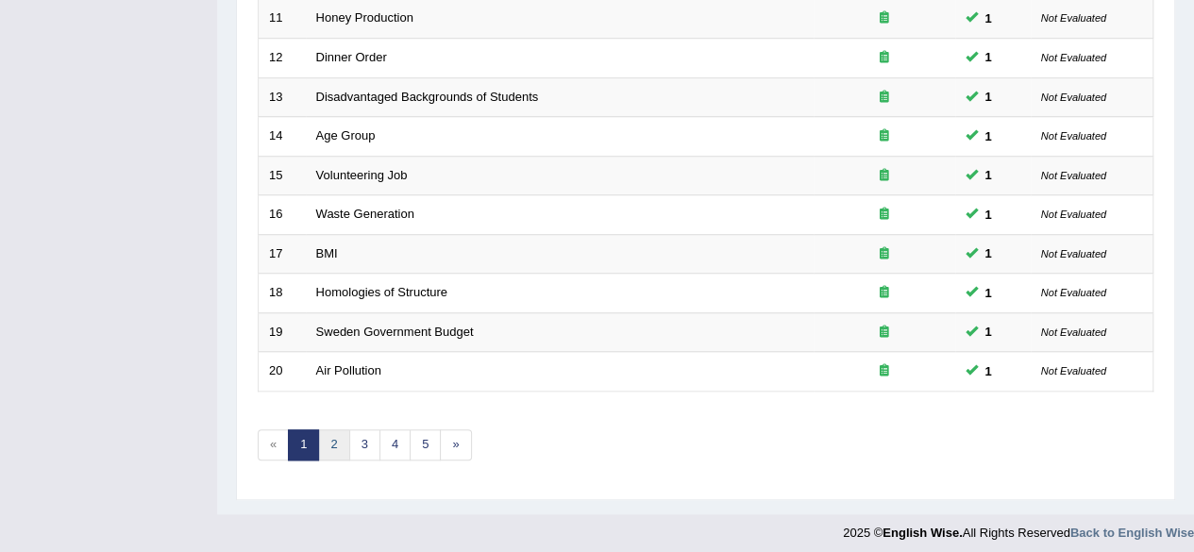
click at [330, 435] on link "2" at bounding box center [333, 444] width 31 height 31
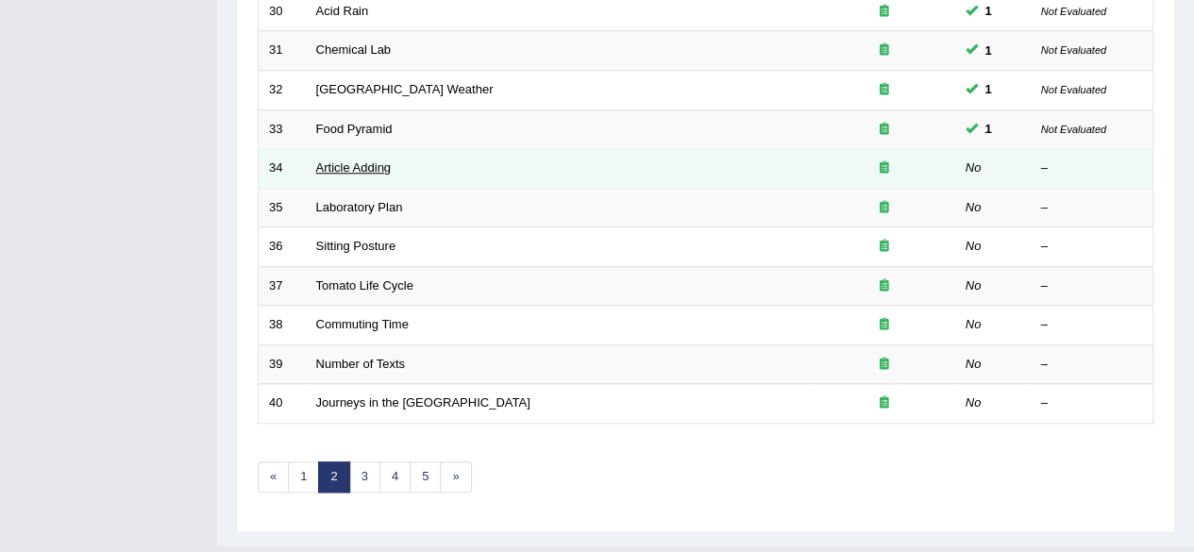
click at [376, 165] on link "Article Adding" at bounding box center [353, 167] width 75 height 14
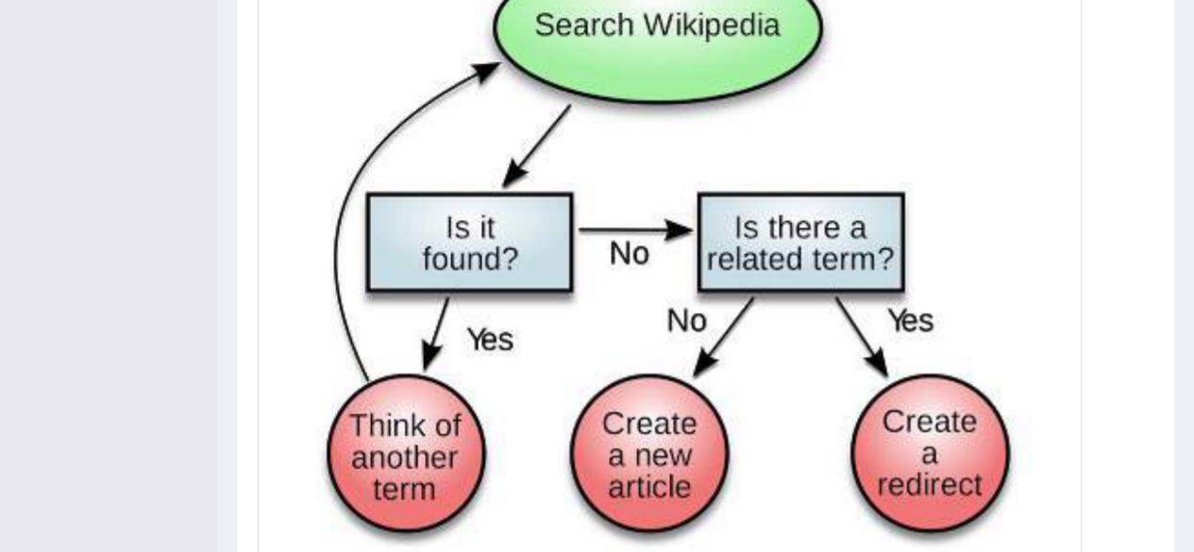
scroll to position [656, 0]
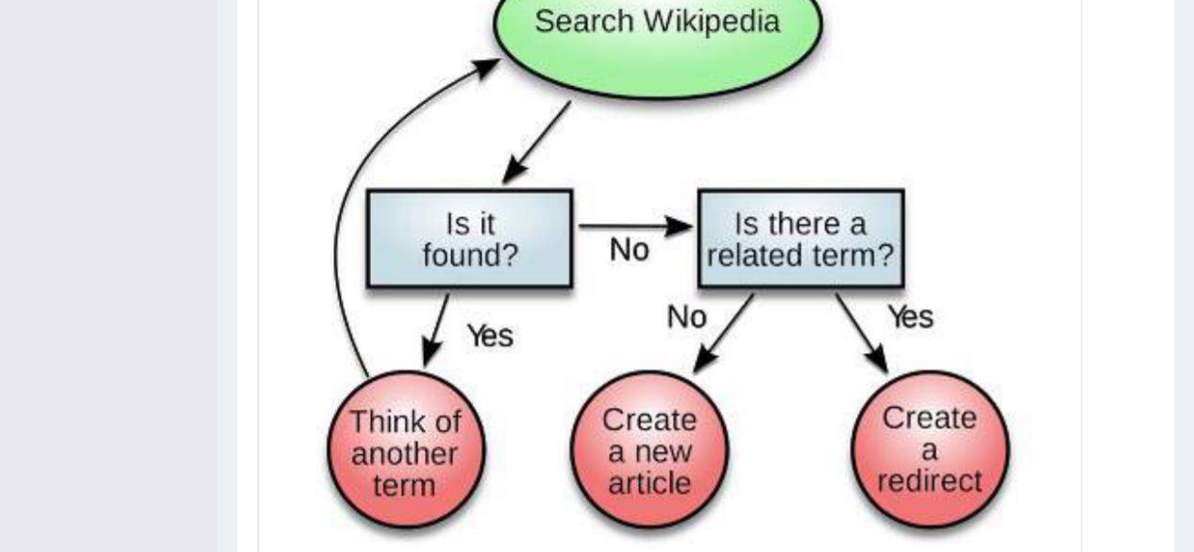
drag, startPoint x: 1207, startPoint y: 111, endPoint x: 1206, endPoint y: 356, distance: 244.4
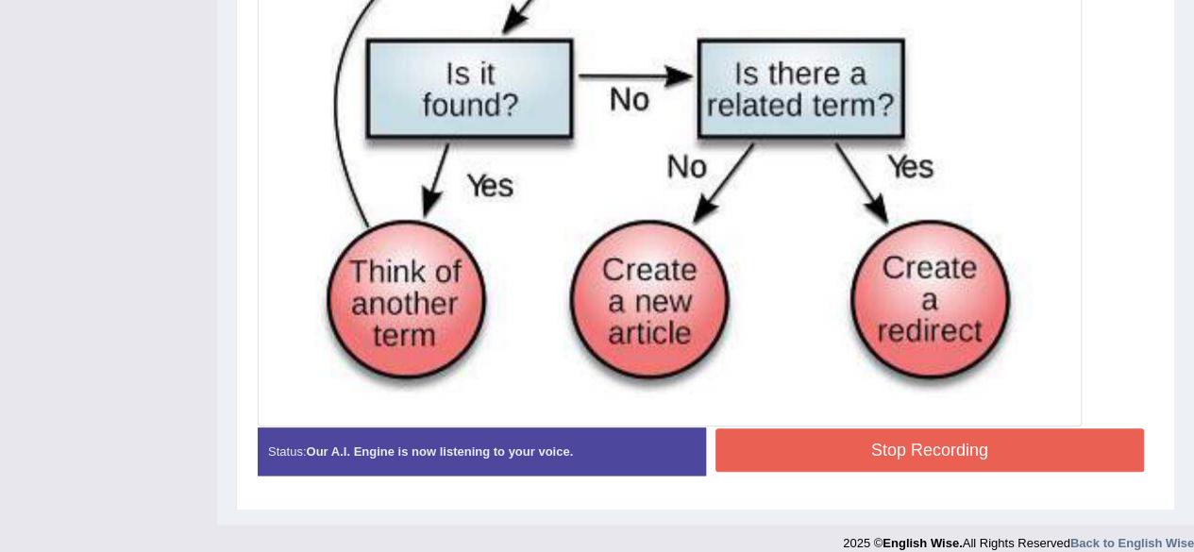
scroll to position [819, 0]
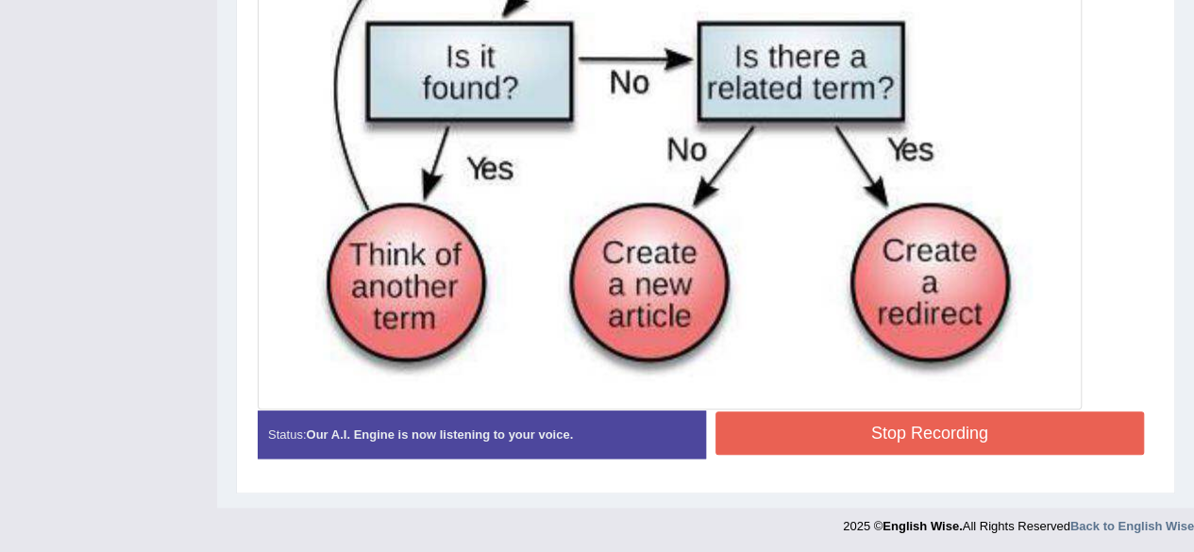
click at [998, 437] on button "Stop Recording" at bounding box center [929, 432] width 429 height 43
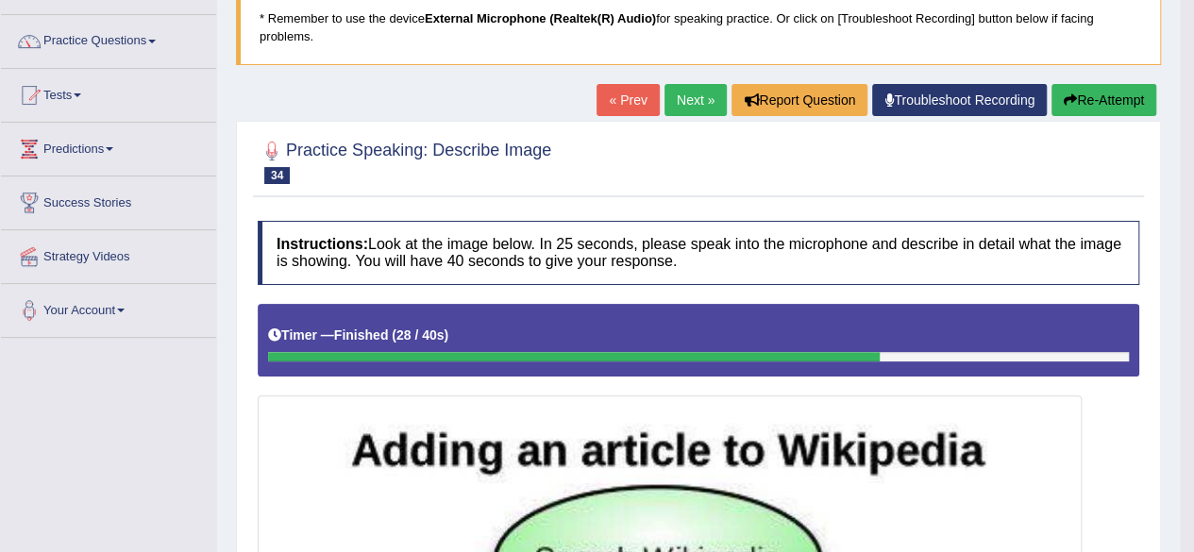
scroll to position [0, 0]
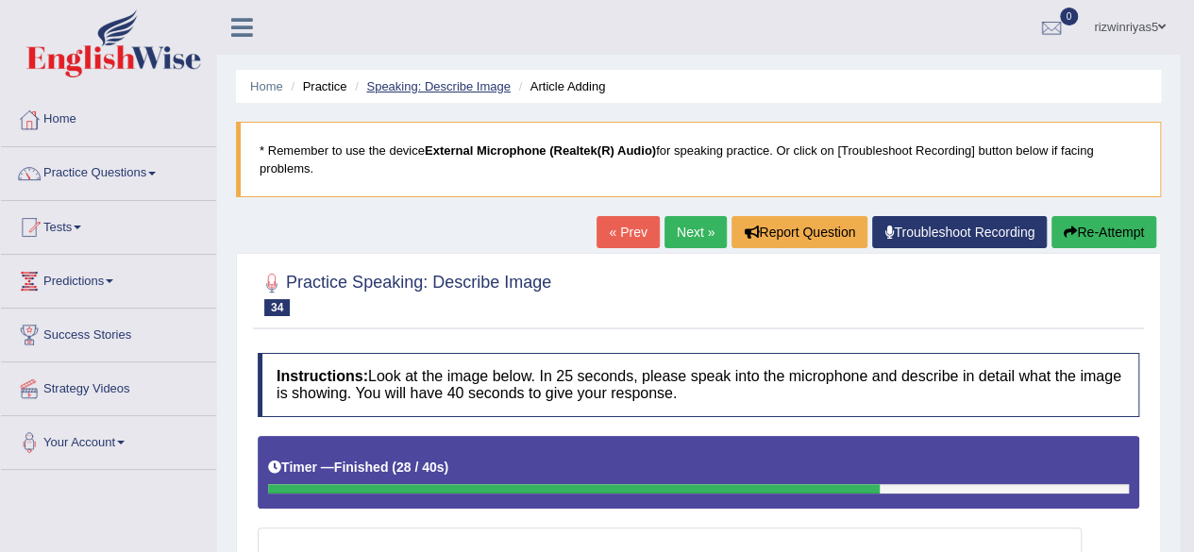
click at [467, 88] on link "Speaking: Describe Image" at bounding box center [437, 86] width 143 height 14
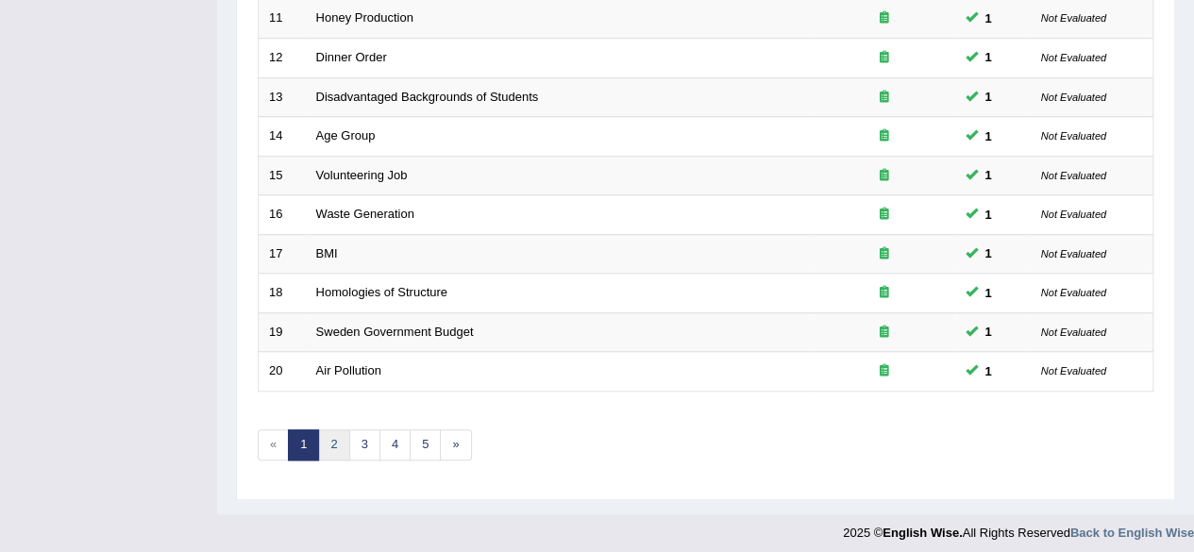
drag, startPoint x: 0, startPoint y: 0, endPoint x: 327, endPoint y: 431, distance: 541.5
click at [327, 431] on link "2" at bounding box center [333, 444] width 31 height 31
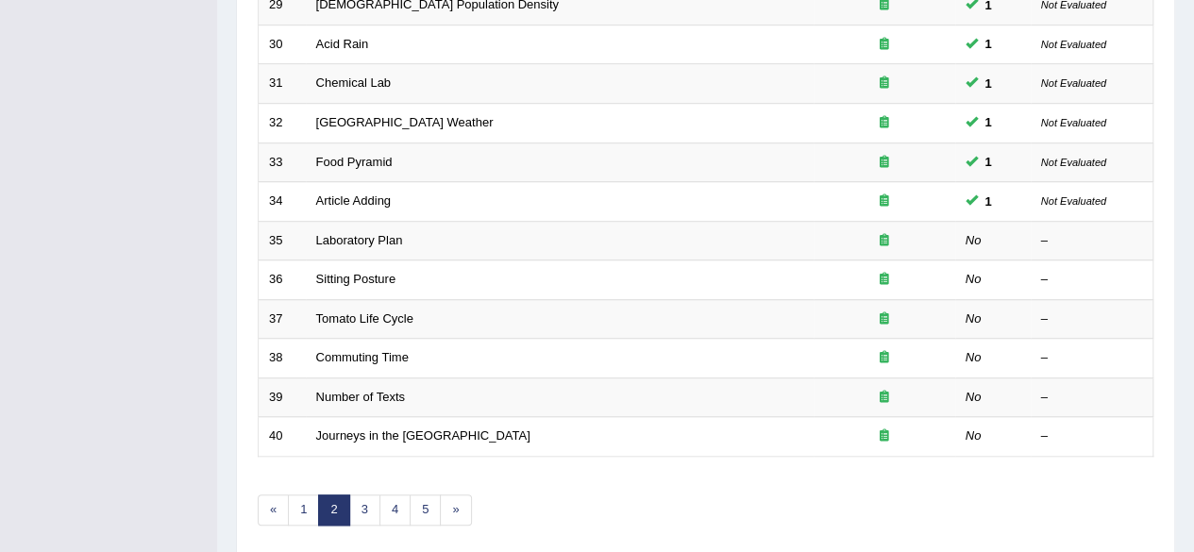
scroll to position [624, 0]
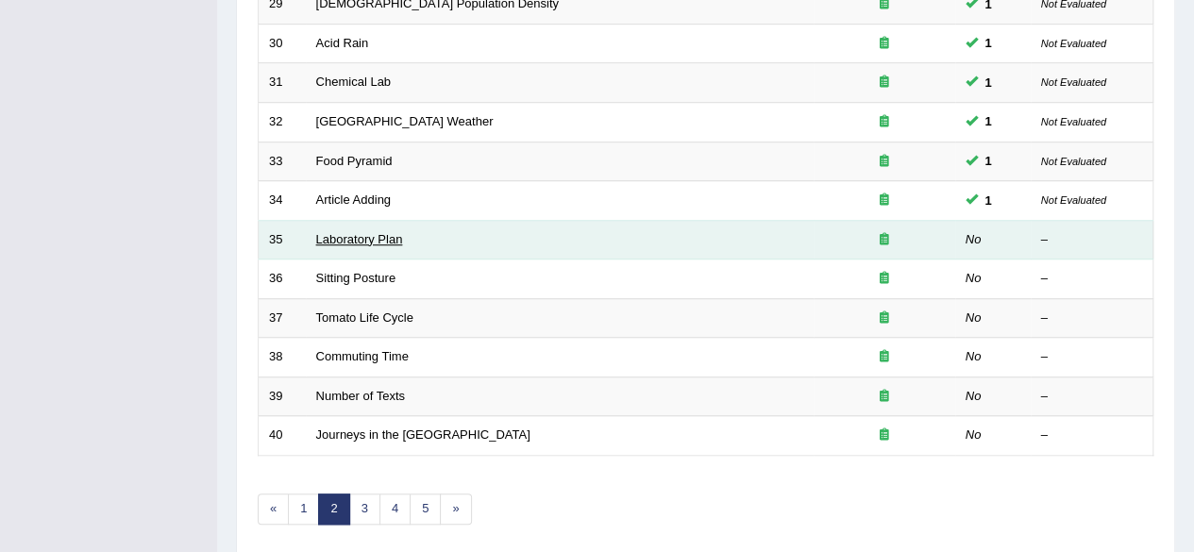
click at [365, 232] on link "Laboratory Plan" at bounding box center [359, 239] width 87 height 14
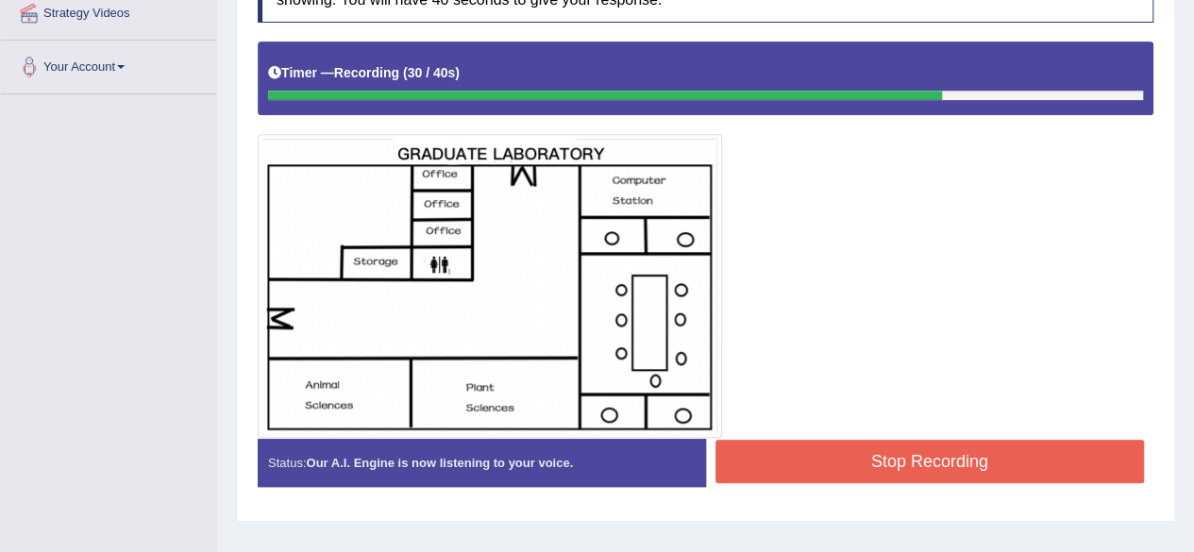
click at [807, 474] on button "Stop Recording" at bounding box center [929, 461] width 429 height 43
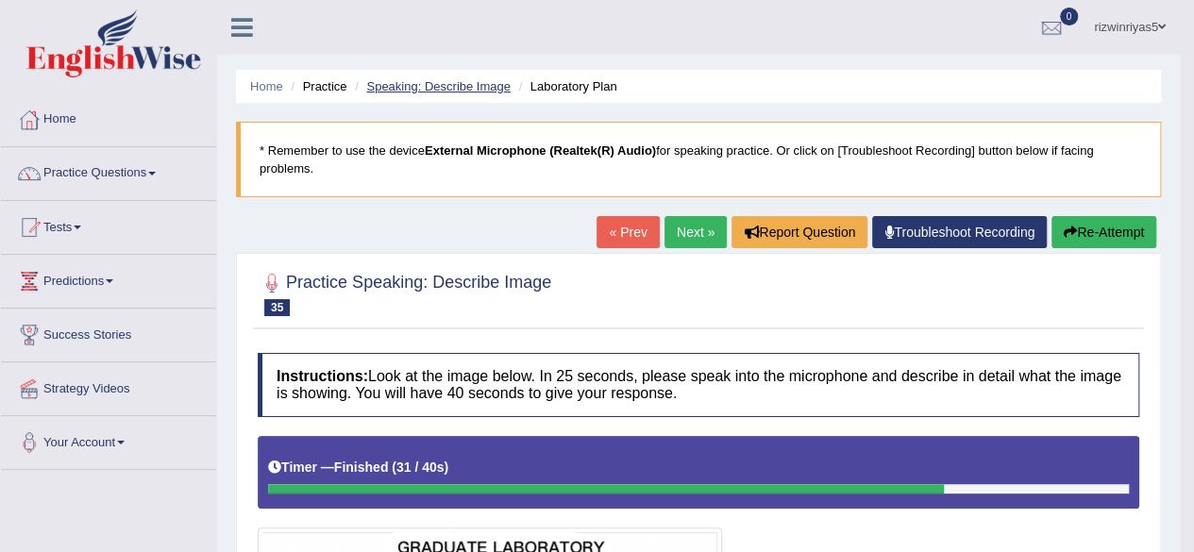
click at [444, 80] on link "Speaking: Describe Image" at bounding box center [437, 86] width 143 height 14
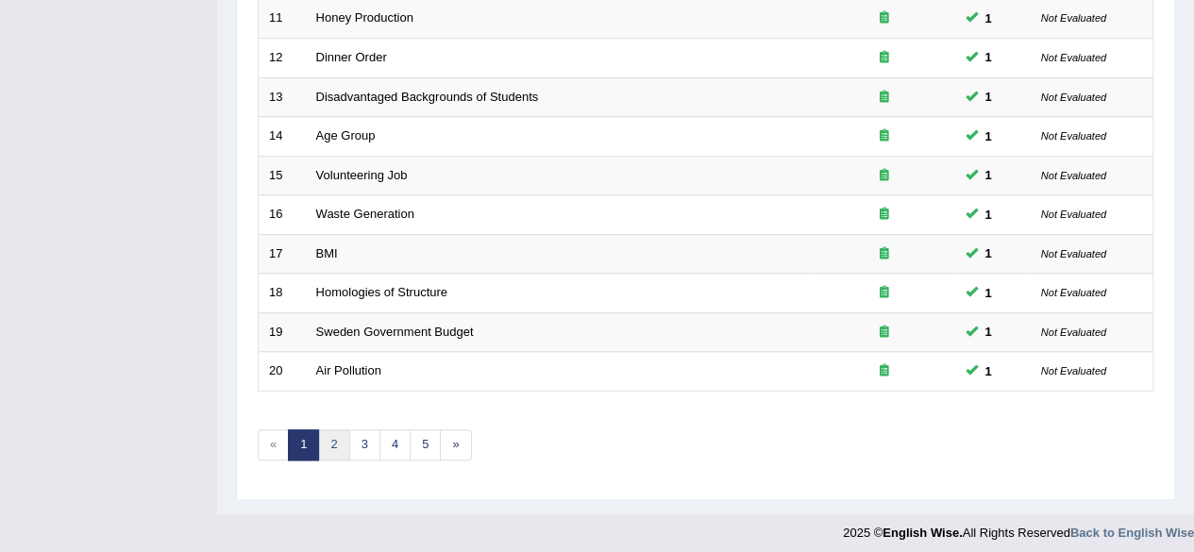
click at [323, 431] on link "2" at bounding box center [333, 444] width 31 height 31
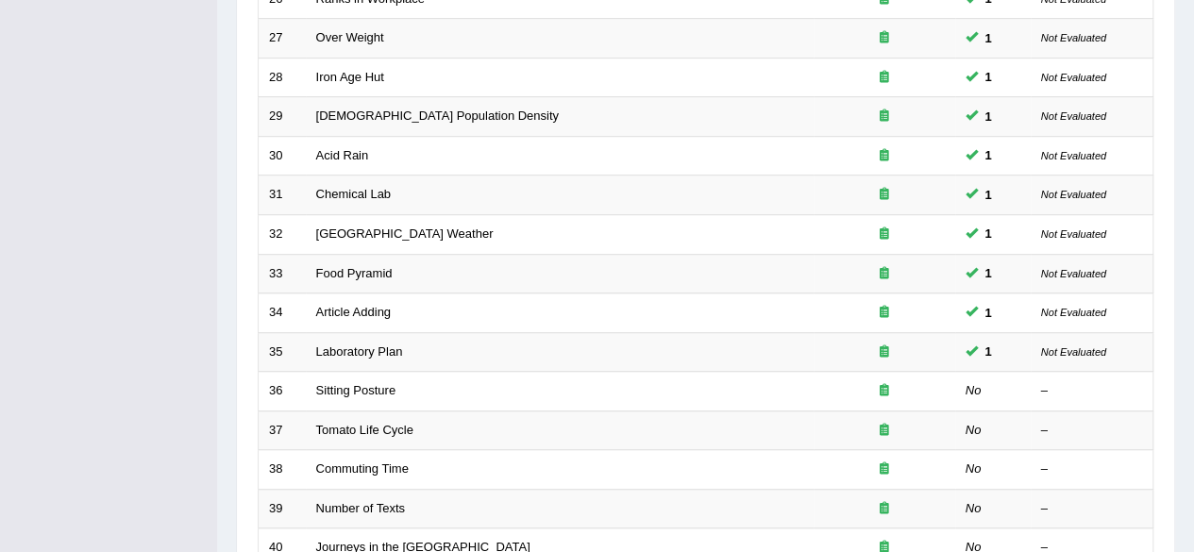
scroll to position [630, 0]
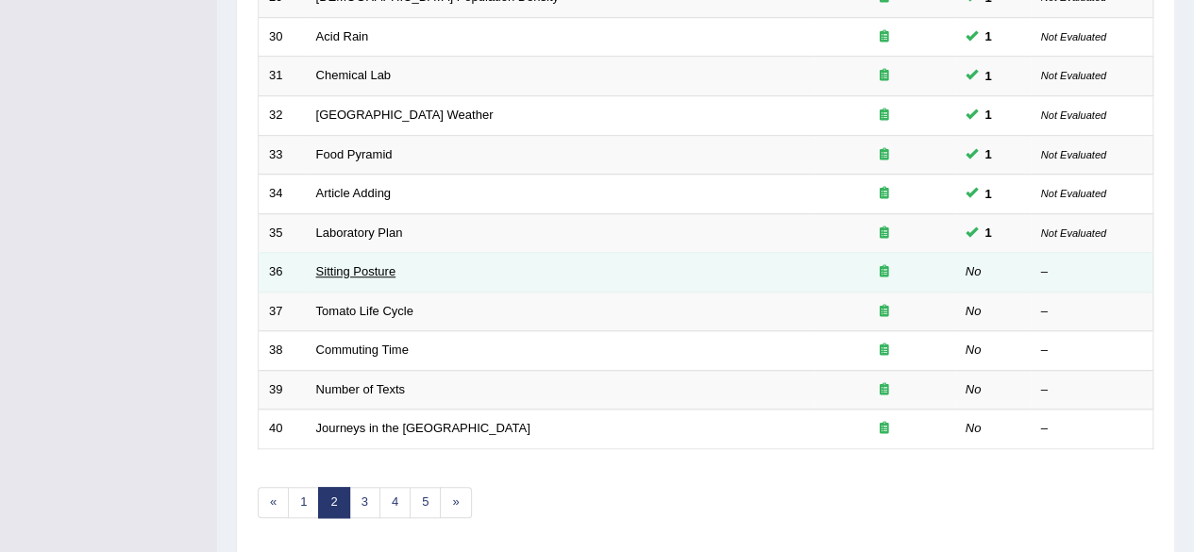
click at [376, 267] on link "Sitting Posture" at bounding box center [356, 271] width 80 height 14
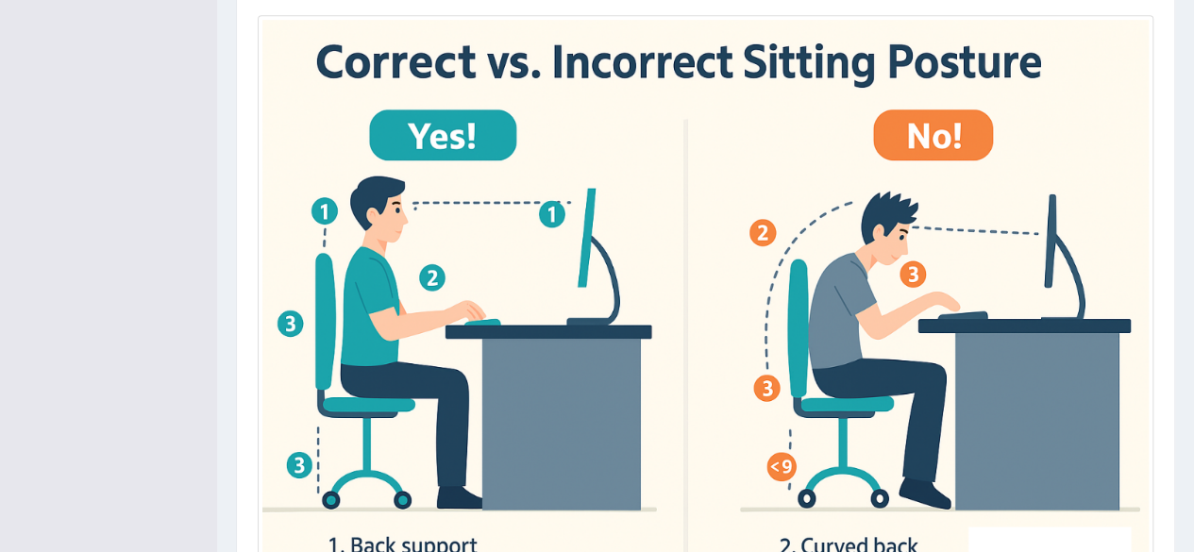
scroll to position [491, 0]
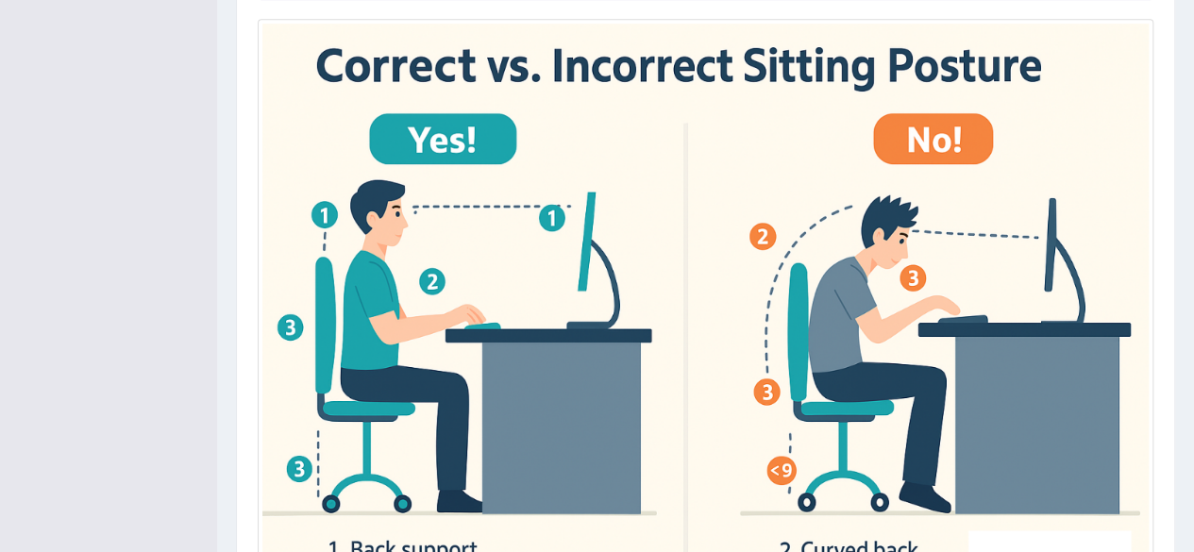
drag, startPoint x: 1207, startPoint y: 315, endPoint x: 1207, endPoint y: 401, distance: 85.9
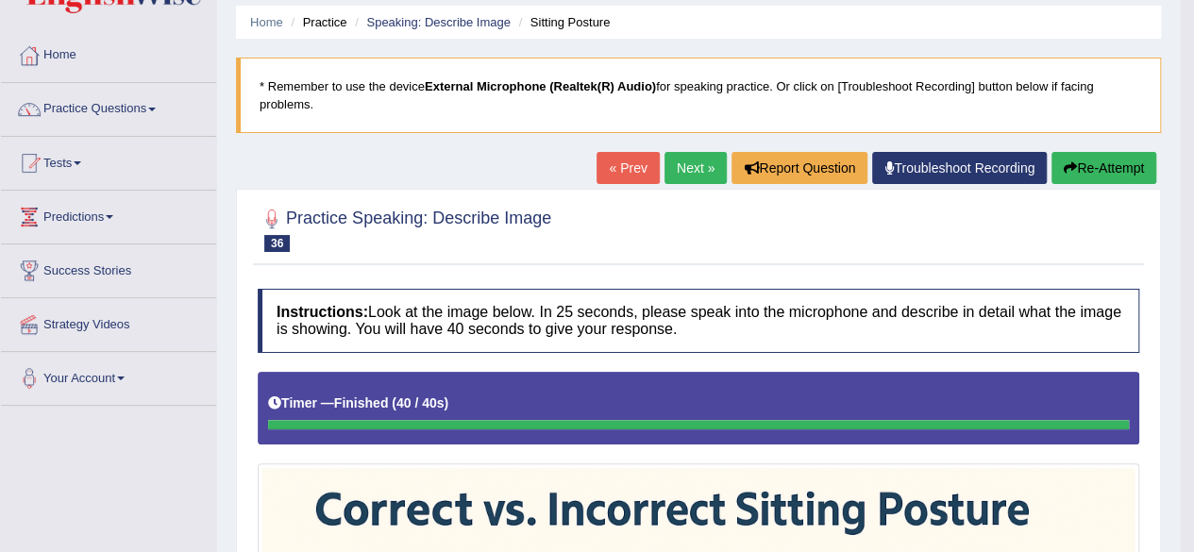
scroll to position [0, 0]
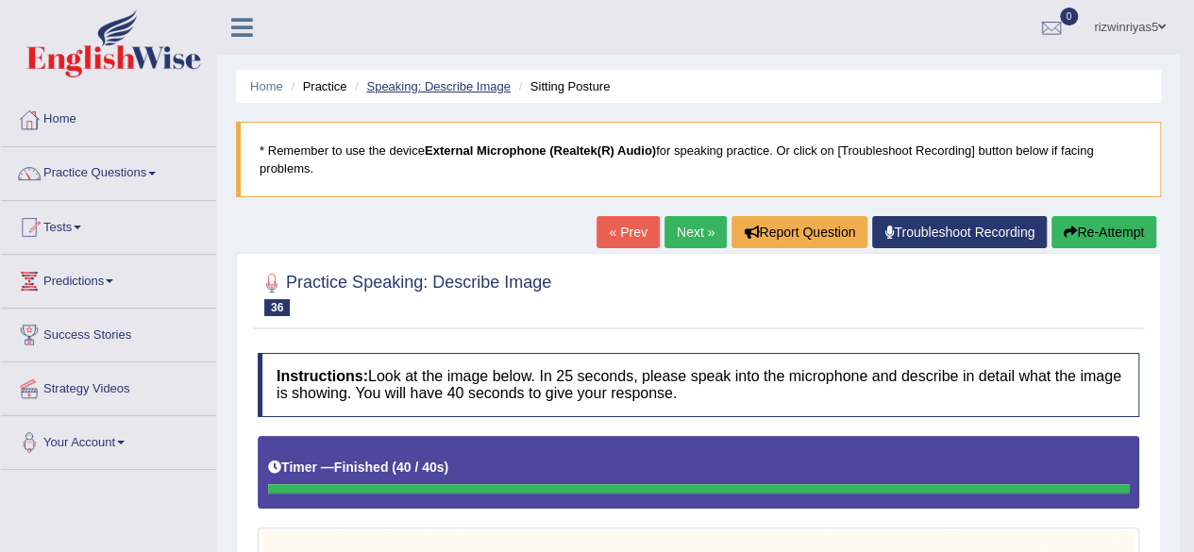
click at [451, 79] on link "Speaking: Describe Image" at bounding box center [437, 86] width 143 height 14
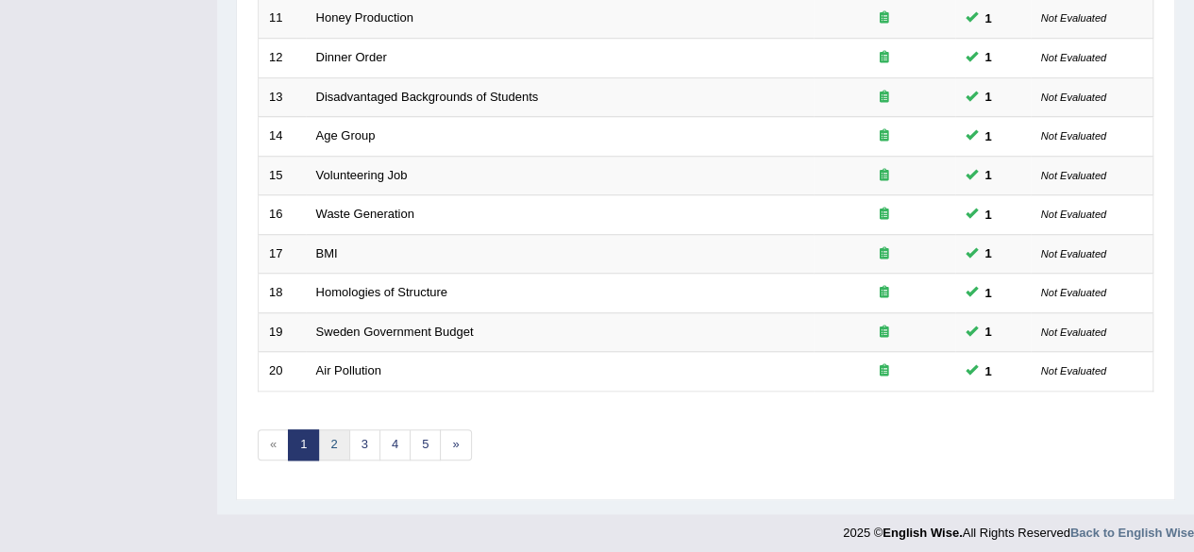
click at [332, 429] on link "2" at bounding box center [333, 444] width 31 height 31
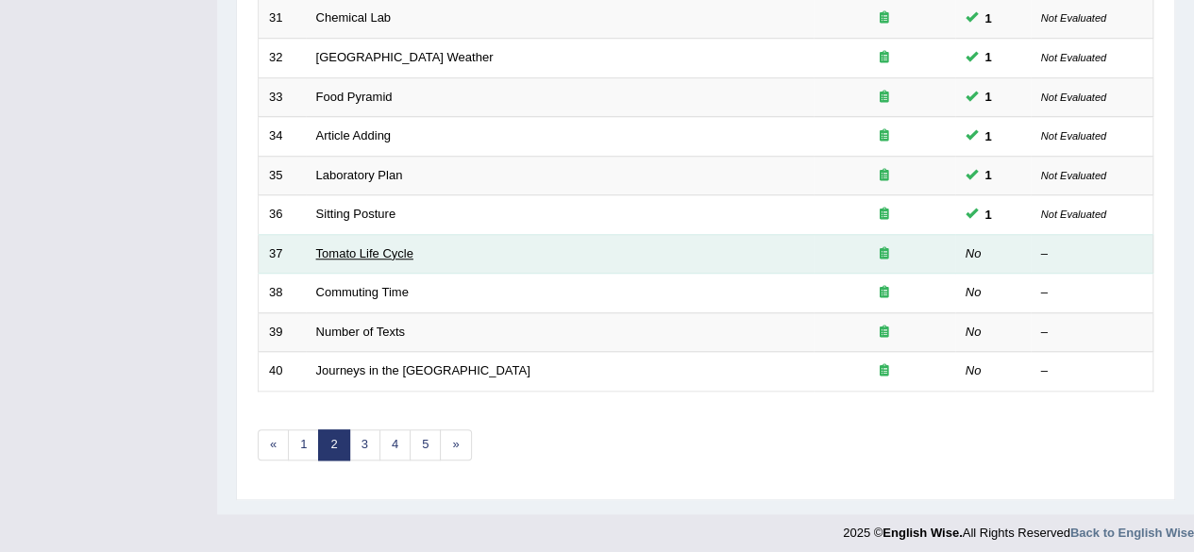
click at [391, 247] on link "Tomato Life Cycle" at bounding box center [364, 253] width 97 height 14
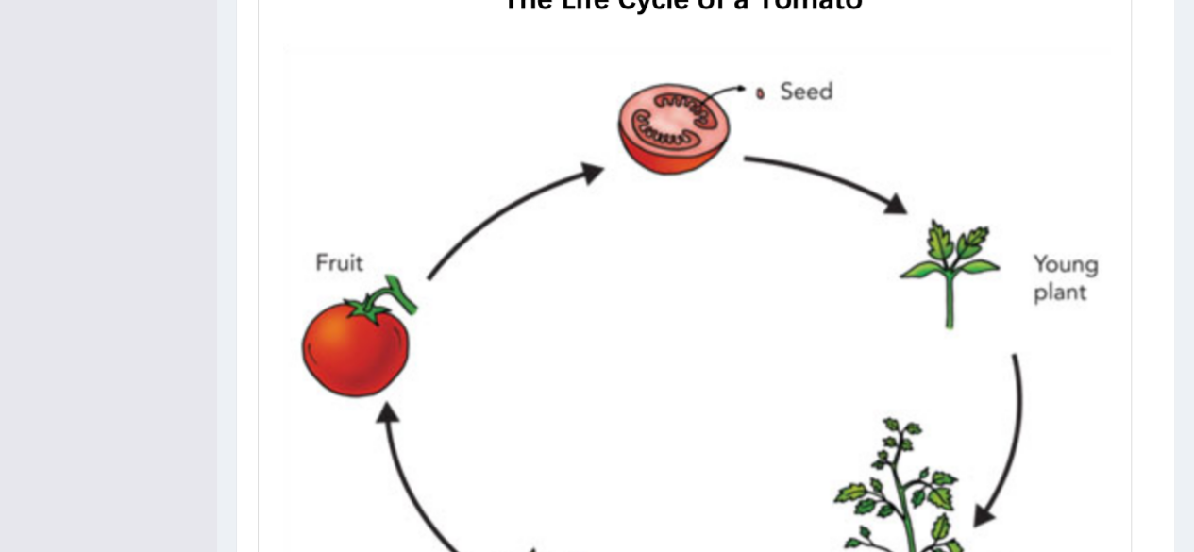
scroll to position [561, 0]
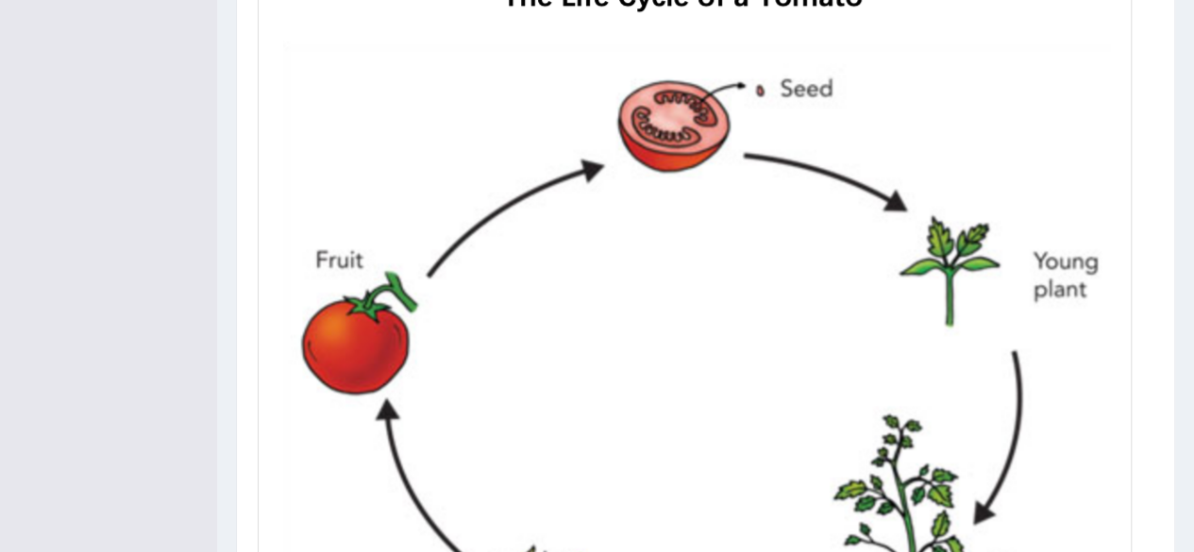
drag, startPoint x: 1207, startPoint y: 96, endPoint x: 1201, endPoint y: 293, distance: 197.3
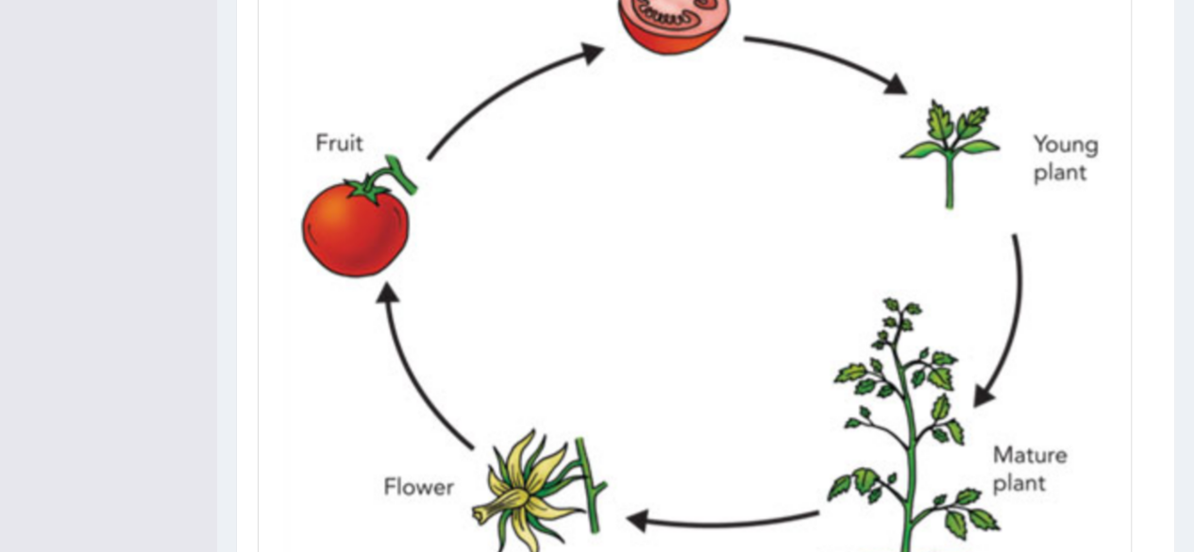
scroll to position [781, 0]
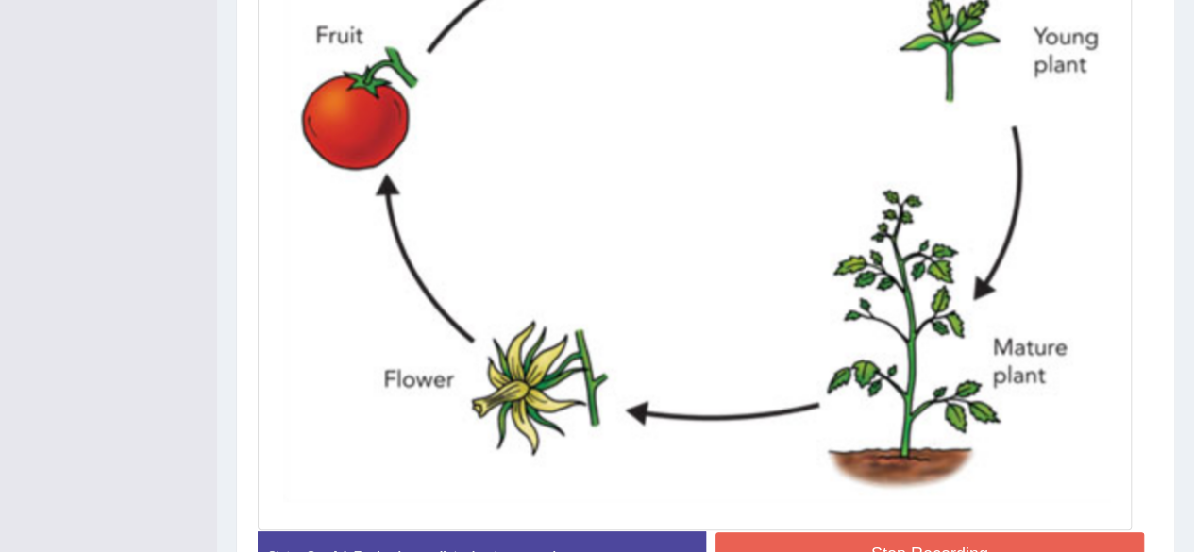
drag, startPoint x: 1207, startPoint y: 373, endPoint x: 657, endPoint y: 155, distance: 591.7
click at [657, 155] on img at bounding box center [694, 129] width 864 height 793
drag, startPoint x: 1187, startPoint y: 375, endPoint x: 1207, endPoint y: 241, distance: 135.5
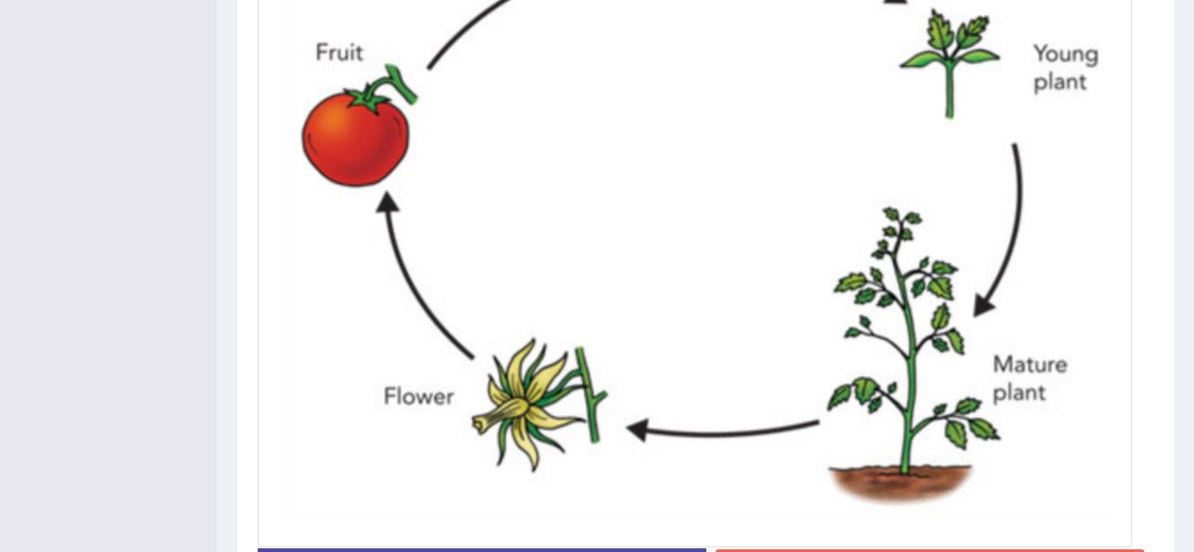
scroll to position [918, 0]
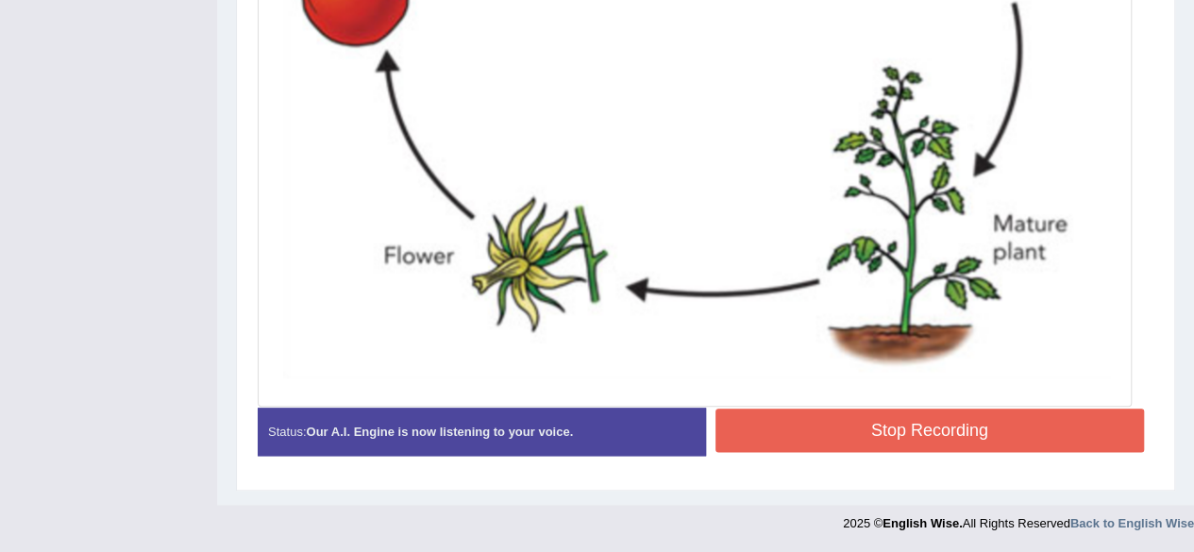
click at [1030, 437] on button "Stop Recording" at bounding box center [929, 430] width 429 height 43
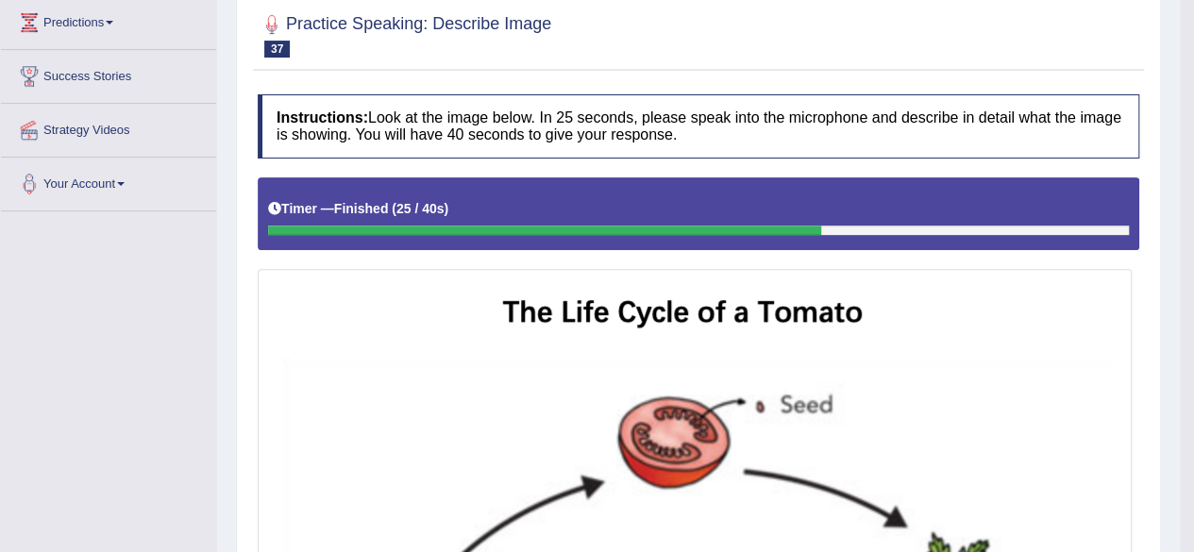
scroll to position [0, 0]
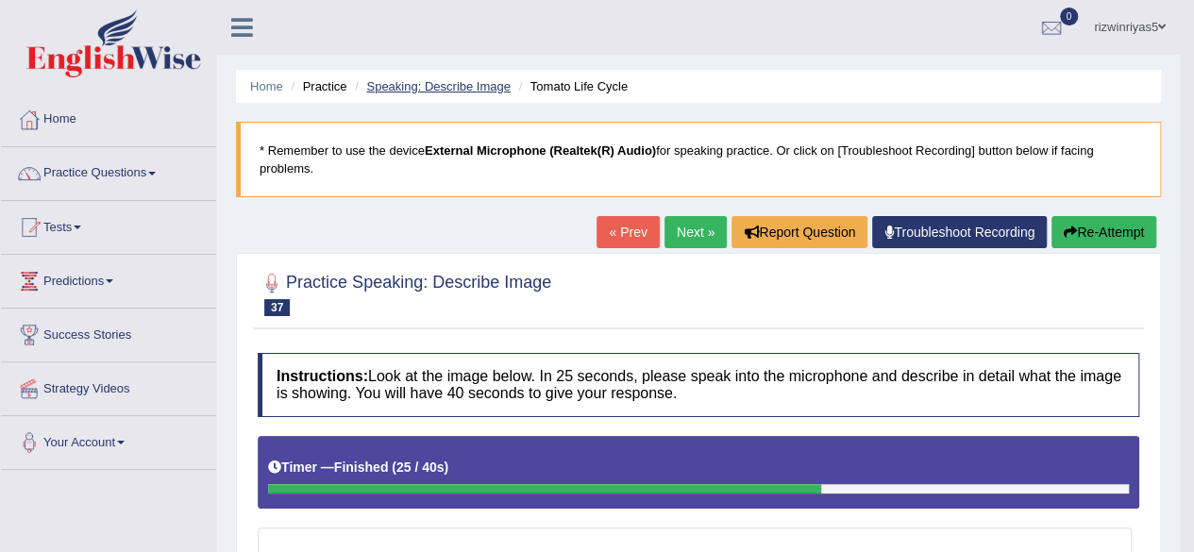
click at [458, 90] on link "Speaking: Describe Image" at bounding box center [437, 86] width 143 height 14
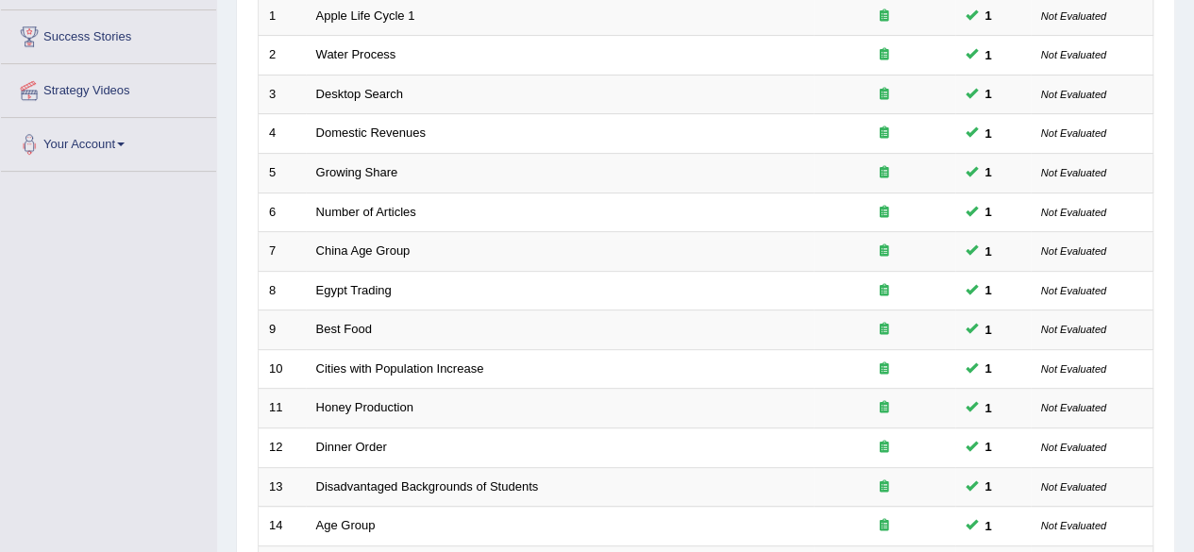
scroll to position [688, 0]
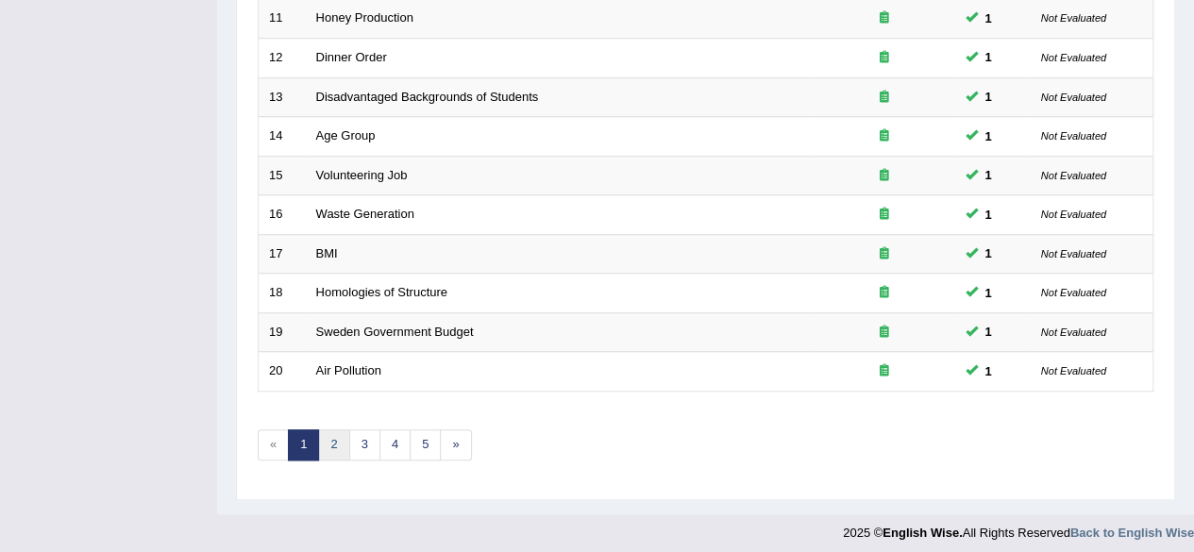
click at [326, 429] on link "2" at bounding box center [333, 444] width 31 height 31
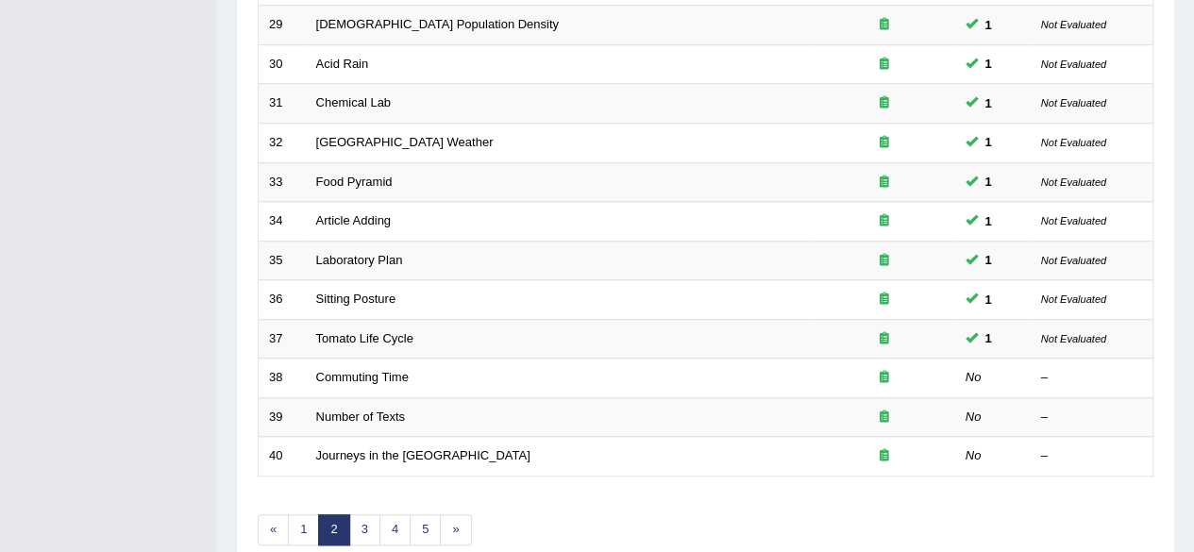
scroll to position [688, 0]
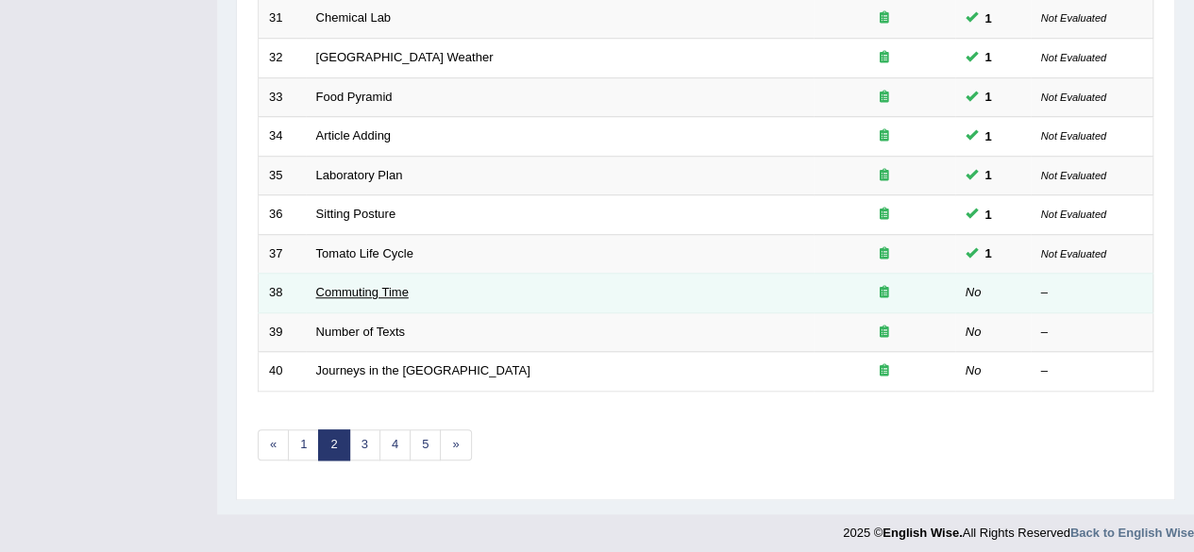
click at [383, 285] on link "Commuting Time" at bounding box center [362, 292] width 92 height 14
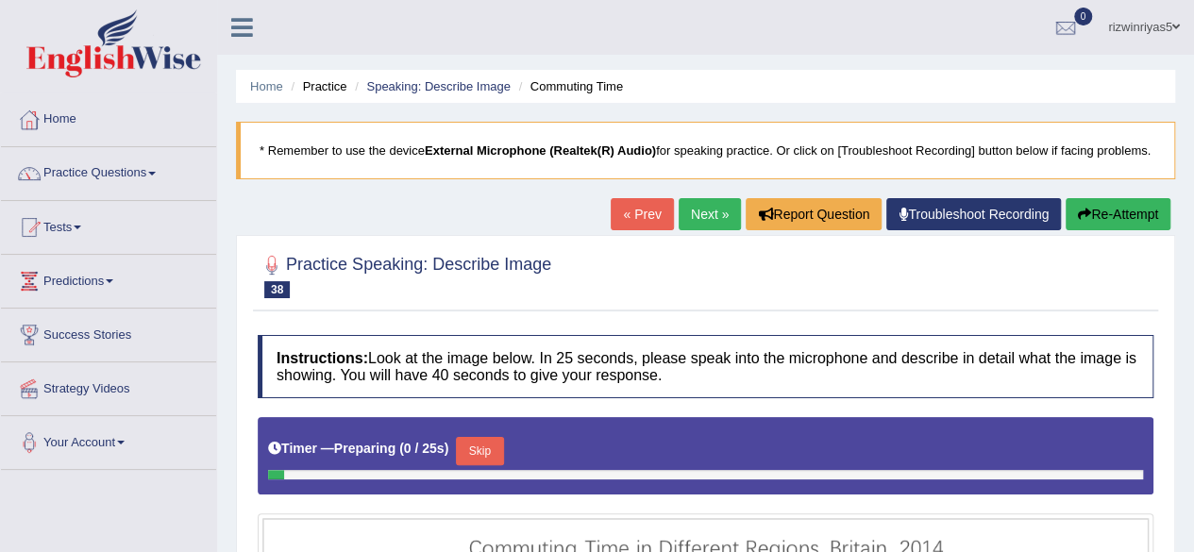
click at [474, 273] on h2 "Practice Speaking: Describe Image 38 Commuting Time" at bounding box center [404, 274] width 293 height 47
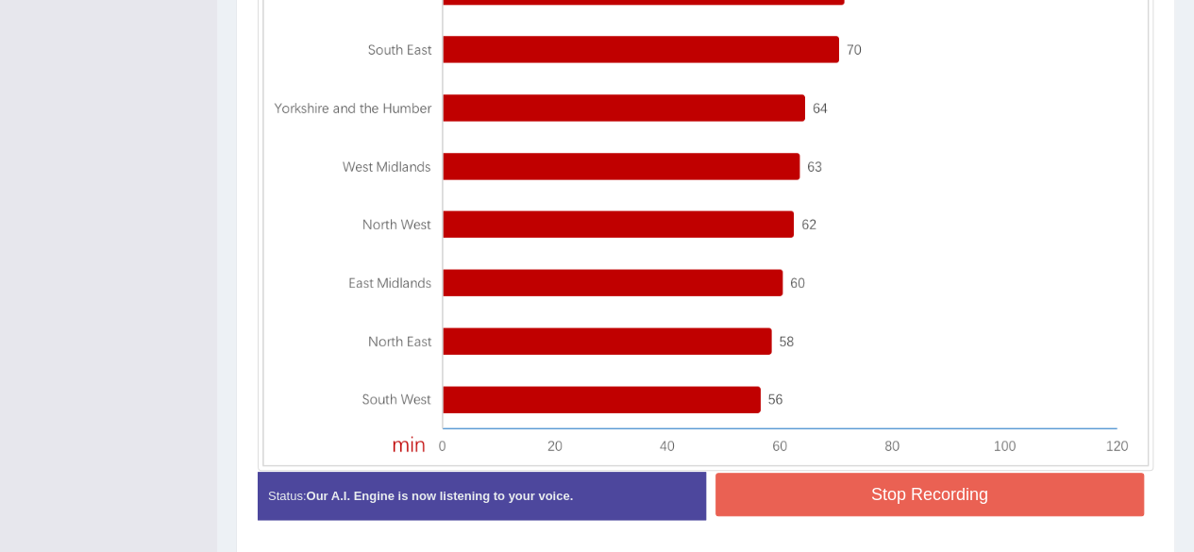
scroll to position [756, 0]
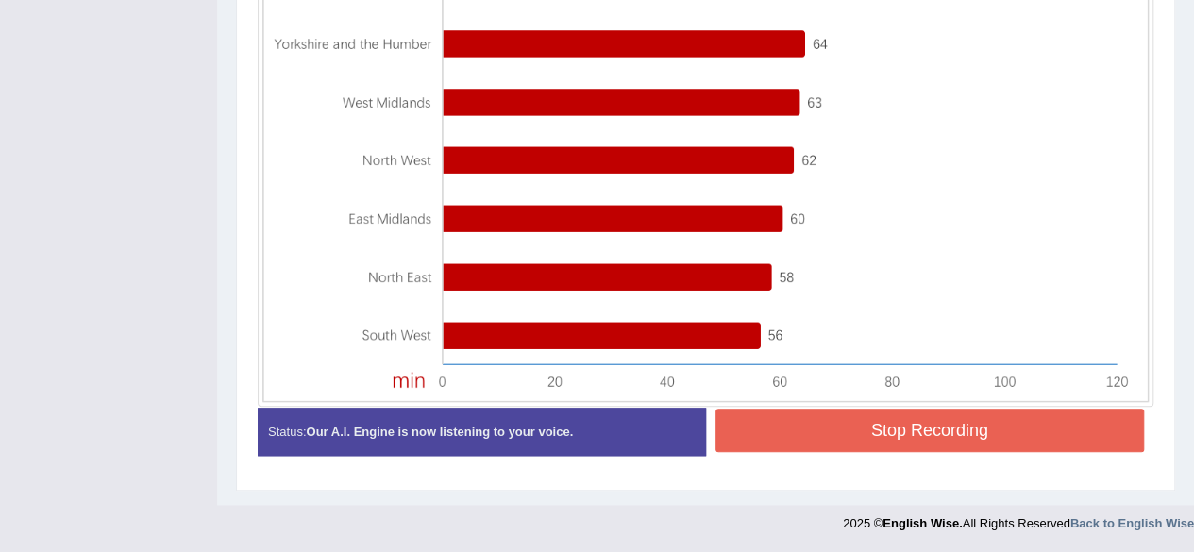
click at [1055, 427] on button "Stop Recording" at bounding box center [929, 430] width 429 height 43
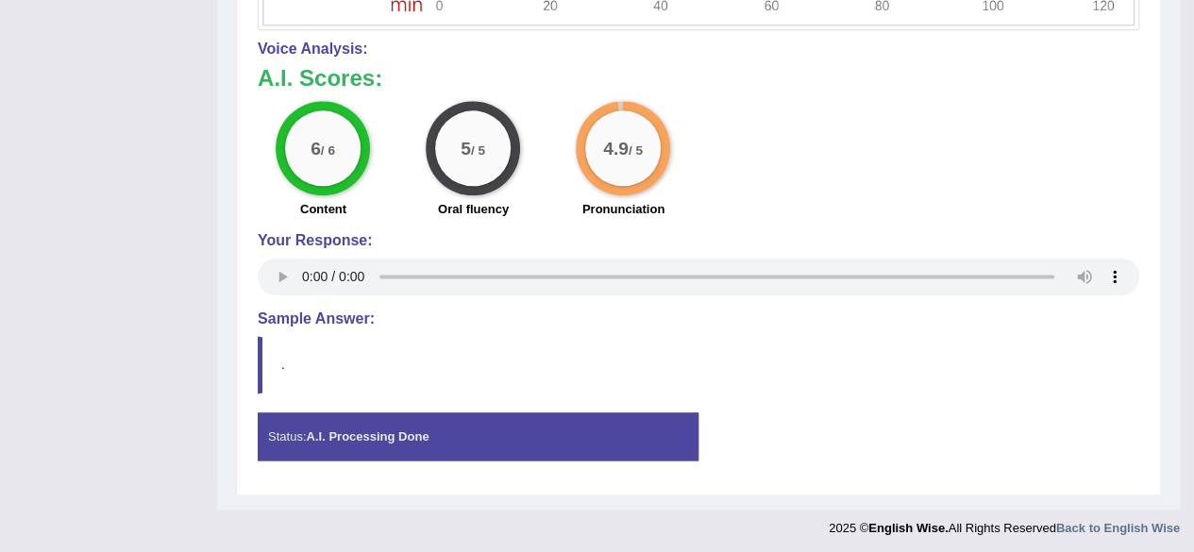
scroll to position [0, 0]
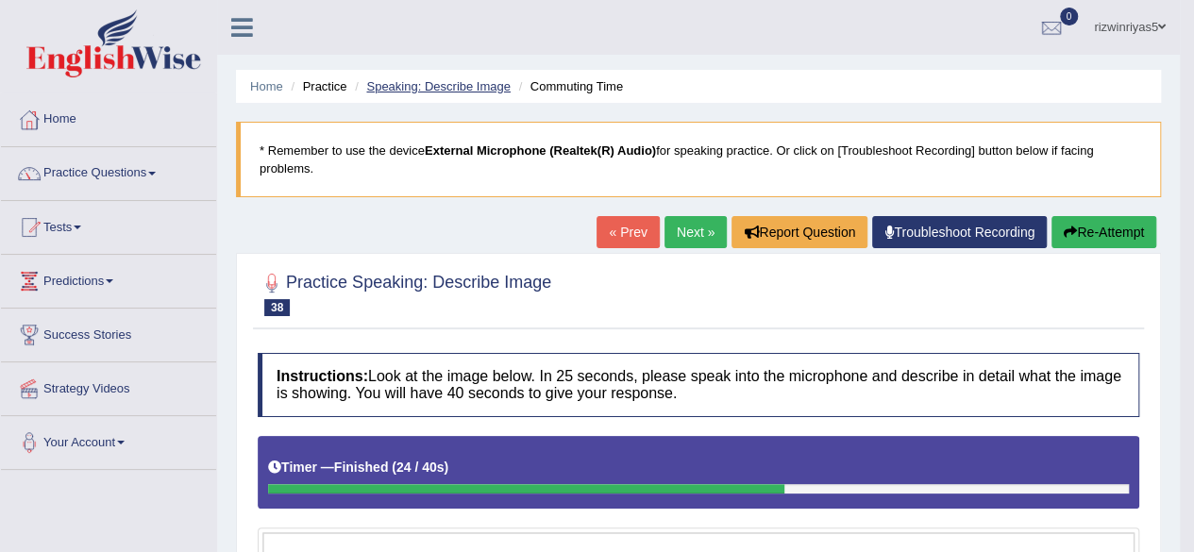
click at [490, 89] on link "Speaking: Describe Image" at bounding box center [437, 86] width 143 height 14
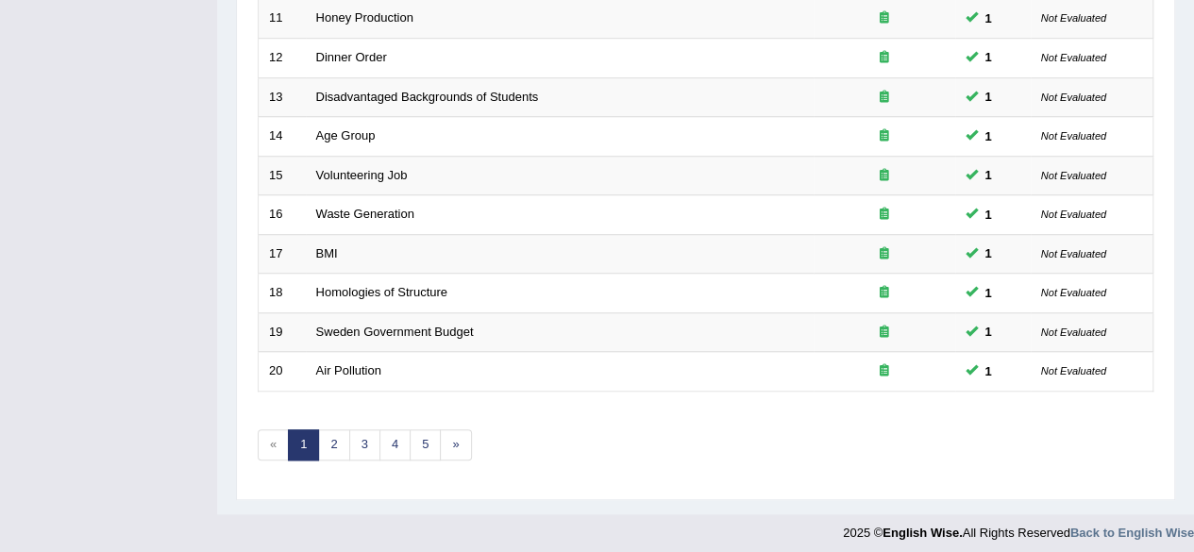
scroll to position [688, 0]
click at [328, 433] on link "2" at bounding box center [333, 444] width 31 height 31
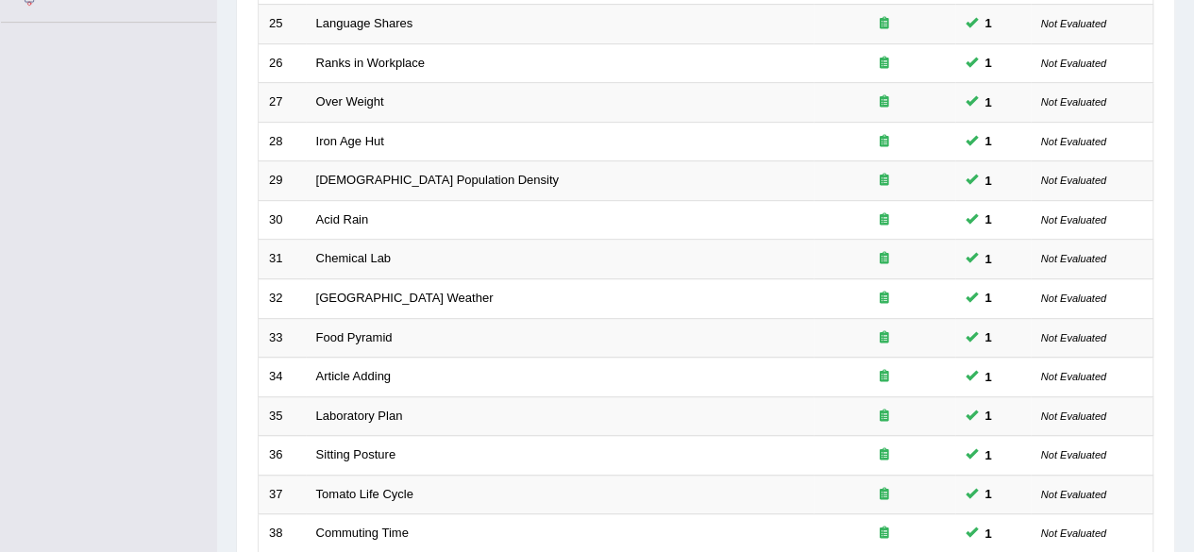
scroll to position [654, 0]
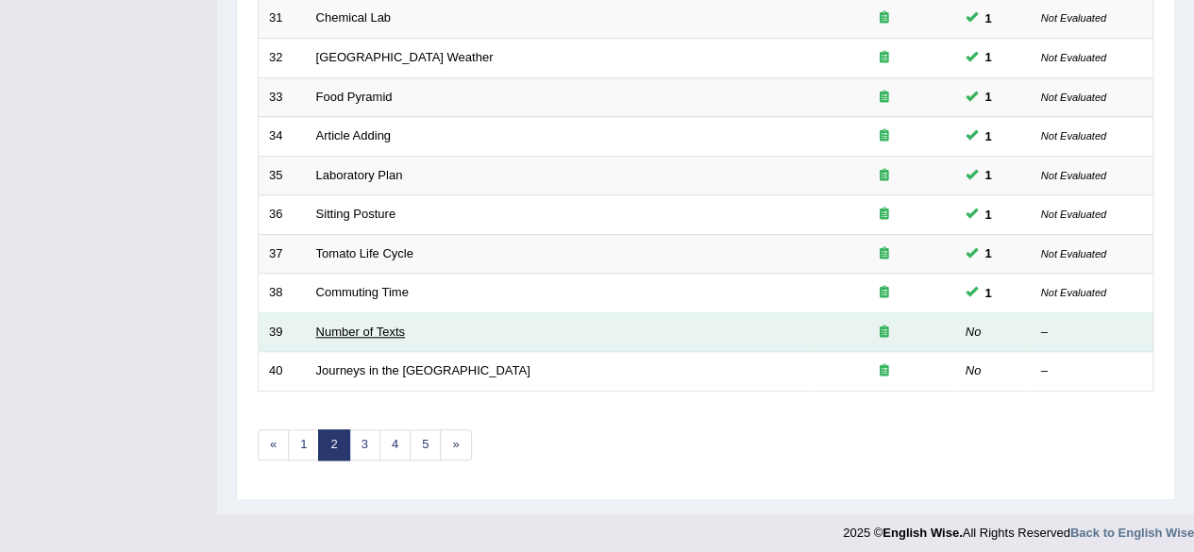
click at [393, 326] on link "Number of Texts" at bounding box center [360, 332] width 89 height 14
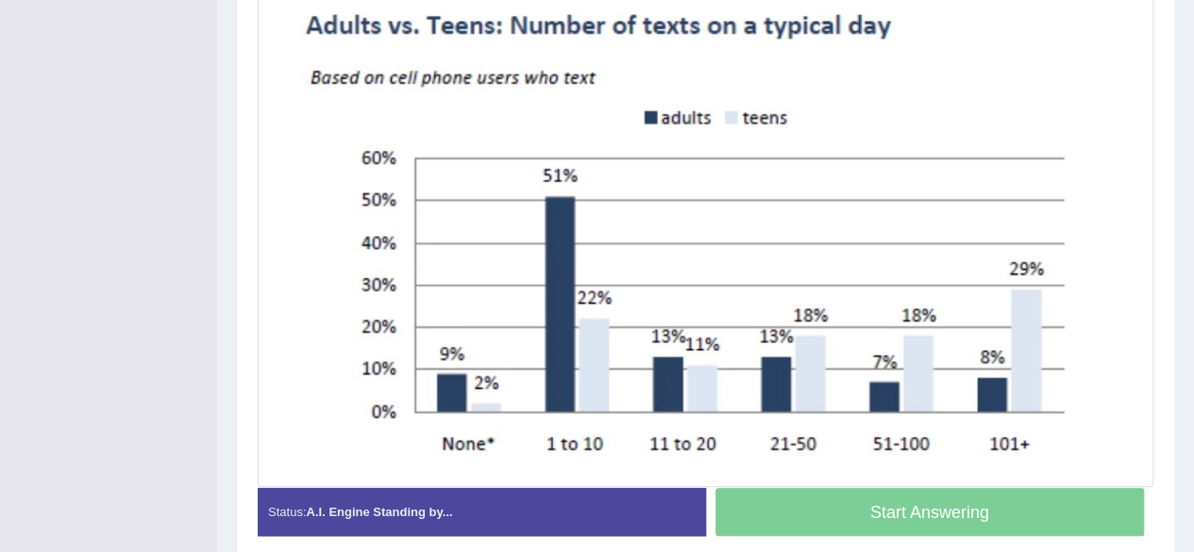
scroll to position [576, 0]
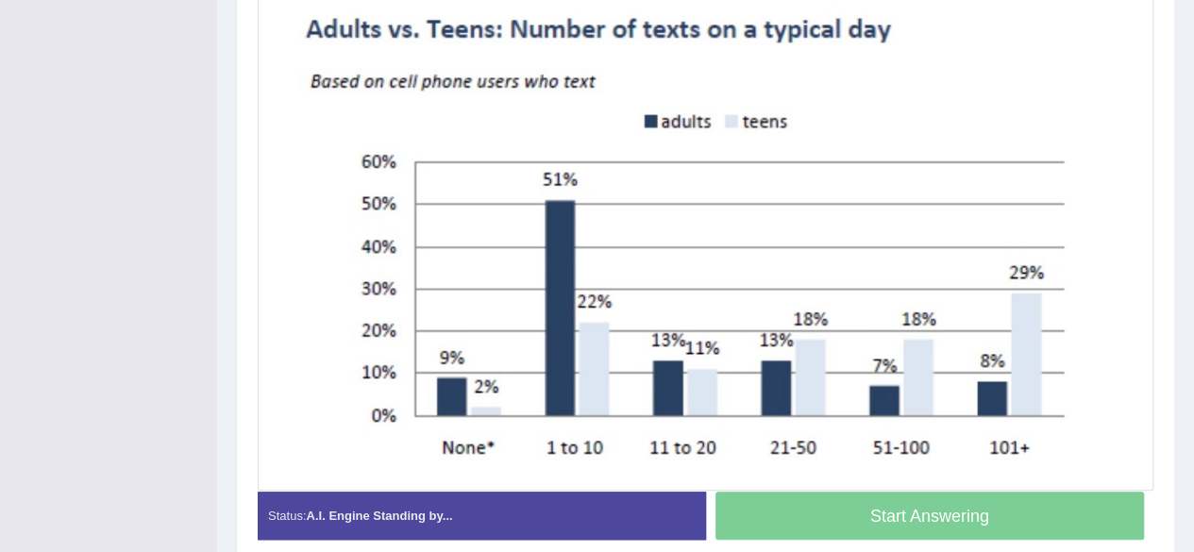
drag, startPoint x: 0, startPoint y: 0, endPoint x: 1206, endPoint y: 464, distance: 1292.2
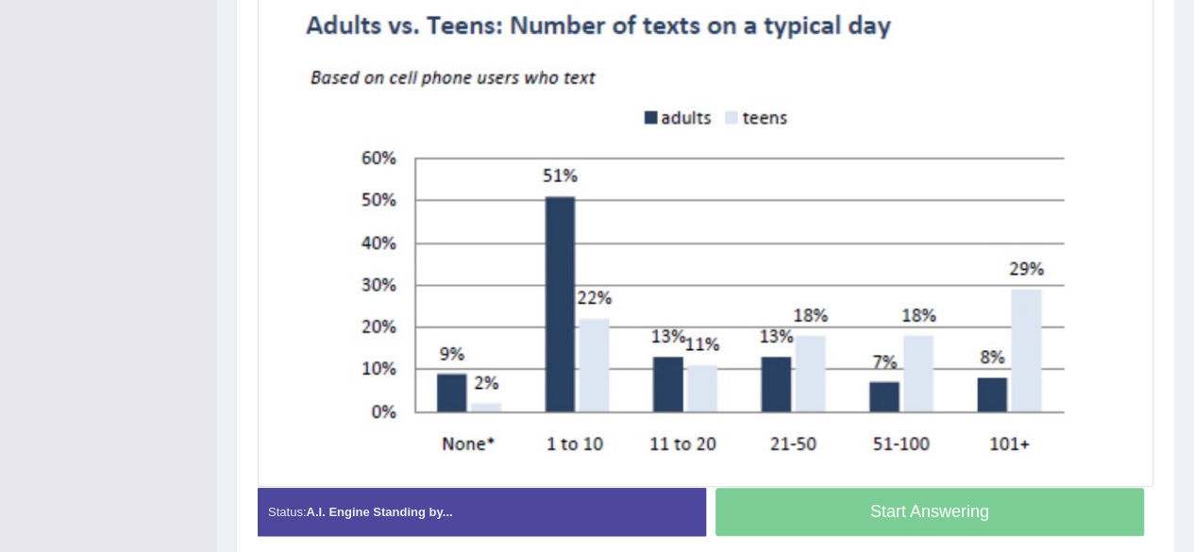
scroll to position [572, 0]
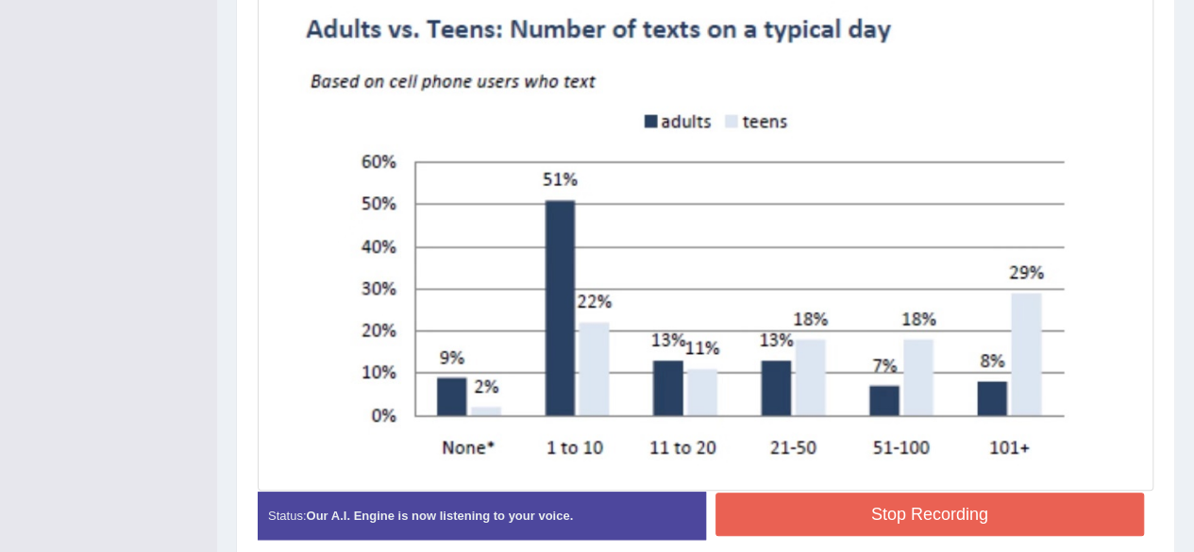
click at [1016, 535] on button "Stop Recording" at bounding box center [929, 514] width 429 height 43
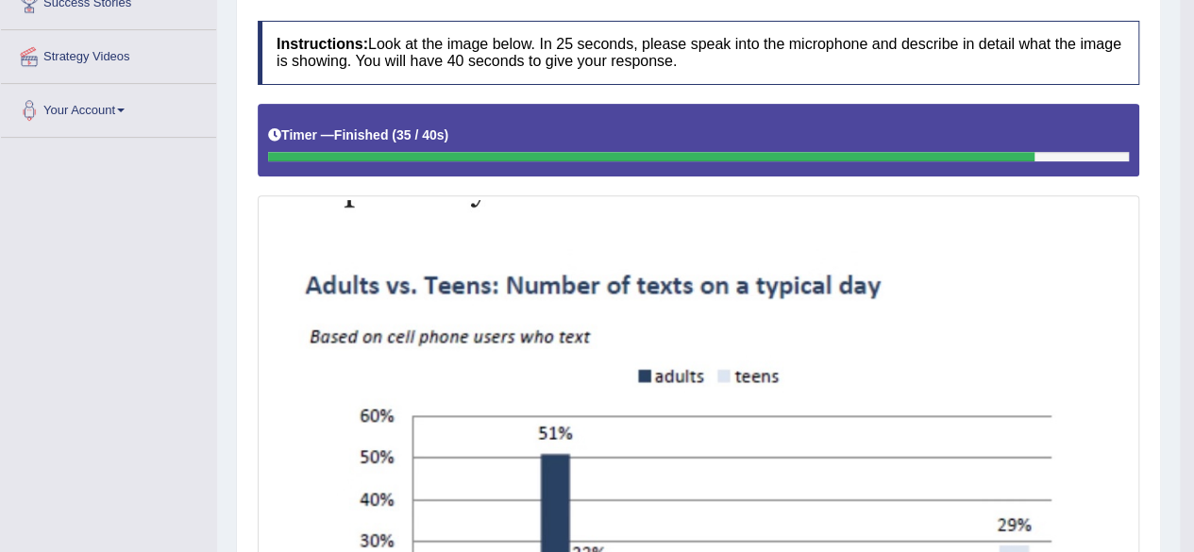
scroll to position [0, 0]
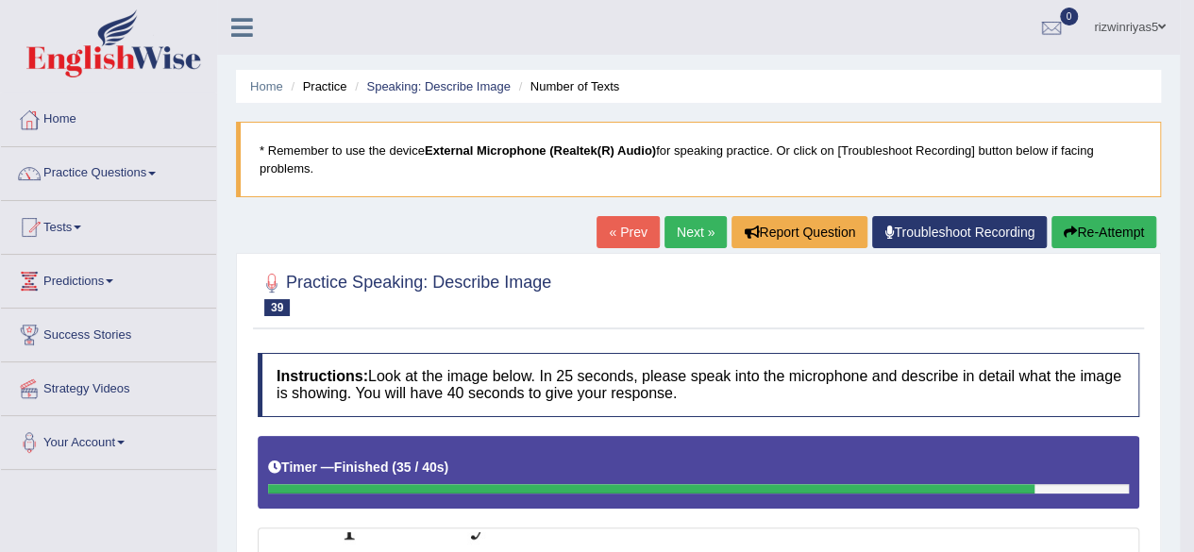
drag, startPoint x: 1207, startPoint y: 358, endPoint x: 1207, endPoint y: 256, distance: 101.9
click at [1193, 256] on html "Toggle navigation Home Practice Questions Speaking Practice Read Aloud Repeat S…" at bounding box center [597, 276] width 1194 height 552
click at [459, 83] on link "Speaking: Describe Image" at bounding box center [437, 86] width 143 height 14
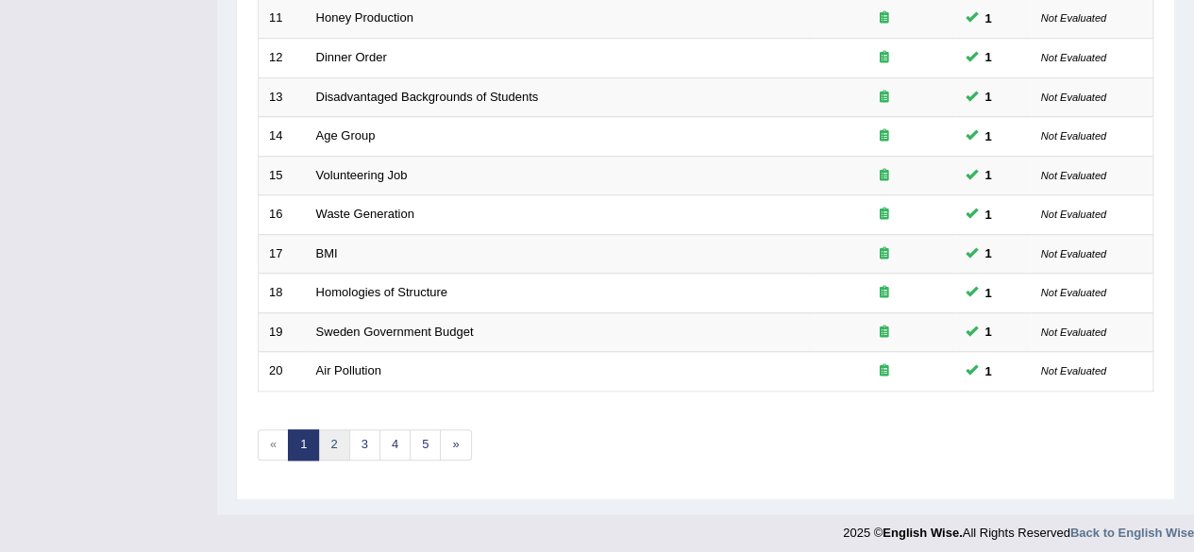
click at [332, 429] on link "2" at bounding box center [333, 444] width 31 height 31
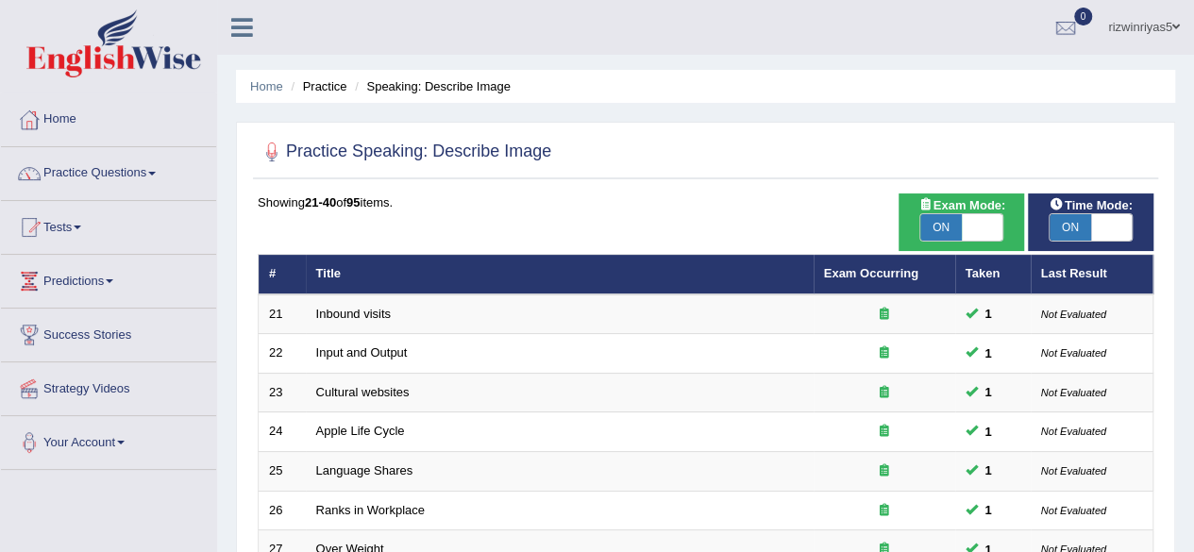
scroll to position [688, 0]
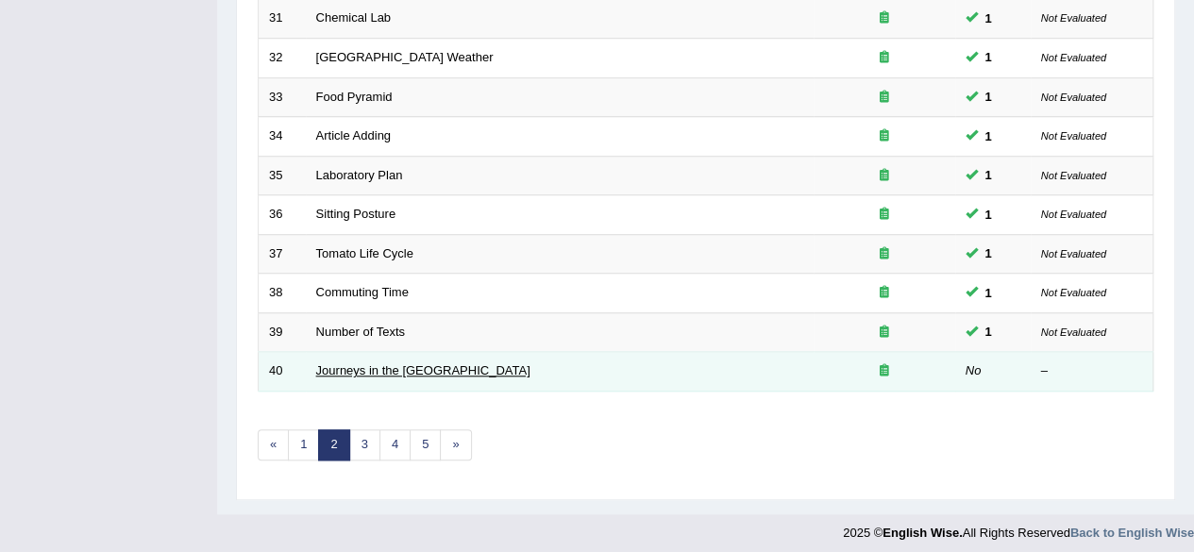
click at [374, 367] on link "Journeys in the [GEOGRAPHIC_DATA]" at bounding box center [423, 370] width 214 height 14
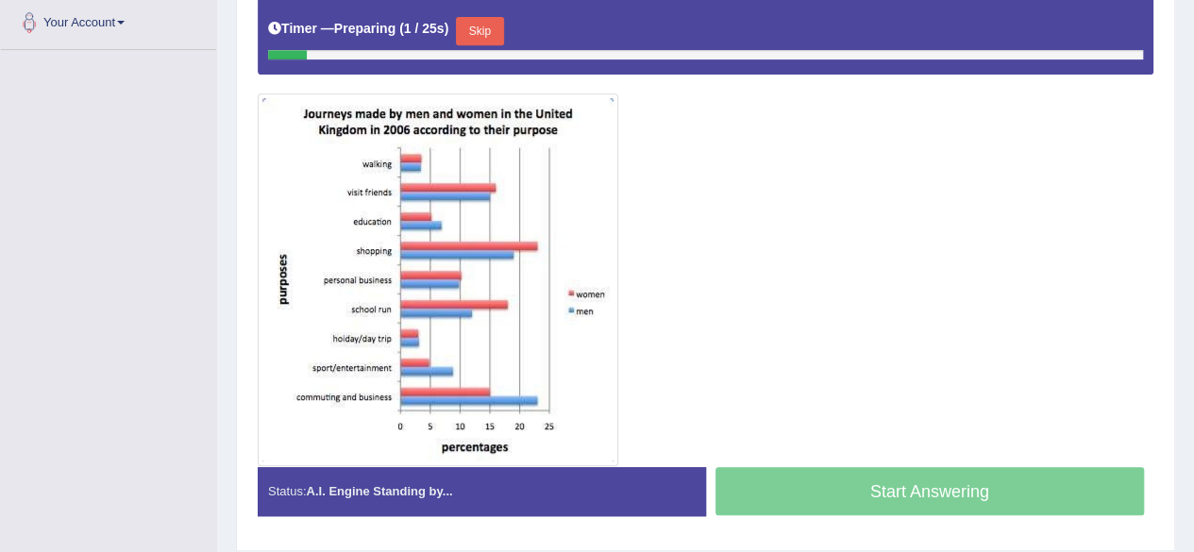
scroll to position [421, 0]
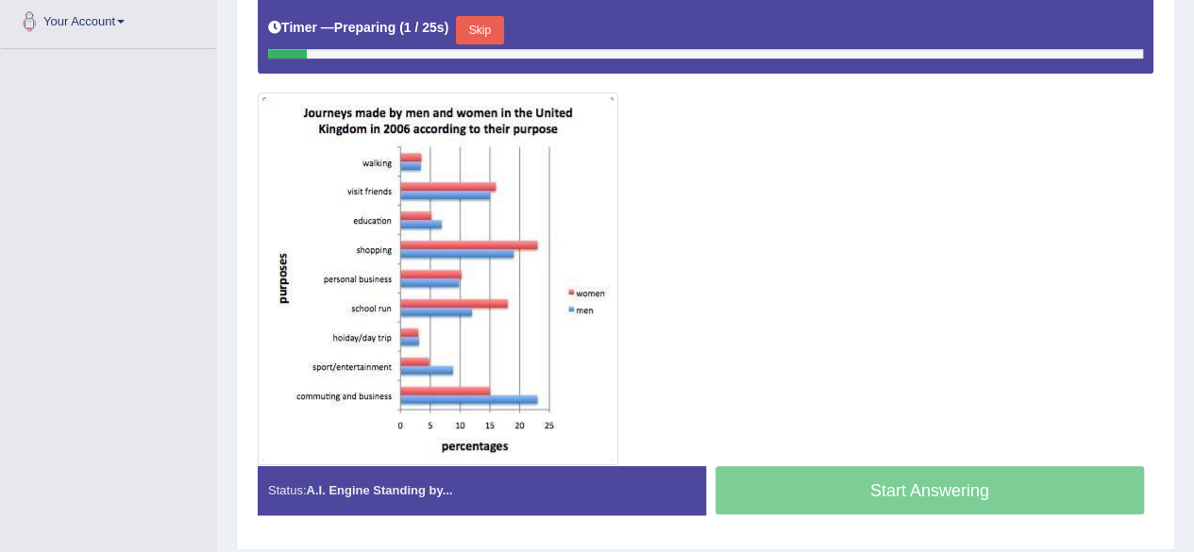
drag, startPoint x: 1207, startPoint y: 155, endPoint x: 1207, endPoint y: 364, distance: 209.5
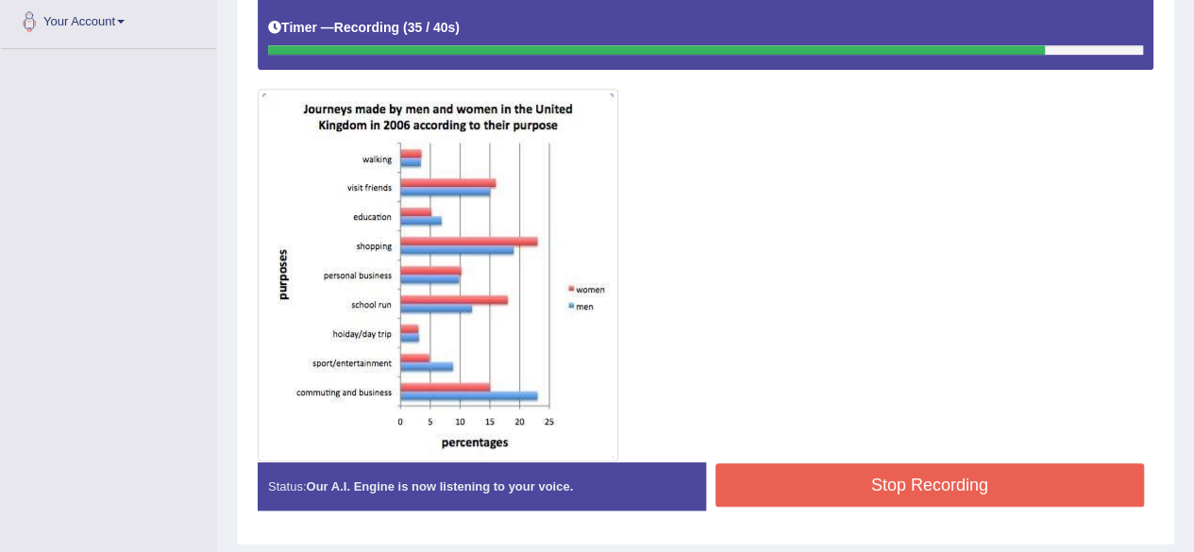
click at [949, 492] on button "Stop Recording" at bounding box center [929, 484] width 429 height 43
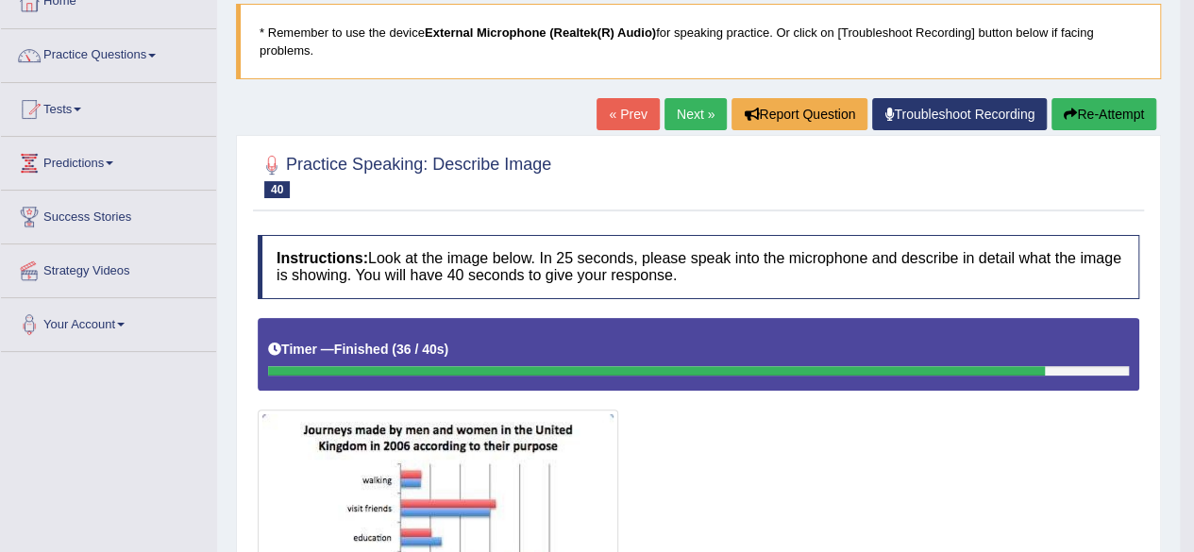
scroll to position [26, 0]
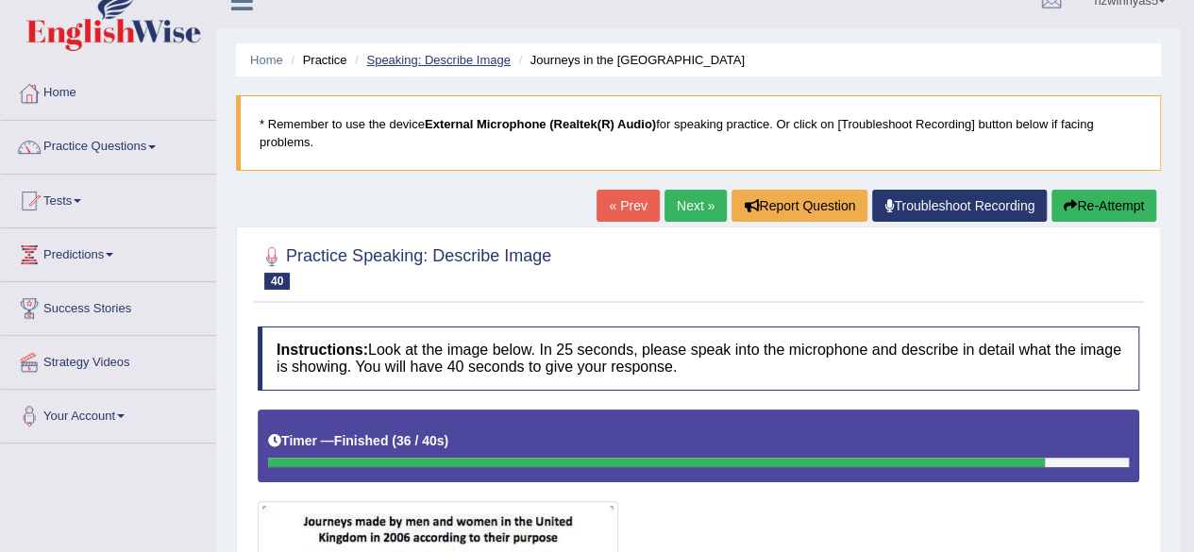
click at [481, 65] on link "Speaking: Describe Image" at bounding box center [437, 60] width 143 height 14
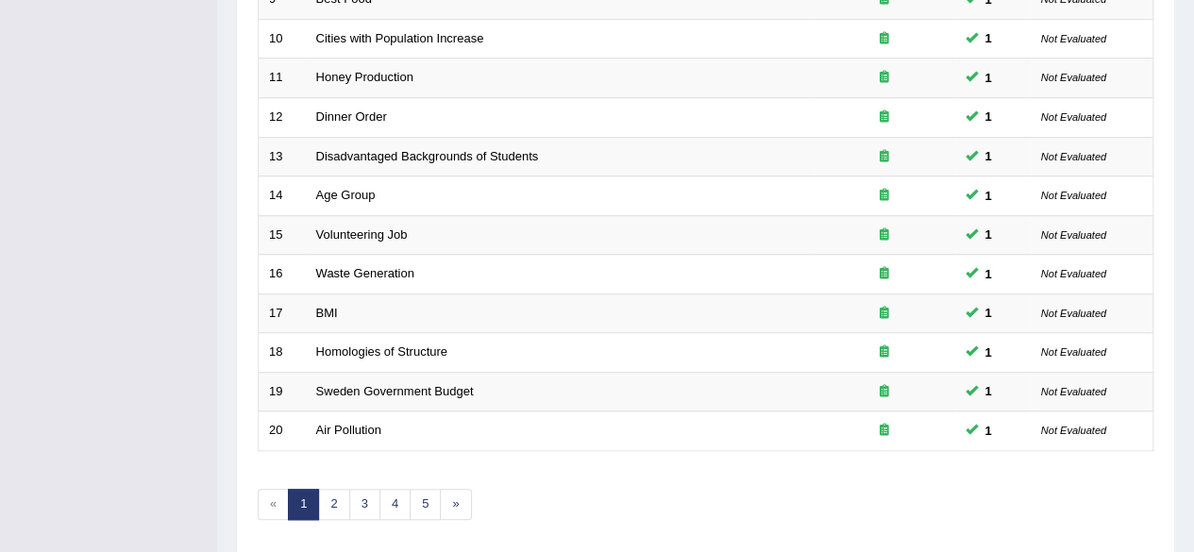
scroll to position [688, 0]
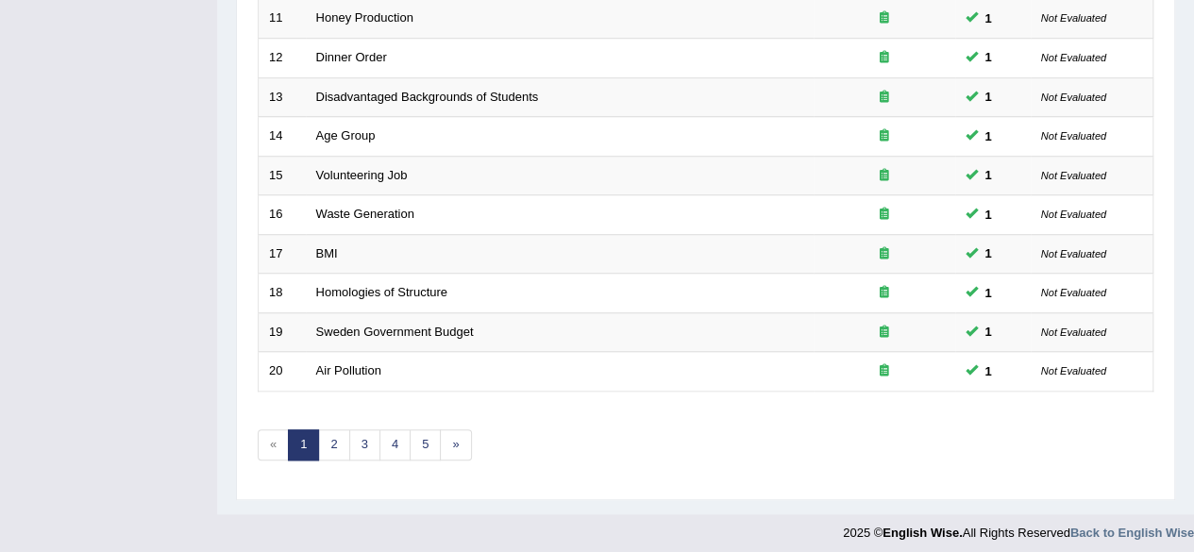
click at [332, 433] on link "2" at bounding box center [333, 444] width 31 height 31
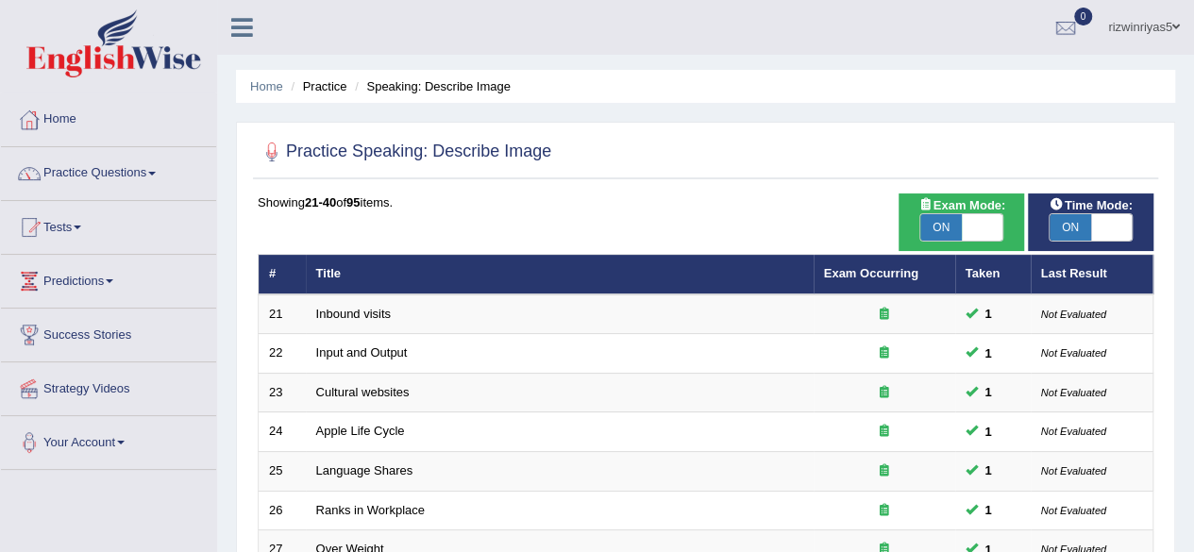
click at [123, 178] on link "Practice Questions" at bounding box center [108, 170] width 215 height 47
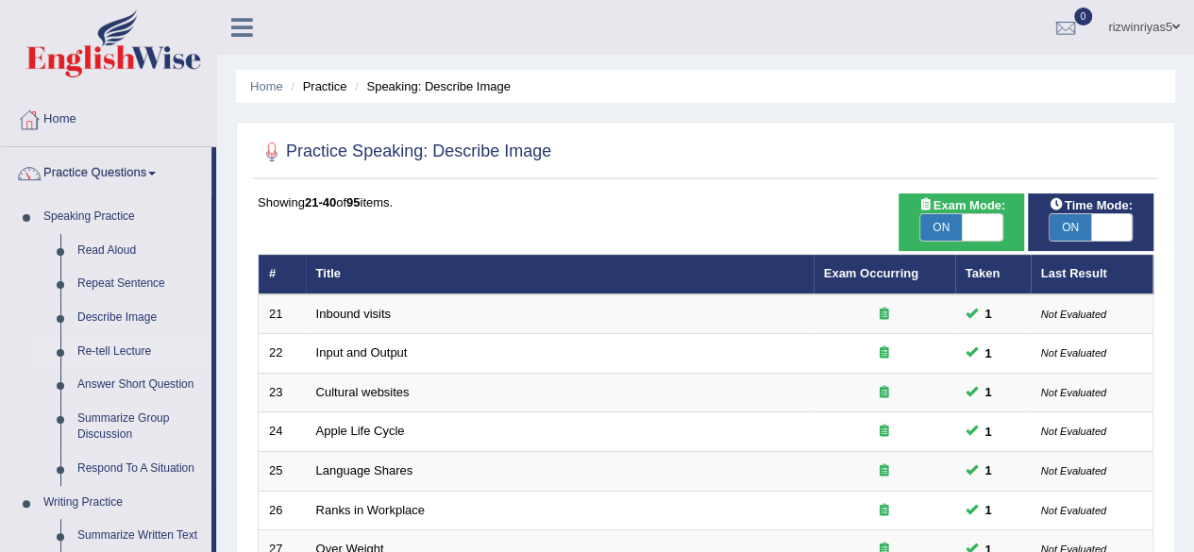
click at [120, 342] on link "Re-tell Lecture" at bounding box center [140, 352] width 142 height 34
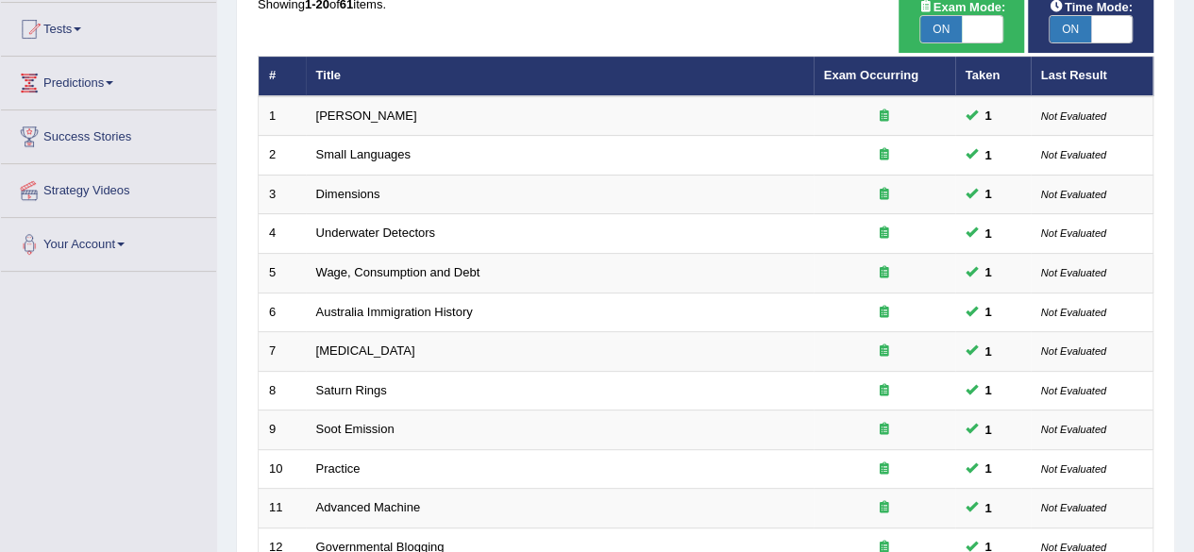
scroll to position [688, 0]
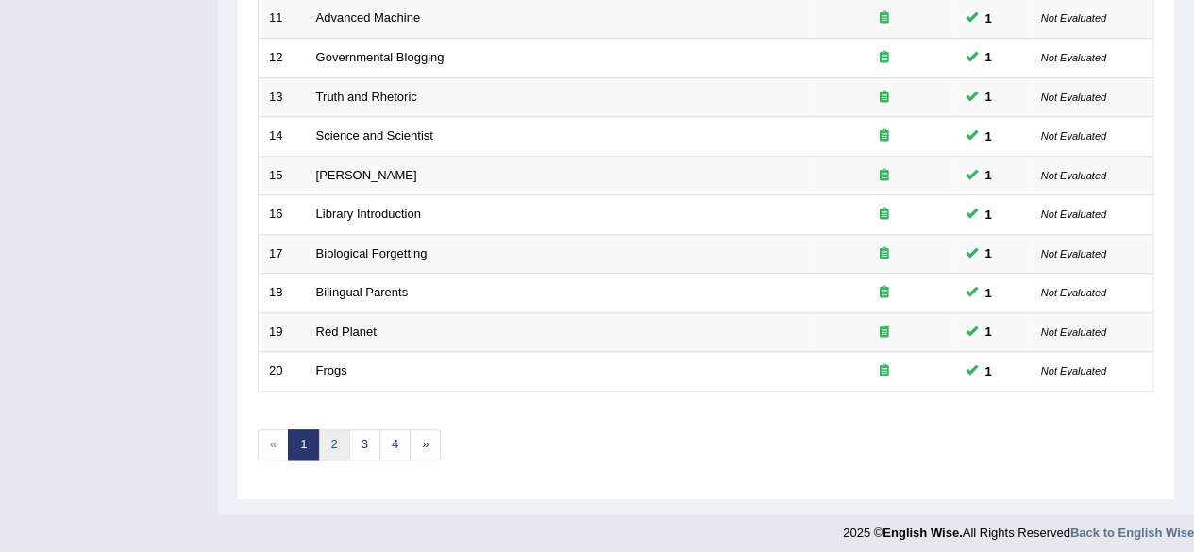
click at [330, 432] on link "2" at bounding box center [333, 444] width 31 height 31
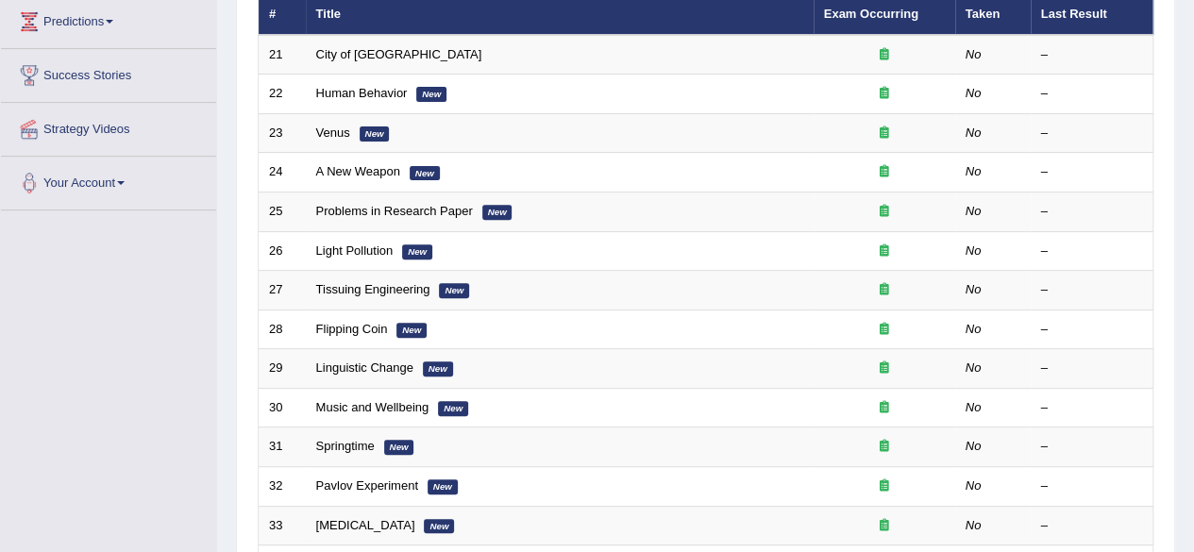
scroll to position [262, 0]
